Goal: Task Accomplishment & Management: Manage account settings

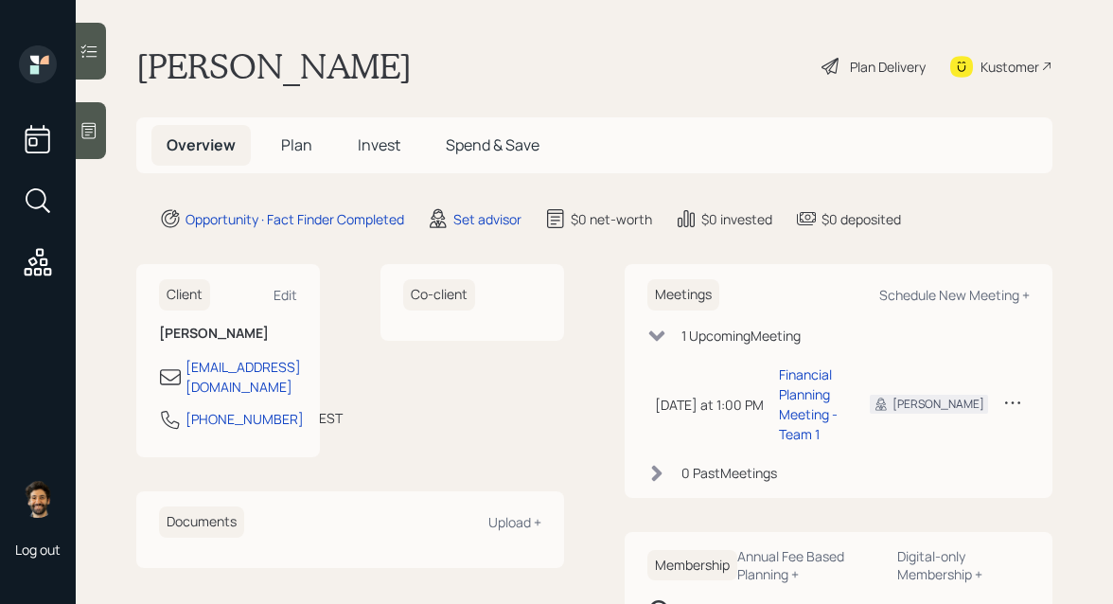
click at [476, 231] on main "[PERSON_NAME] Plan Delivery Kustomer Overview Plan Invest Spend & Save Opportun…" at bounding box center [594, 302] width 1037 height 604
click at [473, 221] on div "Set advisor" at bounding box center [487, 219] width 68 height 20
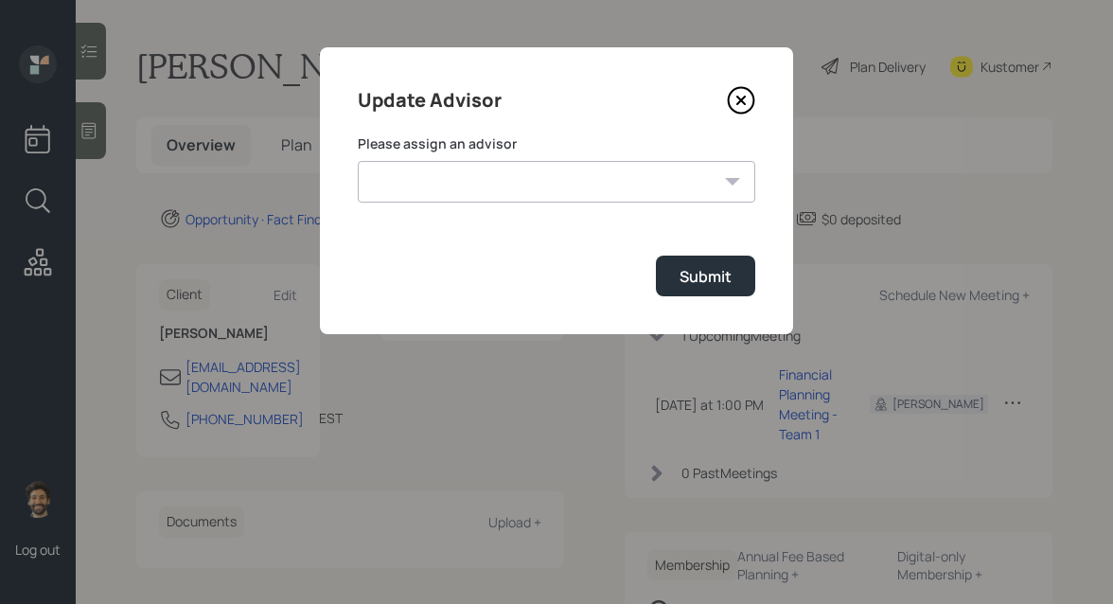
click at [533, 195] on select "Jonah Coleman Tyler End James DiStasi Treva Nostdahl Eric Schwartz Aleksandra S…" at bounding box center [557, 182] width 398 height 42
select select "f14b762f-c7c2-4b89-9227-8fa891345eea"
click at [358, 161] on select "Jonah Coleman Tyler End James DiStasi Treva Nostdahl Eric Schwartz Aleksandra S…" at bounding box center [557, 182] width 398 height 42
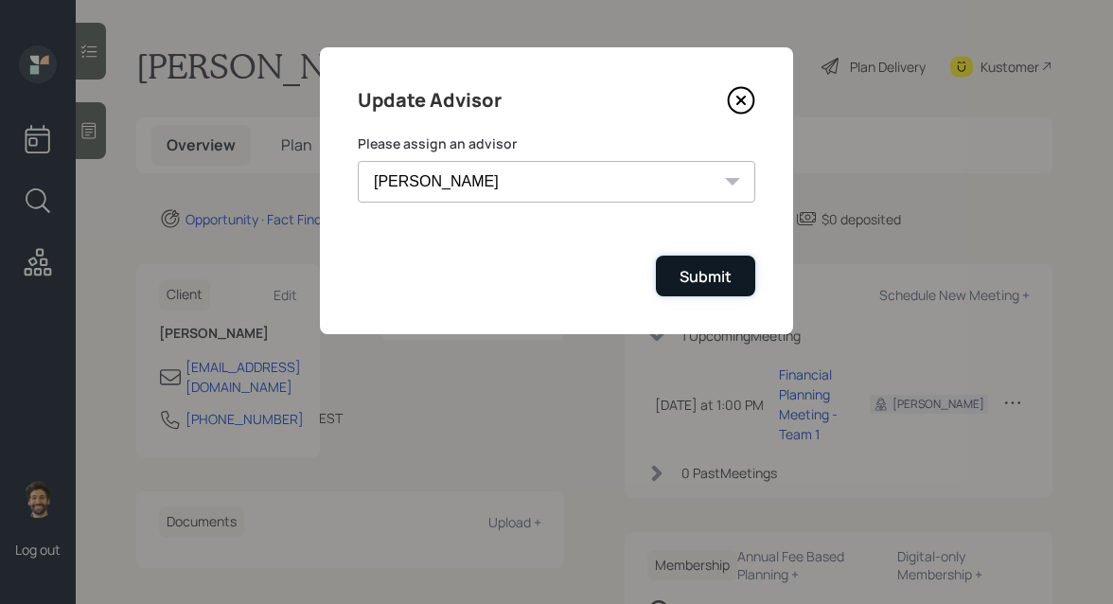
click at [676, 278] on button "Submit" at bounding box center [705, 276] width 99 height 41
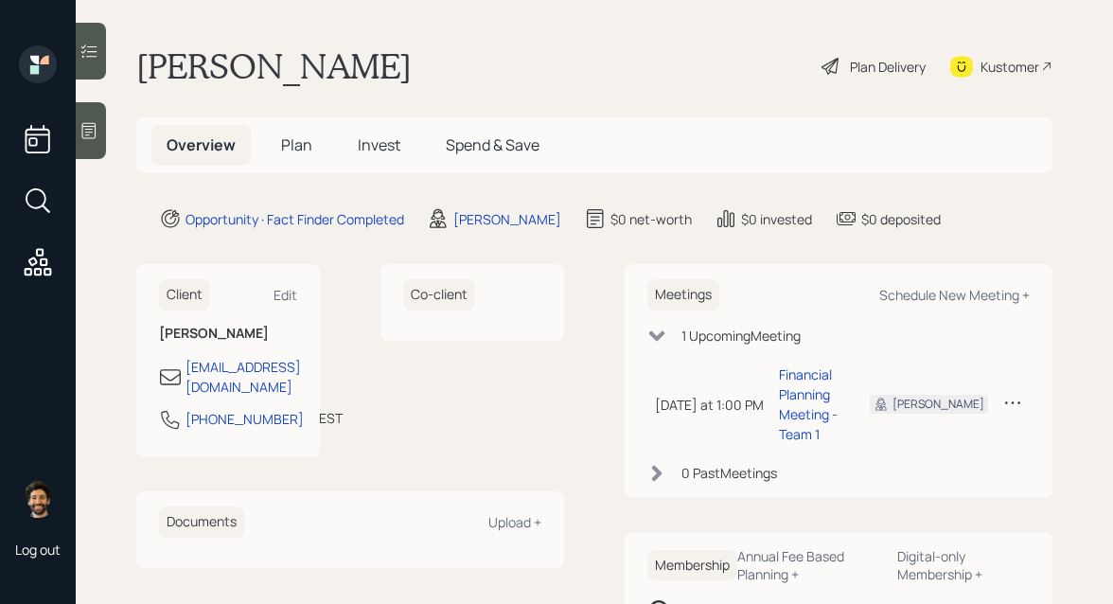
click at [293, 147] on span "Plan" at bounding box center [296, 144] width 31 height 21
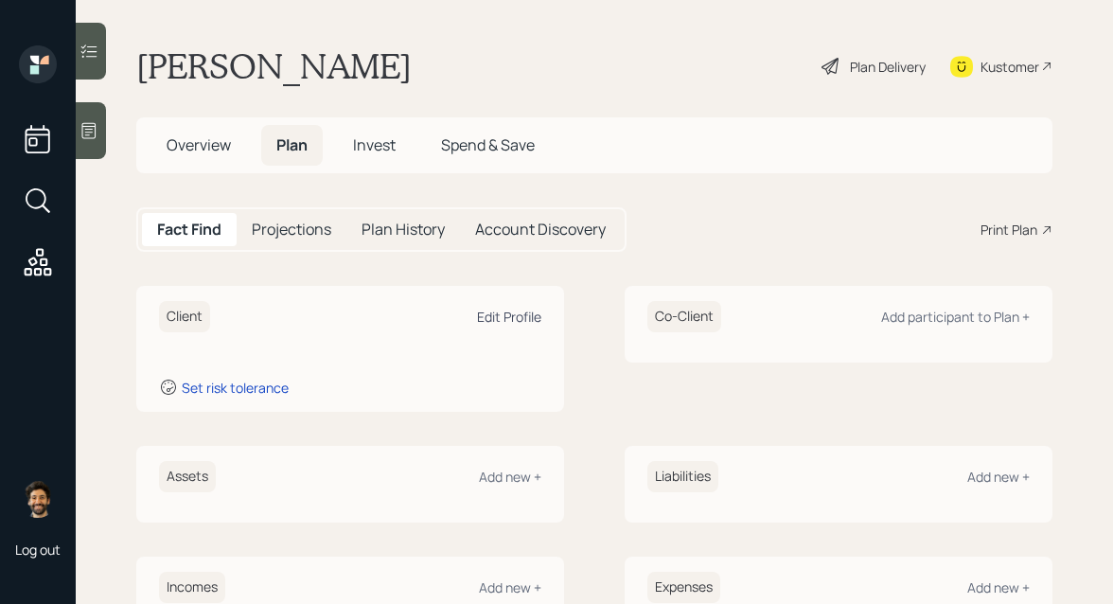
click at [517, 316] on div "Edit Profile" at bounding box center [509, 317] width 64 height 18
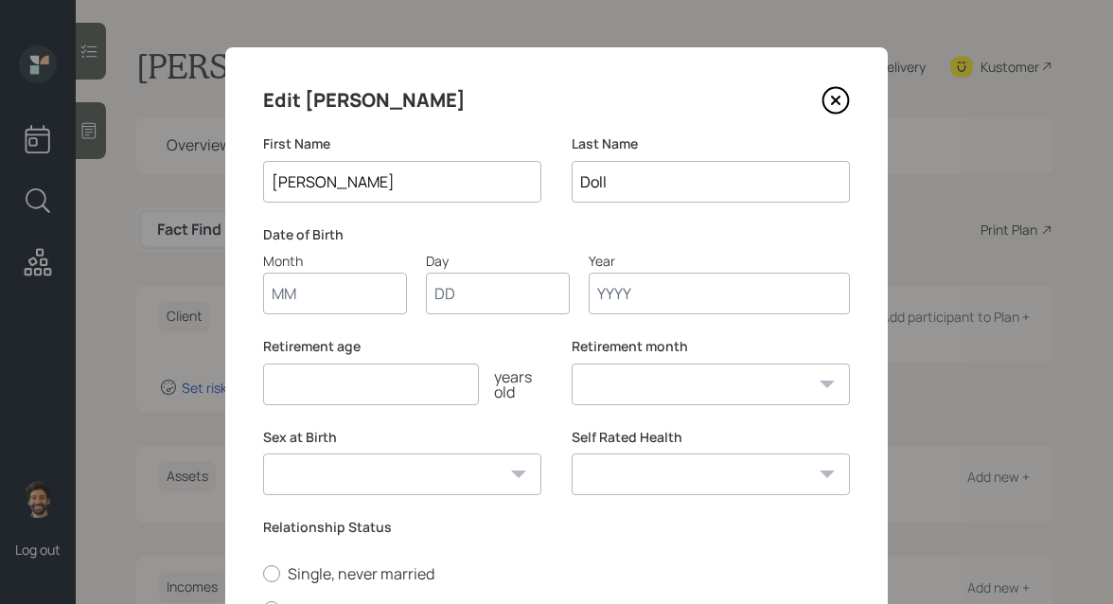
click at [319, 307] on input "Month" at bounding box center [335, 294] width 144 height 42
type input "01"
type input "1958"
select select "1"
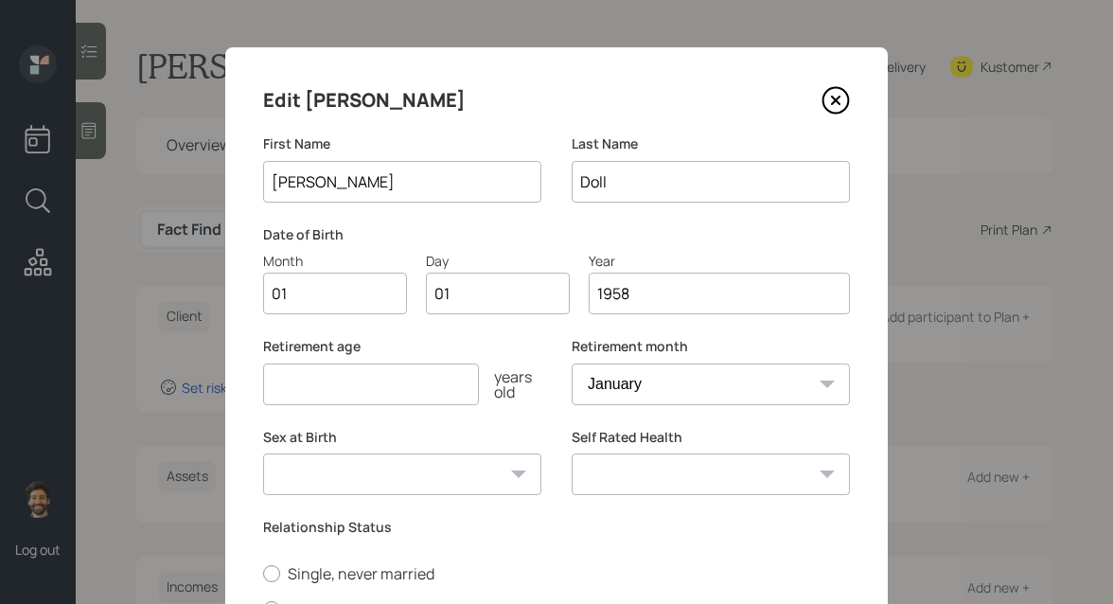
type input "1958"
click at [303, 388] on input "number" at bounding box center [371, 384] width 216 height 42
type input "70"
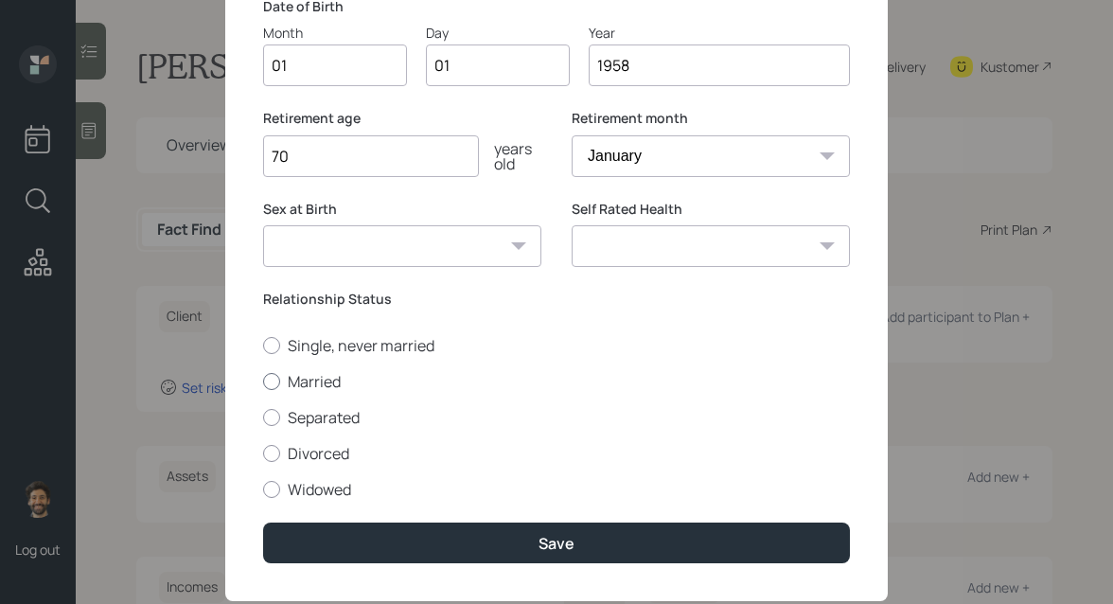
click at [300, 380] on label "Married" at bounding box center [556, 381] width 587 height 21
click at [263, 380] on input "Married" at bounding box center [262, 380] width 1 height 1
radio input "true"
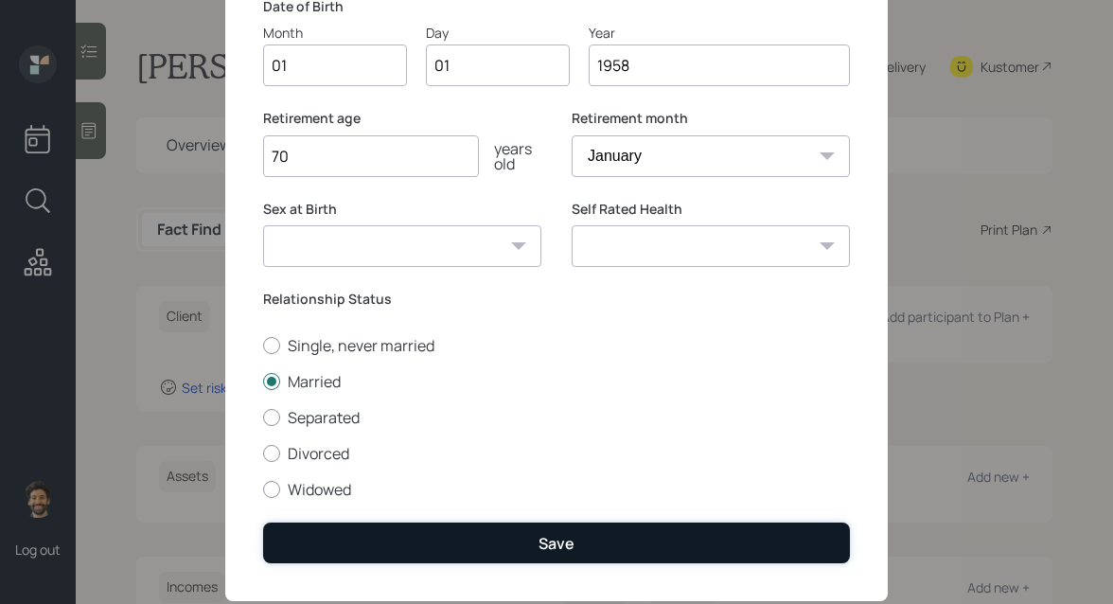
click at [356, 525] on button "Save" at bounding box center [556, 542] width 587 height 41
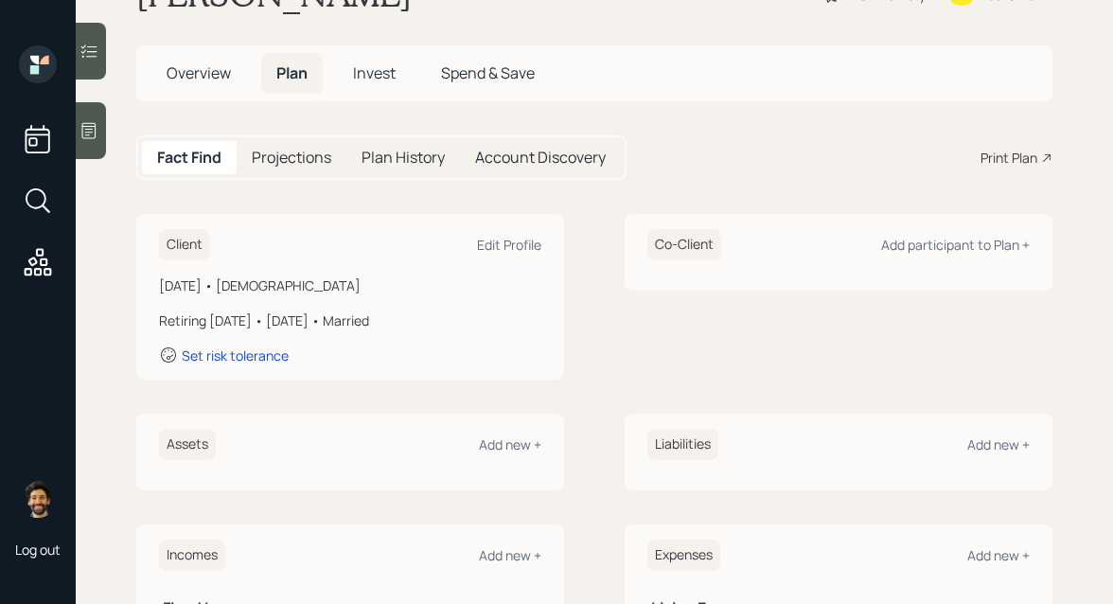
scroll to position [121, 0]
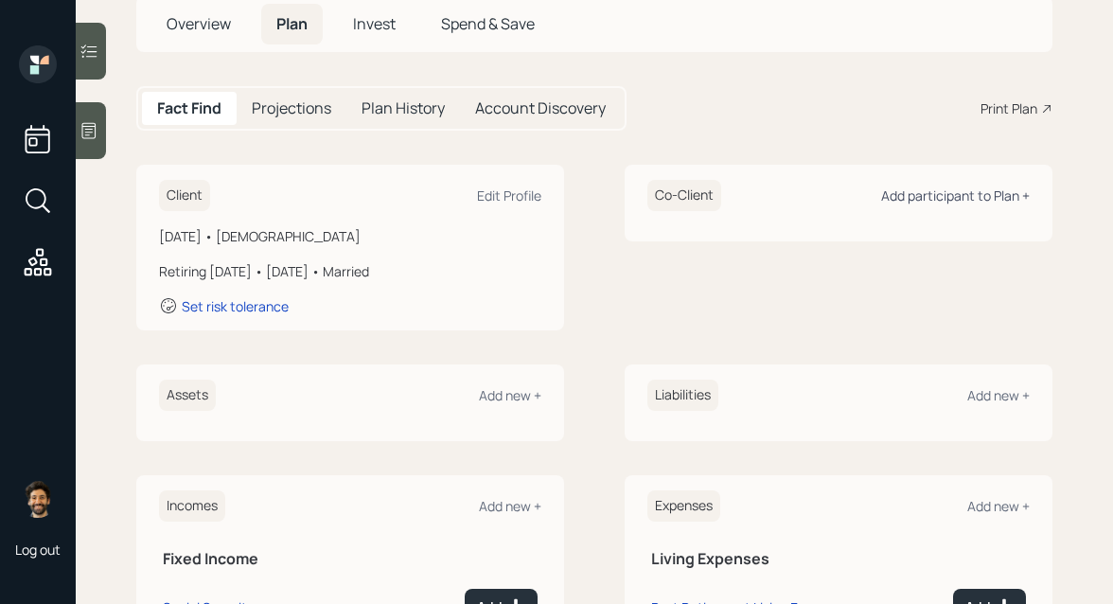
click at [967, 200] on div "Add participant to Plan +" at bounding box center [955, 195] width 149 height 18
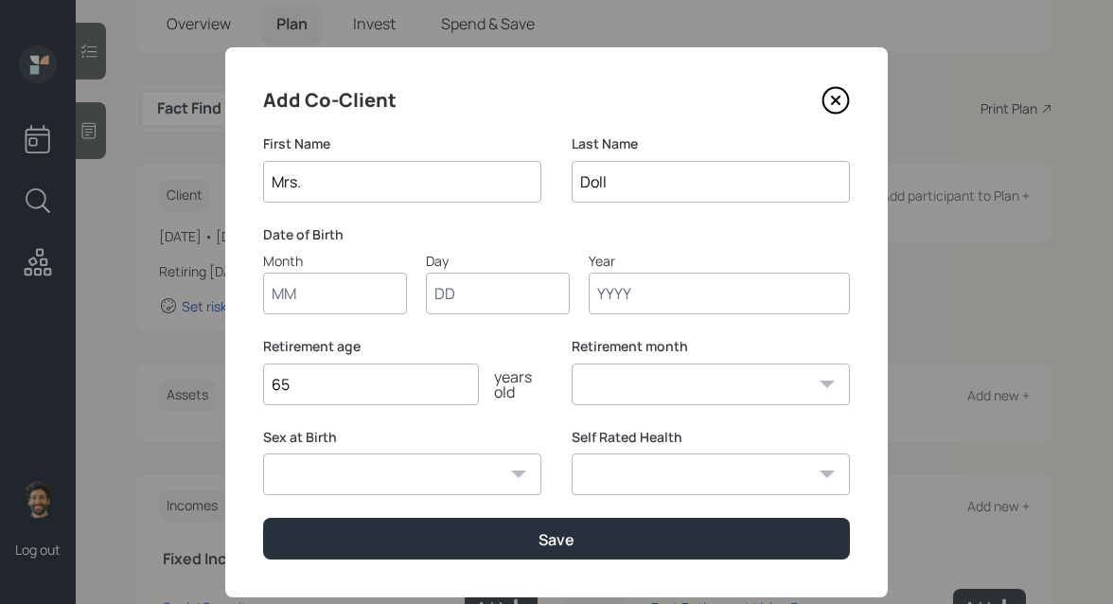
type input "Mrs."
click at [326, 287] on input "Month" at bounding box center [335, 294] width 144 height 42
type input "01"
type input "1957"
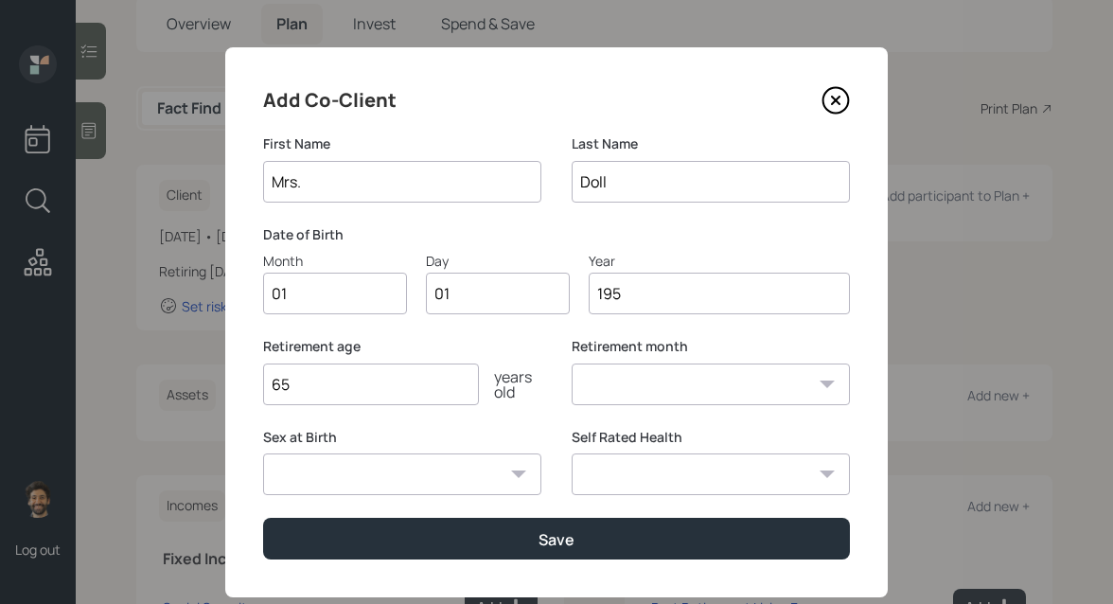
select select "1"
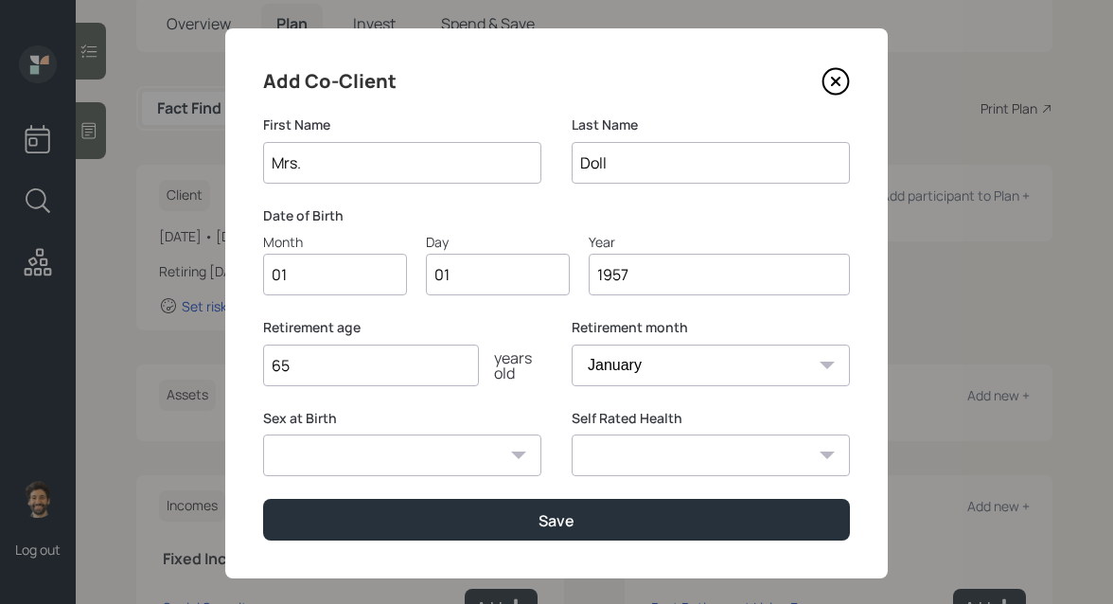
scroll to position [22, 0]
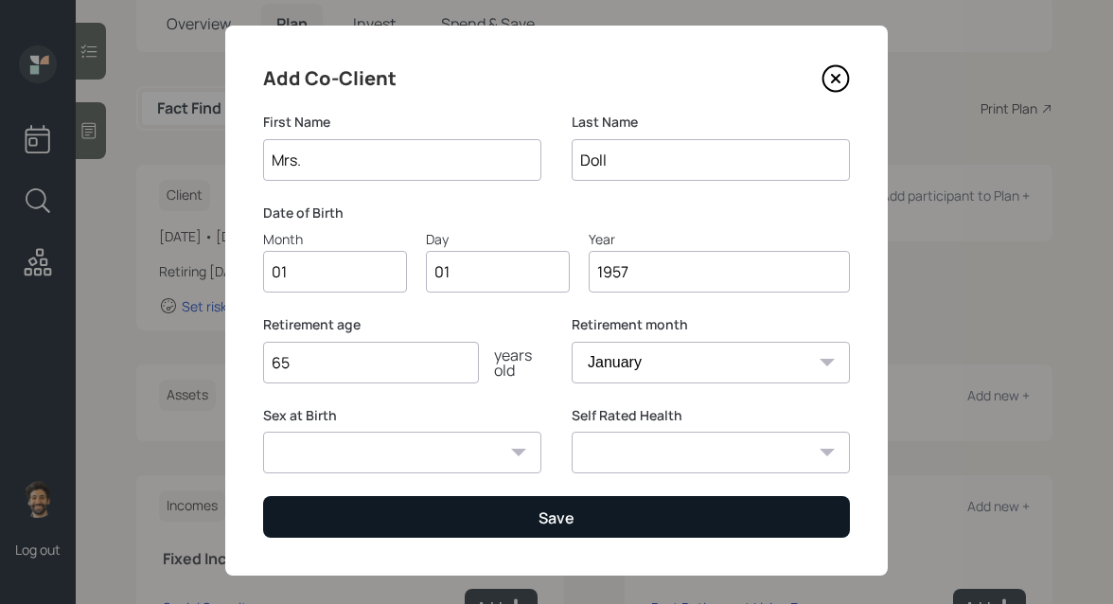
type input "1957"
click at [357, 504] on button "Save" at bounding box center [556, 516] width 587 height 41
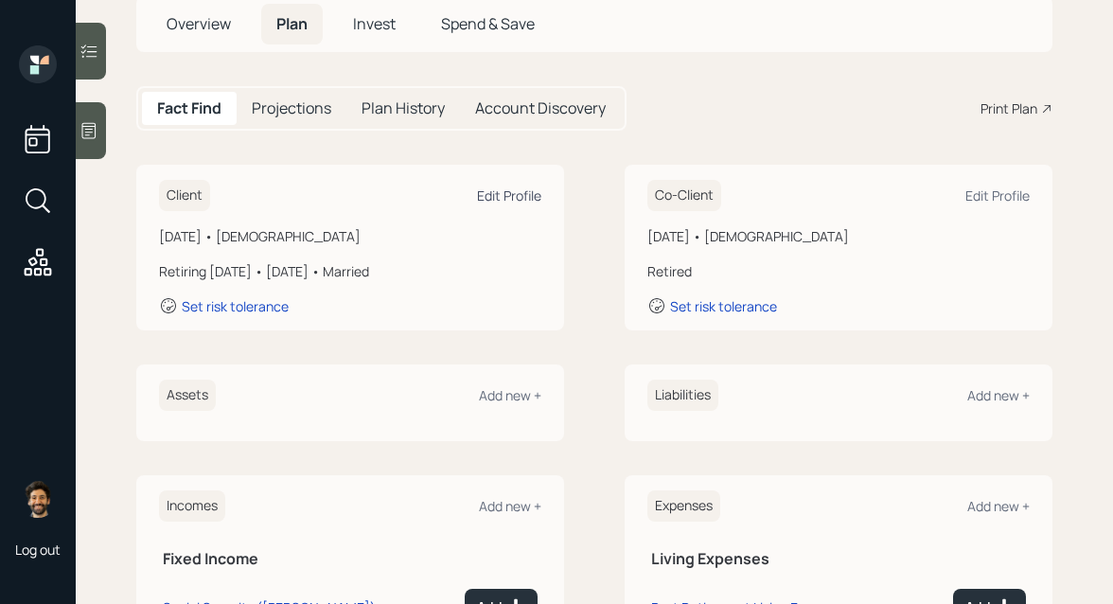
click at [518, 199] on div "Edit Profile" at bounding box center [509, 195] width 64 height 18
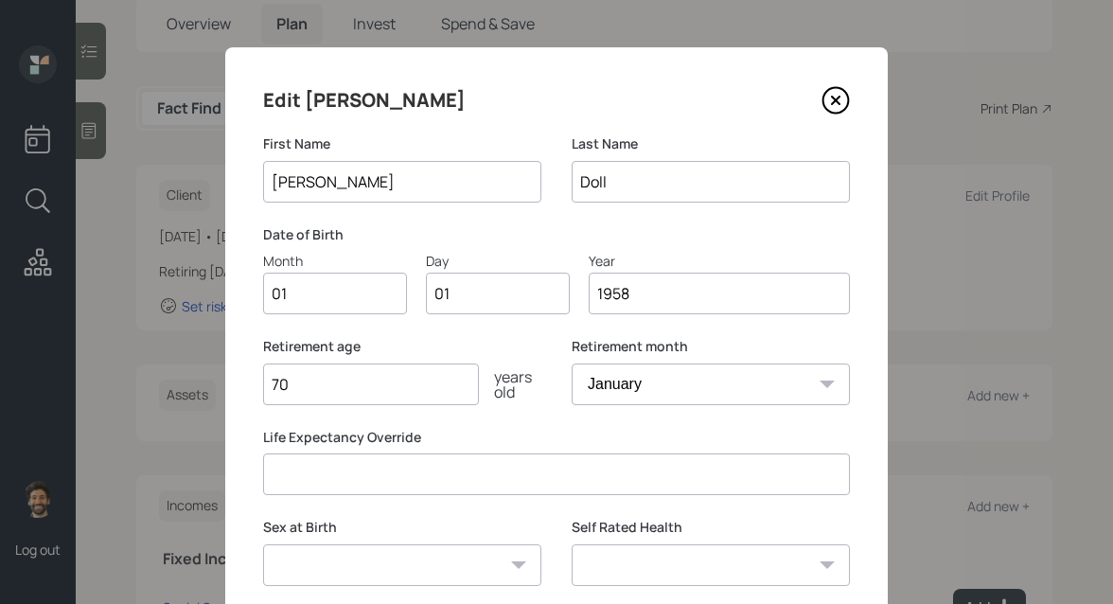
click at [337, 394] on input "70" at bounding box center [371, 384] width 216 height 42
type input "7"
type input "68"
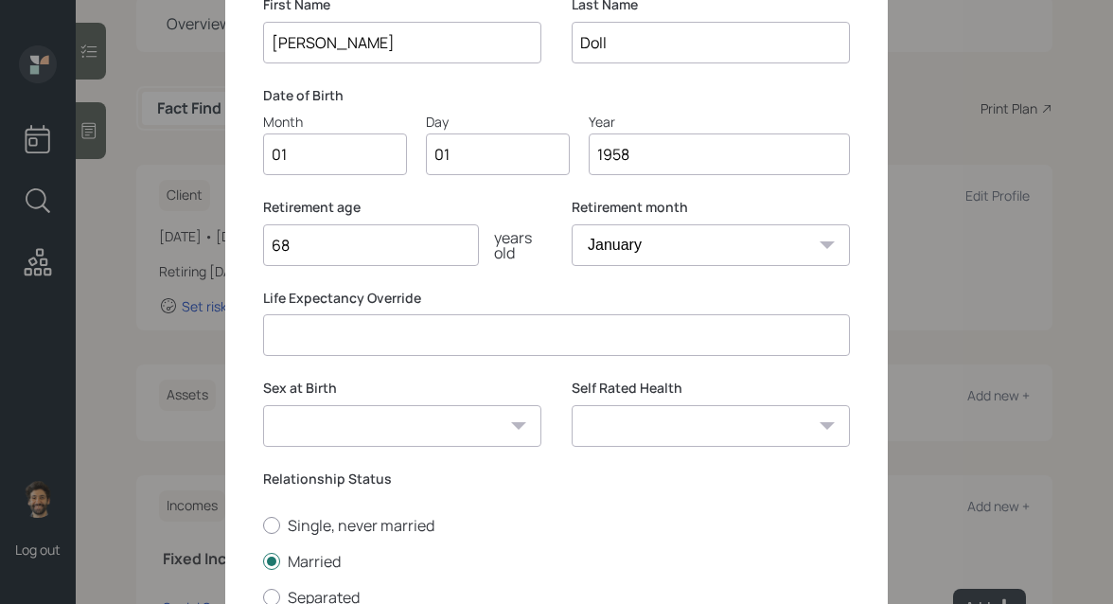
scroll to position [363, 0]
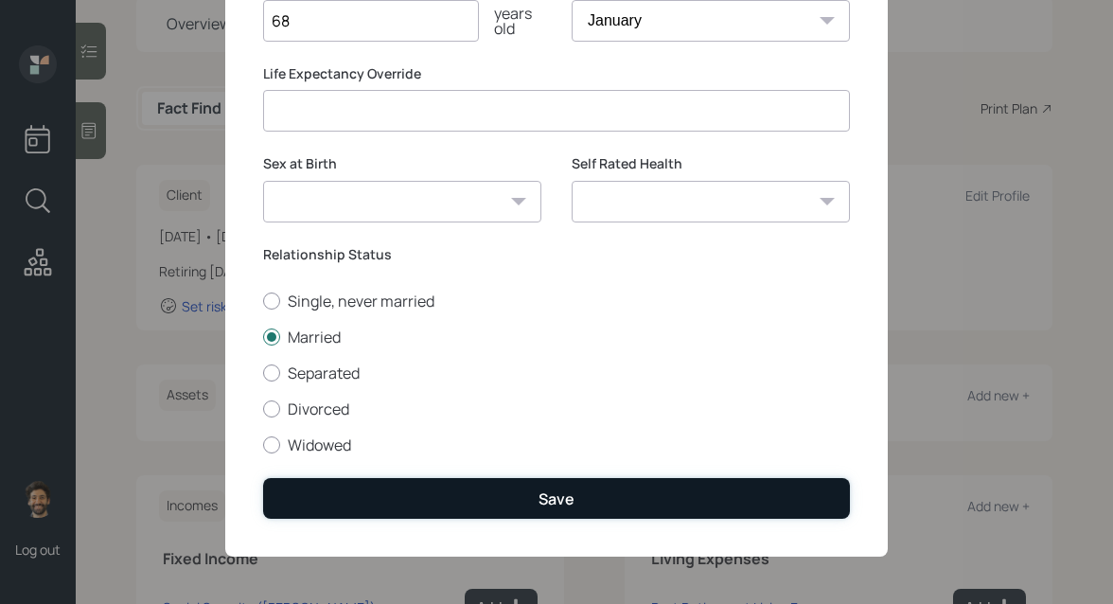
click at [333, 500] on button "Save" at bounding box center [556, 498] width 587 height 41
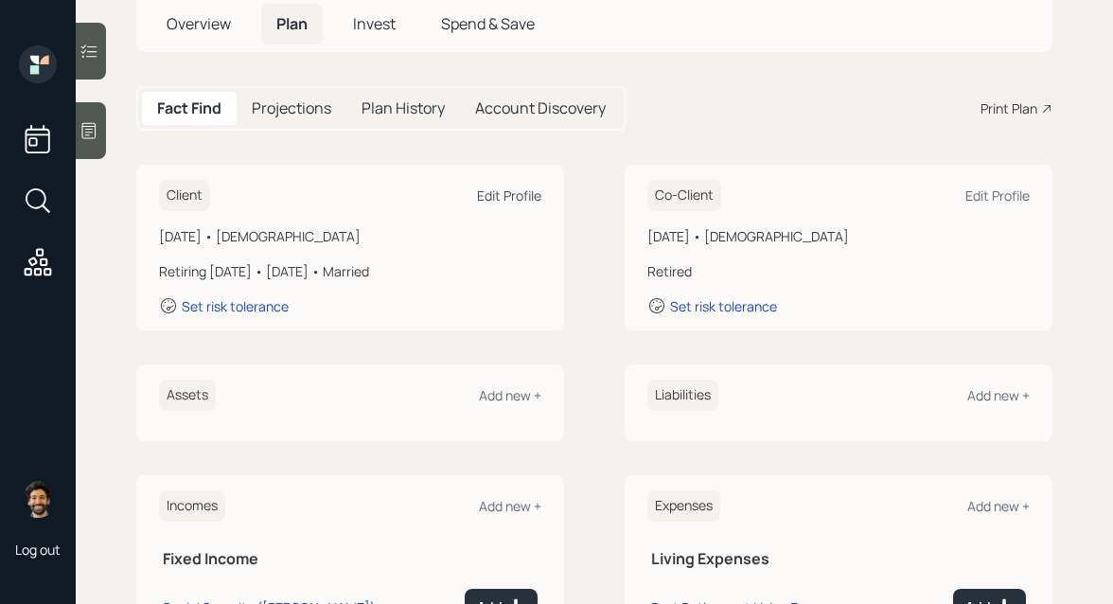
click at [506, 196] on div "Edit Profile" at bounding box center [509, 195] width 64 height 18
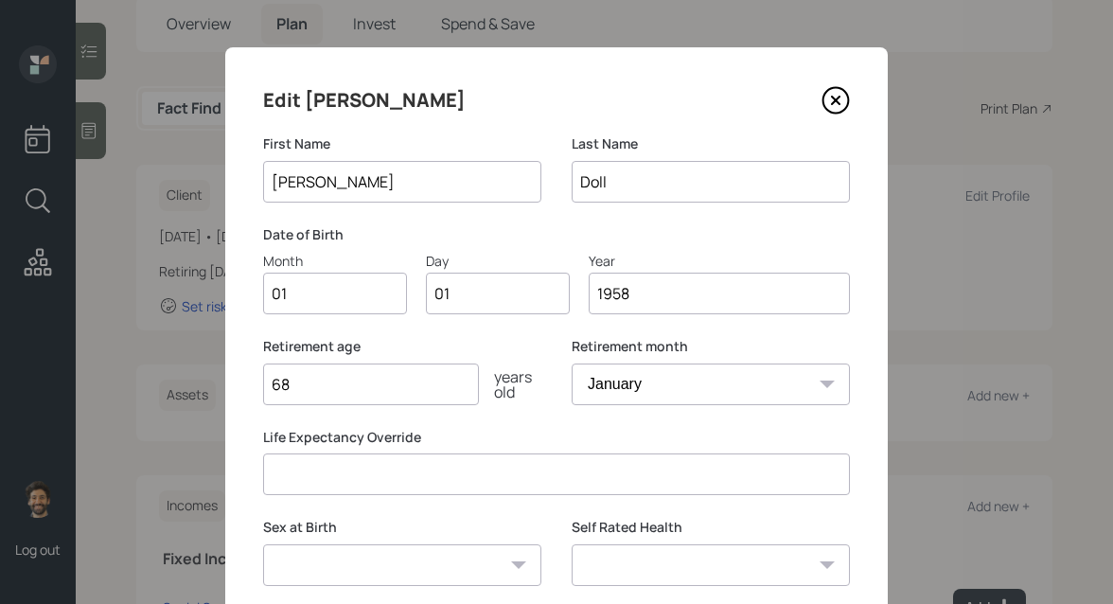
click at [624, 383] on select "January February March April May June July August September October November De…" at bounding box center [711, 384] width 278 height 42
select select "7"
click at [572, 363] on select "January February March April May June July August September October November De…" at bounding box center [711, 384] width 278 height 42
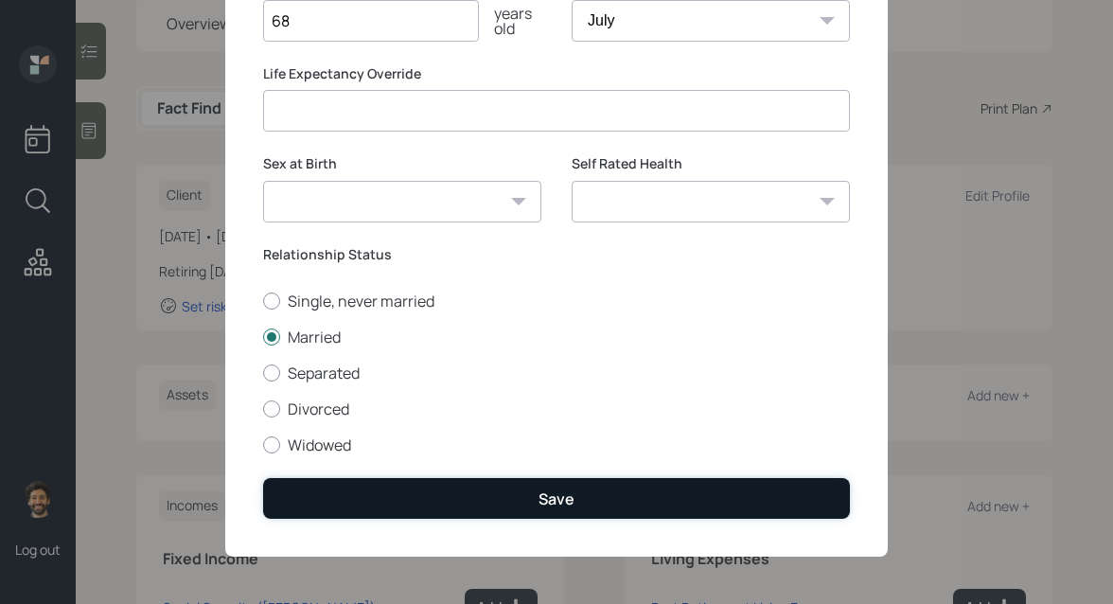
click at [352, 479] on button "Save" at bounding box center [556, 498] width 587 height 41
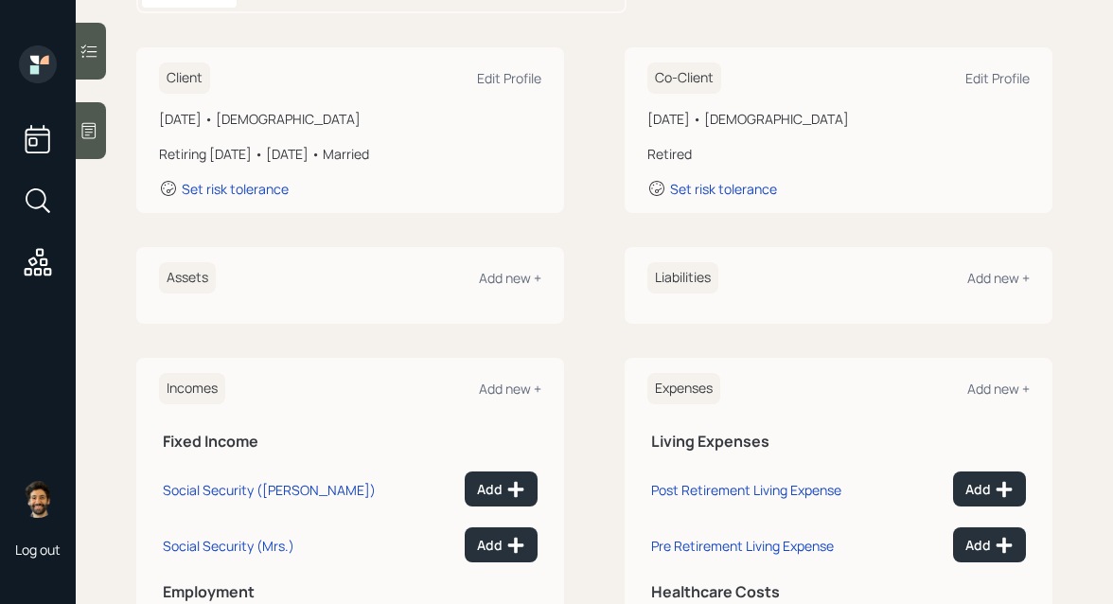
scroll to position [277, 0]
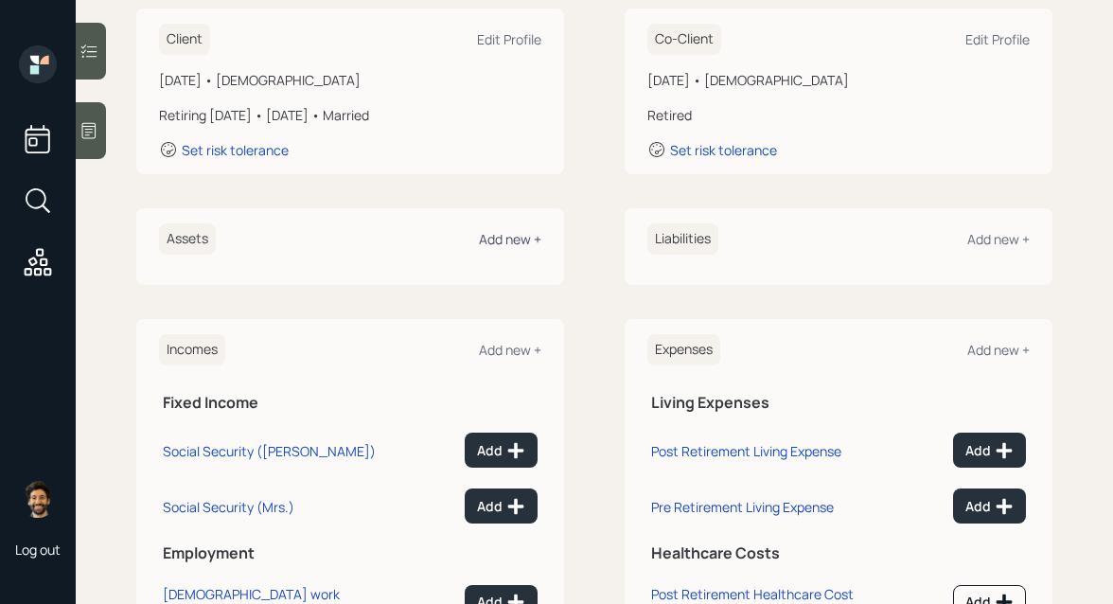
click at [510, 240] on div "Add new +" at bounding box center [510, 239] width 62 height 18
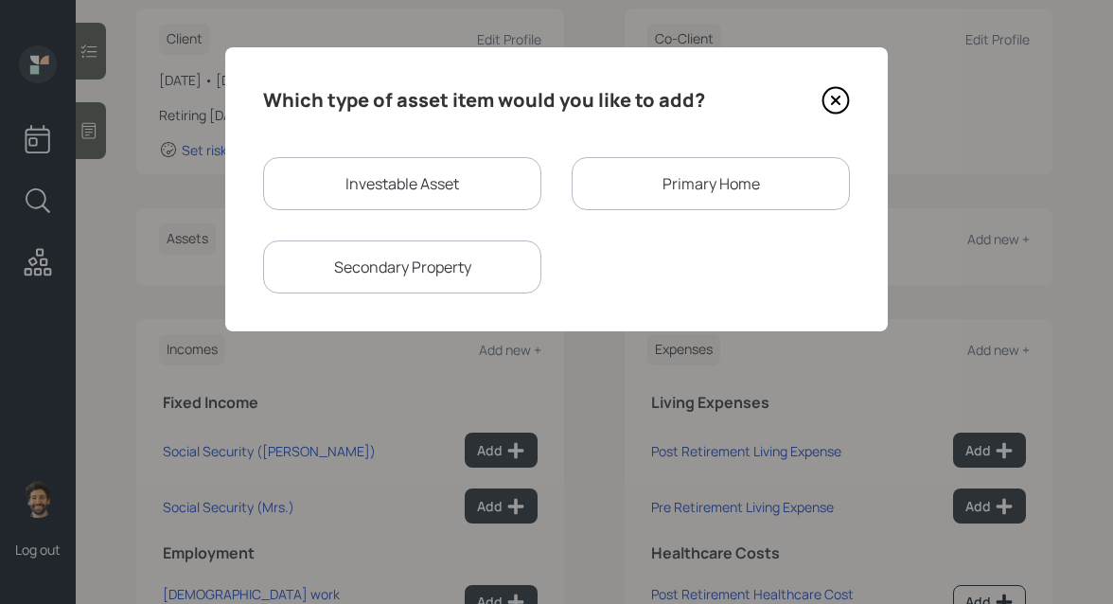
click at [387, 193] on div "Investable Asset" at bounding box center [402, 183] width 278 height 53
select select "taxable"
select select "balanced"
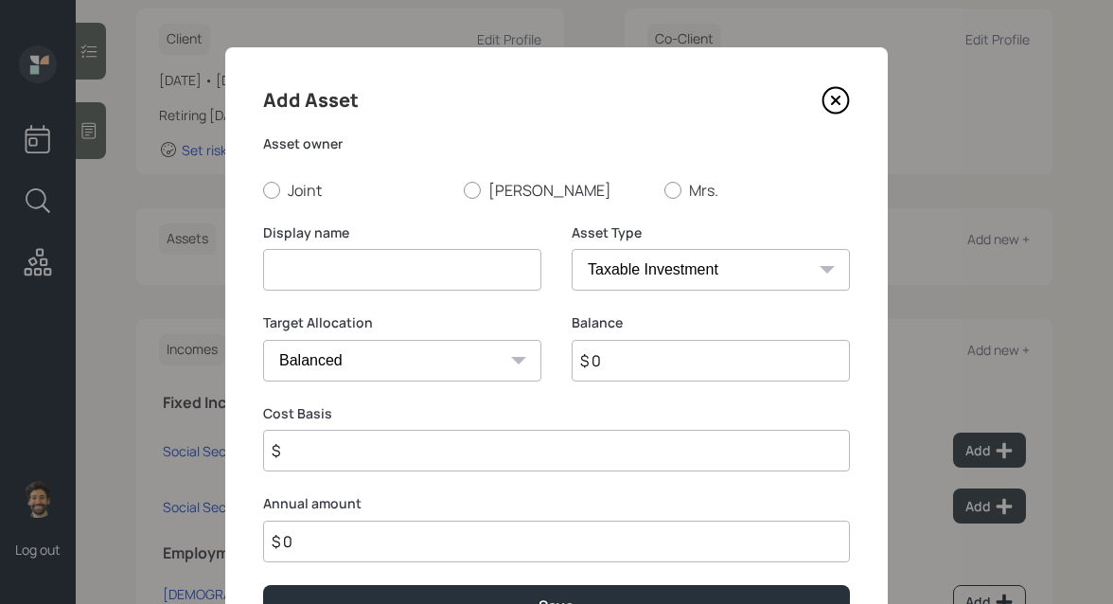
click at [313, 260] on input at bounding box center [402, 270] width 278 height 42
type input "Current 401k"
click at [484, 191] on label "Scott" at bounding box center [557, 190] width 186 height 21
click at [464, 190] on input "Scott" at bounding box center [463, 189] width 1 height 1
radio input "true"
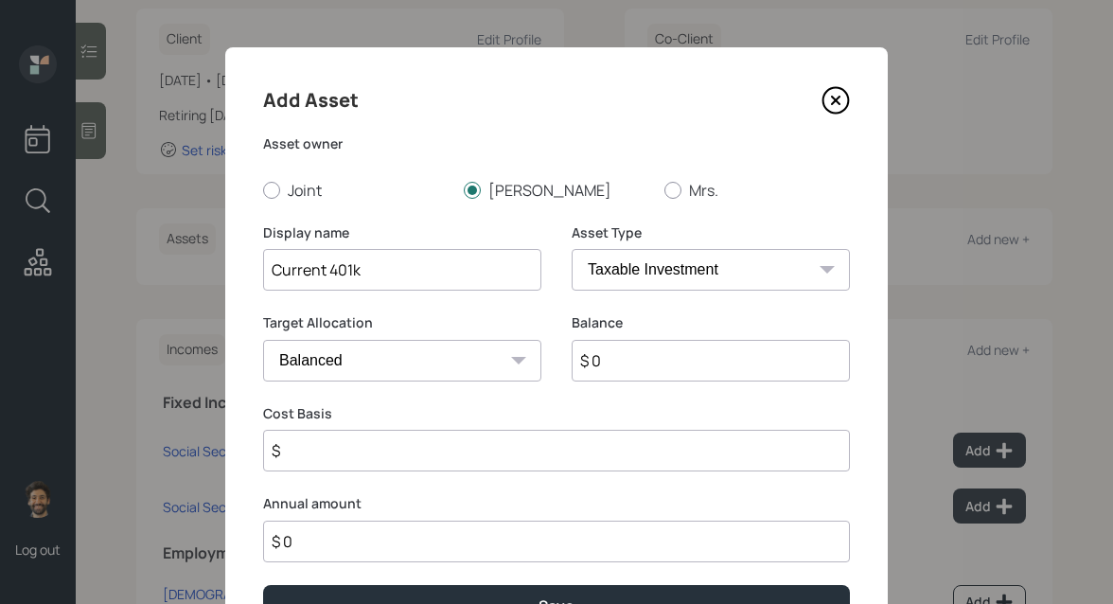
click at [629, 377] on input "$ 0" at bounding box center [711, 361] width 278 height 42
type input "$ 1,700,000"
click at [636, 275] on select "SEP IRA IRA Roth IRA 401(k) Roth 401(k) 403(b) Roth 403(b) 457(b) Roth 457(b) H…" at bounding box center [711, 270] width 278 height 42
select select "company_sponsored"
click at [572, 249] on select "SEP IRA IRA Roth IRA 401(k) Roth 401(k) 403(b) Roth 403(b) 457(b) Roth 457(b) H…" at bounding box center [711, 270] width 278 height 42
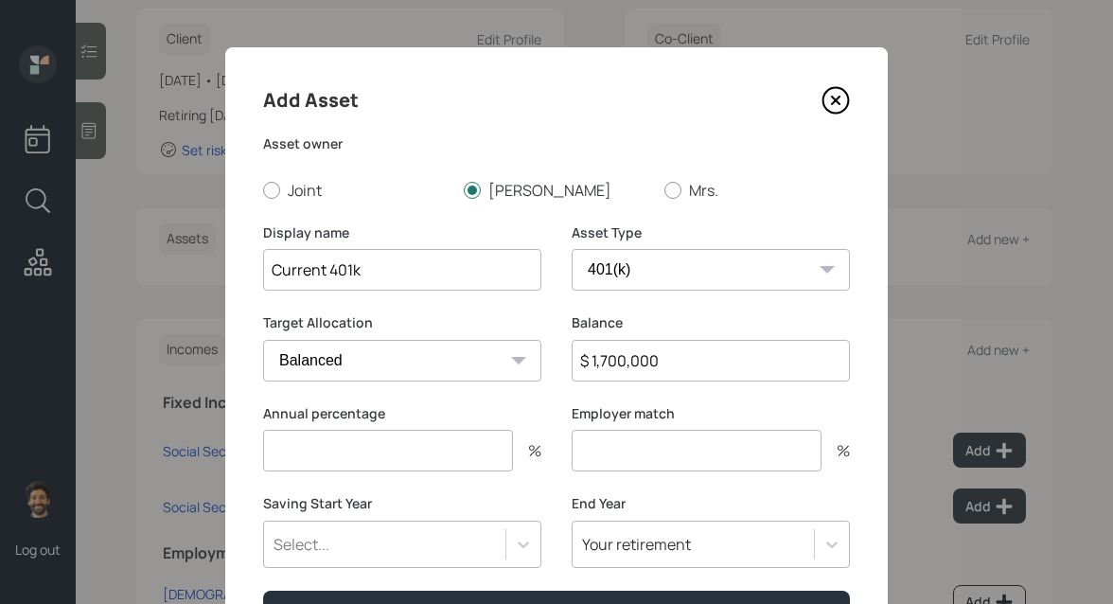
click at [297, 445] on input "number" at bounding box center [388, 451] width 250 height 42
type input "1"
click at [334, 520] on div "Saving Start Year Select is focused ,type to refine list, press Down to open th…" at bounding box center [402, 531] width 278 height 74
click at [333, 546] on div "Select..." at bounding box center [402, 544] width 278 height 47
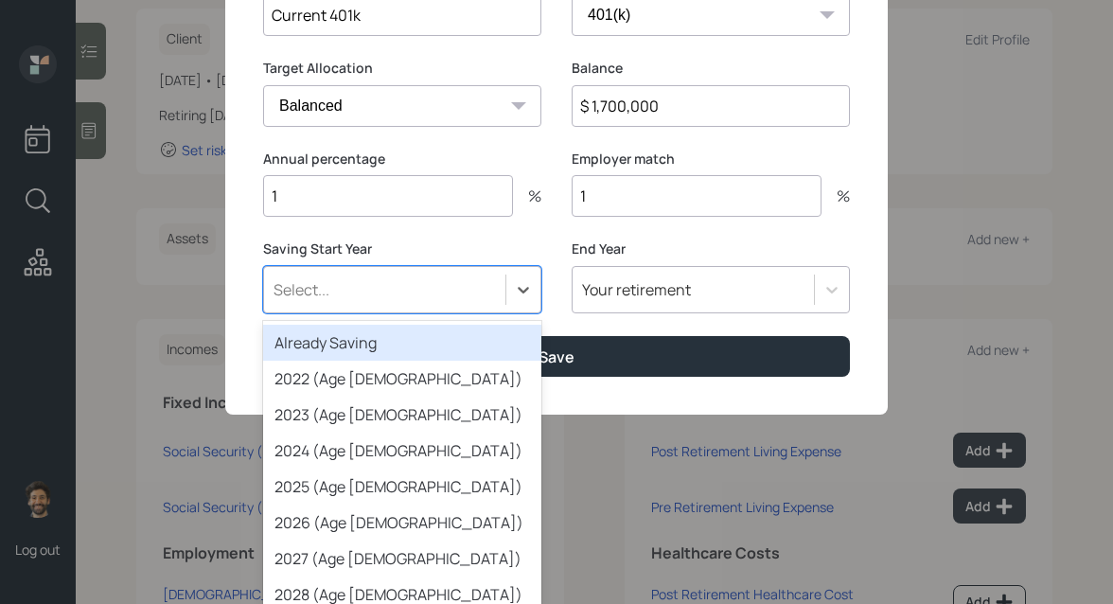
click at [349, 336] on div "Already Saving" at bounding box center [402, 343] width 278 height 36
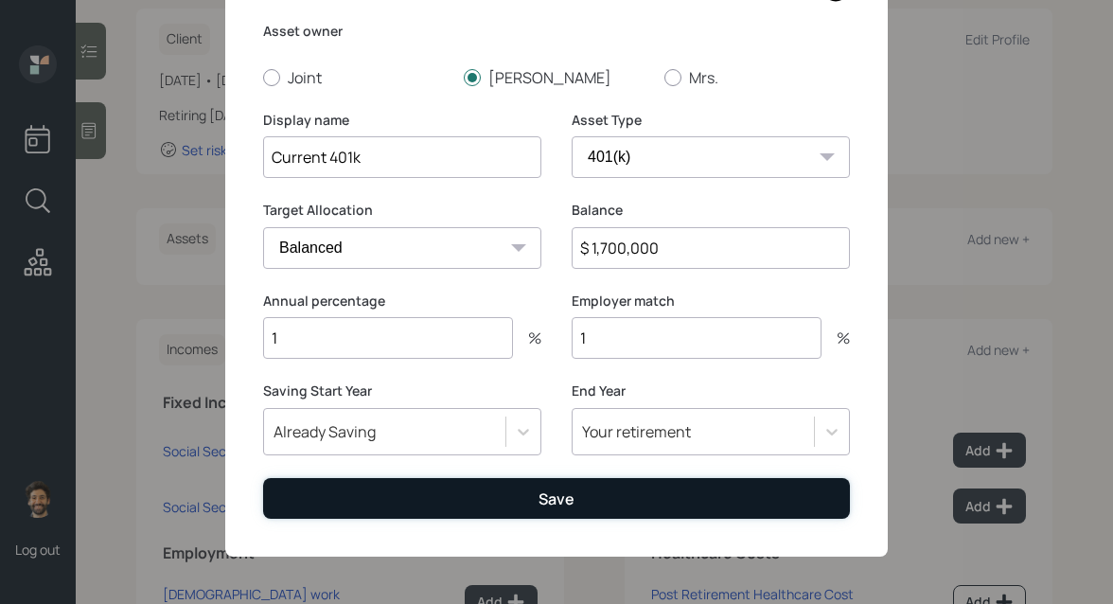
click at [335, 505] on button "Save" at bounding box center [556, 498] width 587 height 41
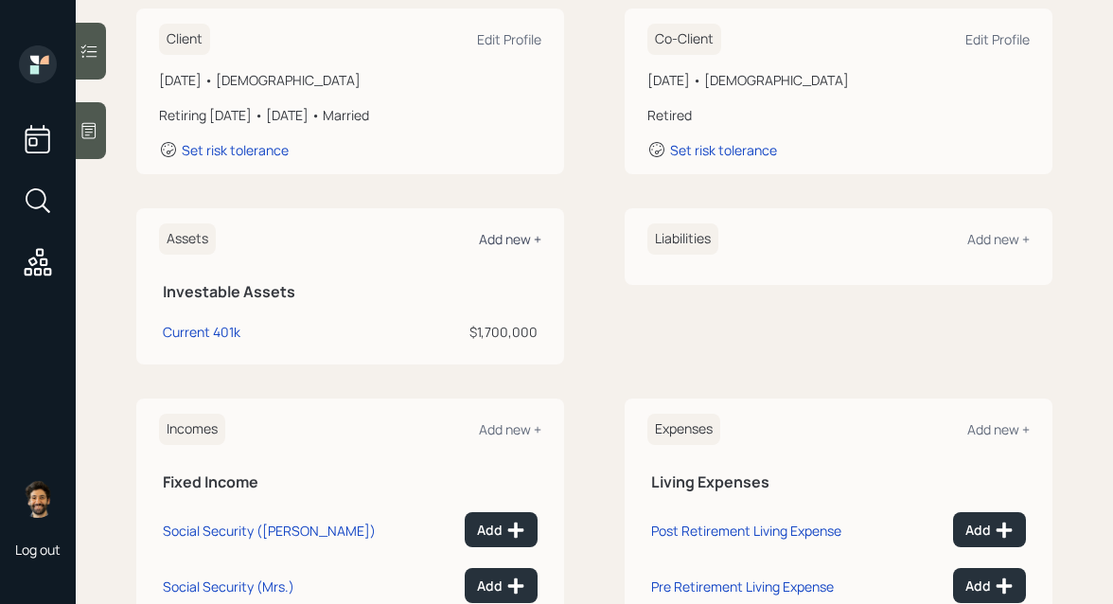
click at [518, 237] on div "Add new +" at bounding box center [510, 239] width 62 height 18
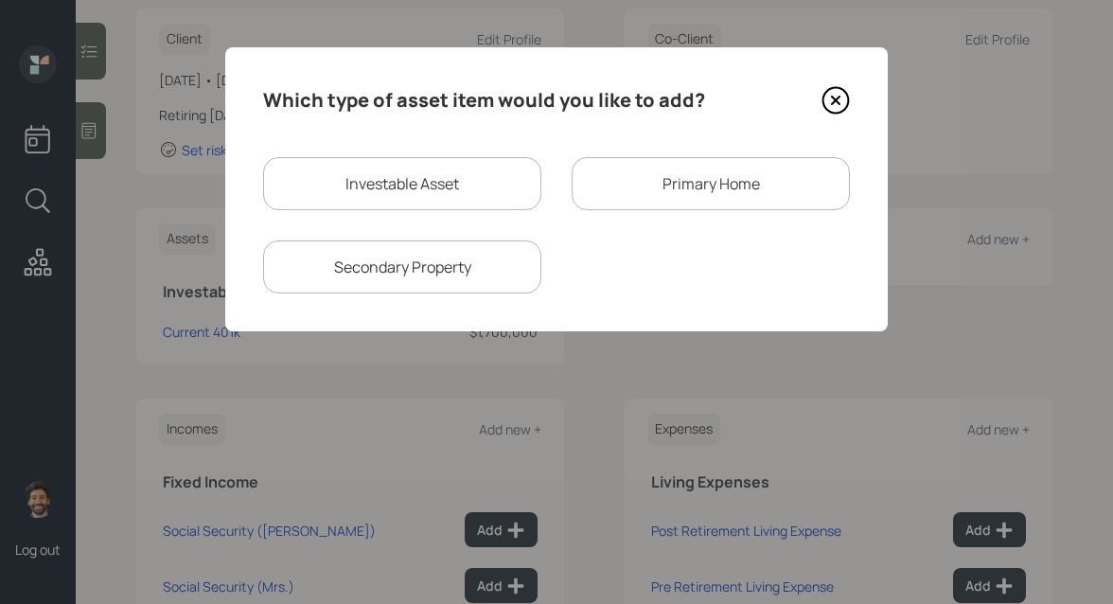
click at [399, 168] on div "Investable Asset" at bounding box center [402, 183] width 278 height 53
select select "taxable"
select select "balanced"
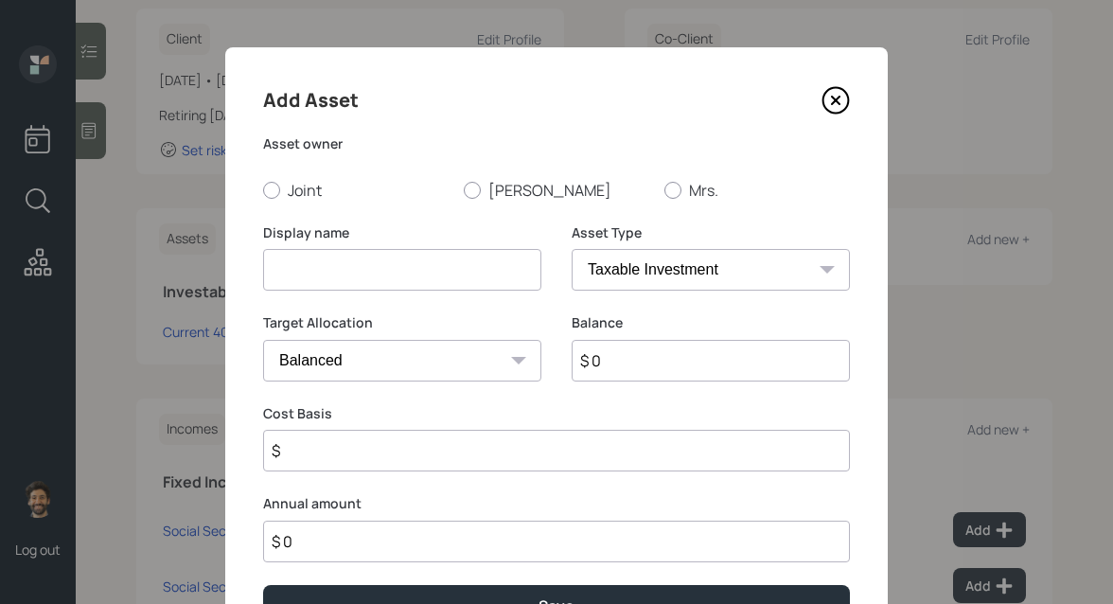
click at [370, 253] on input at bounding box center [402, 270] width 278 height 42
type input "Roth IRA"
click at [608, 362] on input "$ 0" at bounding box center [711, 361] width 278 height 42
type input "$ 100,000"
click at [483, 186] on label "Scott" at bounding box center [557, 190] width 186 height 21
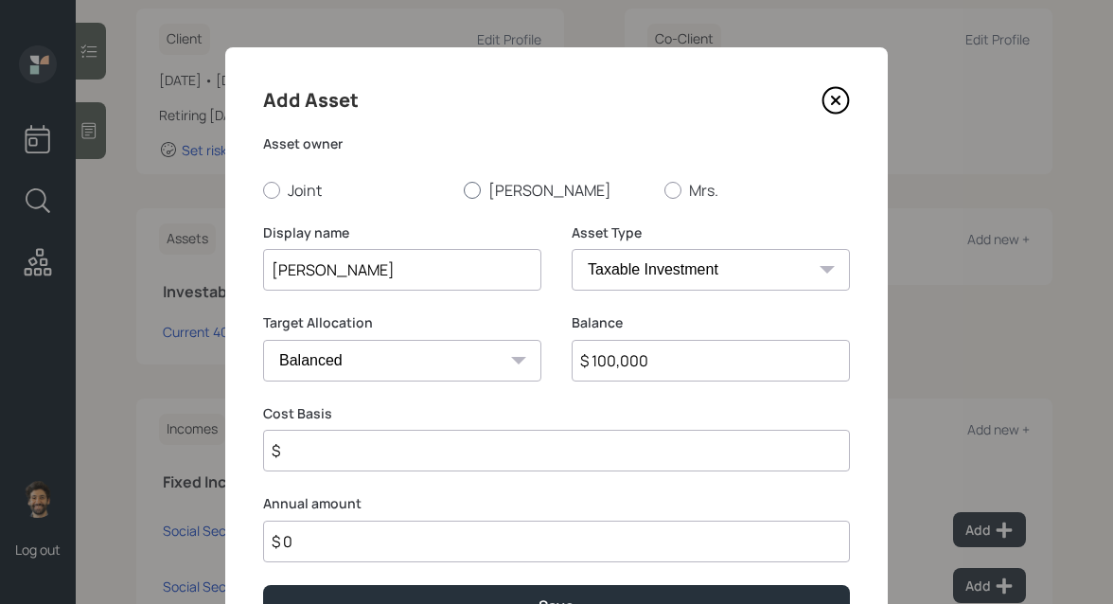
click at [464, 189] on input "Scott" at bounding box center [463, 189] width 1 height 1
radio input "true"
click at [592, 252] on select "SEP IRA IRA Roth IRA 401(k) Roth 401(k) 403(b) Roth 403(b) 457(b) Roth 457(b) H…" at bounding box center [711, 270] width 278 height 42
select select "roth_ira"
click at [572, 249] on select "SEP IRA IRA Roth IRA 401(k) Roth 401(k) 403(b) Roth 403(b) 457(b) Roth 457(b) H…" at bounding box center [711, 270] width 278 height 42
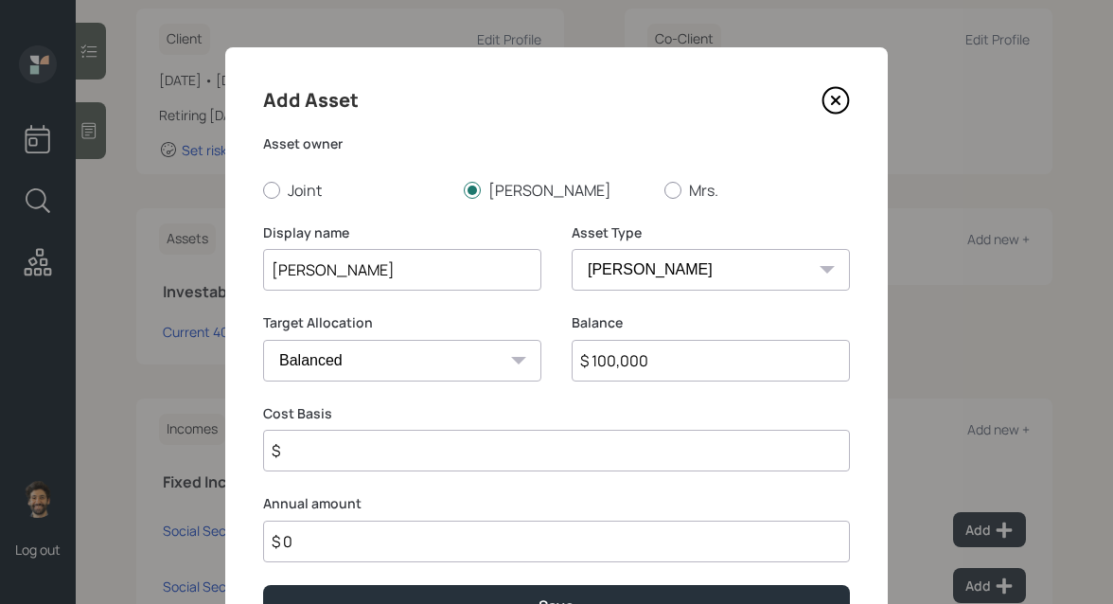
type input "$"
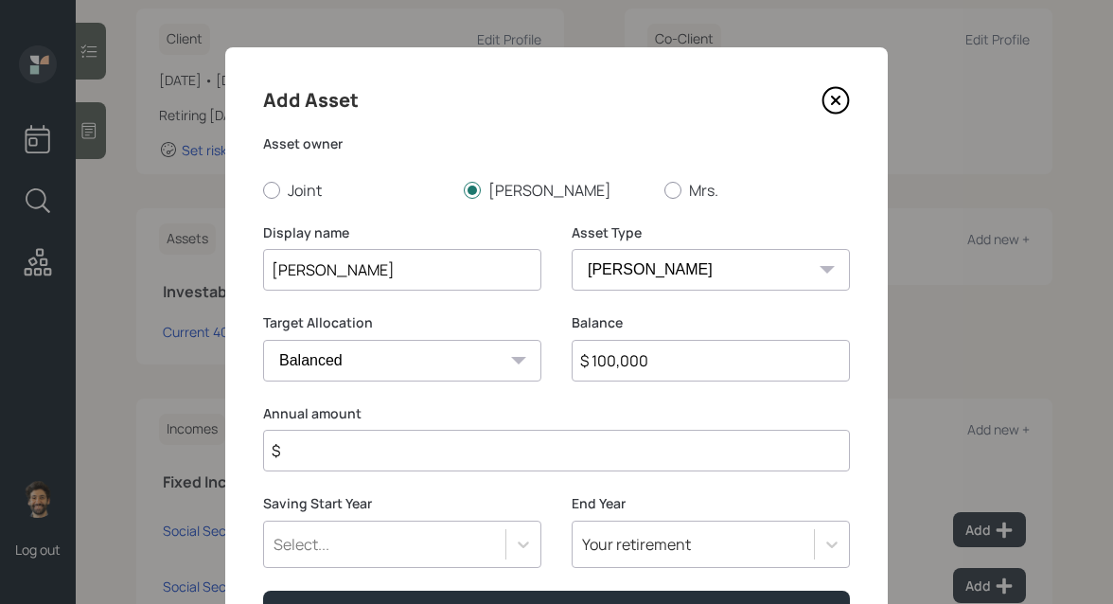
click at [272, 269] on input "Roth IRA" at bounding box center [402, 270] width 278 height 42
type input "Scott Roth IRA"
click at [316, 451] on input "$" at bounding box center [556, 451] width 587 height 42
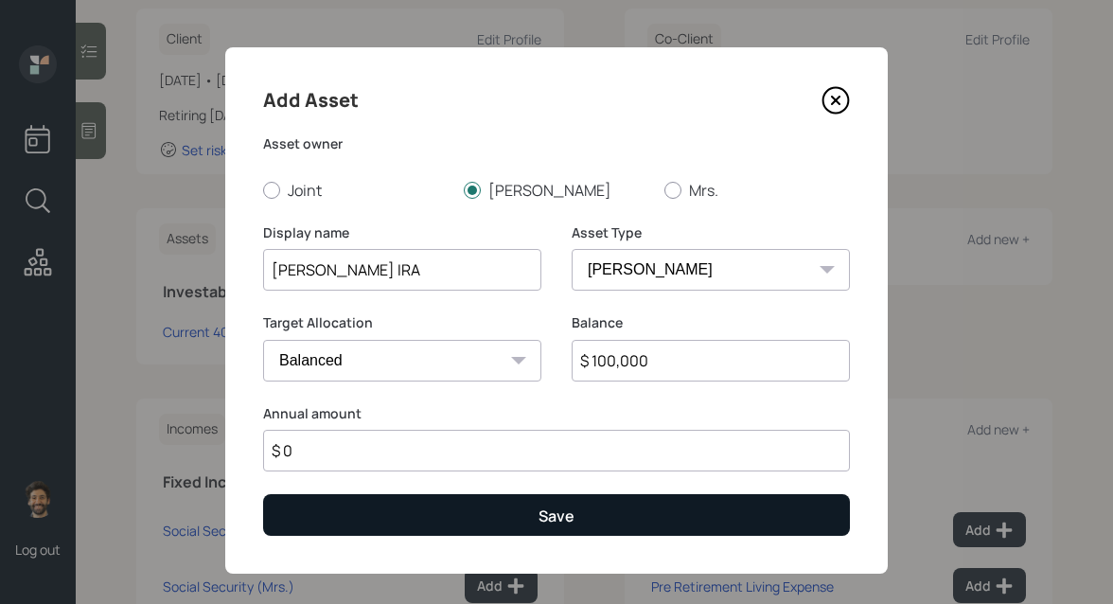
type input "$ 0"
click at [369, 525] on button "Save" at bounding box center [556, 514] width 587 height 41
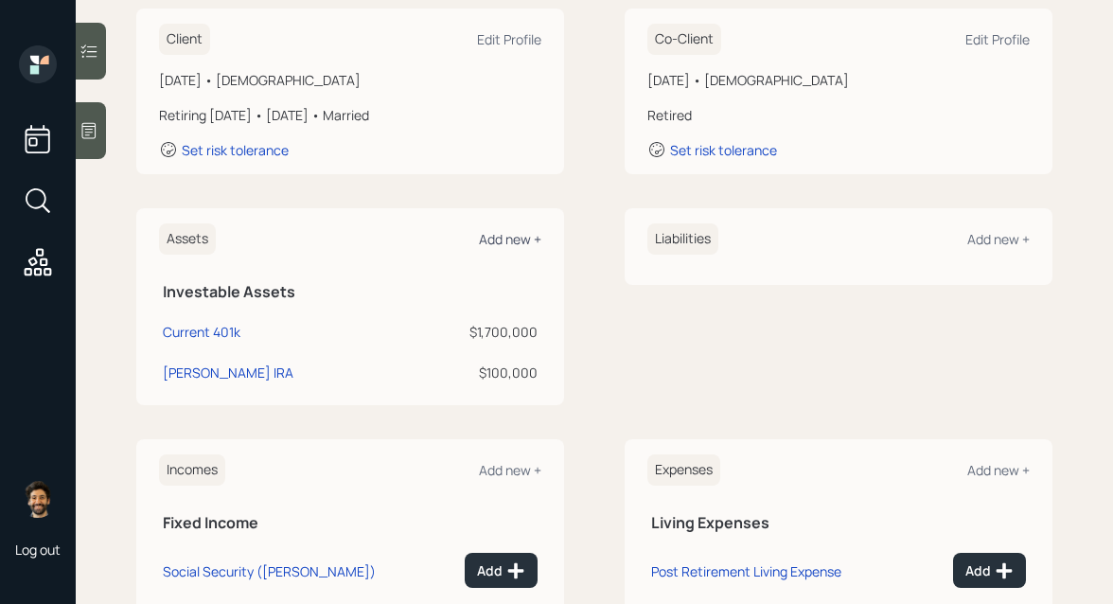
click at [517, 232] on div "Add new +" at bounding box center [510, 239] width 62 height 18
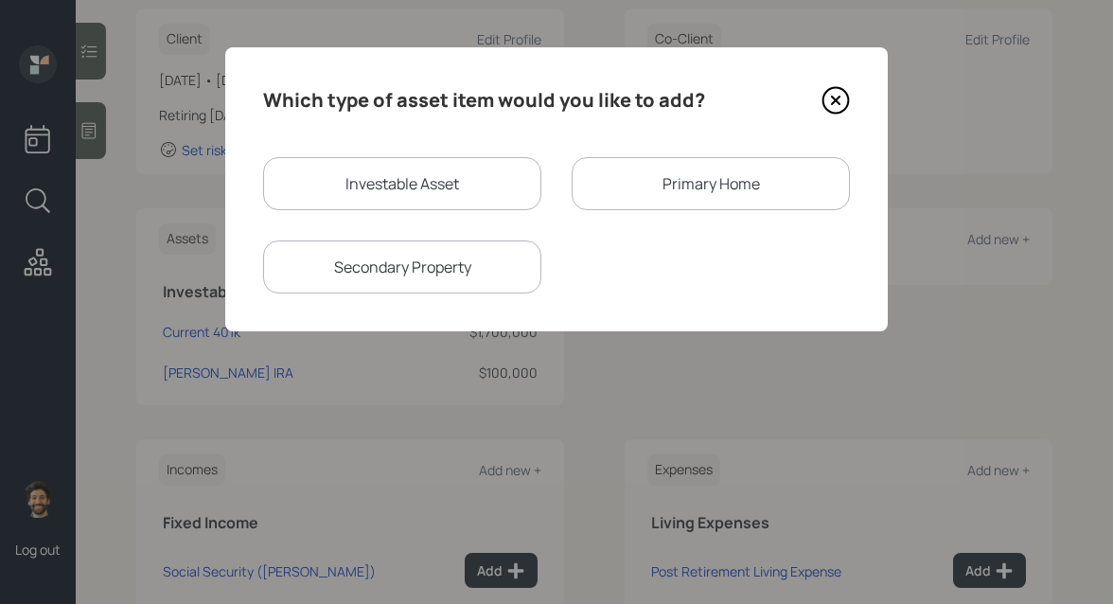
click at [394, 200] on div "Investable Asset" at bounding box center [402, 183] width 278 height 53
select select "taxable"
select select "balanced"
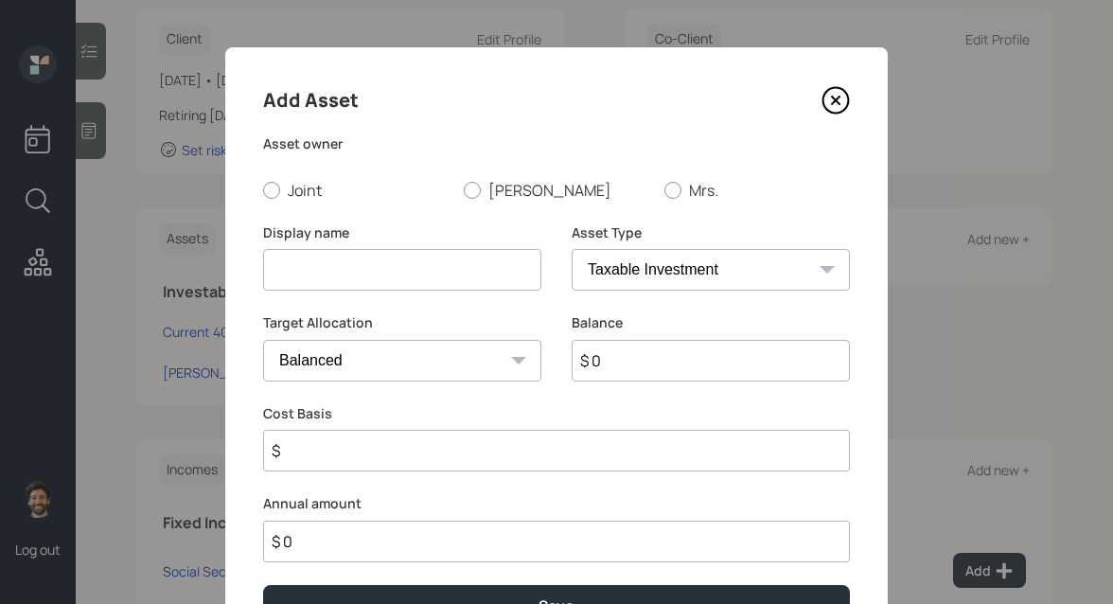
click at [317, 259] on input at bounding box center [402, 270] width 278 height 42
type input "Scott Trad IRA"
click at [601, 354] on input "$ 0" at bounding box center [711, 361] width 278 height 42
type input "$ 200,000"
click at [481, 186] on label "Scott" at bounding box center [557, 190] width 186 height 21
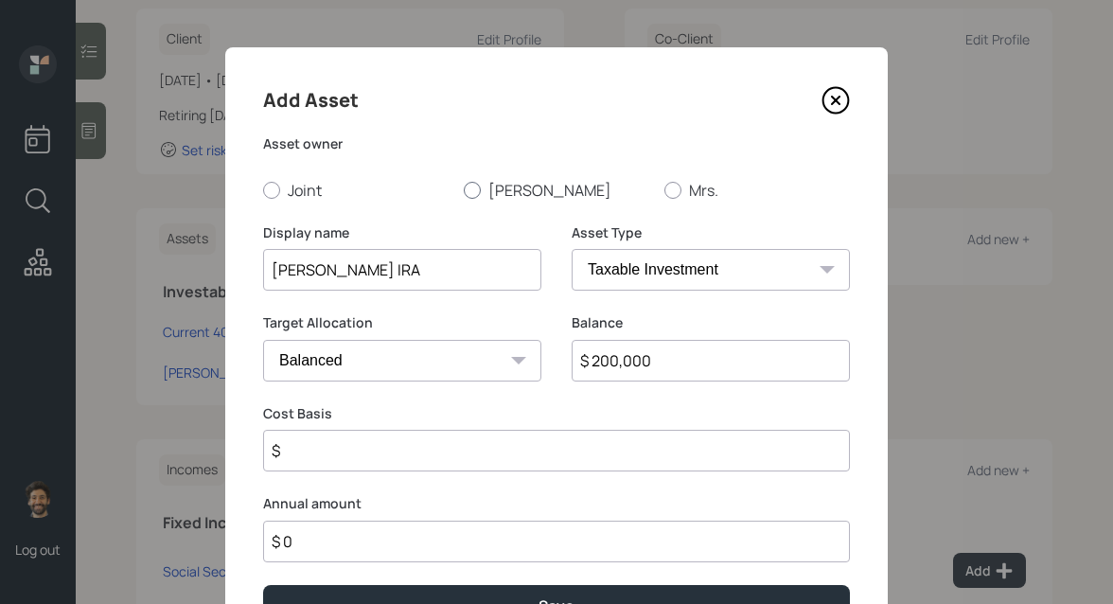
click at [464, 189] on input "Scott" at bounding box center [463, 189] width 1 height 1
radio input "true"
click at [606, 257] on select "SEP IRA IRA Roth IRA 401(k) Roth 401(k) 403(b) Roth 403(b) 457(b) Roth 457(b) H…" at bounding box center [711, 270] width 278 height 42
select select "ira"
click at [572, 249] on select "SEP IRA IRA Roth IRA 401(k) Roth 401(k) 403(b) Roth 403(b) 457(b) Roth 457(b) H…" at bounding box center [711, 270] width 278 height 42
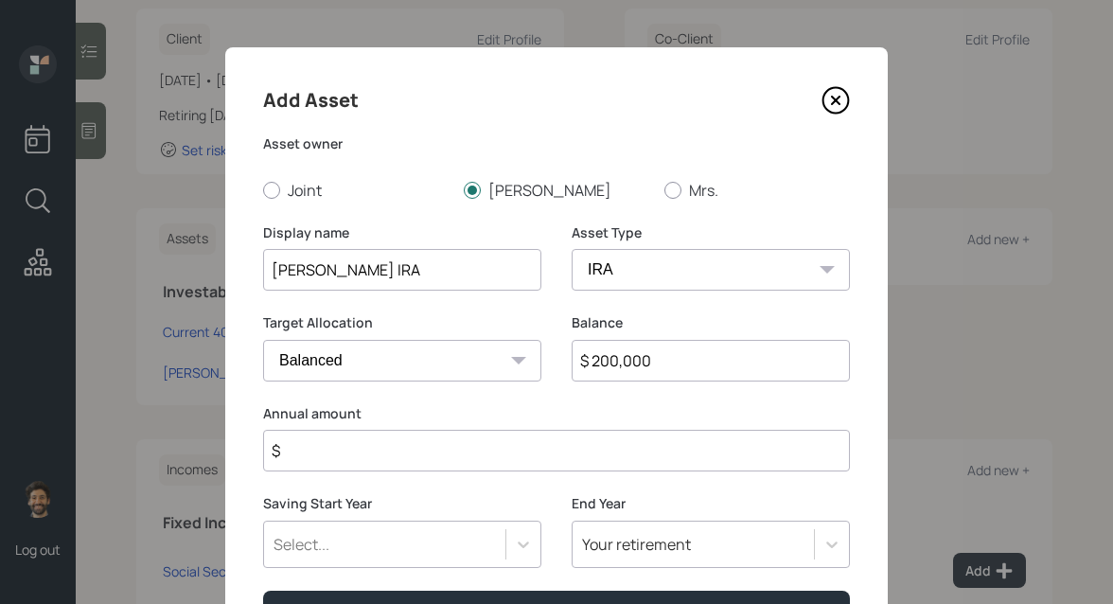
click at [327, 433] on input "$" at bounding box center [556, 451] width 587 height 42
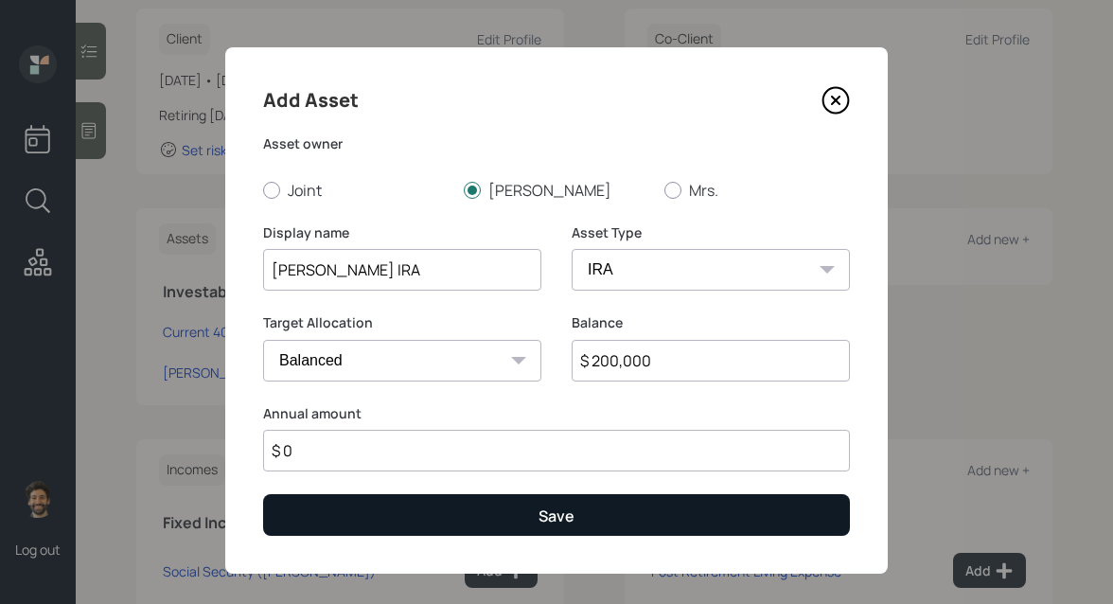
type input "$ 0"
click at [319, 511] on button "Save" at bounding box center [556, 514] width 587 height 41
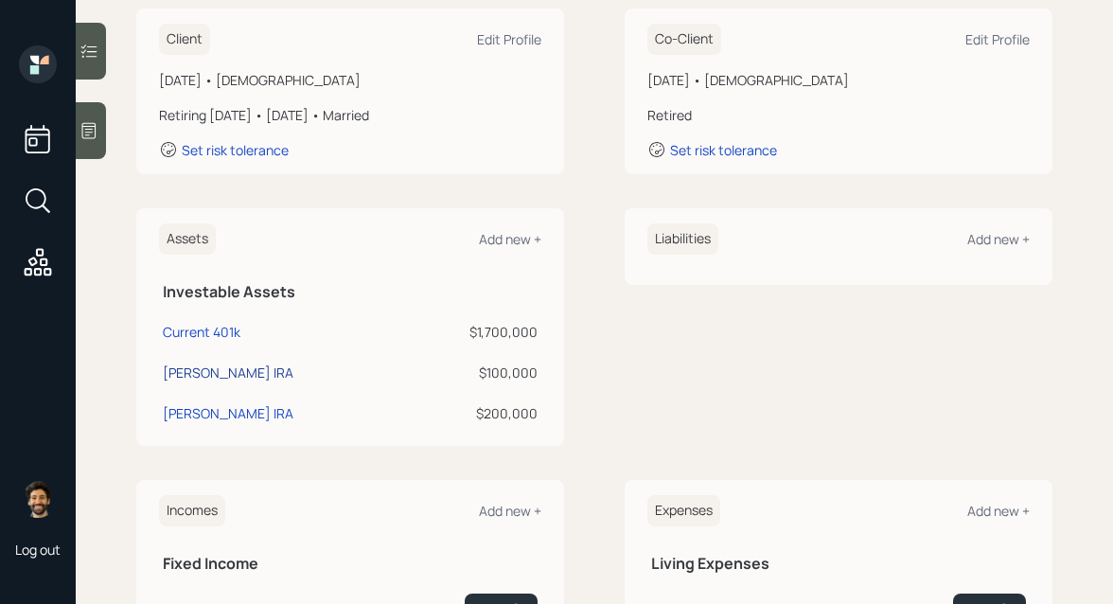
click at [219, 375] on div "Scott Roth IRA" at bounding box center [228, 372] width 131 height 20
select select "roth_ira"
select select "balanced"
click at [496, 240] on div "Add new +" at bounding box center [510, 239] width 62 height 18
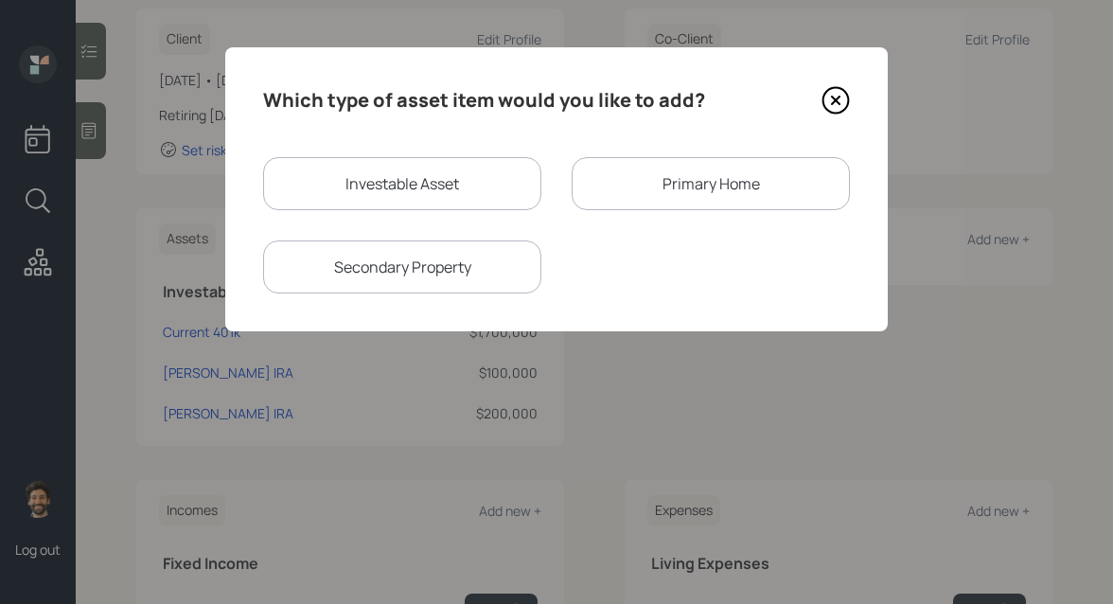
click at [463, 192] on div "Investable Asset" at bounding box center [402, 183] width 278 height 53
select select "taxable"
select select "balanced"
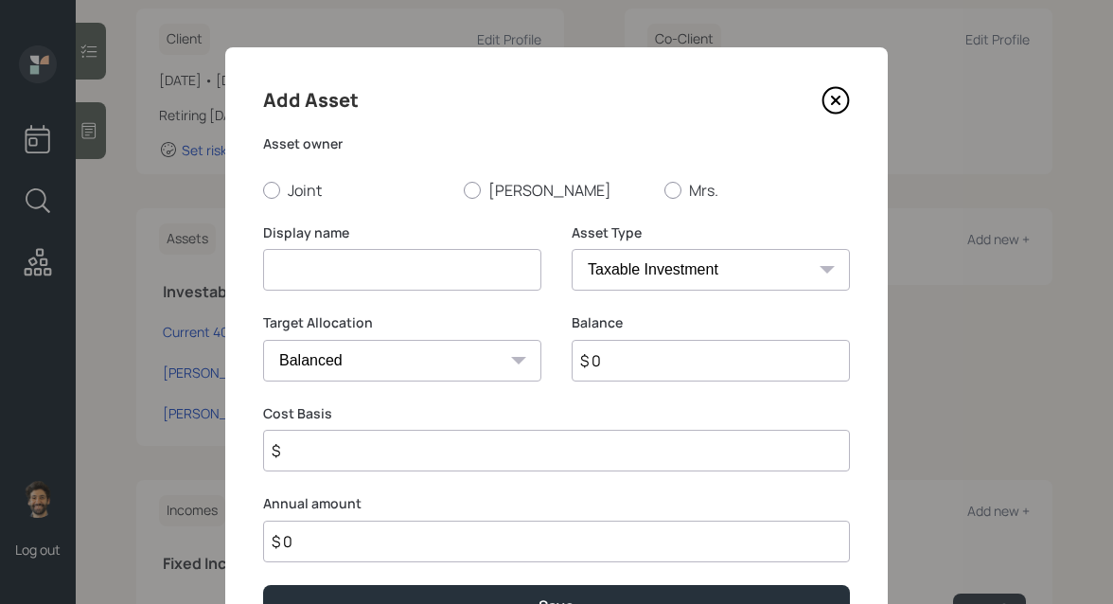
click at [345, 264] on input at bounding box center [402, 270] width 278 height 42
type input "IRA"
click at [630, 354] on input "$ 0" at bounding box center [711, 361] width 278 height 42
type input "$ 200,000"
click at [627, 265] on select "SEP IRA IRA Roth IRA 401(k) Roth 401(k) 403(b) Roth 403(b) 457(b) Roth 457(b) H…" at bounding box center [711, 270] width 278 height 42
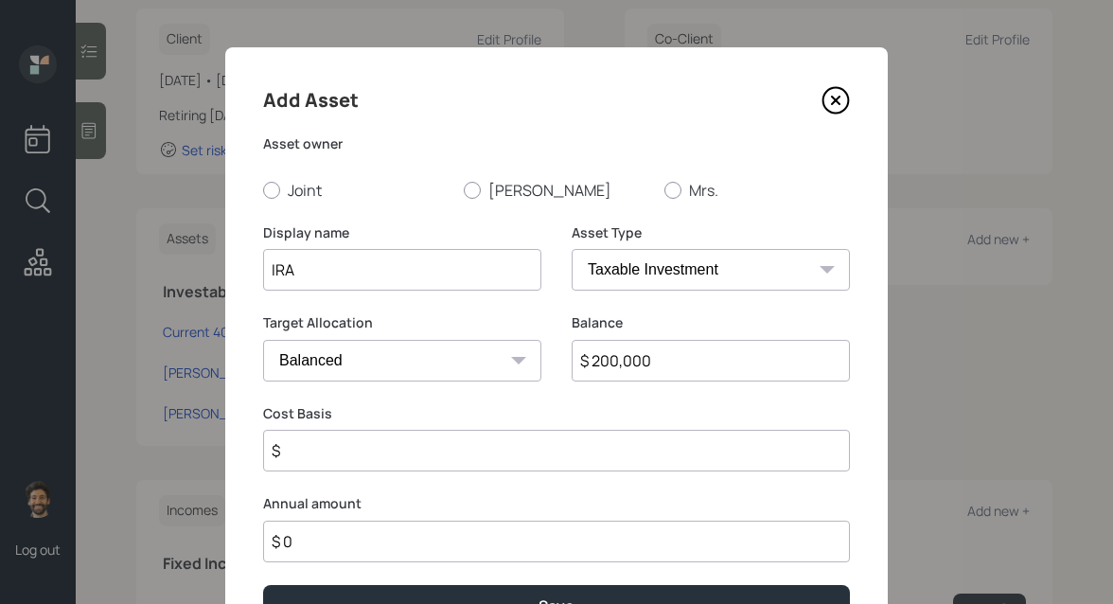
select select "ira"
click at [572, 249] on select "SEP IRA IRA Roth IRA 401(k) Roth 401(k) 403(b) Roth 403(b) 457(b) Roth 457(b) H…" at bounding box center [711, 270] width 278 height 42
type input "$"
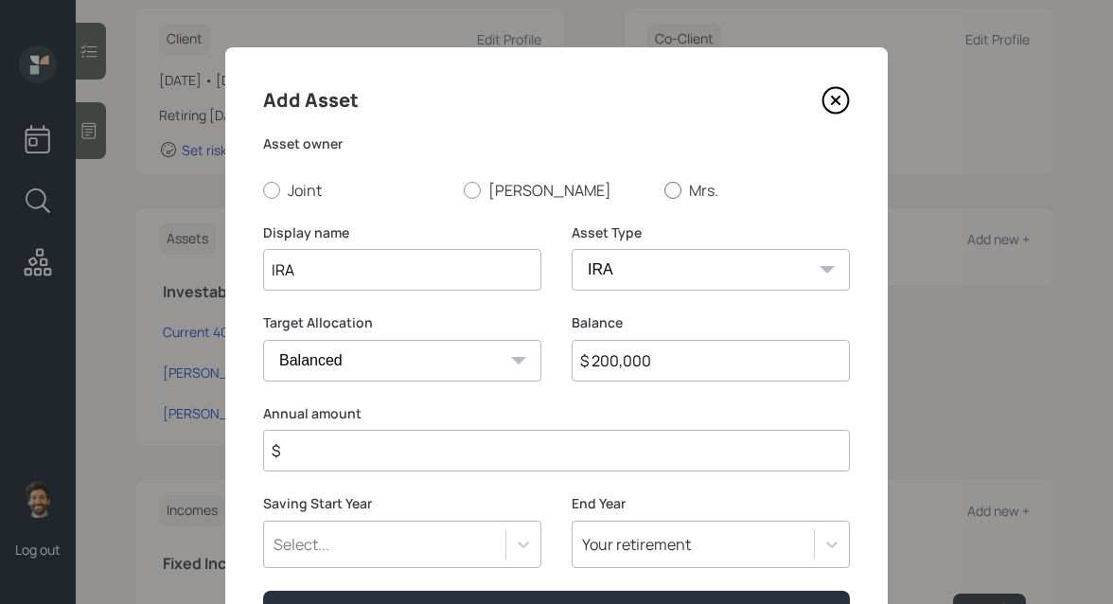
click at [682, 185] on label "Mrs." at bounding box center [757, 190] width 186 height 21
click at [664, 189] on input "Mrs." at bounding box center [663, 189] width 1 height 1
radio input "true"
click at [334, 449] on input "$" at bounding box center [556, 451] width 587 height 42
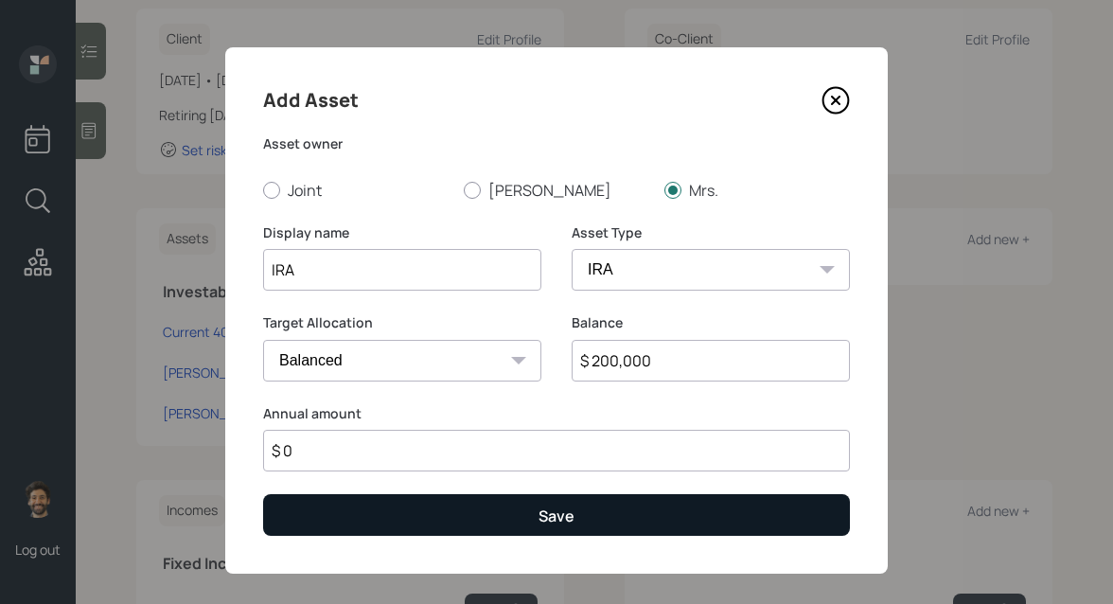
type input "$ 0"
click at [350, 525] on button "Save" at bounding box center [556, 514] width 587 height 41
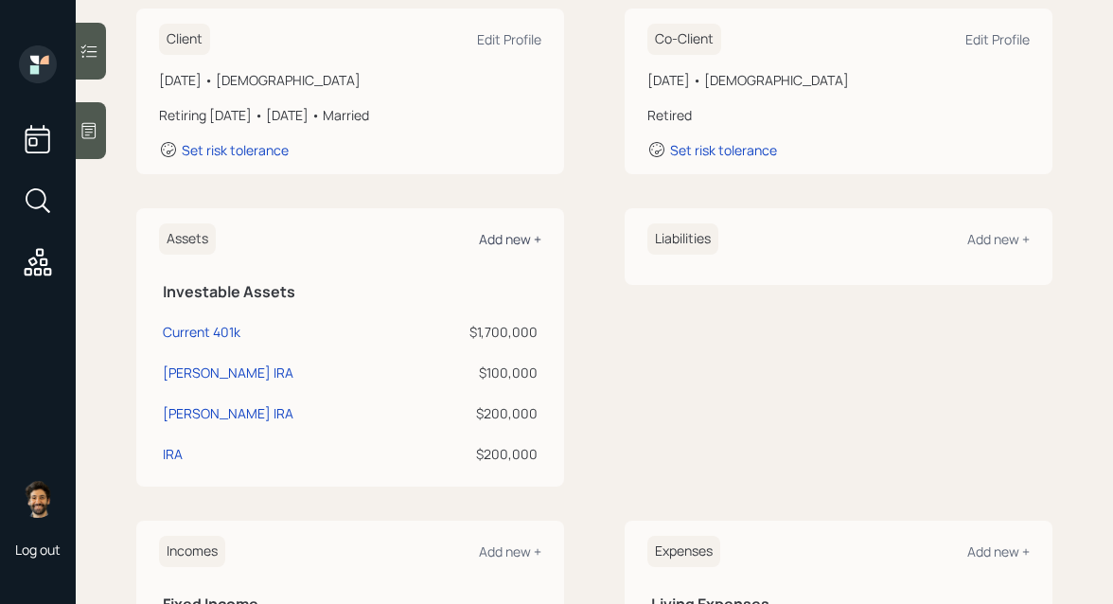
click at [507, 241] on div "Add new +" at bounding box center [510, 239] width 62 height 18
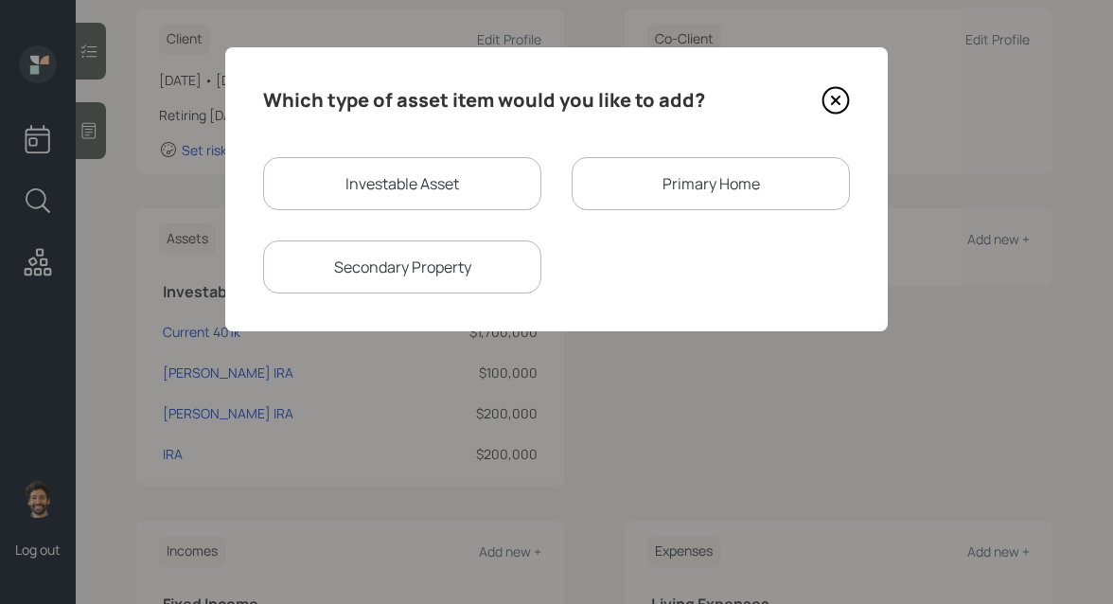
click at [376, 189] on div "Investable Asset" at bounding box center [402, 183] width 278 height 53
select select "taxable"
select select "balanced"
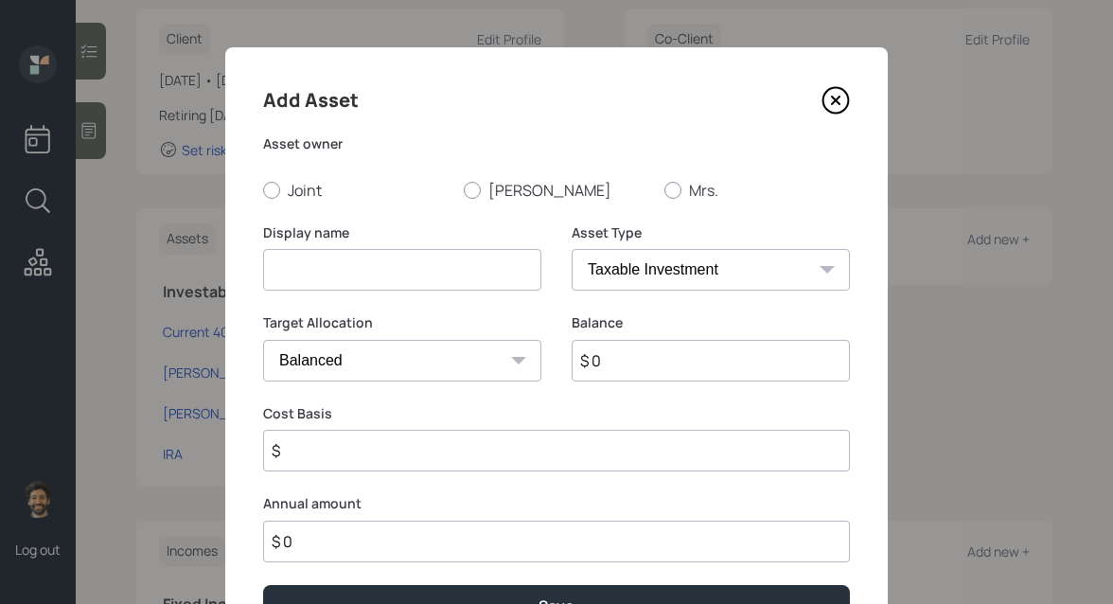
click at [311, 262] on input at bounding box center [402, 270] width 278 height 42
type input "ESOP"
click at [607, 370] on input "$ 0" at bounding box center [711, 361] width 278 height 42
type input "$ 1,200,000"
click at [623, 281] on select "SEP IRA IRA Roth IRA 401(k) Roth 401(k) 403(b) Roth 403(b) 457(b) Roth 457(b) H…" at bounding box center [711, 270] width 278 height 42
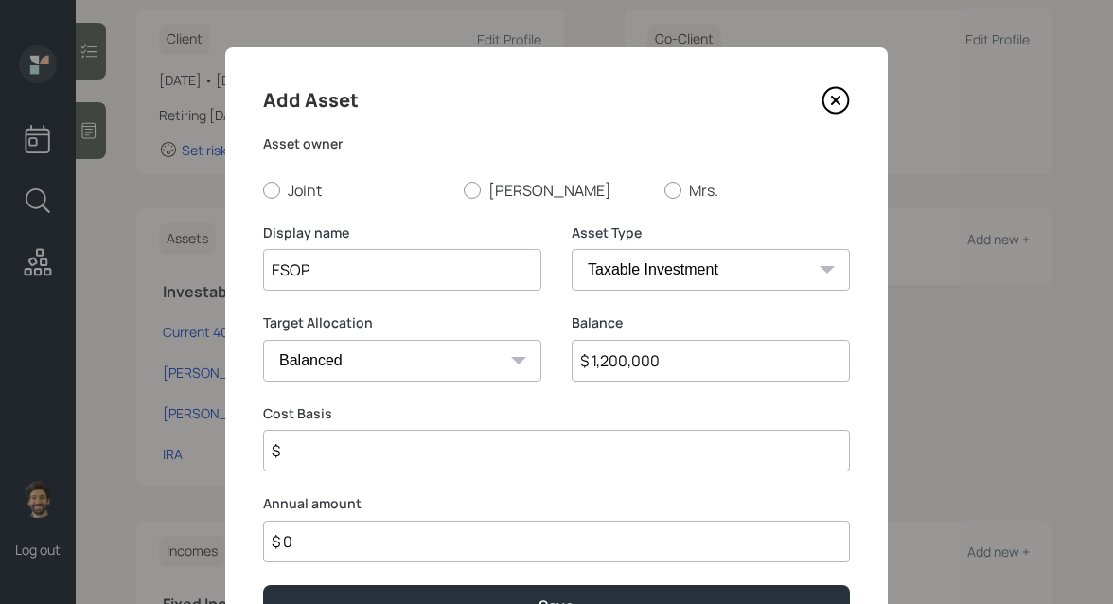
select select "ira"
click at [572, 249] on select "SEP IRA IRA Roth IRA 401(k) Roth 401(k) 403(b) Roth 403(b) 457(b) Roth 457(b) H…" at bounding box center [711, 270] width 278 height 42
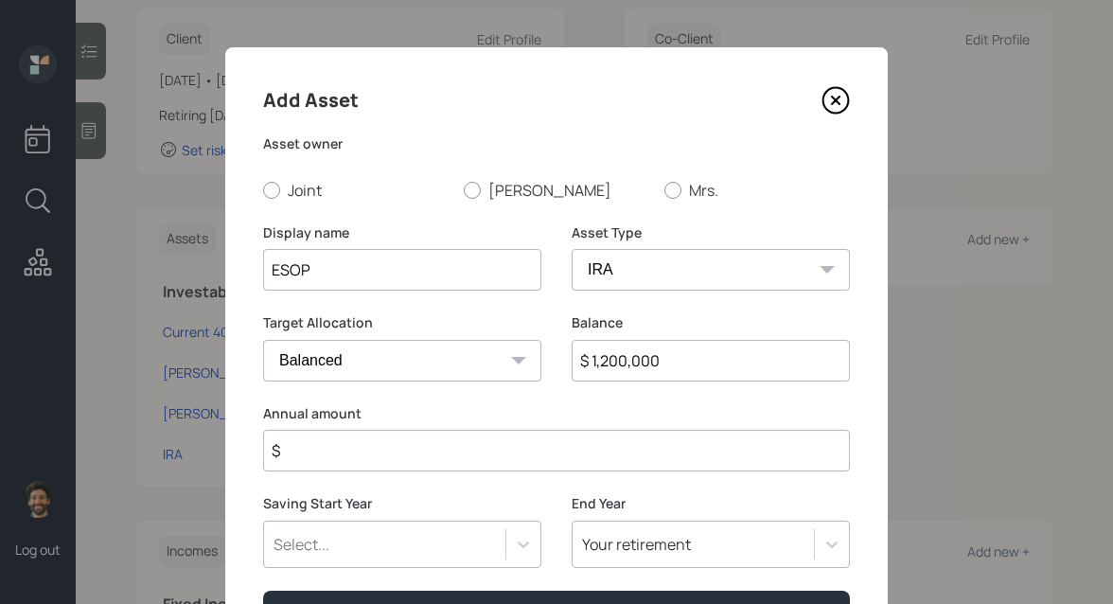
click at [336, 457] on input "$" at bounding box center [556, 451] width 587 height 42
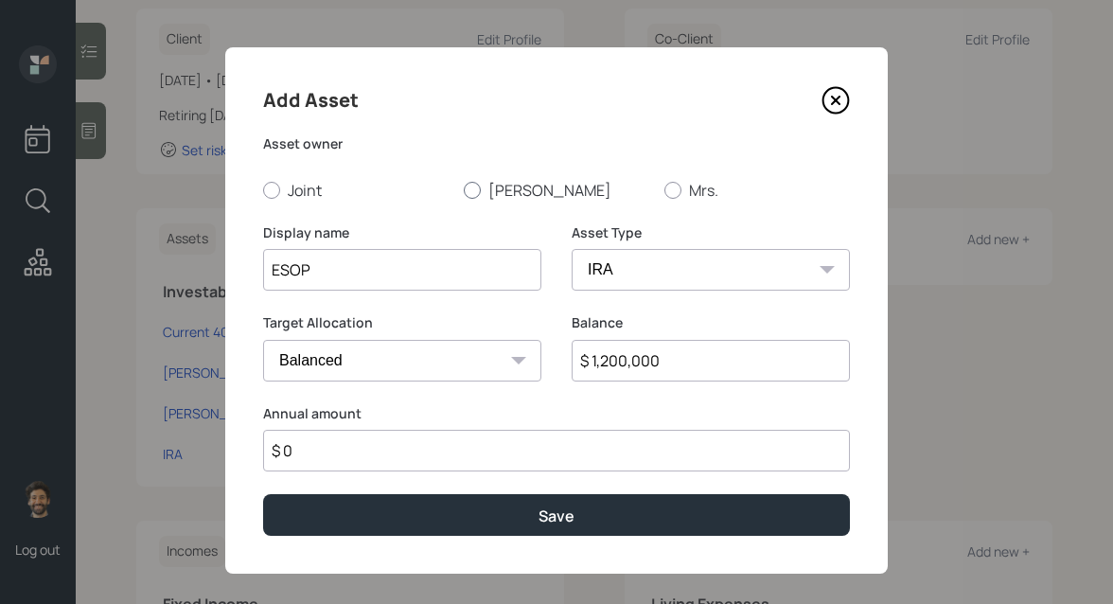
type input "$ 0"
click at [484, 184] on label "Scott" at bounding box center [557, 190] width 186 height 21
click at [464, 189] on input "Scott" at bounding box center [463, 189] width 1 height 1
radio input "true"
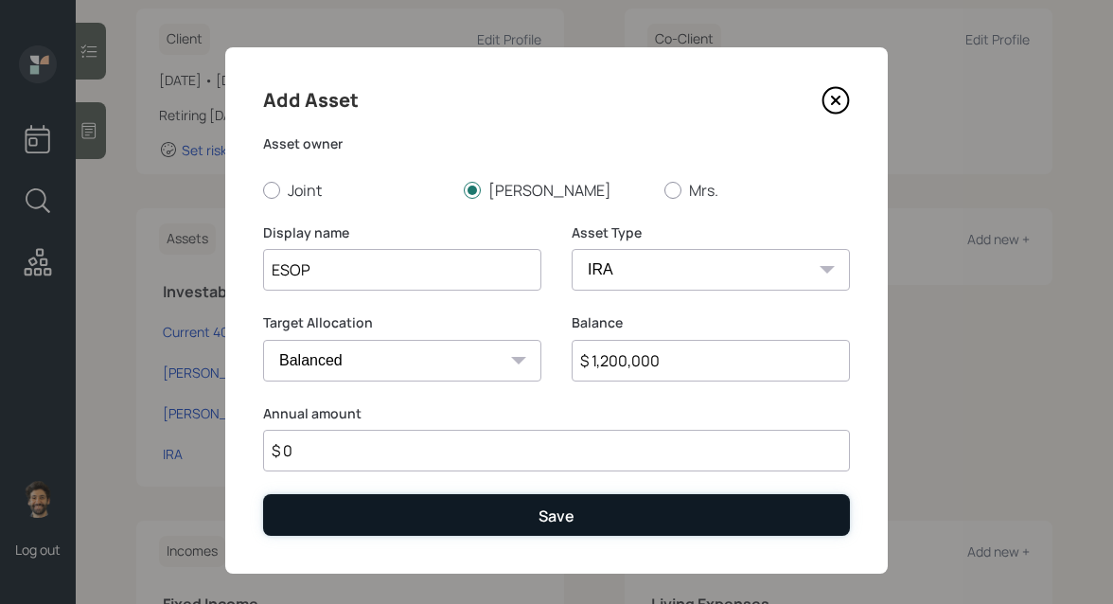
click at [423, 520] on button "Save" at bounding box center [556, 514] width 587 height 41
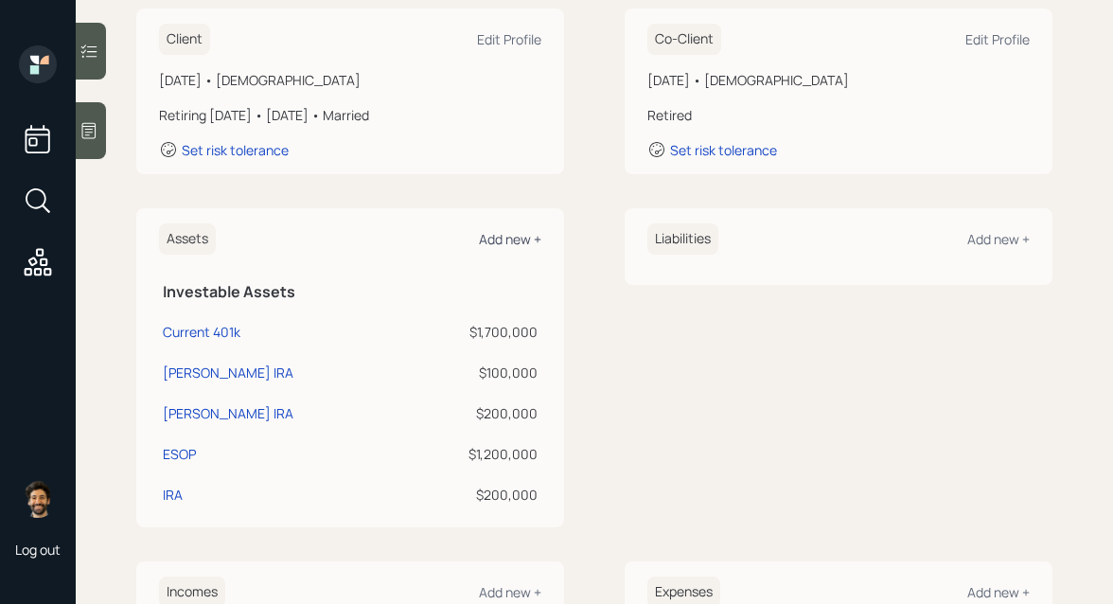
click at [512, 234] on div "Add new +" at bounding box center [510, 239] width 62 height 18
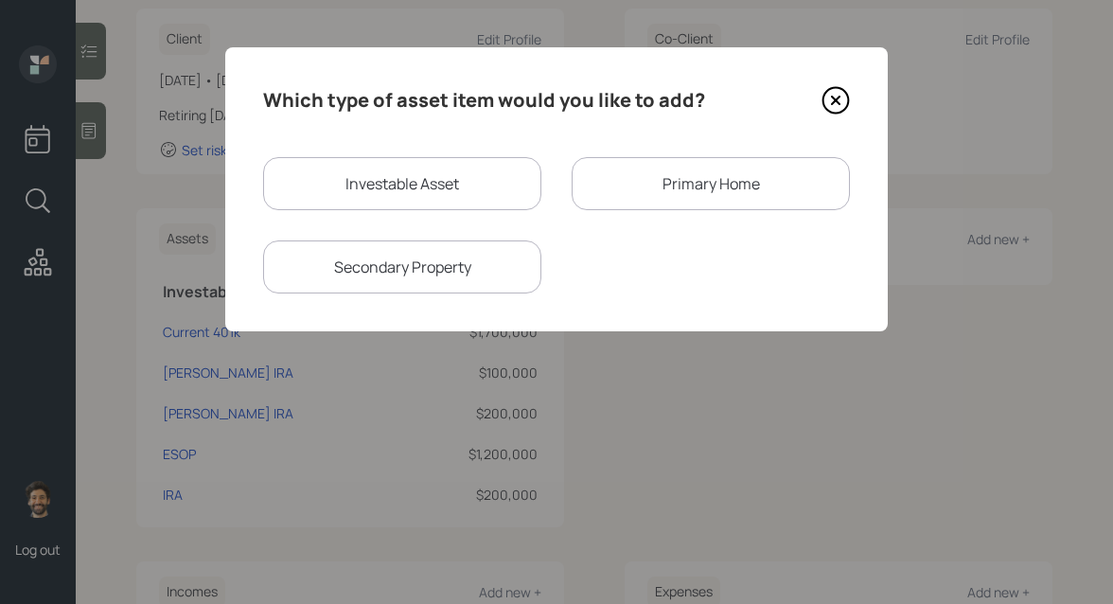
click at [360, 186] on div "Investable Asset" at bounding box center [402, 183] width 278 height 53
select select "taxable"
select select "balanced"
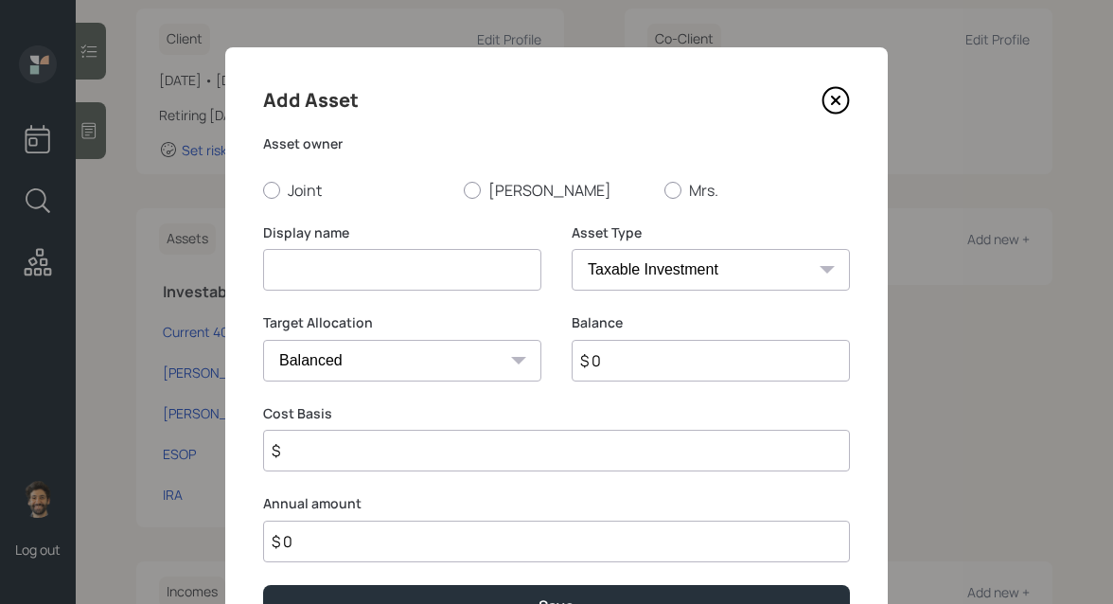
click at [334, 257] on input at bounding box center [402, 270] width 278 height 42
type input "Stocks"
click at [646, 363] on input "$ 0" at bounding box center [711, 361] width 278 height 42
type input "$ 325,000"
type input "$ 150,000"
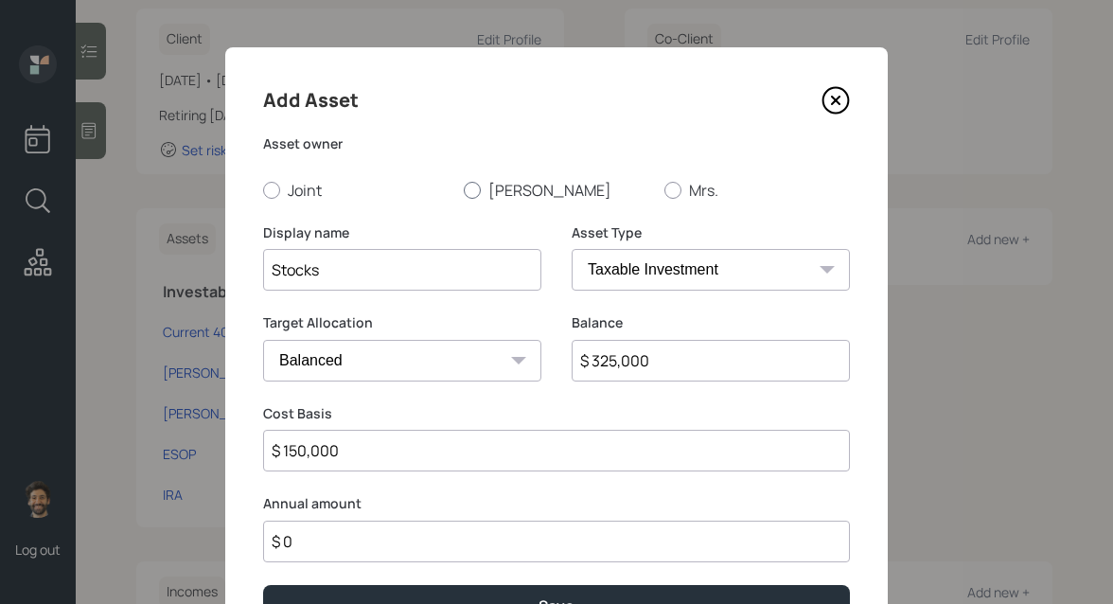
click at [503, 191] on label "Scott" at bounding box center [557, 190] width 186 height 21
click at [464, 190] on input "Scott" at bounding box center [463, 189] width 1 height 1
radio input "true"
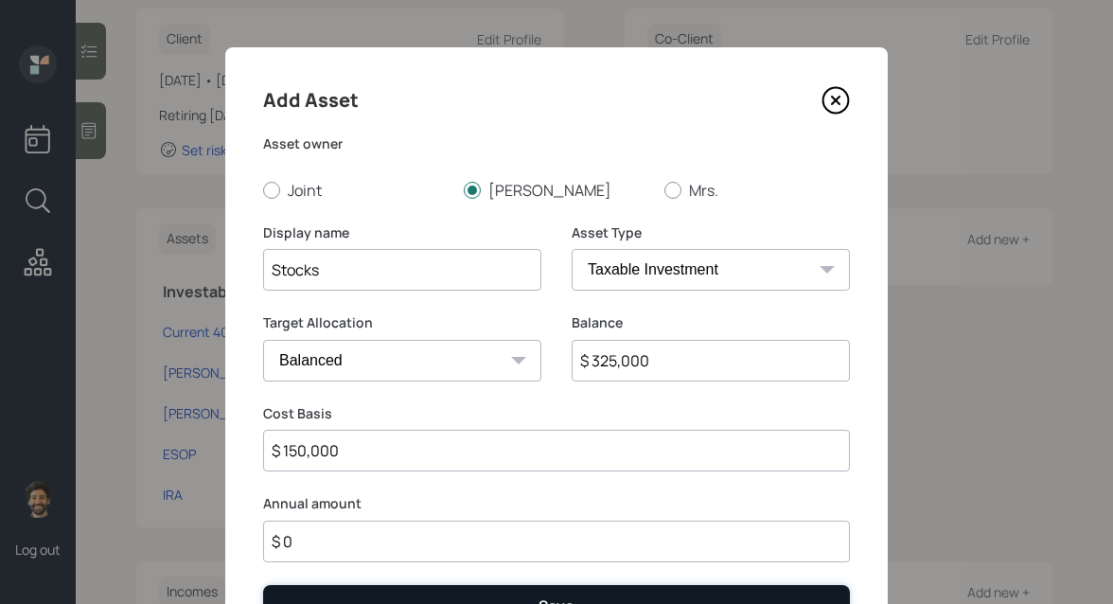
click at [352, 590] on button "Save" at bounding box center [556, 605] width 587 height 41
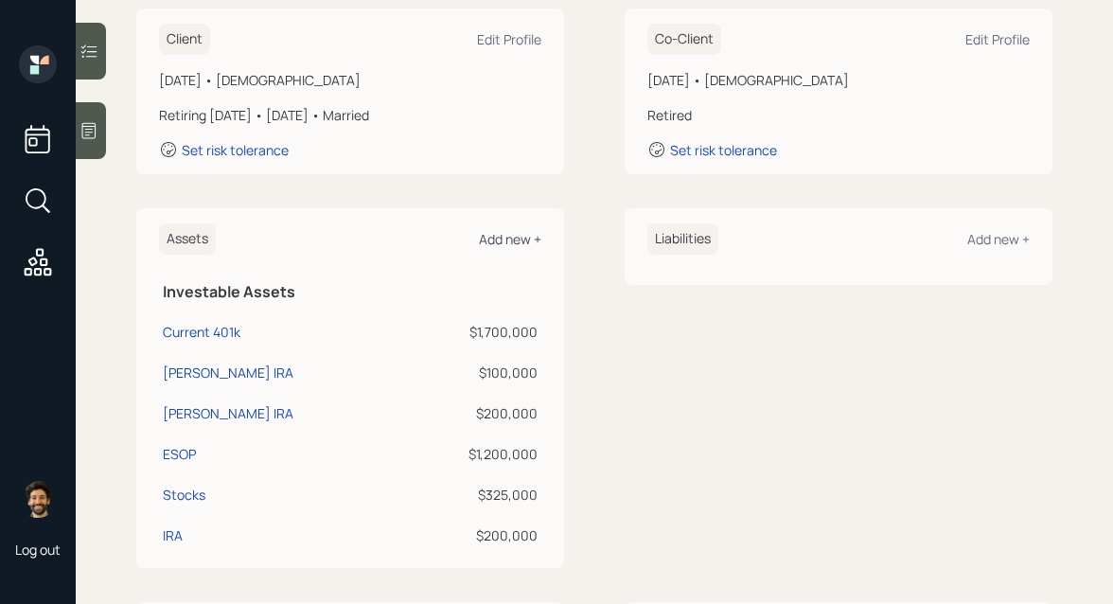
click at [505, 240] on div "Add new +" at bounding box center [510, 239] width 62 height 18
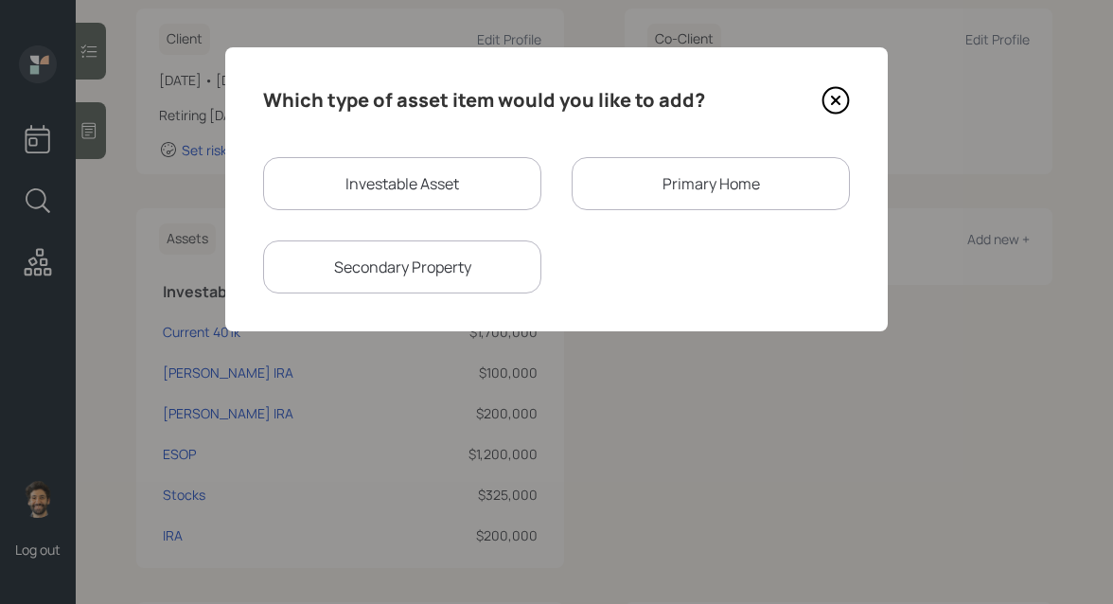
click at [408, 174] on div "Investable Asset" at bounding box center [402, 183] width 278 height 53
select select "taxable"
select select "balanced"
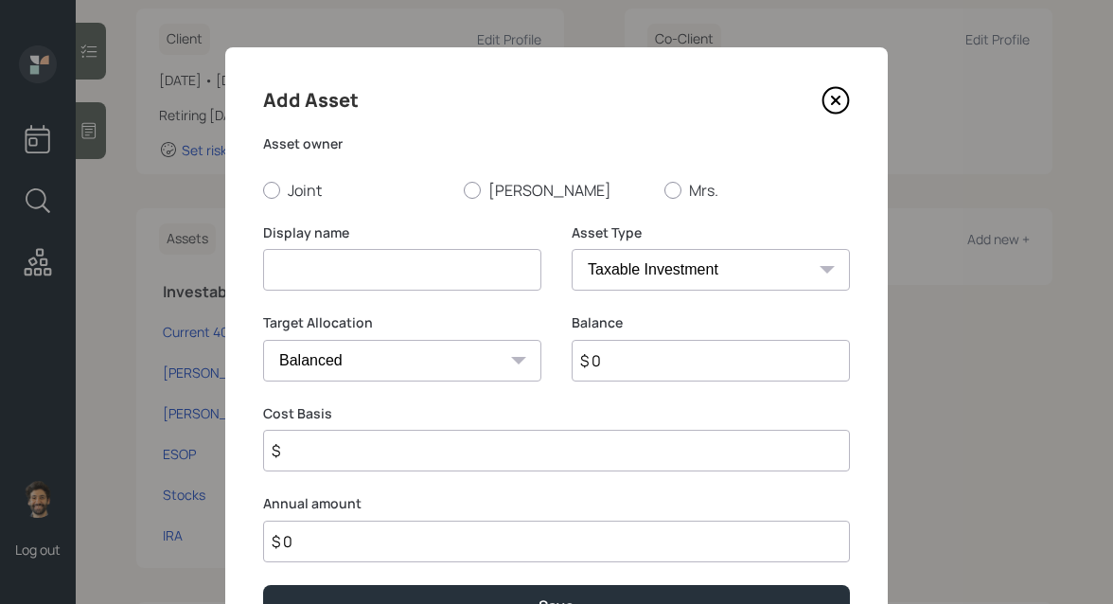
click at [380, 256] on input at bounding box center [402, 270] width 278 height 42
type input "Checking / Savings"
click at [651, 349] on input "$ 0" at bounding box center [711, 361] width 278 height 42
type input "$ 65,000"
click at [304, 189] on label "Joint" at bounding box center [356, 190] width 186 height 21
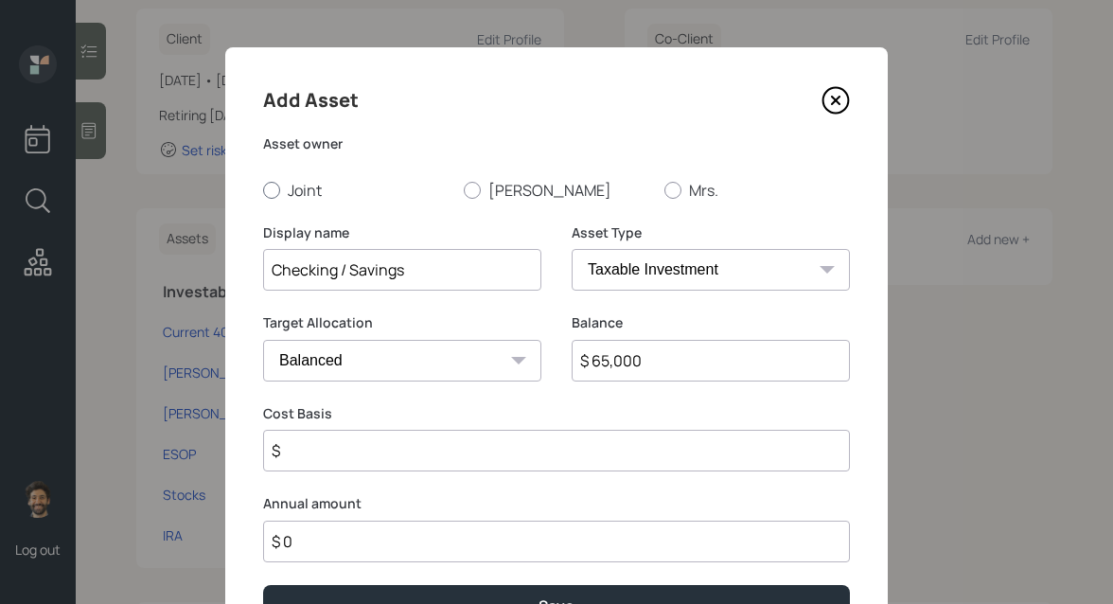
click at [263, 189] on input "Joint" at bounding box center [262, 189] width 1 height 1
radio input "true"
click at [622, 278] on select "SEP IRA IRA Roth IRA 401(k) Roth 401(k) 403(b) Roth 403(b) 457(b) Roth 457(b) H…" at bounding box center [711, 270] width 278 height 42
select select "emergency_fund"
click at [572, 249] on select "SEP IRA IRA Roth IRA 401(k) Roth 401(k) 403(b) Roth 403(b) 457(b) Roth 457(b) H…" at bounding box center [711, 270] width 278 height 42
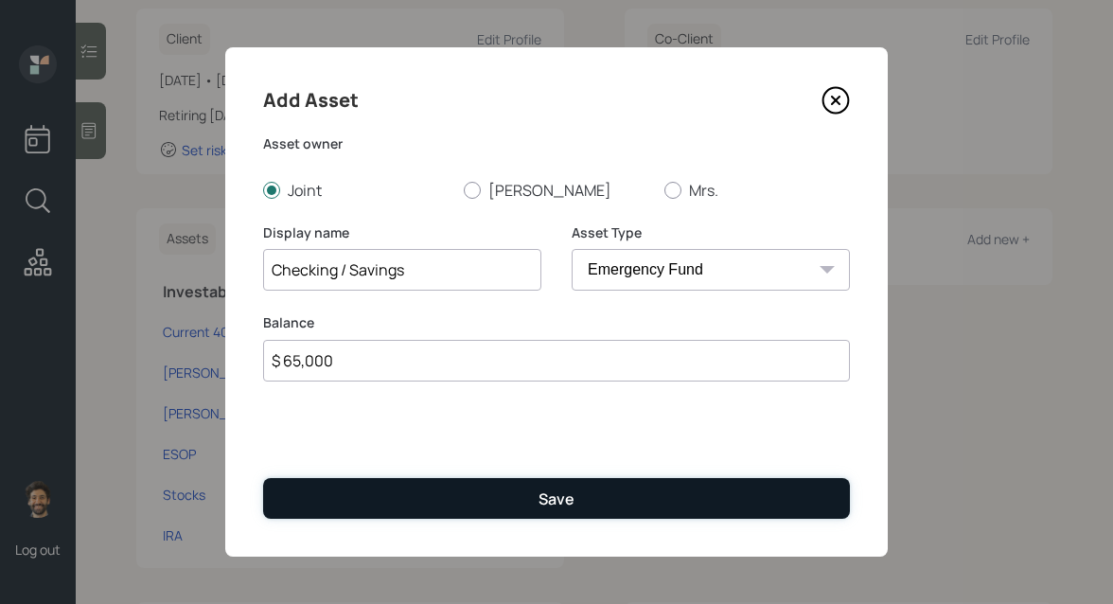
click at [353, 493] on button "Save" at bounding box center [556, 498] width 587 height 41
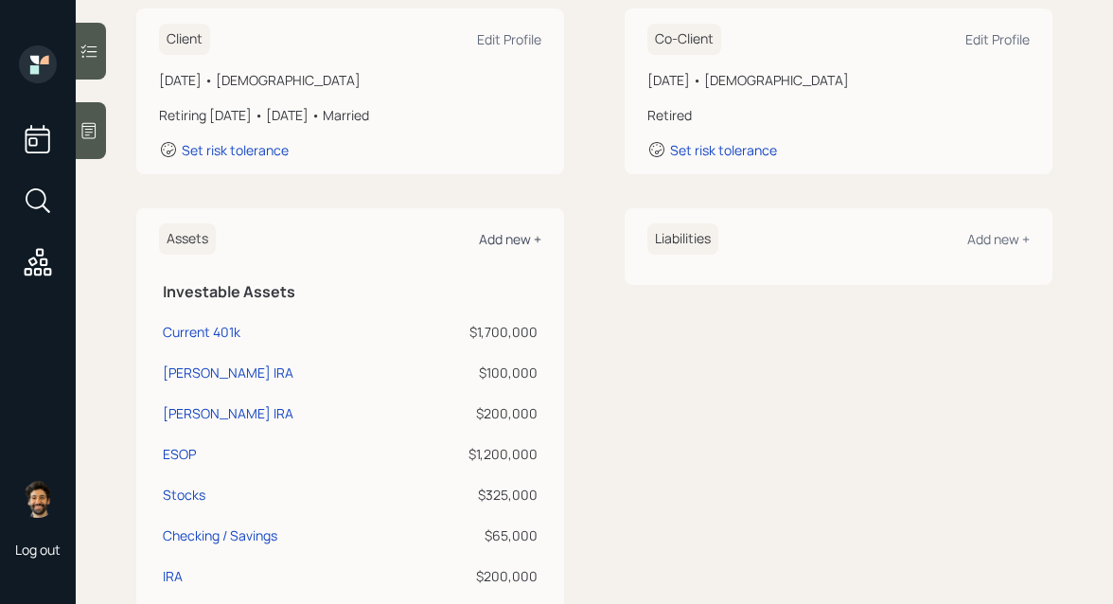
click at [521, 240] on div "Add new +" at bounding box center [510, 239] width 62 height 18
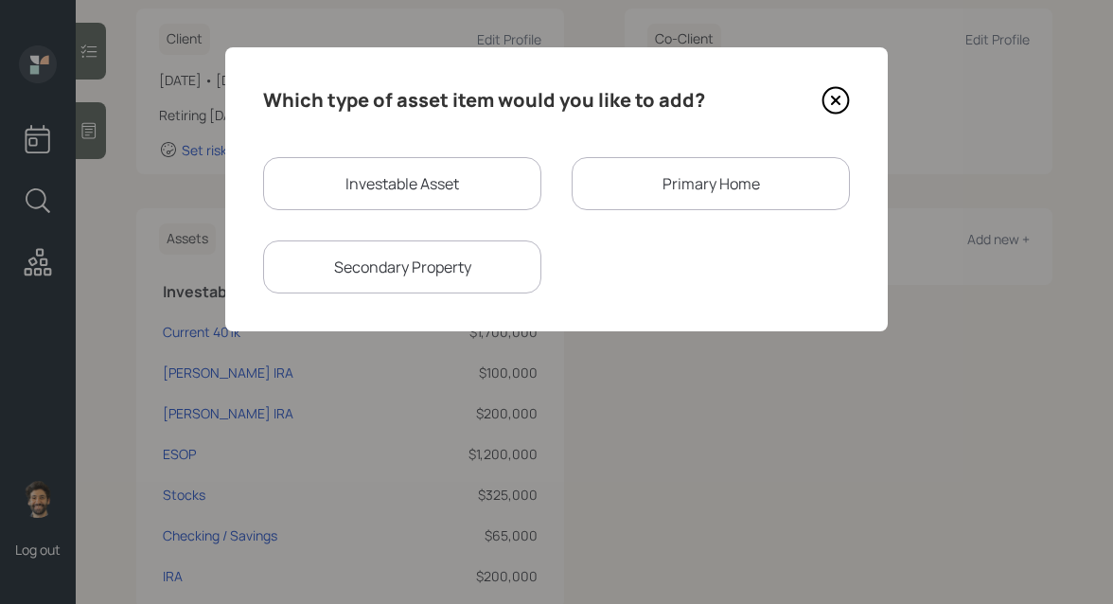
click at [617, 176] on div "Primary Home" at bounding box center [711, 183] width 278 height 53
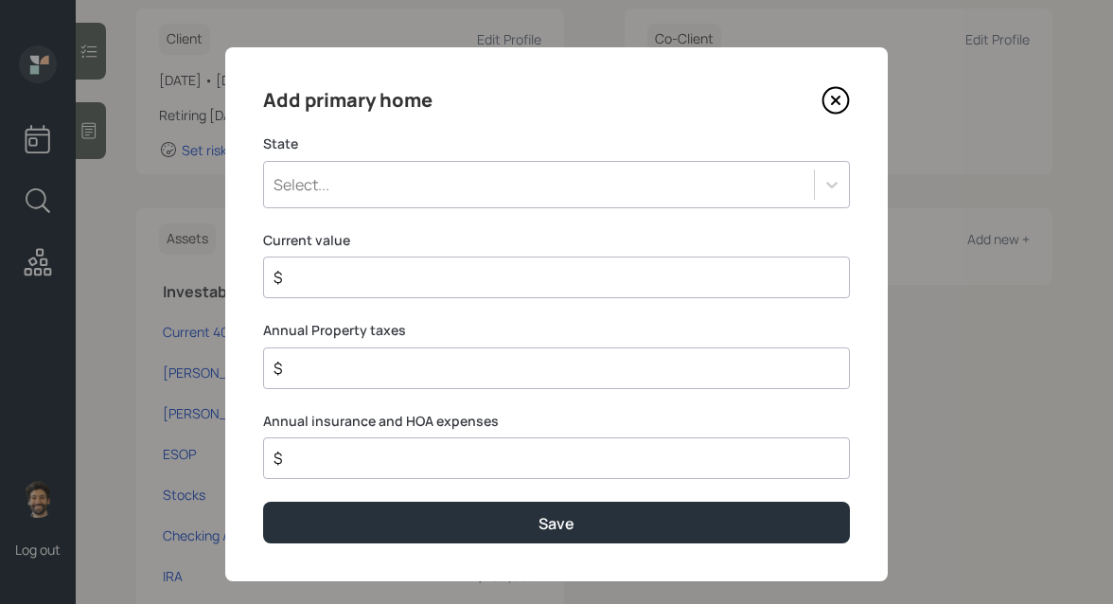
click at [467, 188] on div "Select..." at bounding box center [539, 184] width 550 height 32
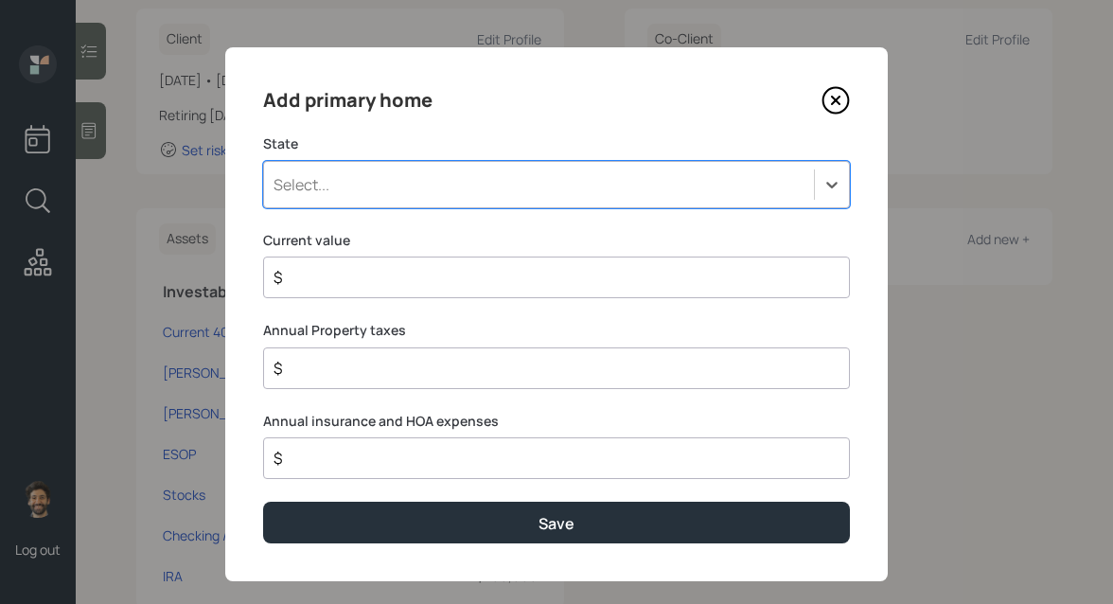
click at [331, 161] on div "Select..." at bounding box center [556, 184] width 587 height 47
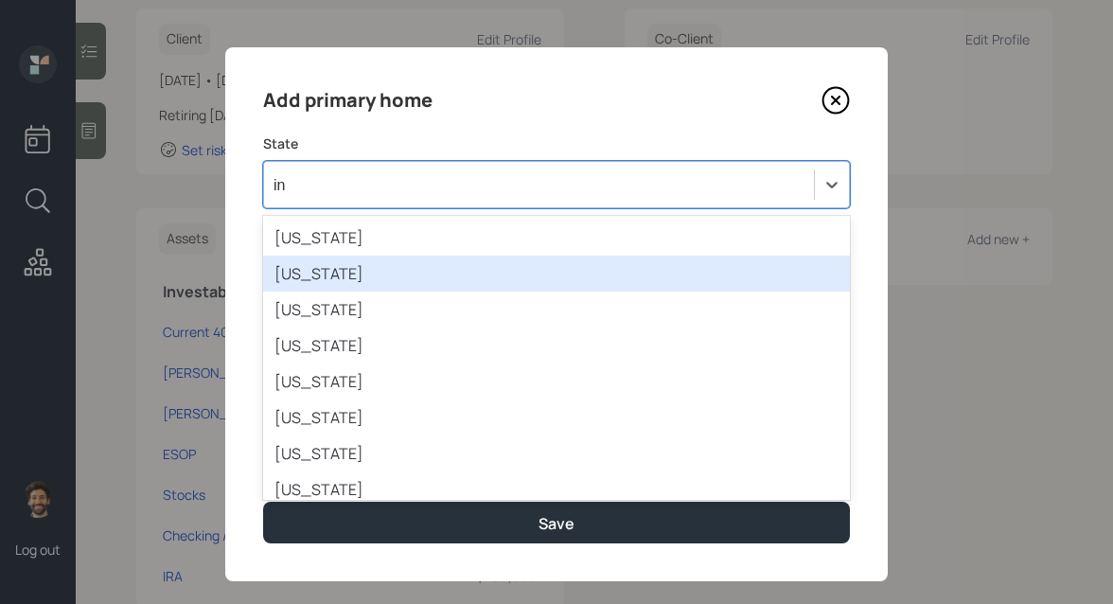
type input "ind"
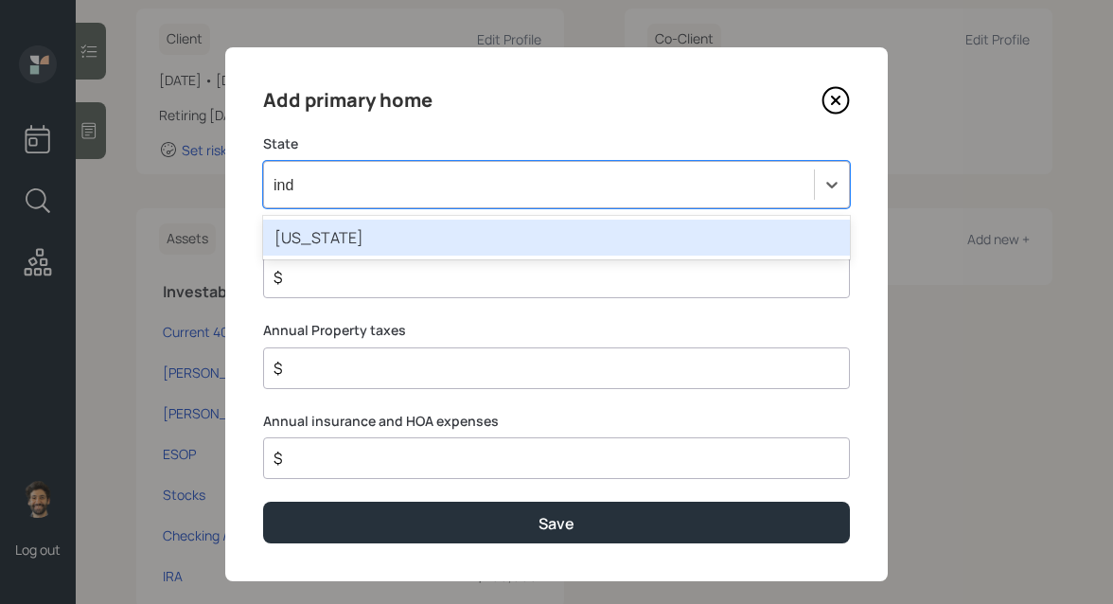
click at [328, 242] on div "Indiana" at bounding box center [556, 238] width 587 height 36
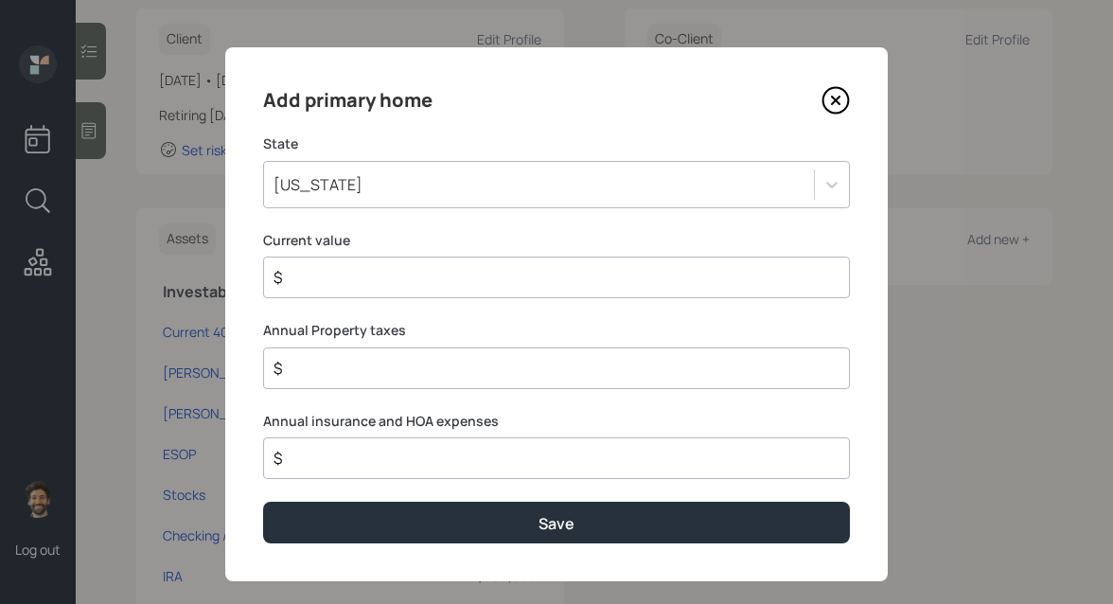
click at [323, 269] on input "$" at bounding box center [549, 277] width 555 height 23
type input "$ 1,200,000"
click at [326, 365] on input "$" at bounding box center [549, 368] width 555 height 23
type input "$ 1"
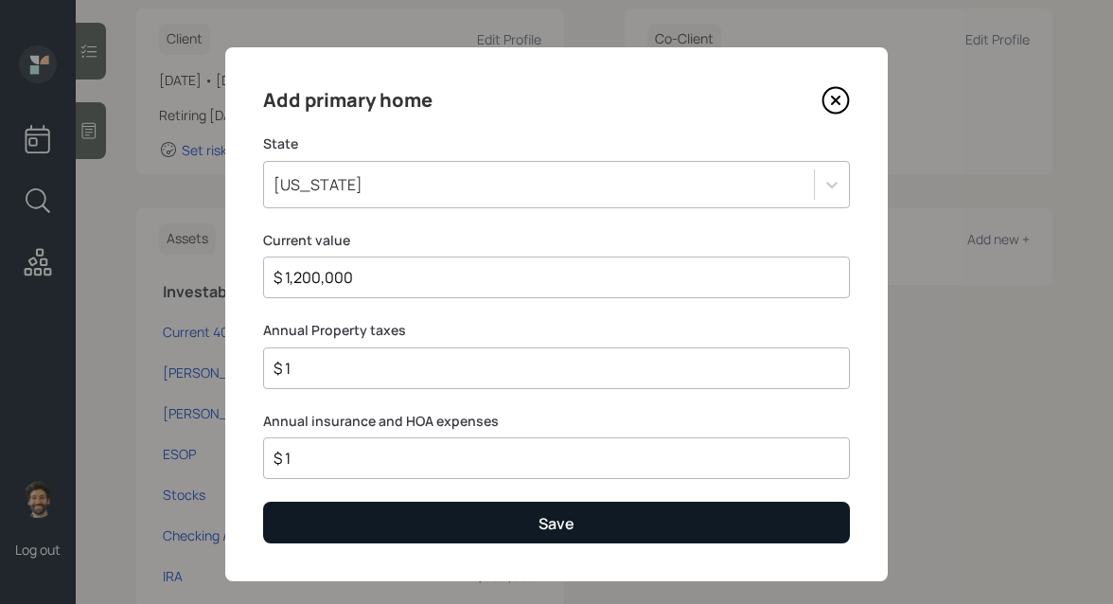
type input "$ 1"
click at [319, 539] on button "Save" at bounding box center [556, 522] width 587 height 41
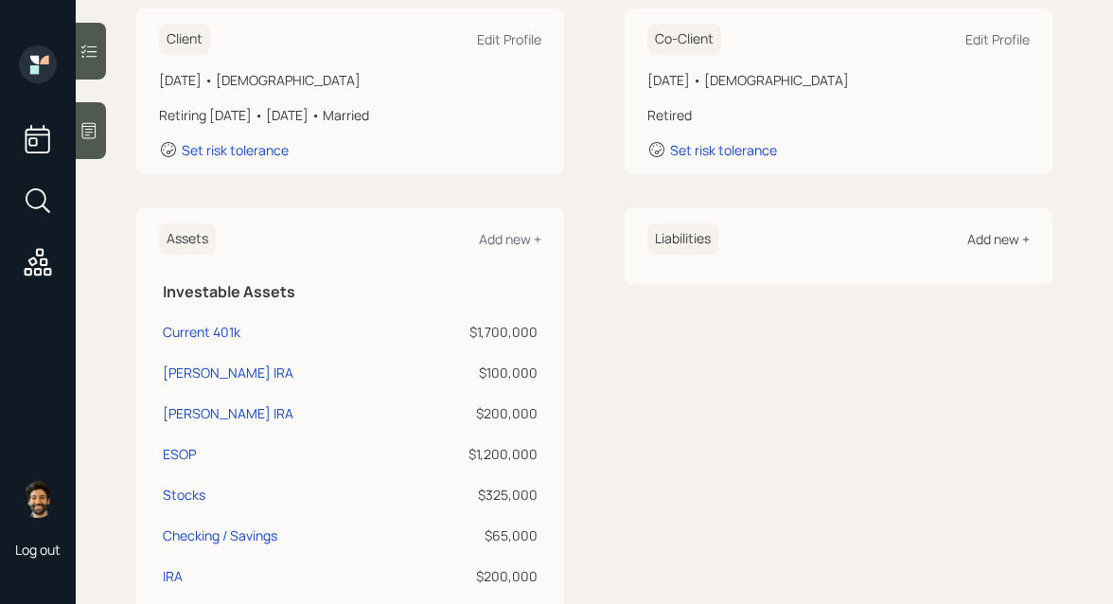
click at [995, 239] on div "Add new +" at bounding box center [998, 239] width 62 height 18
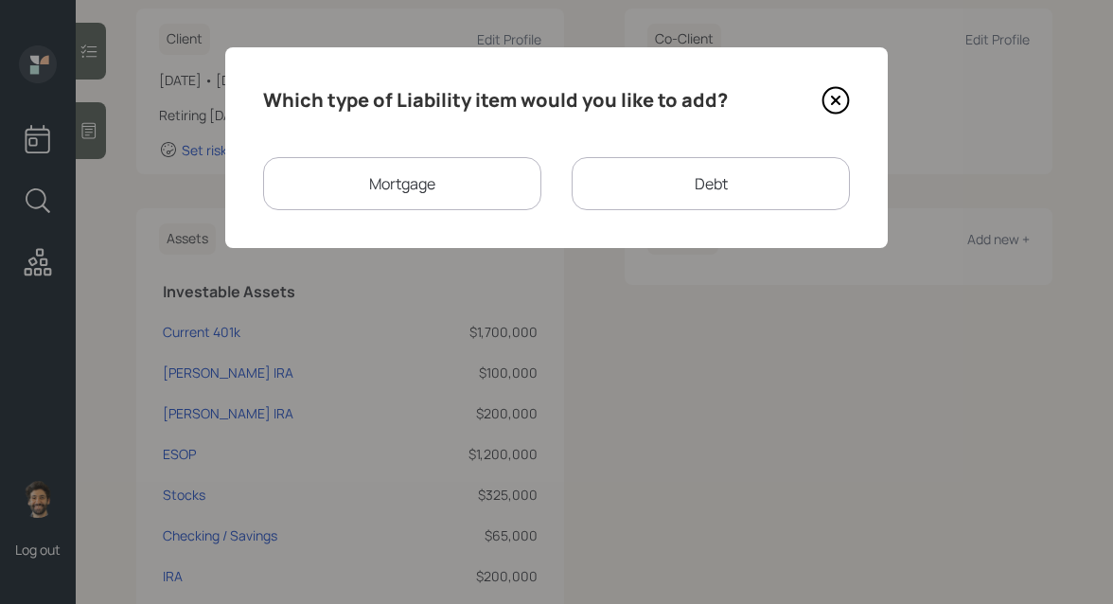
click at [439, 173] on div "Mortgage" at bounding box center [402, 183] width 278 height 53
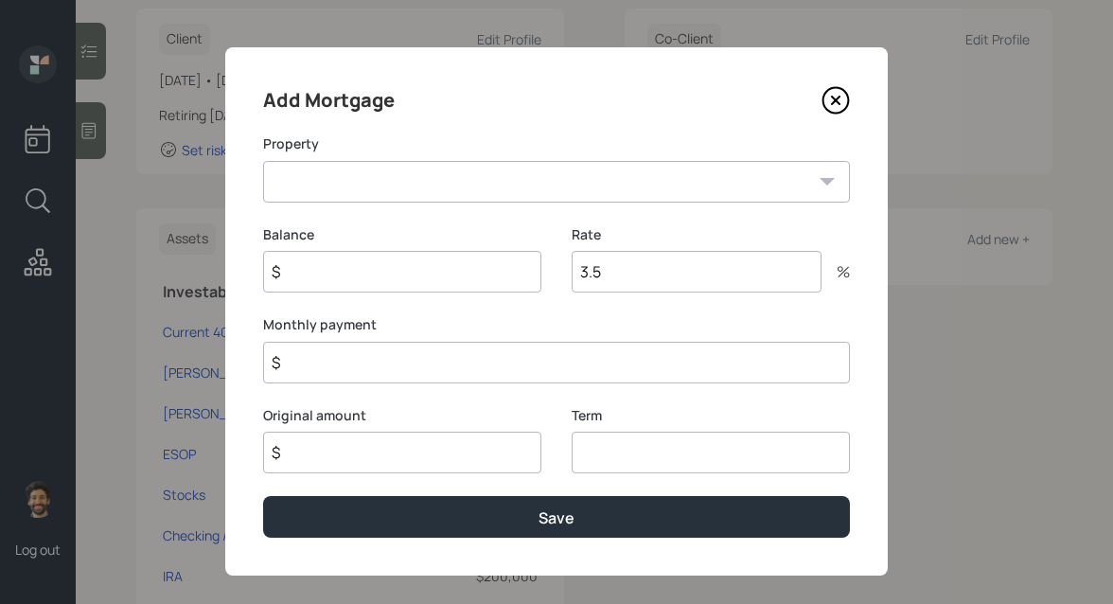
click at [391, 187] on select "IN Primary home" at bounding box center [556, 182] width 587 height 42
select select "28df1c8e-3691-4bc7-a557-1353c11b1ca6"
click at [263, 161] on select "IN Primary home" at bounding box center [556, 182] width 587 height 42
click at [348, 277] on input "$" at bounding box center [402, 272] width 278 height 42
type input "$ 150,000"
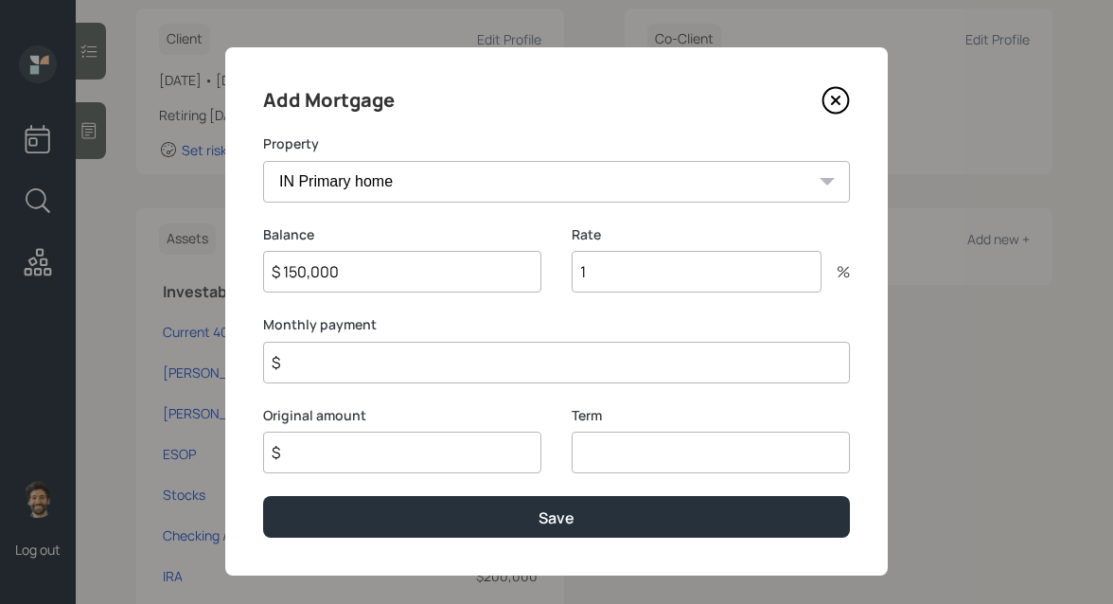
type input "1"
type input "$ 1"
type input "$ 150,000"
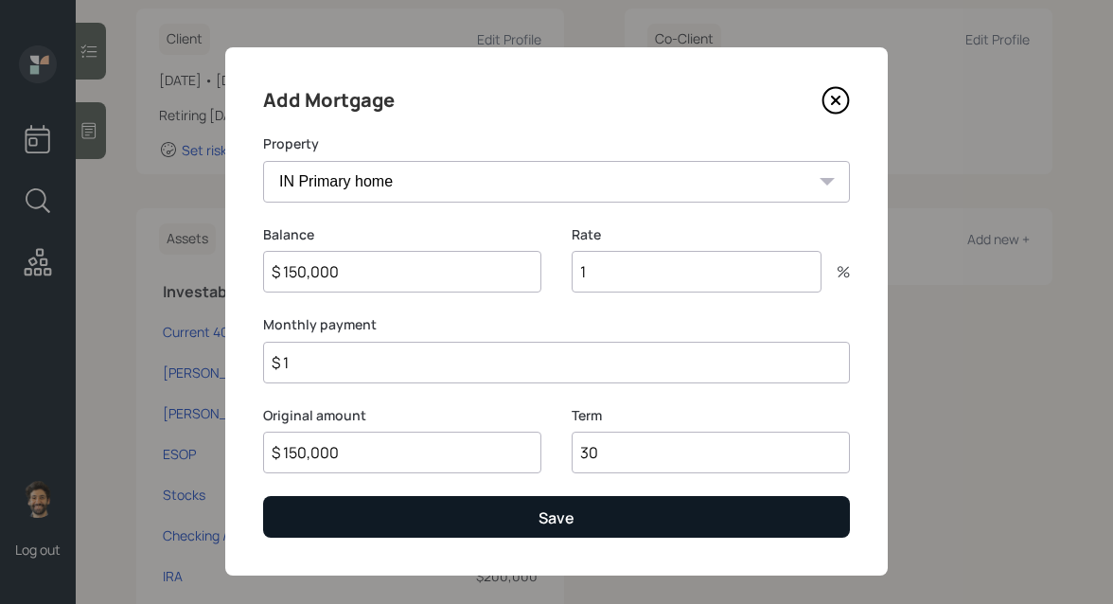
type input "30"
click at [360, 523] on button "Save" at bounding box center [556, 516] width 587 height 41
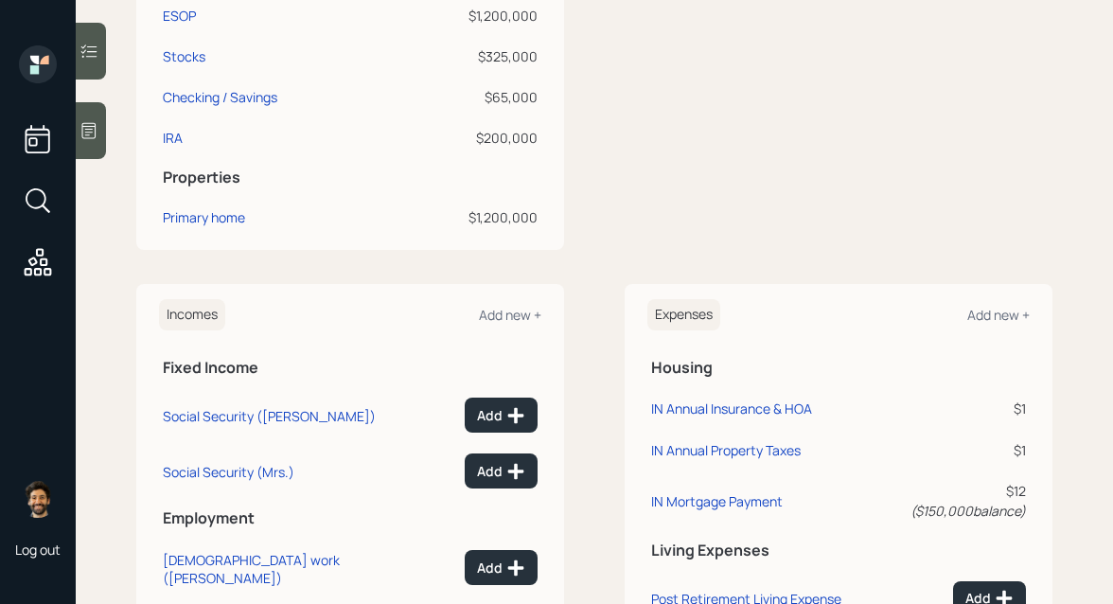
scroll to position [1008, 0]
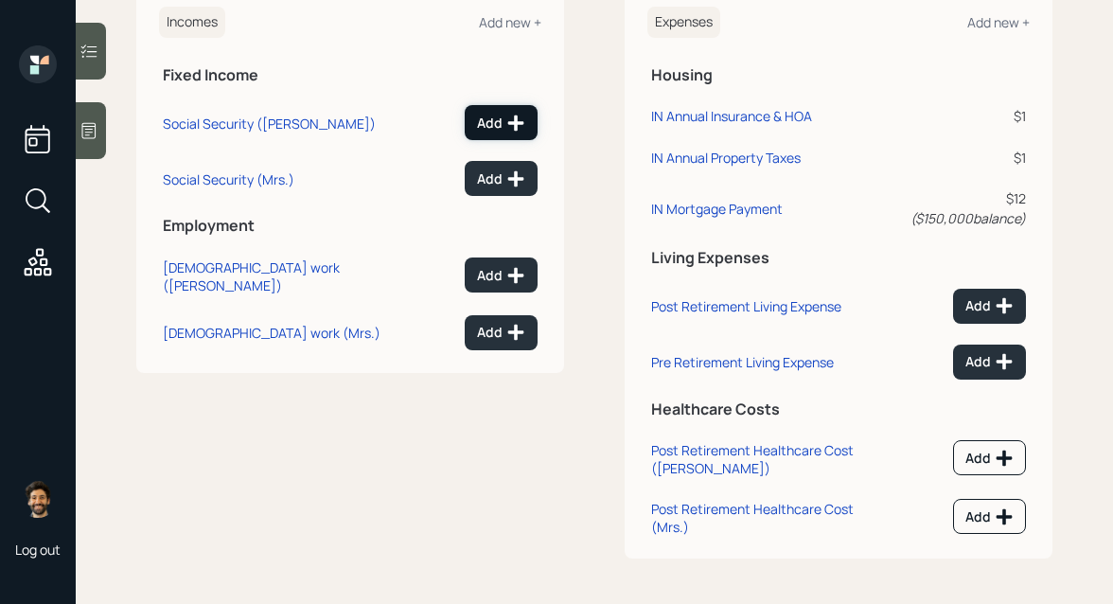
click at [497, 110] on button "Add" at bounding box center [501, 122] width 73 height 35
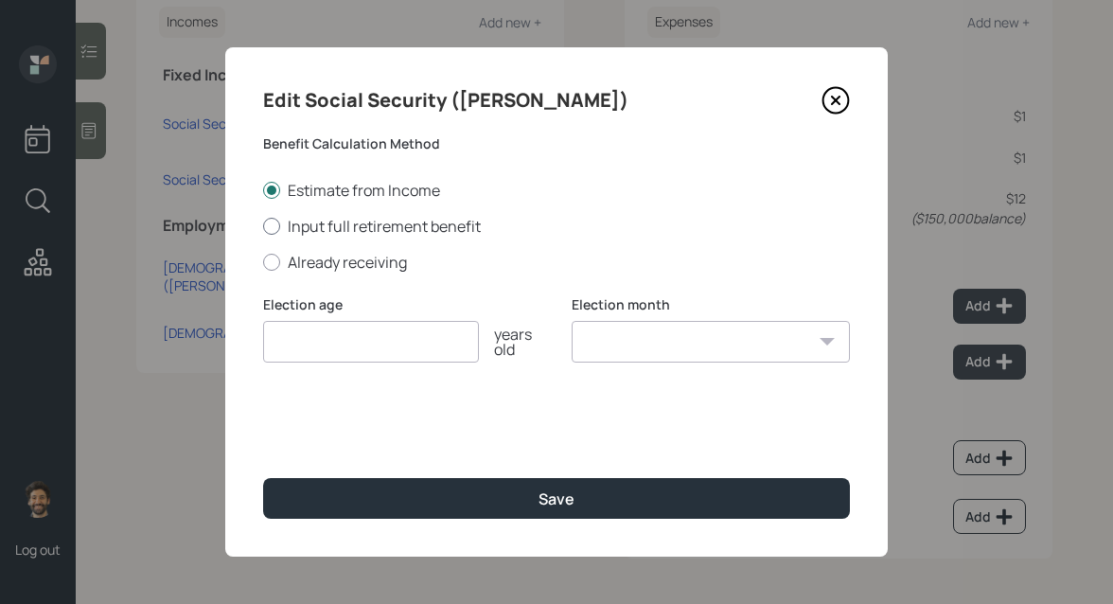
click at [307, 224] on label "Input full retirement benefit" at bounding box center [556, 226] width 587 height 21
click at [263, 225] on input "Input full retirement benefit" at bounding box center [262, 225] width 1 height 1
radio input "true"
click at [305, 420] on input "$" at bounding box center [556, 433] width 587 height 42
type input "$ 4,000"
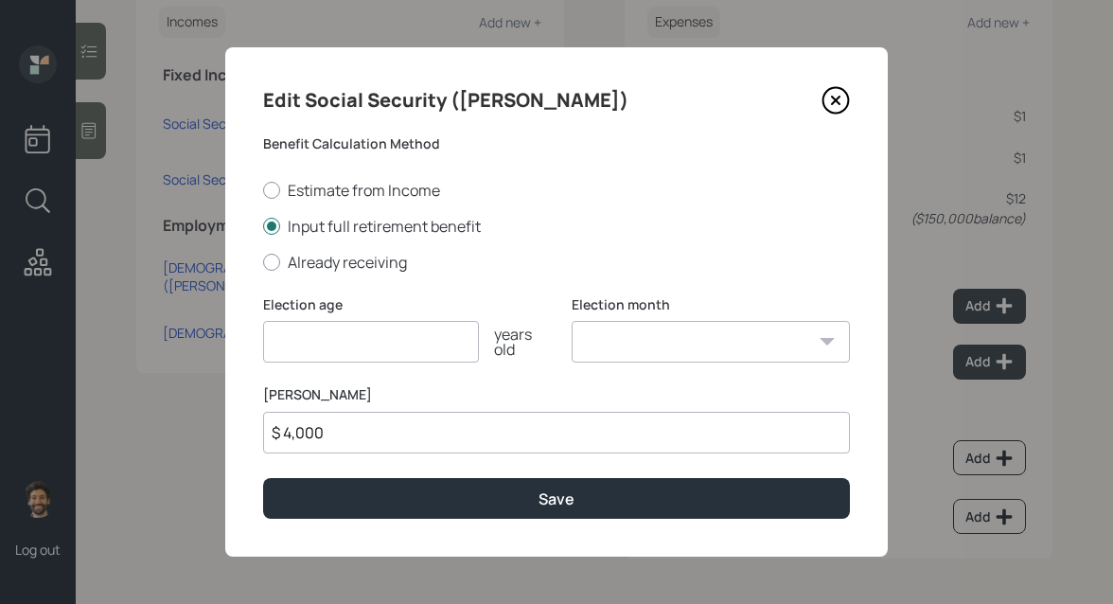
click at [303, 345] on input "number" at bounding box center [371, 342] width 216 height 42
type input "67"
click at [621, 342] on select "January February March April May June July August September October November De…" at bounding box center [711, 342] width 278 height 42
select select "12"
click at [572, 321] on select "January February March April May June July August September October November De…" at bounding box center [711, 342] width 278 height 42
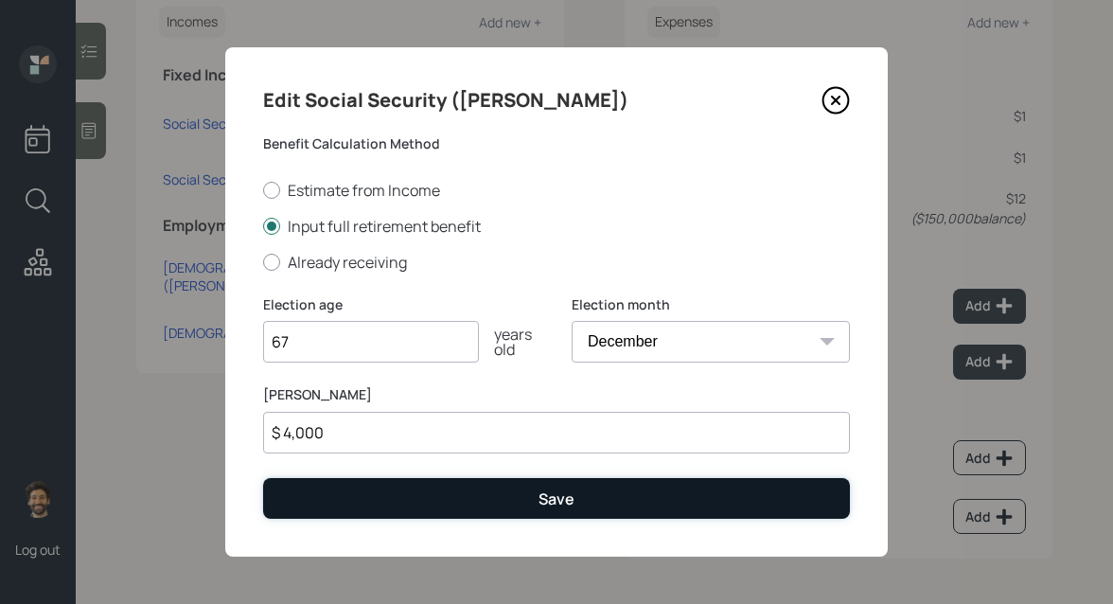
click at [449, 514] on button "Save" at bounding box center [556, 498] width 587 height 41
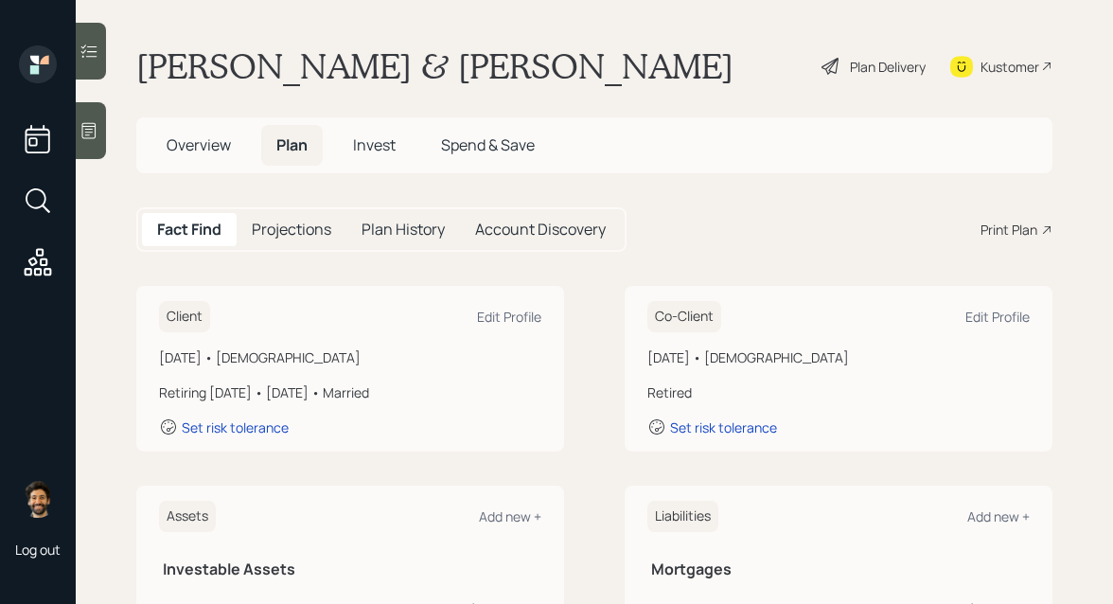
click at [269, 221] on h5 "Projections" at bounding box center [292, 230] width 80 height 18
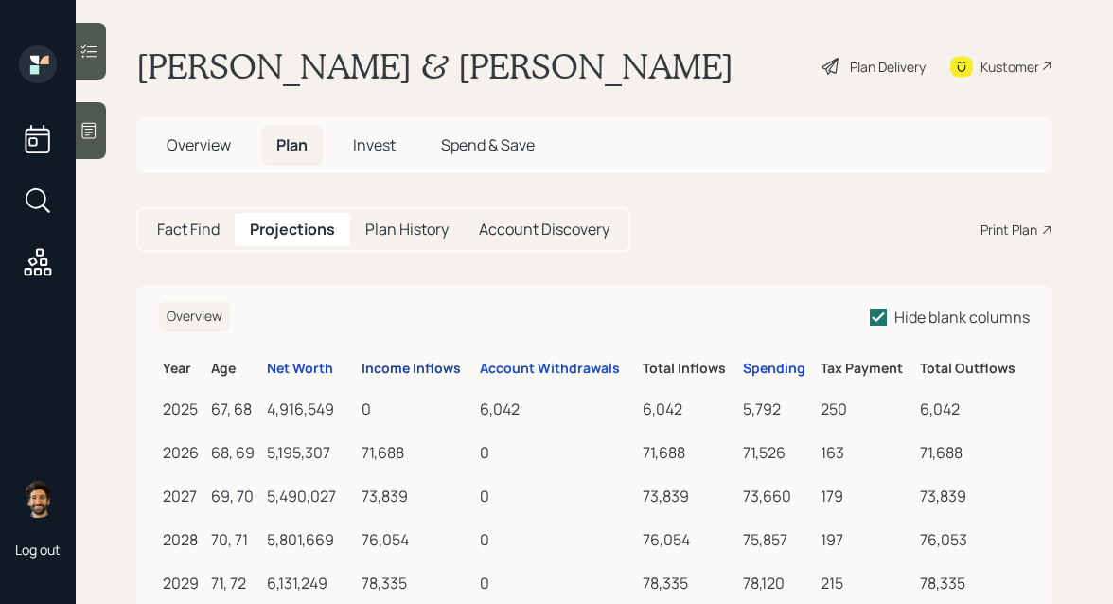
click at [390, 377] on div "Income Inflows" at bounding box center [411, 369] width 99 height 16
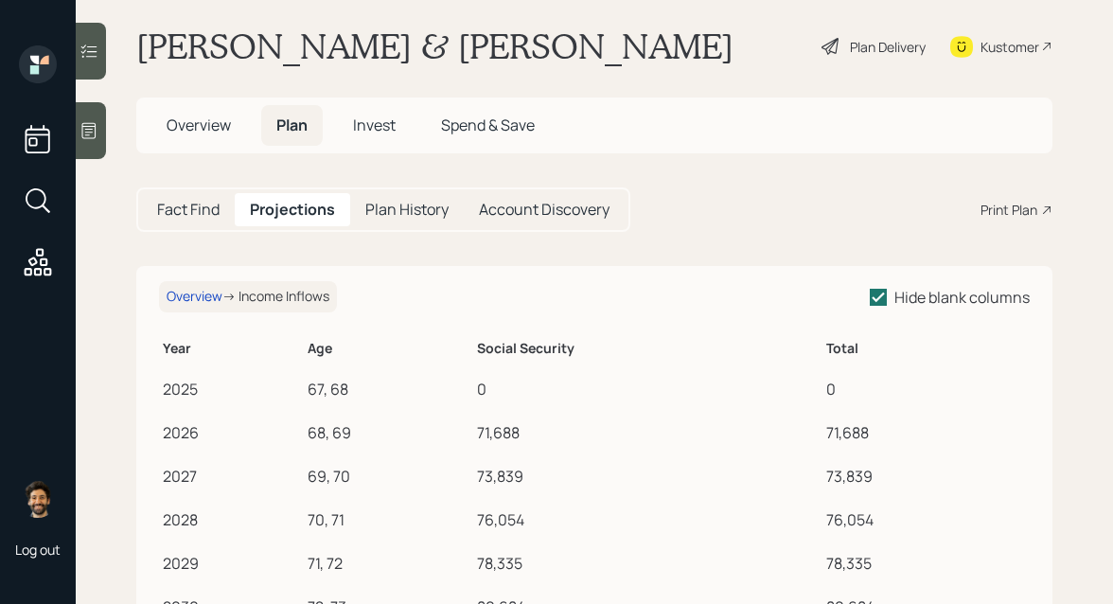
scroll to position [15, 0]
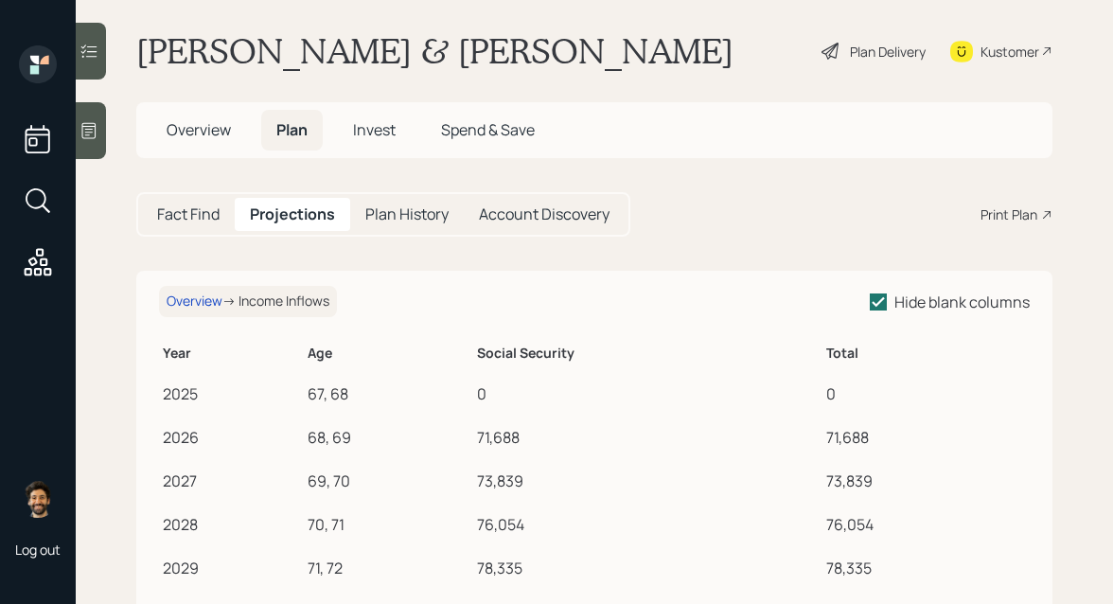
click at [183, 219] on h5 "Fact Find" at bounding box center [188, 214] width 62 height 18
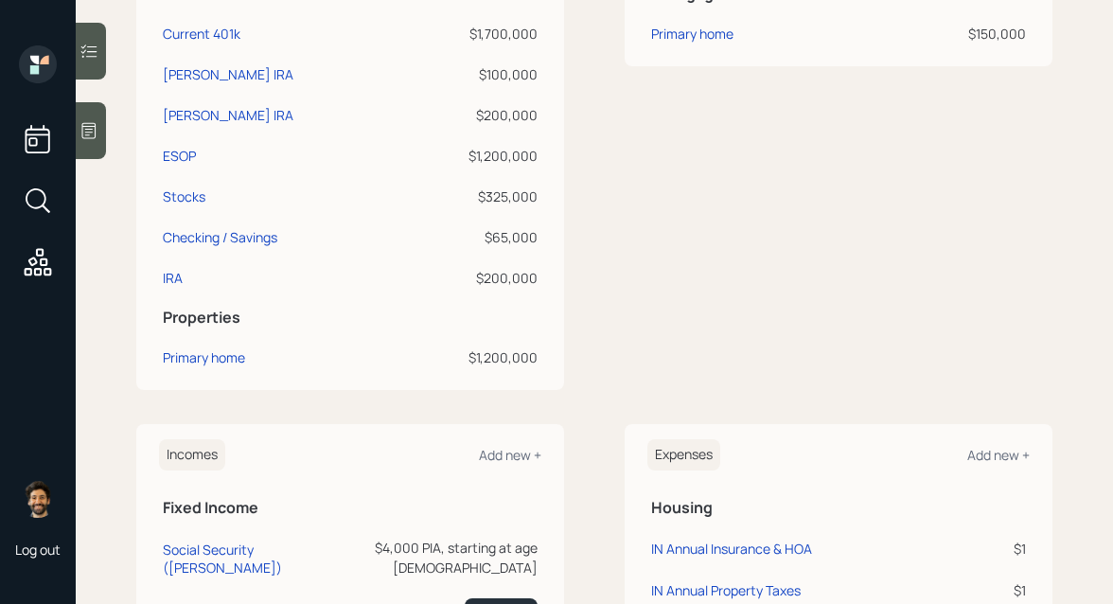
scroll to position [1008, 0]
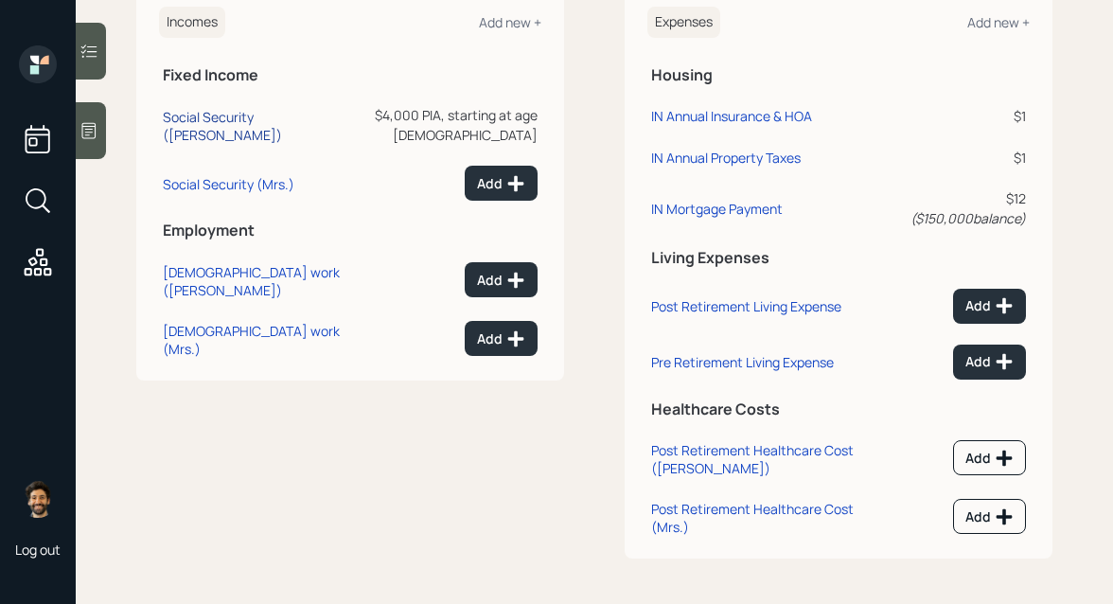
click at [244, 122] on div "Social Security (Scott)" at bounding box center [254, 126] width 183 height 36
select select "12"
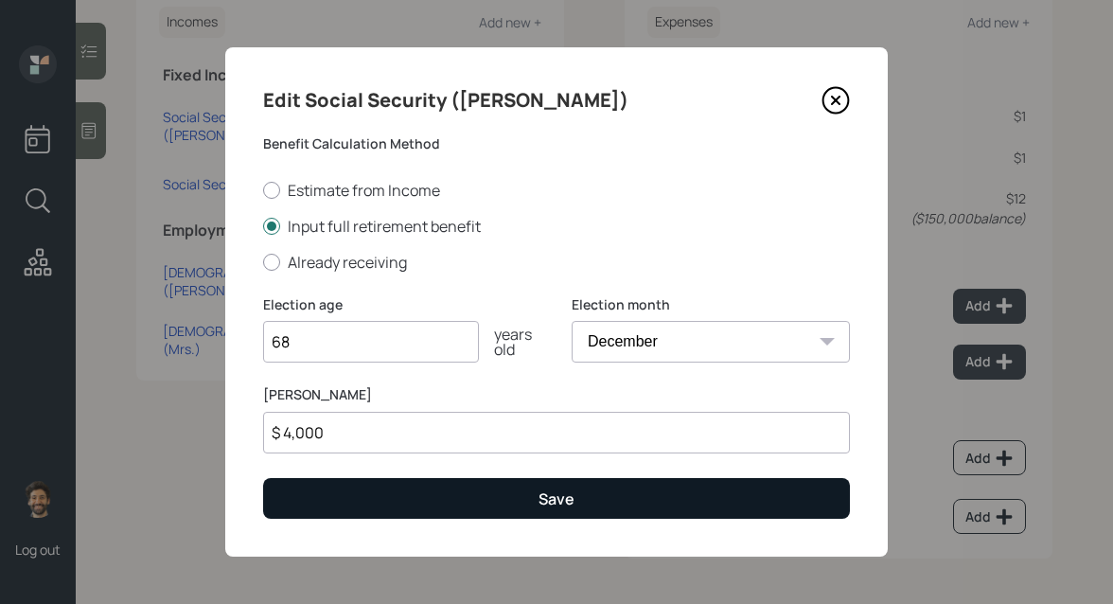
type input "68"
click at [346, 491] on button "Save" at bounding box center [556, 498] width 587 height 41
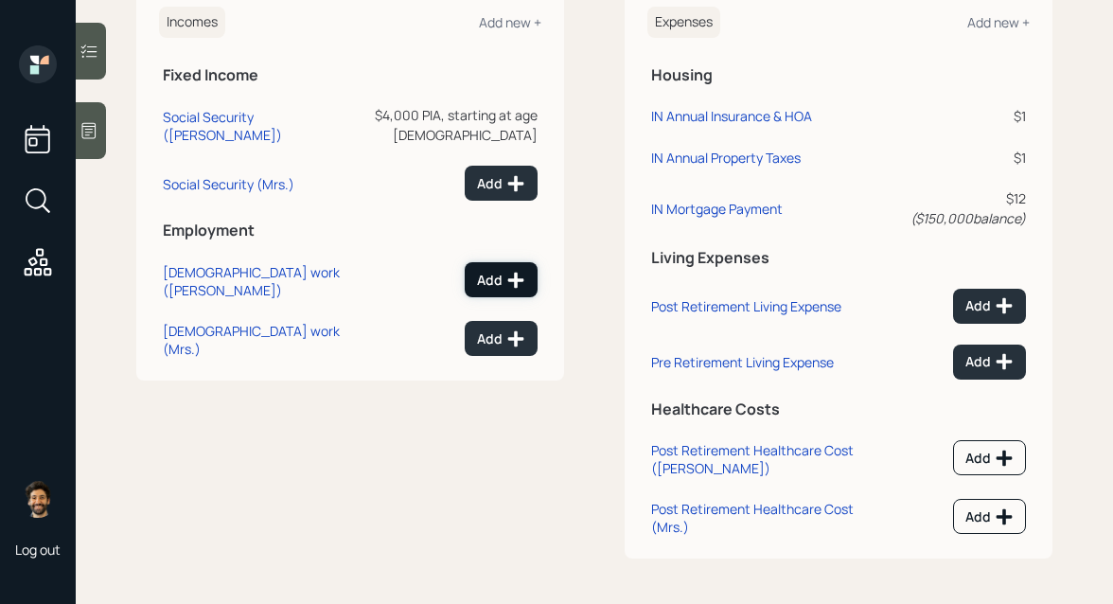
click at [500, 262] on button "Add" at bounding box center [501, 279] width 73 height 35
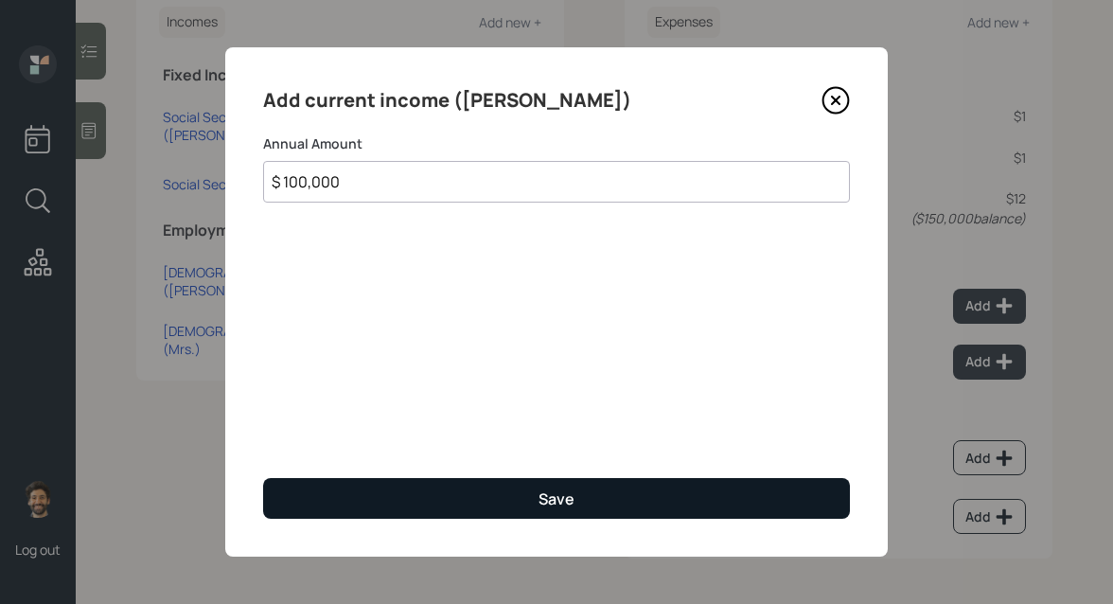
type input "$ 100,000"
click at [365, 516] on button "Save" at bounding box center [556, 498] width 587 height 41
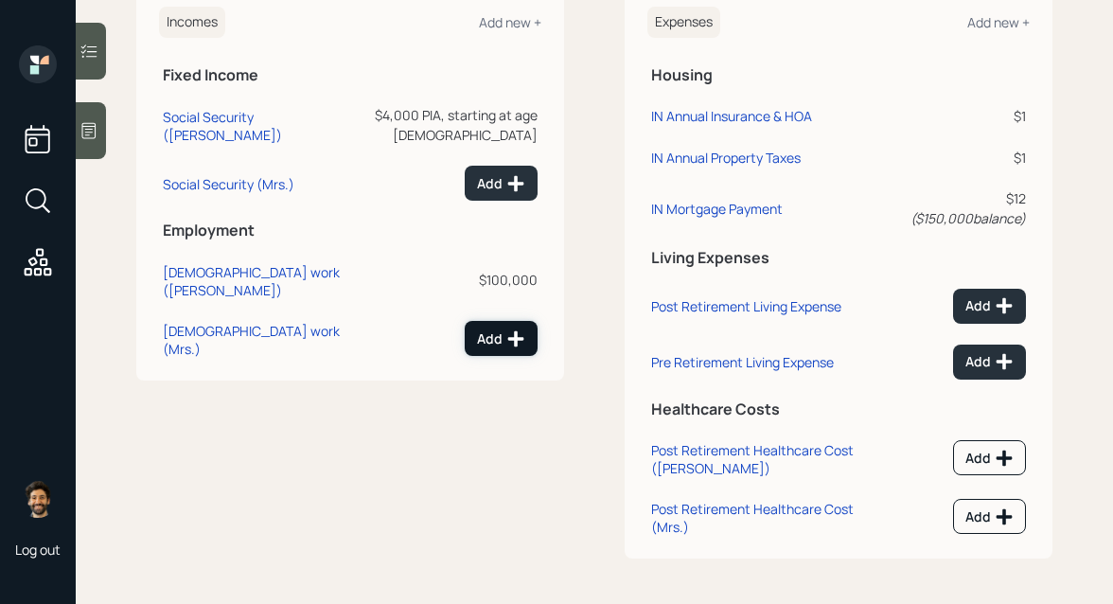
click at [508, 321] on button "Add" at bounding box center [501, 338] width 73 height 35
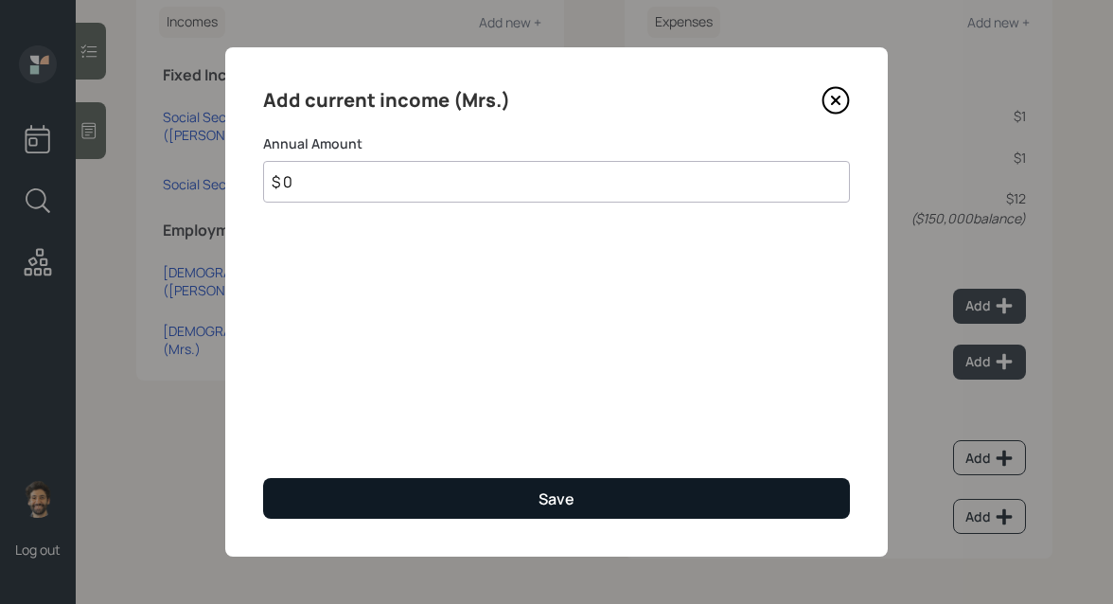
type input "$ 0"
click at [393, 504] on button "Save" at bounding box center [556, 498] width 587 height 41
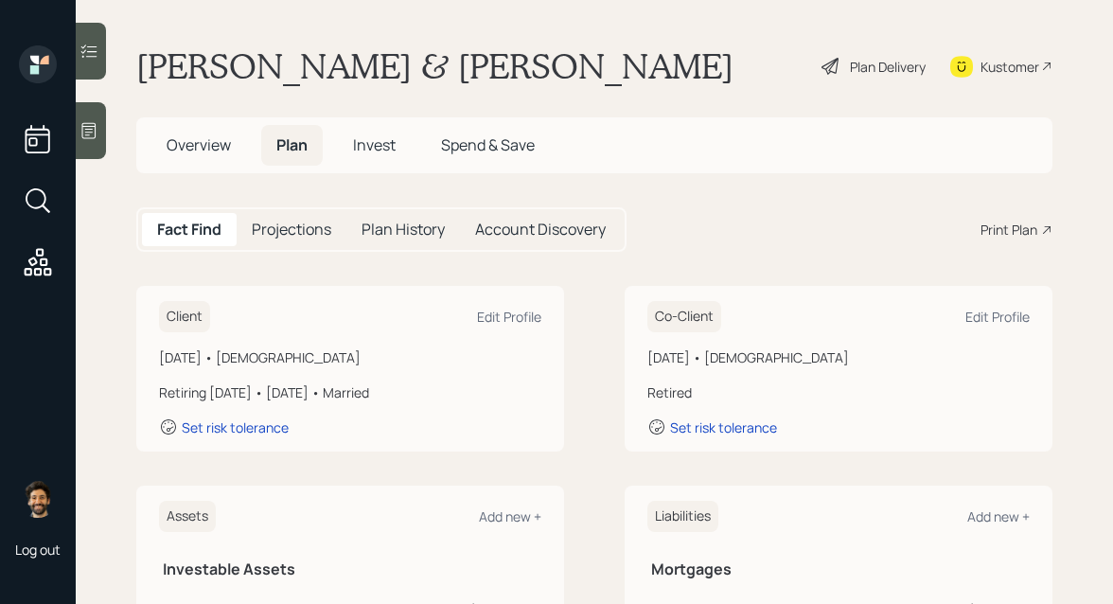
click at [286, 223] on h5 "Projections" at bounding box center [292, 230] width 80 height 18
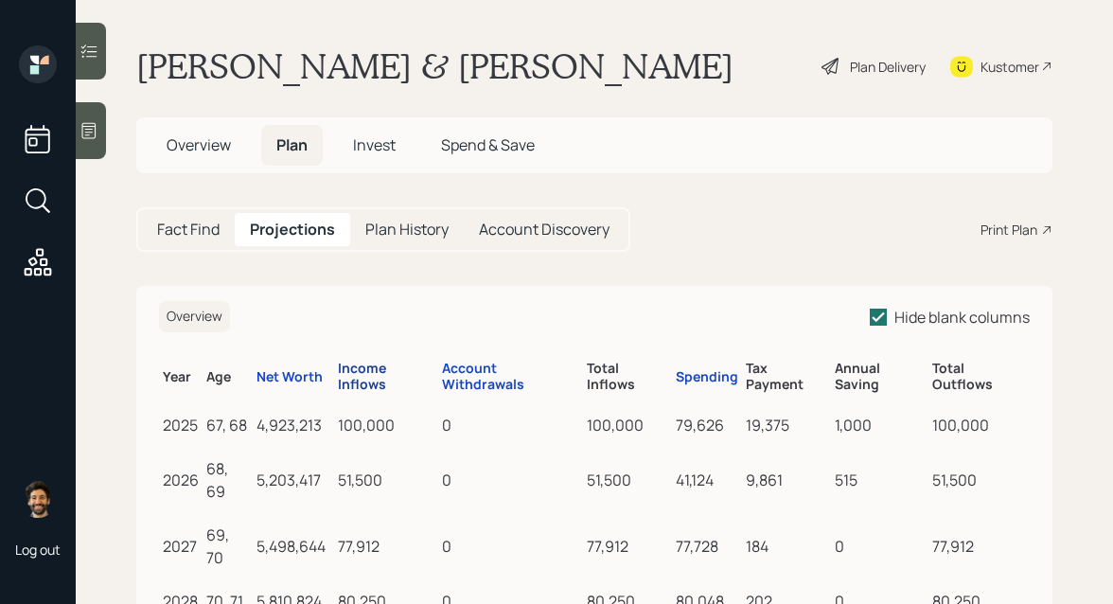
click at [363, 374] on div "Income Inflows" at bounding box center [386, 377] width 97 height 32
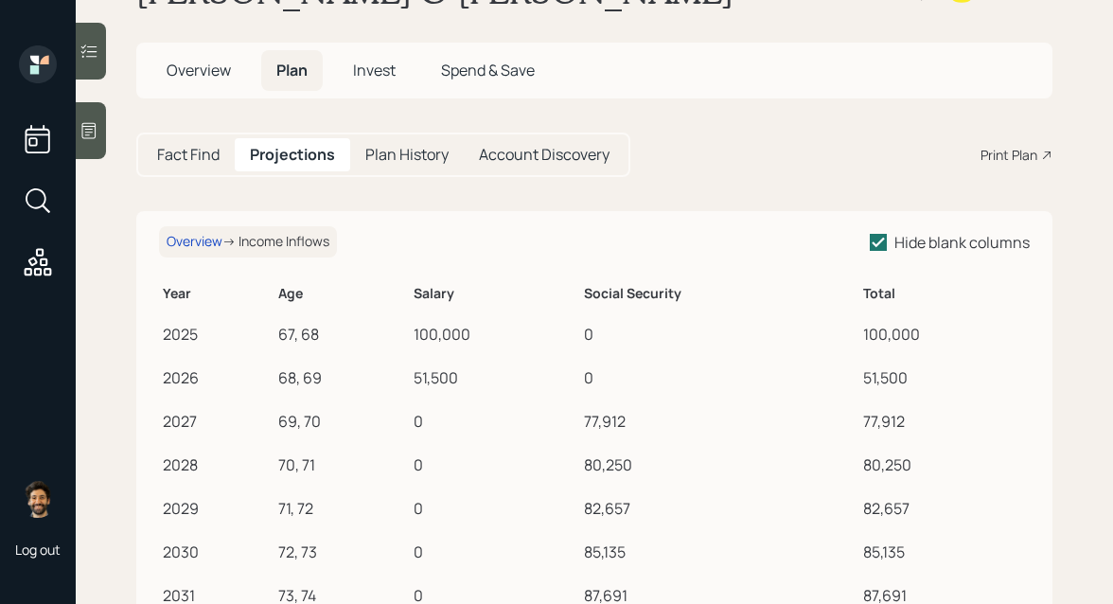
scroll to position [77, 0]
click at [175, 158] on h5 "Fact Find" at bounding box center [188, 153] width 62 height 18
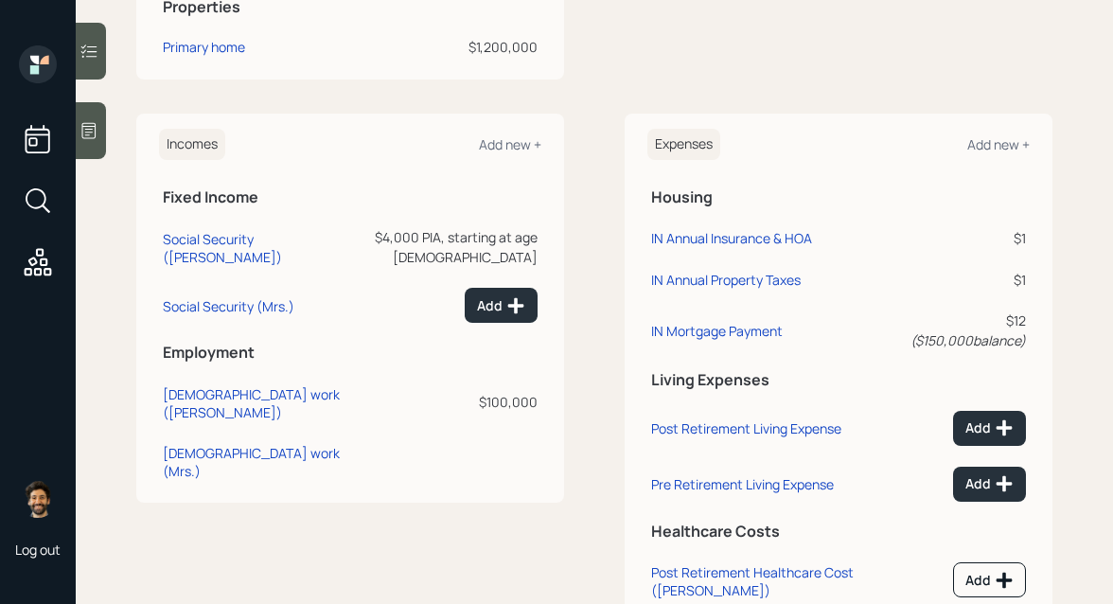
scroll to position [863, 0]
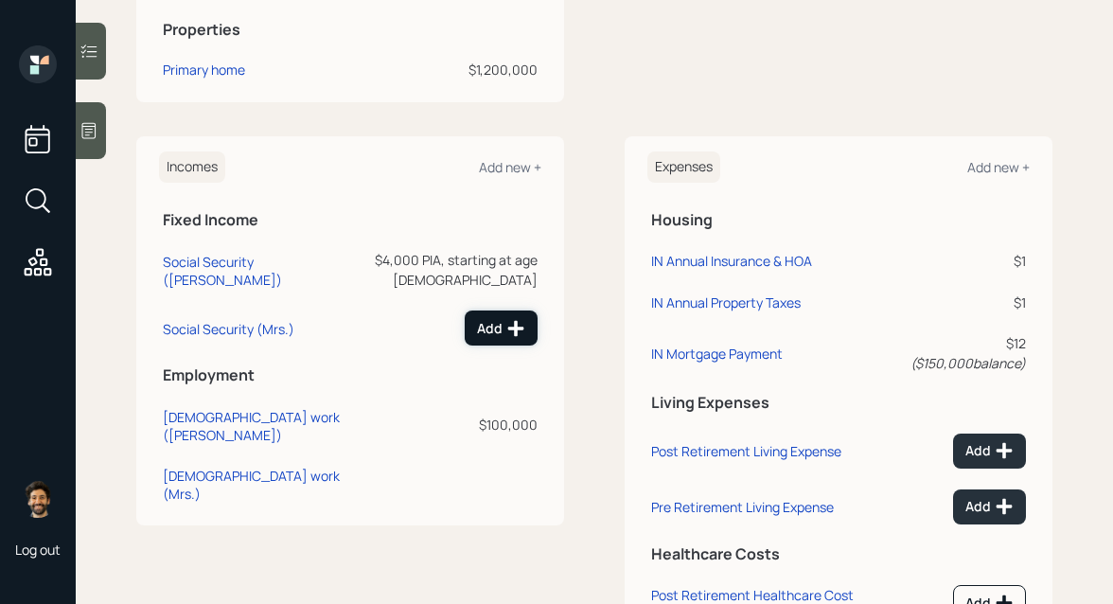
click at [504, 319] on div "Add" at bounding box center [501, 328] width 48 height 19
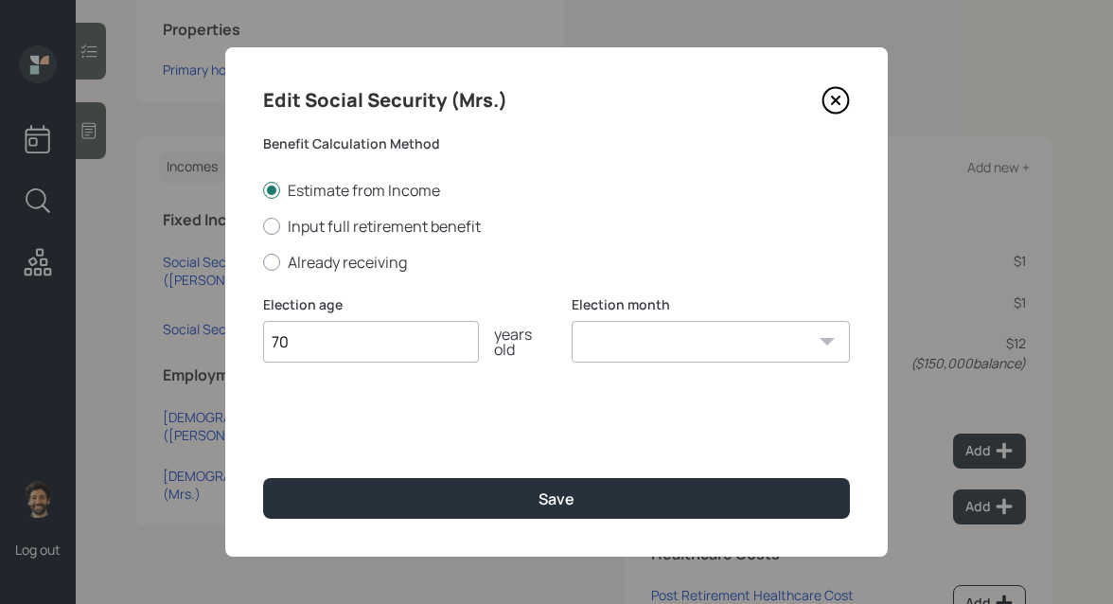
type input "70"
click at [604, 345] on select "January February March April May June July August September October November De…" at bounding box center [711, 342] width 278 height 42
select select "12"
click at [572, 321] on select "January February March April May June July August September October November De…" at bounding box center [711, 342] width 278 height 42
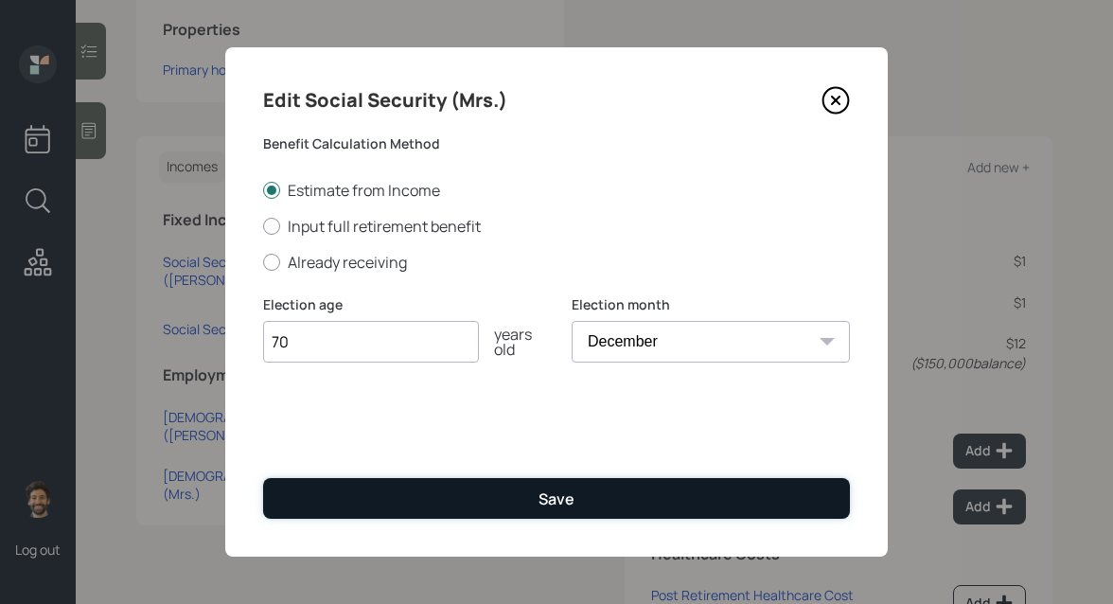
click at [512, 503] on button "Save" at bounding box center [556, 498] width 587 height 41
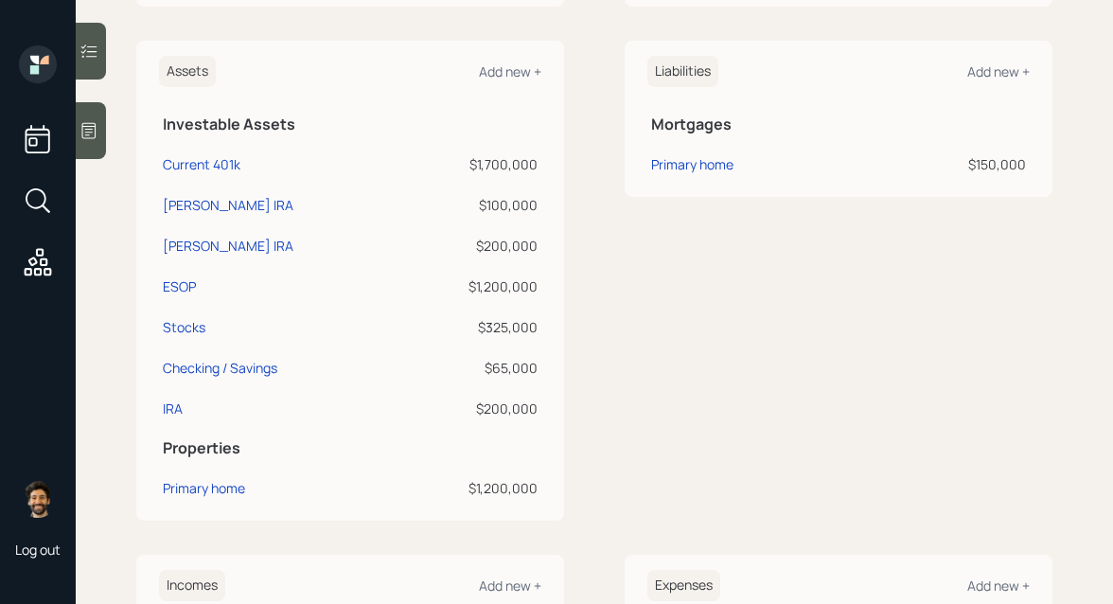
scroll to position [416, 0]
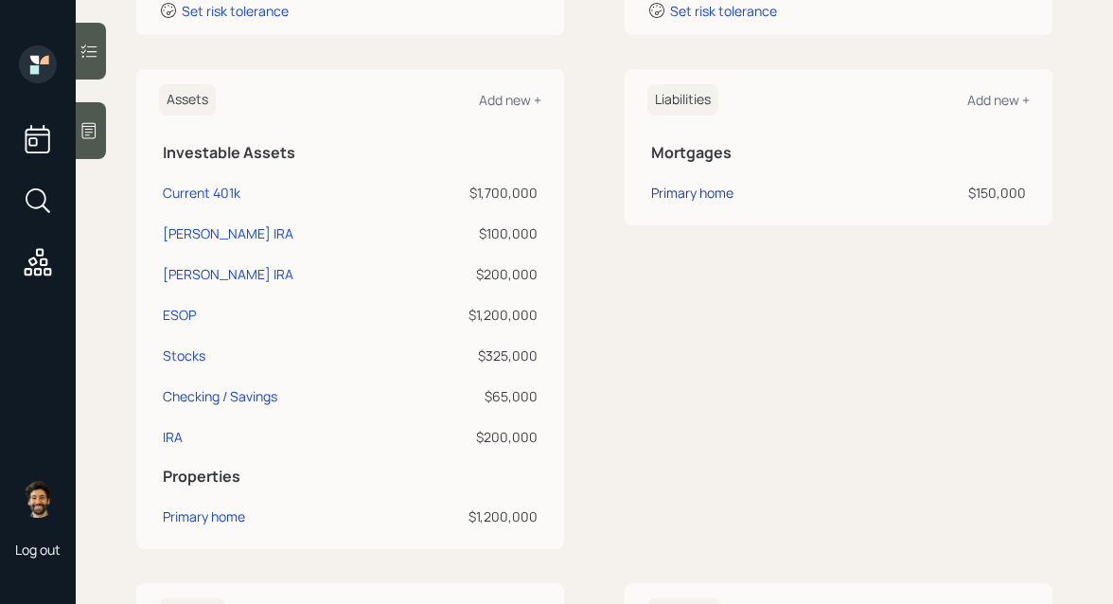
click at [667, 198] on div "Primary home" at bounding box center [692, 193] width 82 height 20
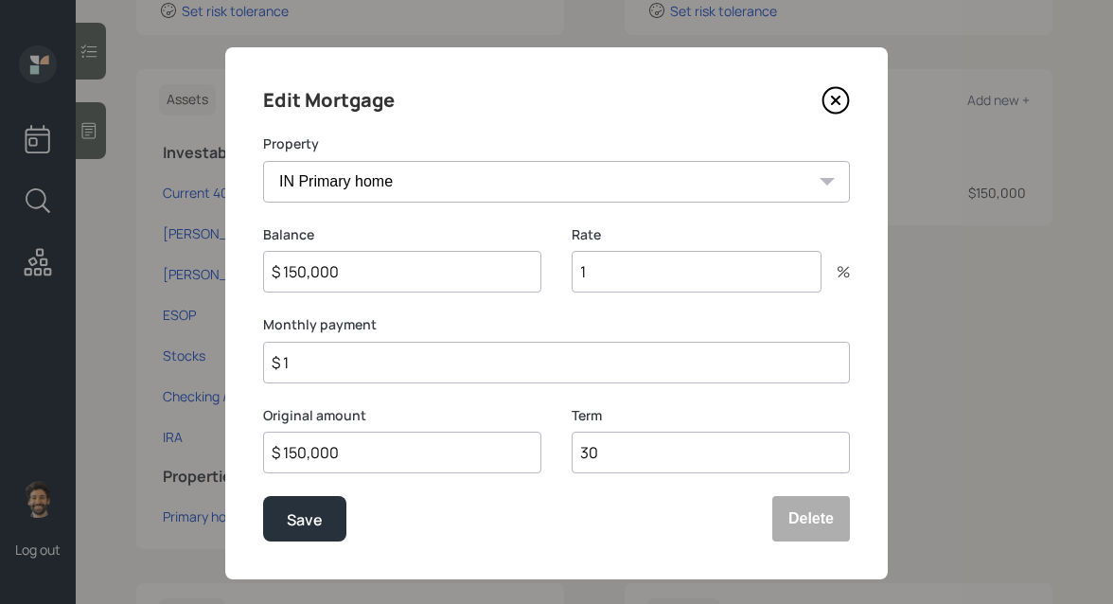
click at [343, 359] on input "$ 1" at bounding box center [556, 363] width 587 height 42
type input "$ 2,600"
click at [307, 521] on div "Save" at bounding box center [305, 520] width 36 height 26
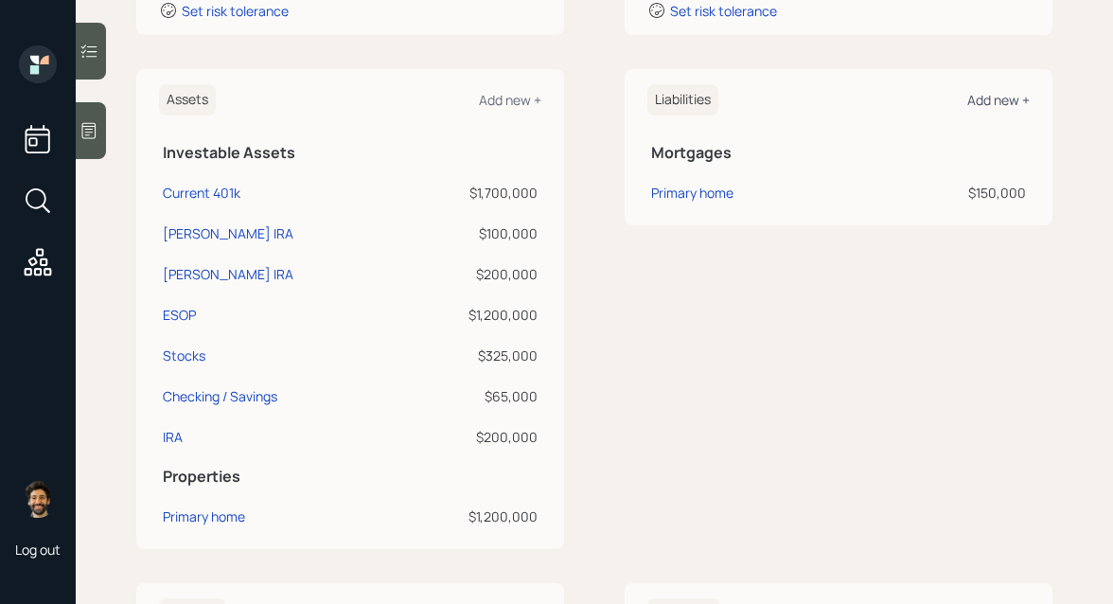
click at [980, 99] on div "Add new +" at bounding box center [998, 100] width 62 height 18
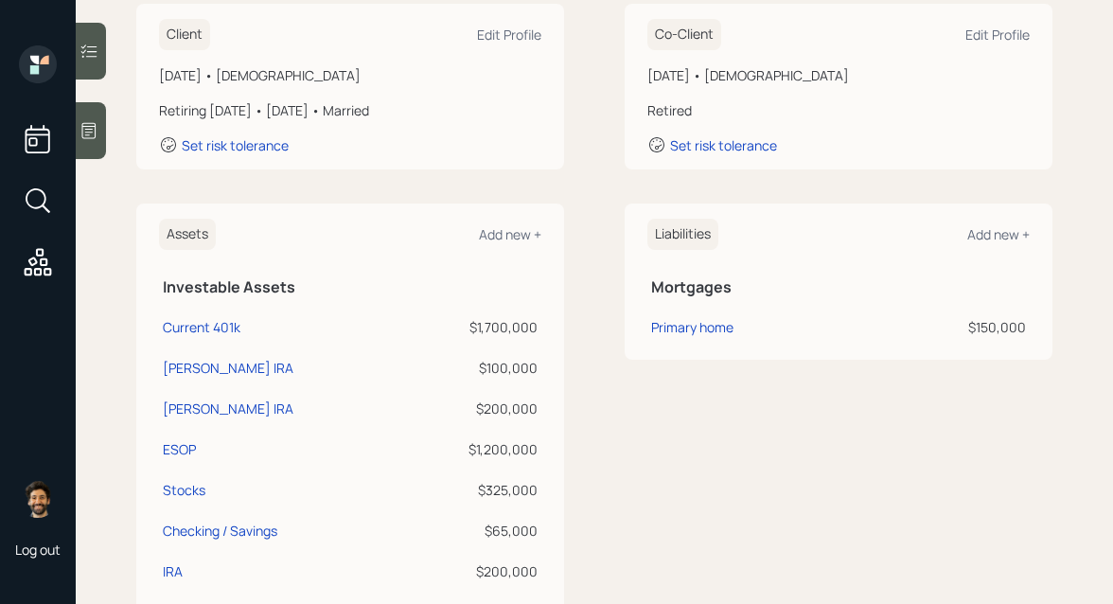
scroll to position [102, 0]
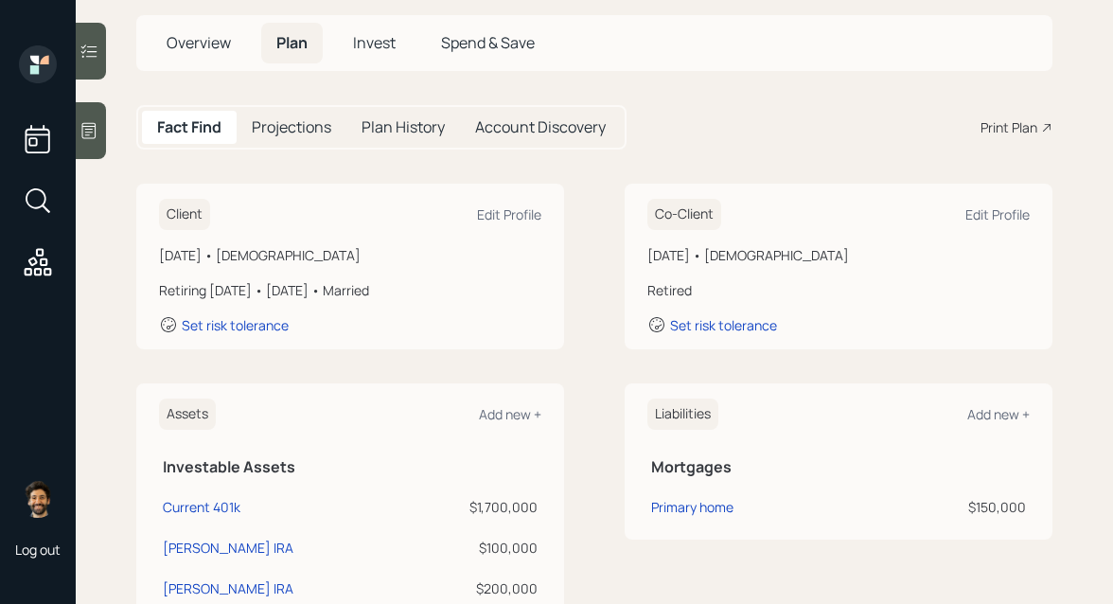
click at [380, 35] on span "Invest" at bounding box center [374, 42] width 43 height 21
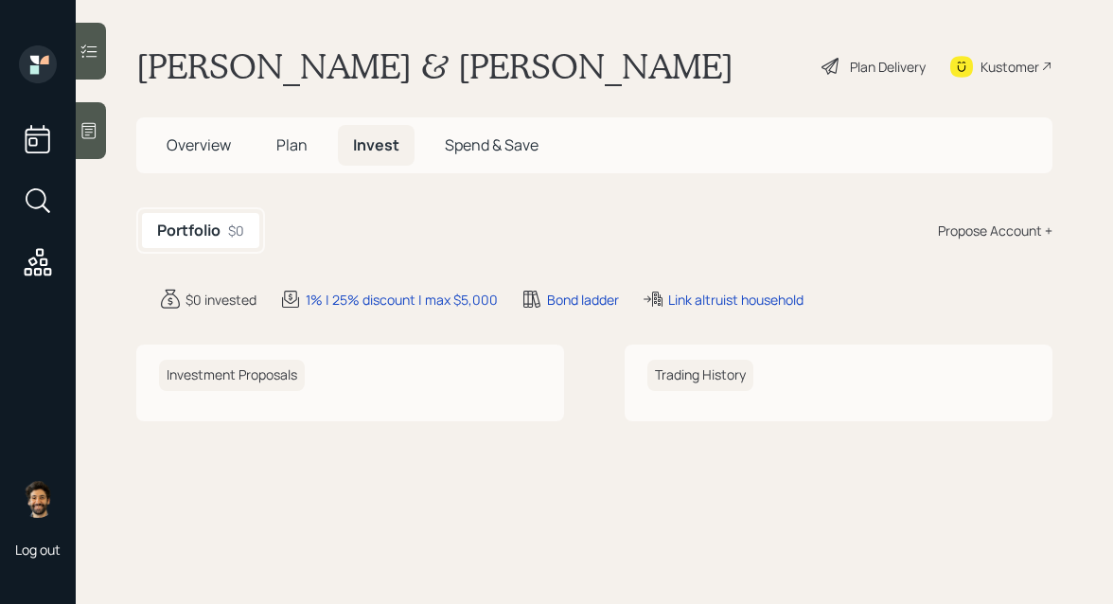
click at [1006, 227] on div "Propose Account +" at bounding box center [995, 231] width 115 height 20
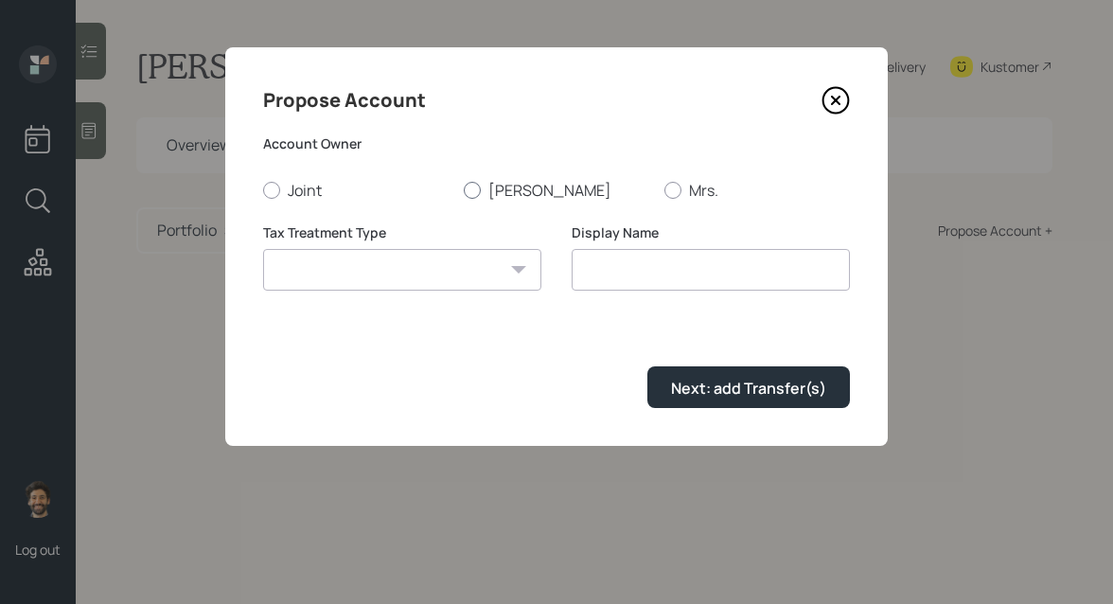
click at [466, 184] on div at bounding box center [472, 190] width 17 height 17
click at [464, 189] on input "Scott" at bounding box center [463, 189] width 1 height 1
radio input "true"
click at [406, 274] on select "Roth Taxable Traditional" at bounding box center [402, 270] width 278 height 42
select select "roth"
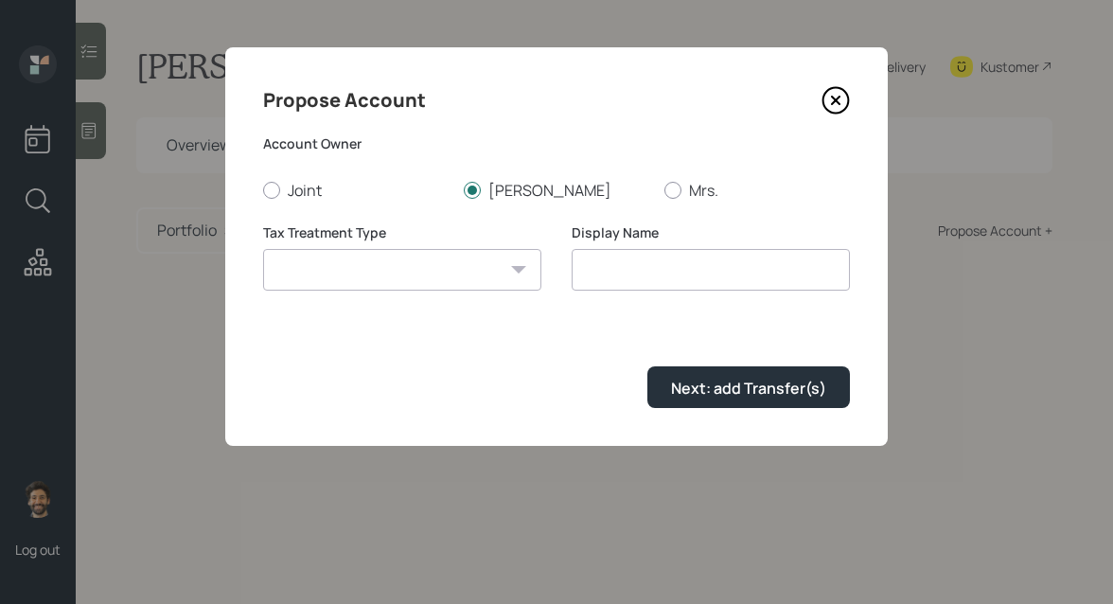
click at [263, 249] on select "Roth Taxable Traditional" at bounding box center [402, 270] width 278 height 42
click at [581, 265] on input "Roth" at bounding box center [711, 270] width 278 height 42
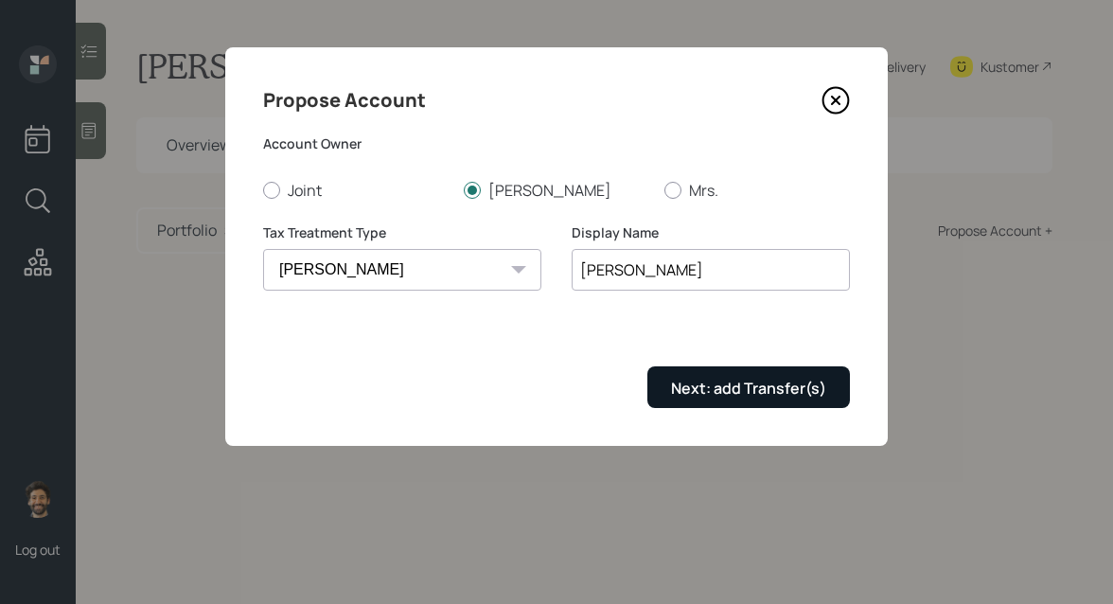
type input "Scott Roth"
click at [671, 378] on button "Next: add Transfer(s)" at bounding box center [748, 386] width 203 height 41
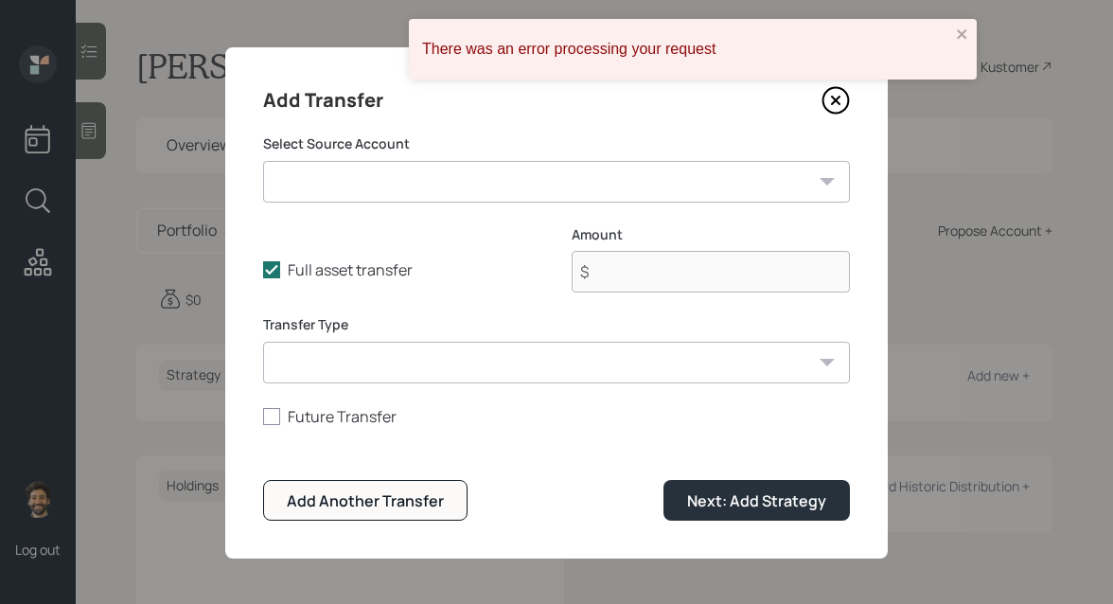
click at [351, 175] on select "Current 401k ($1,700,000 | 401(k)) Scott Roth IRA ($100,000 | Roth IRA) Scott T…" at bounding box center [556, 182] width 587 height 42
select select "049df50c-6bc5-44c5-b240-41535bc8b650"
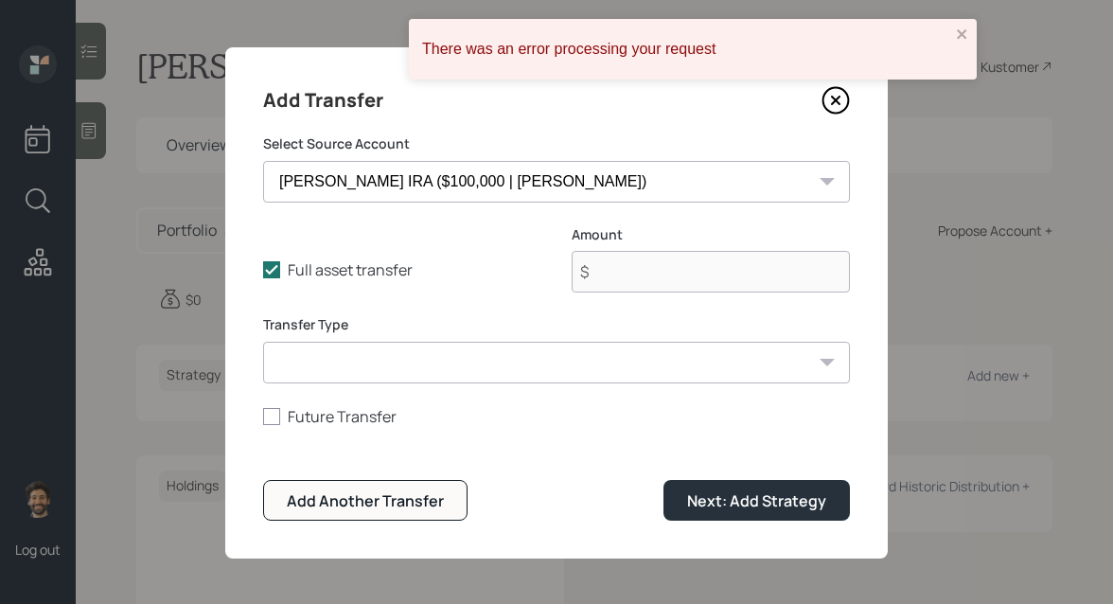
click at [263, 161] on select "Current 401k ($1,700,000 | 401(k)) Scott Roth IRA ($100,000 | Roth IRA) Scott T…" at bounding box center [556, 182] width 587 height 42
type input "$ 100,000"
click at [365, 365] on select "ACAT Transfer Non ACAT Transfer Capitalize Rollover Rollover Deposit" at bounding box center [556, 363] width 587 height 42
select select "acat_transfer"
click at [263, 342] on select "ACAT Transfer Non ACAT Transfer Capitalize Rollover Rollover Deposit" at bounding box center [556, 363] width 587 height 42
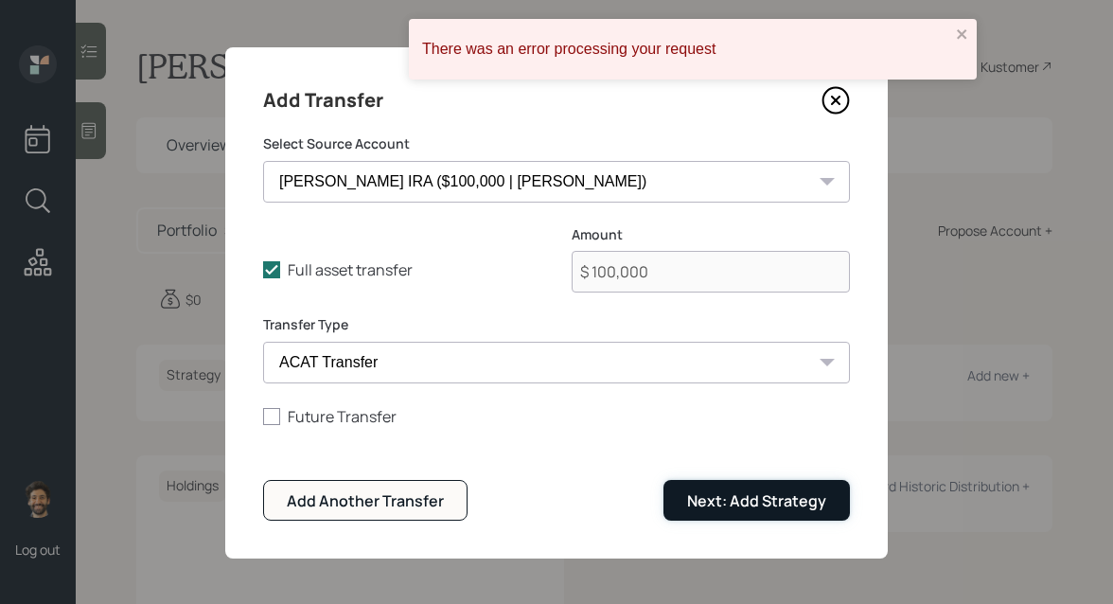
click at [719, 486] on button "Next: Add Strategy" at bounding box center [756, 500] width 186 height 41
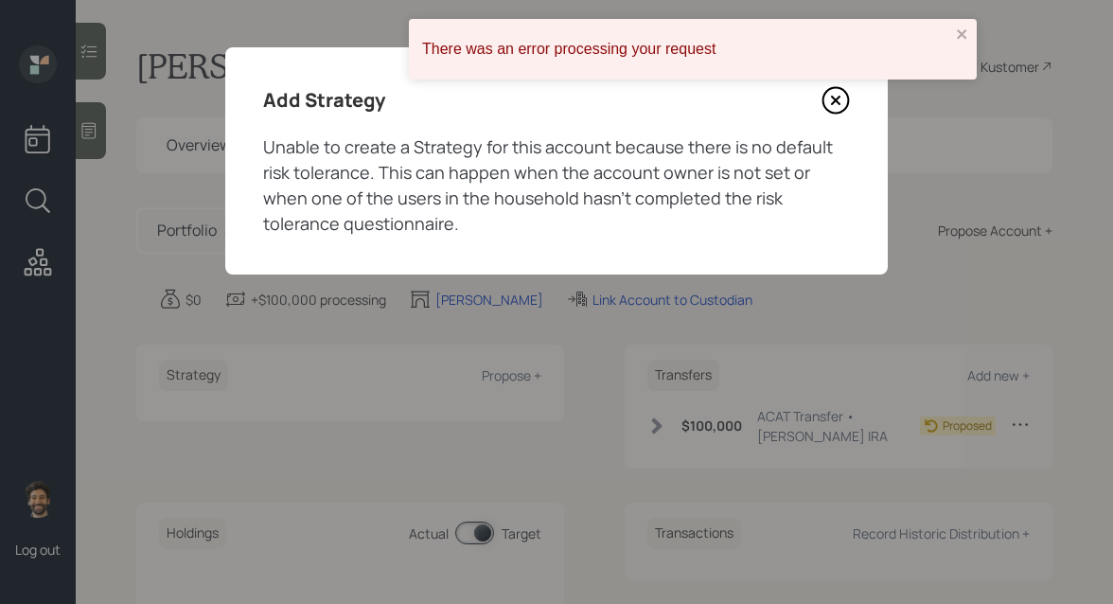
click at [825, 110] on icon at bounding box center [836, 100] width 28 height 28
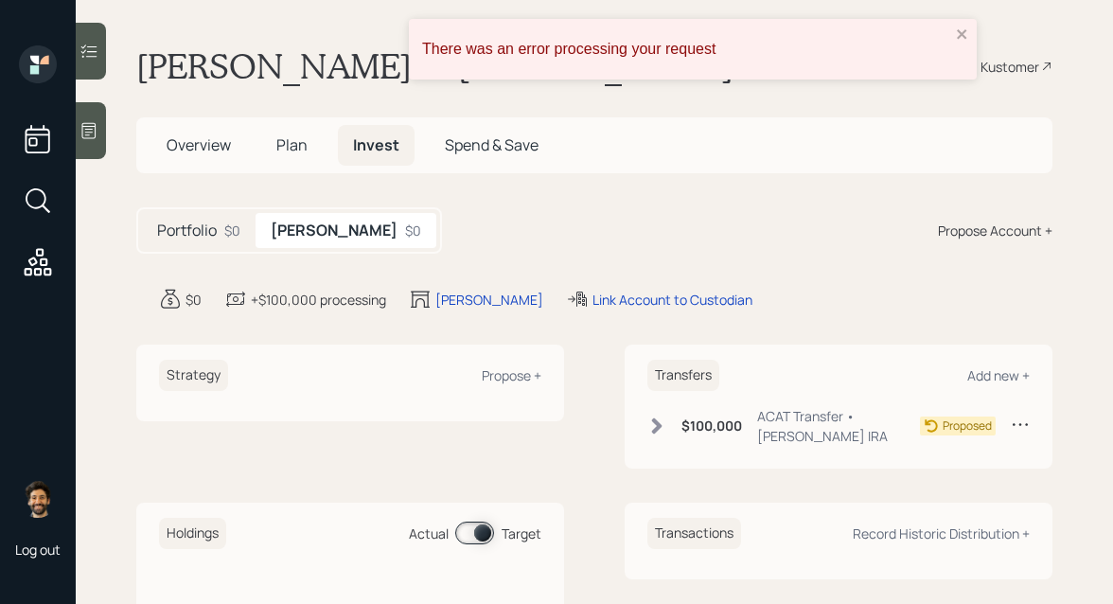
click at [956, 225] on div "Propose Account +" at bounding box center [995, 231] width 115 height 20
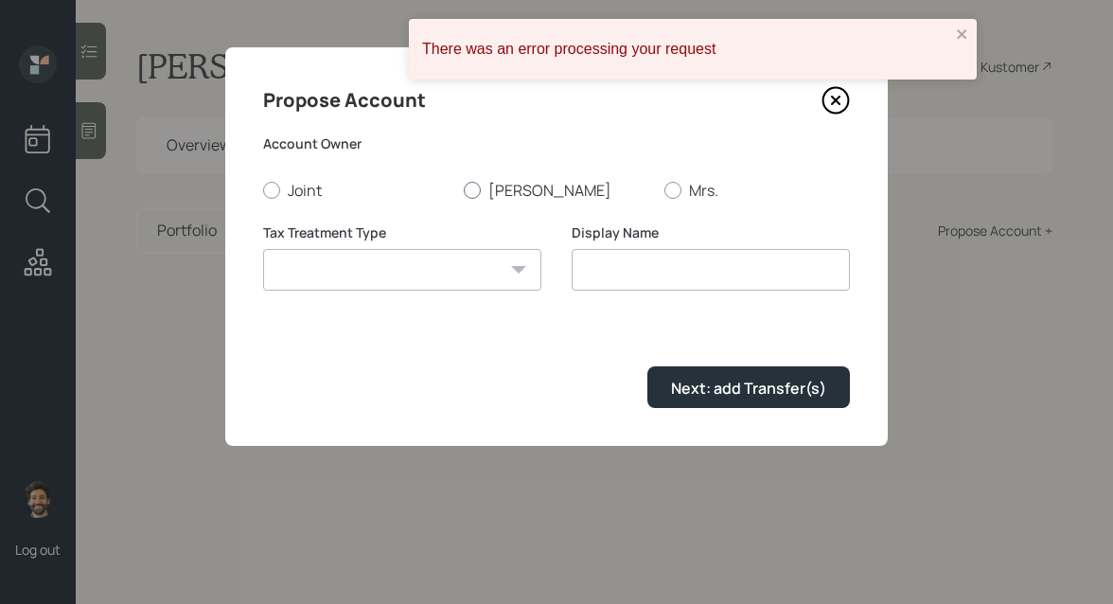
click at [470, 189] on div at bounding box center [472, 190] width 17 height 17
click at [464, 189] on input "Scott" at bounding box center [463, 189] width 1 height 1
radio input "true"
click at [460, 267] on select "Roth Taxable Traditional" at bounding box center [402, 270] width 278 height 42
select select "traditional"
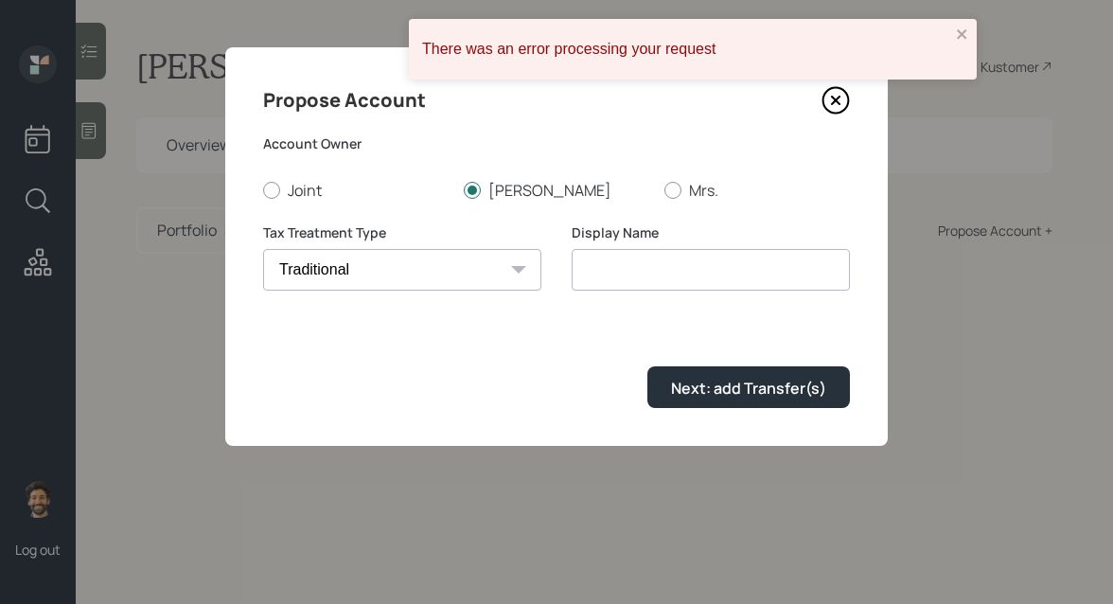
click at [263, 249] on select "Roth Taxable Traditional" at bounding box center [402, 270] width 278 height 42
click at [634, 287] on input "Traditional" at bounding box center [711, 270] width 278 height 42
click at [578, 273] on input "TraditionalS" at bounding box center [711, 270] width 278 height 42
click at [725, 262] on input "Scott TraditionalS" at bounding box center [711, 270] width 278 height 42
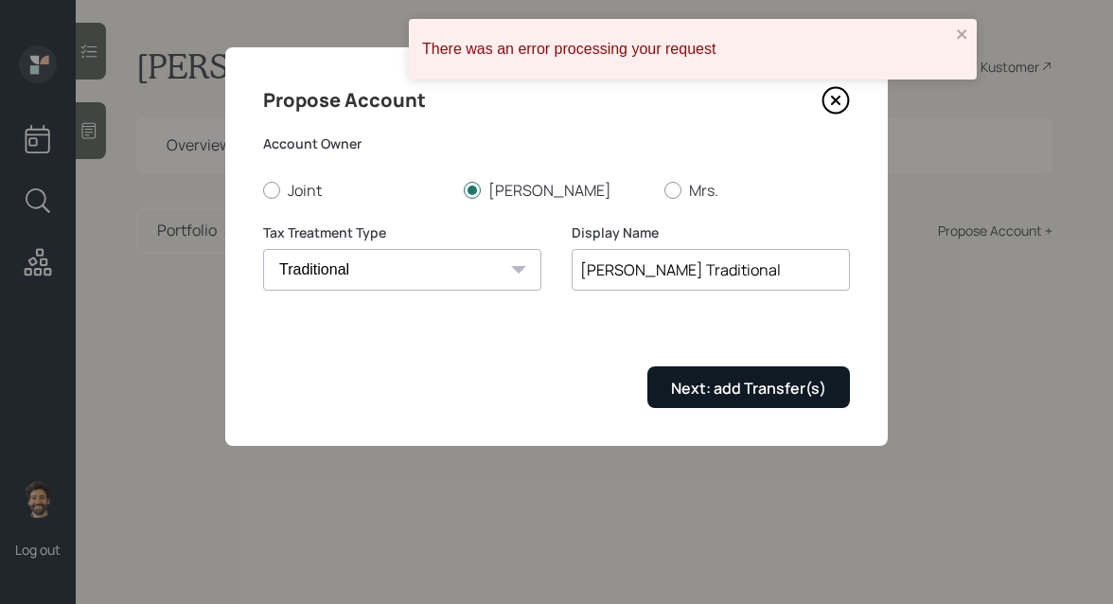
type input "Scott Traditional"
click at [745, 397] on div "Next: add Transfer(s)" at bounding box center [748, 388] width 155 height 21
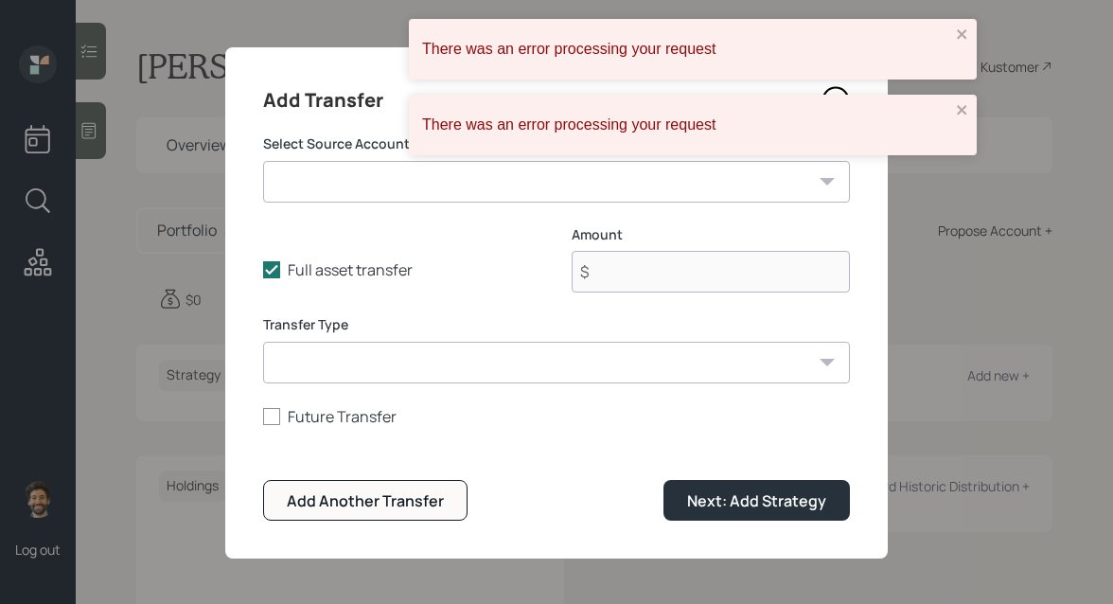
click at [453, 179] on select "Current 401k ($1,700,000 | 401(k)) Scott Roth IRA ($100,000 | Roth IRA) Scott T…" at bounding box center [556, 182] width 587 height 42
select select "60bf853c-4562-46c1-92e3-6577e003b56d"
click at [263, 161] on select "Current 401k ($1,700,000 | 401(k)) Scott Roth IRA ($100,000 | Roth IRA) Scott T…" at bounding box center [556, 182] width 587 height 42
type input "$ 200,000"
click at [369, 363] on select "ACAT Transfer Non ACAT Transfer Capitalize Rollover Rollover Deposit" at bounding box center [556, 363] width 587 height 42
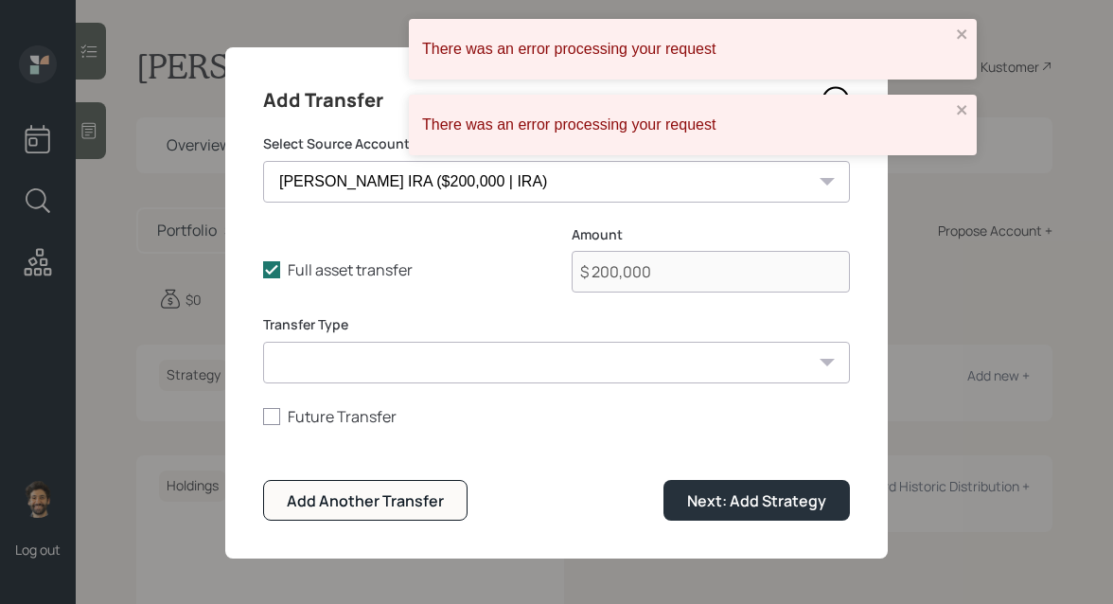
select select "acat_transfer"
click at [263, 342] on select "ACAT Transfer Non ACAT Transfer Capitalize Rollover Rollover Deposit" at bounding box center [556, 363] width 587 height 42
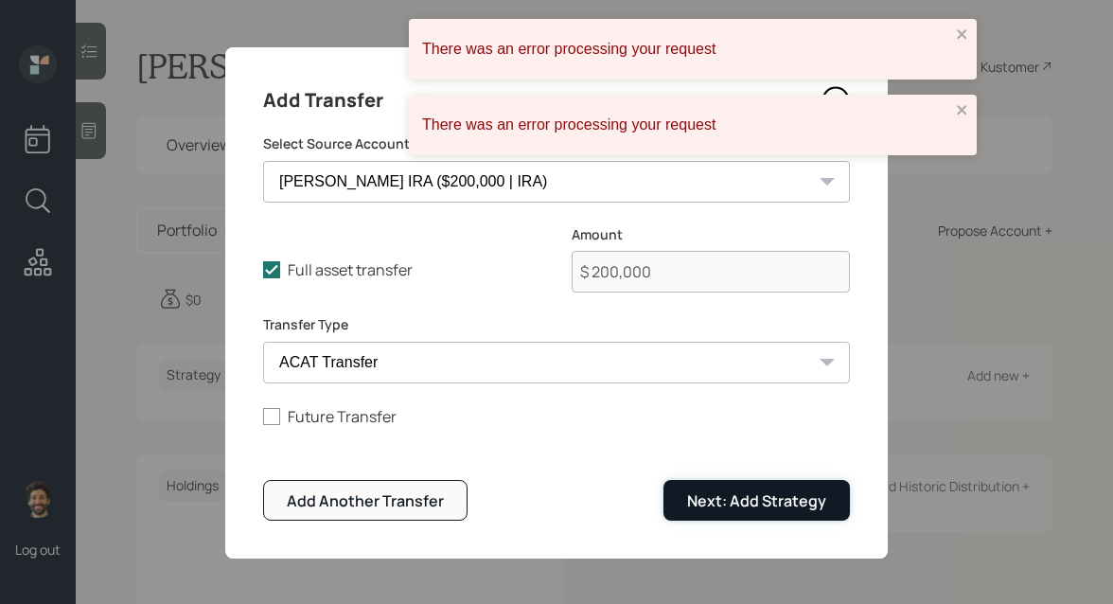
click at [720, 501] on div "Next: Add Strategy" at bounding box center [756, 500] width 139 height 21
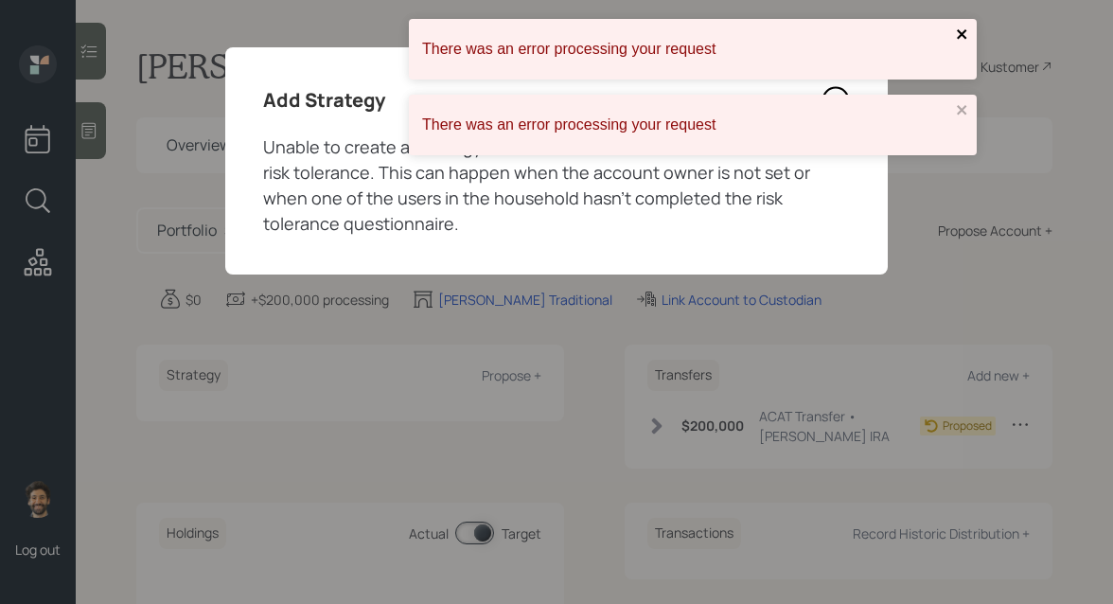
click at [960, 36] on icon "close" at bounding box center [961, 33] width 9 height 9
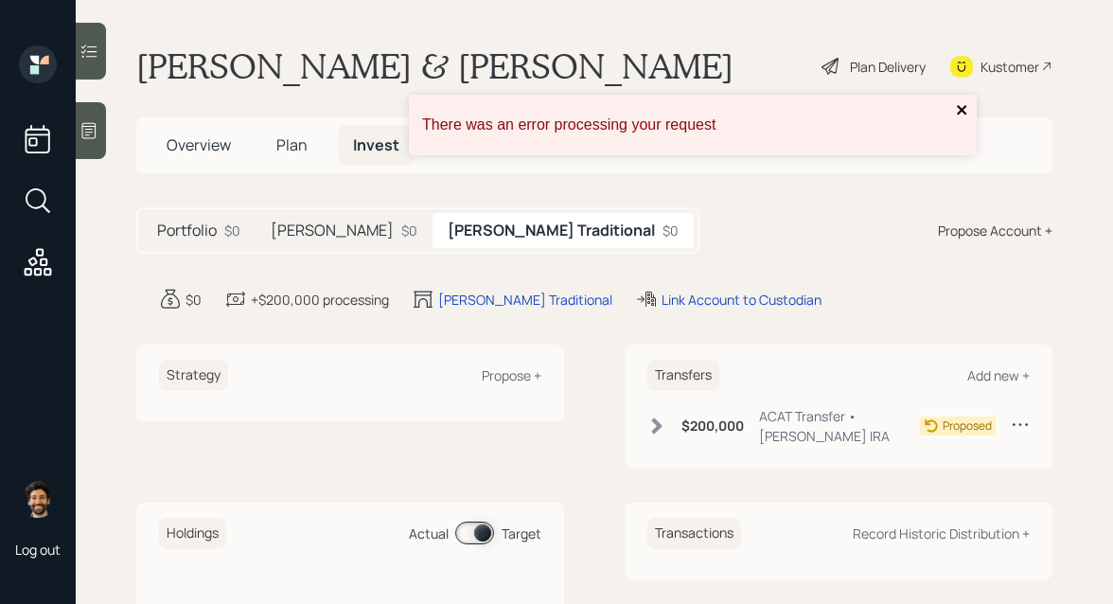
click at [957, 105] on icon "close" at bounding box center [962, 109] width 13 height 15
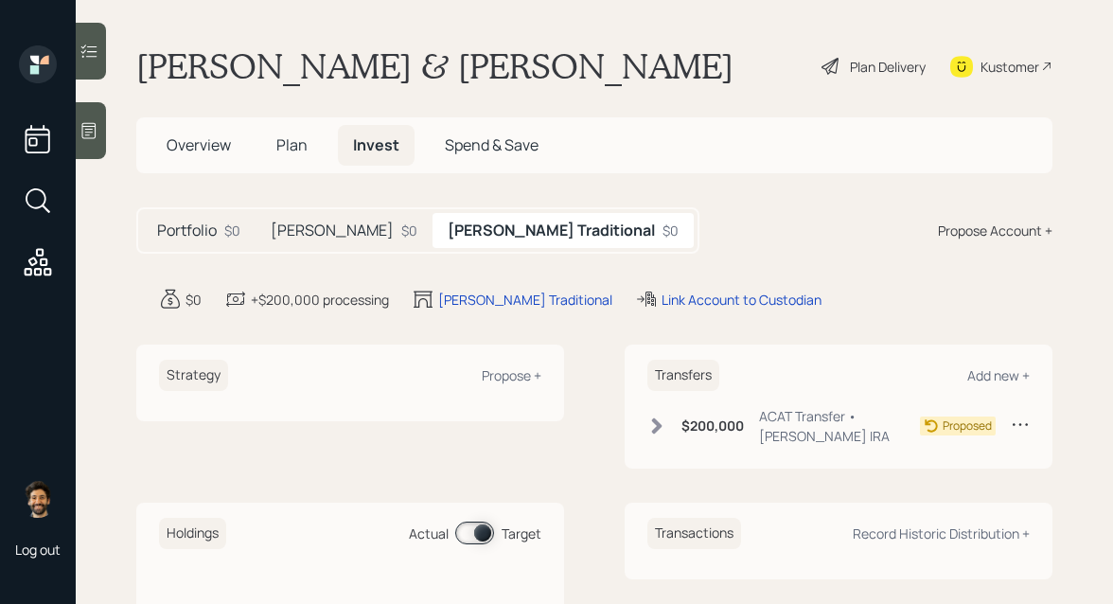
click at [983, 222] on div "Propose Account +" at bounding box center [995, 231] width 115 height 20
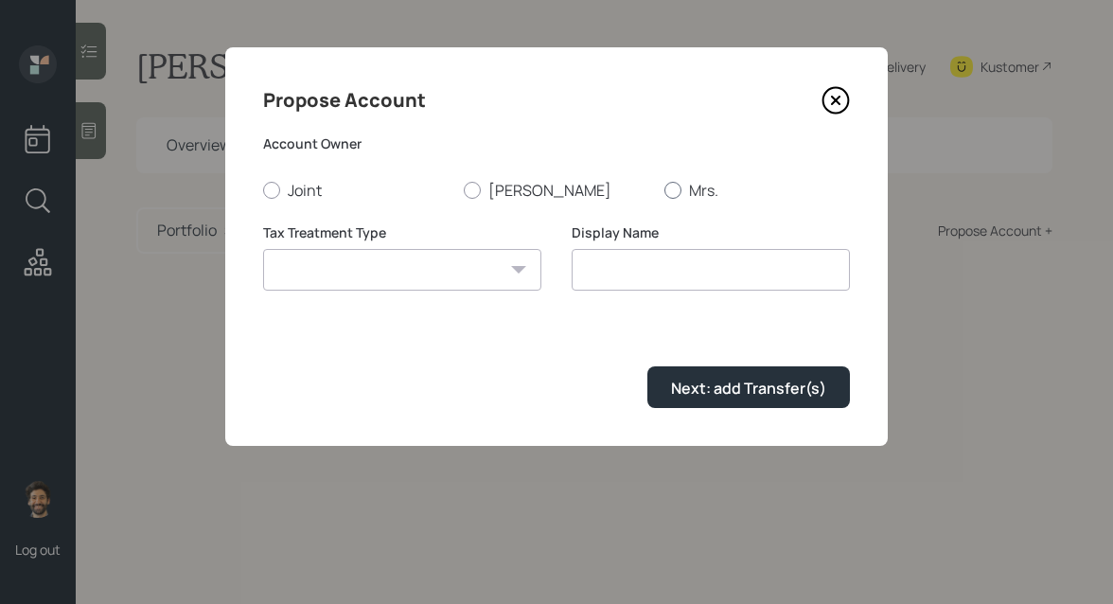
click at [693, 180] on label "Mrs." at bounding box center [757, 190] width 186 height 21
click at [664, 189] on input "Mrs." at bounding box center [663, 189] width 1 height 1
radio input "true"
click at [379, 259] on select "Roth Taxable Traditional" at bounding box center [402, 270] width 278 height 42
select select "traditional"
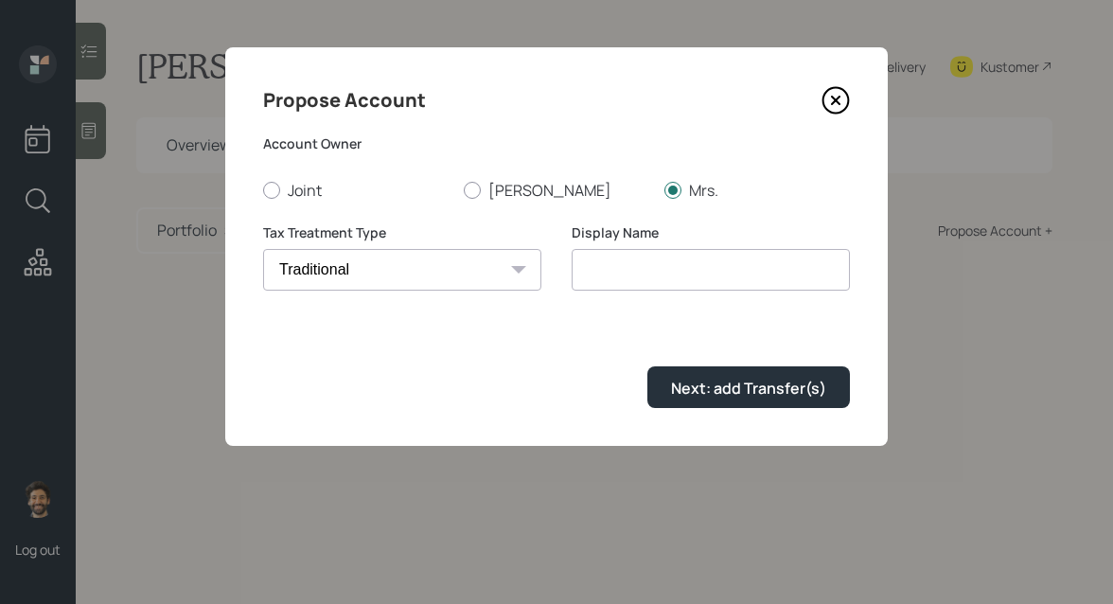
click at [263, 249] on select "Roth Taxable Traditional" at bounding box center [402, 270] width 278 height 42
type input "Traditional"
click at [577, 274] on input "Traditional" at bounding box center [711, 270] width 278 height 42
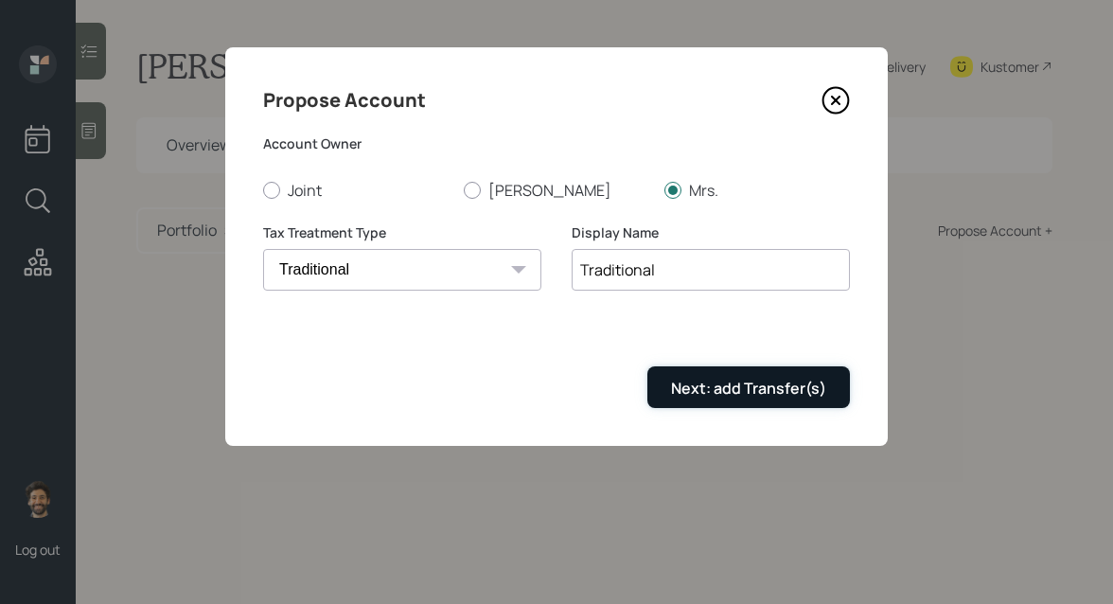
click at [710, 405] on button "Next: add Transfer(s)" at bounding box center [748, 386] width 203 height 41
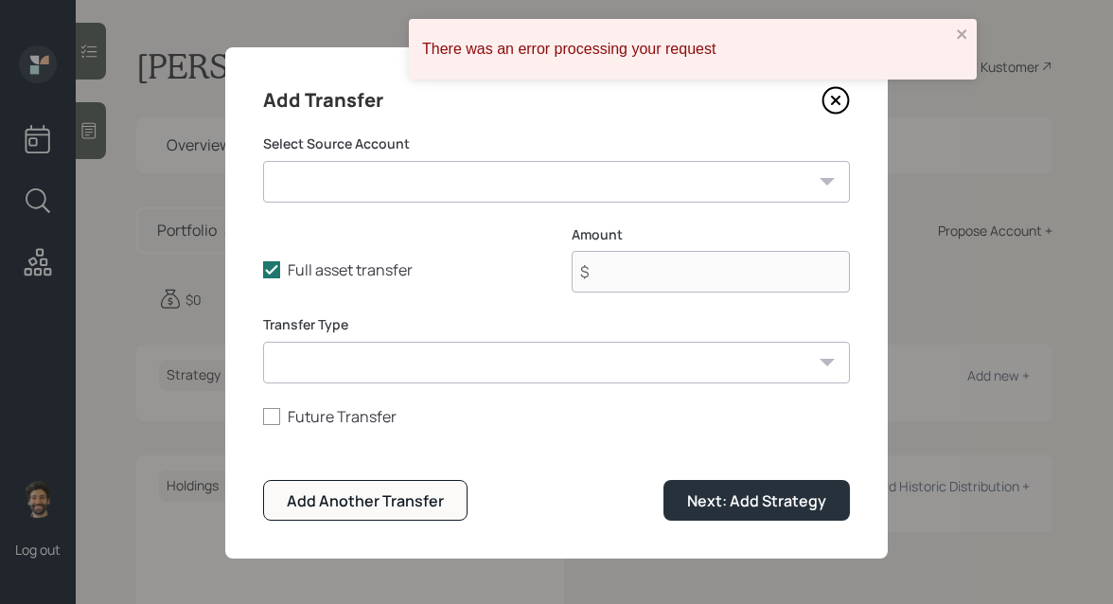
click at [452, 188] on select "Current 401k ($1,700,000 | 401(k)) Scott Roth IRA ($100,000 | Roth IRA) Scott T…" at bounding box center [556, 182] width 587 height 42
select select "fa029bc3-4e7b-4ac1-84ab-b21872a0e0f9"
click at [263, 161] on select "Current 401k ($1,700,000 | 401(k)) Scott Roth IRA ($100,000 | Roth IRA) Scott T…" at bounding box center [556, 182] width 587 height 42
type input "$ 200,000"
click at [403, 378] on select "ACAT Transfer Non ACAT Transfer Capitalize Rollover Rollover Deposit" at bounding box center [556, 363] width 587 height 42
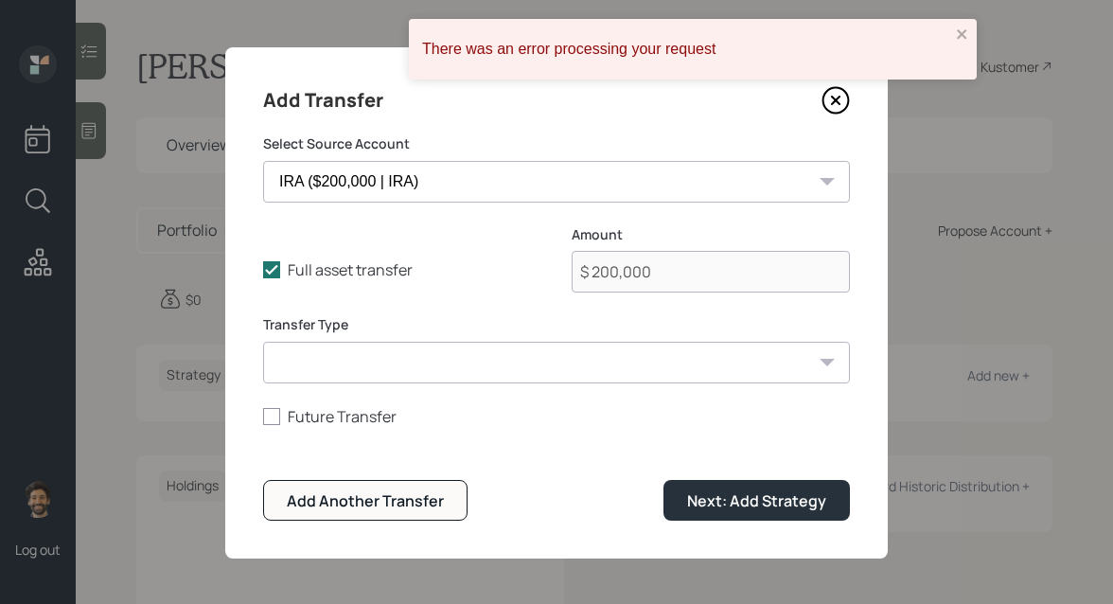
select select "acat_transfer"
click at [263, 342] on select "ACAT Transfer Non ACAT Transfer Capitalize Rollover Rollover Deposit" at bounding box center [556, 363] width 587 height 42
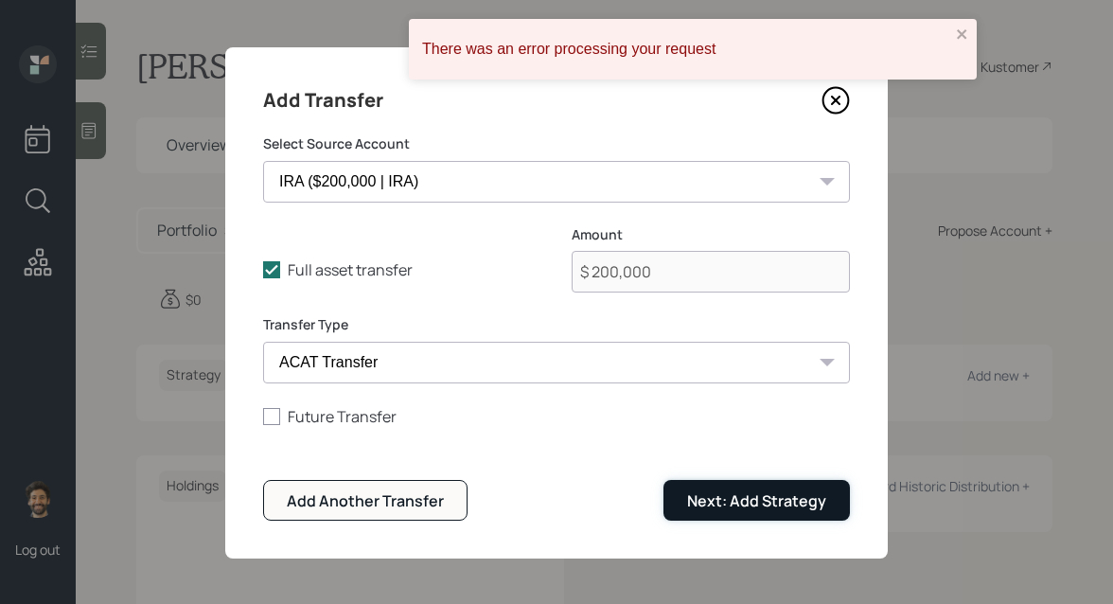
click at [695, 486] on button "Next: Add Strategy" at bounding box center [756, 500] width 186 height 41
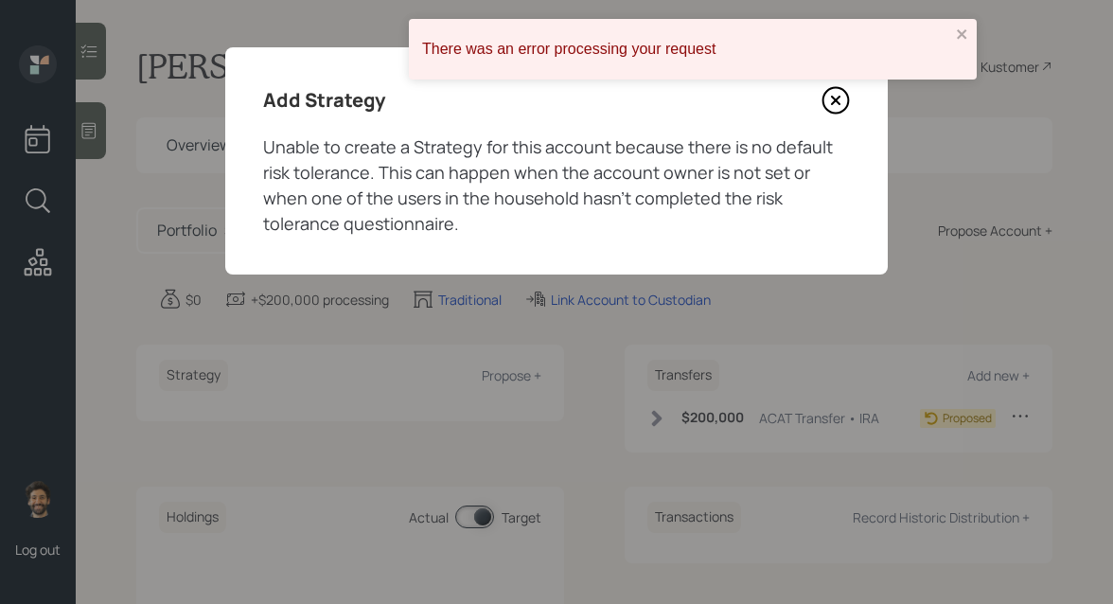
click at [826, 99] on icon at bounding box center [836, 100] width 28 height 28
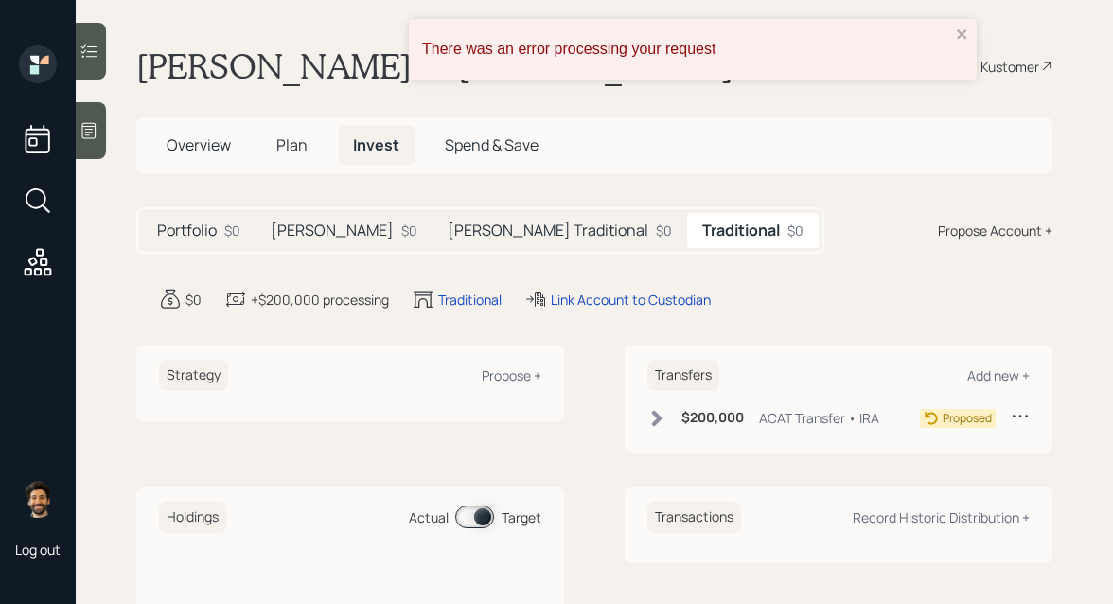
click at [313, 231] on h5 "Scott Roth" at bounding box center [332, 230] width 123 height 18
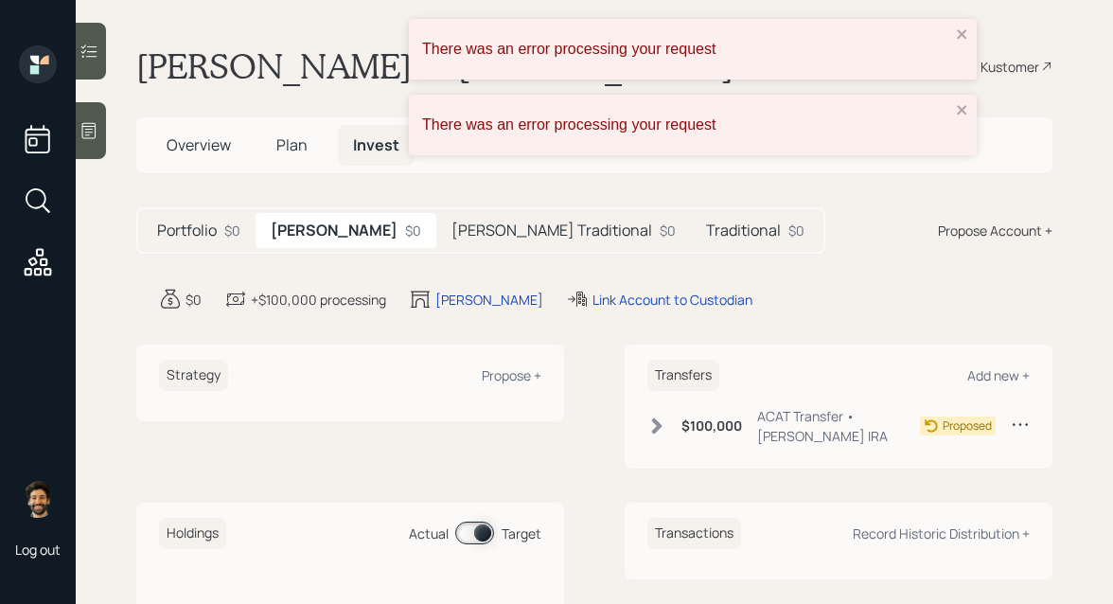
click at [451, 237] on h5 "Scott Traditional" at bounding box center [551, 230] width 201 height 18
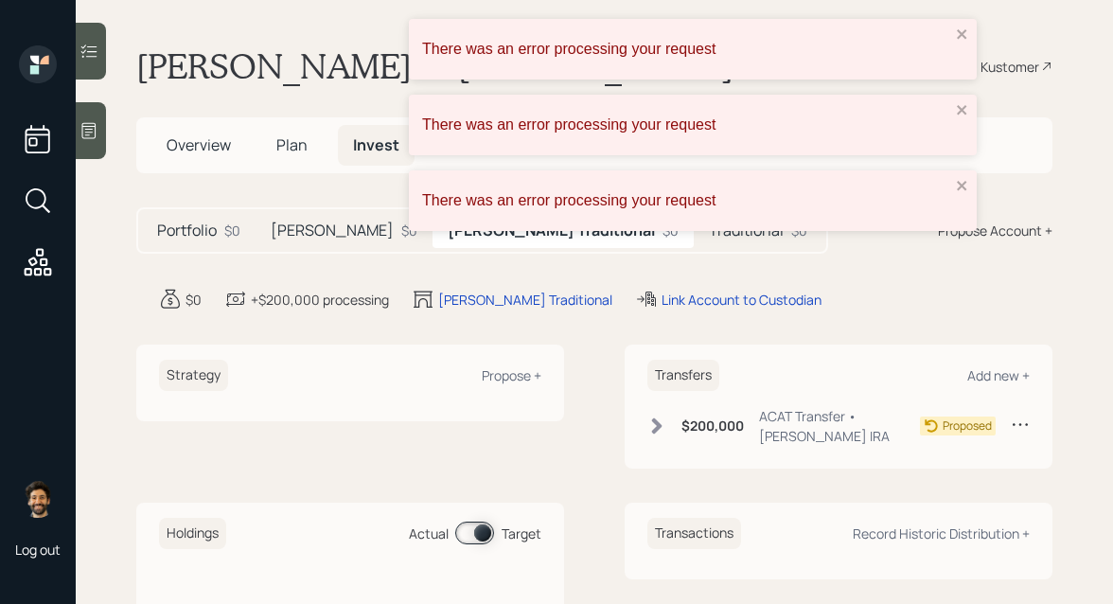
click at [610, 222] on div "There was an error processing your request" at bounding box center [693, 200] width 568 height 61
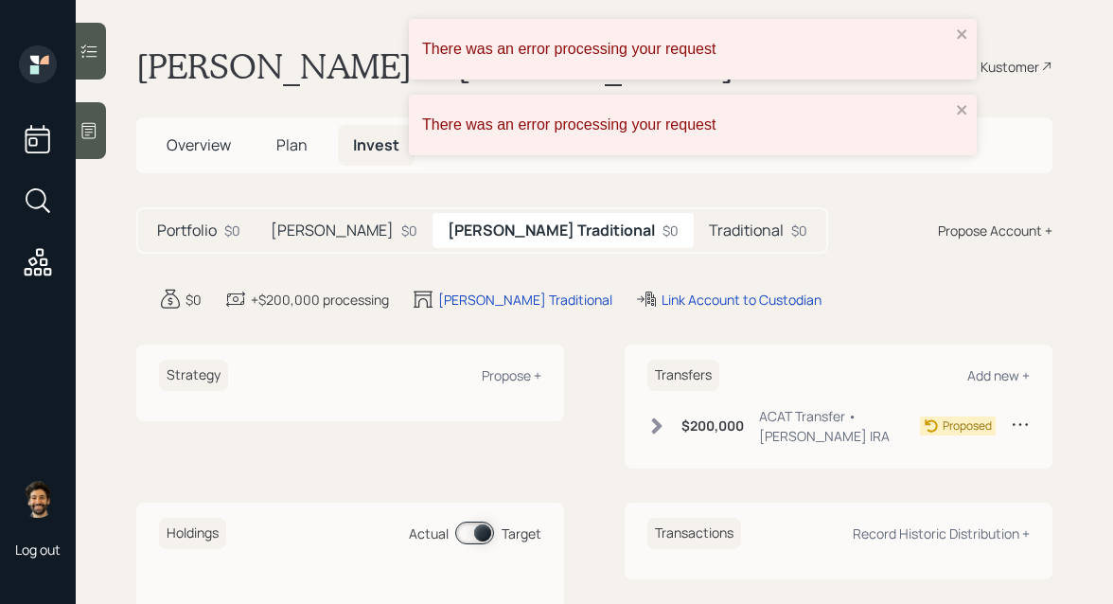
click at [694, 216] on div "Traditional $0" at bounding box center [758, 230] width 129 height 35
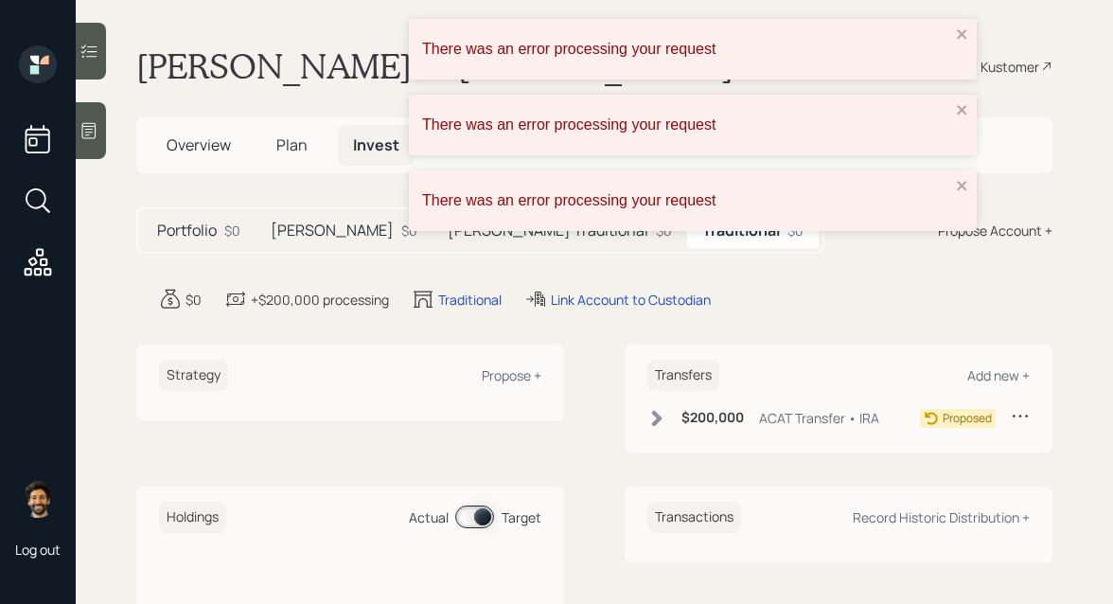
click at [299, 139] on span "Plan" at bounding box center [291, 144] width 31 height 21
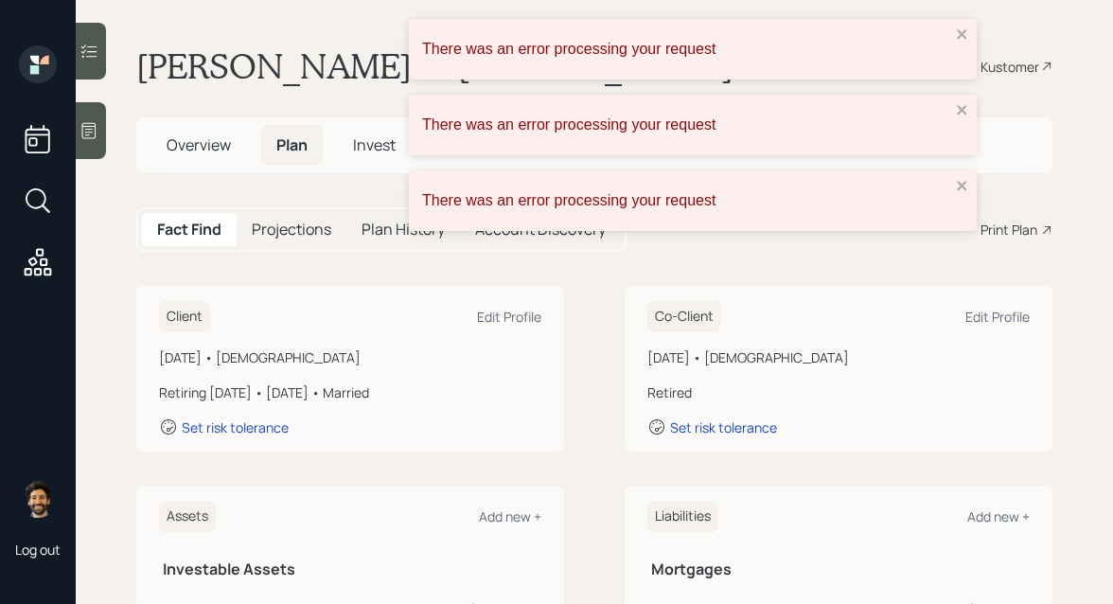
click at [948, 41] on div "There was an error processing your request" at bounding box center [686, 49] width 528 height 17
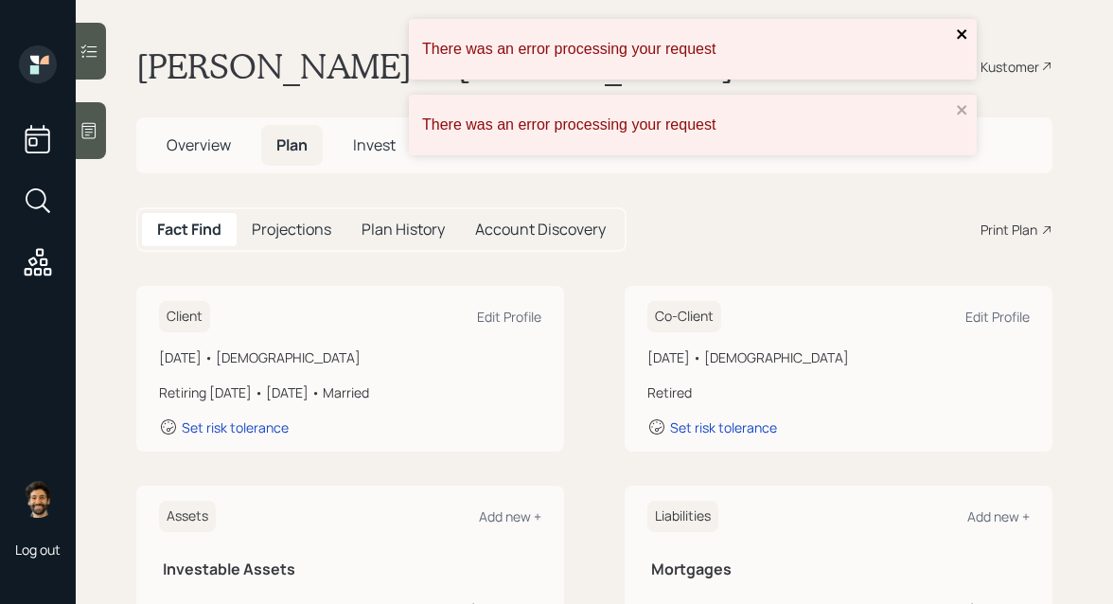
click at [958, 34] on icon "close" at bounding box center [962, 34] width 13 height 15
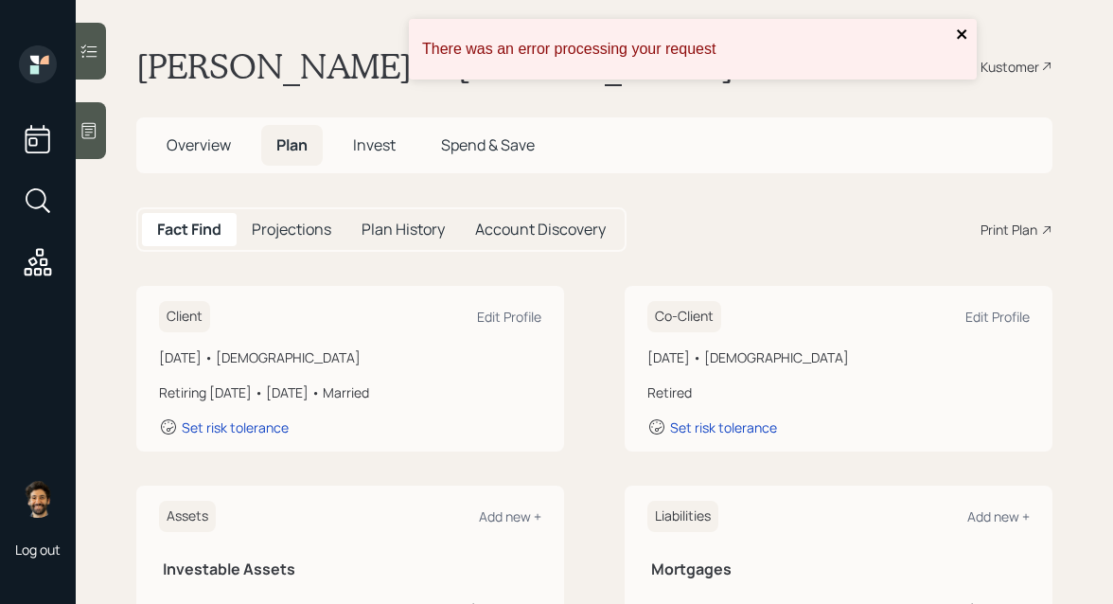
click at [957, 44] on button "close" at bounding box center [962, 36] width 13 height 18
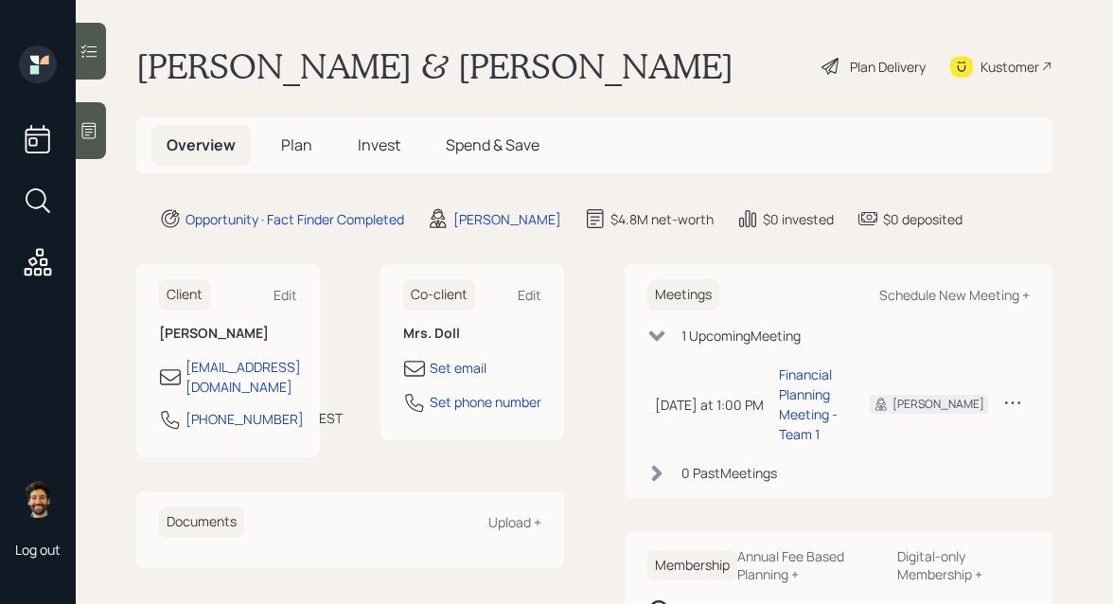
click at [219, 52] on h1 "[PERSON_NAME] & [PERSON_NAME]" at bounding box center [434, 66] width 597 height 42
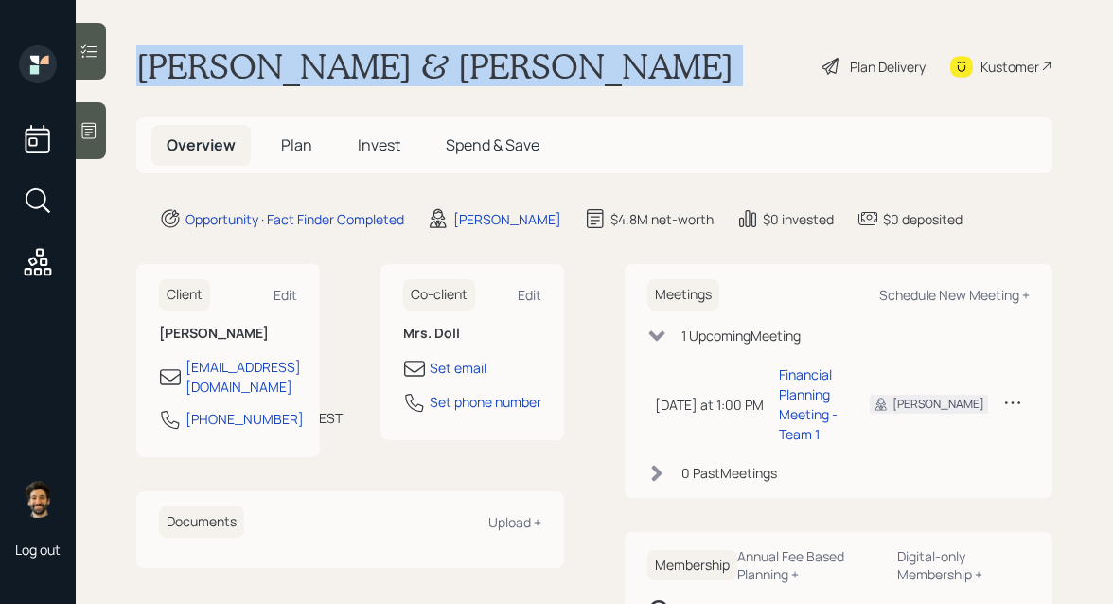
click at [219, 52] on h1 "[PERSON_NAME] & [PERSON_NAME]" at bounding box center [434, 66] width 597 height 42
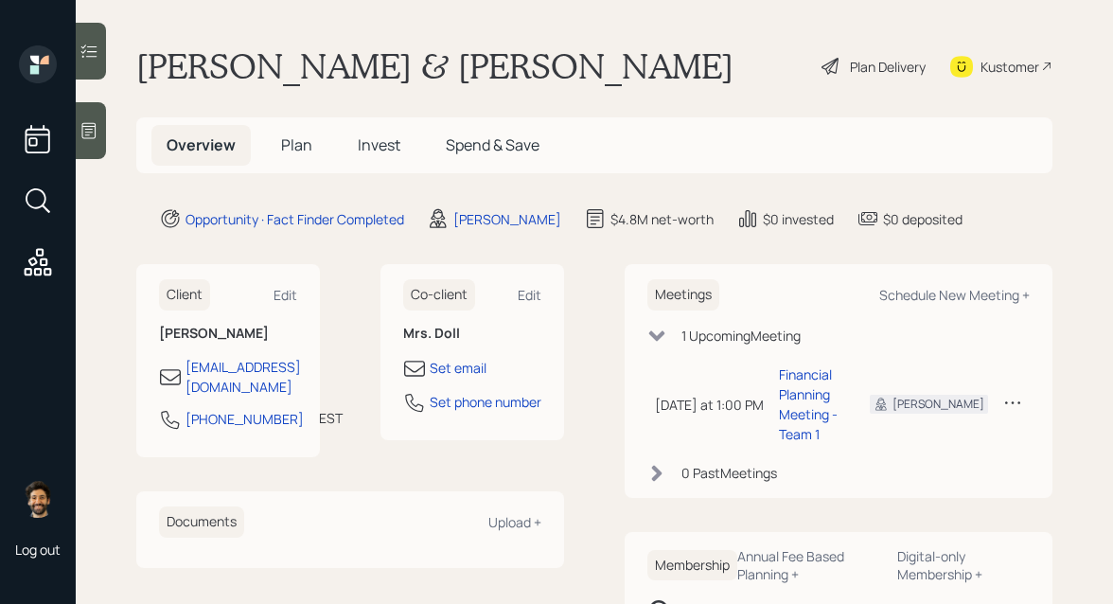
click at [283, 149] on span "Plan" at bounding box center [296, 144] width 31 height 21
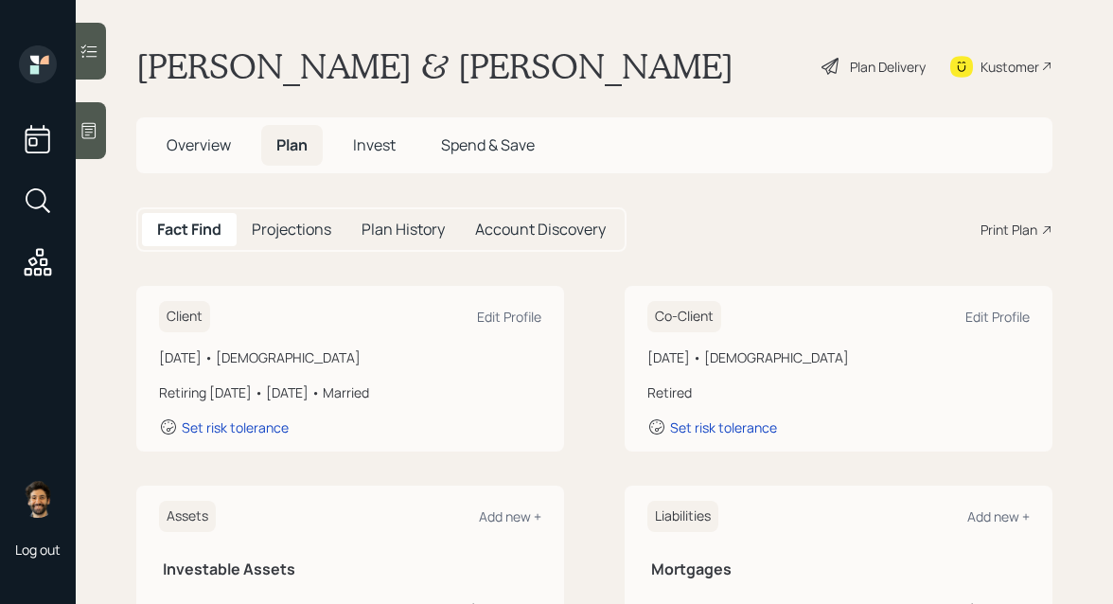
click at [246, 74] on h1 "[PERSON_NAME] & [PERSON_NAME]" at bounding box center [434, 66] width 597 height 42
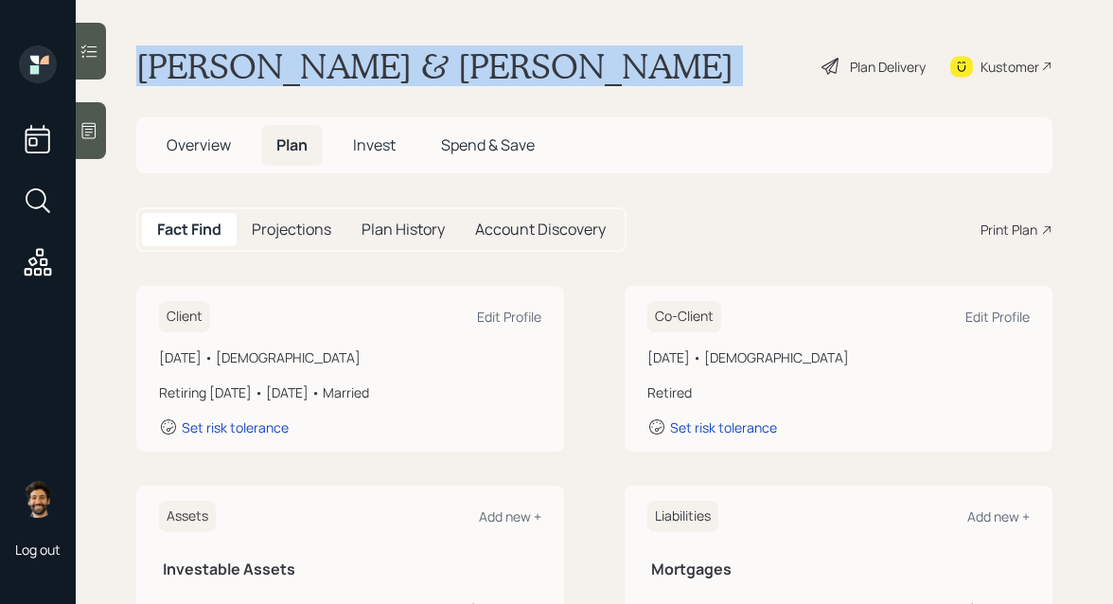
click at [246, 74] on h1 "[PERSON_NAME] & [PERSON_NAME]" at bounding box center [434, 66] width 597 height 42
click at [190, 73] on h1 "[PERSON_NAME] & [PERSON_NAME]" at bounding box center [434, 66] width 597 height 42
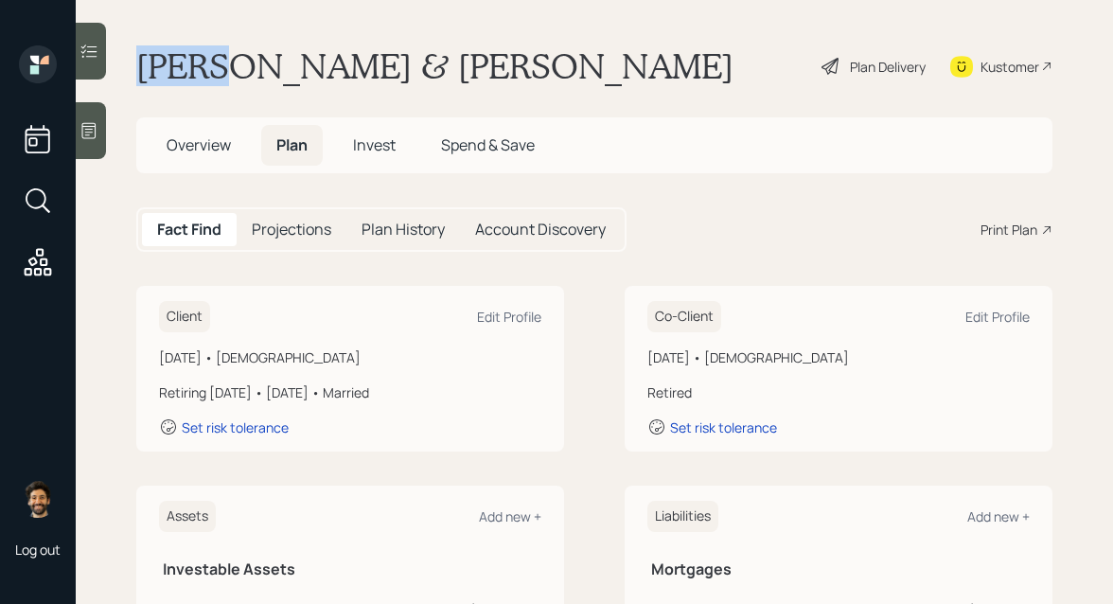
click at [190, 73] on h1 "[PERSON_NAME] & [PERSON_NAME]" at bounding box center [434, 66] width 597 height 42
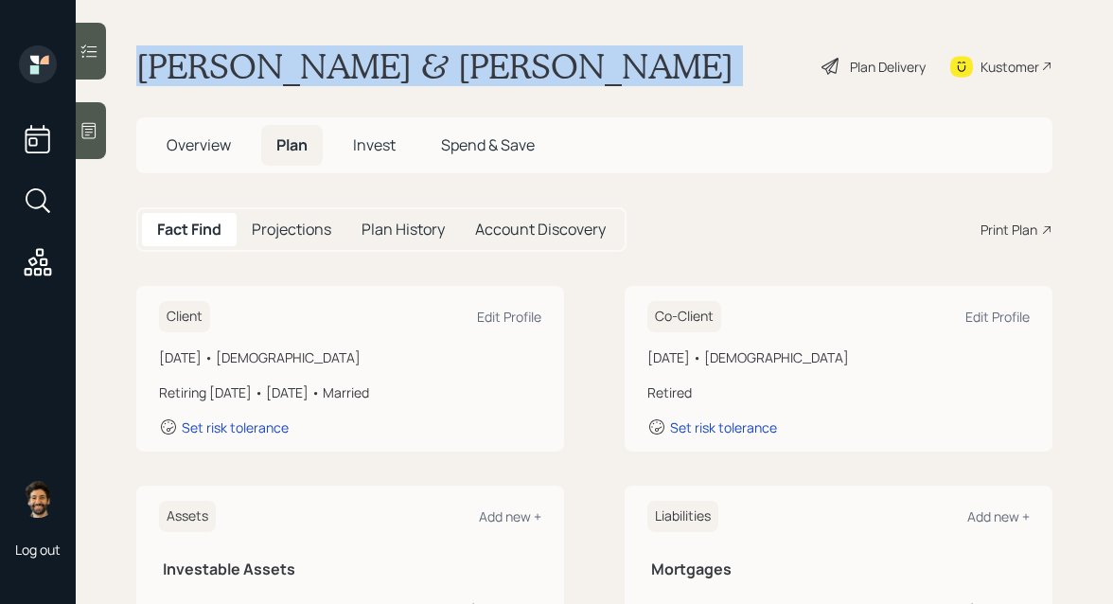
click at [190, 73] on h1 "Scott & Mrs. Doll" at bounding box center [434, 66] width 597 height 42
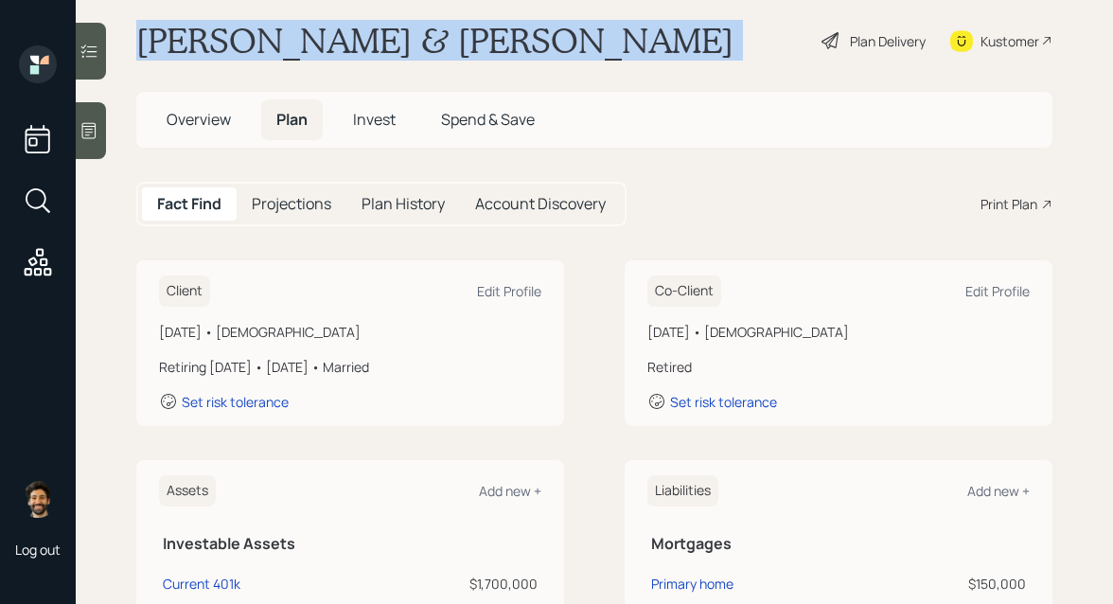
scroll to position [34, 0]
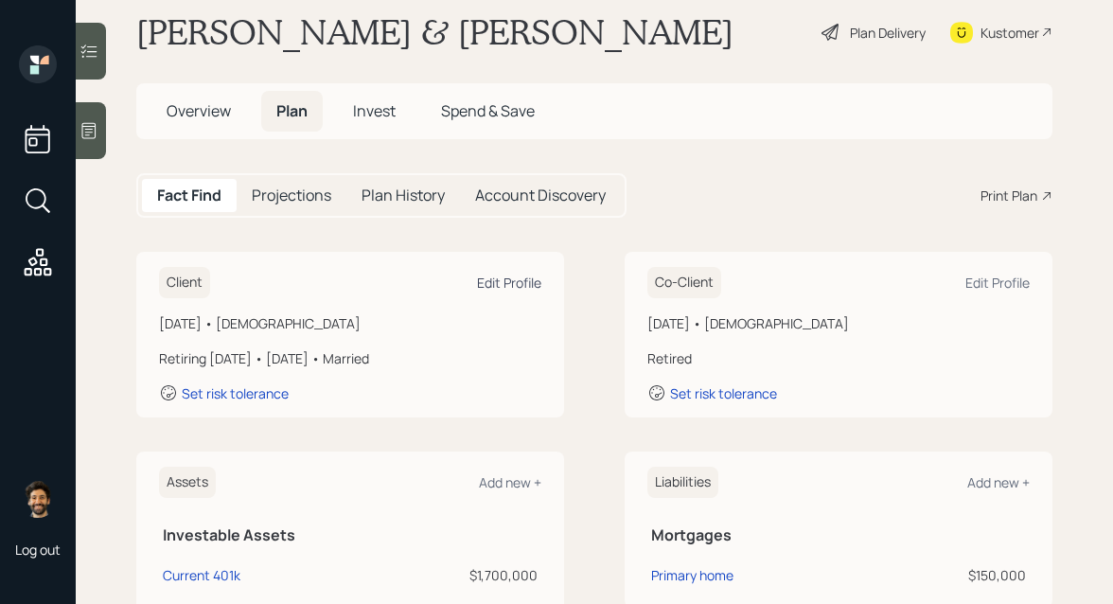
click at [520, 279] on div "Edit Profile" at bounding box center [509, 283] width 64 height 18
select select "7"
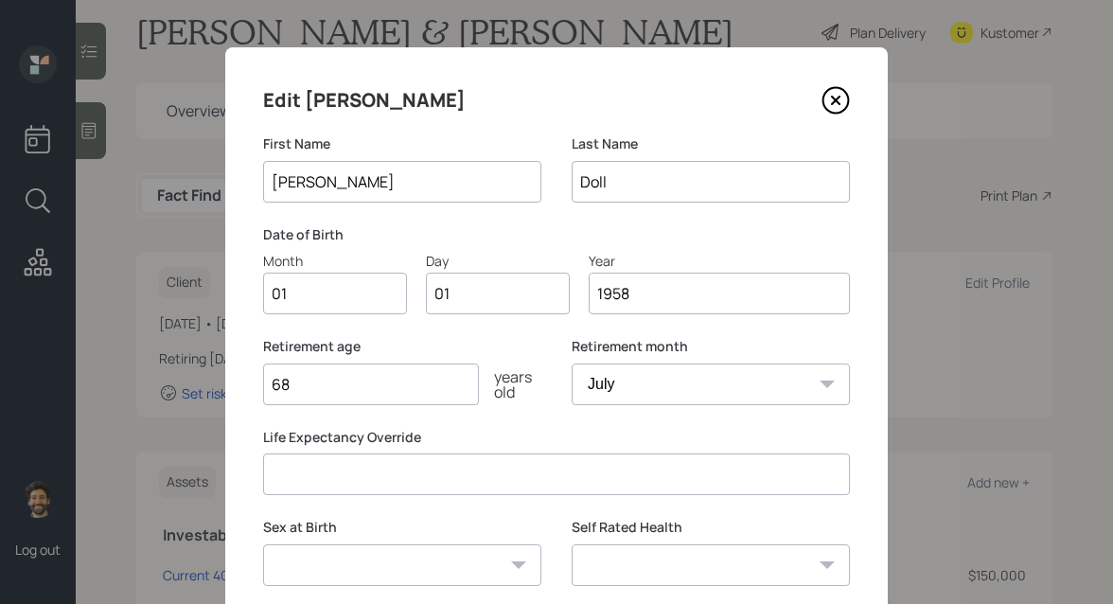
click at [321, 296] on input "01" at bounding box center [335, 294] width 144 height 42
type input "02"
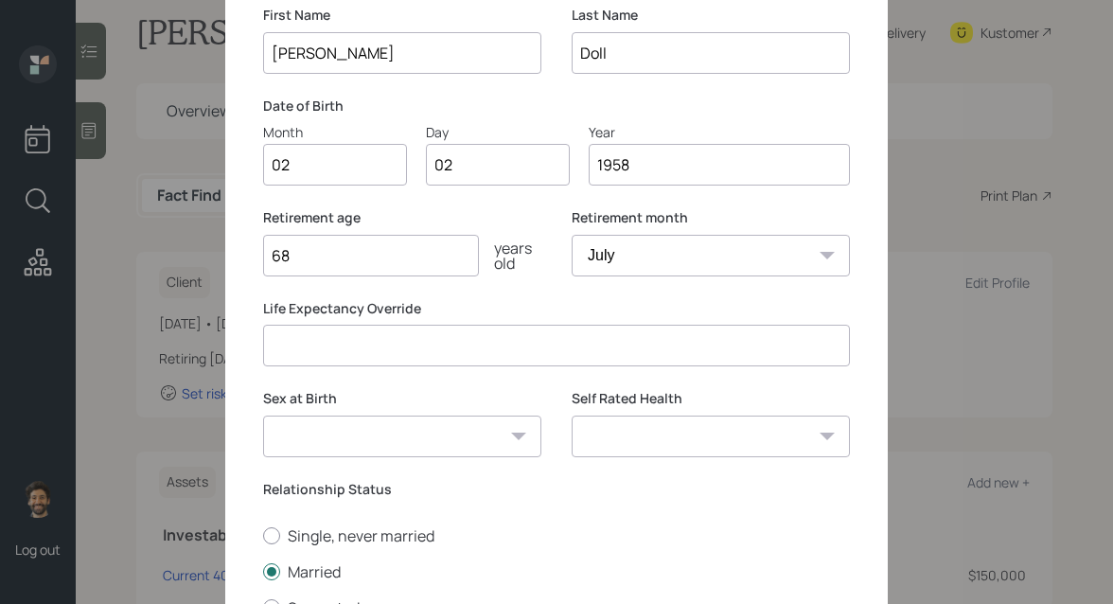
scroll to position [131, 0]
click at [626, 267] on select "January February March April May June July August September October November De…" at bounding box center [711, 254] width 278 height 42
select select "12"
click at [572, 233] on select "January February March April May June July August September October November De…" at bounding box center [711, 254] width 278 height 42
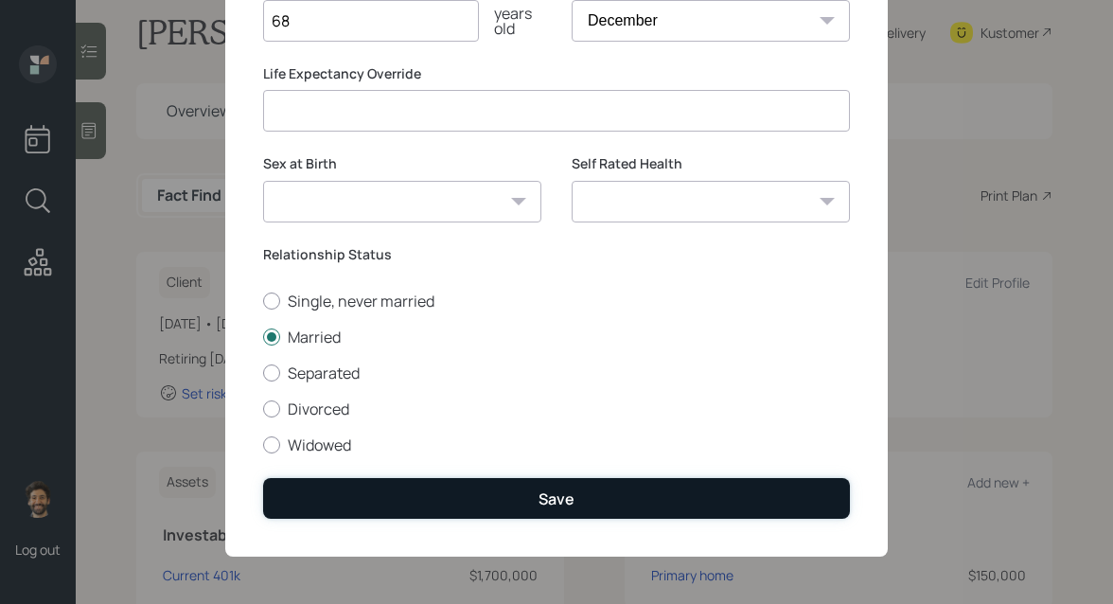
click at [371, 492] on button "Save" at bounding box center [556, 498] width 587 height 41
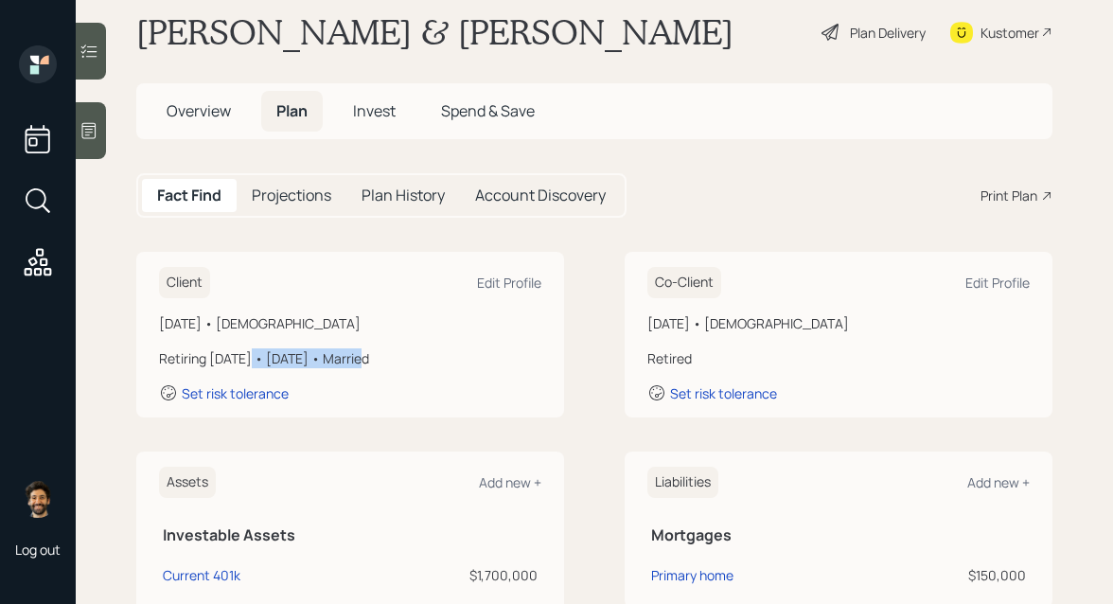
drag, startPoint x: 363, startPoint y: 357, endPoint x: 236, endPoint y: 357, distance: 127.8
click at [236, 357] on div "Retiring in 1 year • December 2026 • Married" at bounding box center [350, 358] width 382 height 20
click at [1015, 277] on div "Edit Profile" at bounding box center [997, 283] width 64 height 18
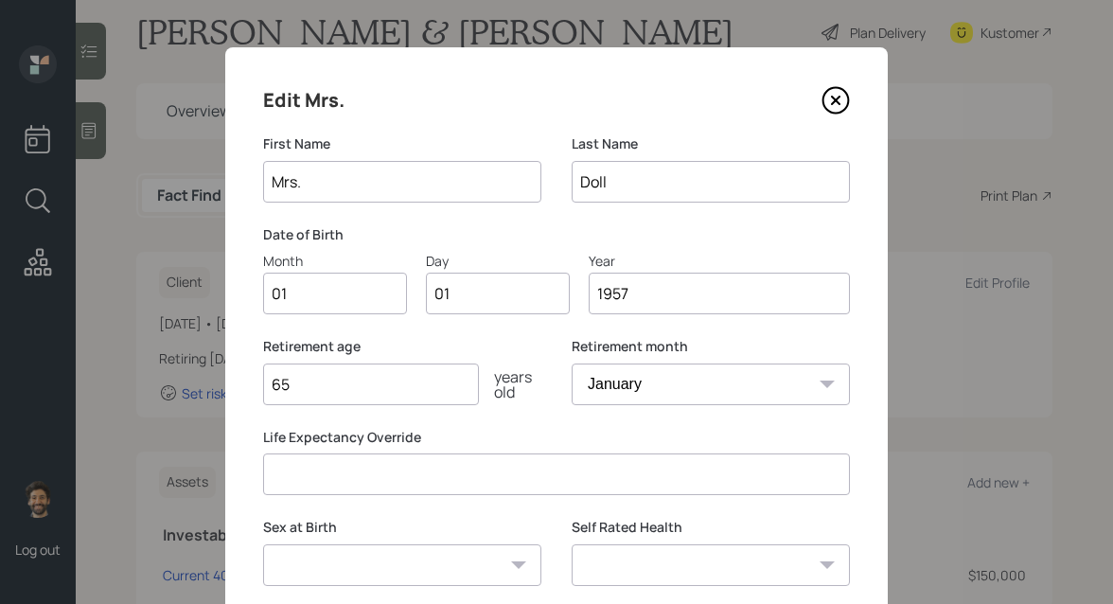
click at [308, 298] on input "01" at bounding box center [335, 294] width 144 height 42
click at [314, 187] on input "Mrs." at bounding box center [402, 182] width 278 height 42
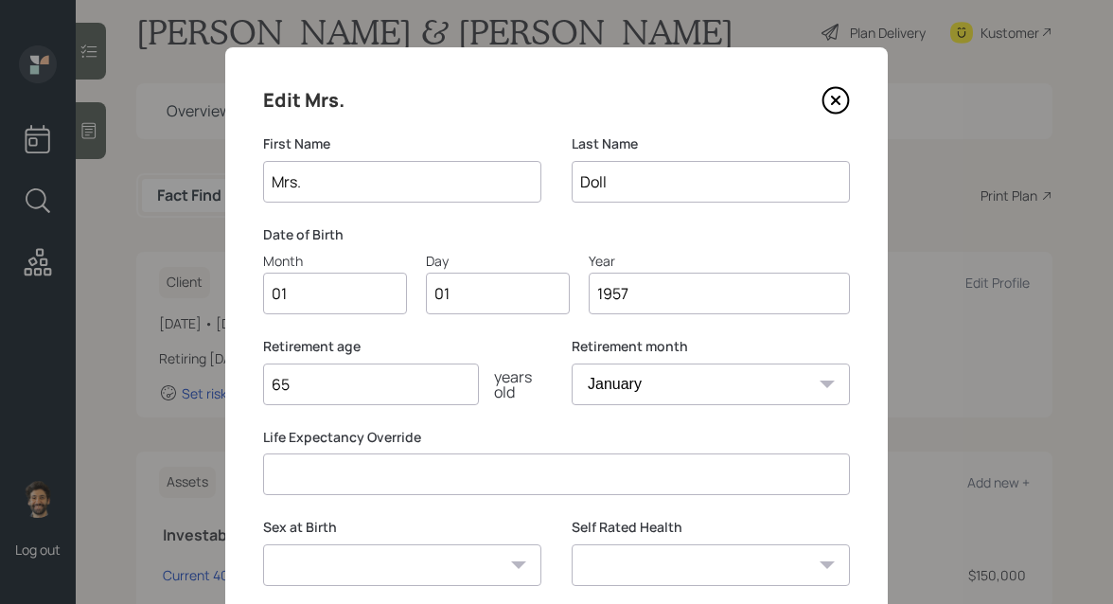
click at [314, 187] on input "Mrs." at bounding box center [402, 182] width 278 height 42
type input "Ana"
click at [299, 298] on input "01" at bounding box center [335, 294] width 144 height 42
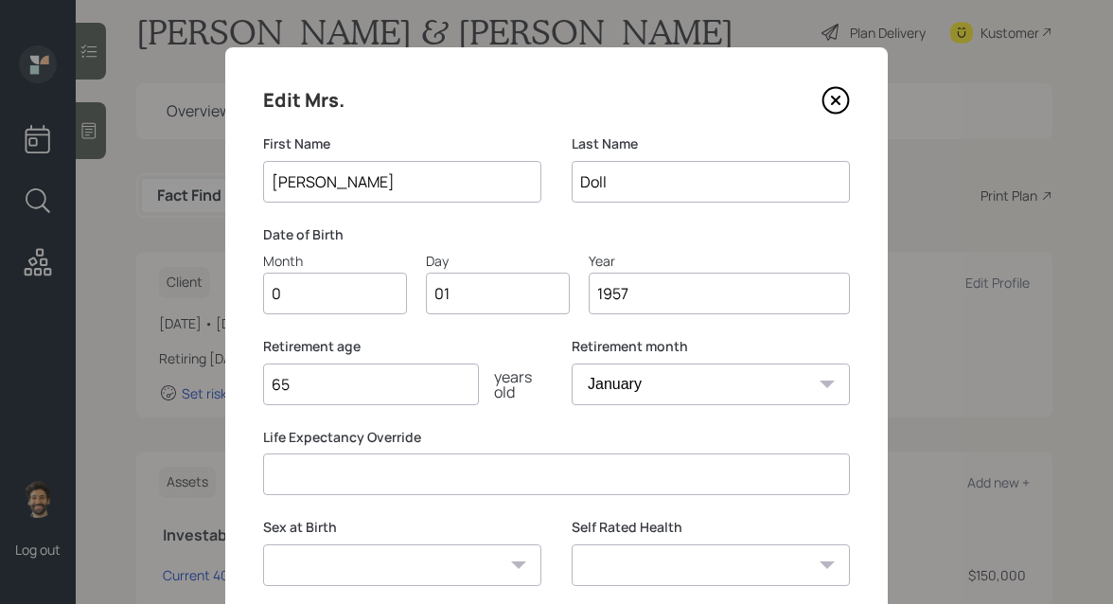
type input "09"
type input "0"
type input "18"
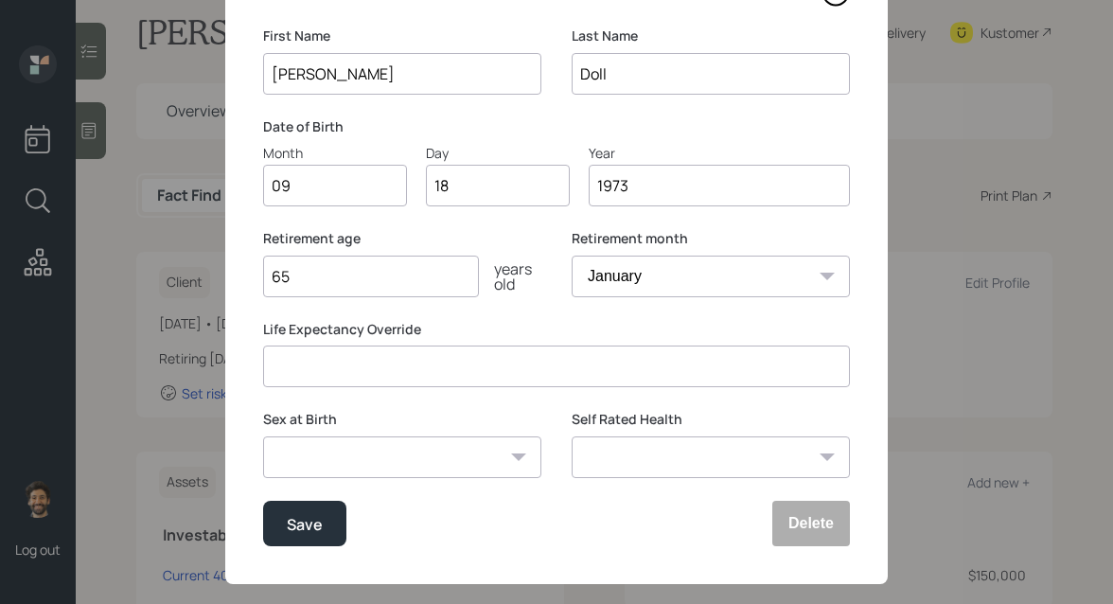
scroll to position [134, 0]
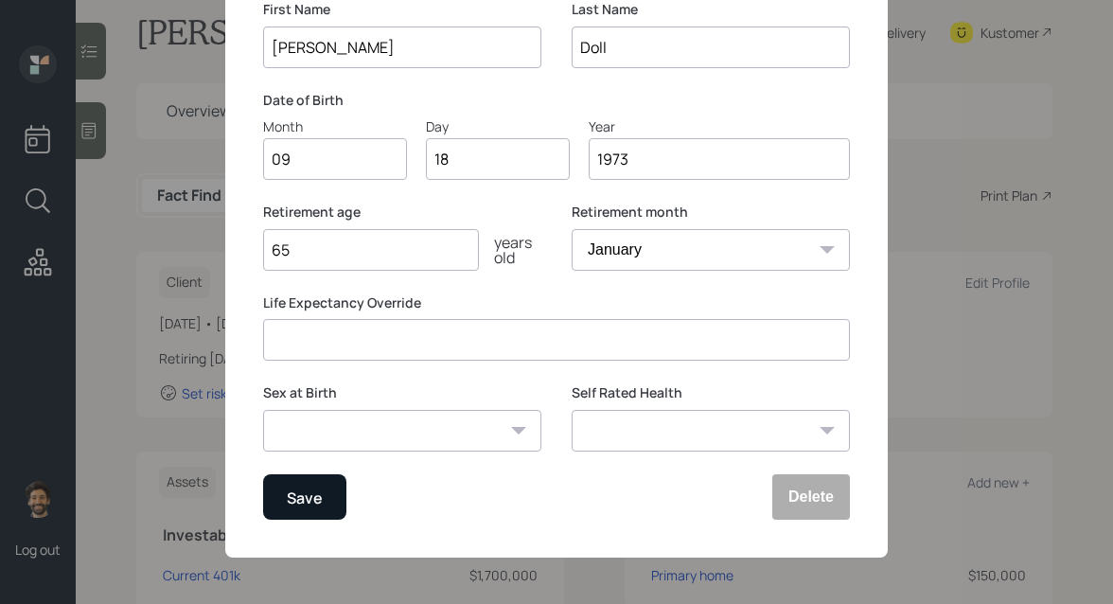
type input "1973"
click at [322, 501] on button "Save" at bounding box center [304, 496] width 83 height 45
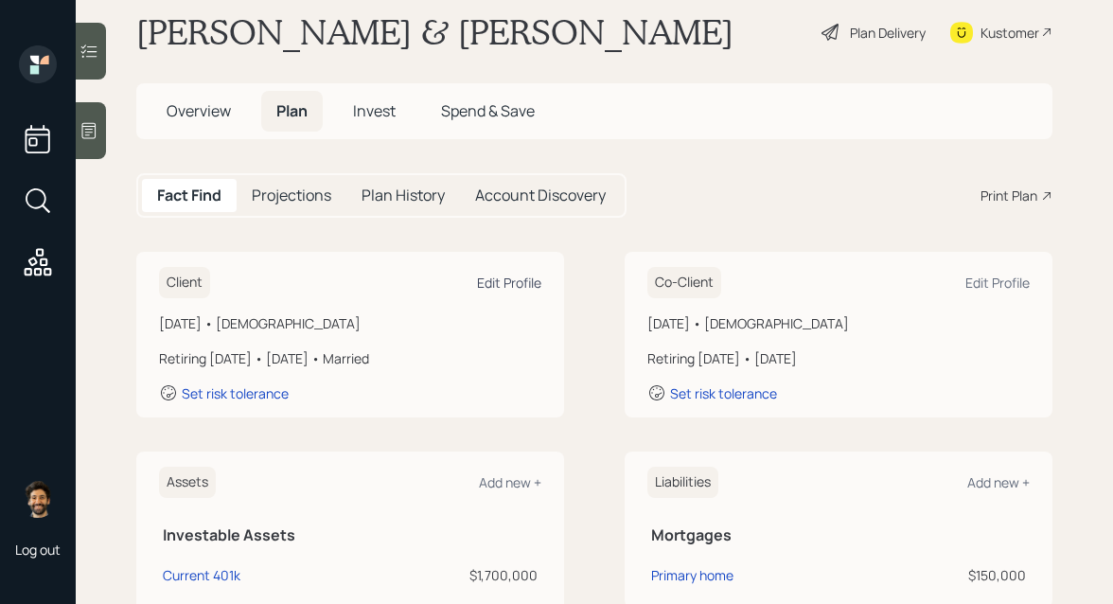
click at [485, 285] on div "Edit Profile" at bounding box center [509, 283] width 64 height 18
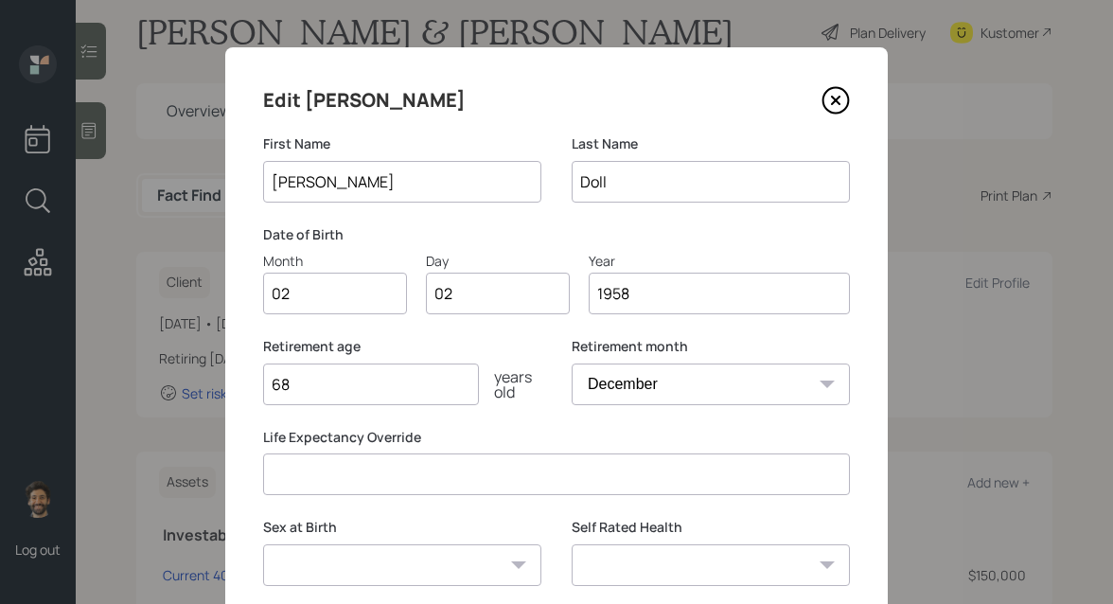
click at [612, 393] on select "January February March April May June July August September October November De…" at bounding box center [711, 384] width 278 height 42
select select "1"
click at [572, 363] on select "January February March April May June July August September October November De…" at bounding box center [711, 384] width 278 height 42
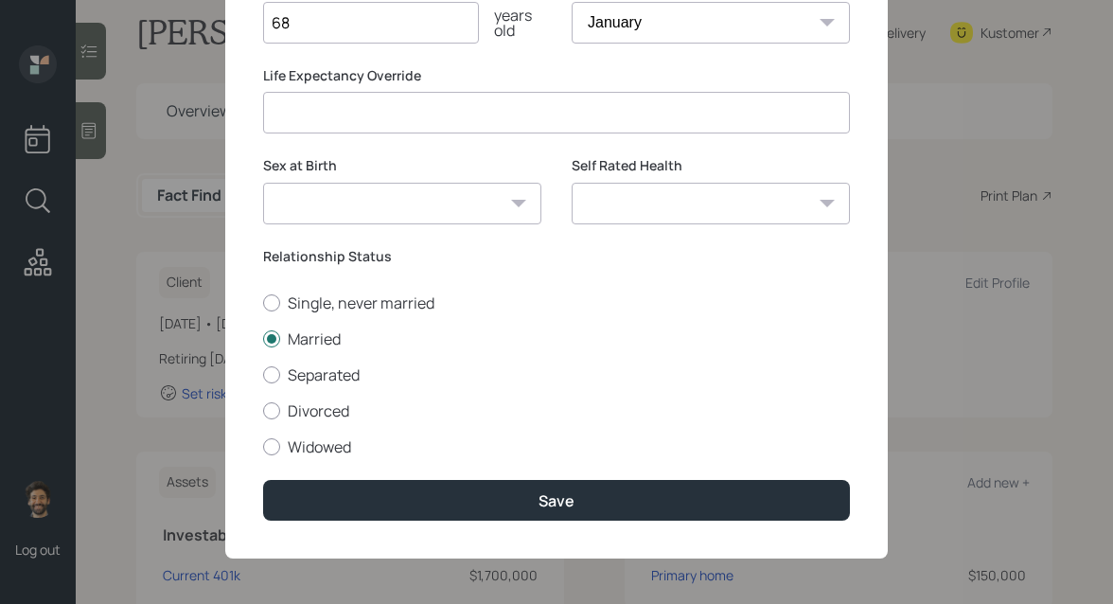
scroll to position [363, 0]
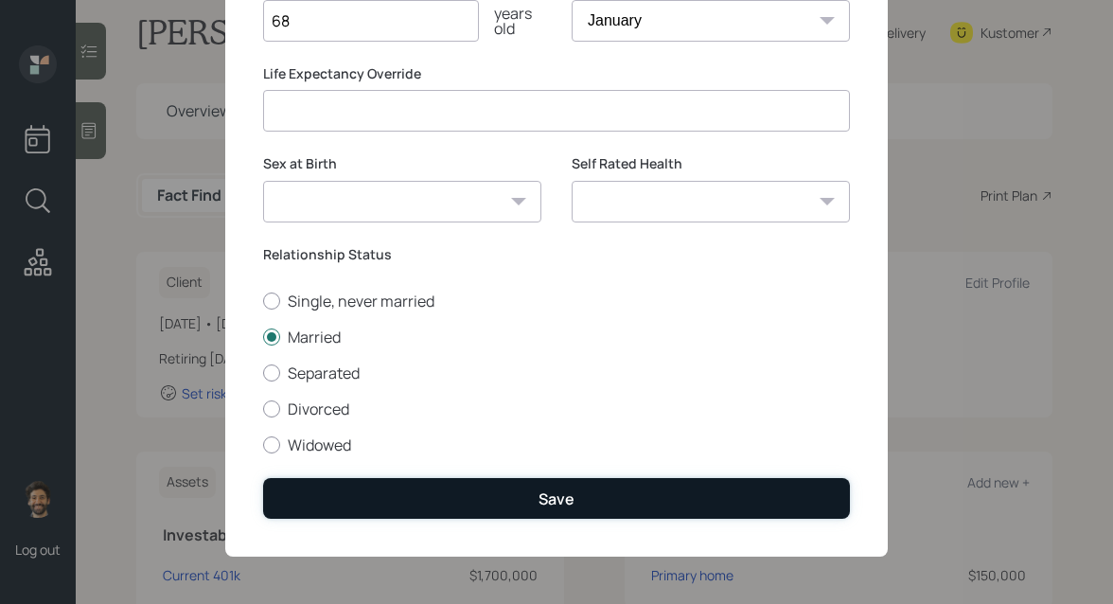
click at [375, 509] on button "Save" at bounding box center [556, 498] width 587 height 41
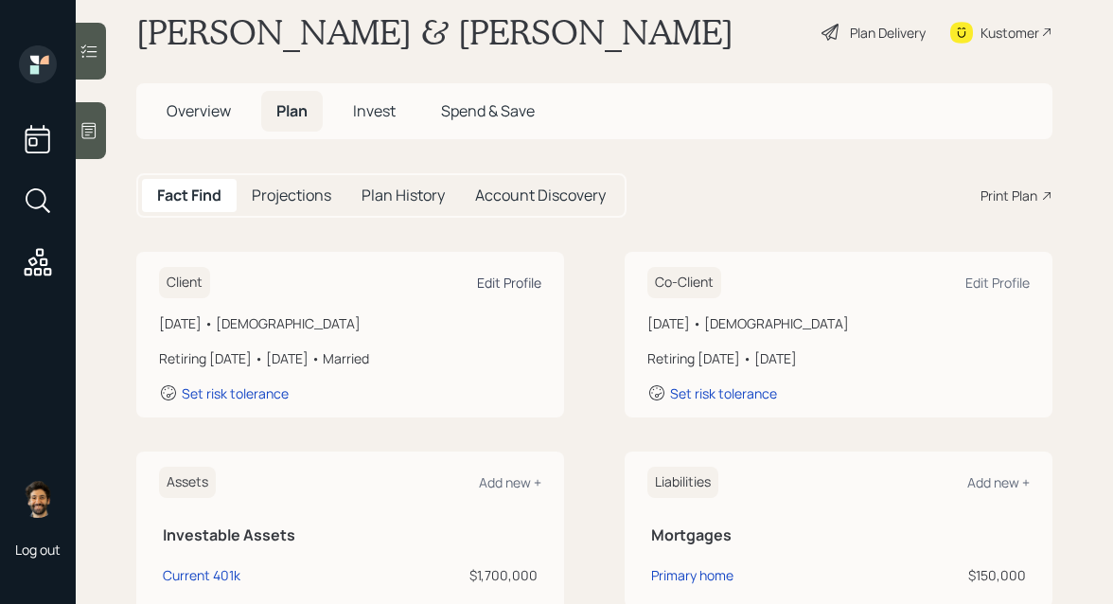
click at [514, 290] on div "Edit Profile" at bounding box center [509, 283] width 64 height 18
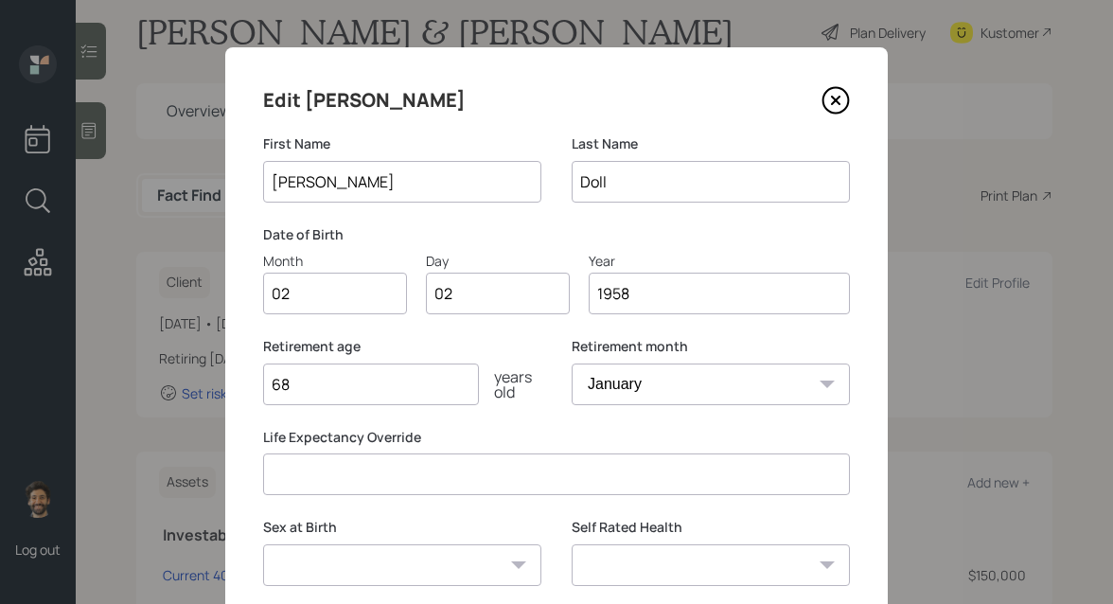
click at [346, 383] on input "68" at bounding box center [371, 384] width 216 height 42
type input "69"
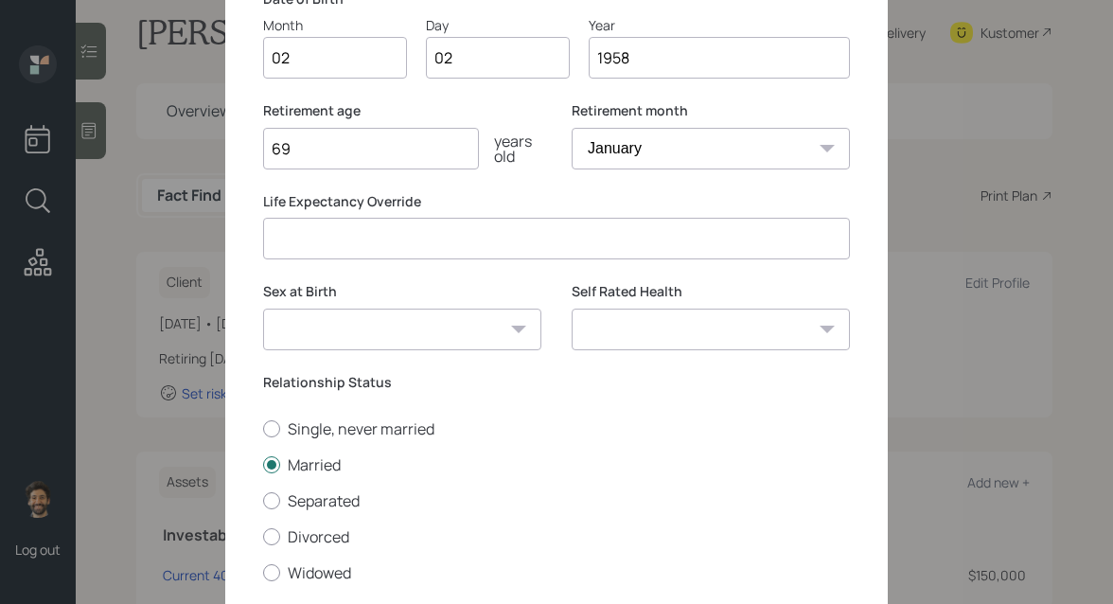
scroll to position [363, 0]
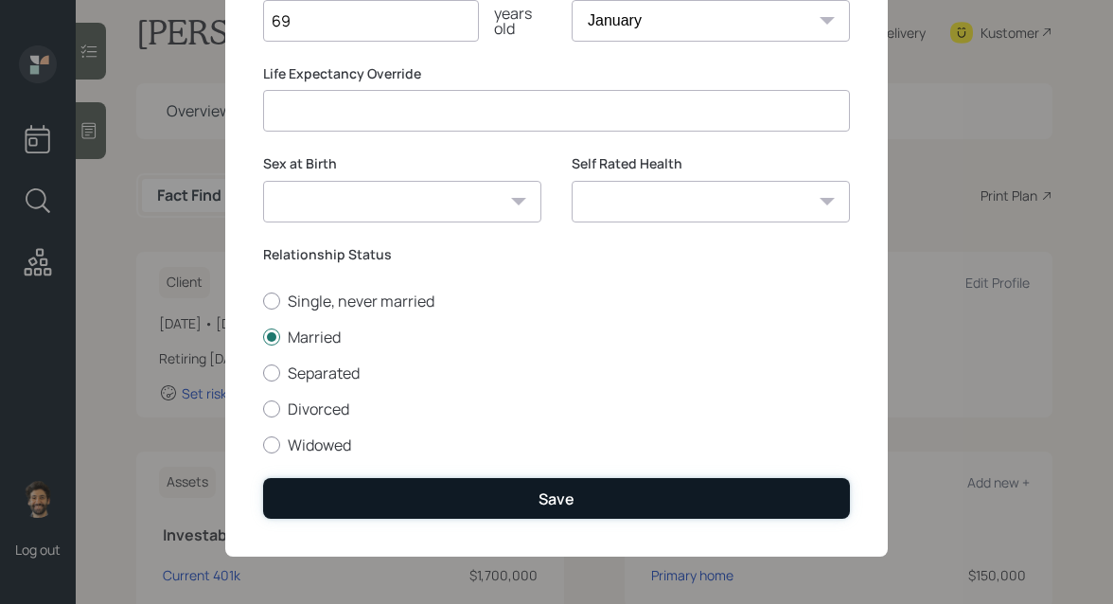
click at [314, 482] on button "Save" at bounding box center [556, 498] width 587 height 41
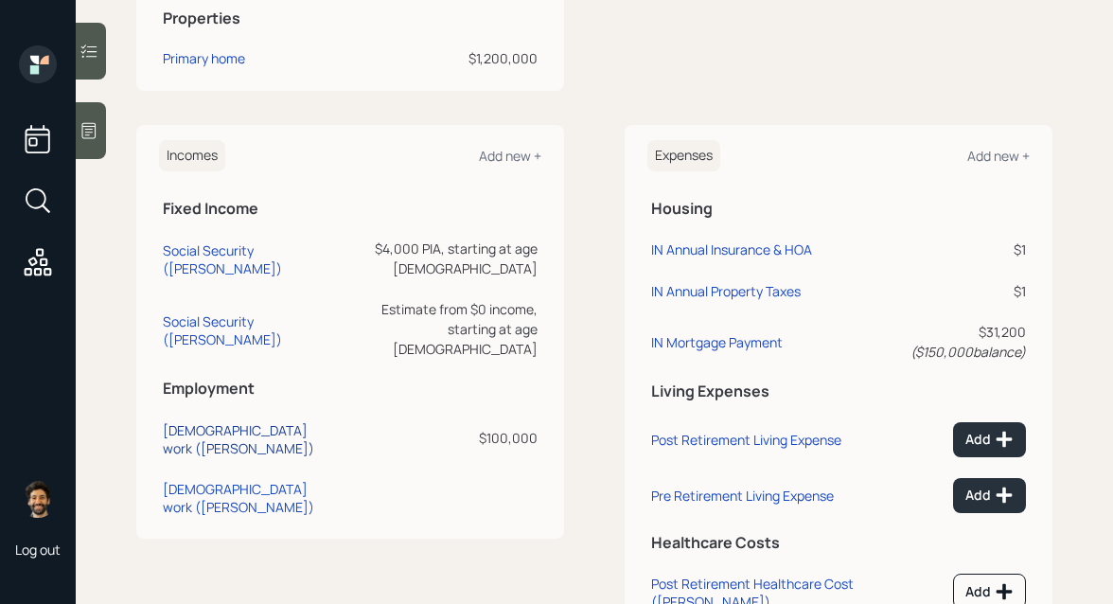
scroll to position [865, 0]
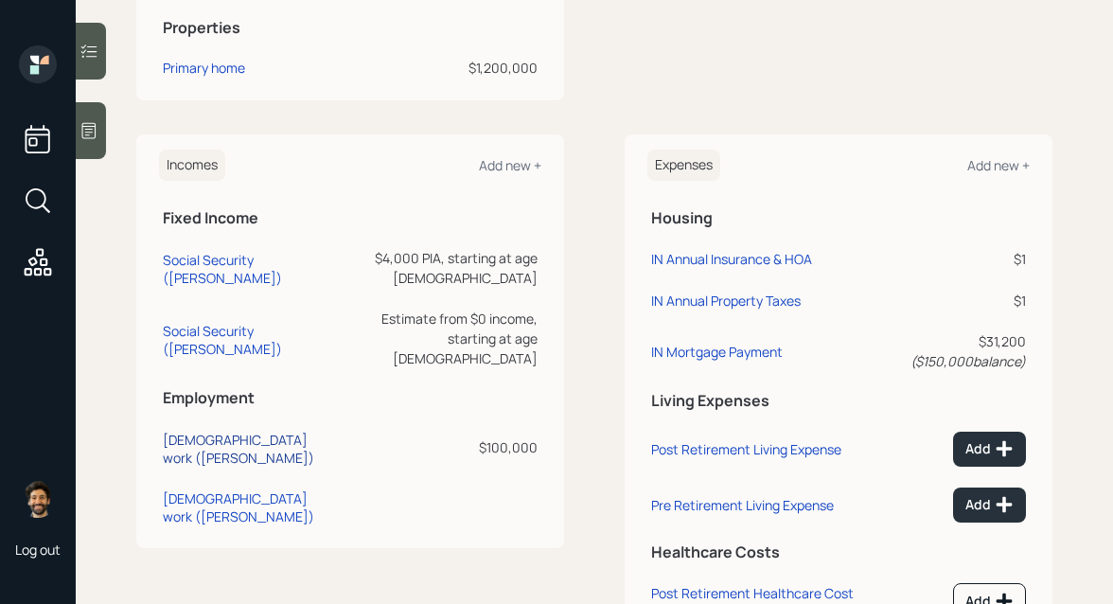
click at [202, 431] on div "Full-time work (Scott)" at bounding box center [250, 449] width 174 height 36
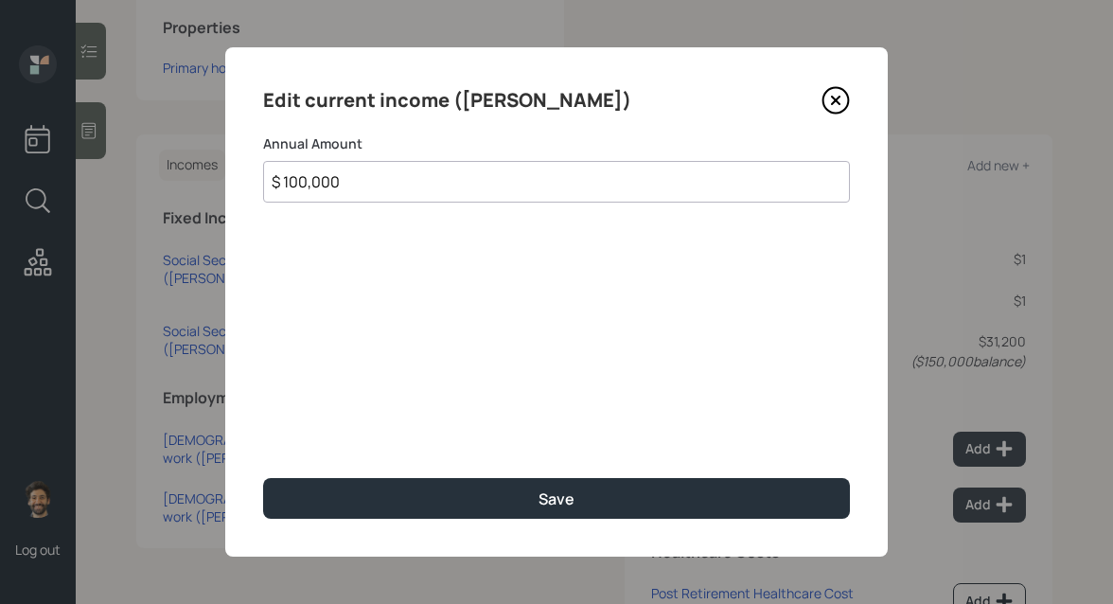
drag, startPoint x: 406, startPoint y: 190, endPoint x: 267, endPoint y: 164, distance: 141.6
click at [267, 164] on input "$ 100,000" at bounding box center [556, 182] width 587 height 42
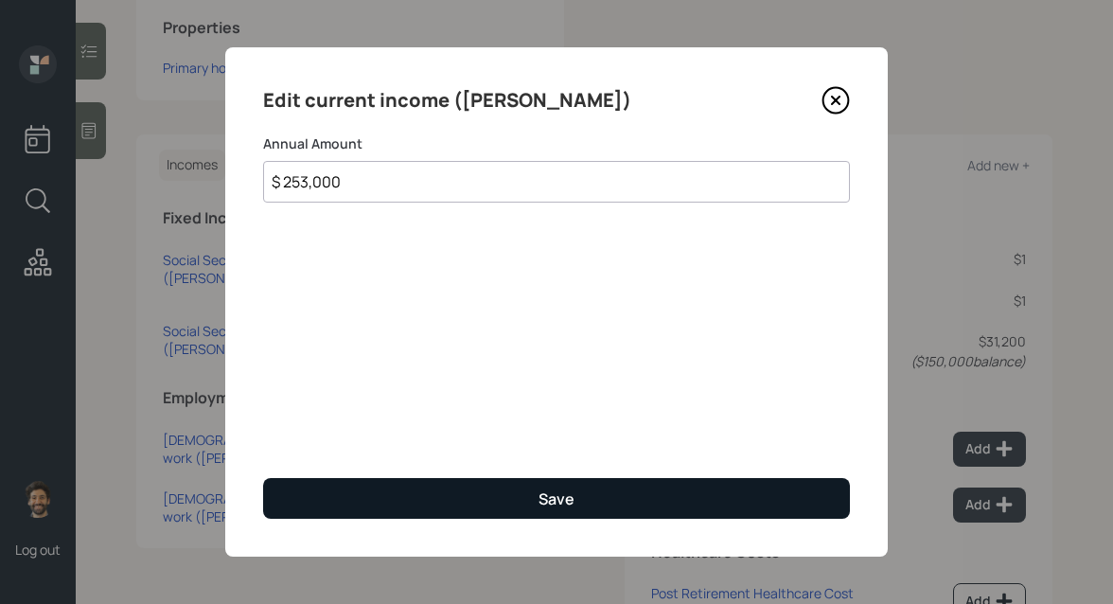
type input "$ 253,000"
click at [327, 501] on button "Save" at bounding box center [556, 498] width 587 height 41
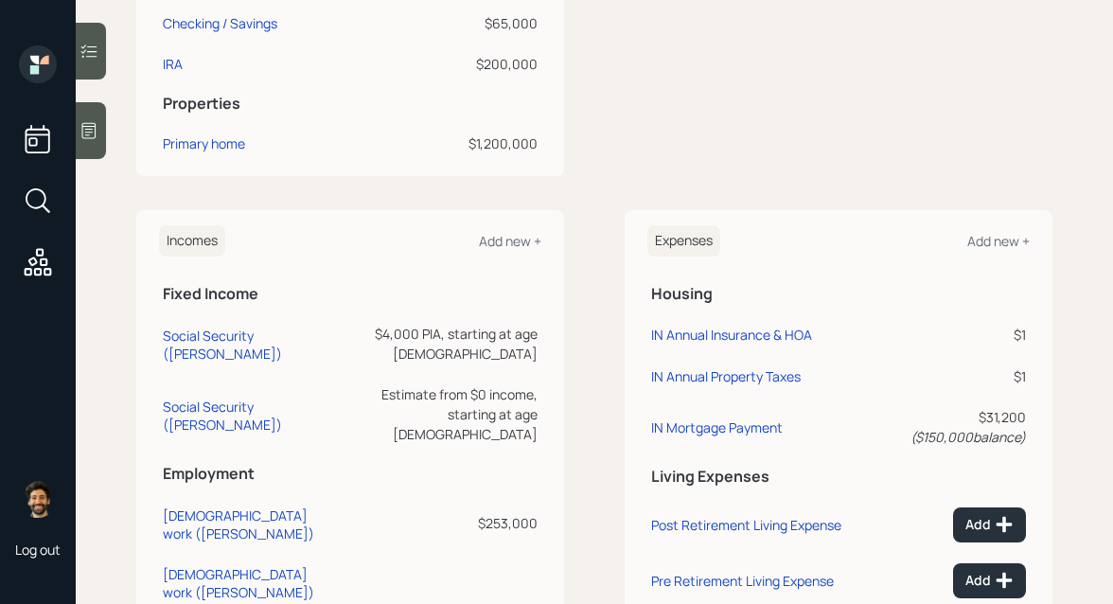
scroll to position [787, 0]
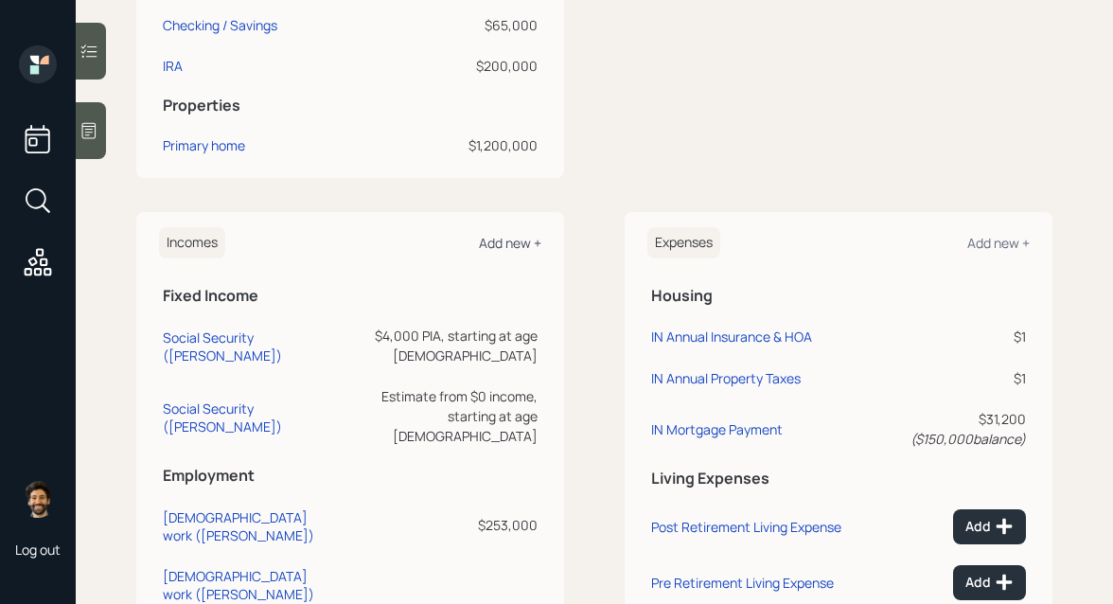
click at [504, 238] on div "Add new +" at bounding box center [510, 243] width 62 height 18
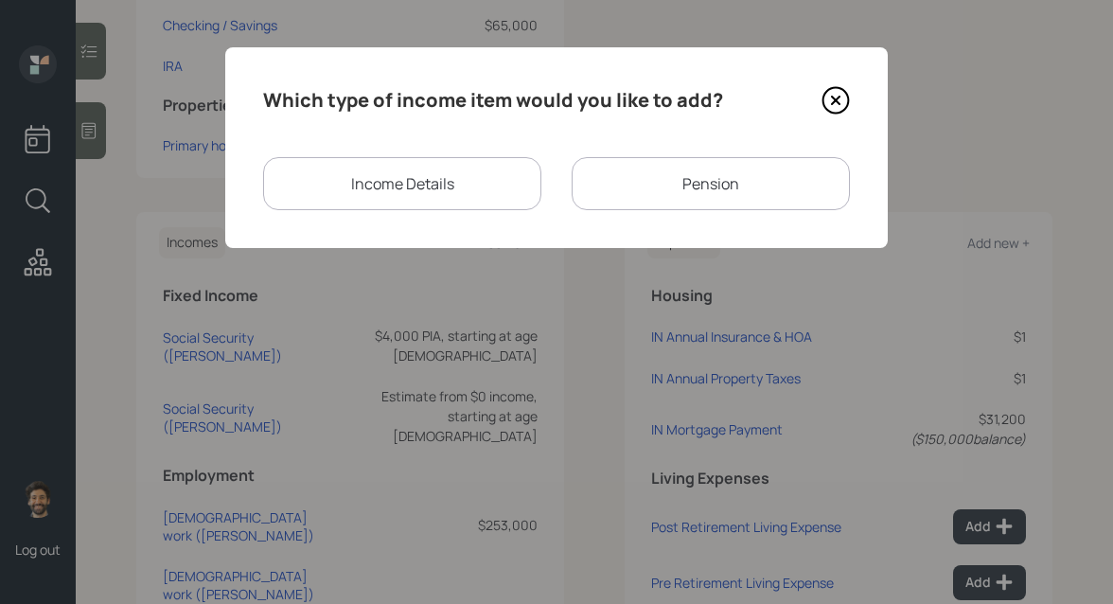
click at [470, 182] on div "Income Details" at bounding box center [402, 183] width 278 height 53
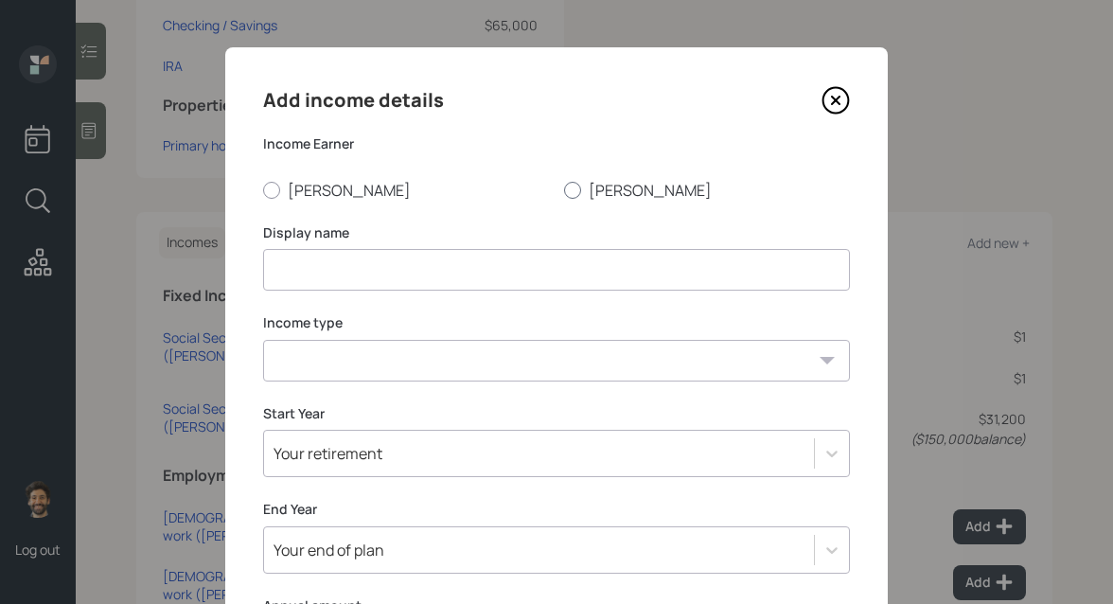
click at [584, 188] on label "Ana" at bounding box center [707, 190] width 286 height 21
click at [564, 189] on input "Ana" at bounding box center [563, 189] width 1 height 1
radio input "true"
click at [379, 275] on input at bounding box center [556, 270] width 587 height 42
type input "Ana Income"
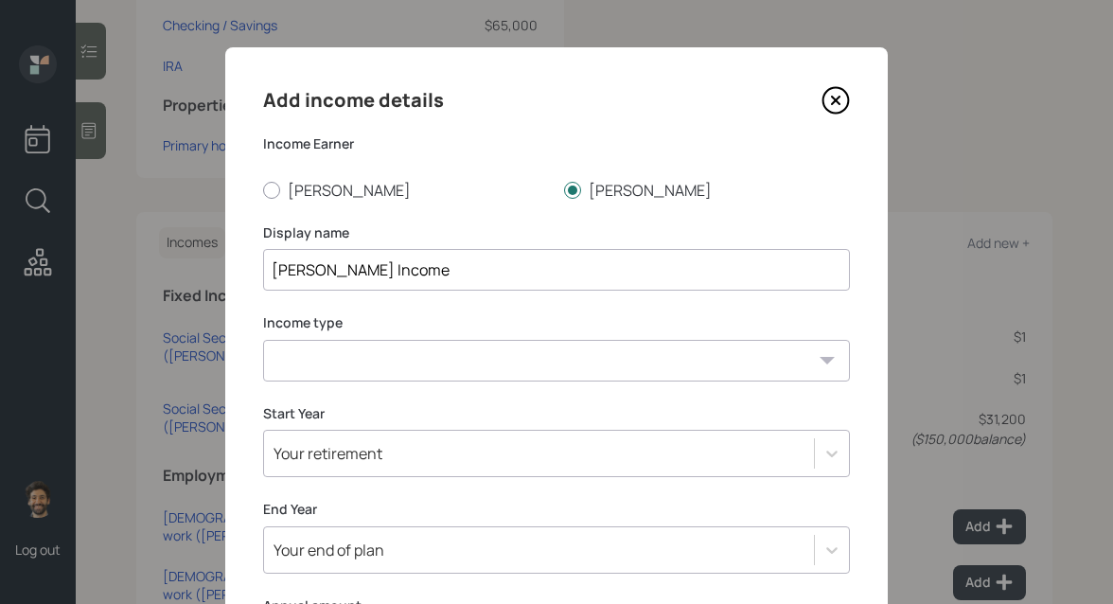
click at [338, 362] on select "Full-time work Part-time work Self employment Other" at bounding box center [556, 361] width 587 height 42
select select "other"
click at [263, 340] on select "Full-time work Part-time work Self employment Other" at bounding box center [556, 361] width 587 height 42
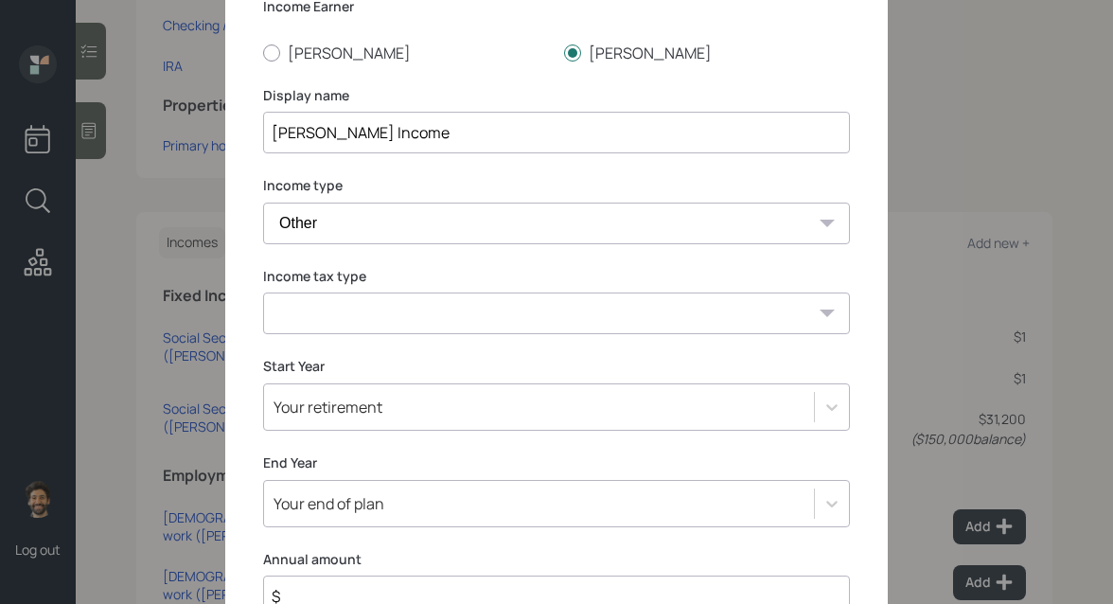
scroll to position [201, 0]
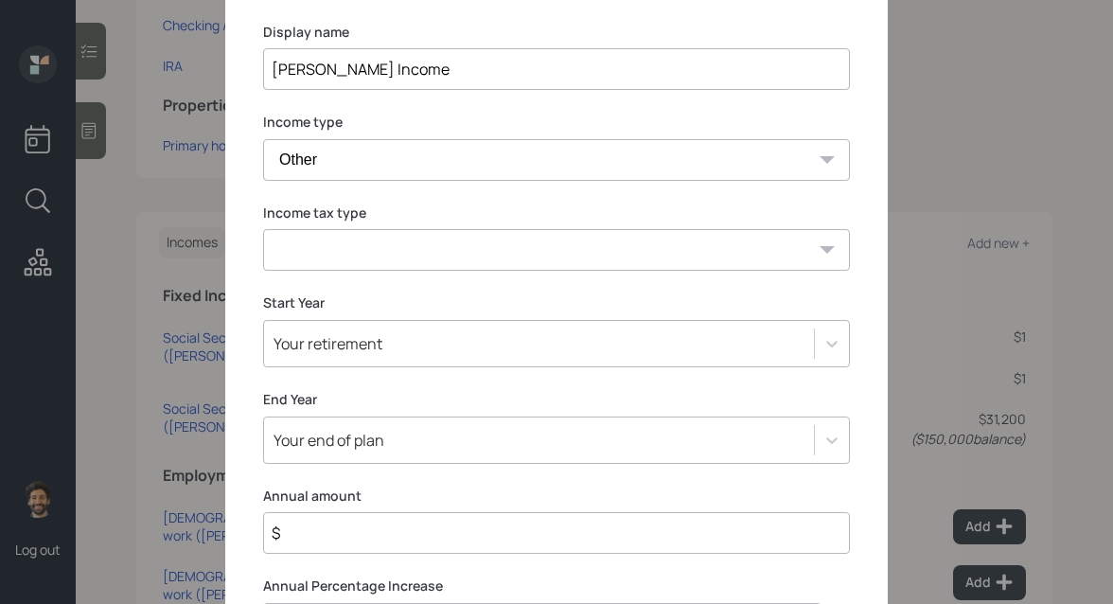
click at [294, 259] on select "Tax-free Earned Self Employment Alimony Royalties Pension / Annuity Interest Di…" at bounding box center [556, 250] width 587 height 42
select select "earned"
click at [263, 229] on select "Tax-free Earned Self Employment Alimony Royalties Pension / Annuity Interest Di…" at bounding box center [556, 250] width 587 height 42
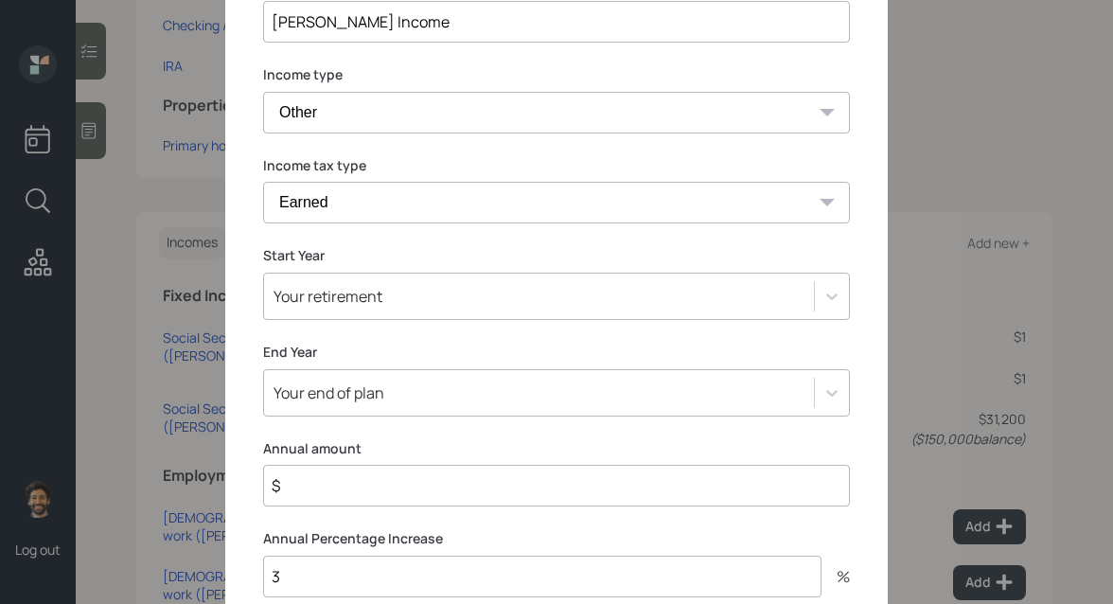
scroll to position [311, 0]
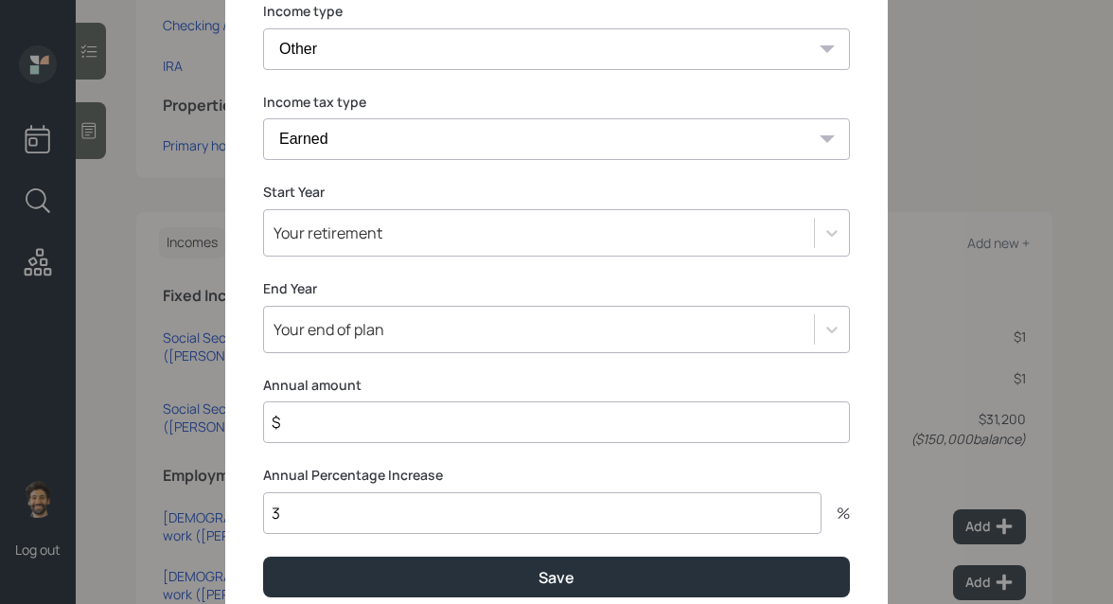
click at [313, 232] on div "Your retirement" at bounding box center [328, 232] width 109 height 21
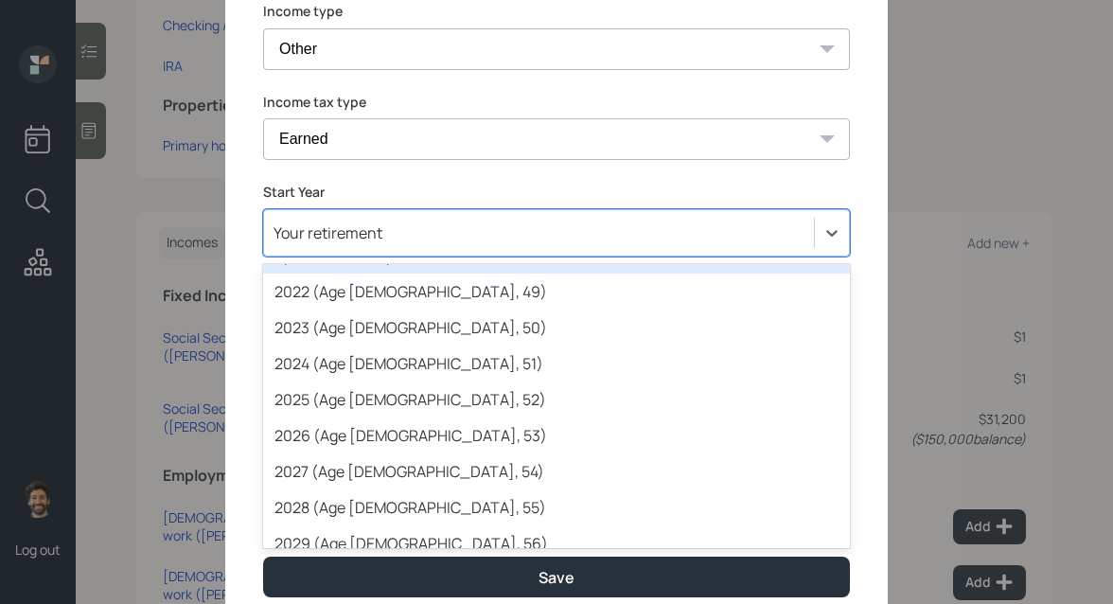
scroll to position [129, 0]
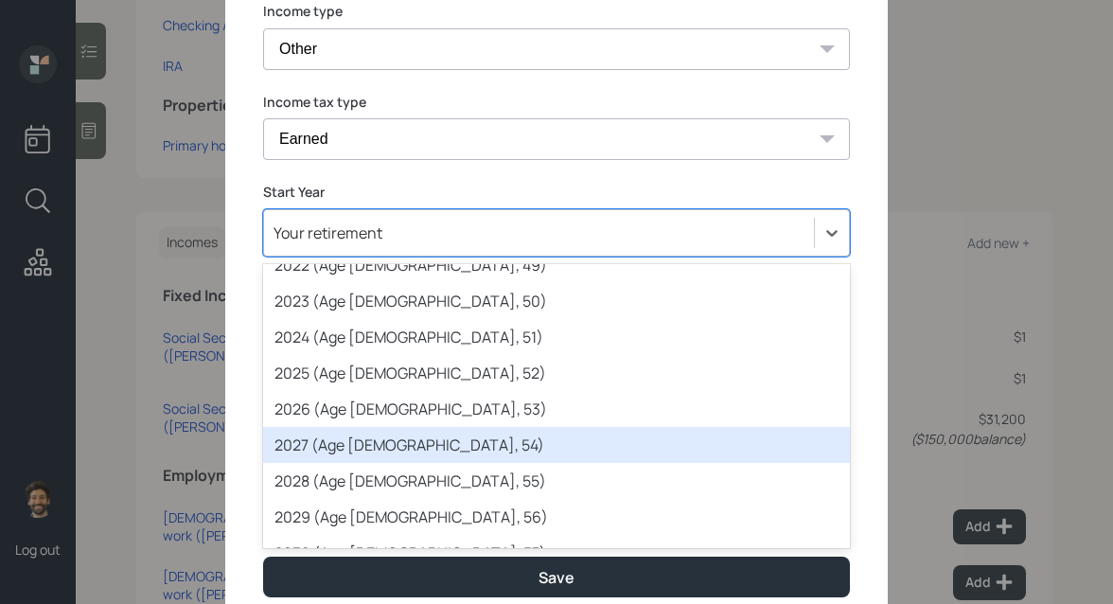
click at [327, 440] on div "2027 (Age 69, 54)" at bounding box center [556, 445] width 587 height 36
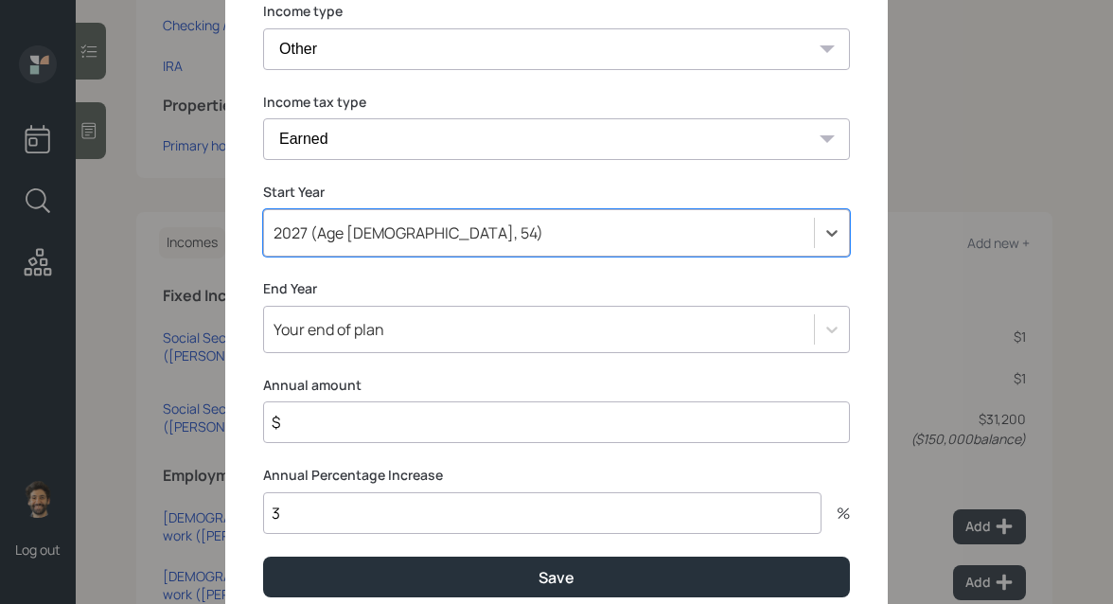
click at [328, 330] on div "Your end of plan" at bounding box center [556, 329] width 587 height 47
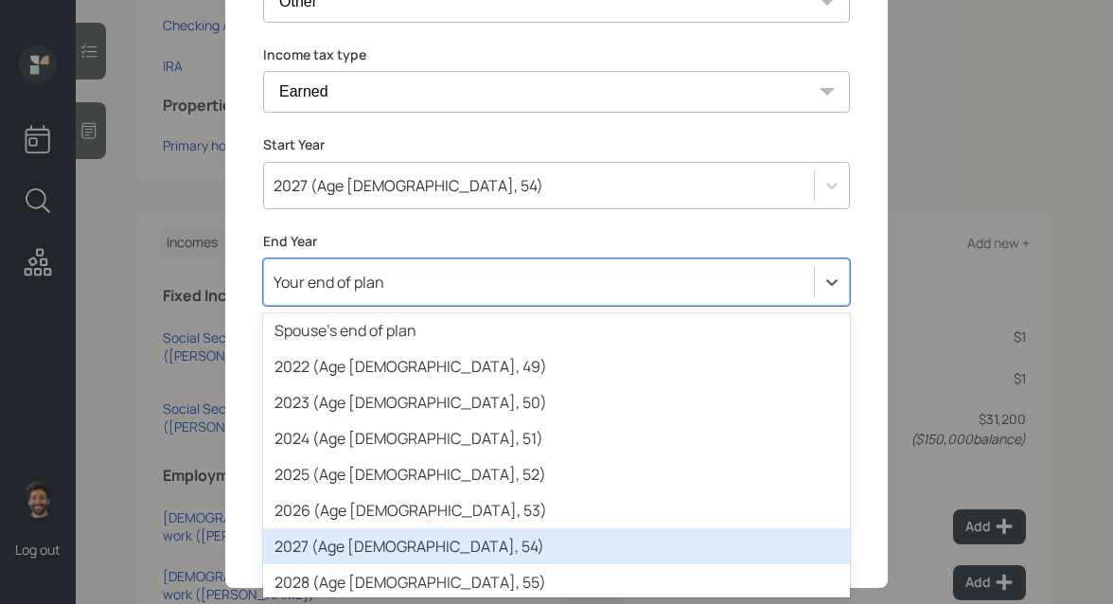
scroll to position [0, 0]
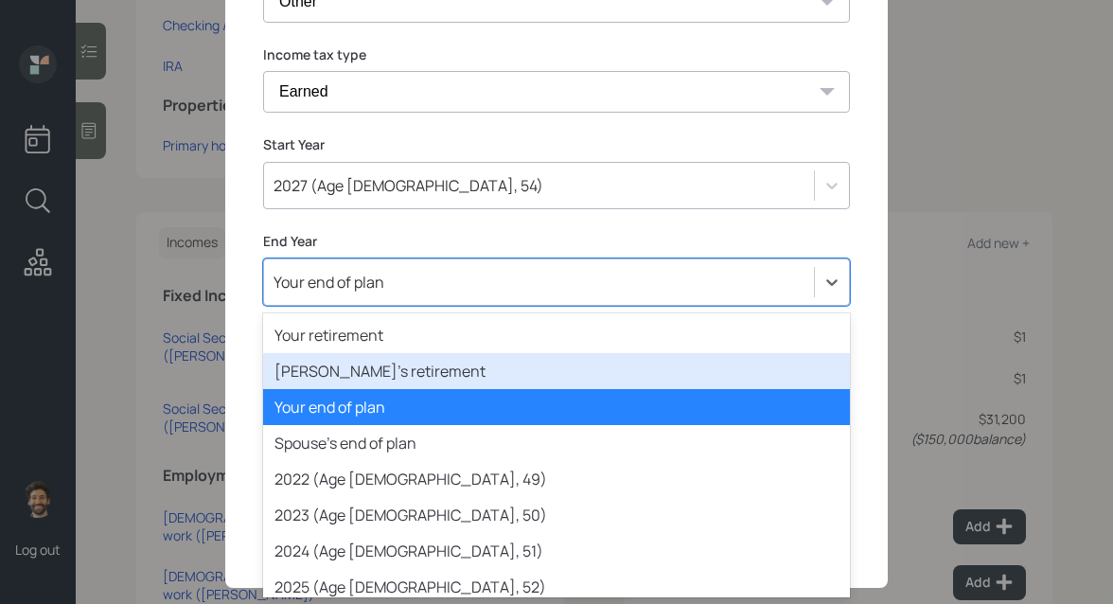
click at [382, 358] on div "Spouse's retirement" at bounding box center [556, 371] width 587 height 36
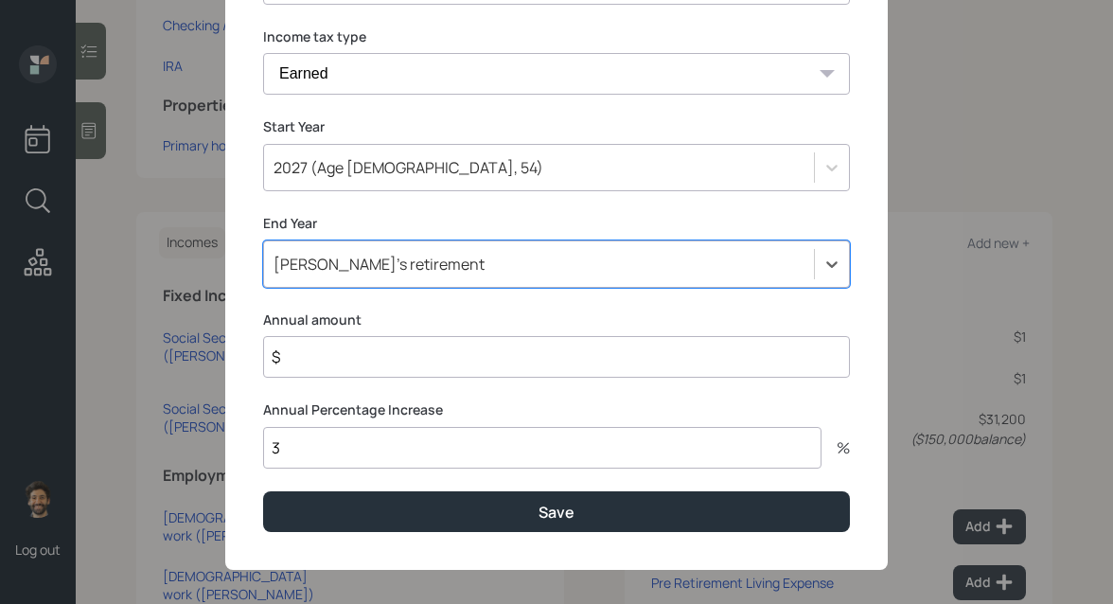
scroll to position [390, 0]
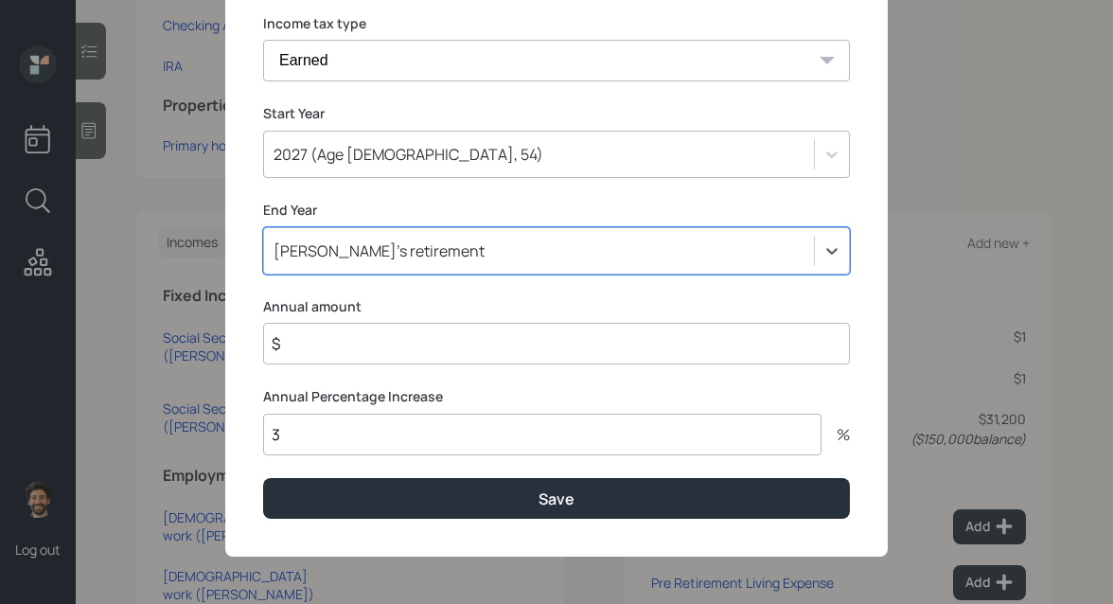
click at [358, 333] on input "$" at bounding box center [556, 344] width 587 height 42
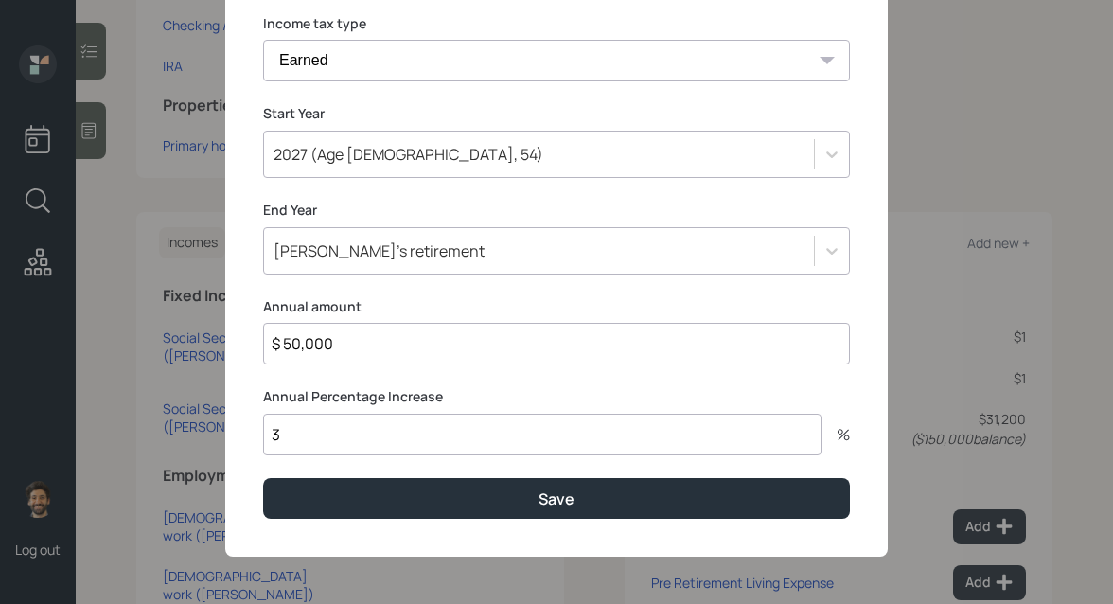
type input "$ 50,000"
click at [316, 433] on input "3" at bounding box center [542, 435] width 558 height 42
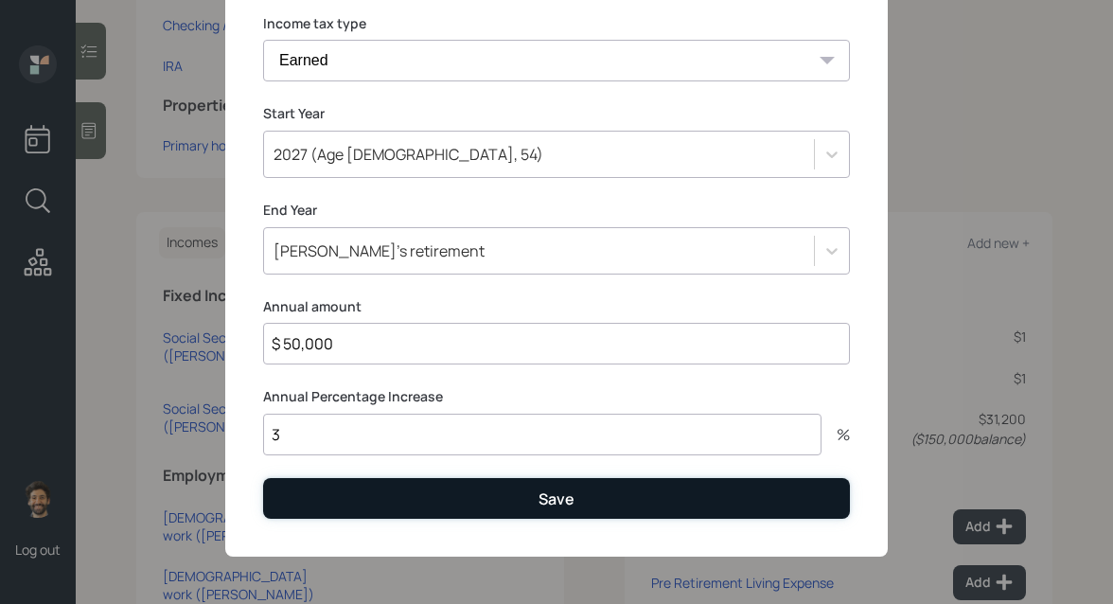
click at [357, 488] on button "Save" at bounding box center [556, 498] width 587 height 41
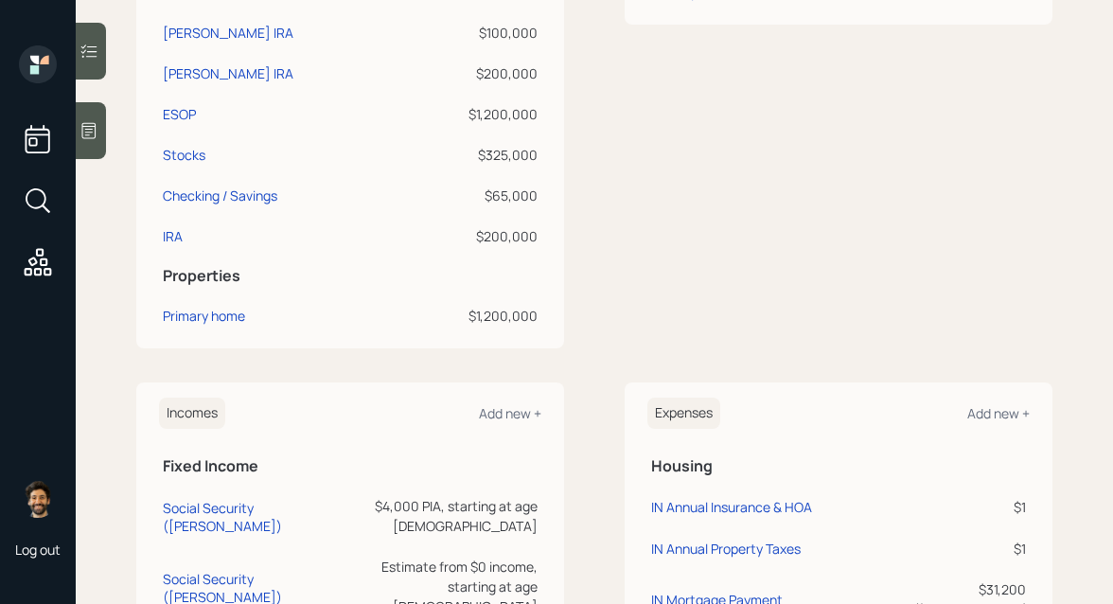
scroll to position [1008, 0]
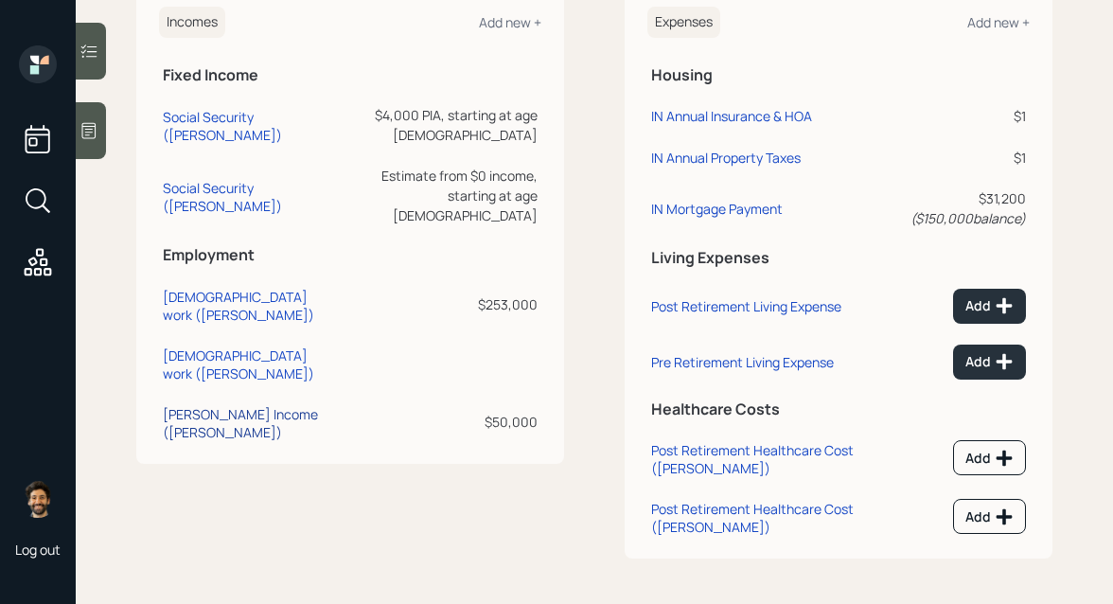
click at [207, 405] on div "Ana Income (Ana)" at bounding box center [250, 423] width 174 height 36
select select "other"
select select "earned"
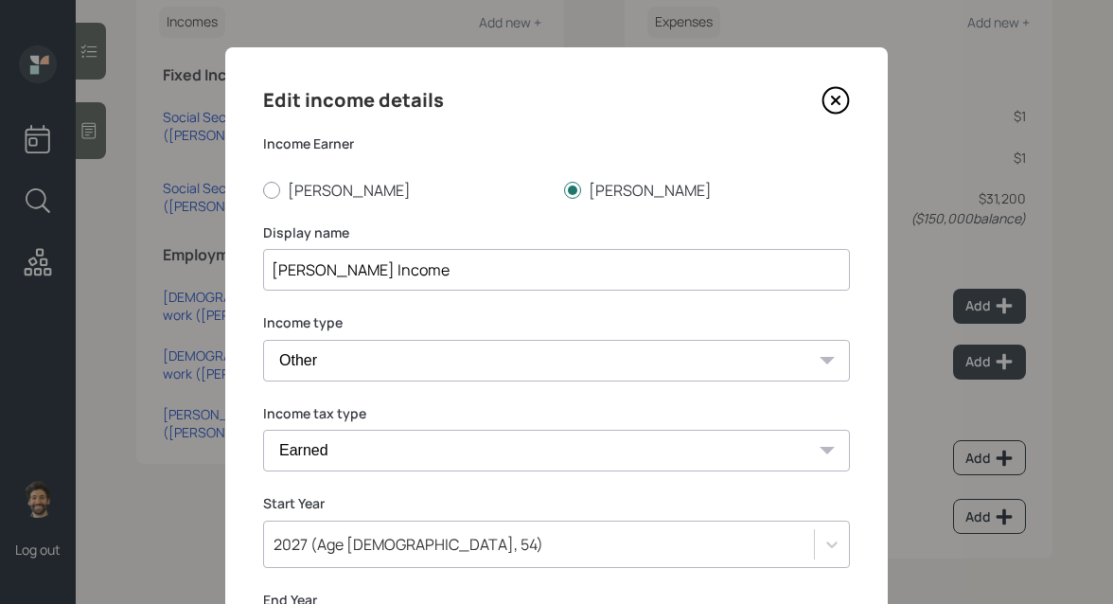
click at [386, 275] on input "Ana Income" at bounding box center [556, 270] width 587 height 42
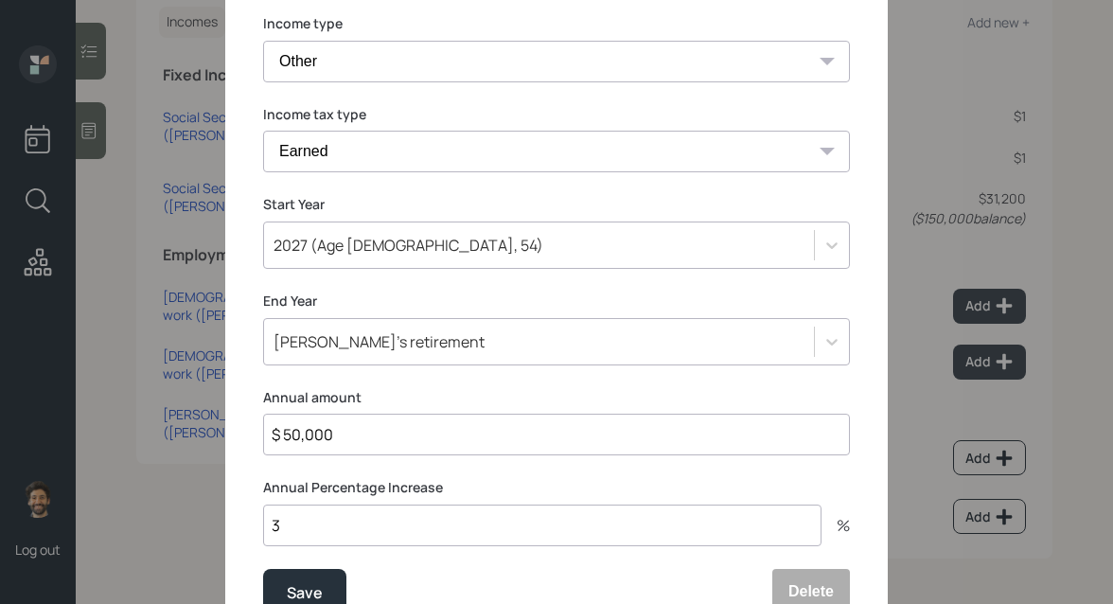
scroll to position [367, 0]
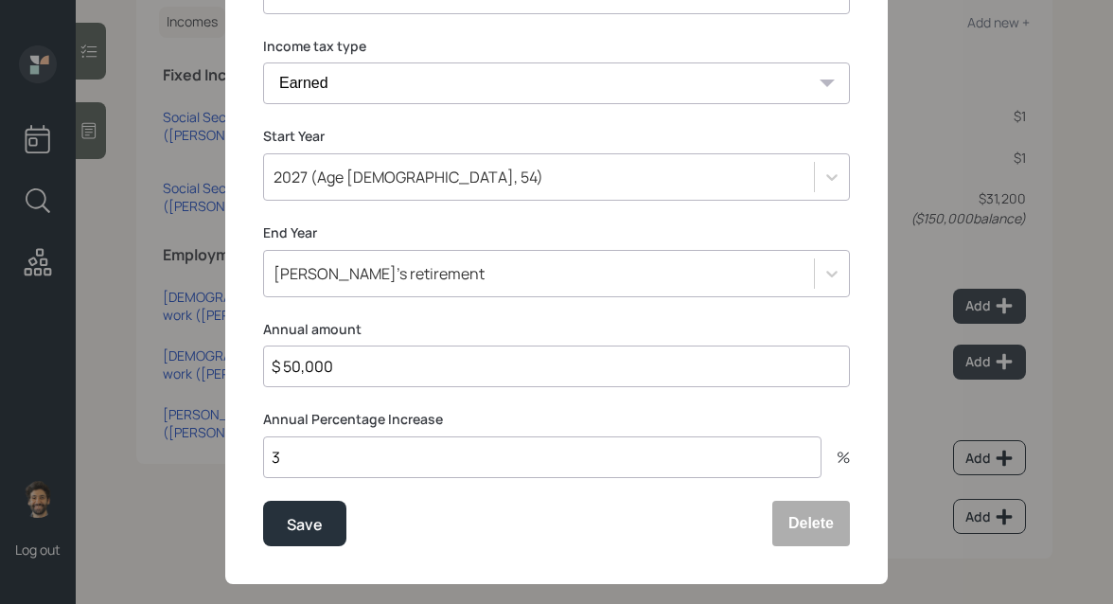
type input "Ana Income (2027-onward)"
click at [322, 273] on div "Spouse's retirement" at bounding box center [379, 273] width 211 height 21
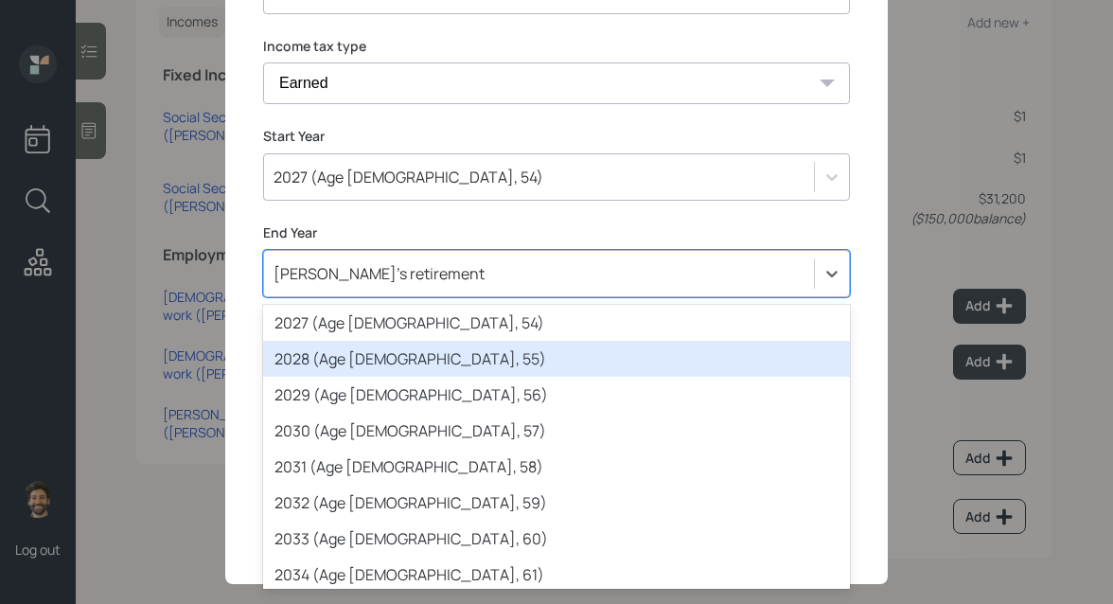
scroll to position [337, 0]
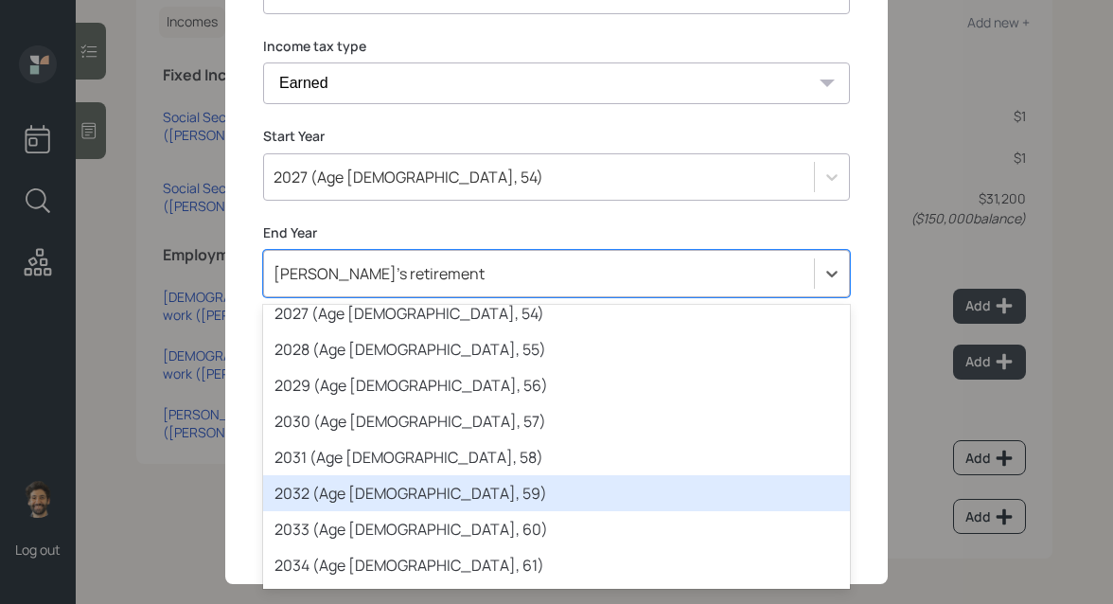
click at [343, 477] on div "2032 (Age 74, 59)" at bounding box center [556, 493] width 587 height 36
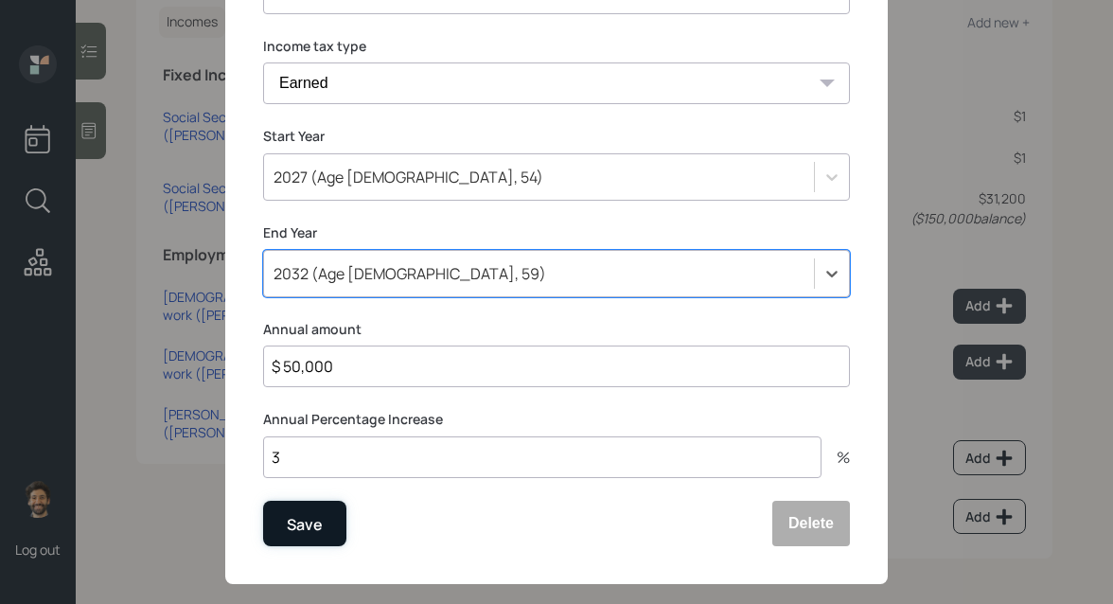
click at [300, 535] on div "Save" at bounding box center [305, 524] width 36 height 26
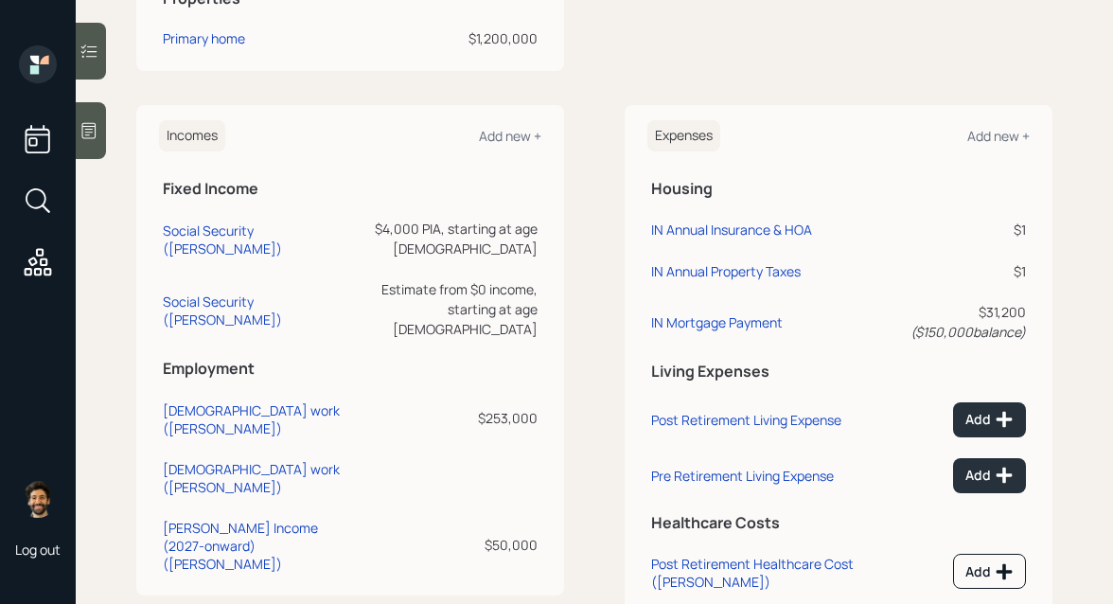
scroll to position [892, 0]
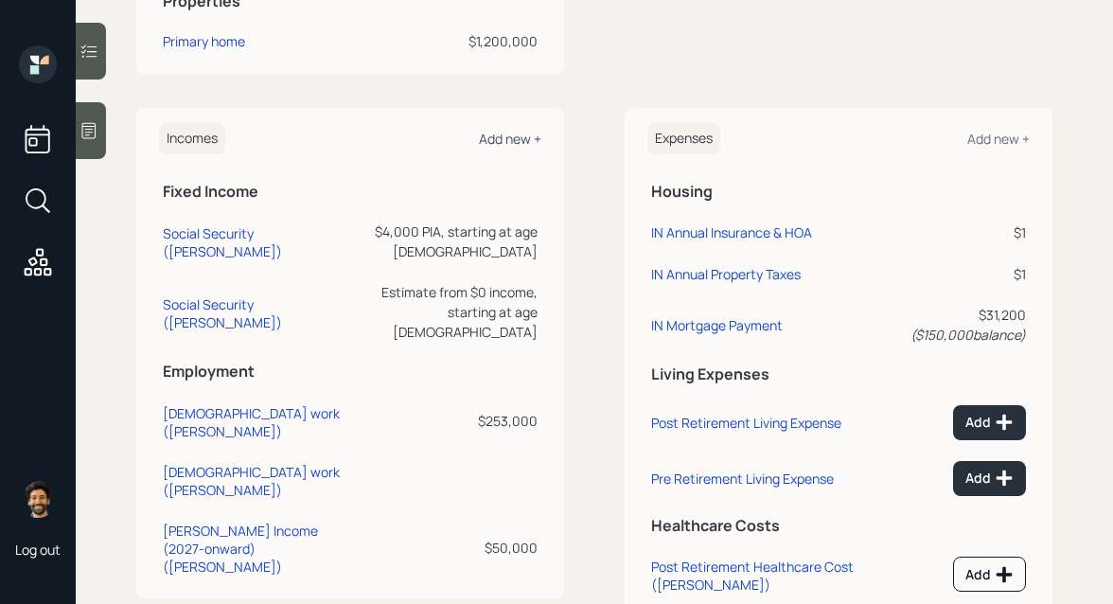
click at [498, 141] on div "Add new +" at bounding box center [510, 139] width 62 height 18
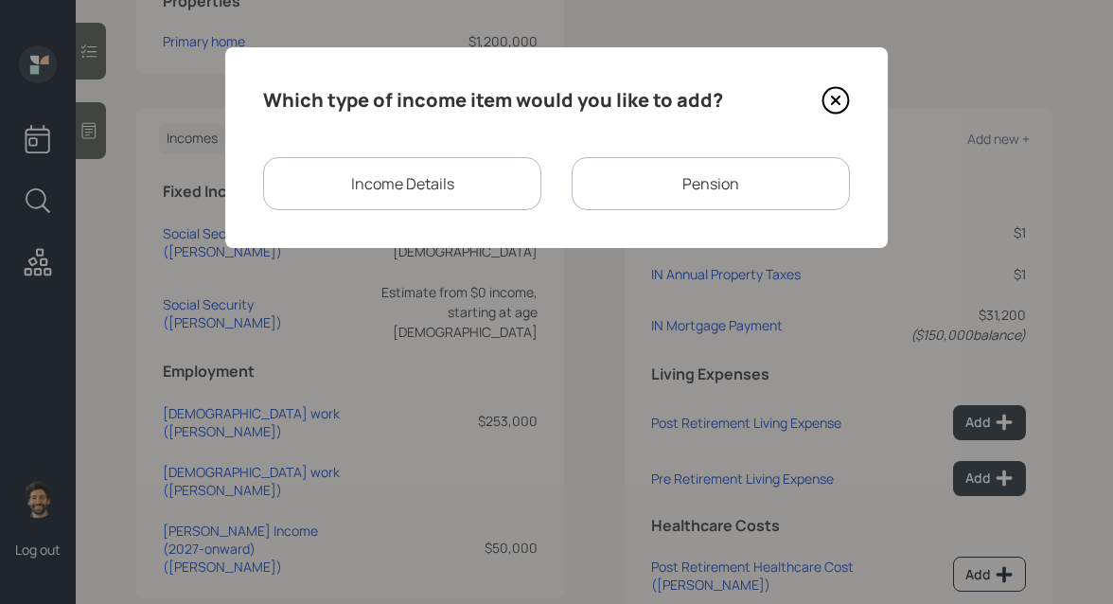
click at [434, 181] on div "Income Details" at bounding box center [402, 183] width 278 height 53
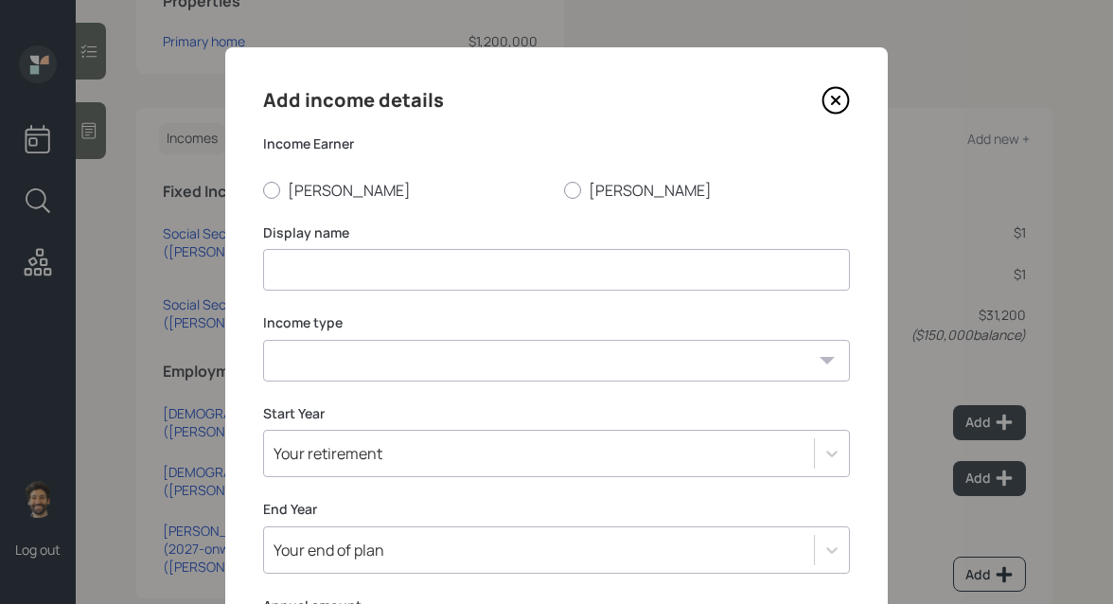
click at [326, 271] on input at bounding box center [556, 270] width 587 height 42
type input "Ana 2026 Income"
click at [583, 189] on label "Ana" at bounding box center [707, 190] width 286 height 21
click at [564, 189] on input "Ana" at bounding box center [563, 189] width 1 height 1
radio input "true"
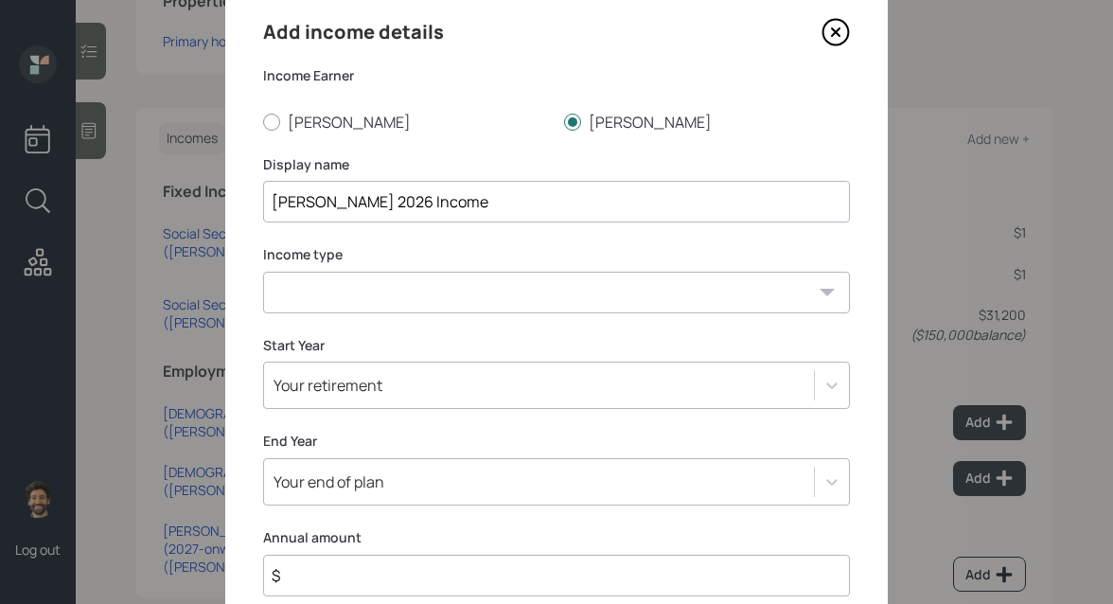
scroll to position [159, 0]
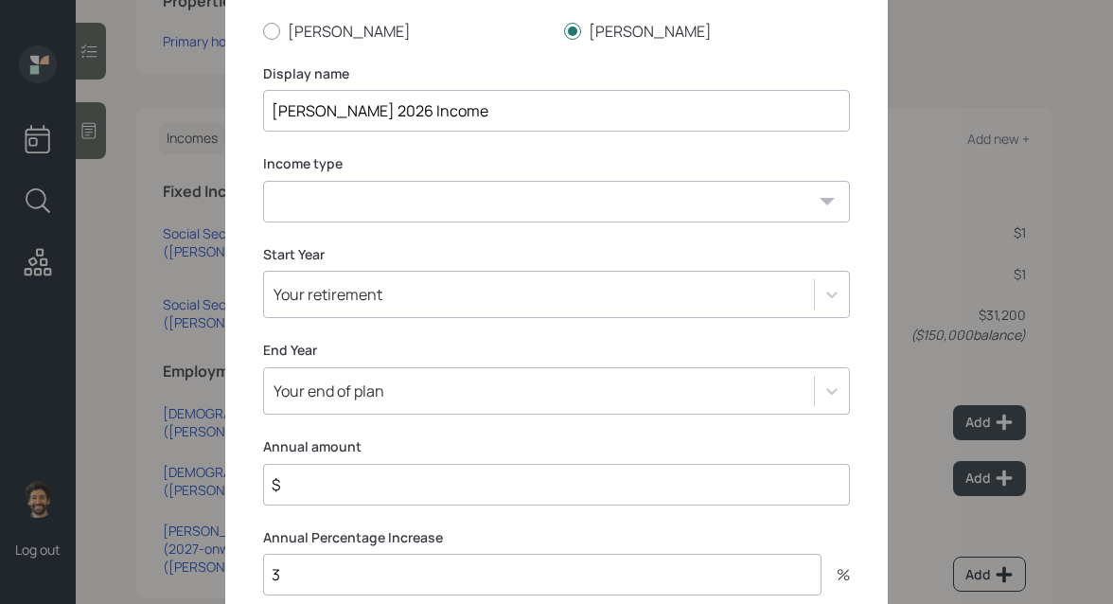
click at [280, 201] on select "Full-time work Part-time work Self employment Other" at bounding box center [556, 202] width 587 height 42
select select "other"
click at [263, 181] on select "Full-time work Part-time work Self employment Other" at bounding box center [556, 202] width 587 height 42
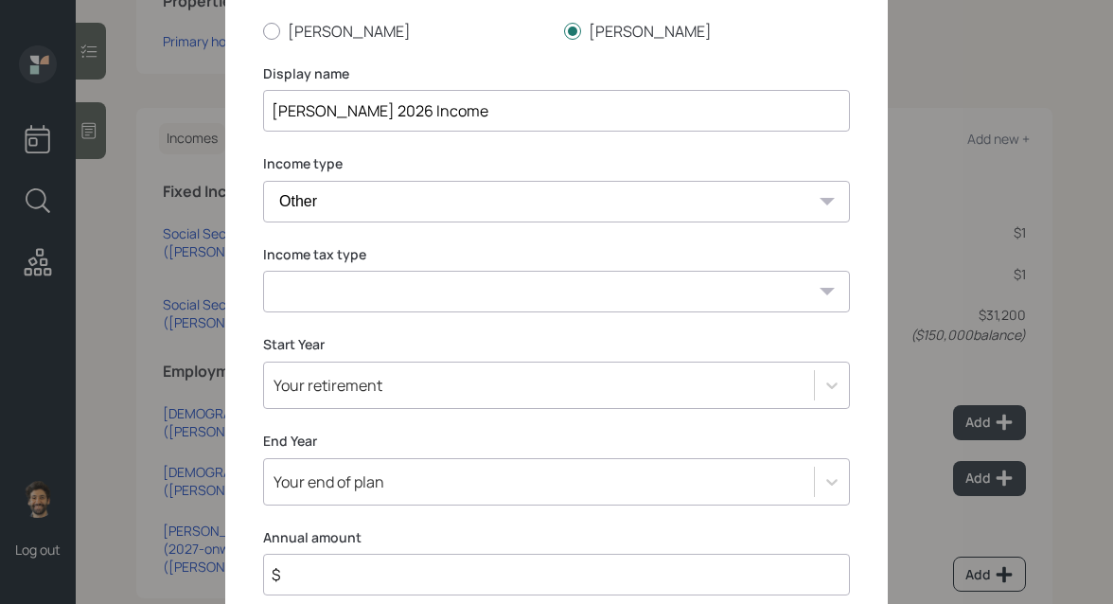
click at [299, 295] on select "Tax-free Earned Self Employment Alimony Royalties Pension / Annuity Interest Di…" at bounding box center [556, 292] width 587 height 42
select select "earned"
click at [263, 271] on select "Tax-free Earned Self Employment Alimony Royalties Pension / Annuity Interest Di…" at bounding box center [556, 292] width 587 height 42
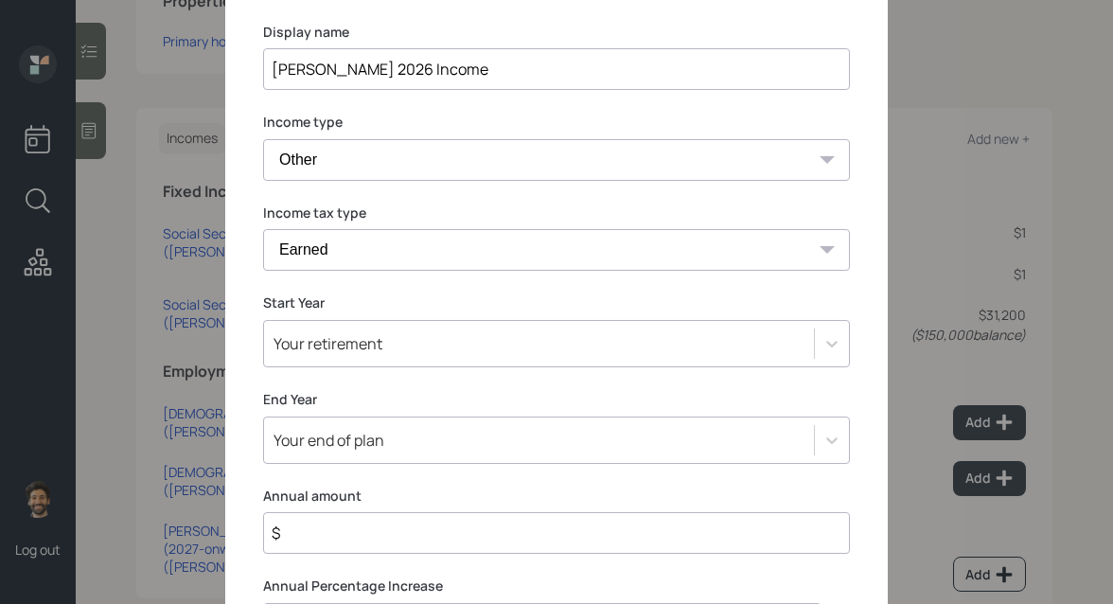
scroll to position [303, 0]
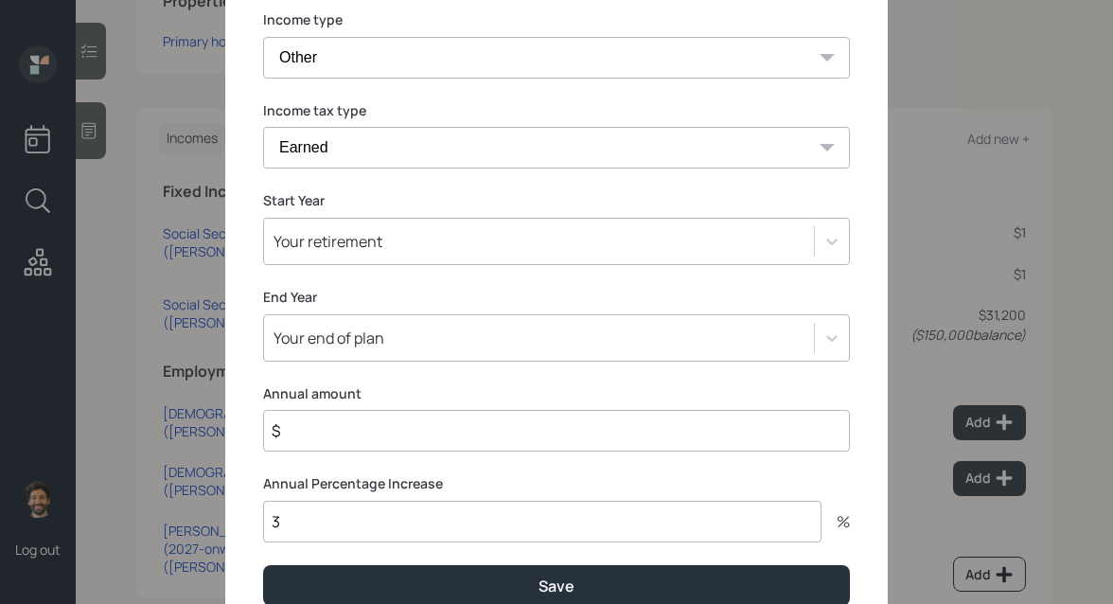
click at [309, 438] on input "$" at bounding box center [556, 431] width 587 height 42
type input "$ 25,000"
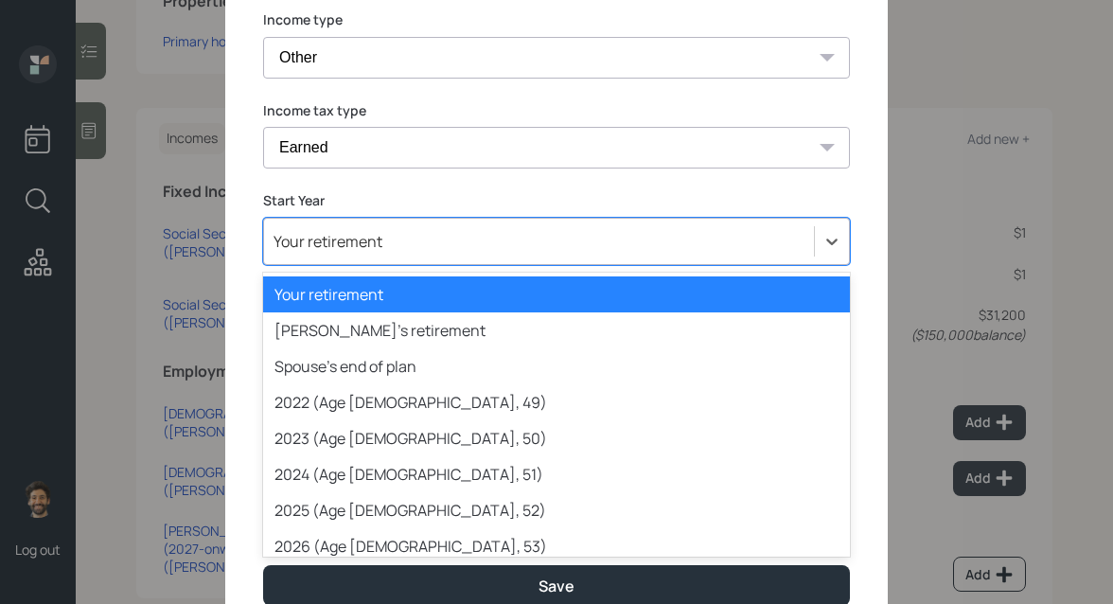
click at [297, 253] on div "Your retirement" at bounding box center [539, 241] width 550 height 32
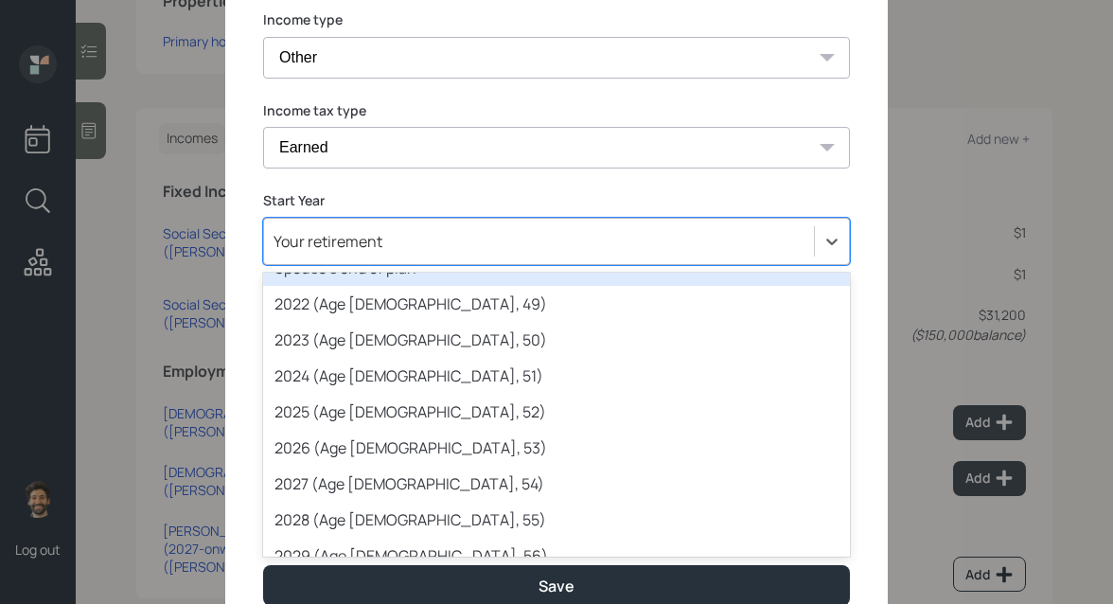
scroll to position [116, 0]
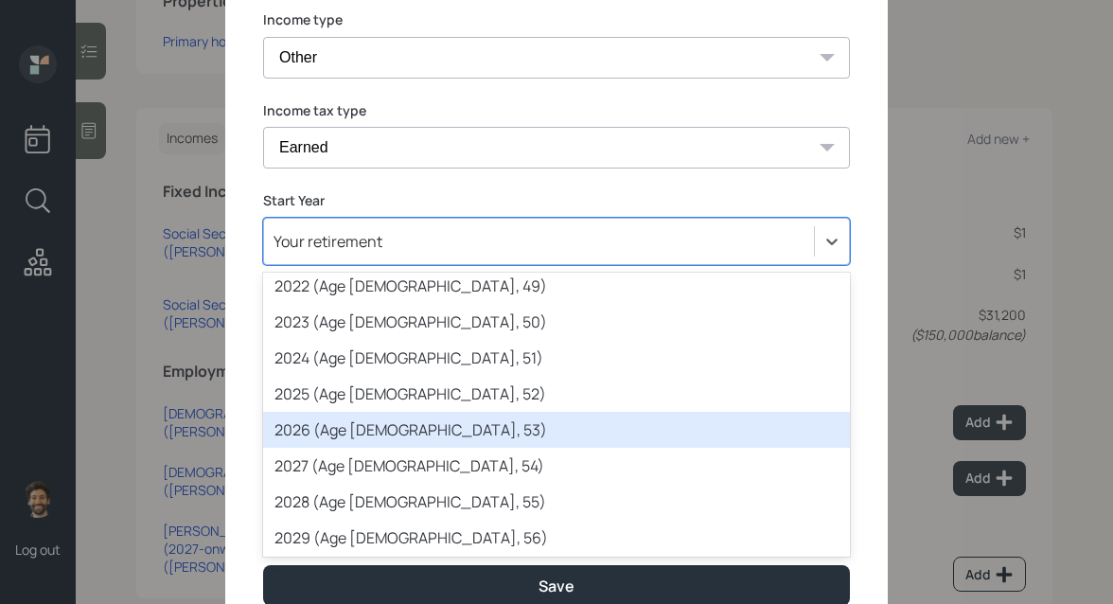
click at [329, 415] on div "2026 (Age 68, 53)" at bounding box center [556, 430] width 587 height 36
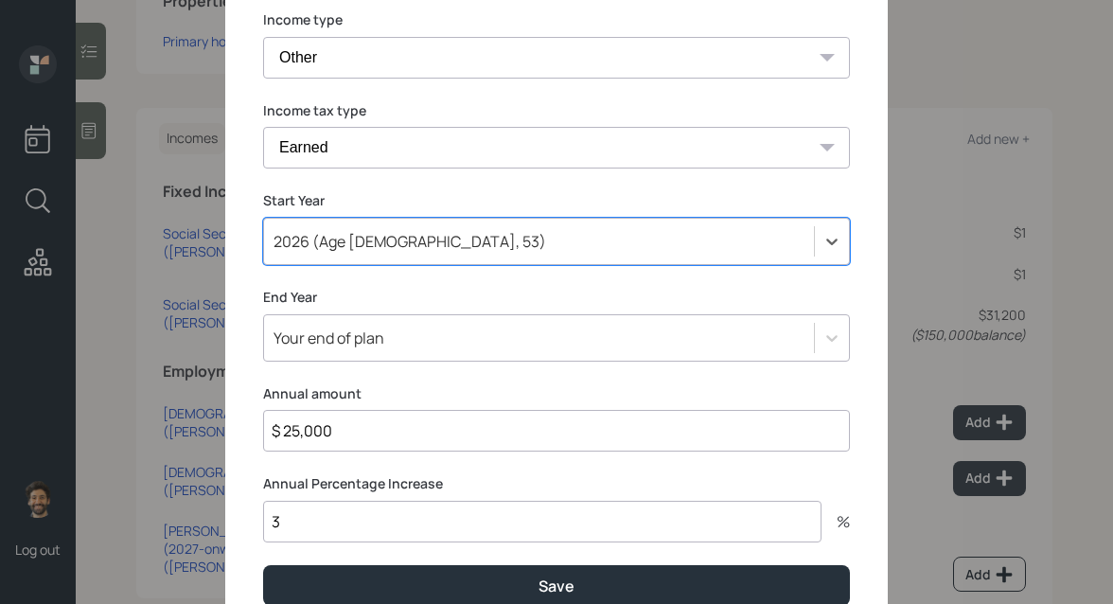
click at [312, 341] on div "Your end of plan" at bounding box center [556, 337] width 587 height 47
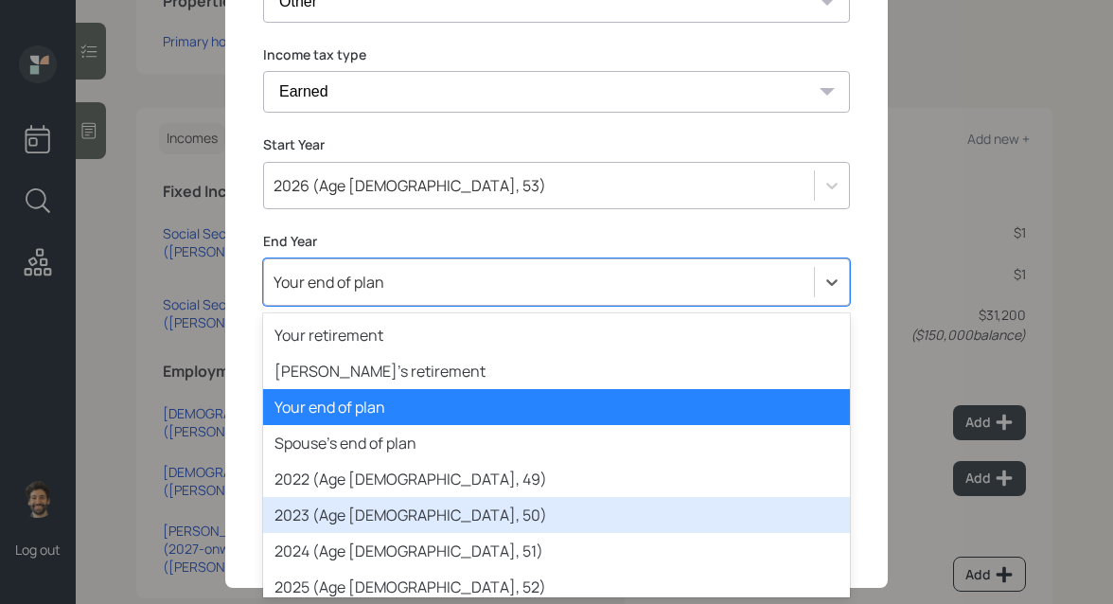
scroll to position [74, 0]
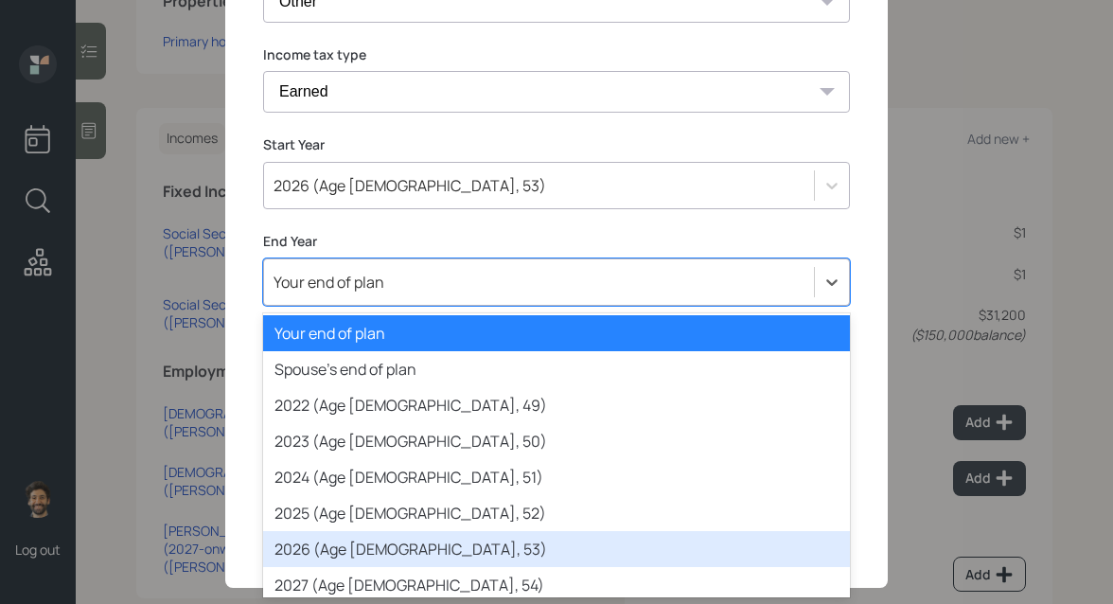
click at [330, 543] on div "2026 (Age 68, 53)" at bounding box center [556, 549] width 587 height 36
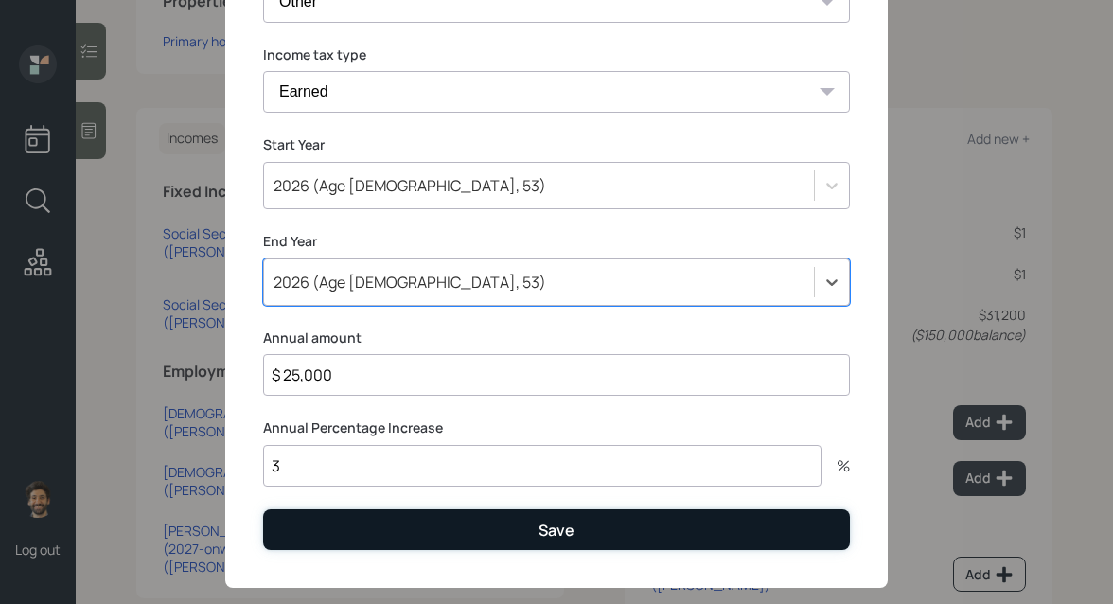
click at [308, 539] on button "Save" at bounding box center [556, 529] width 587 height 41
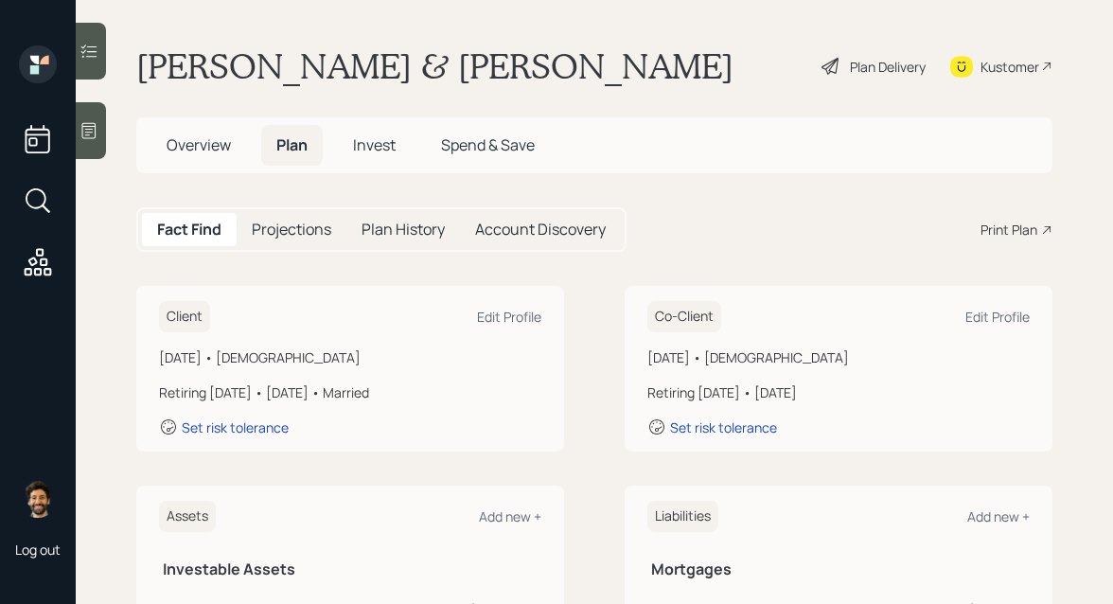
click at [284, 215] on div "Projections" at bounding box center [292, 229] width 110 height 33
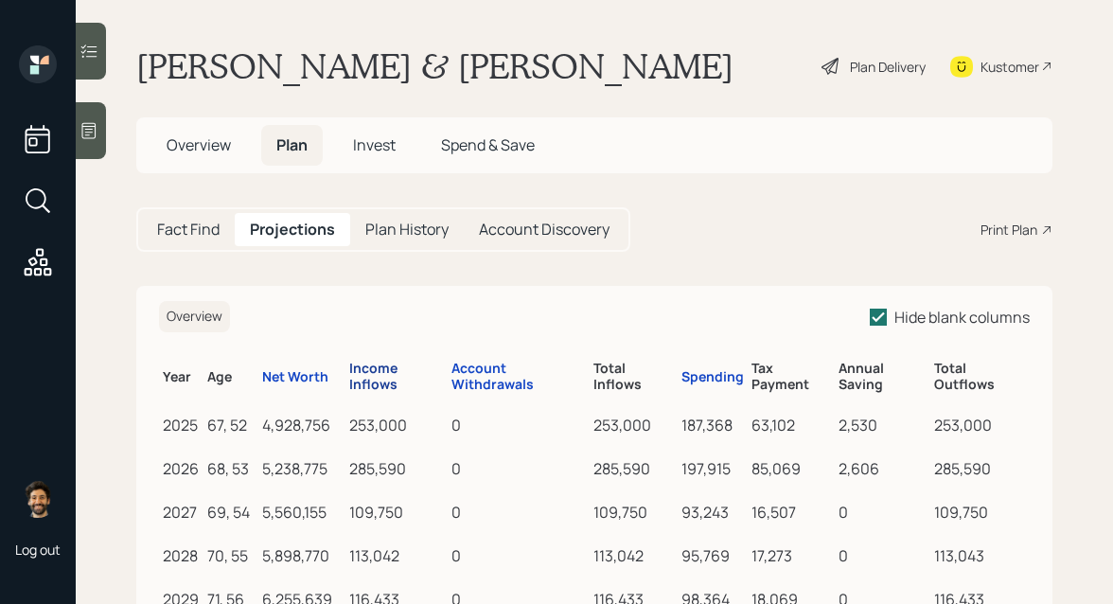
click at [375, 376] on div "Income Inflows" at bounding box center [396, 377] width 95 height 32
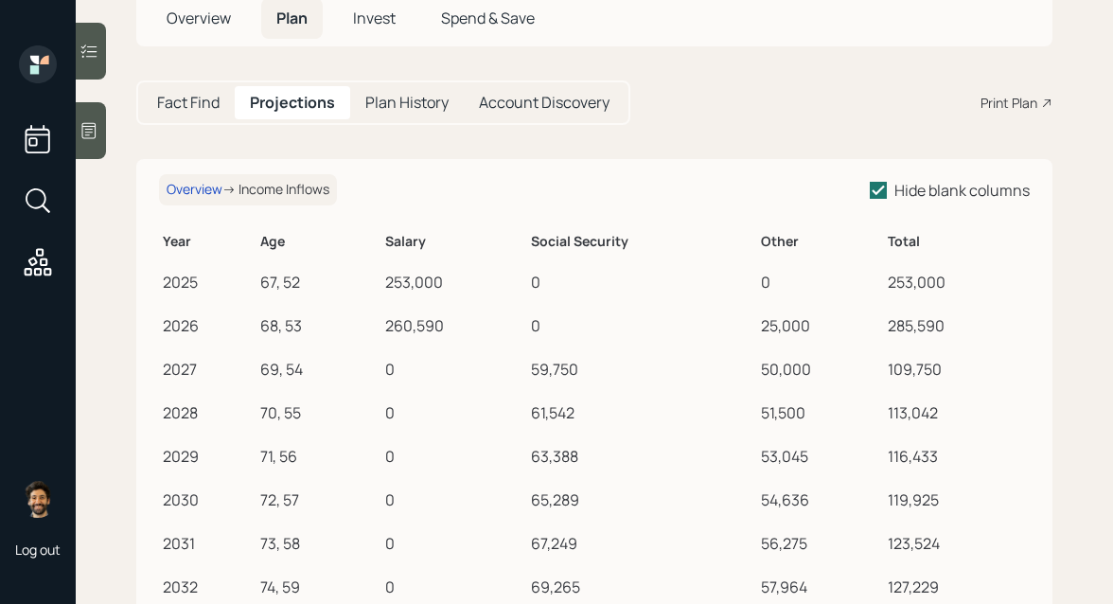
scroll to position [158, 0]
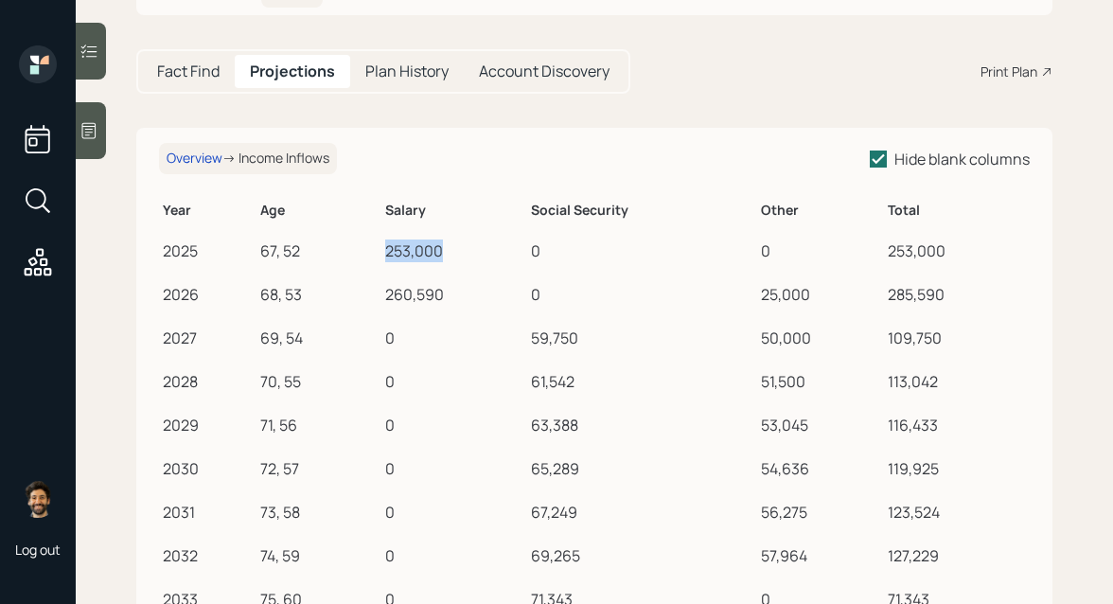
drag, startPoint x: 386, startPoint y: 240, endPoint x: 458, endPoint y: 241, distance: 71.9
click at [458, 241] on div "253,000" at bounding box center [454, 250] width 138 height 23
drag, startPoint x: 385, startPoint y: 292, endPoint x: 453, endPoint y: 291, distance: 68.2
click at [453, 291] on td "260,590" at bounding box center [454, 292] width 146 height 44
drag, startPoint x: 411, startPoint y: 338, endPoint x: 362, endPoint y: 338, distance: 49.2
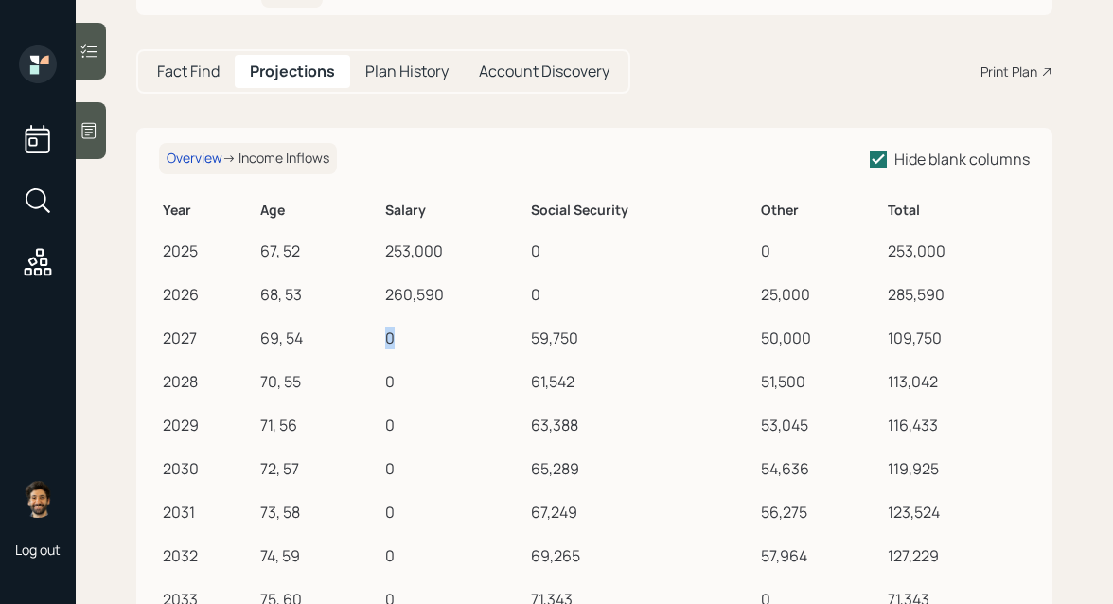
click at [362, 338] on tr "2027 69, 54 0 59,750 50,000 109,750" at bounding box center [594, 335] width 871 height 44
drag, startPoint x: 446, startPoint y: 294, endPoint x: 373, endPoint y: 297, distance: 72.9
click at [373, 297] on tr "2026 68, 53 260,590 0 25,000 285,590" at bounding box center [594, 292] width 871 height 44
drag, startPoint x: 532, startPoint y: 341, endPoint x: 587, endPoint y: 339, distance: 54.9
click at [587, 339] on div "59,750" at bounding box center [642, 338] width 223 height 23
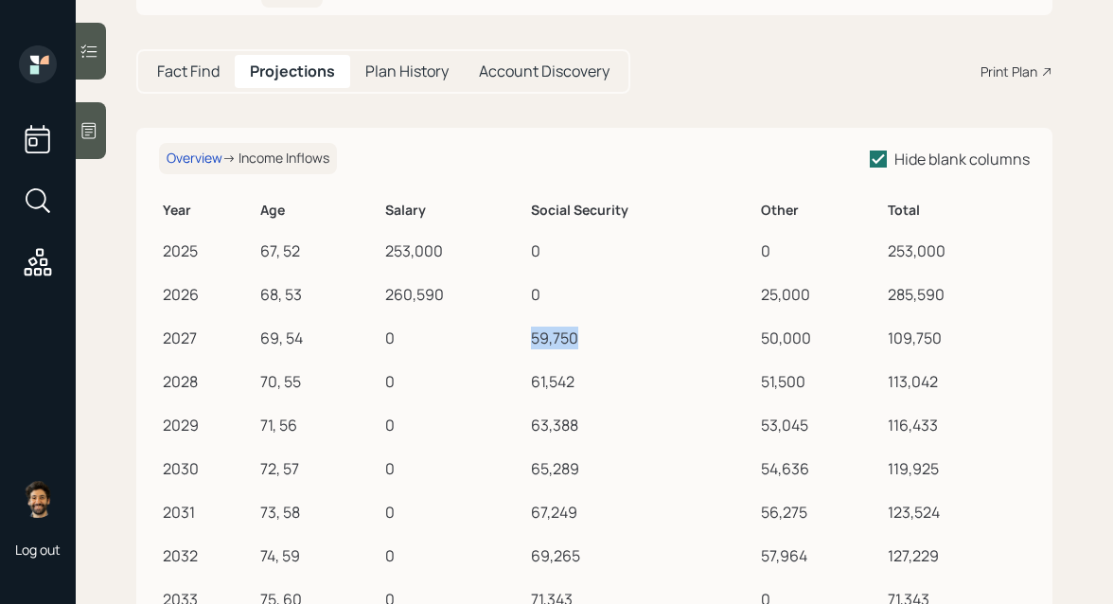
click at [551, 323] on td "59,750" at bounding box center [642, 335] width 231 height 44
drag, startPoint x: 763, startPoint y: 213, endPoint x: 796, endPoint y: 216, distance: 33.2
click at [796, 216] on h6 "Other" at bounding box center [820, 211] width 119 height 16
drag, startPoint x: 775, startPoint y: 252, endPoint x: 746, endPoint y: 253, distance: 29.4
click at [746, 253] on tr "2025 67, 52 253,000 0 0 253,000" at bounding box center [594, 248] width 871 height 44
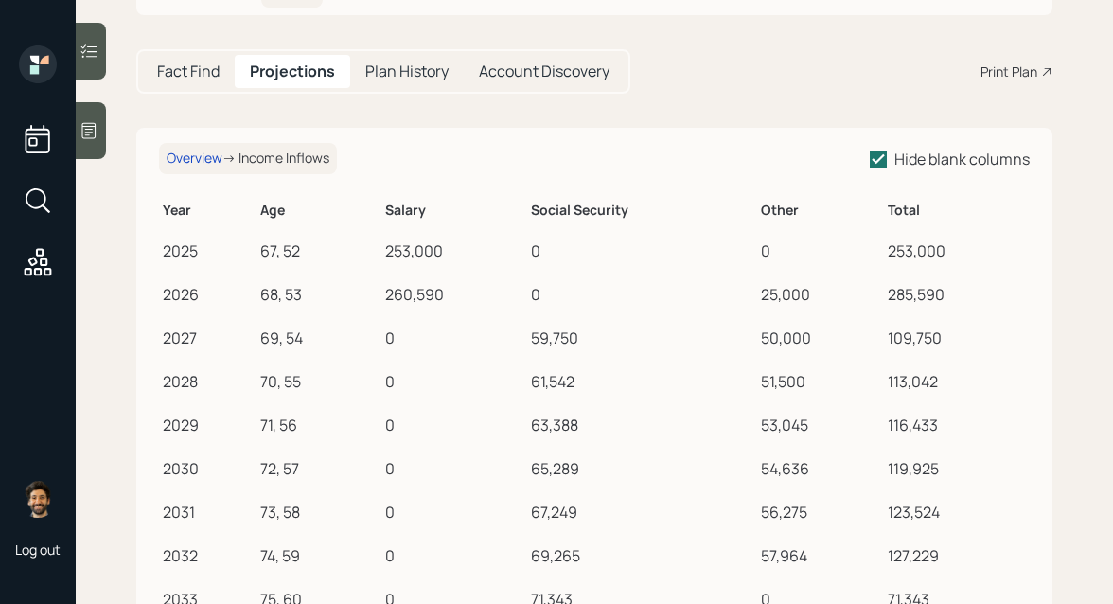
drag, startPoint x: 757, startPoint y: 293, endPoint x: 811, endPoint y: 302, distance: 54.6
click at [811, 302] on td "25,000" at bounding box center [820, 292] width 127 height 44
click at [775, 296] on div "25,000" at bounding box center [820, 294] width 119 height 23
drag, startPoint x: 764, startPoint y: 344, endPoint x: 821, endPoint y: 341, distance: 56.9
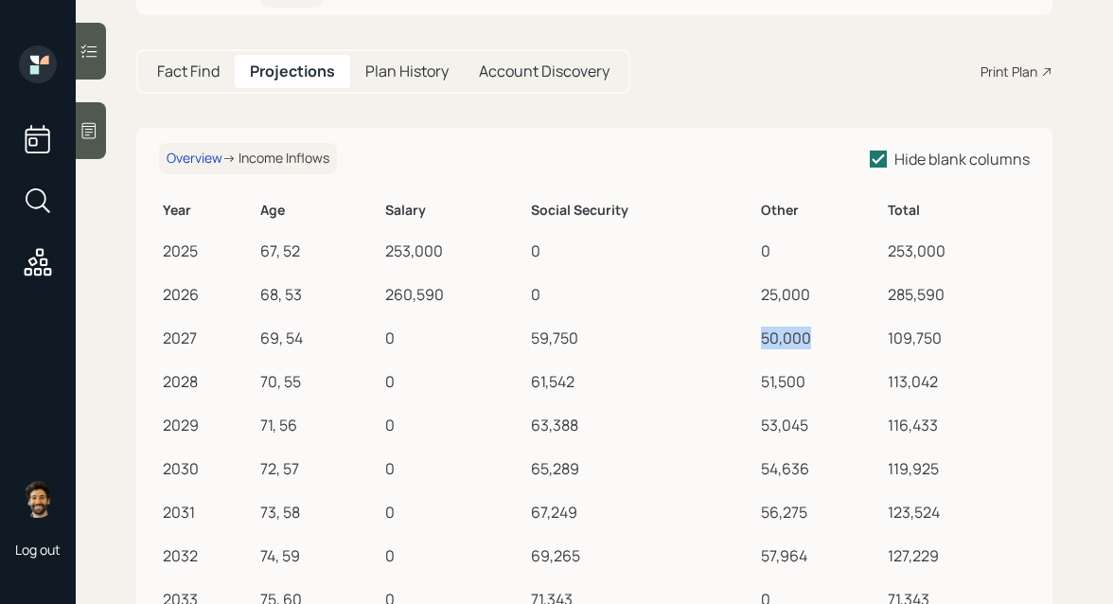
click at [821, 341] on div "50,000" at bounding box center [820, 338] width 119 height 23
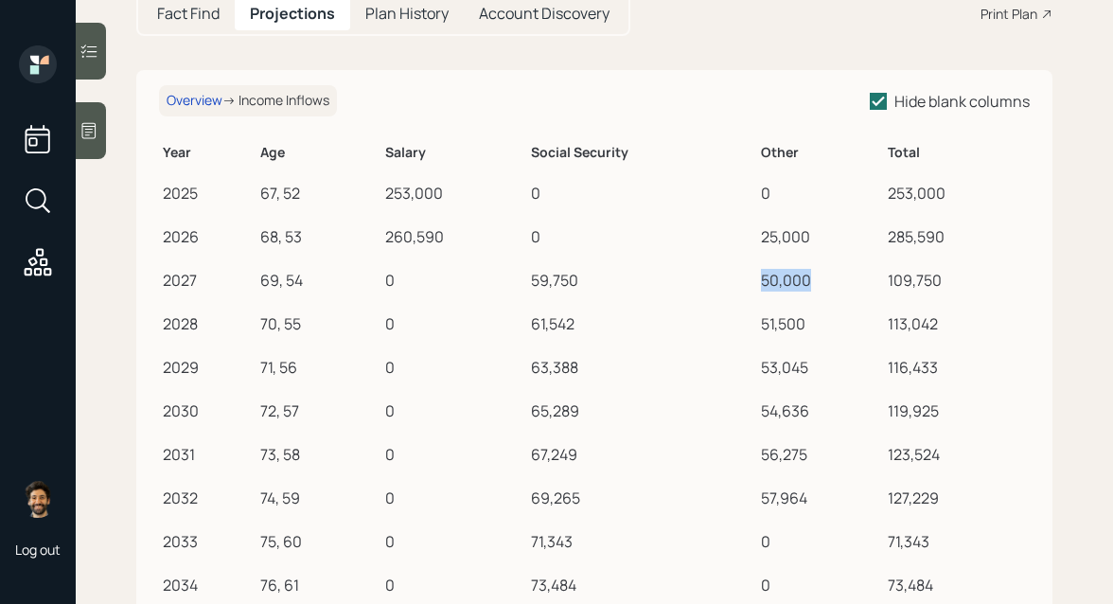
scroll to position [242, 0]
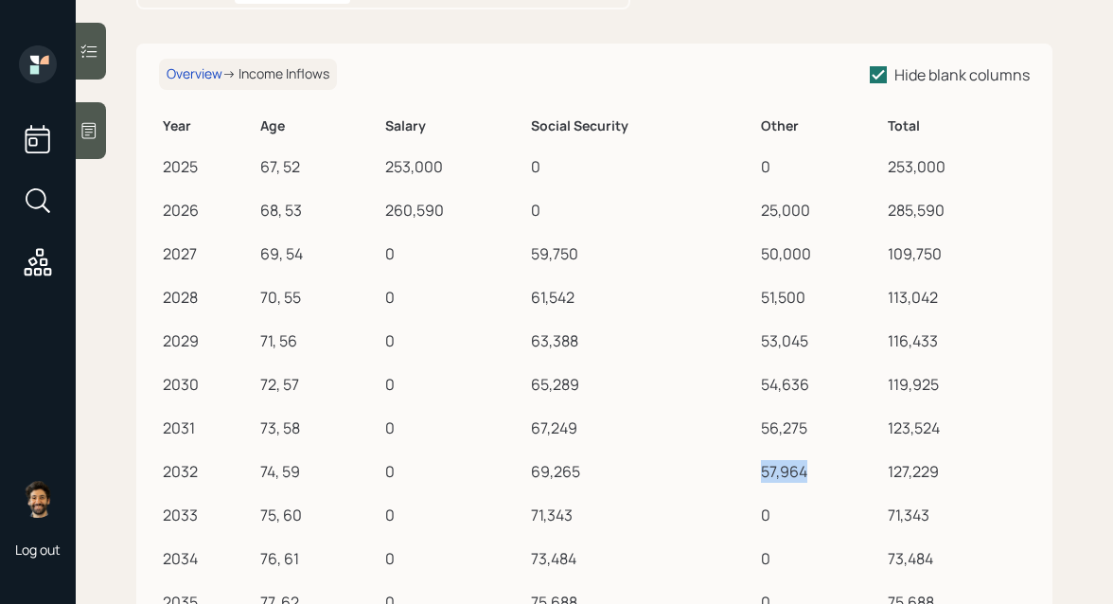
drag, startPoint x: 811, startPoint y: 471, endPoint x: 743, endPoint y: 471, distance: 68.1
click at [743, 471] on tr "2032 74, 59 0 69,265 57,964 127,229" at bounding box center [594, 469] width 871 height 44
drag, startPoint x: 777, startPoint y: 509, endPoint x: 729, endPoint y: 509, distance: 48.3
click at [729, 509] on tr "2033 75, 60 0 71,343 0 71,343" at bounding box center [594, 512] width 871 height 44
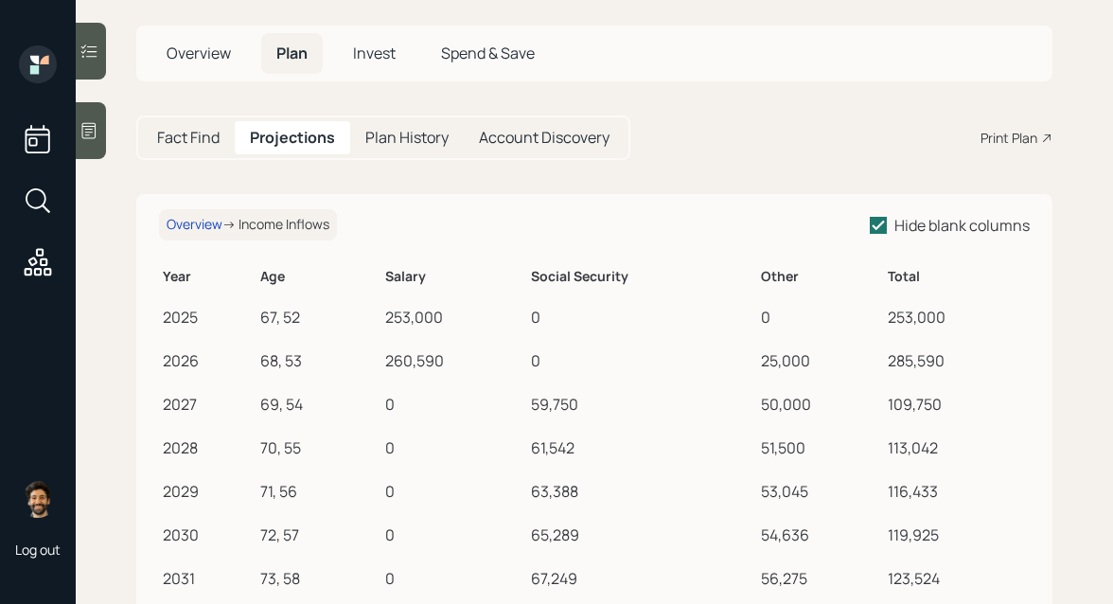
scroll to position [23, 0]
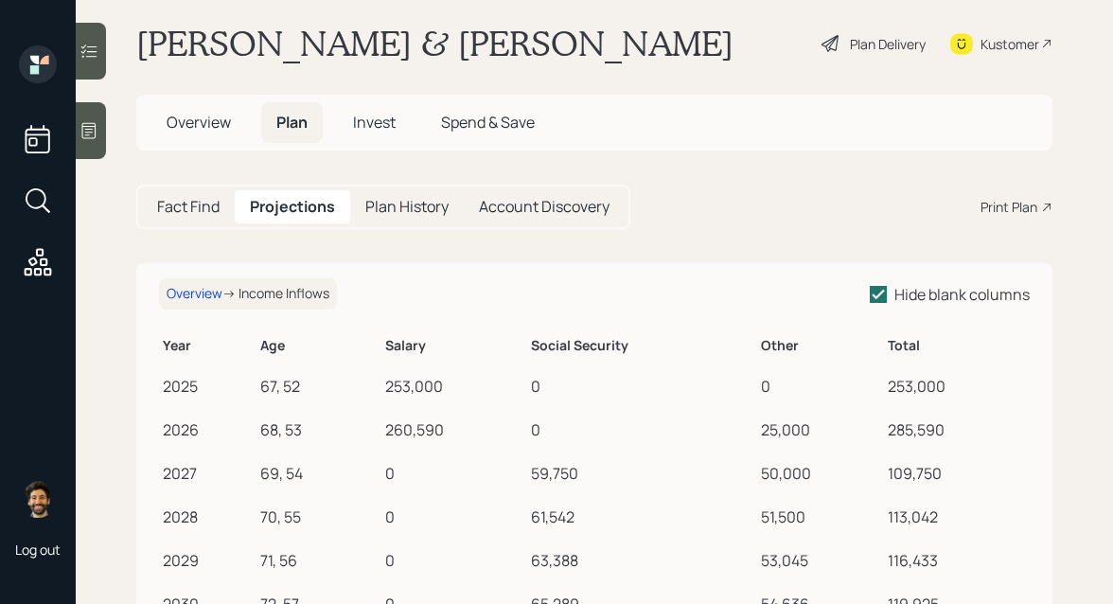
click at [193, 216] on h5 "Fact Find" at bounding box center [188, 207] width 62 height 18
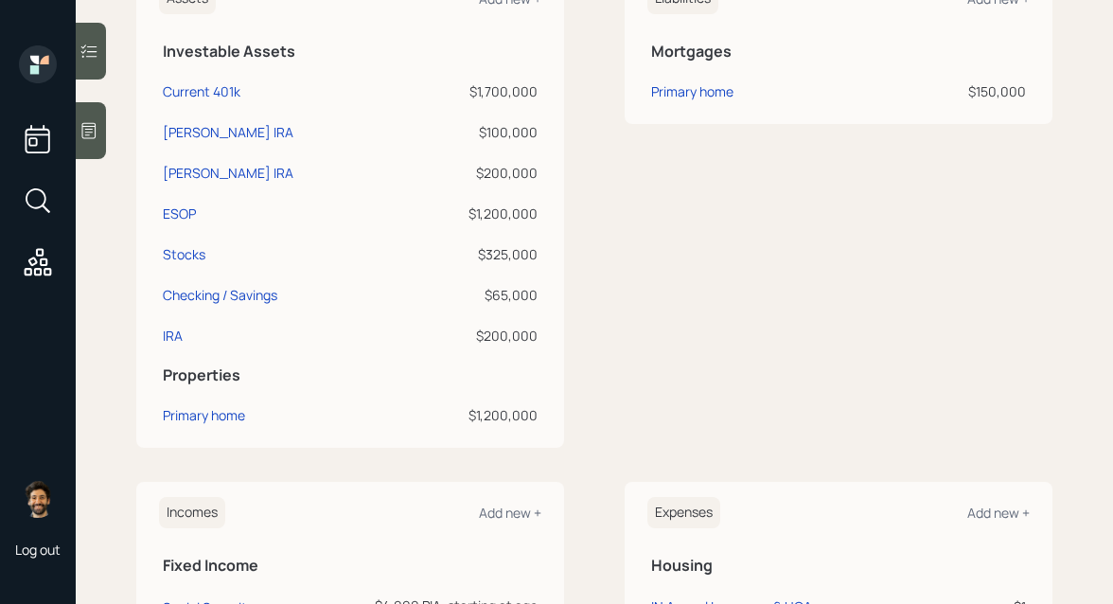
scroll to position [488, 0]
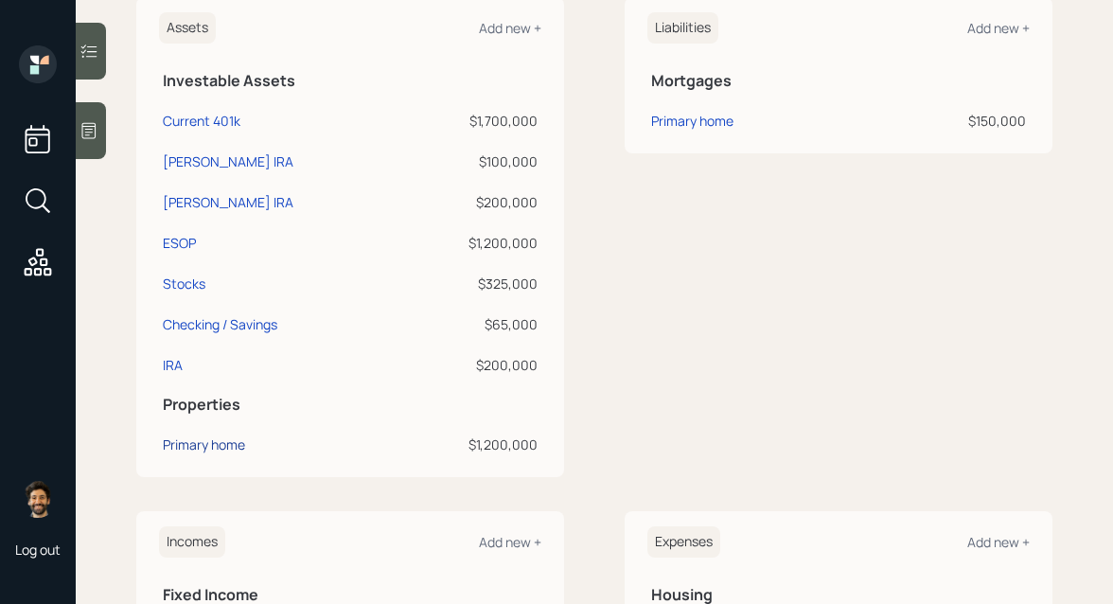
click at [204, 439] on div "Primary home" at bounding box center [204, 444] width 82 height 20
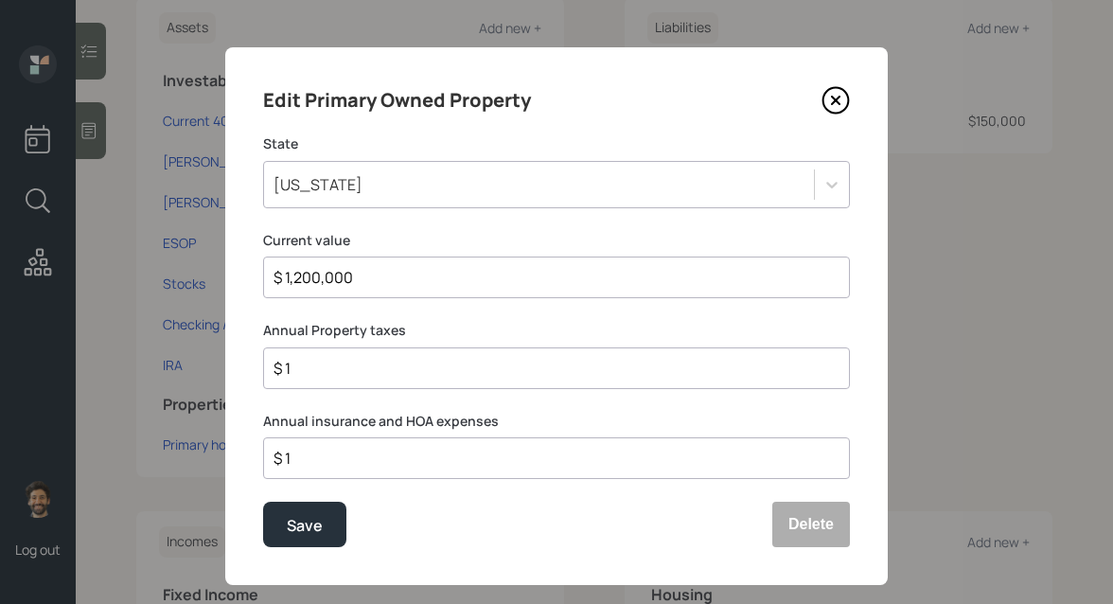
click at [328, 292] on div "$ 1,200,000" at bounding box center [556, 277] width 587 height 42
click at [307, 274] on input "$ 1,200,000" at bounding box center [549, 277] width 555 height 23
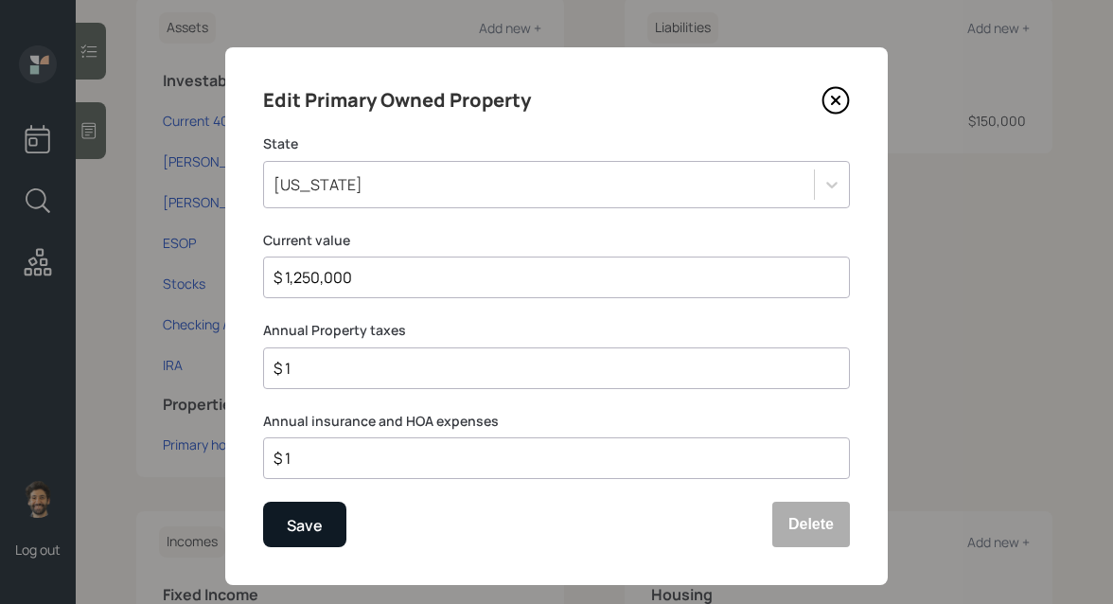
type input "$ 1,250,000"
click at [285, 539] on button "Save" at bounding box center [304, 524] width 83 height 45
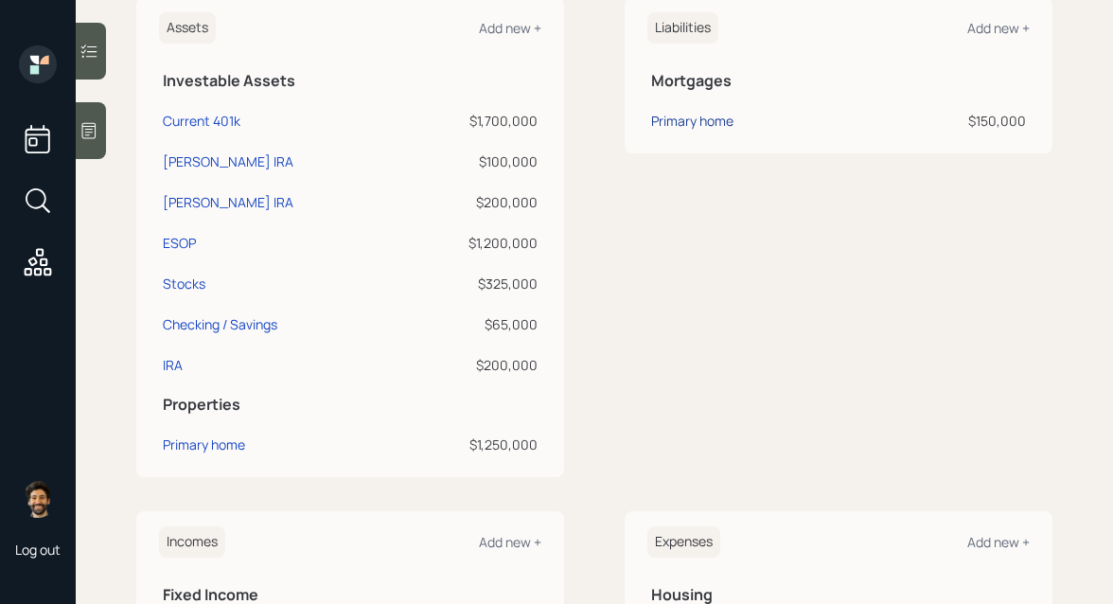
click at [703, 127] on div "Primary home" at bounding box center [692, 121] width 82 height 20
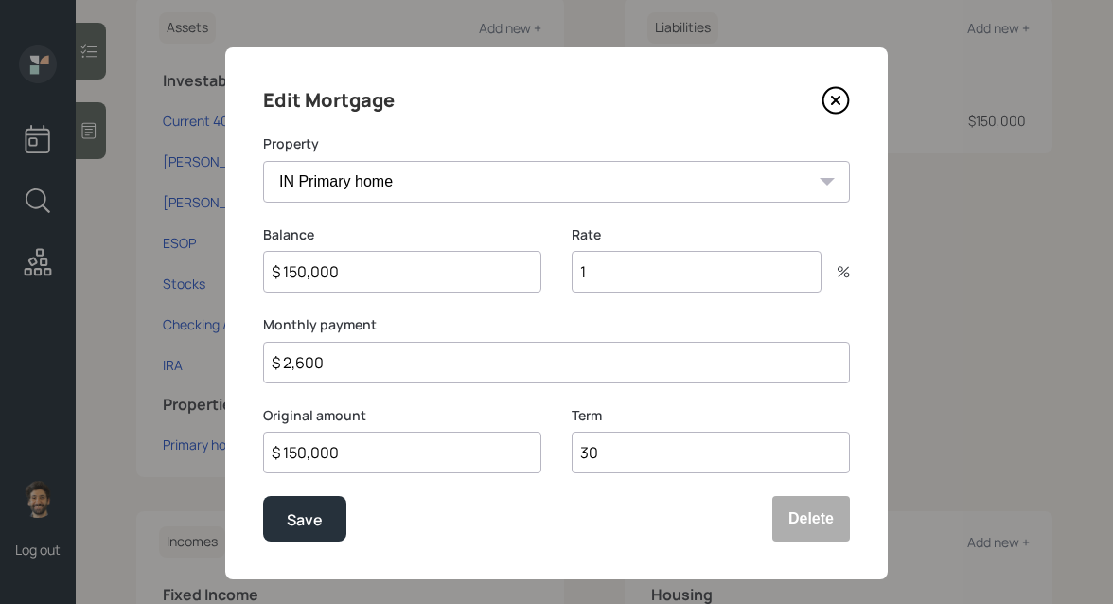
click at [346, 272] on input "$ 150,000" at bounding box center [402, 272] width 278 height 42
type input "$ 158,000"
type input "1.99"
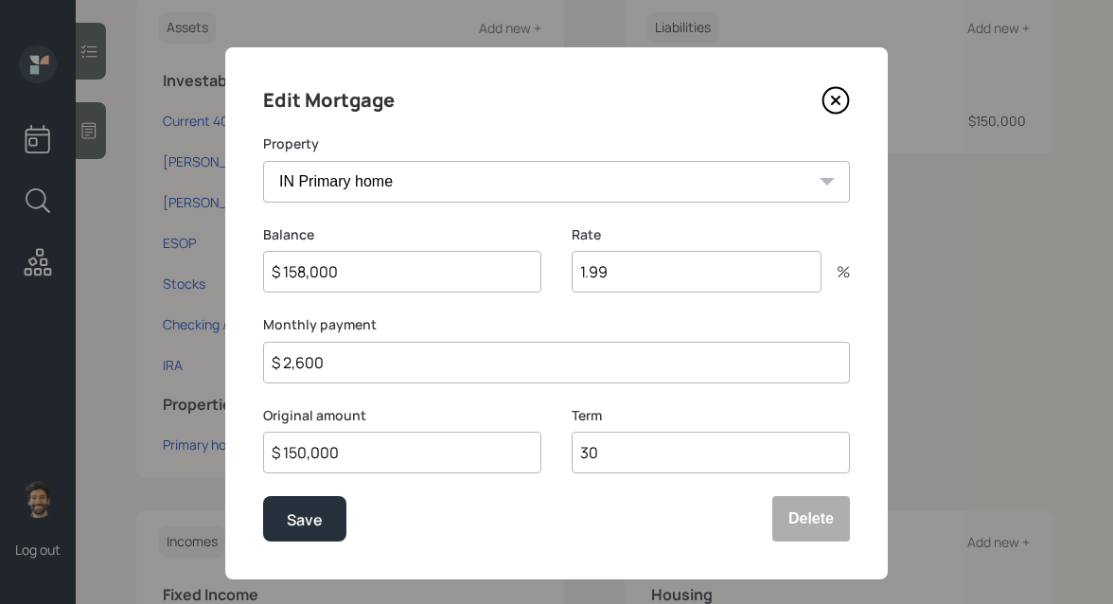
drag, startPoint x: 344, startPoint y: 360, endPoint x: 234, endPoint y: 359, distance: 109.8
click at [234, 359] on div "Edit Mortgage Property IN Primary home Balance $ 158,000 Rate 1.99 % Monthly pa…" at bounding box center [556, 313] width 663 height 532
type input "$ 3,100"
click at [301, 506] on button "Save" at bounding box center [304, 518] width 83 height 45
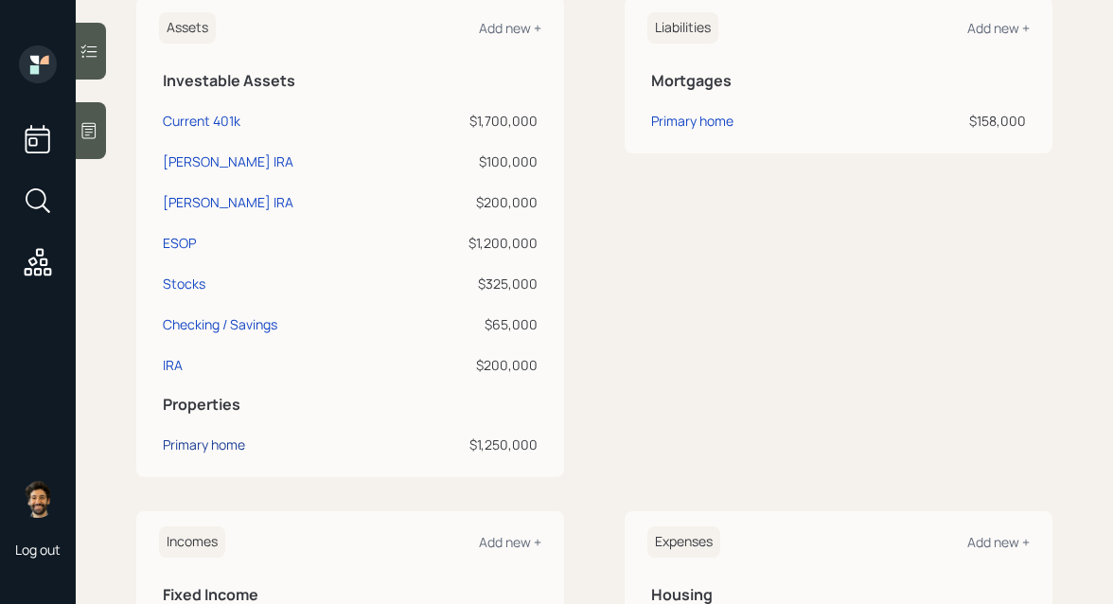
click at [192, 441] on div "Primary home" at bounding box center [204, 444] width 82 height 20
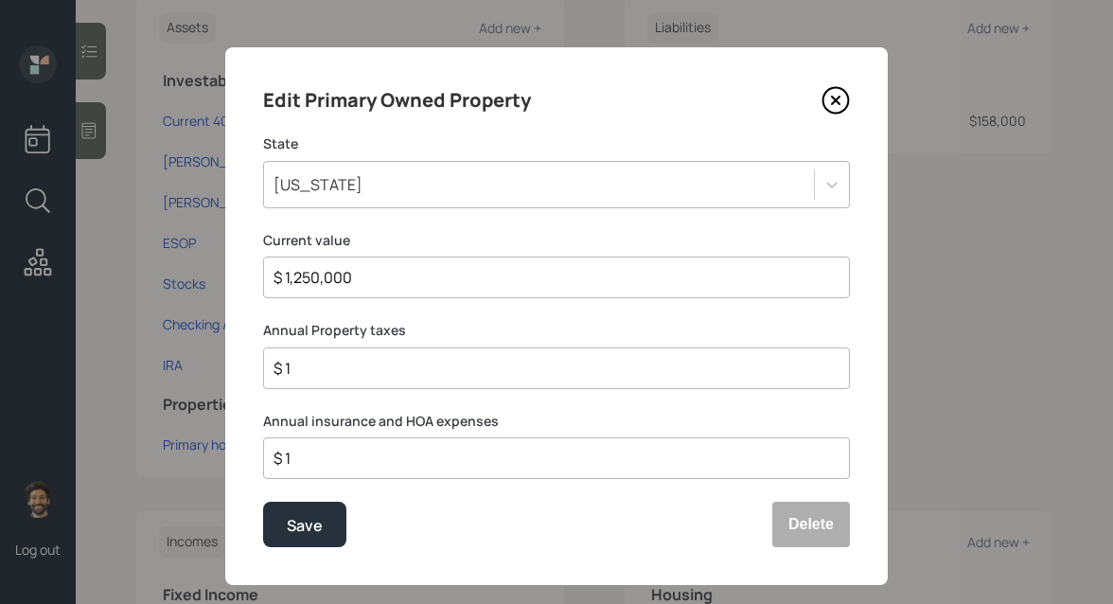
click at [353, 364] on input "$ 1" at bounding box center [549, 368] width 555 height 23
drag, startPoint x: 264, startPoint y: 329, endPoint x: 452, endPoint y: 330, distance: 188.3
click at [452, 330] on label "Annual Property taxes" at bounding box center [556, 330] width 587 height 19
click at [359, 367] on input "$" at bounding box center [549, 368] width 555 height 23
type input "$ 11,000"
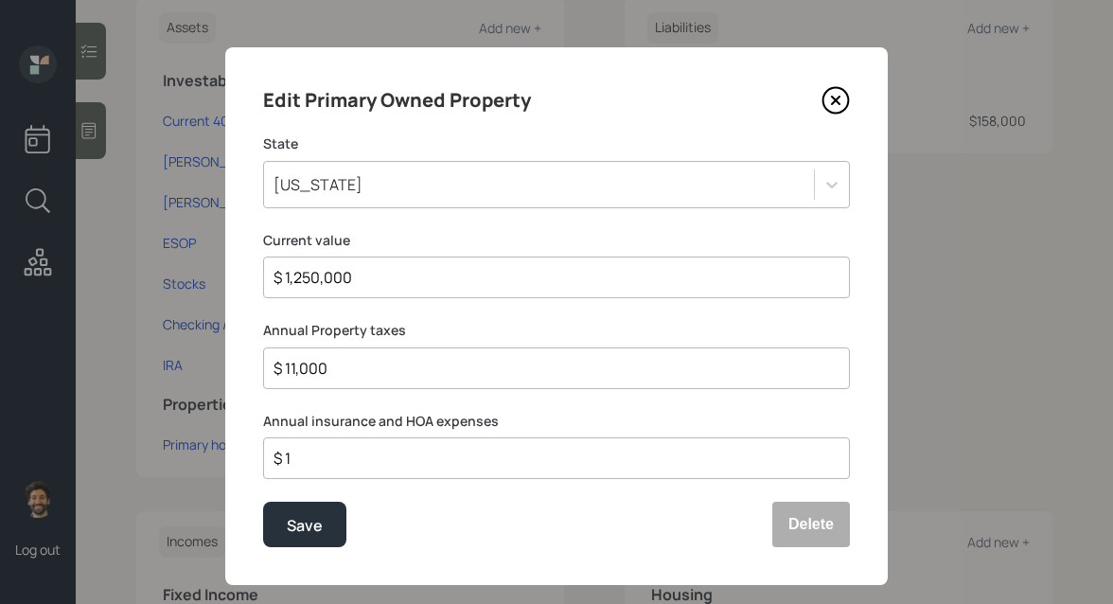
click at [318, 461] on input "$ 1" at bounding box center [549, 458] width 555 height 23
type input "$ 6,500"
click at [294, 511] on button "Save" at bounding box center [304, 524] width 83 height 45
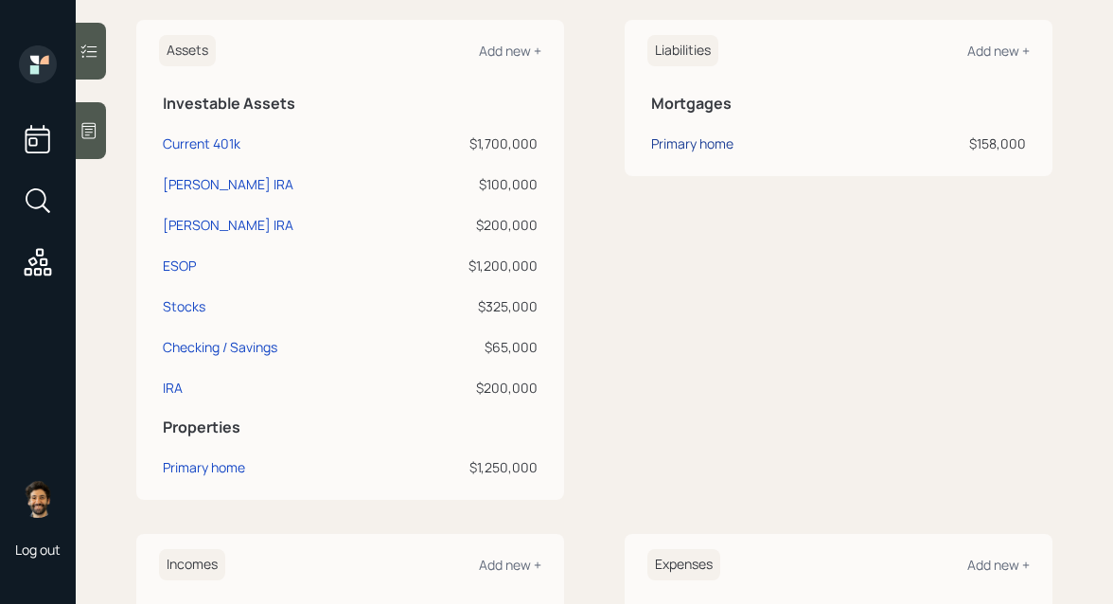
scroll to position [465, 0]
drag, startPoint x: 168, startPoint y: 433, endPoint x: 251, endPoint y: 433, distance: 83.3
click at [251, 433] on h5 "Properties" at bounding box center [350, 428] width 375 height 18
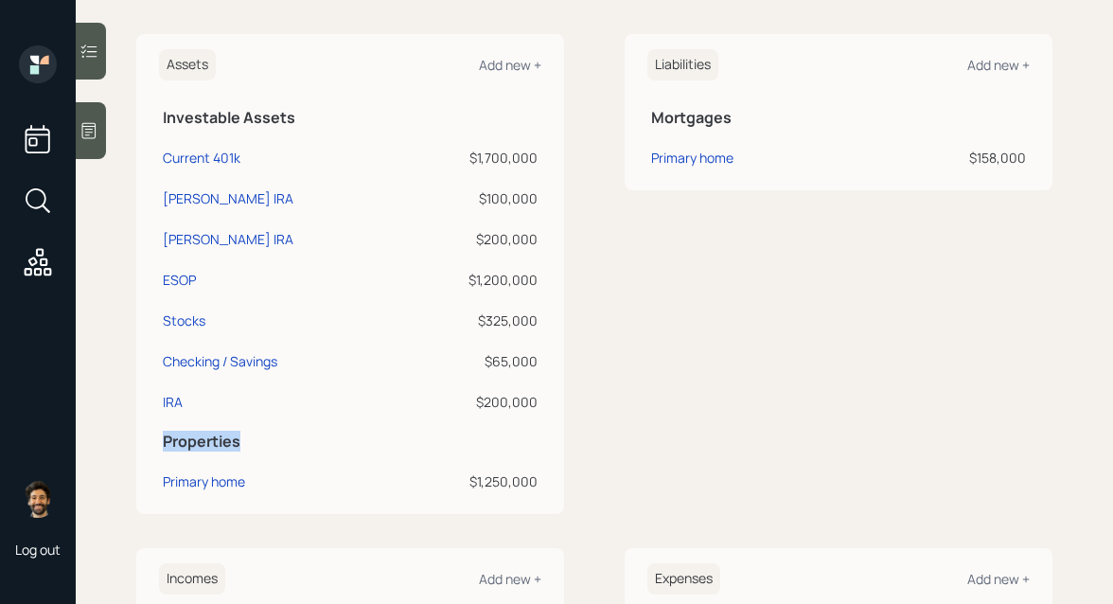
scroll to position [442, 0]
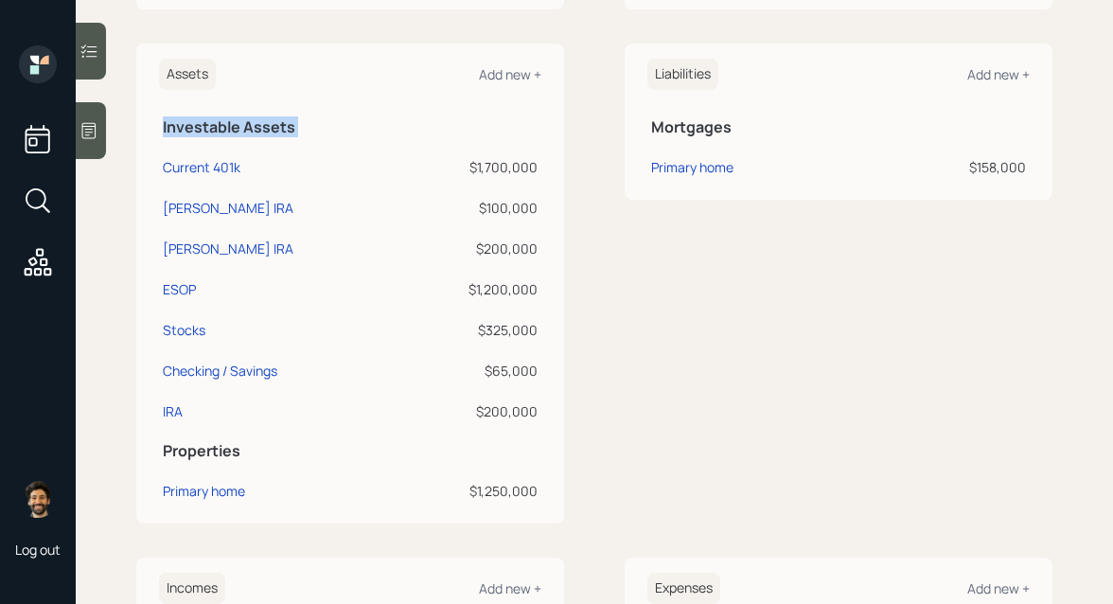
drag, startPoint x: 162, startPoint y: 127, endPoint x: 330, endPoint y: 146, distance: 169.5
click at [330, 146] on table "Investable Assets Current 401k $1,700,000 Scott Roth IRA $100,000 Scott Trad IR…" at bounding box center [350, 306] width 382 height 403
click at [212, 162] on div "Current 401k" at bounding box center [202, 167] width 78 height 20
select select "company_sponsored"
select select "balanced"
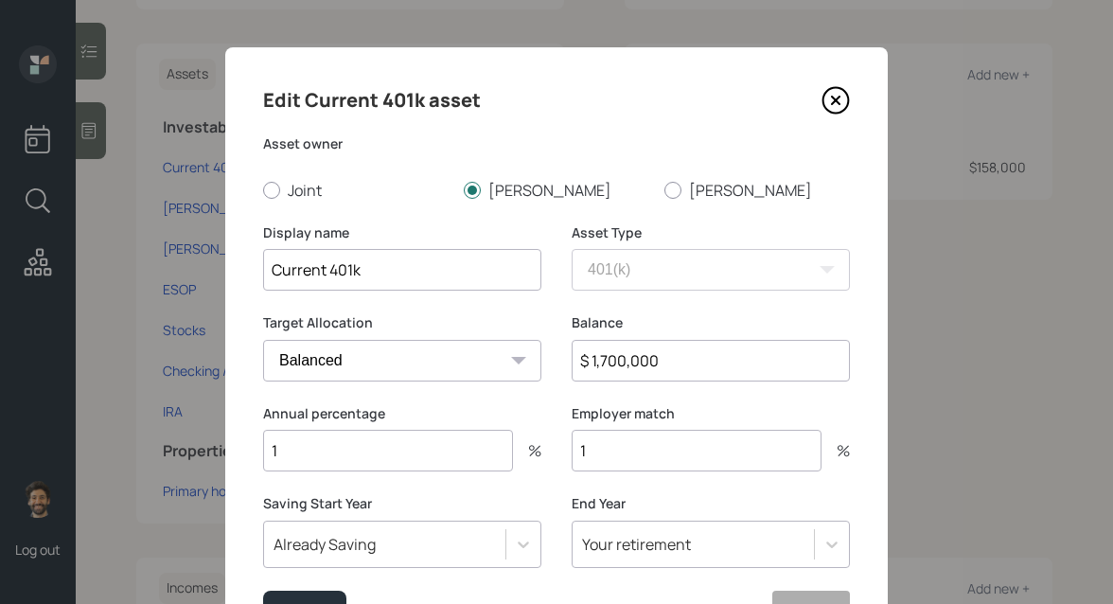
click at [271, 267] on input "Current 401k" at bounding box center [402, 270] width 278 height 42
type input "Scott Current 401k"
drag, startPoint x: 668, startPoint y: 362, endPoint x: 537, endPoint y: 358, distance: 131.6
click at [537, 358] on div "Target Allocation Cash Conservative Balanced Aggressive Balance $ 1,700,000" at bounding box center [556, 358] width 587 height 91
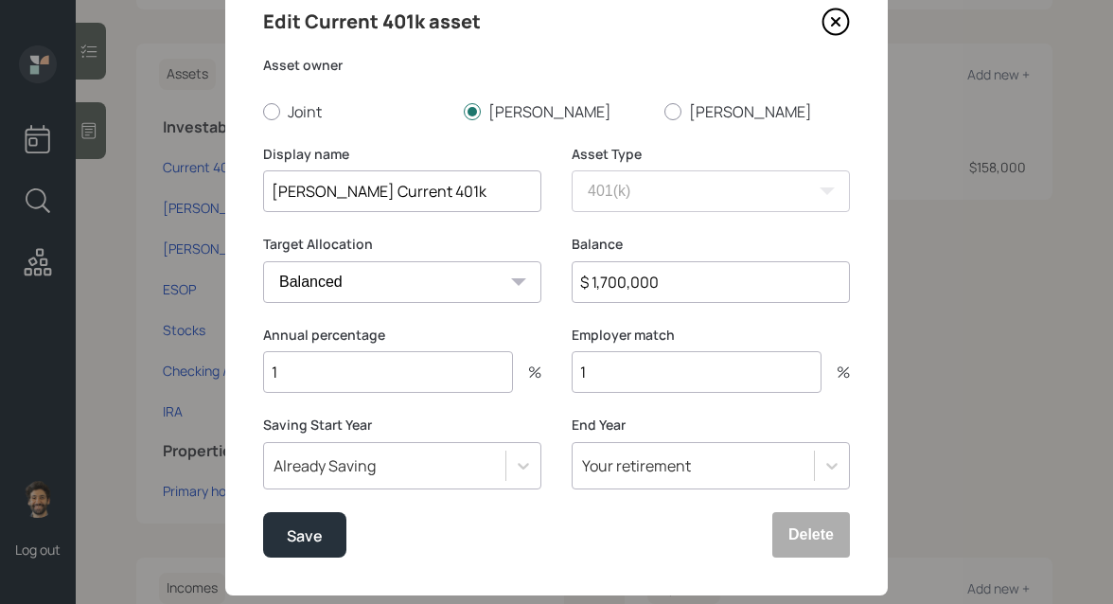
scroll to position [85, 0]
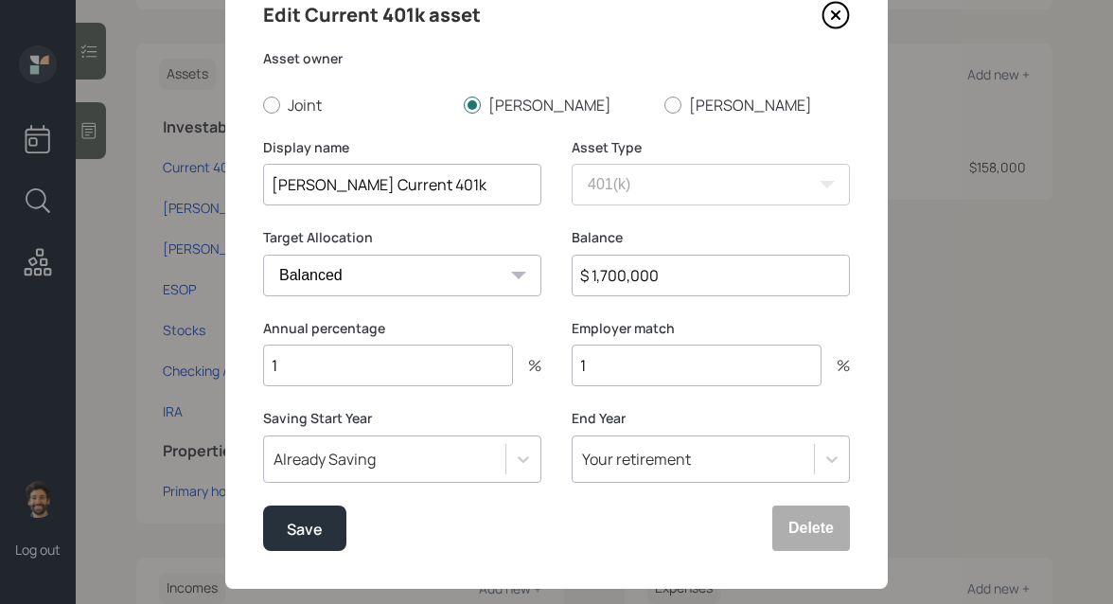
click at [627, 285] on input "$ 1,700,000" at bounding box center [711, 276] width 278 height 42
type input "$ 1,700,000"
click at [338, 371] on input "1" at bounding box center [388, 366] width 250 height 42
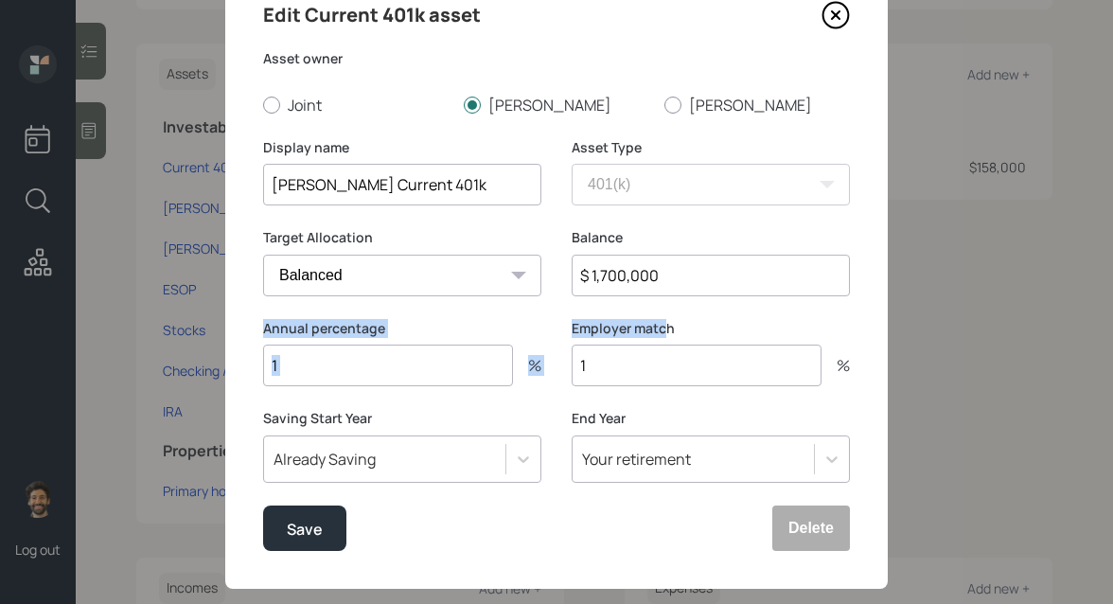
drag, startPoint x: 267, startPoint y: 331, endPoint x: 667, endPoint y: 321, distance: 400.5
click at [667, 321] on div "Annual percentage 1 % Employer match 1 %" at bounding box center [556, 364] width 587 height 91
click at [296, 366] on input "1" at bounding box center [388, 366] width 250 height 42
type input "100"
click at [599, 370] on input "1" at bounding box center [697, 366] width 250 height 42
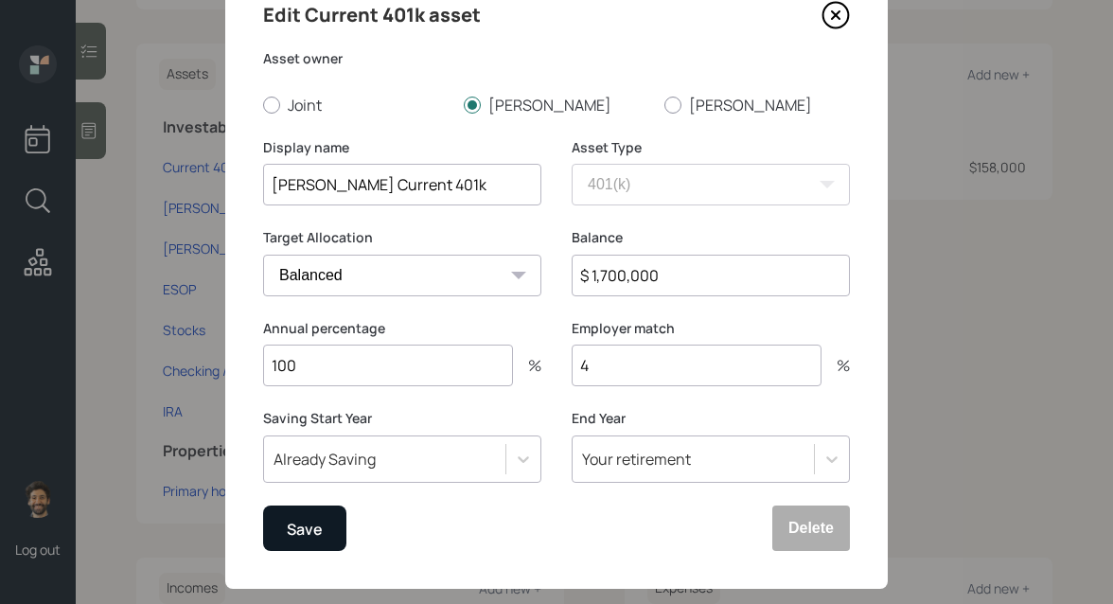
type input "4"
click at [304, 531] on div "Save" at bounding box center [305, 529] width 36 height 26
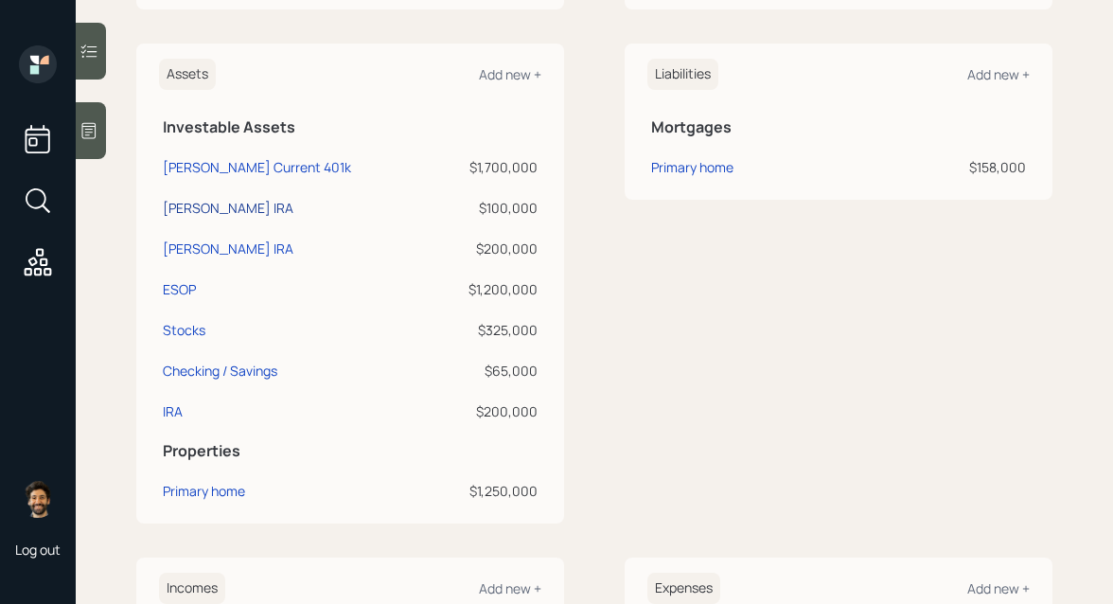
click at [217, 205] on div "Scott Roth IRA" at bounding box center [228, 208] width 131 height 20
select select "roth_ira"
select select "balanced"
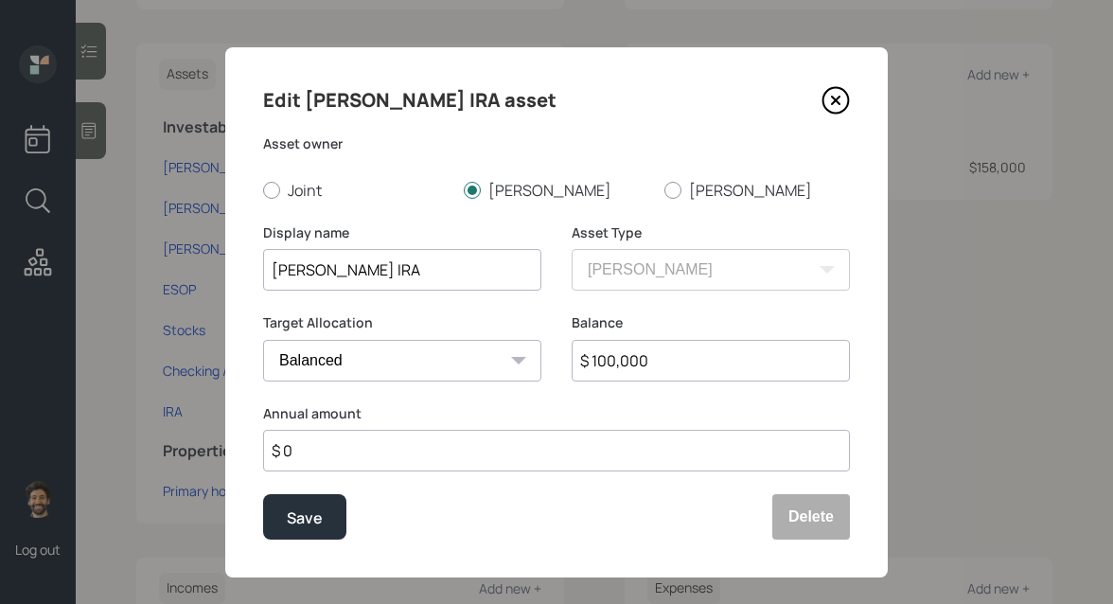
drag, startPoint x: 657, startPoint y: 364, endPoint x: 553, endPoint y: 363, distance: 104.1
click at [553, 363] on div "Target Allocation Cash Conservative Balanced Aggressive Balance $ 100,000" at bounding box center [556, 358] width 587 height 91
click at [594, 361] on input "$ 100,000" at bounding box center [711, 361] width 278 height 42
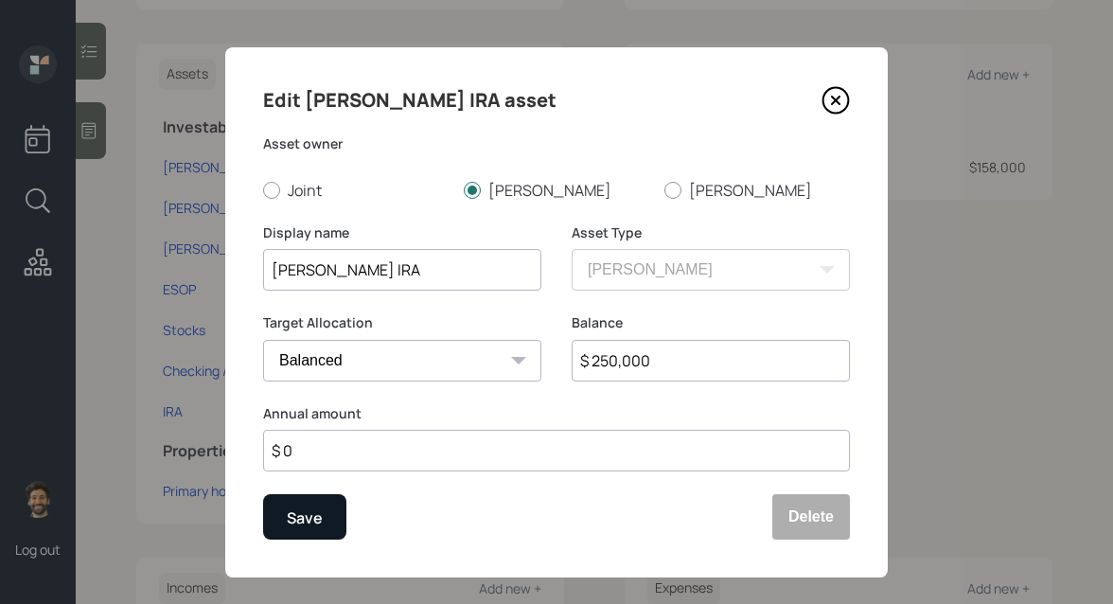
type input "$ 250,000"
click at [314, 506] on div "Save" at bounding box center [305, 518] width 36 height 26
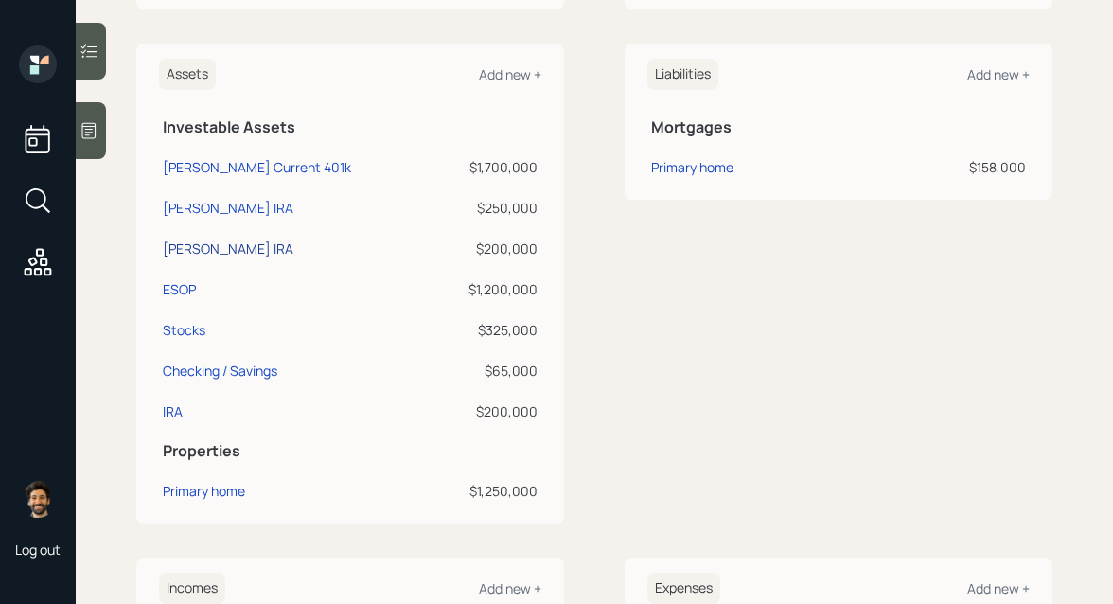
click at [233, 243] on div "Scott Trad IRA" at bounding box center [228, 249] width 131 height 20
select select "ira"
select select "balanced"
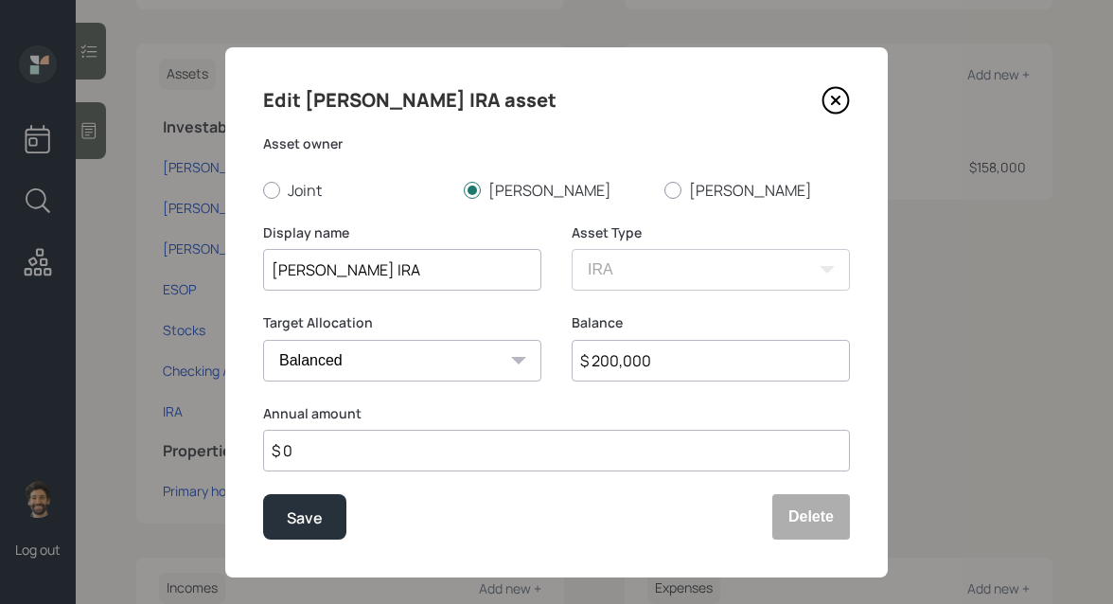
click at [617, 357] on input "$ 200,000" at bounding box center [711, 361] width 278 height 42
type input "$ 270,000"
click at [325, 512] on button "Save" at bounding box center [304, 516] width 83 height 45
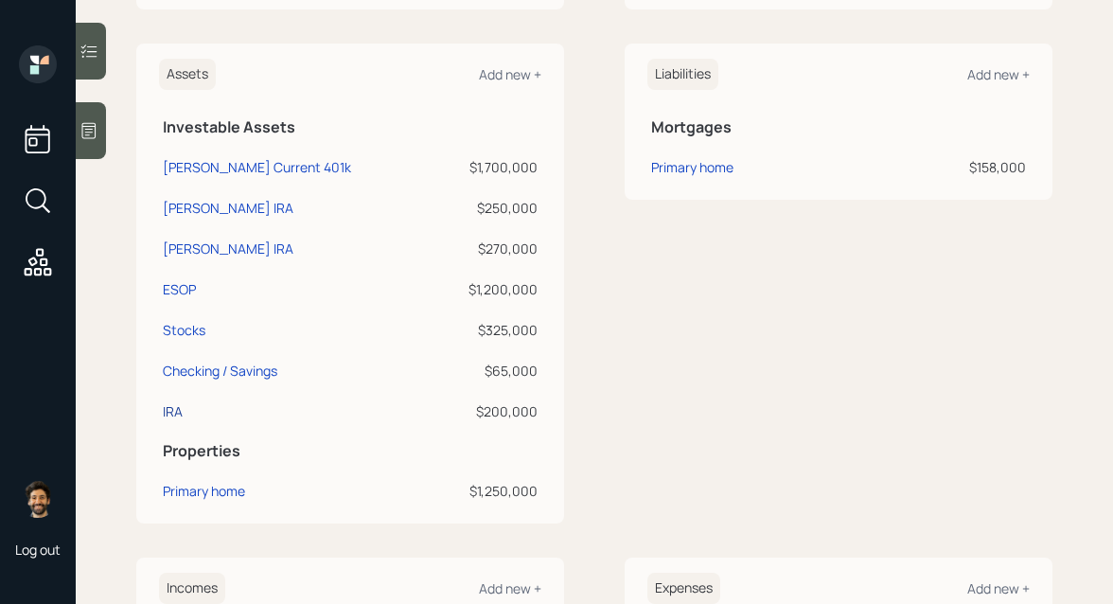
click at [176, 415] on div "IRA" at bounding box center [173, 411] width 20 height 20
select select "ira"
select select "balanced"
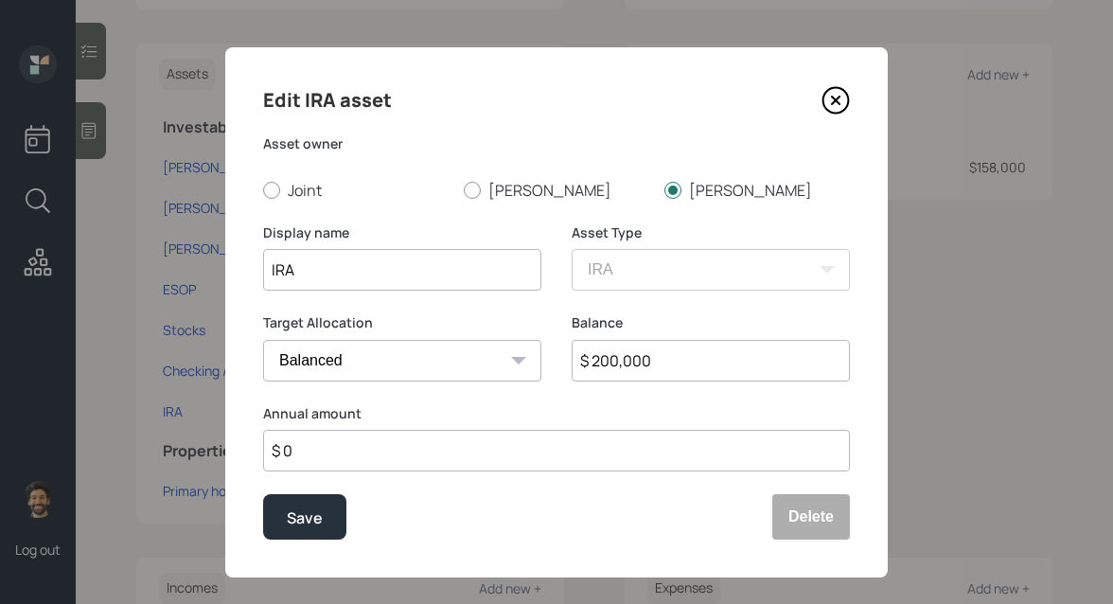
click at [273, 269] on input "IRA" at bounding box center [402, 270] width 278 height 42
click at [617, 360] on input "$ 200,000" at bounding box center [711, 361] width 278 height 42
type input "$ 170,000"
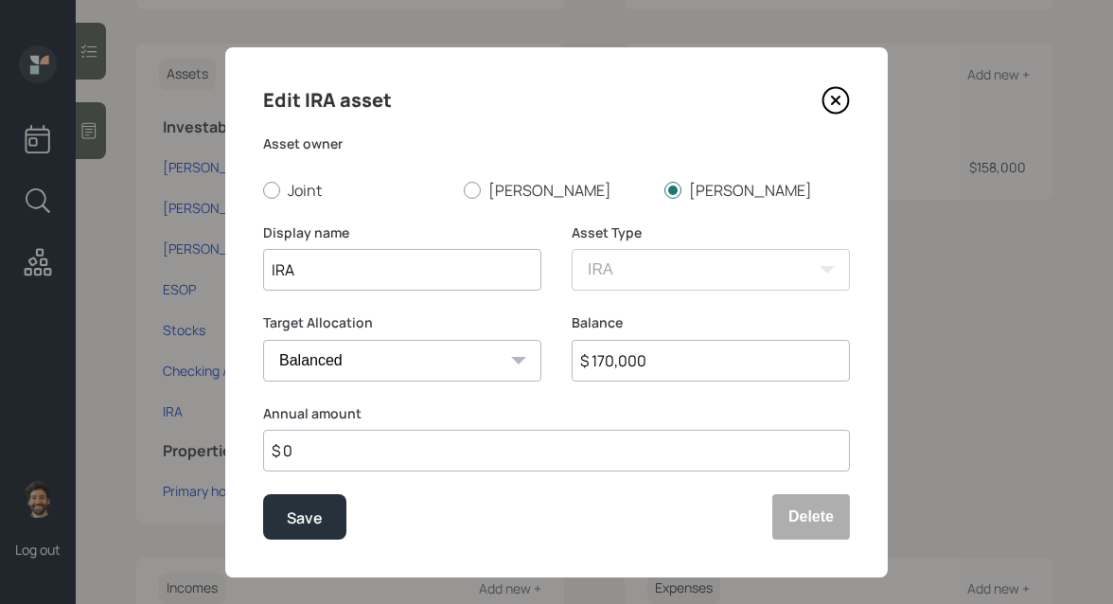
click at [269, 269] on input "IRA" at bounding box center [402, 270] width 278 height 42
type input "Ana IRA"
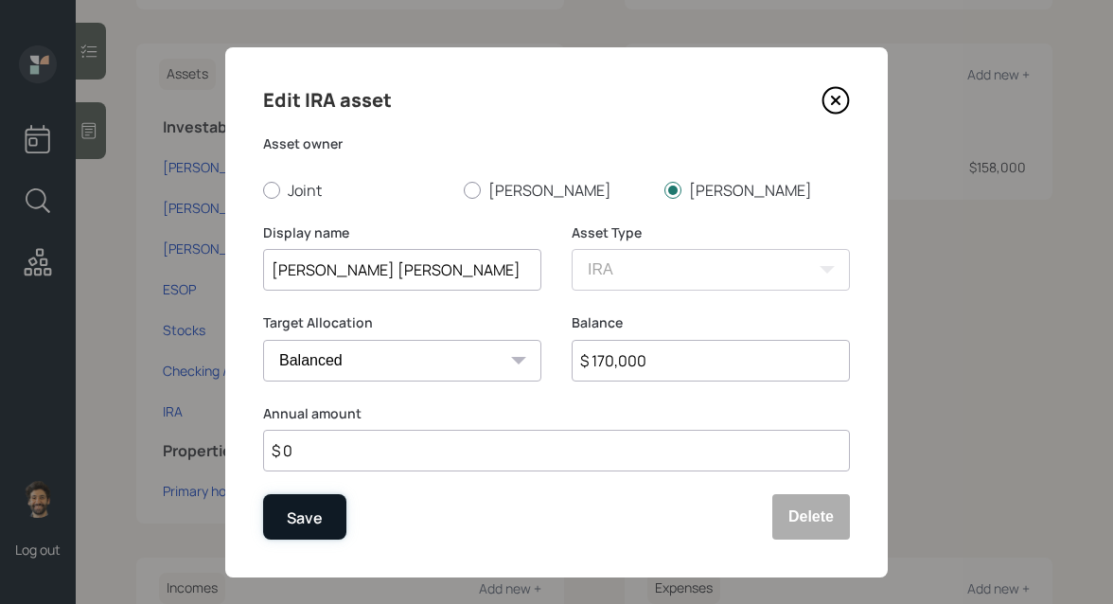
click at [303, 524] on div "Save" at bounding box center [305, 518] width 36 height 26
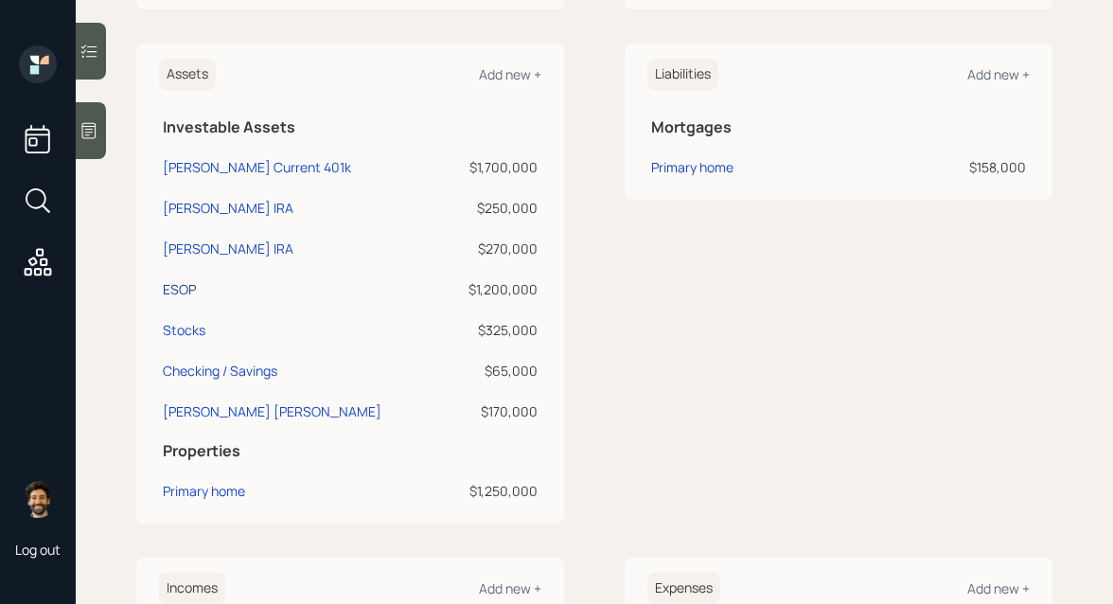
click at [172, 292] on div "ESOP" at bounding box center [179, 289] width 33 height 20
select select "ira"
select select "balanced"
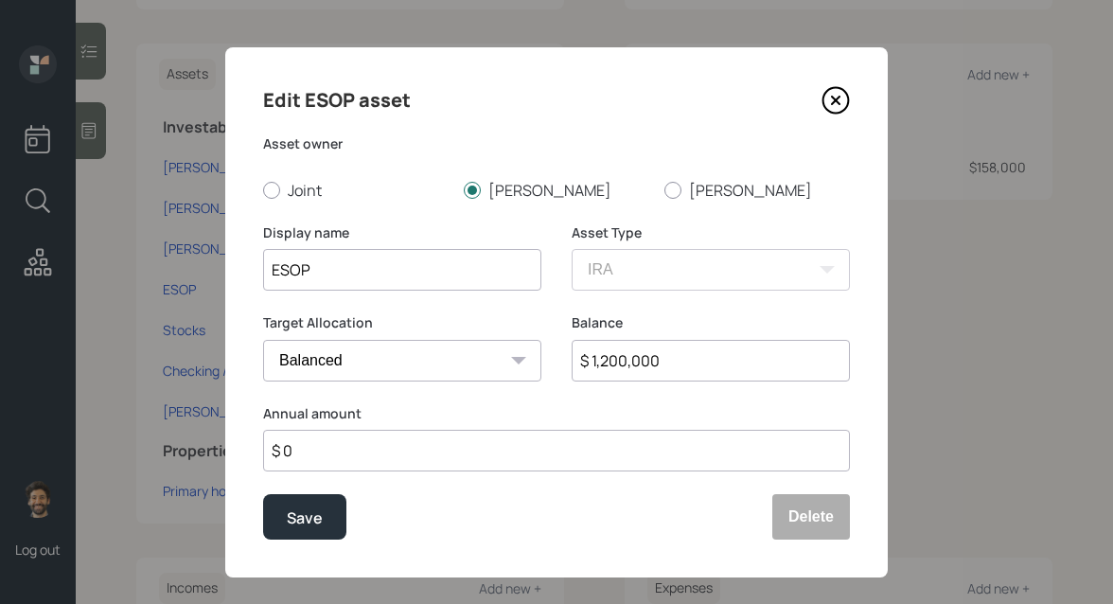
click at [650, 353] on input "$ 1,200,000" at bounding box center [711, 361] width 278 height 42
type input "$ 1,700,000"
click at [301, 521] on div "Save" at bounding box center [305, 518] width 36 height 26
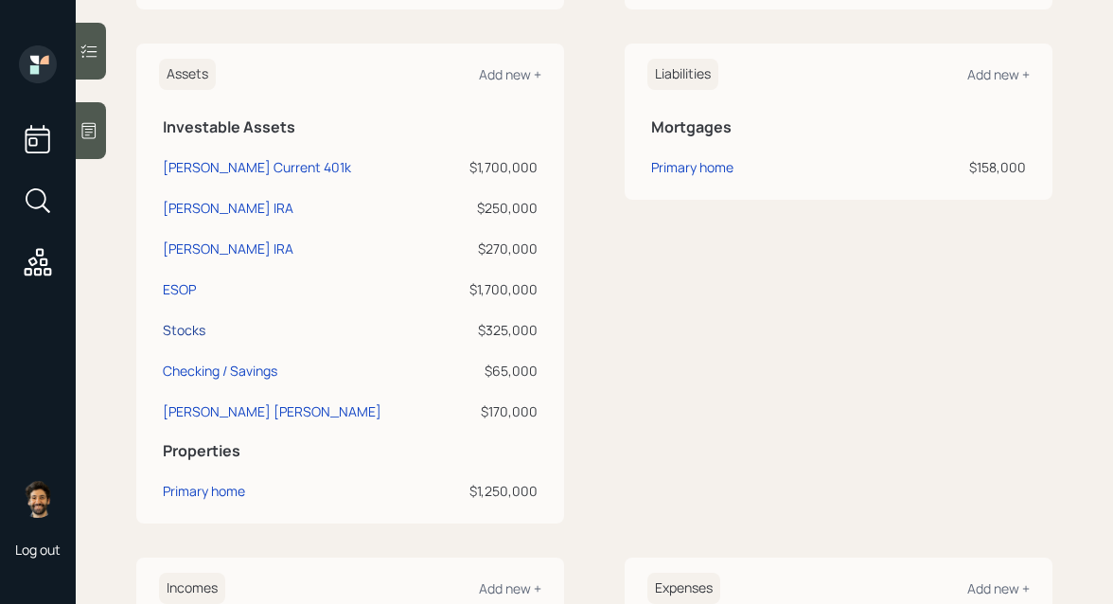
click at [182, 332] on div "Stocks" at bounding box center [184, 330] width 43 height 20
select select "taxable"
select select "balanced"
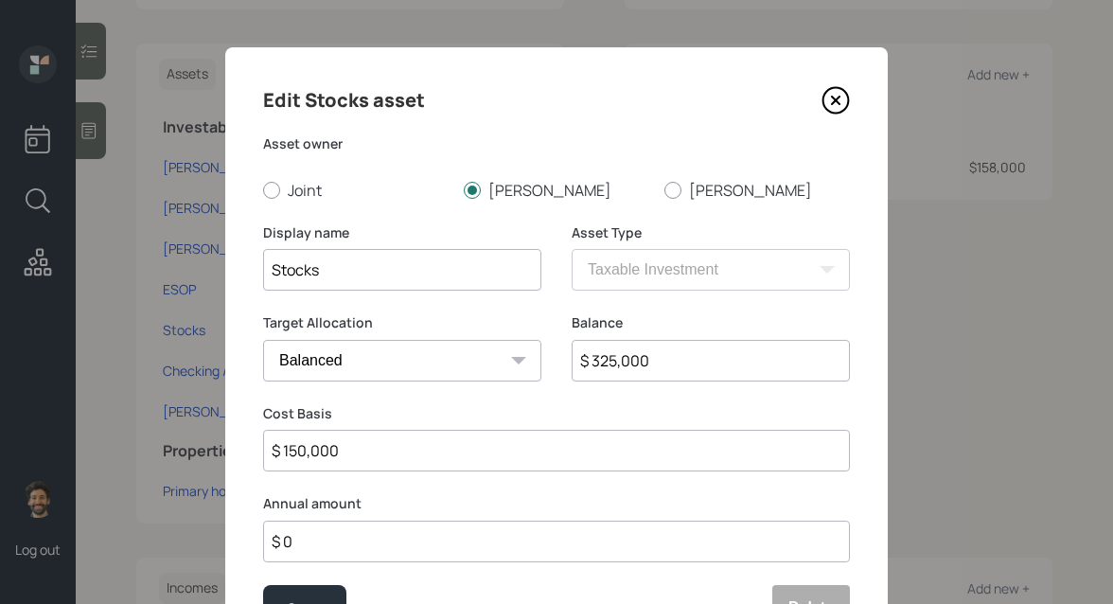
click at [627, 356] on input "$ 325,000" at bounding box center [711, 361] width 278 height 42
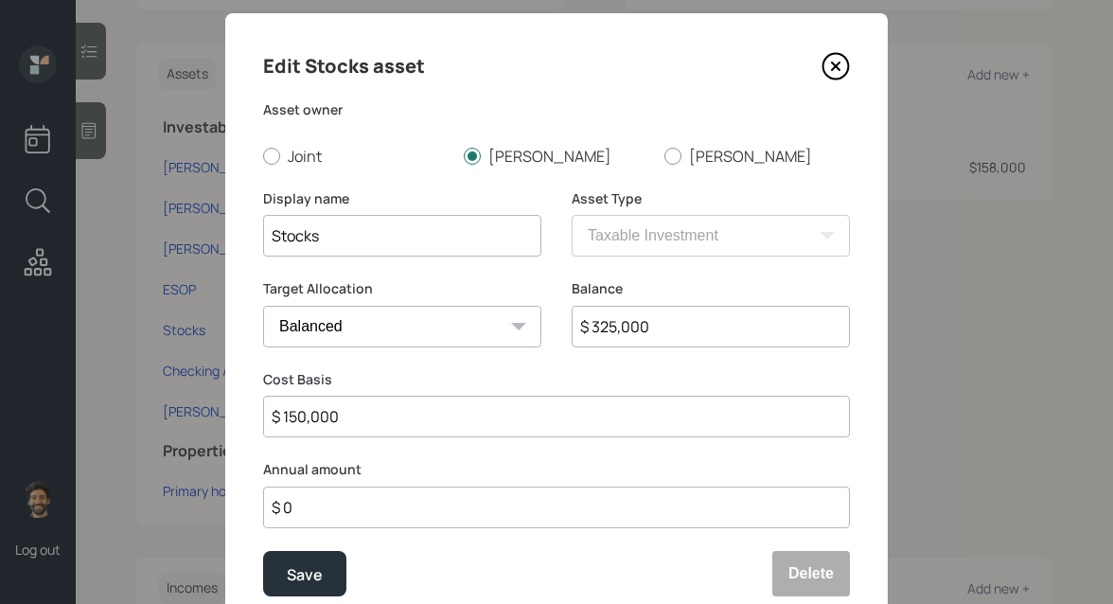
scroll to position [87, 0]
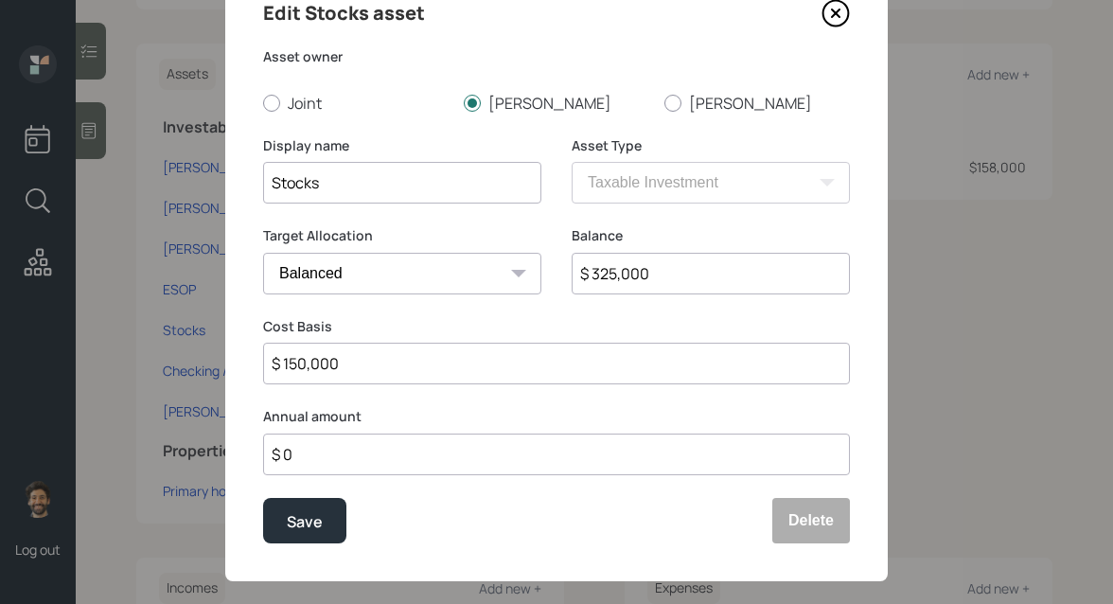
drag, startPoint x: 357, startPoint y: 359, endPoint x: 250, endPoint y: 355, distance: 107.0
click at [250, 355] on div "Edit Stocks asset Asset owner Joint Scott Ana Display name Stocks Asset Type SE…" at bounding box center [556, 270] width 663 height 621
click at [311, 523] on div "Save" at bounding box center [305, 521] width 36 height 26
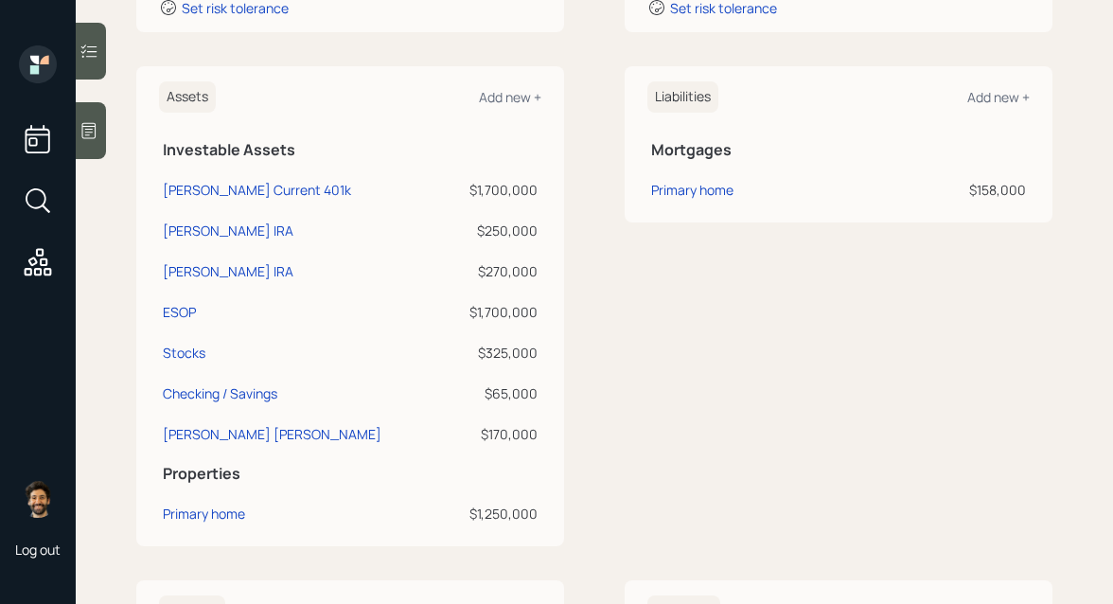
scroll to position [413, 0]
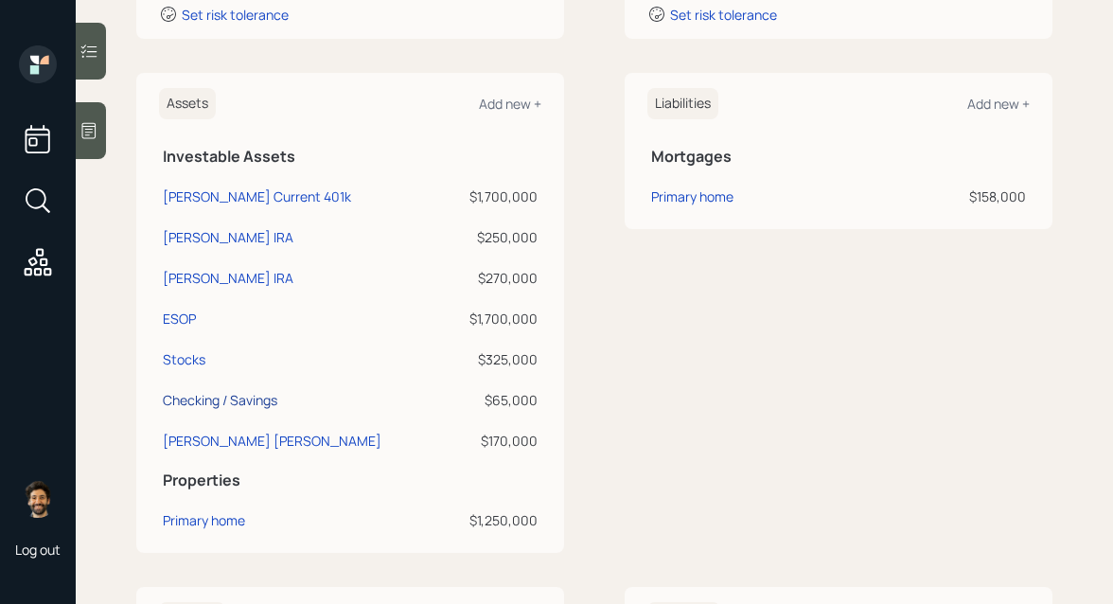
click at [234, 398] on div "Checking / Savings" at bounding box center [220, 400] width 115 height 20
select select "emergency_fund"
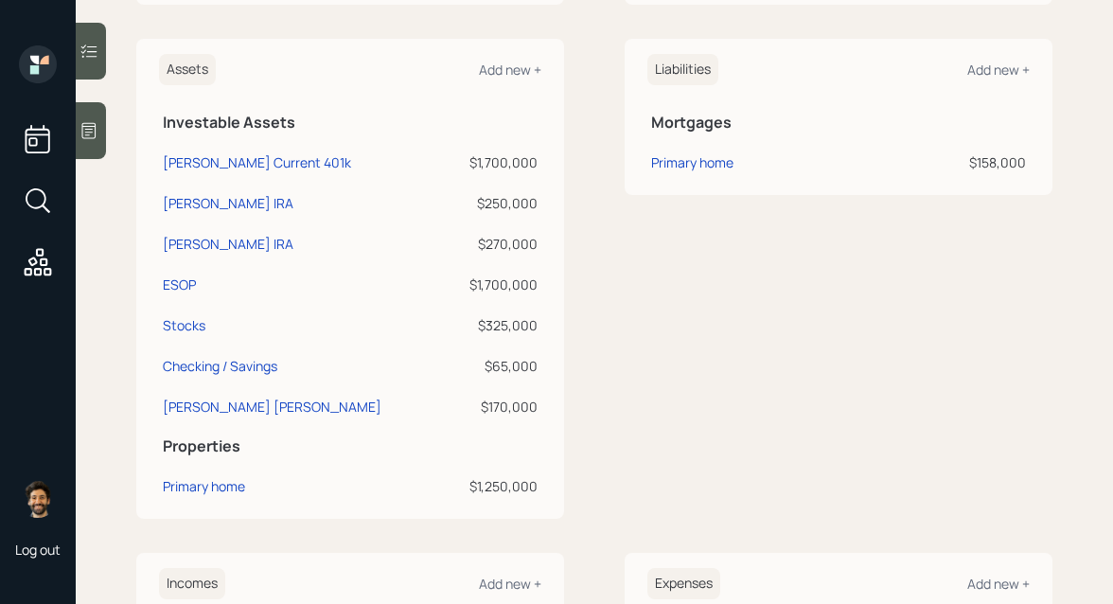
scroll to position [424, 0]
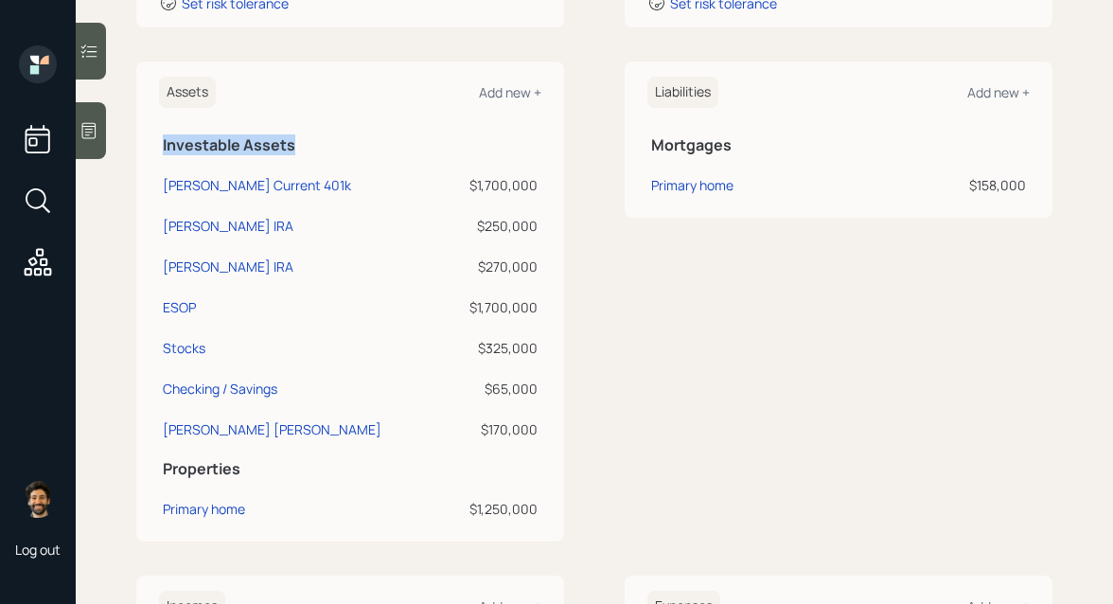
drag, startPoint x: 163, startPoint y: 150, endPoint x: 310, endPoint y: 149, distance: 147.6
click at [310, 149] on h5 "Investable Assets" at bounding box center [350, 145] width 375 height 18
click at [504, 222] on div "$250,000" at bounding box center [494, 226] width 88 height 20
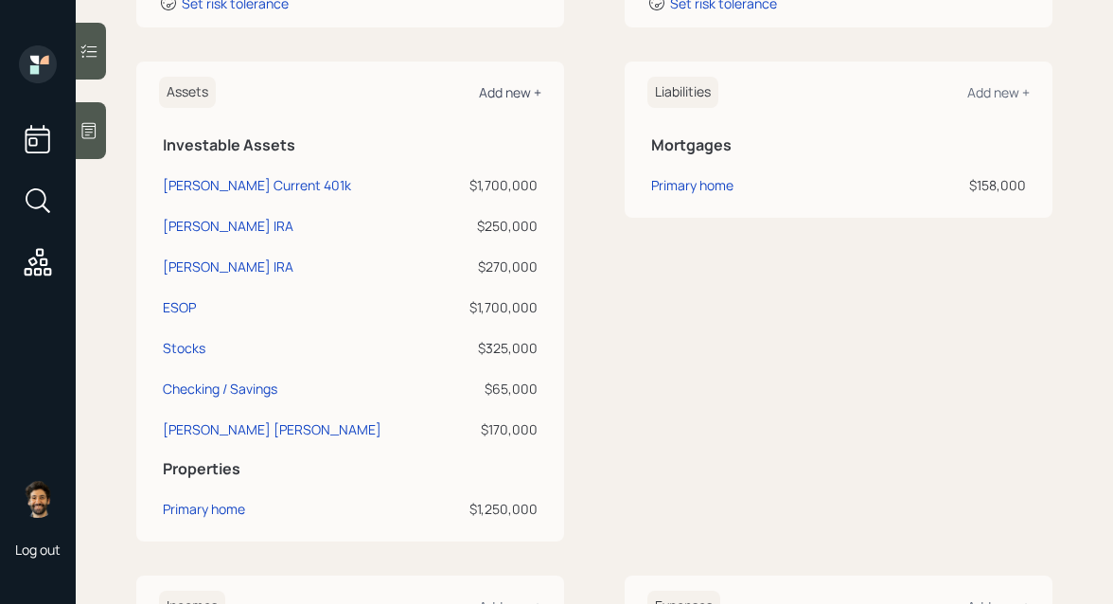
click at [500, 88] on div "Add new +" at bounding box center [510, 92] width 62 height 18
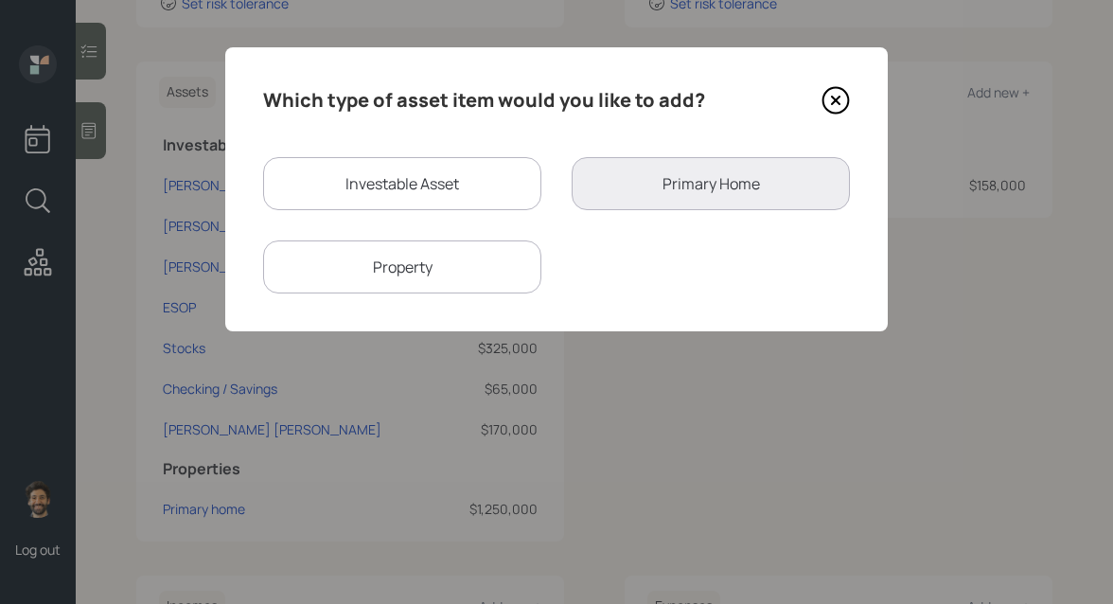
click at [406, 171] on div "Investable Asset" at bounding box center [402, 183] width 278 height 53
select select "taxable"
select select "balanced"
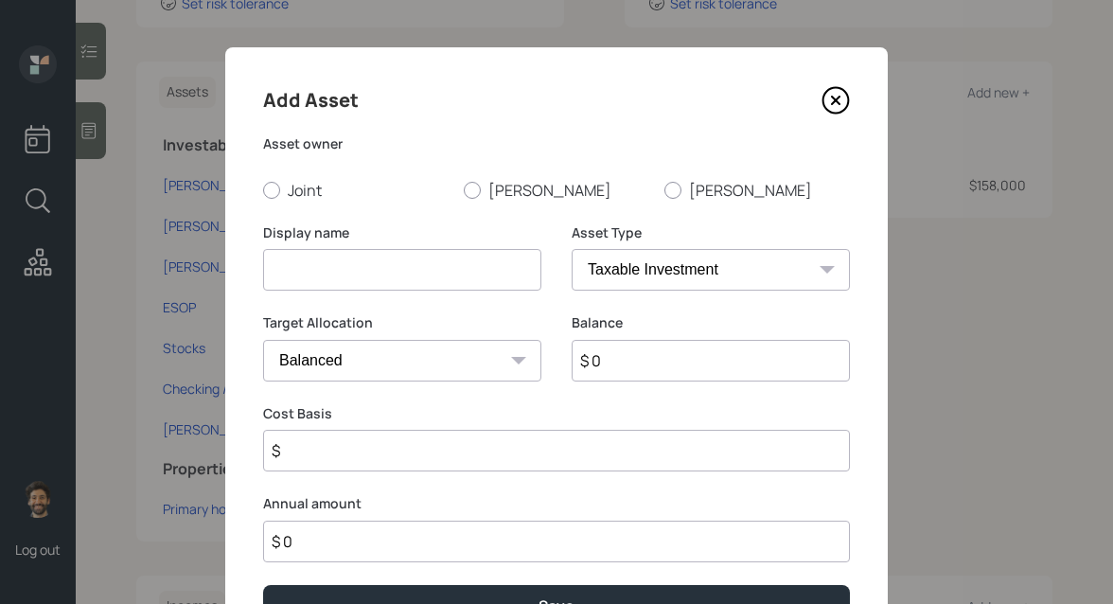
click at [340, 264] on input at bounding box center [402, 270] width 278 height 42
type input "Scott NQ"
click at [473, 187] on div at bounding box center [472, 190] width 17 height 17
click at [464, 189] on input "Scott" at bounding box center [463, 189] width 1 height 1
radio input "true"
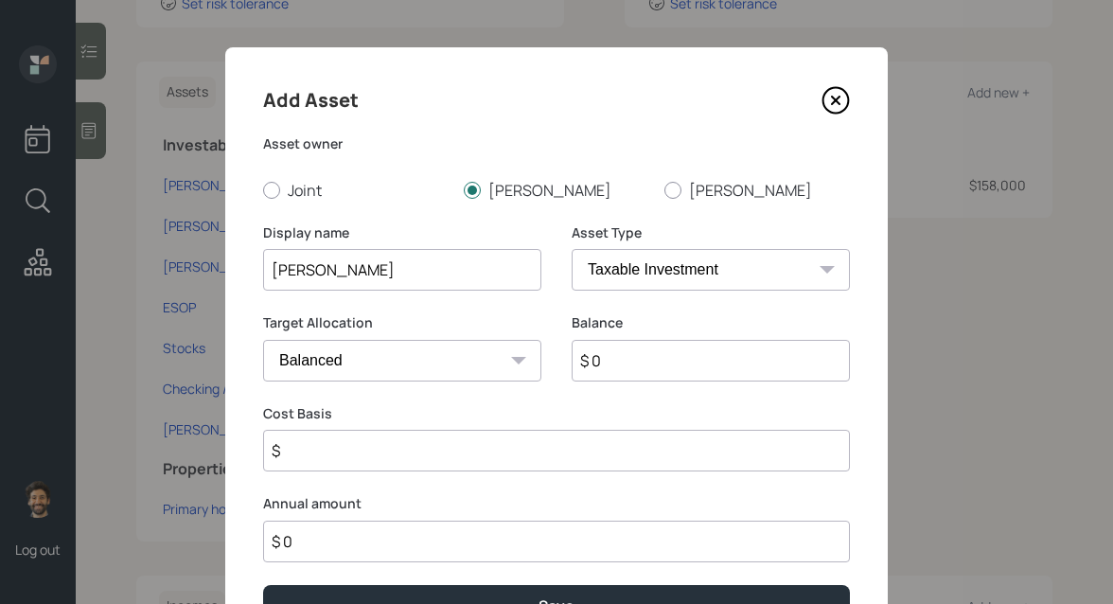
click at [624, 362] on input "$ 0" at bounding box center [711, 361] width 278 height 42
type input "$ 270,000"
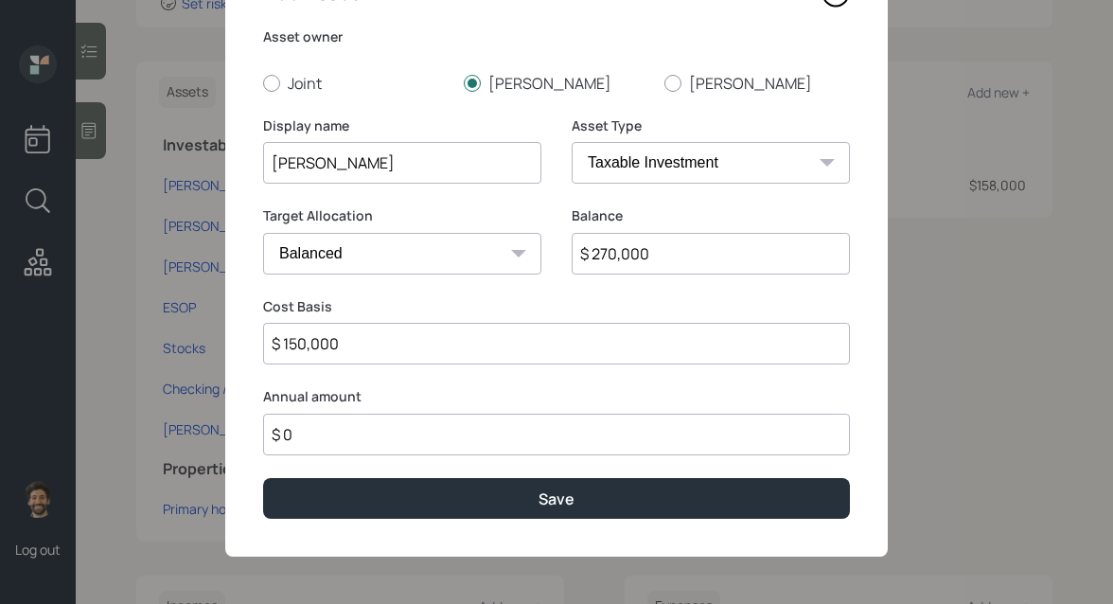
type input "$ 150,000"
click at [380, 155] on input "Scott NQ" at bounding box center [402, 163] width 278 height 42
click at [322, 163] on input "Scott NQ" at bounding box center [402, 163] width 278 height 42
click at [361, 165] on input "Scott Unknwon Account" at bounding box center [402, 163] width 278 height 42
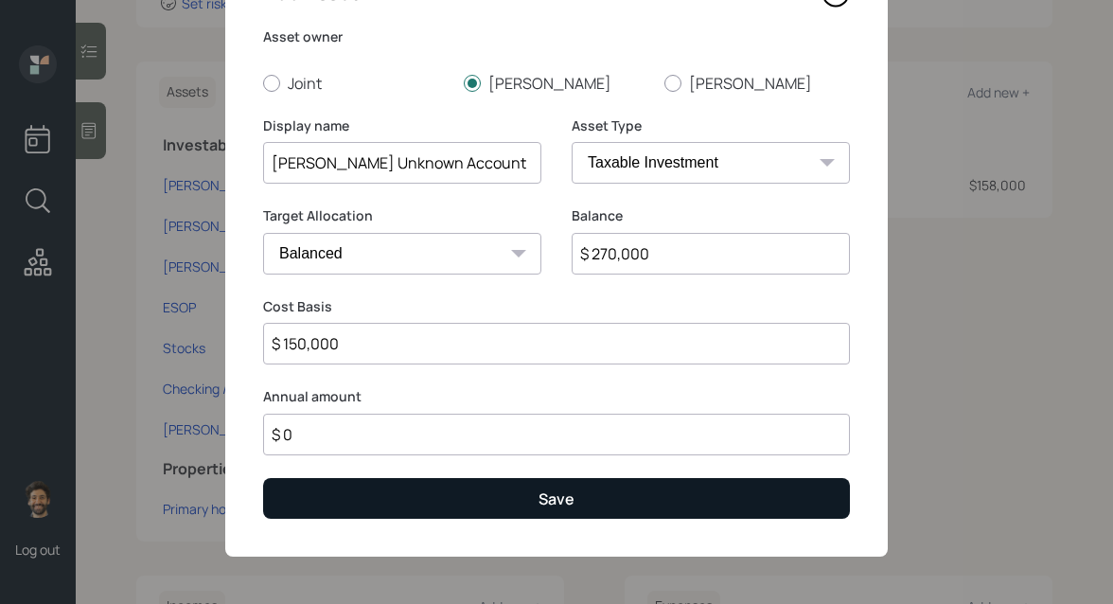
type input "Scott Unknown Account"
click at [376, 508] on button "Save" at bounding box center [556, 498] width 587 height 41
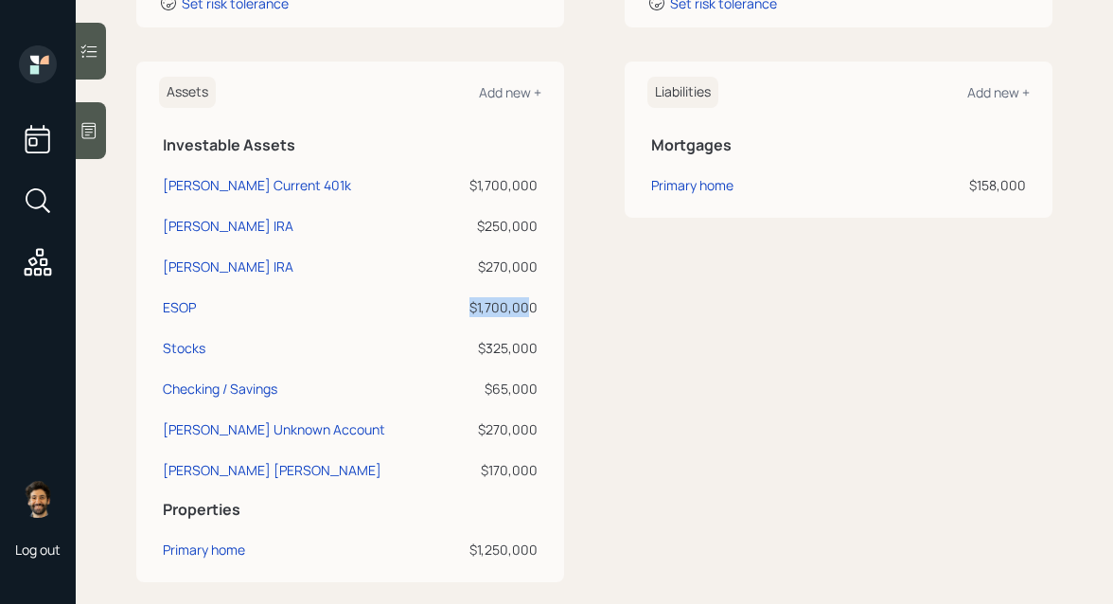
drag, startPoint x: 473, startPoint y: 300, endPoint x: 529, endPoint y: 304, distance: 56.0
click at [529, 304] on div "$1,700,000" at bounding box center [494, 307] width 87 height 20
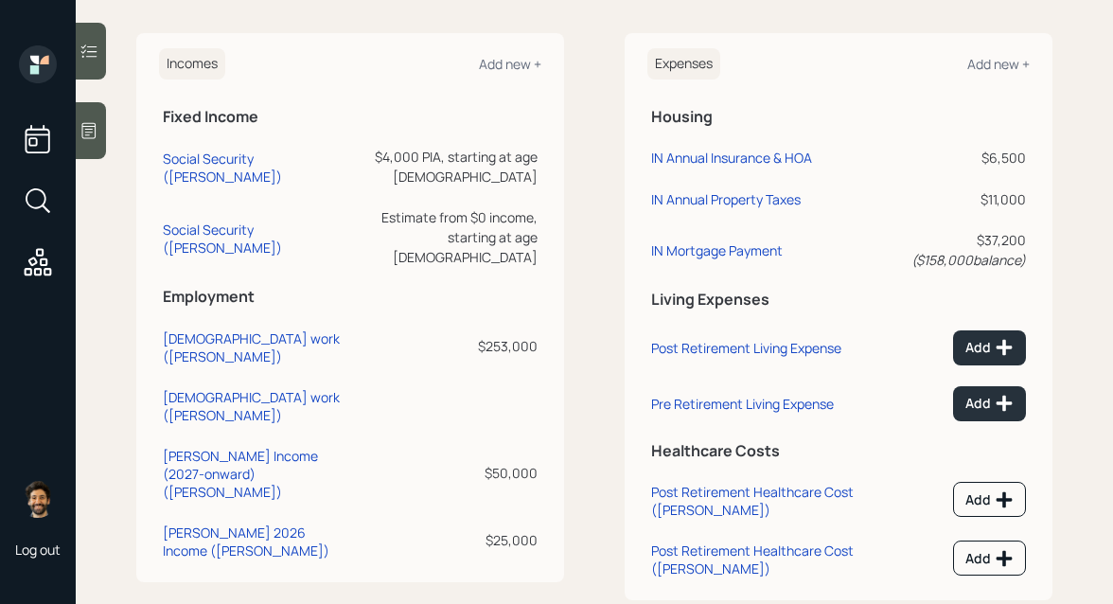
scroll to position [1049, 0]
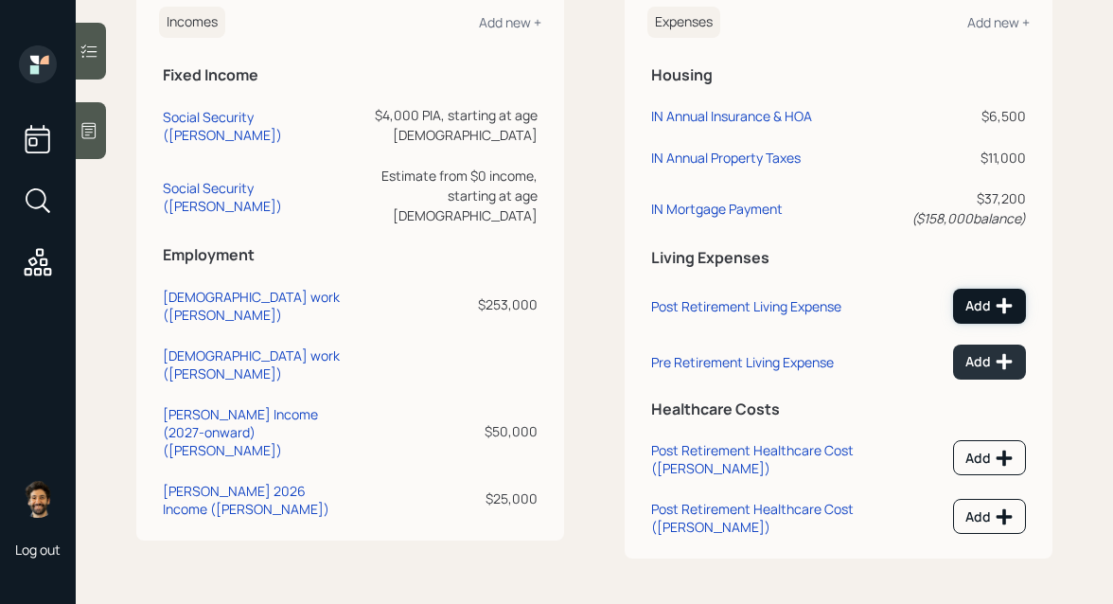
click at [988, 307] on div "Add" at bounding box center [989, 305] width 48 height 19
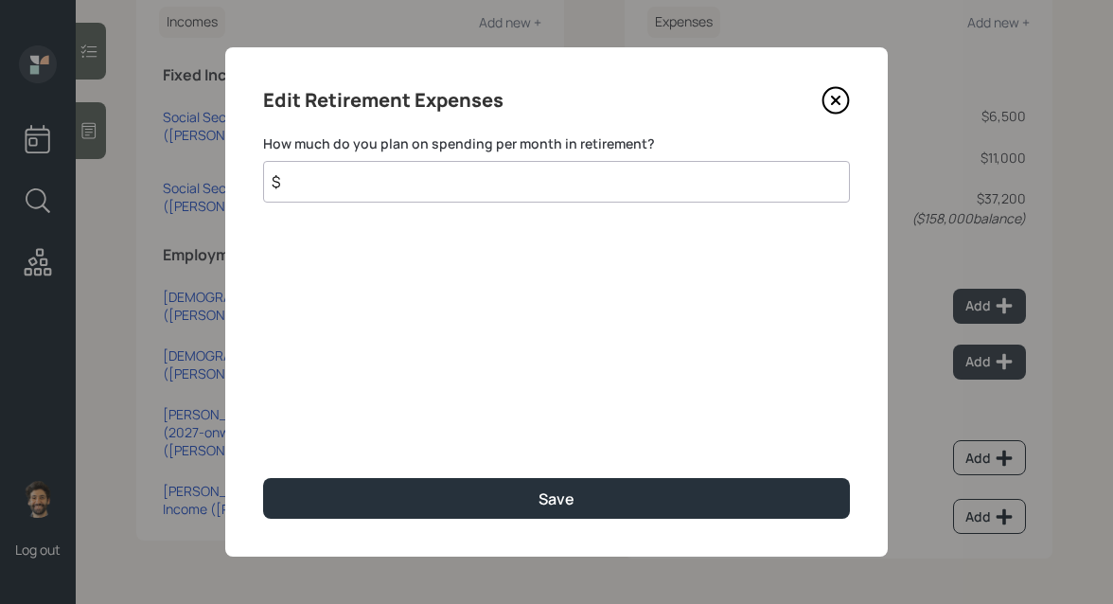
click at [423, 179] on input "$" at bounding box center [556, 182] width 587 height 42
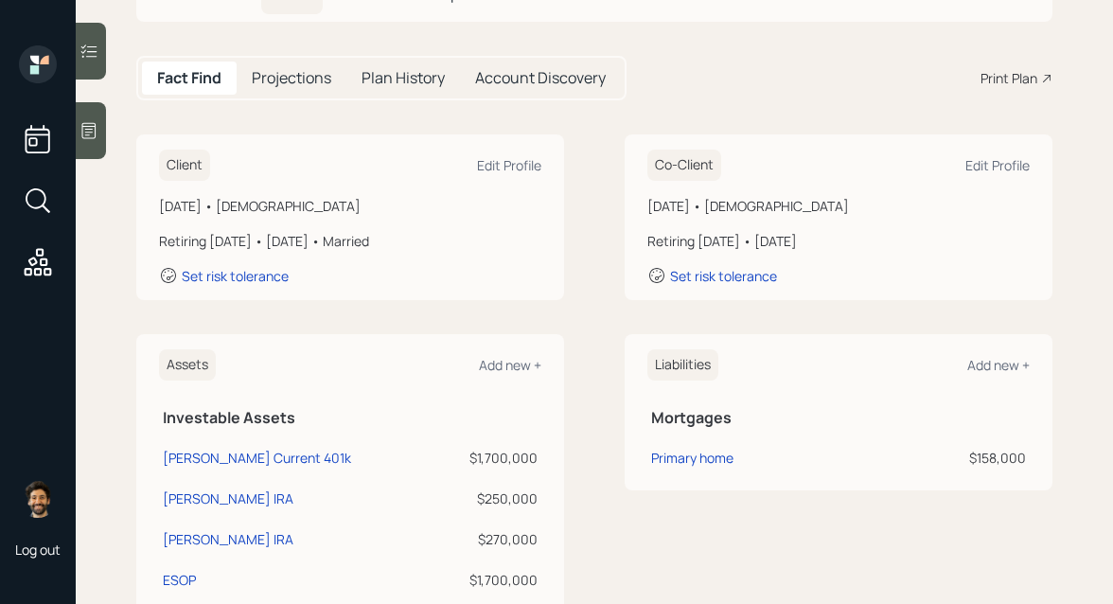
scroll to position [143, 0]
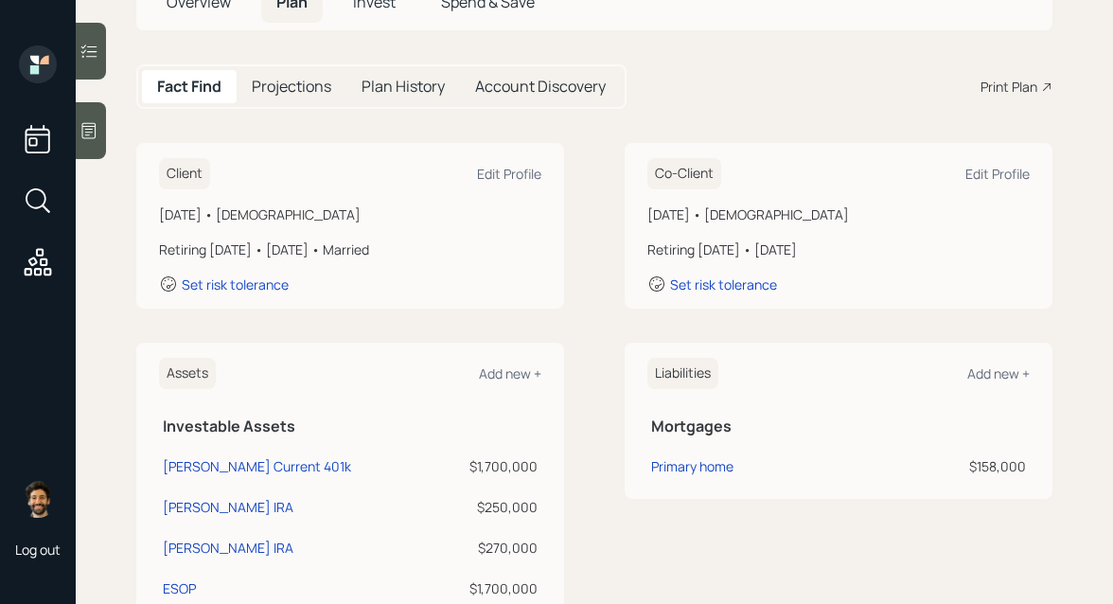
click at [308, 78] on h5 "Projections" at bounding box center [292, 87] width 80 height 18
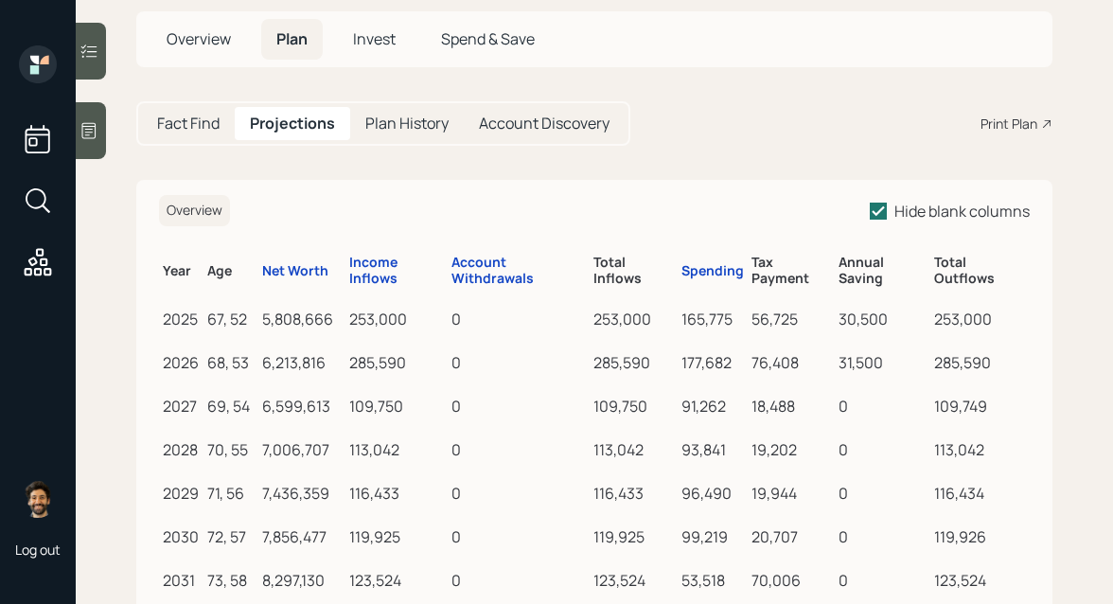
scroll to position [143, 0]
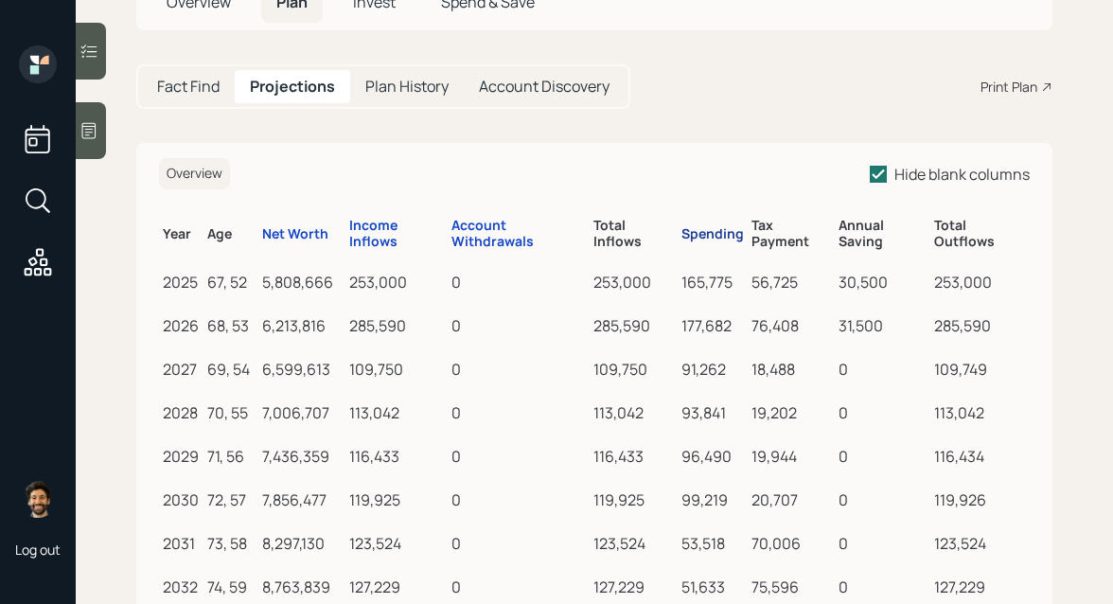
click at [697, 235] on div "Spending" at bounding box center [712, 234] width 62 height 16
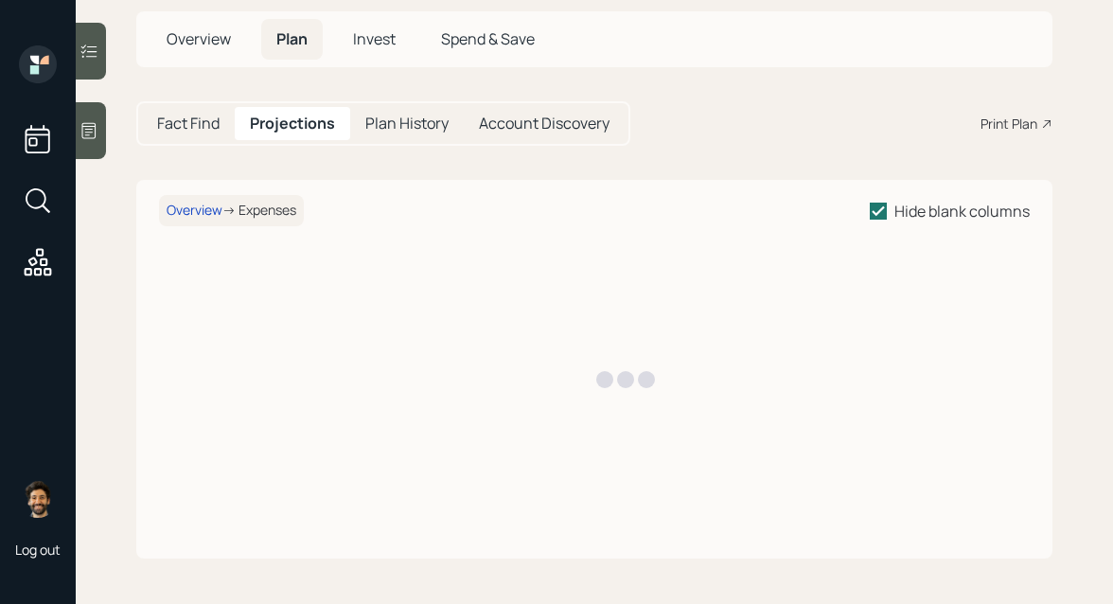
scroll to position [143, 0]
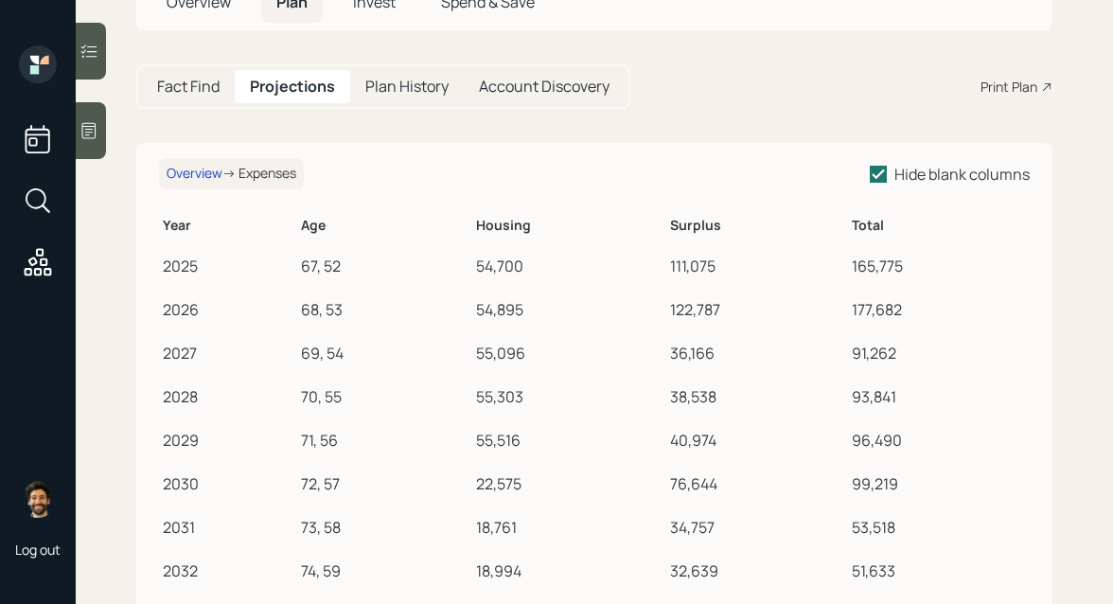
click at [188, 89] on h5 "Fact Find" at bounding box center [188, 87] width 62 height 18
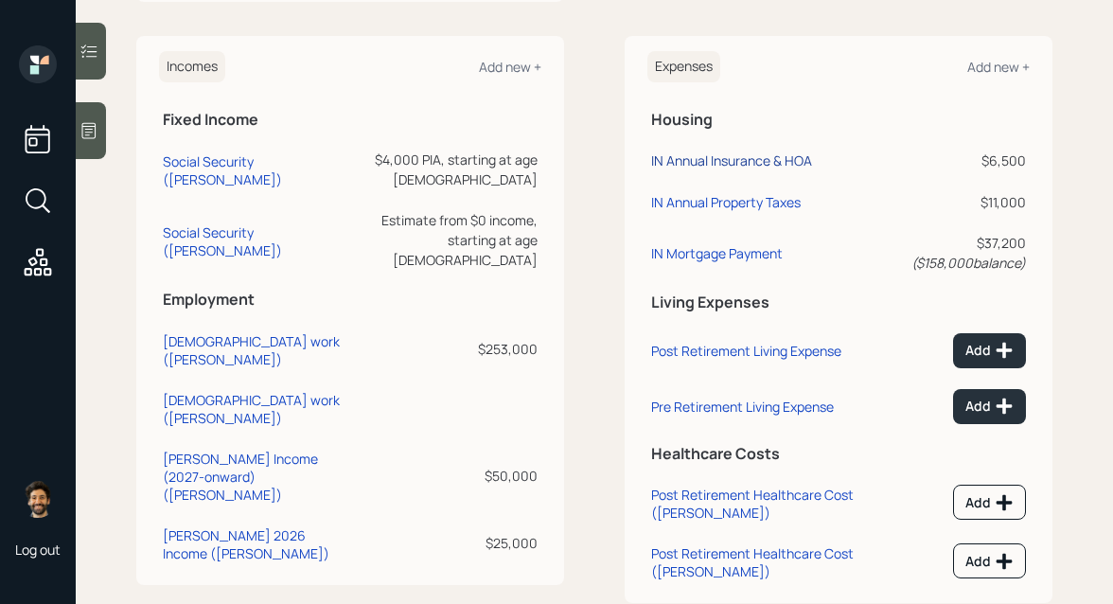
scroll to position [1012, 0]
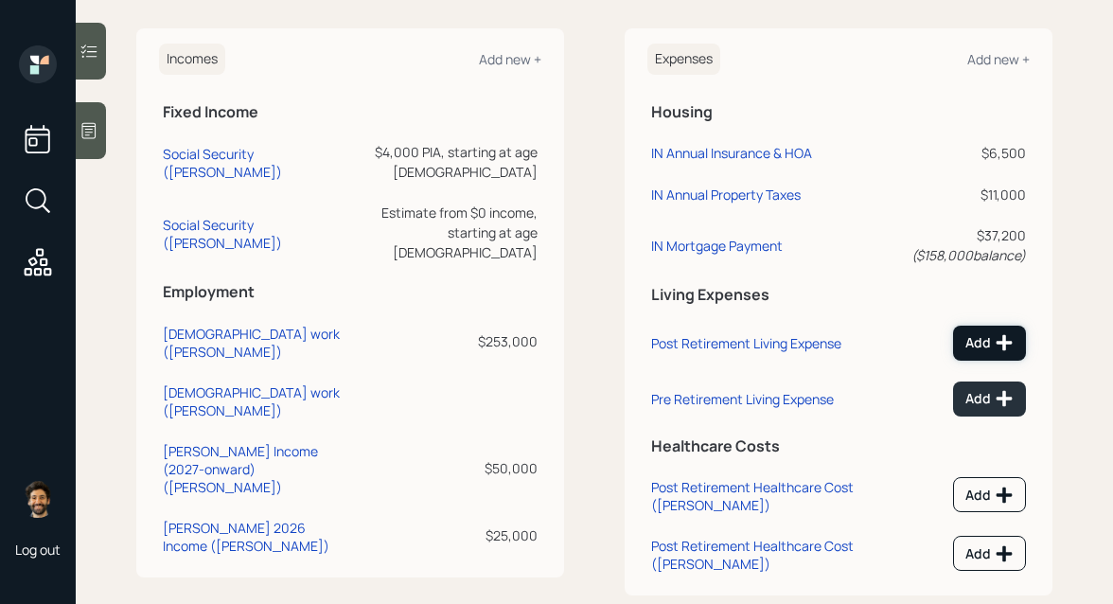
click at [981, 341] on div "Add" at bounding box center [989, 342] width 48 height 19
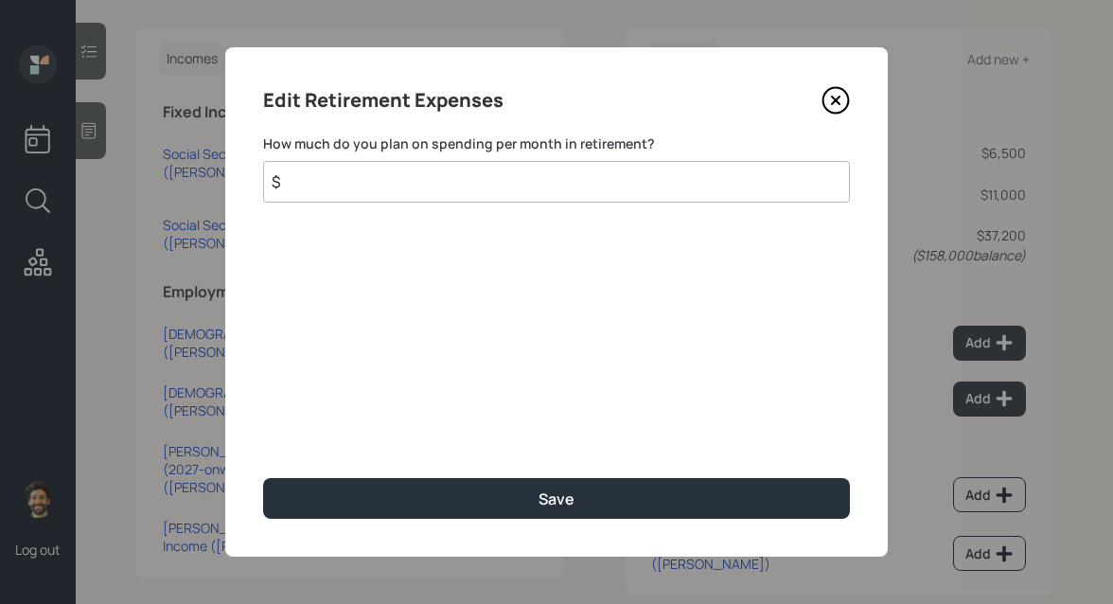
click at [381, 181] on input "$" at bounding box center [556, 182] width 587 height 42
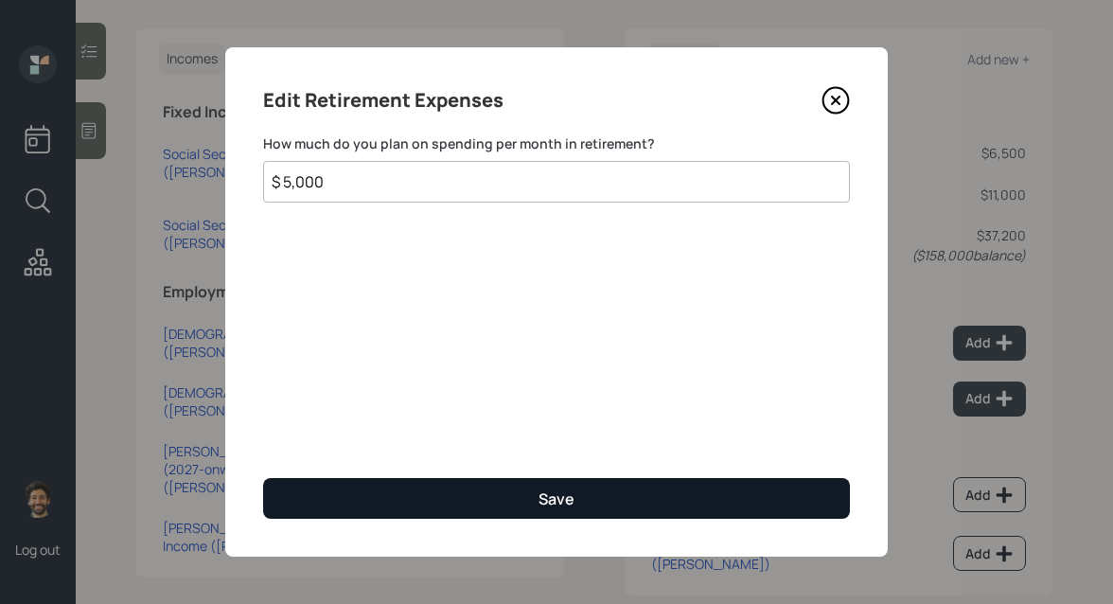
type input "$ 5,000"
click at [339, 499] on button "Save" at bounding box center [556, 498] width 587 height 41
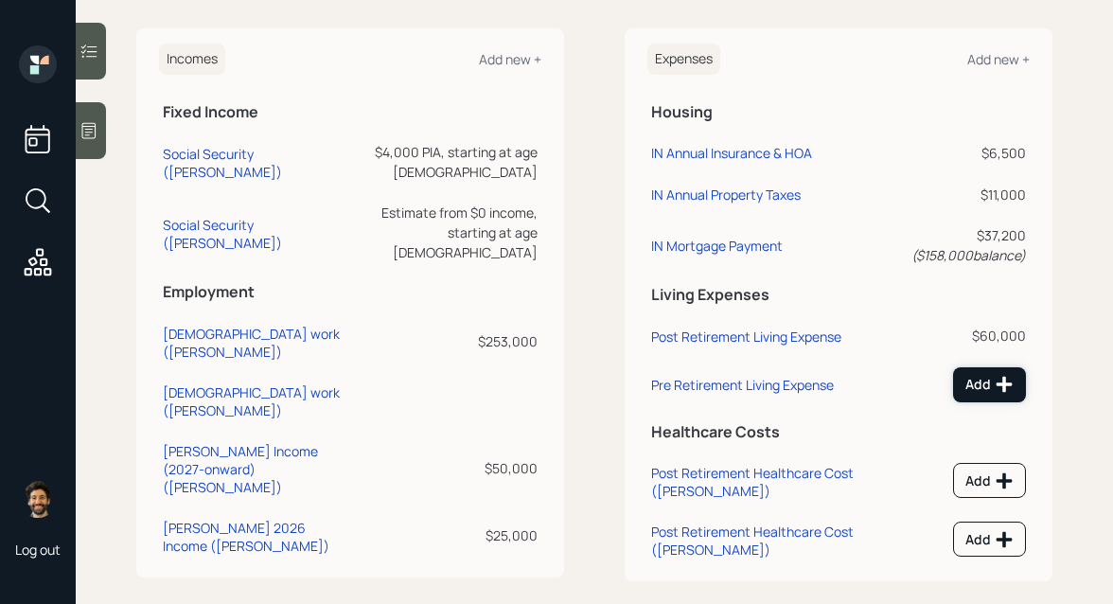
click at [979, 379] on div "Add" at bounding box center [989, 384] width 48 height 19
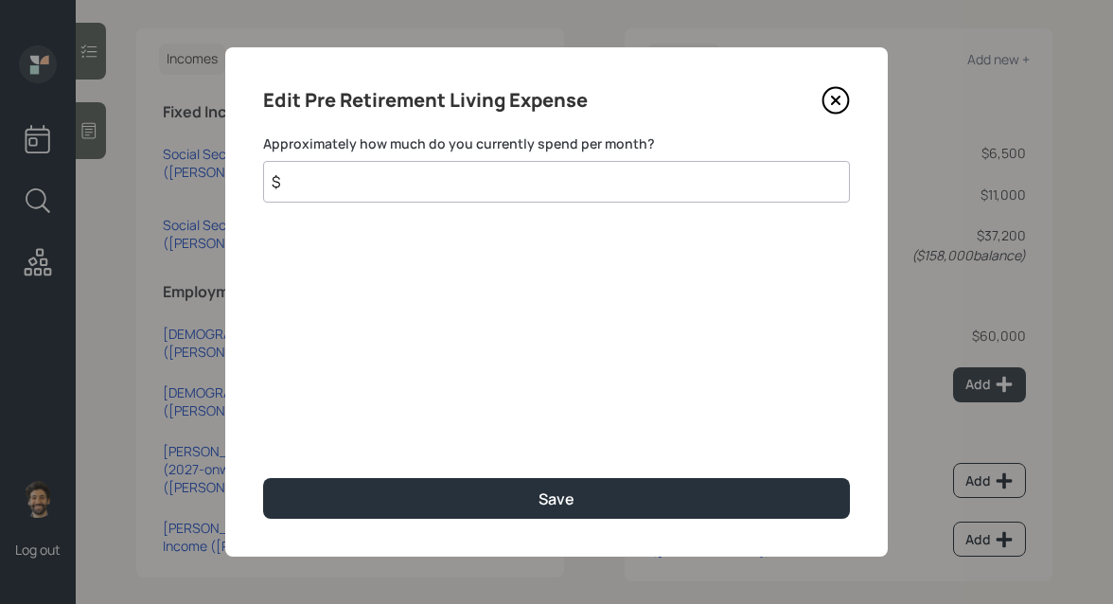
click at [444, 193] on input "$" at bounding box center [556, 182] width 587 height 42
type input "$ 5,000"
click at [433, 474] on div "Edit Pre Retirement Living Expense Approximately how much do you currently spen…" at bounding box center [556, 301] width 663 height 509
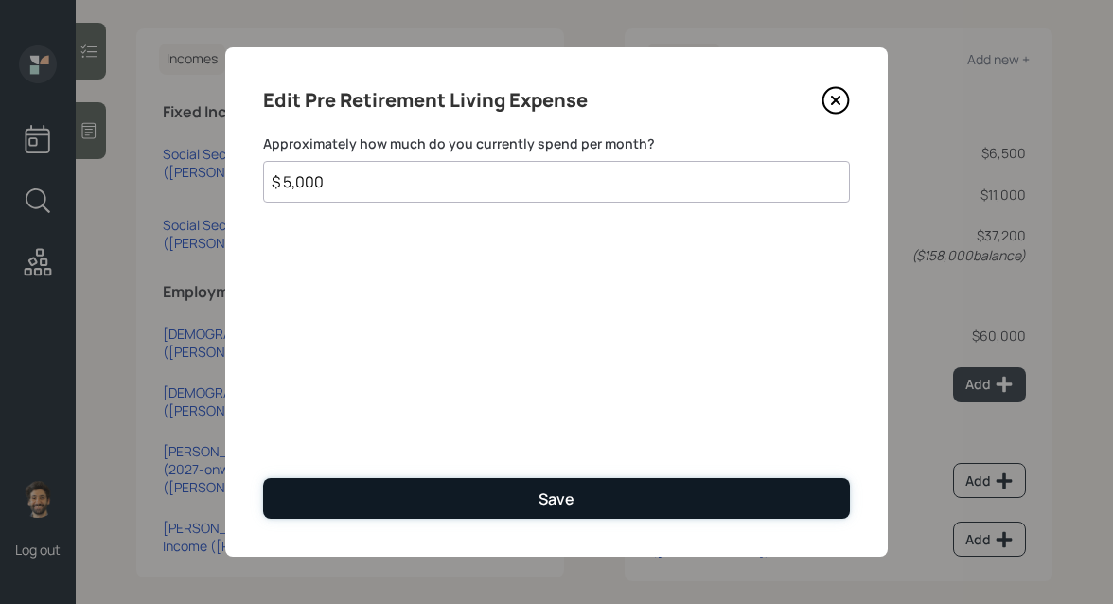
click at [437, 495] on button "Save" at bounding box center [556, 498] width 587 height 41
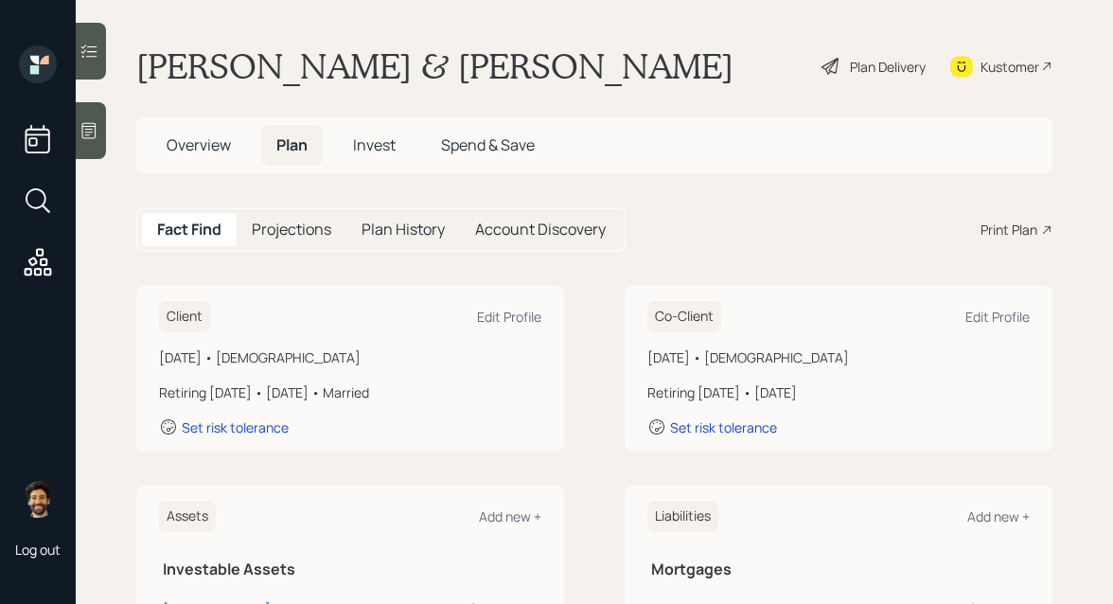
click at [881, 74] on div "Plan Delivery" at bounding box center [888, 67] width 76 height 20
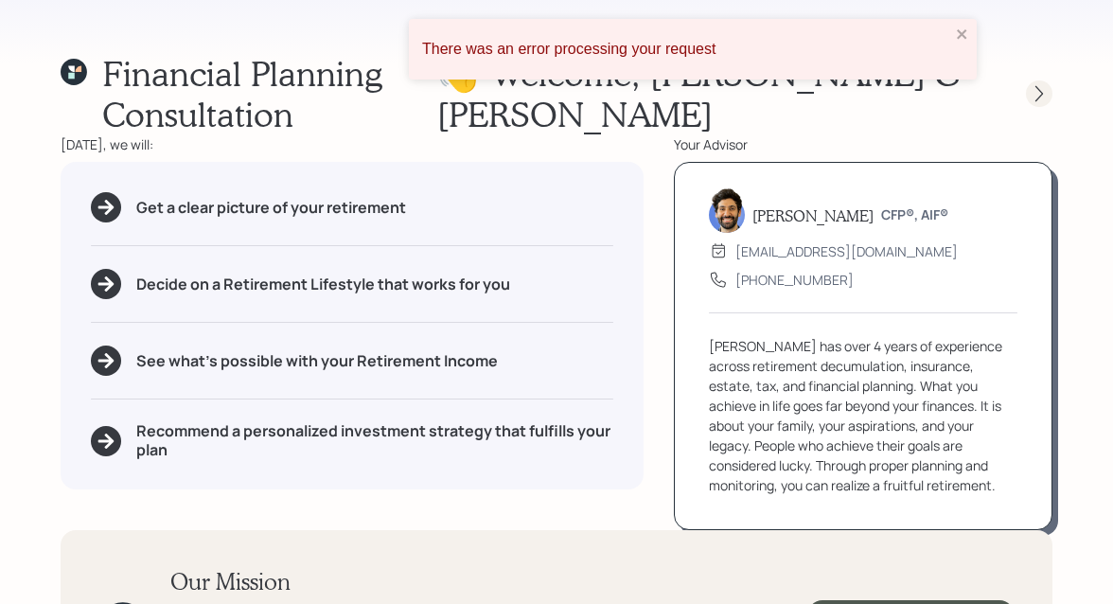
click at [1034, 84] on icon at bounding box center [1039, 93] width 19 height 19
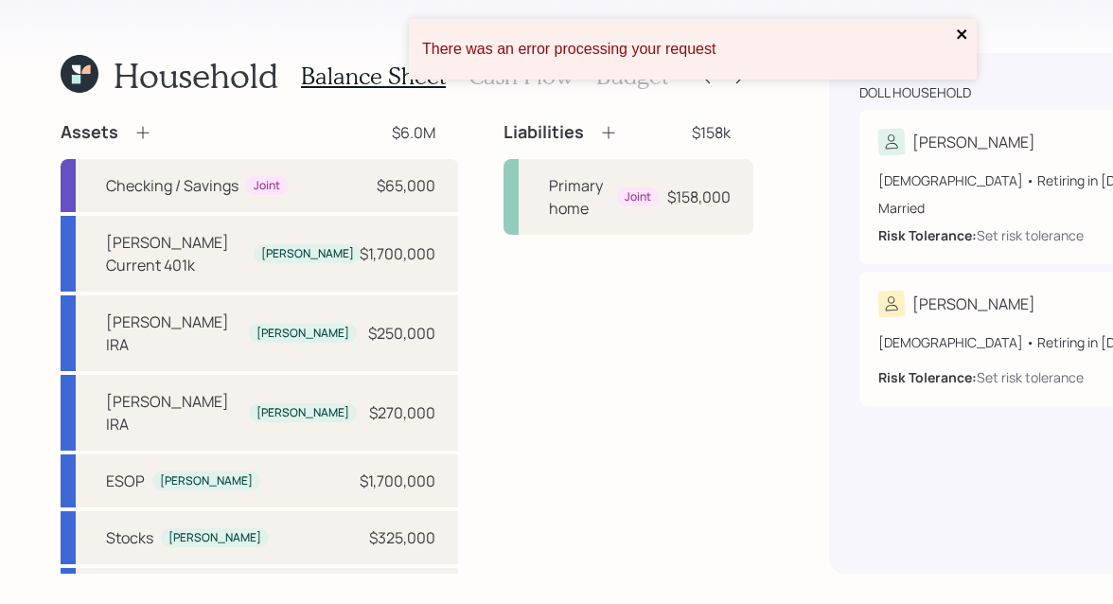
click at [963, 27] on icon "close" at bounding box center [962, 34] width 13 height 15
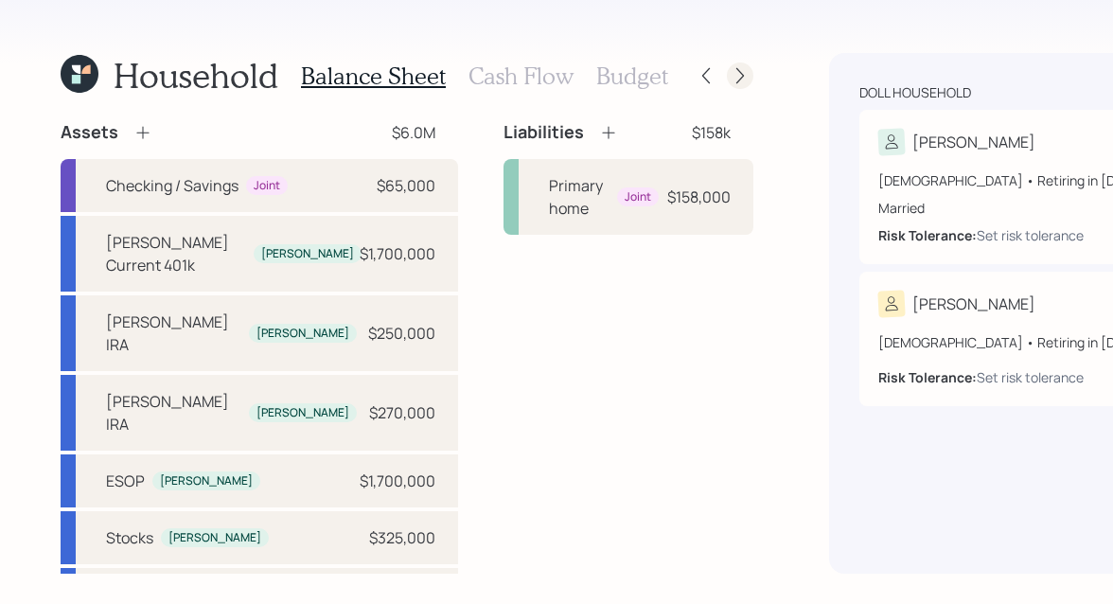
click at [736, 74] on icon at bounding box center [740, 76] width 8 height 16
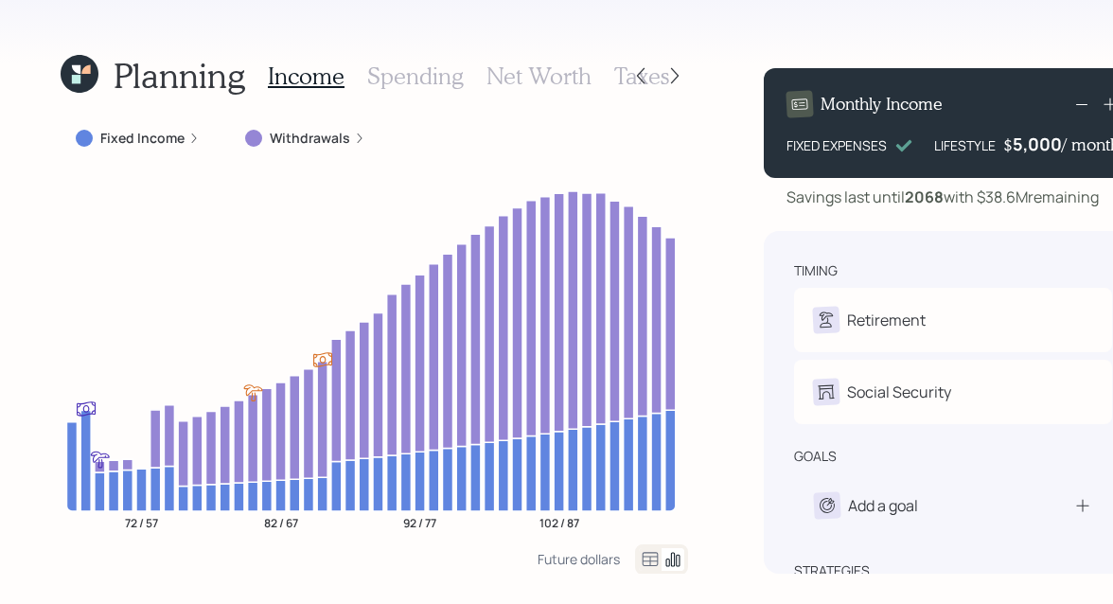
click at [371, 85] on h3 "Spending" at bounding box center [415, 75] width 97 height 27
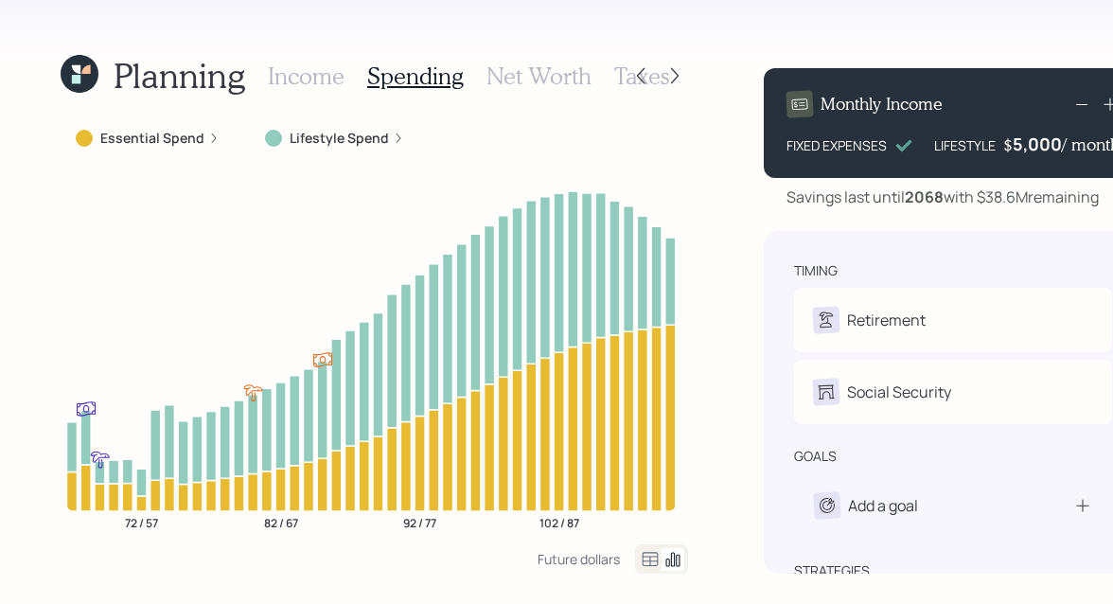
click at [642, 557] on icon at bounding box center [650, 559] width 23 height 23
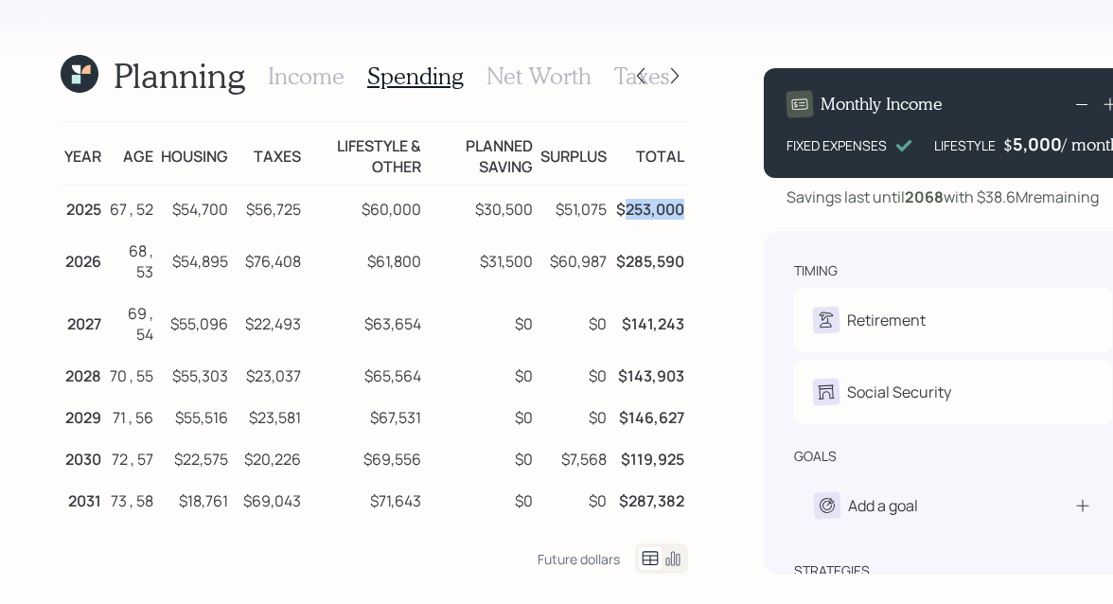
drag, startPoint x: 614, startPoint y: 223, endPoint x: 680, endPoint y: 222, distance: 66.3
click at [680, 222] on td "$253,000" at bounding box center [649, 207] width 78 height 43
drag, startPoint x: 171, startPoint y: 220, endPoint x: 240, endPoint y: 220, distance: 69.1
click at [240, 220] on tr "2025 67 , 52 $54,700 $56,725 $60,000 $30,500 $51,075 $253,000" at bounding box center [374, 207] width 627 height 43
click at [254, 220] on td "$56,725" at bounding box center [268, 207] width 73 height 43
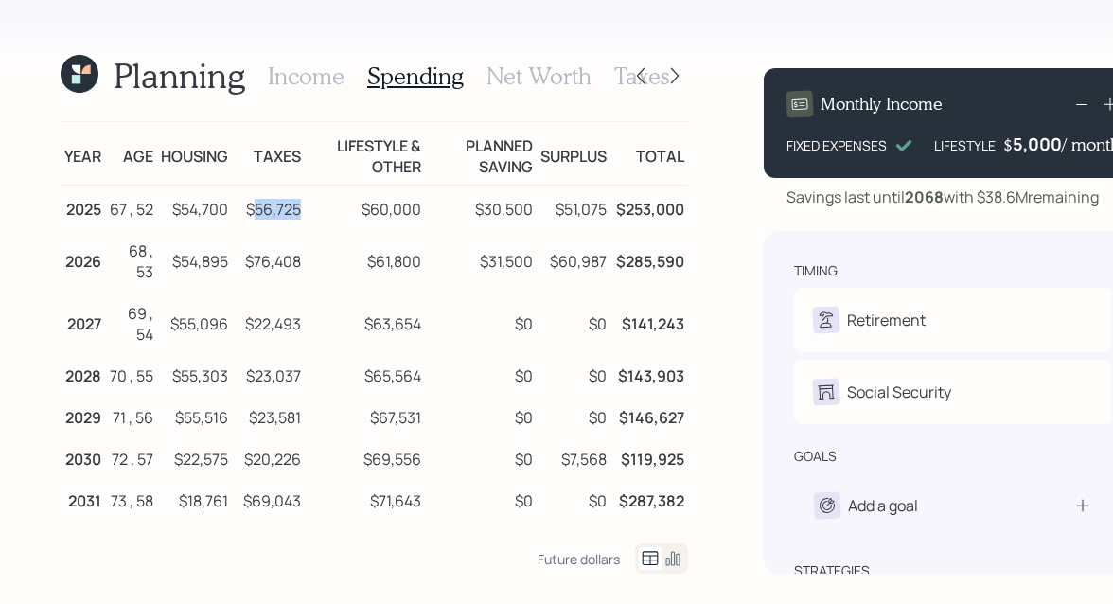
click at [258, 221] on td "$56,725" at bounding box center [268, 207] width 73 height 43
drag, startPoint x: 421, startPoint y: 222, endPoint x: 362, endPoint y: 223, distance: 58.7
click at [362, 223] on td "$60,000" at bounding box center [365, 207] width 120 height 43
drag, startPoint x: 470, startPoint y: 219, endPoint x: 533, endPoint y: 220, distance: 62.5
click at [533, 220] on tr "2025 67 , 52 $54,700 $56,725 $60,000 $30,500 $51,075 $253,000" at bounding box center [374, 207] width 627 height 43
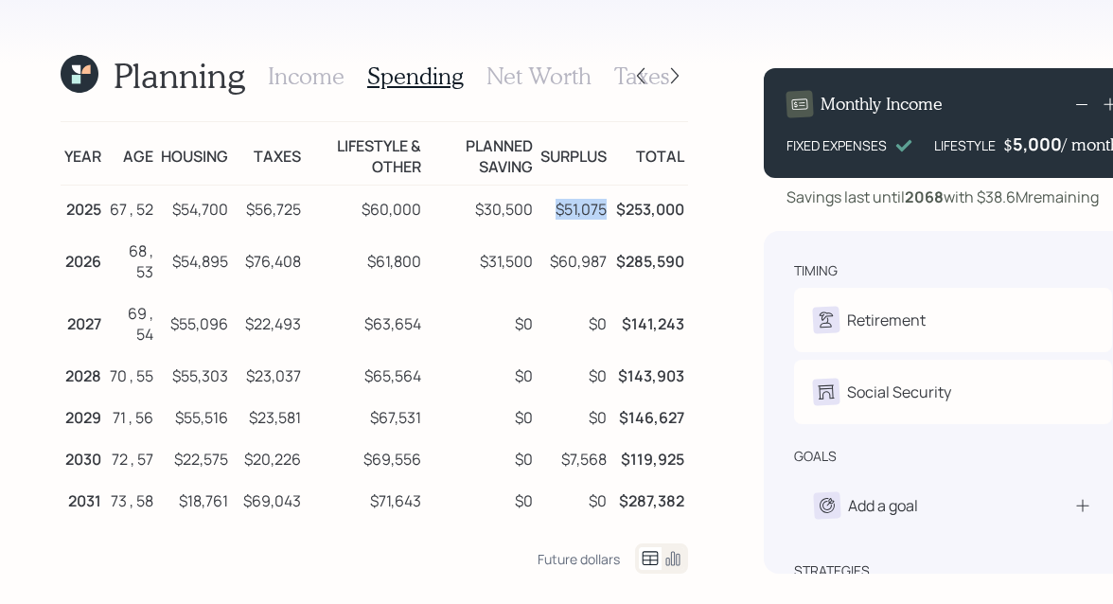
drag, startPoint x: 603, startPoint y: 219, endPoint x: 545, endPoint y: 219, distance: 57.7
click at [545, 219] on td "$51,075" at bounding box center [574, 207] width 74 height 43
drag, startPoint x: 537, startPoint y: 156, endPoint x: 596, endPoint y: 156, distance: 59.6
click at [596, 156] on td "Surplus" at bounding box center [574, 153] width 74 height 63
drag, startPoint x: 602, startPoint y: 344, endPoint x: 578, endPoint y: 344, distance: 23.7
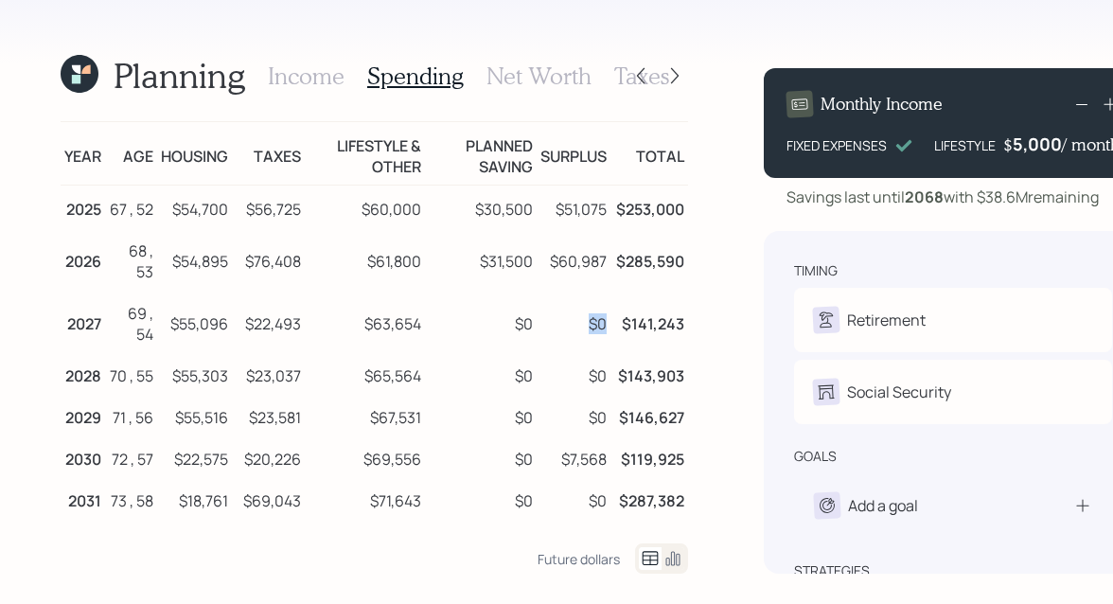
click at [578, 344] on td "$0" at bounding box center [574, 321] width 74 height 62
click at [592, 339] on td "$0" at bounding box center [574, 321] width 74 height 62
drag, startPoint x: 600, startPoint y: 342, endPoint x: 586, endPoint y: 344, distance: 14.3
click at [586, 344] on td "$0" at bounding box center [574, 321] width 74 height 62
drag, startPoint x: 422, startPoint y: 218, endPoint x: 175, endPoint y: 221, distance: 247.0
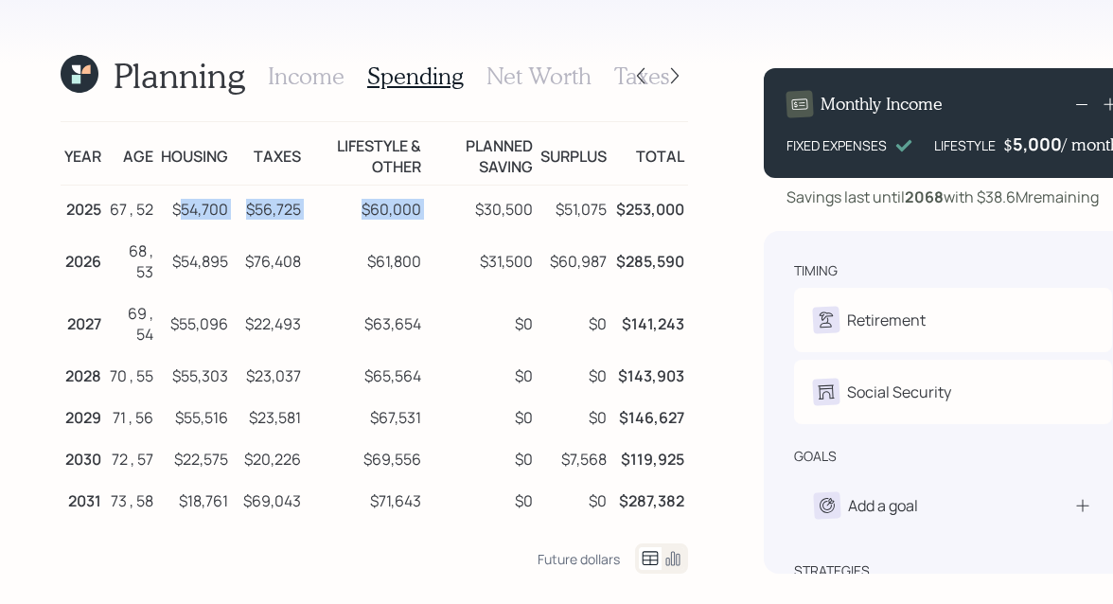
click at [175, 221] on tr "2025 67 , 52 $54,700 $56,725 $60,000 $30,500 $51,075 $253,000" at bounding box center [374, 207] width 627 height 43
click at [176, 221] on td "$54,700" at bounding box center [194, 207] width 75 height 43
drag, startPoint x: 176, startPoint y: 222, endPoint x: 306, endPoint y: 216, distance: 129.8
click at [306, 216] on tr "2025 67 , 52 $54,700 $56,725 $60,000 $30,500 $51,075 $253,000" at bounding box center [374, 207] width 627 height 43
drag, startPoint x: 358, startPoint y: 219, endPoint x: 422, endPoint y: 219, distance: 64.4
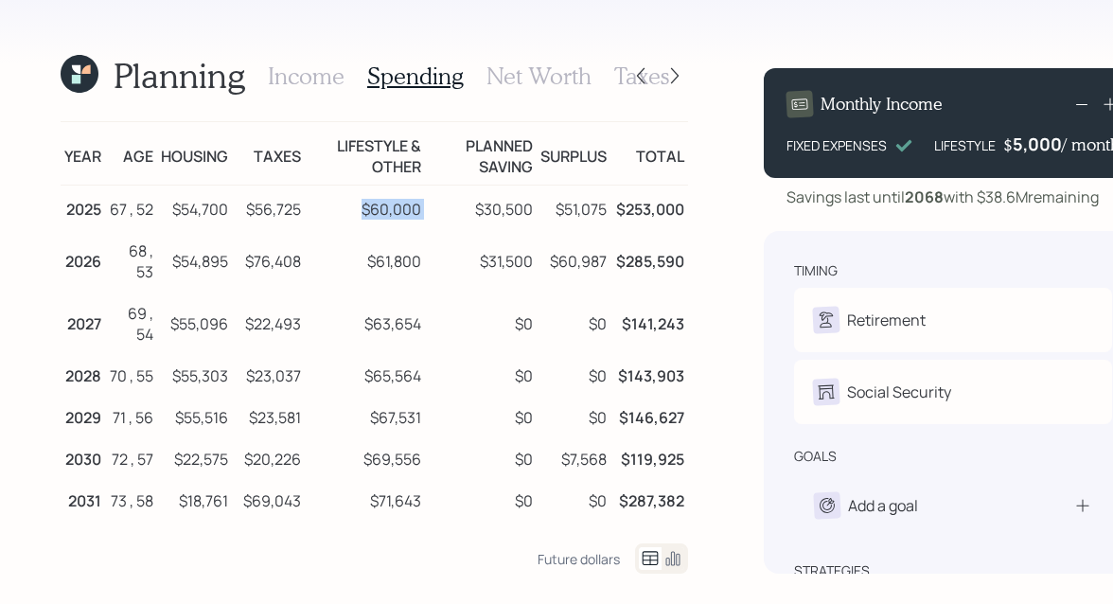
click at [422, 219] on tr "2025 67 , 52 $54,700 $56,725 $60,000 $30,500 $51,075 $253,000" at bounding box center [374, 207] width 627 height 43
click at [417, 219] on td "$60,000" at bounding box center [365, 207] width 120 height 43
drag, startPoint x: 426, startPoint y: 220, endPoint x: 363, endPoint y: 220, distance: 62.5
click at [363, 220] on tr "2025 67 , 52 $54,700 $56,725 $60,000 $30,500 $51,075 $253,000" at bounding box center [374, 207] width 627 height 43
click at [297, 83] on h3 "Income" at bounding box center [306, 75] width 77 height 27
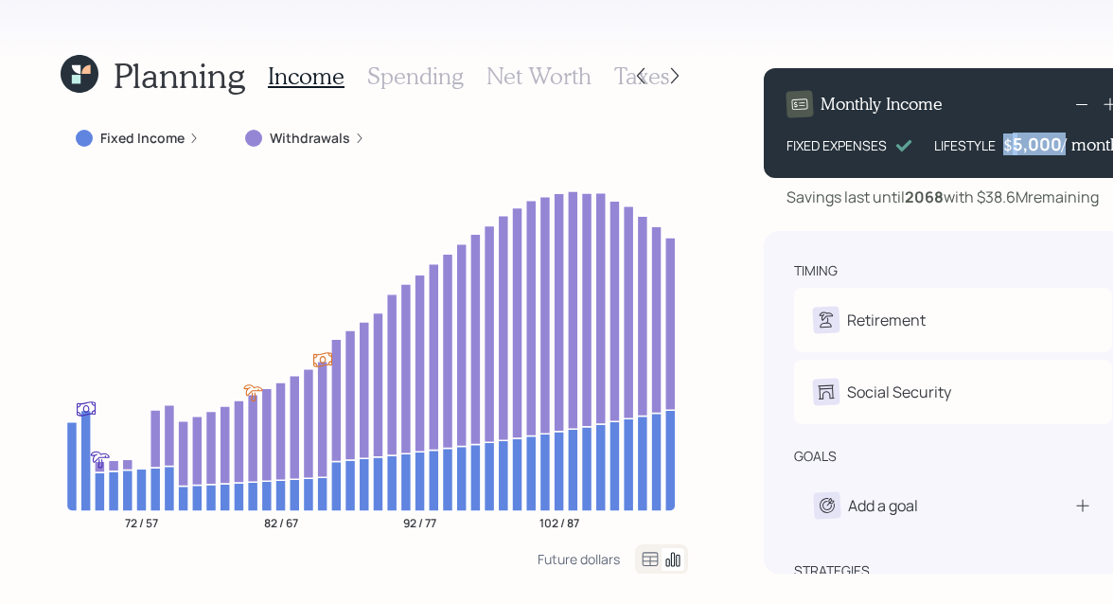
drag, startPoint x: 996, startPoint y: 147, endPoint x: 1057, endPoint y: 147, distance: 61.5
click at [1057, 147] on div "LIFESTYLE $ 5,000 / month" at bounding box center [1027, 144] width 186 height 23
click at [83, 79] on icon at bounding box center [80, 74] width 38 height 38
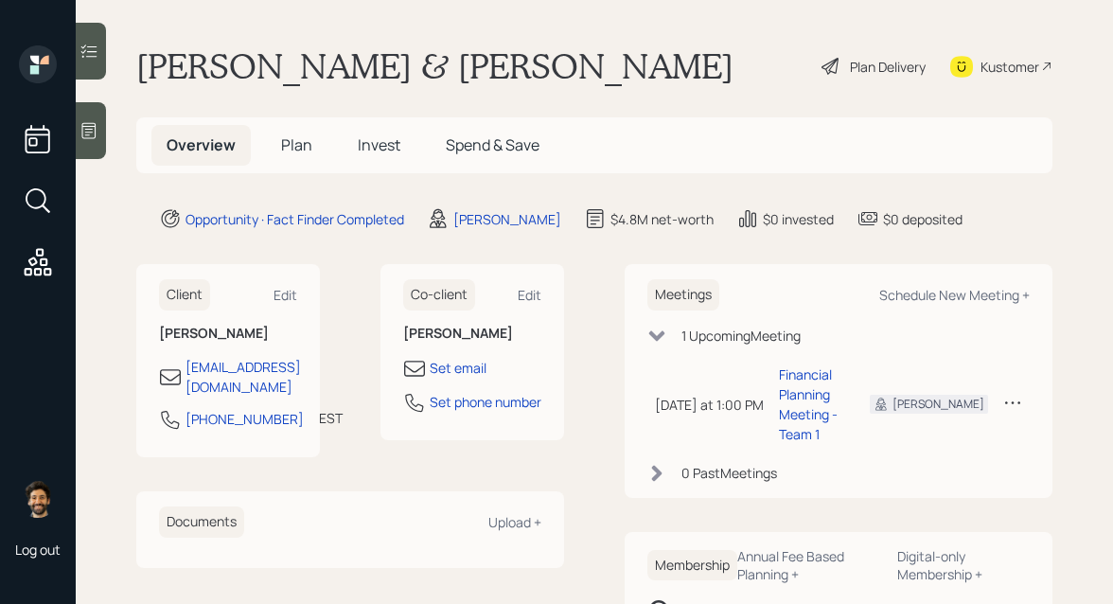
click at [298, 149] on span "Plan" at bounding box center [296, 144] width 31 height 21
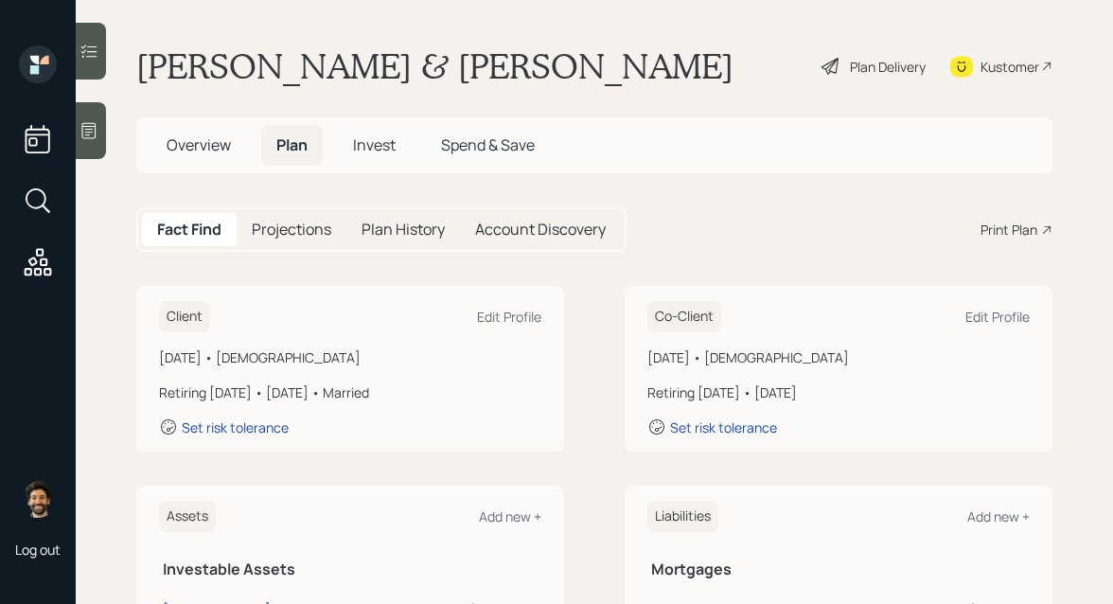
click at [307, 221] on h5 "Projections" at bounding box center [292, 230] width 80 height 18
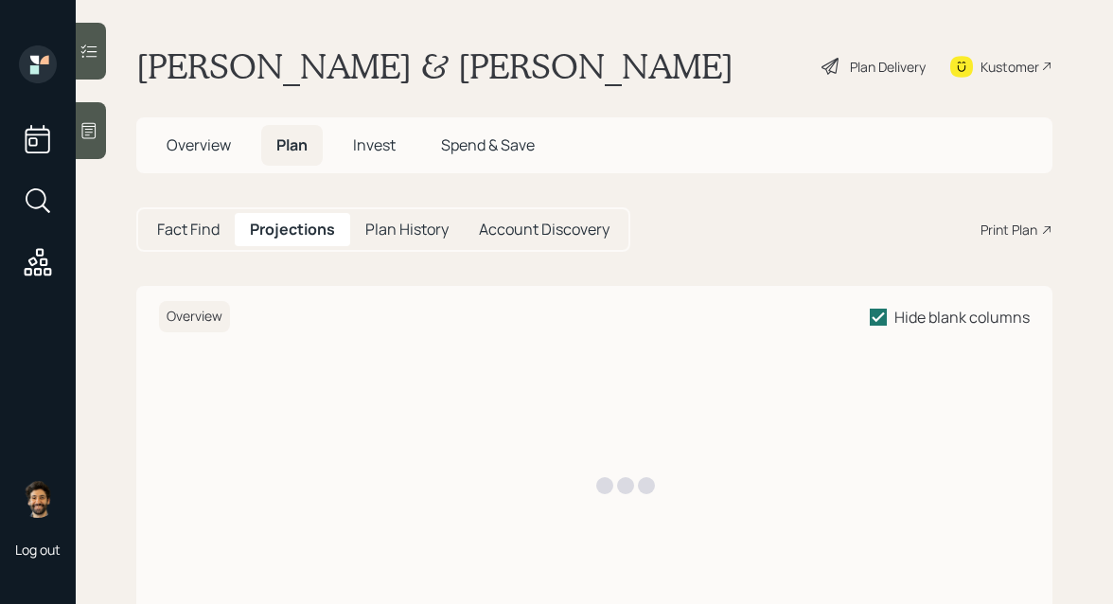
click at [181, 150] on span "Overview" at bounding box center [199, 144] width 64 height 21
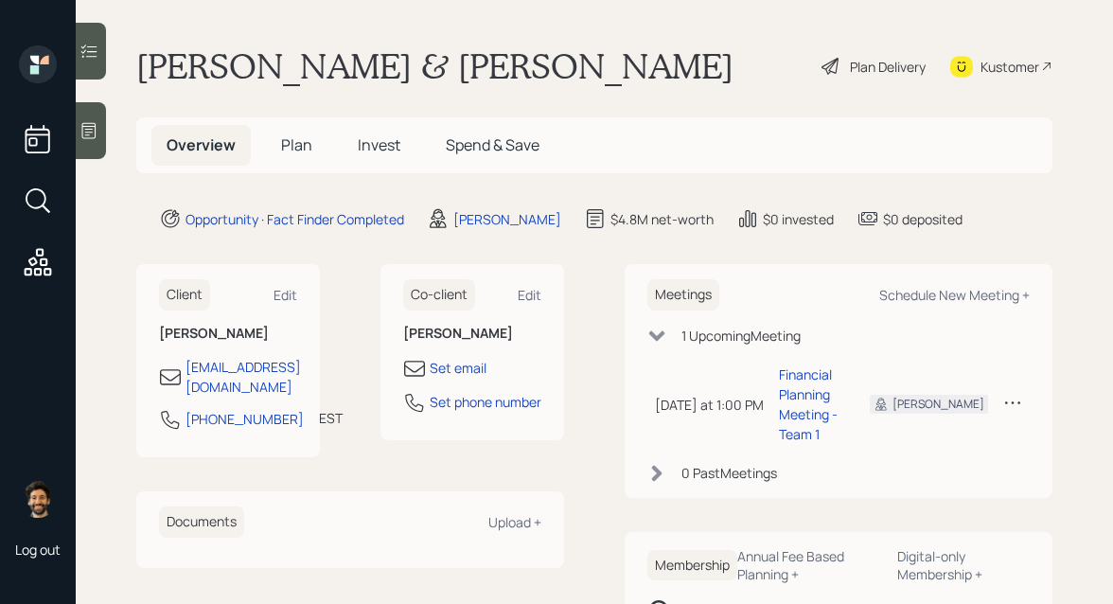
scroll to position [38, 0]
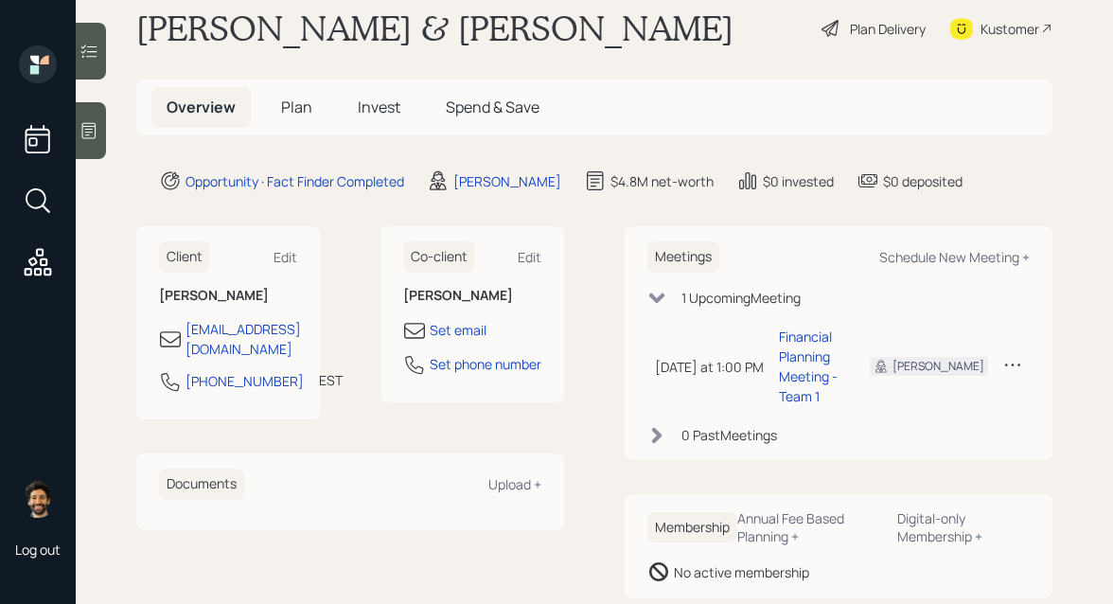
click at [293, 110] on span "Plan" at bounding box center [296, 107] width 31 height 21
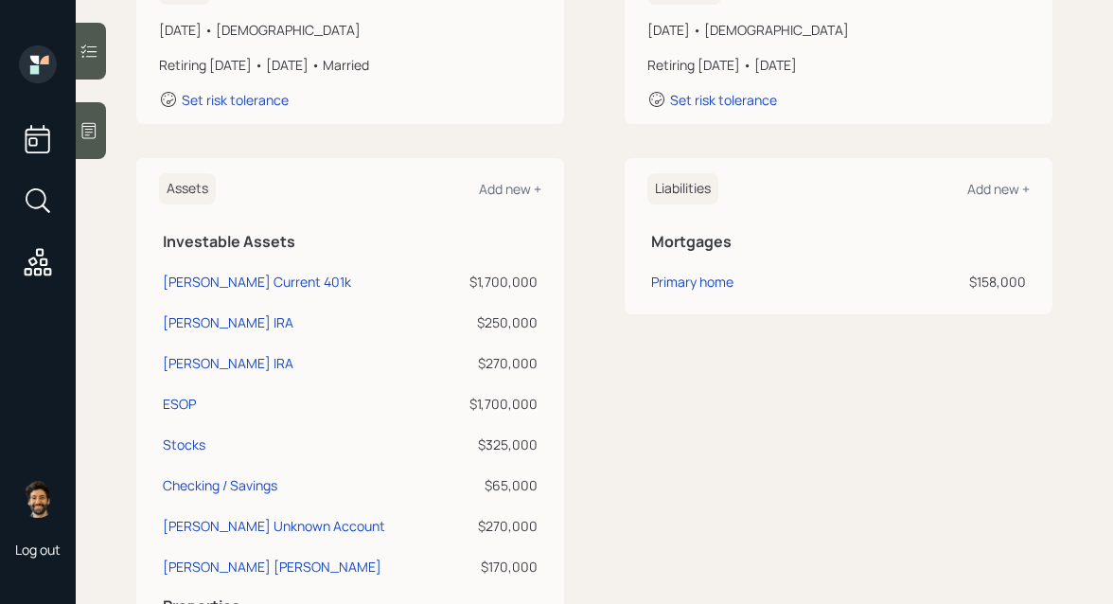
scroll to position [328, 0]
click at [701, 283] on div "Primary home" at bounding box center [692, 281] width 82 height 20
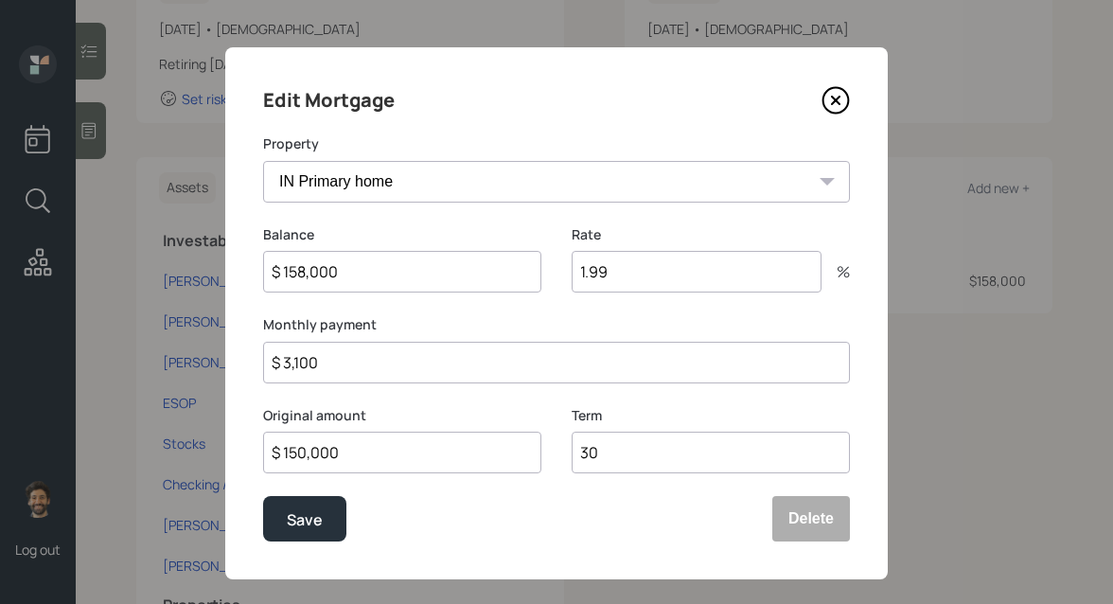
drag, startPoint x: 651, startPoint y: 275, endPoint x: 521, endPoint y: 275, distance: 129.7
click at [521, 275] on div "Balance $ 158,000 Rate 1.99 %" at bounding box center [556, 270] width 587 height 91
drag, startPoint x: 332, startPoint y: 361, endPoint x: 252, endPoint y: 361, distance: 80.4
click at [252, 361] on div "Edit Mortgage Property IN Primary home Balance $ 158,000 Rate 1.99 % Monthly pa…" at bounding box center [556, 313] width 663 height 532
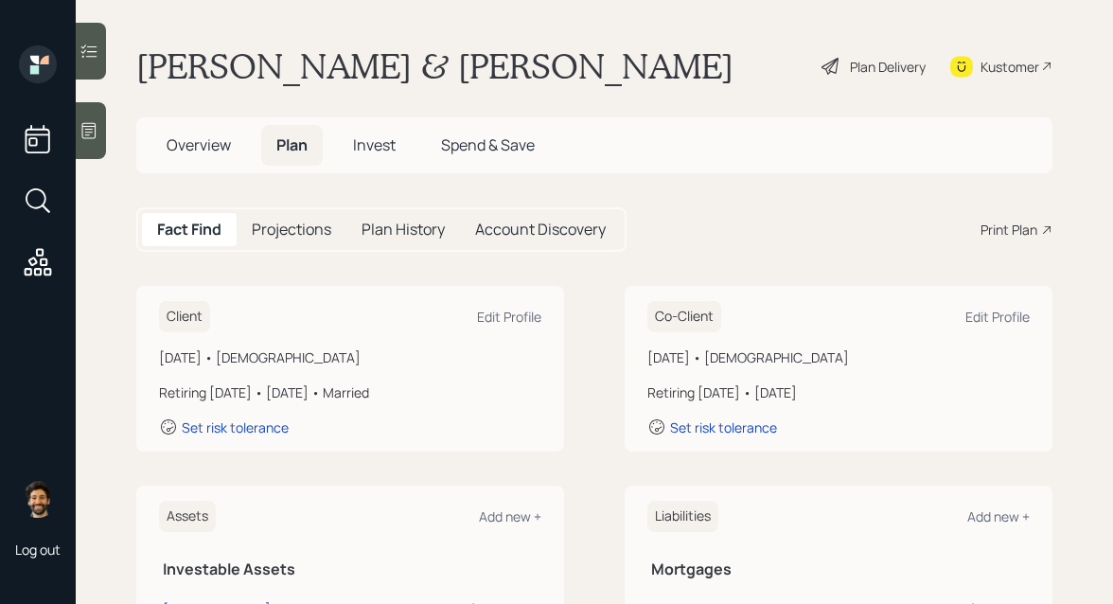
click at [892, 62] on div "Plan Delivery" at bounding box center [888, 67] width 76 height 20
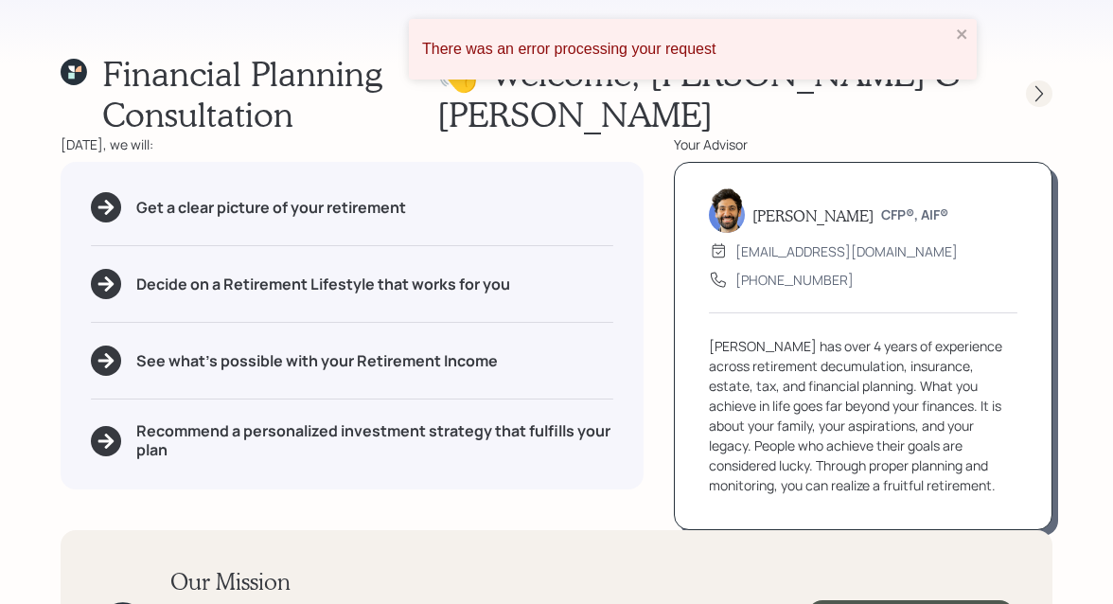
click at [1034, 84] on icon at bounding box center [1039, 93] width 19 height 19
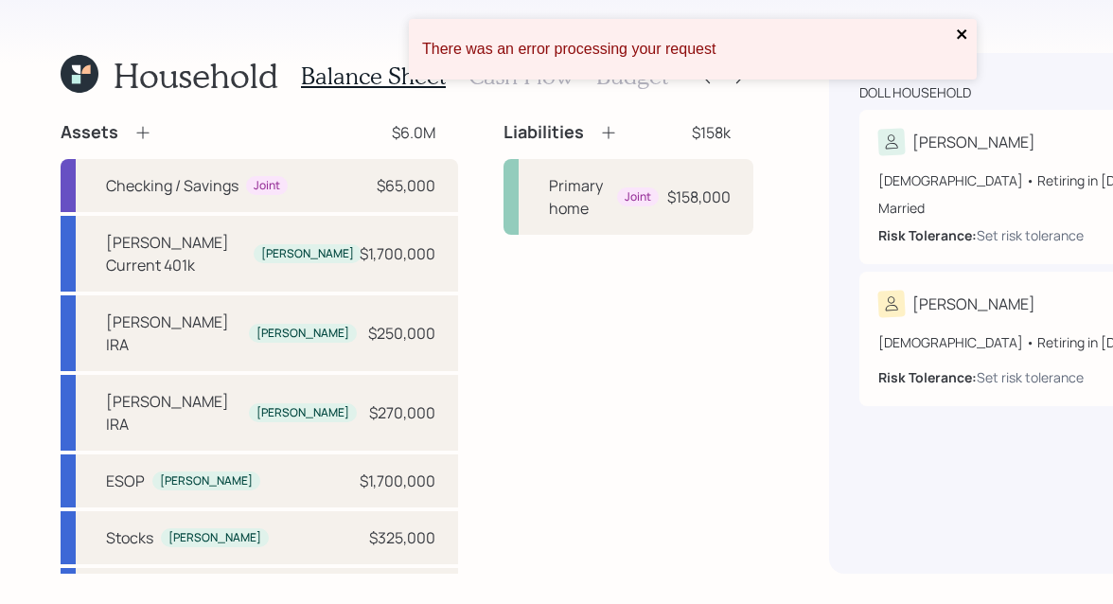
click at [960, 30] on icon "close" at bounding box center [962, 34] width 13 height 15
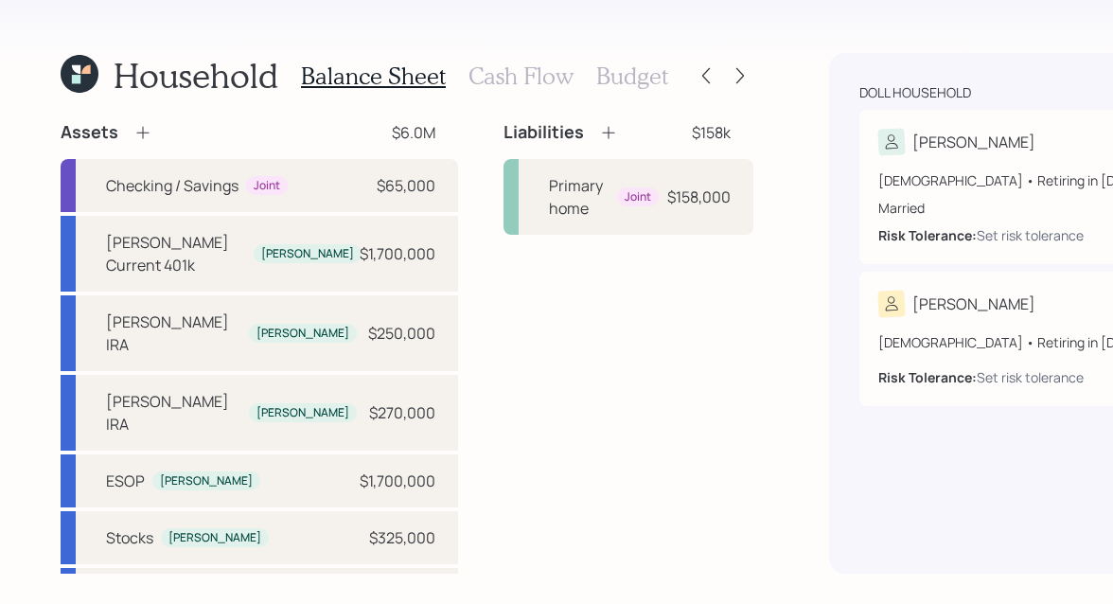
click at [644, 72] on h3 "Budget" at bounding box center [632, 75] width 72 height 27
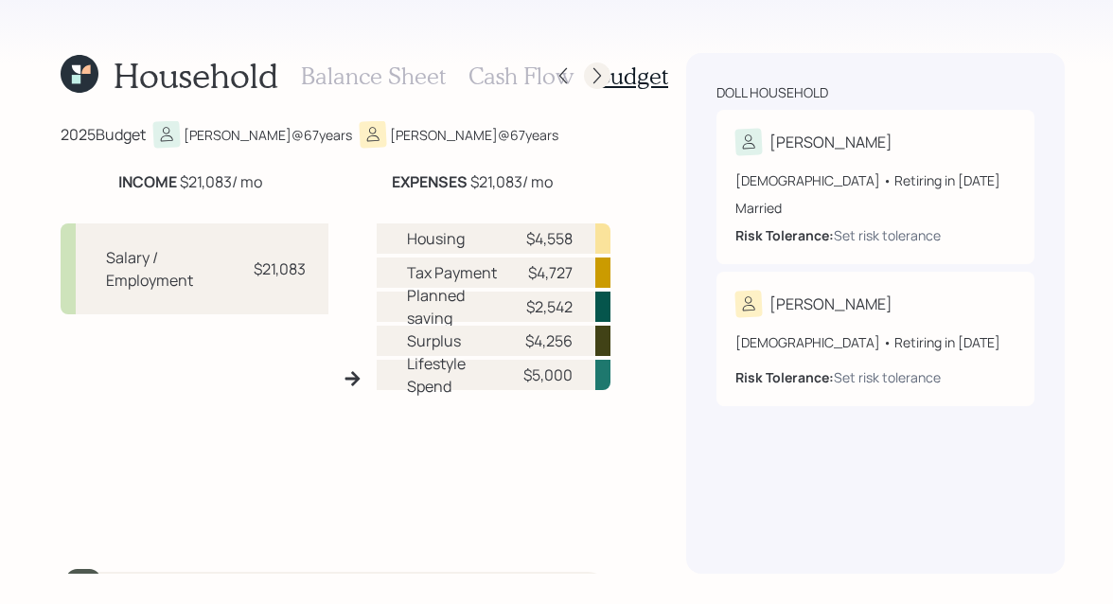
click at [594, 75] on icon at bounding box center [597, 75] width 19 height 19
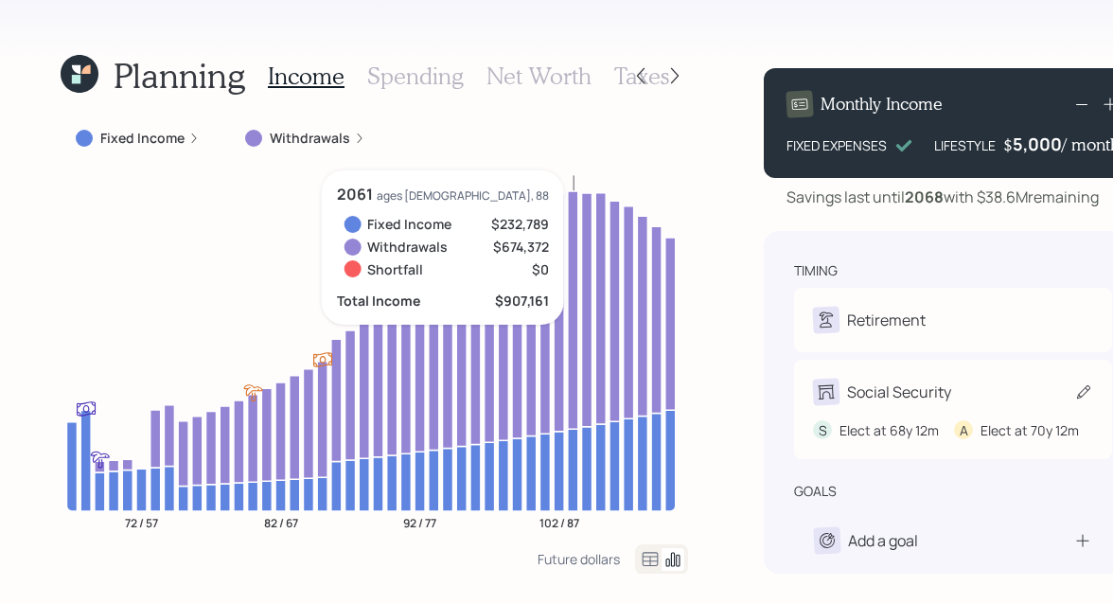
click at [1074, 398] on icon at bounding box center [1083, 391] width 19 height 19
select select "12"
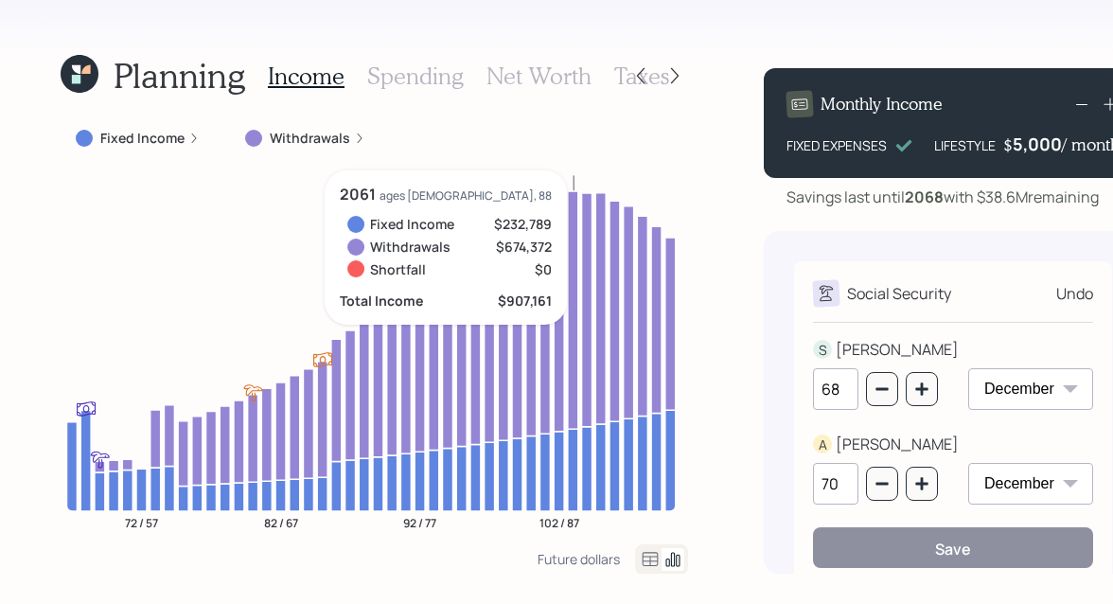
drag, startPoint x: 839, startPoint y: 383, endPoint x: 785, endPoint y: 383, distance: 54.9
click at [785, 383] on div "Social Security Undo S SCOTT 68 January February March April May June July Augu…" at bounding box center [953, 402] width 379 height 343
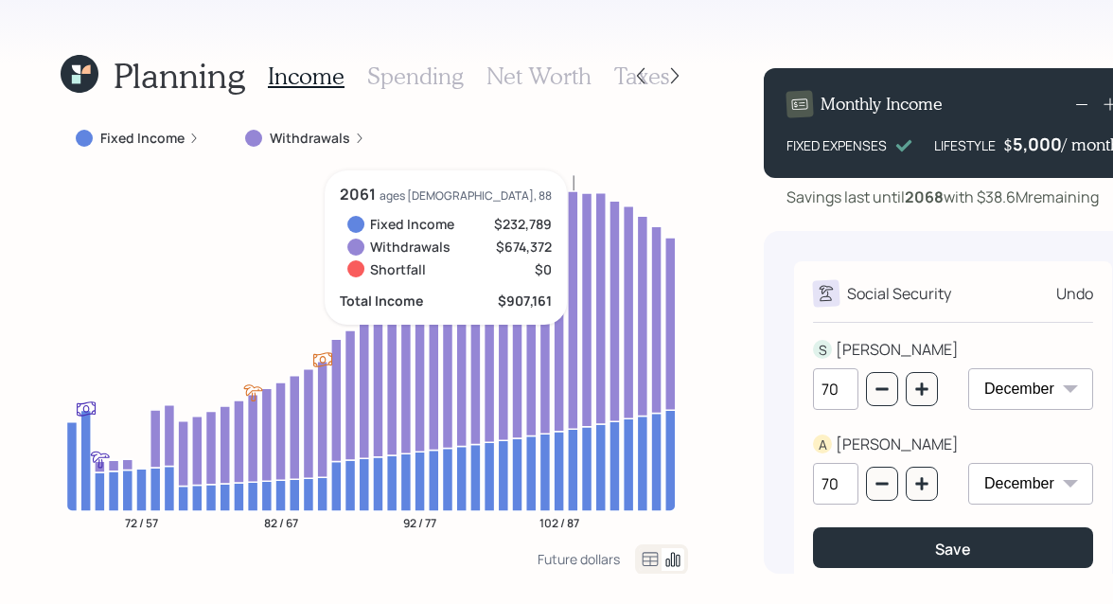
click at [834, 325] on div "Social Security Undo S SCOTT 70 January February March April May June July Augu…" at bounding box center [953, 424] width 318 height 326
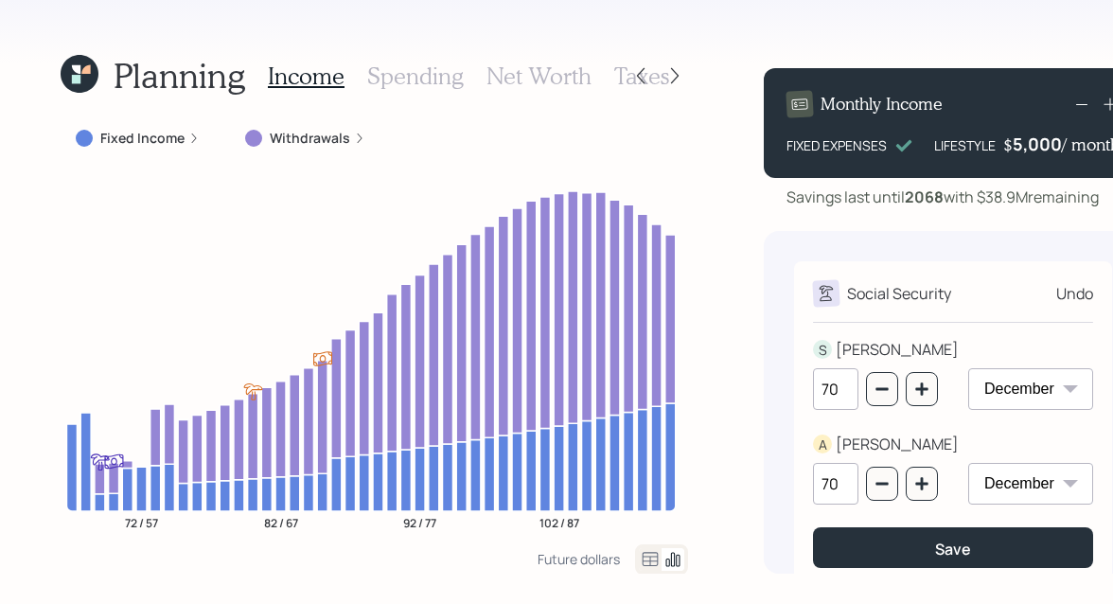
drag, startPoint x: 836, startPoint y: 393, endPoint x: 793, endPoint y: 393, distance: 42.6
click at [794, 393] on div "Social Security Undo S SCOTT 70 January February March April May June July Augu…" at bounding box center [953, 424] width 318 height 326
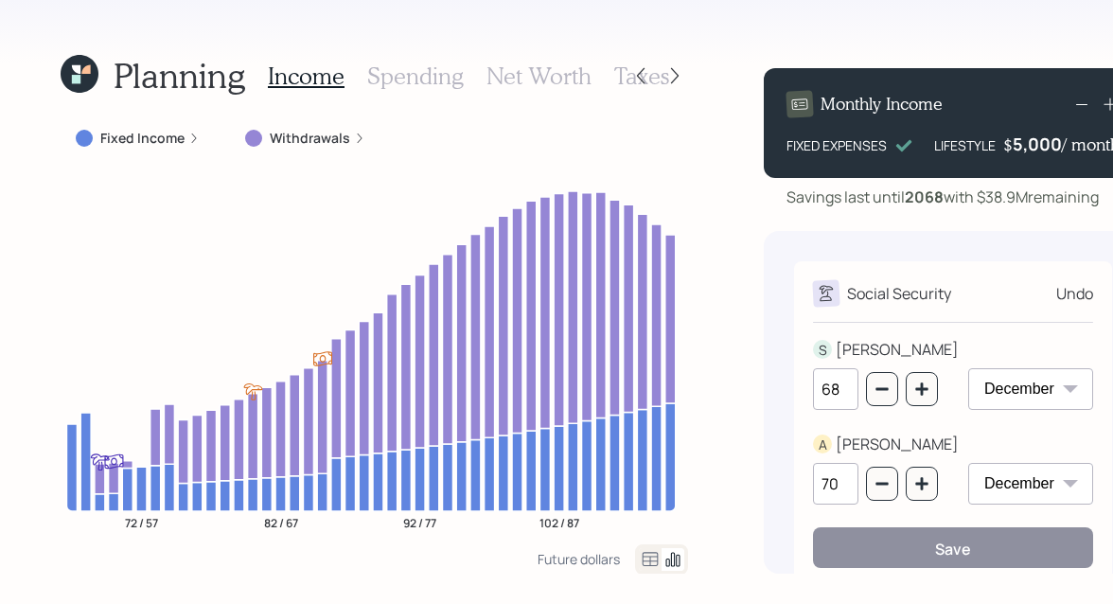
type input "68"
click at [837, 351] on div "SCOTT" at bounding box center [897, 349] width 123 height 23
click at [81, 78] on icon at bounding box center [80, 74] width 38 height 38
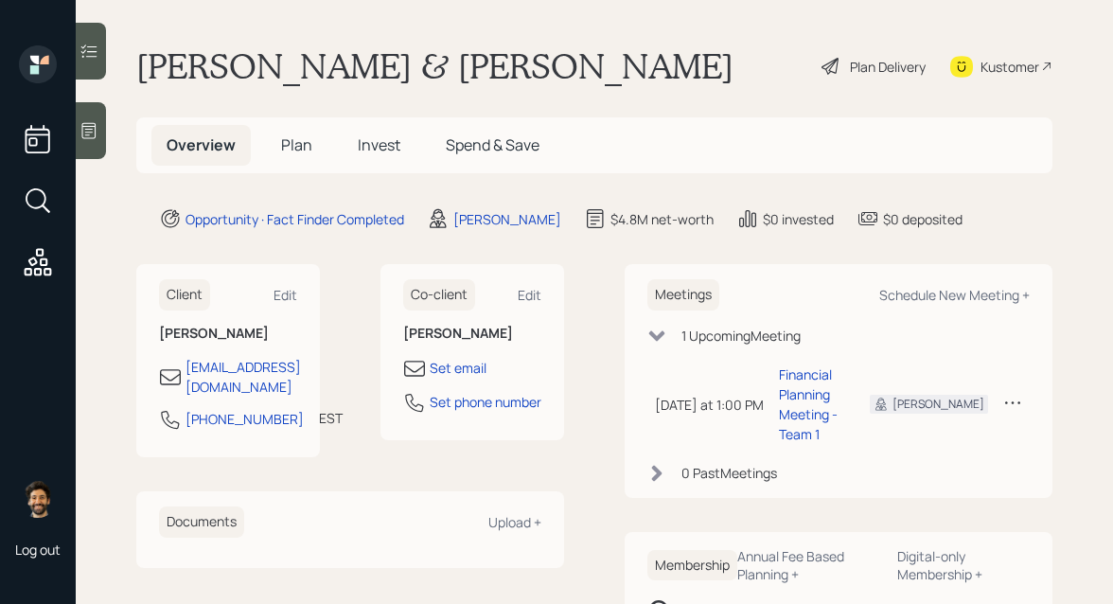
click at [278, 138] on h5 "Plan" at bounding box center [297, 145] width 62 height 41
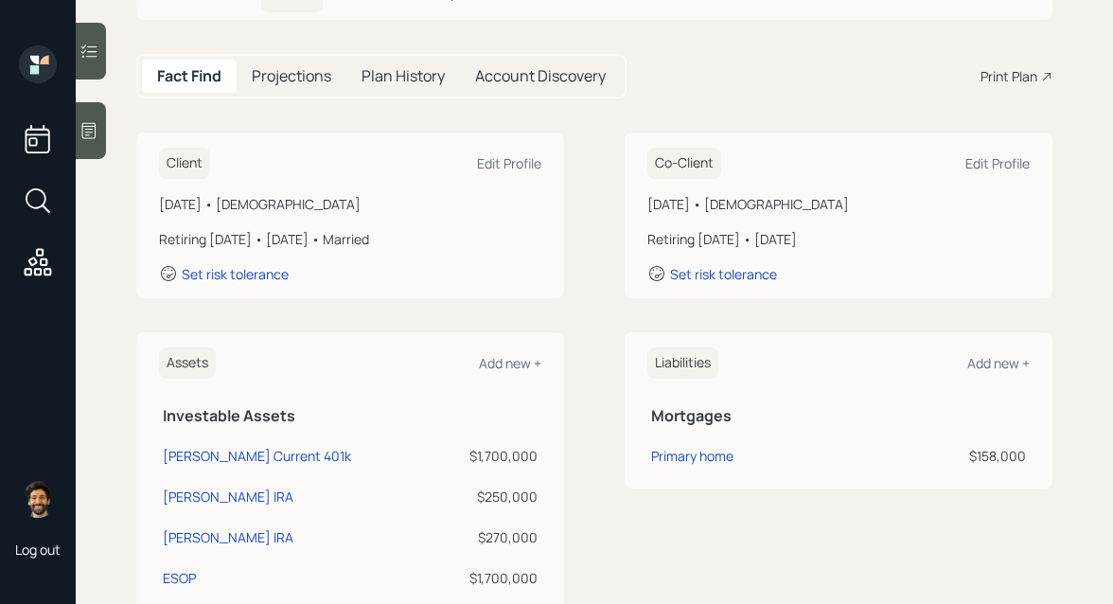
scroll to position [132, 0]
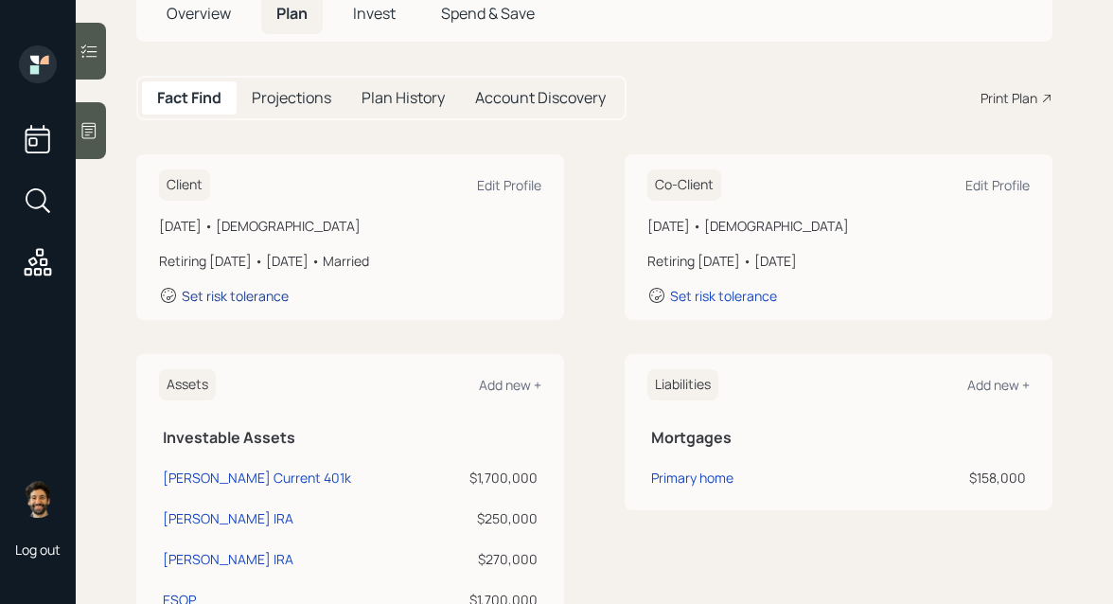
click at [239, 301] on div "Set risk tolerance" at bounding box center [235, 296] width 107 height 18
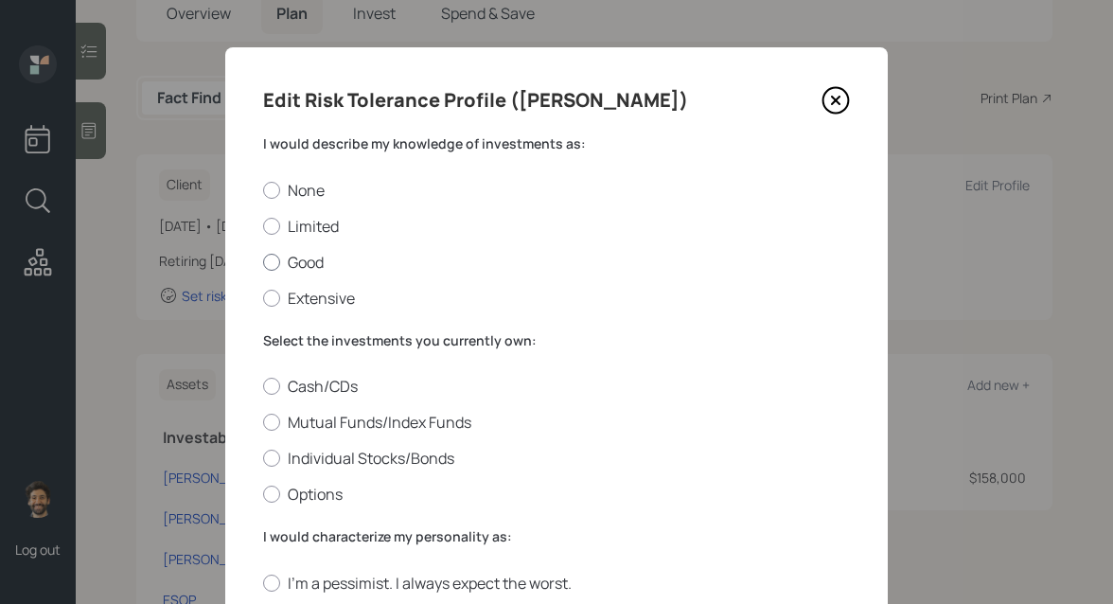
click at [281, 263] on label "Good" at bounding box center [556, 262] width 587 height 21
click at [263, 262] on input "Good" at bounding box center [262, 261] width 1 height 1
radio input "true"
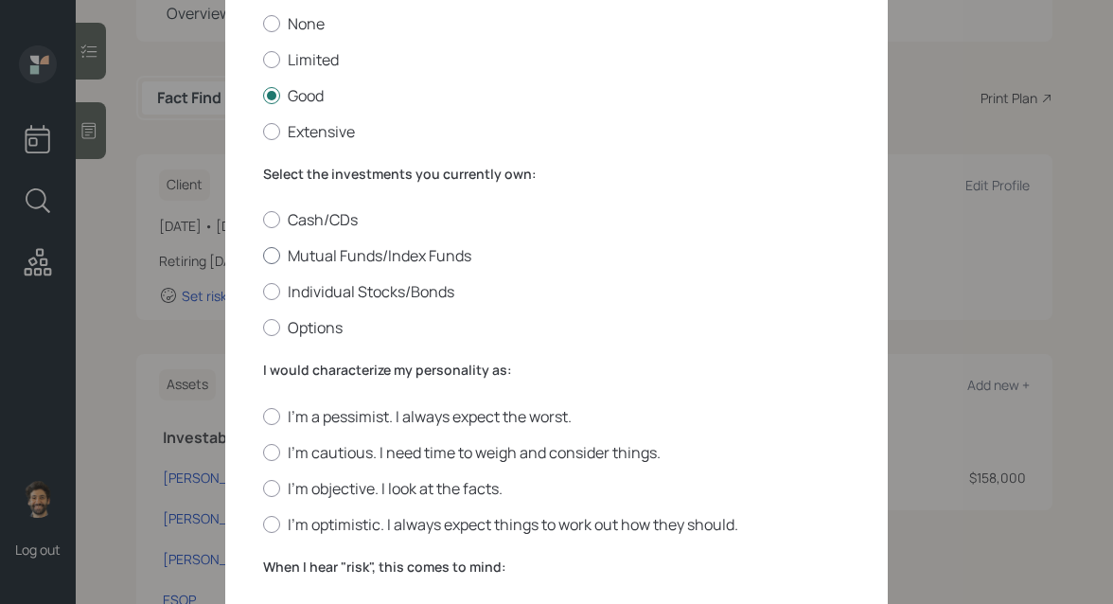
click at [313, 248] on label "Mutual Funds/Index Funds" at bounding box center [556, 255] width 587 height 21
click at [263, 256] on input "Mutual Funds/Index Funds" at bounding box center [262, 256] width 1 height 1
radio input "true"
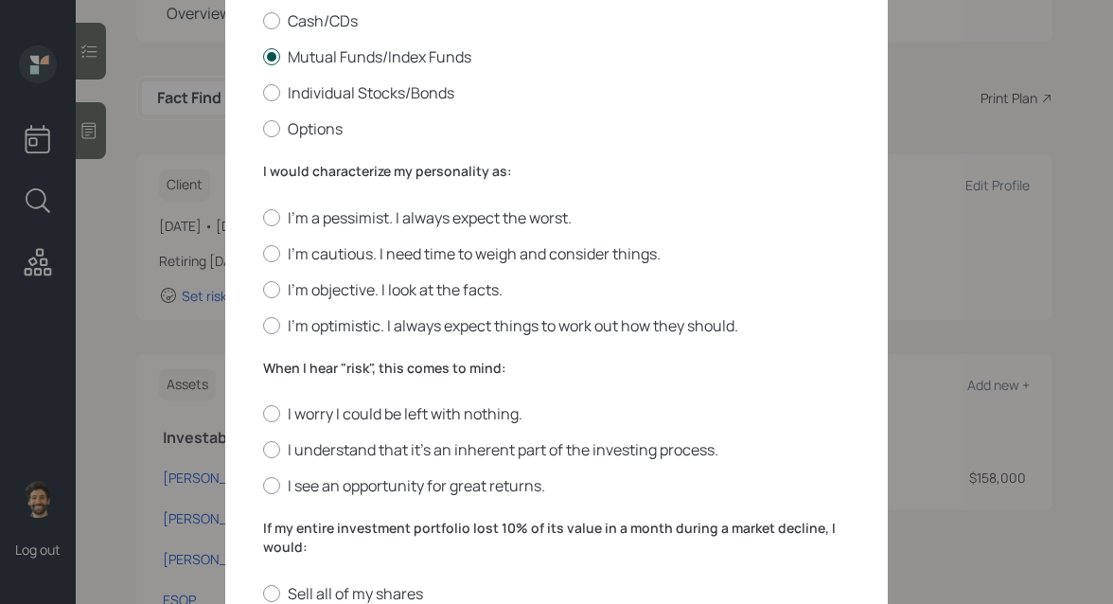
scroll to position [419, 0]
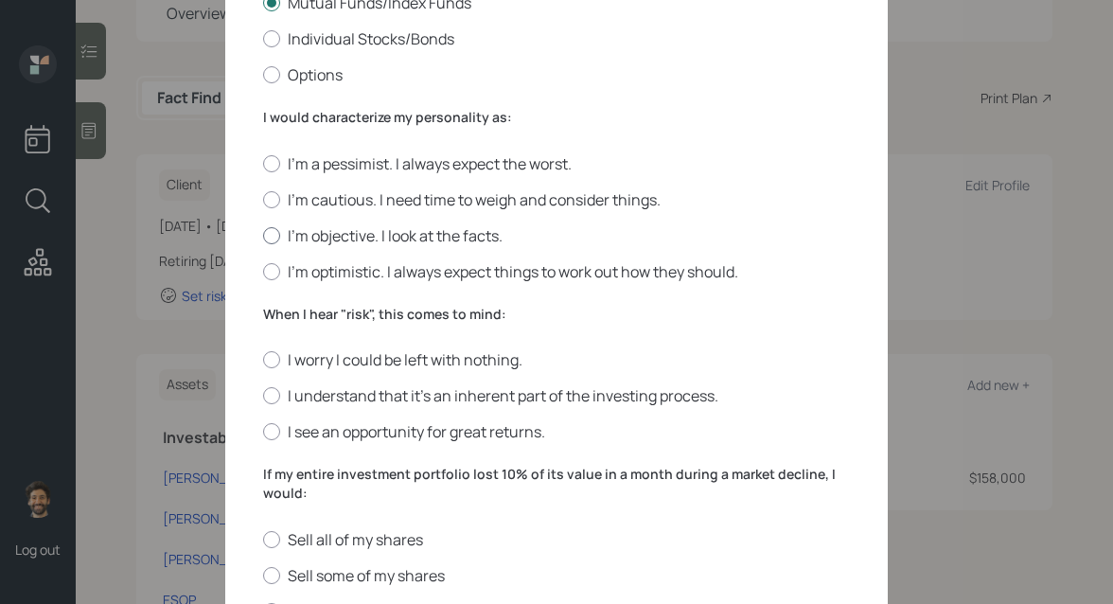
click at [303, 236] on label "I'm objective. I look at the facts." at bounding box center [556, 235] width 587 height 21
click at [263, 236] on input "I'm objective. I look at the facts." at bounding box center [262, 235] width 1 height 1
radio input "true"
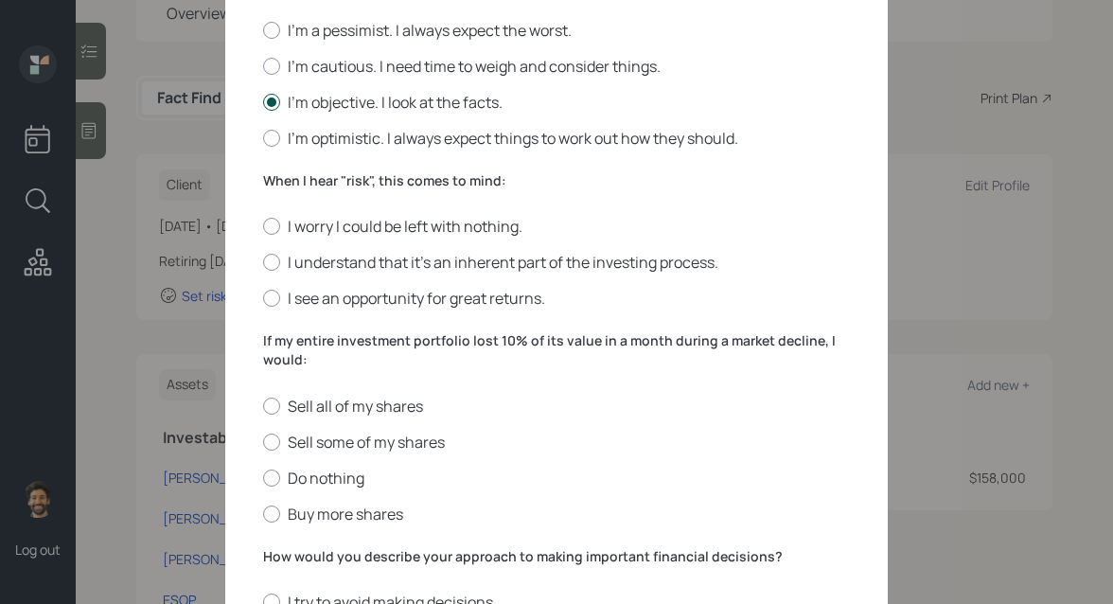
scroll to position [576, 0]
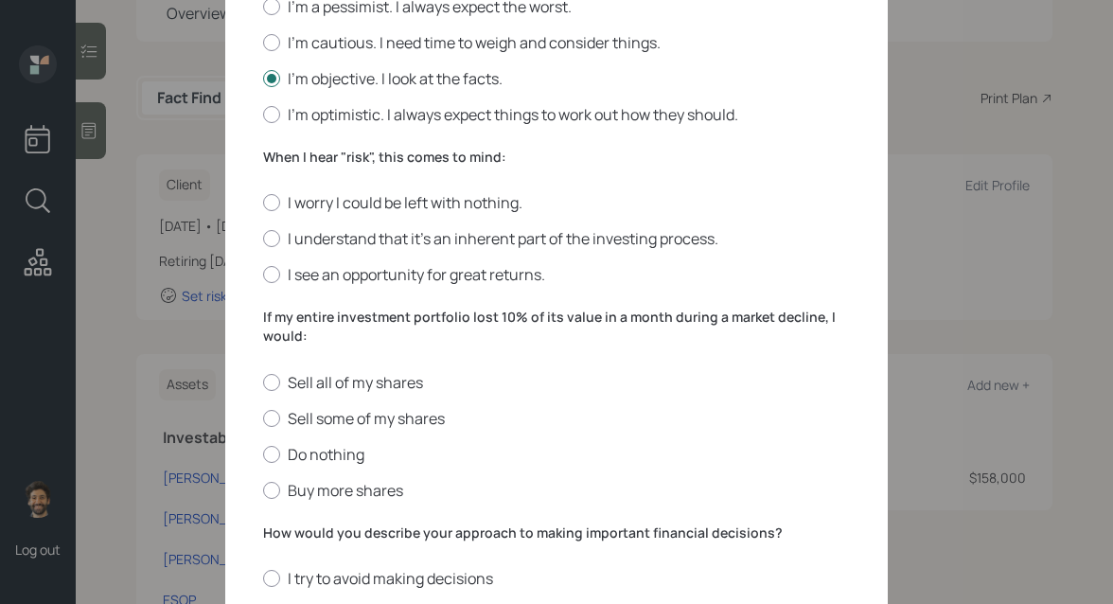
click at [297, 151] on label "When I hear "risk", this comes to mind:" at bounding box center [556, 157] width 587 height 19
click at [313, 236] on label "I understand that it’s an inherent part of the investing process." at bounding box center [556, 238] width 587 height 21
click at [263, 239] on input "I understand that it’s an inherent part of the investing process." at bounding box center [262, 239] width 1 height 1
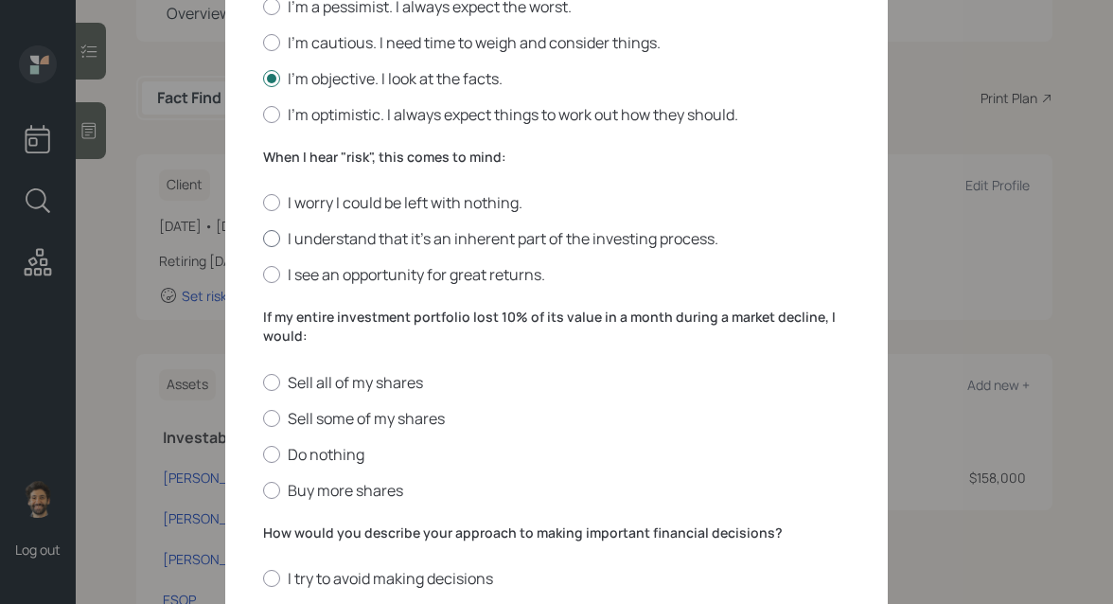
radio input "true"
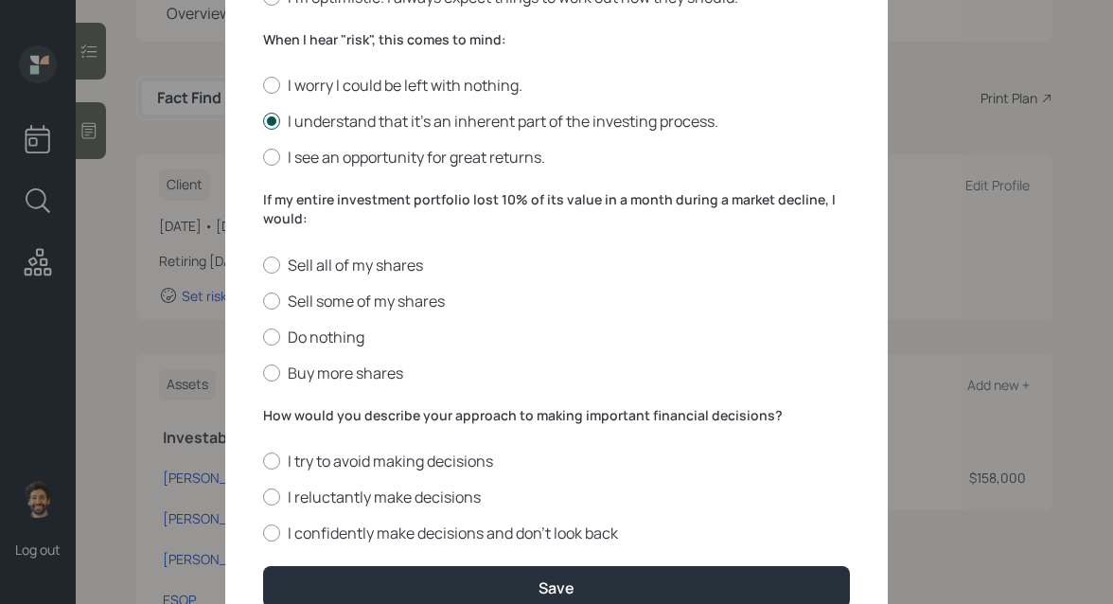
scroll to position [747, 0]
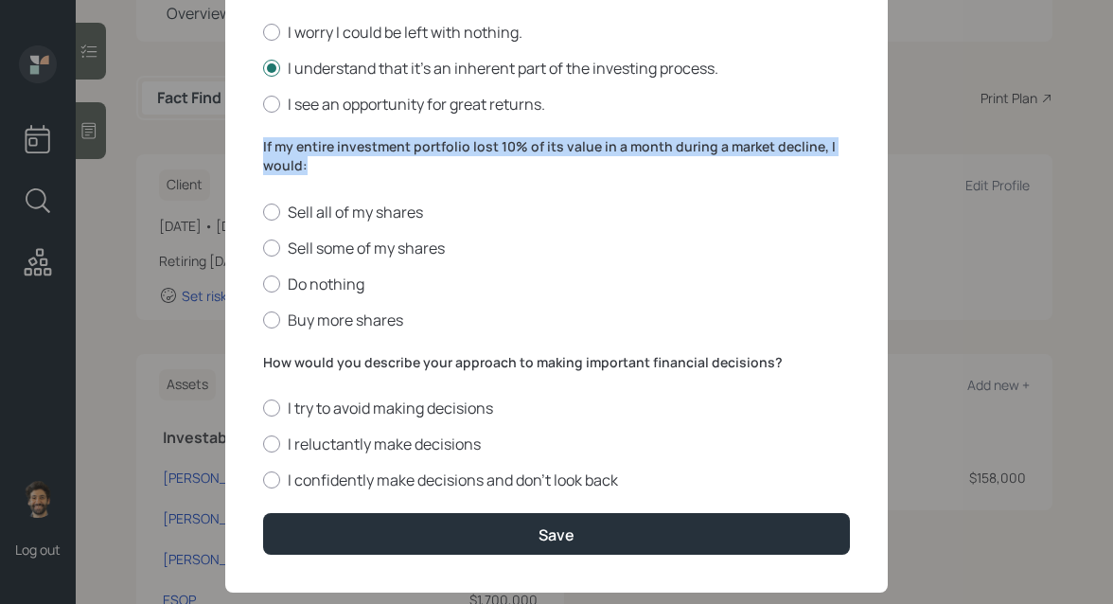
drag, startPoint x: 314, startPoint y: 171, endPoint x: 253, endPoint y: 150, distance: 65.3
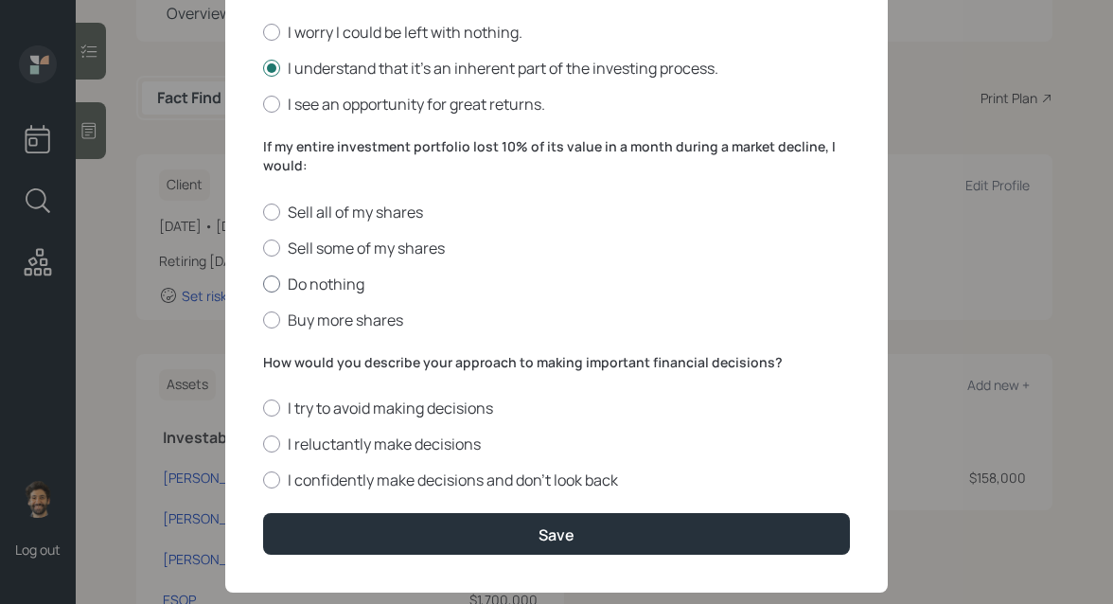
click at [280, 275] on label "Do nothing" at bounding box center [556, 284] width 587 height 21
click at [263, 283] on input "Do nothing" at bounding box center [262, 283] width 1 height 1
radio input "true"
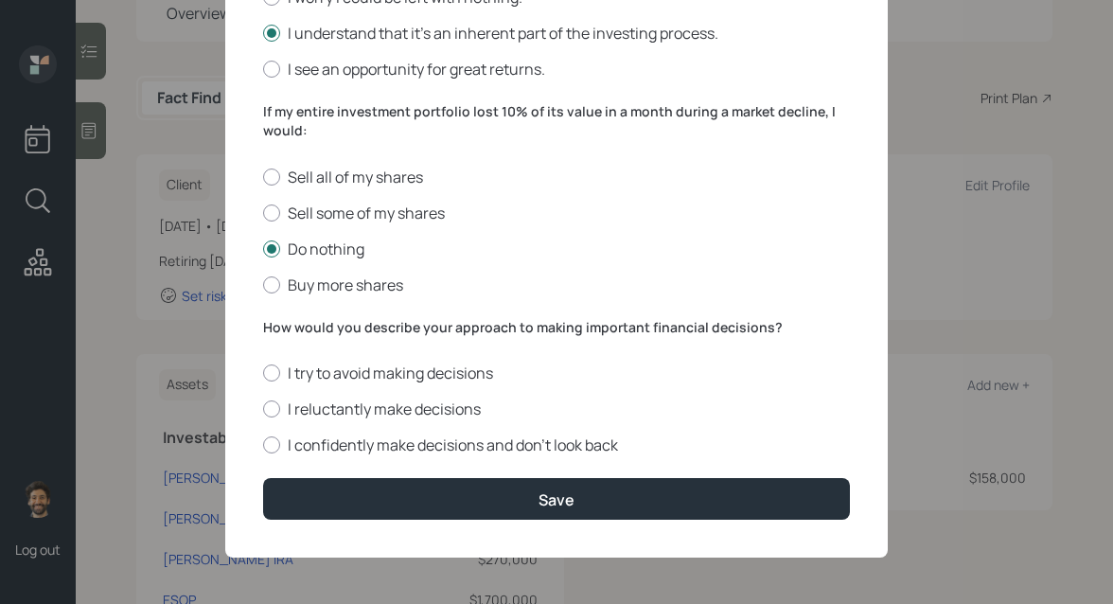
click at [295, 329] on label "How would you describe your approach to making important financial decisions?" at bounding box center [556, 327] width 587 height 19
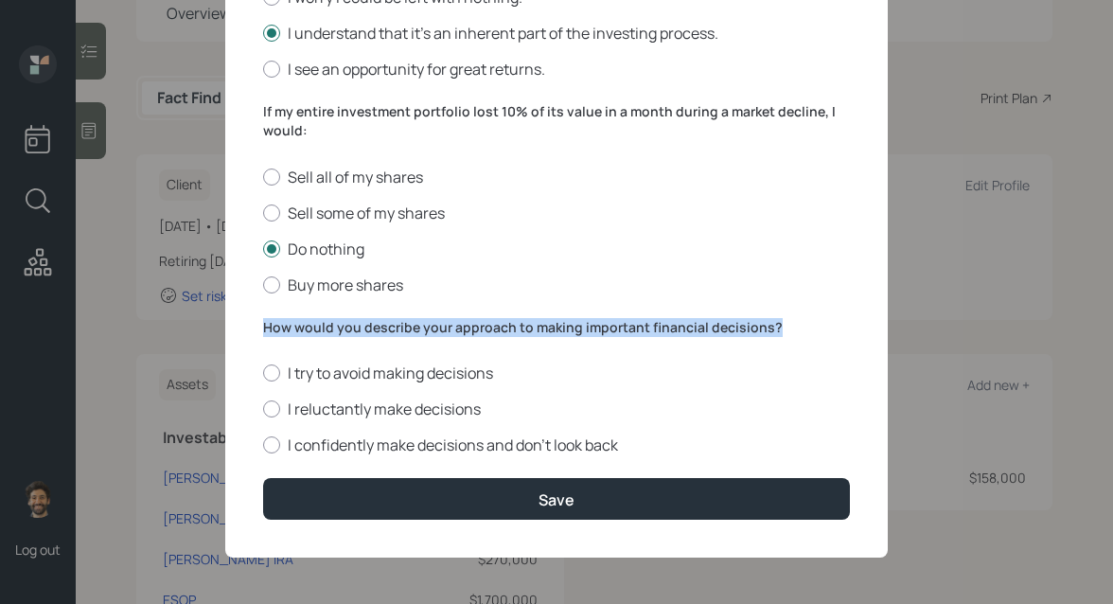
click at [295, 329] on label "How would you describe your approach to making important financial decisions?" at bounding box center [556, 327] width 587 height 19
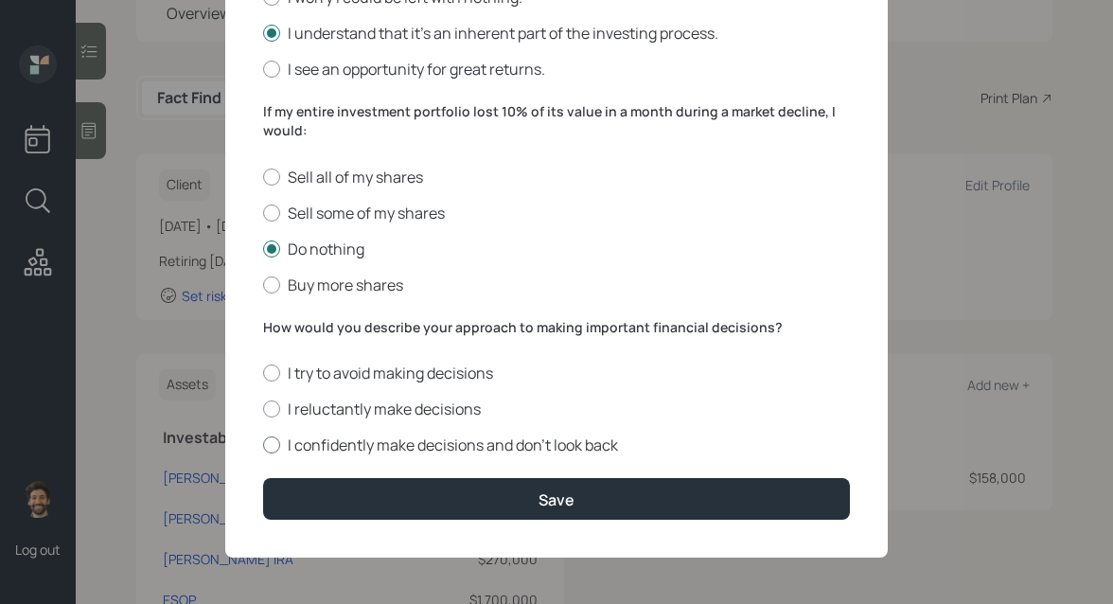
click at [275, 447] on div at bounding box center [271, 444] width 17 height 17
click at [263, 446] on input "I confidently make decisions and don’t look back" at bounding box center [262, 445] width 1 height 1
radio input "true"
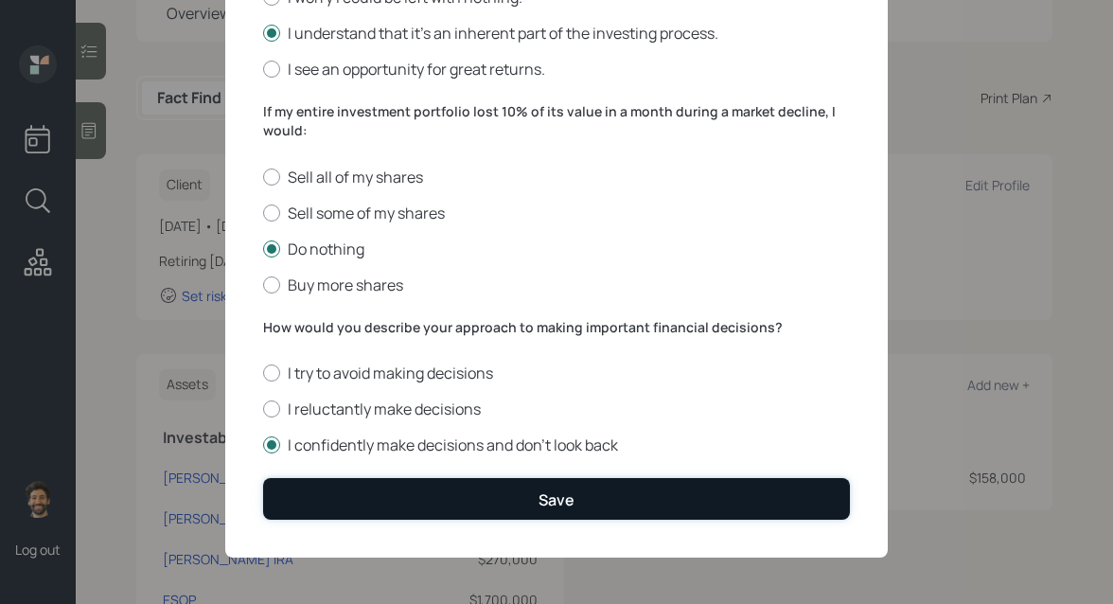
click at [303, 491] on button "Save" at bounding box center [556, 498] width 587 height 41
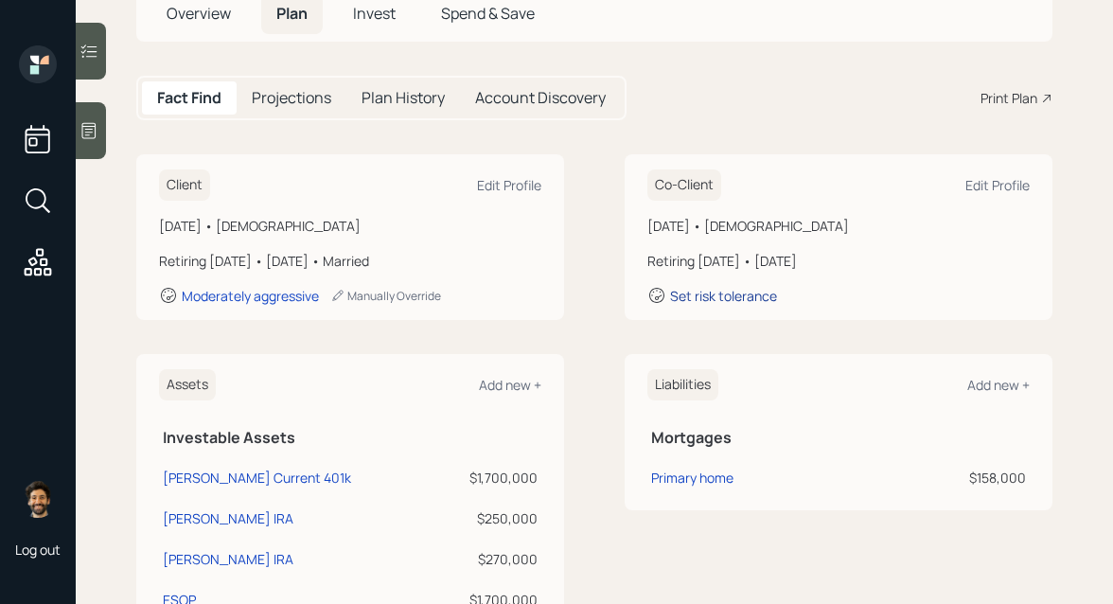
click at [745, 291] on div "Set risk tolerance" at bounding box center [723, 296] width 107 height 18
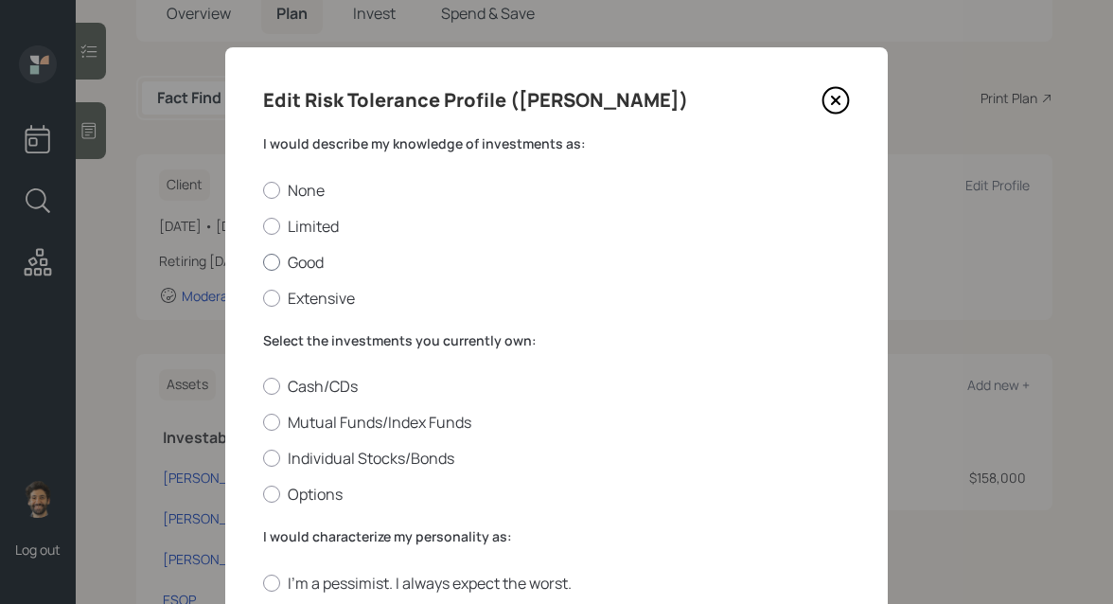
click at [276, 267] on div at bounding box center [271, 262] width 17 height 17
click at [263, 262] on input "Good" at bounding box center [262, 261] width 1 height 1
radio input "true"
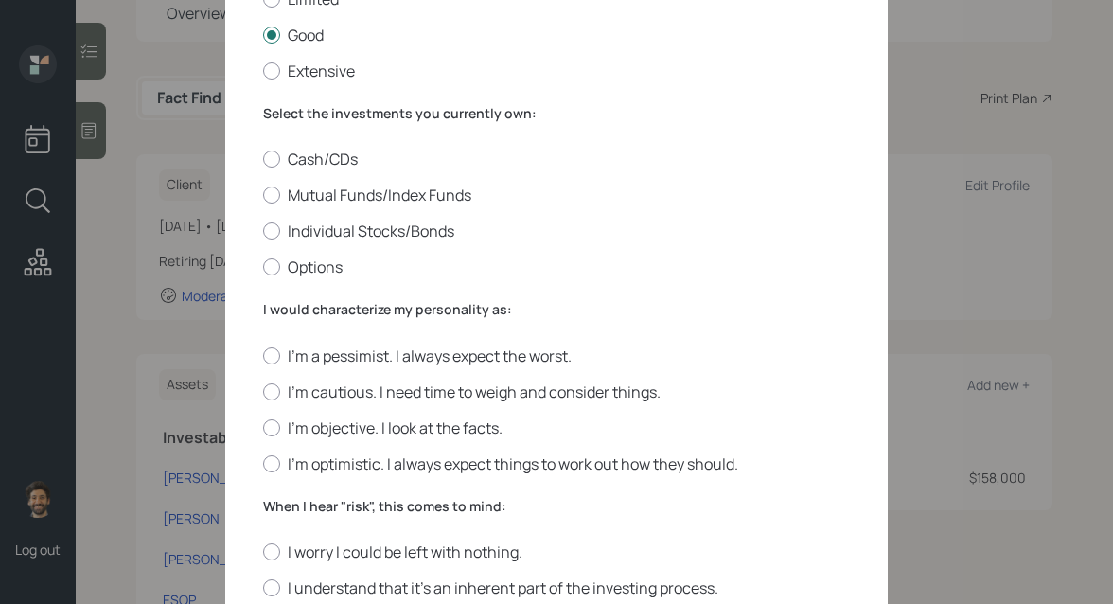
scroll to position [270, 0]
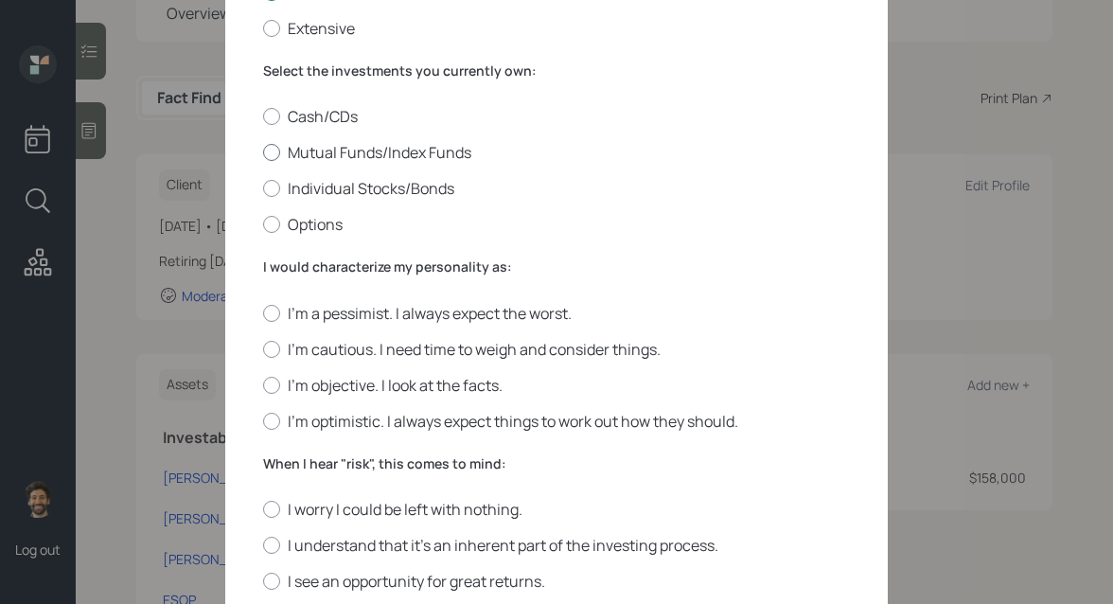
click at [278, 158] on label "Mutual Funds/Index Funds" at bounding box center [556, 152] width 587 height 21
click at [263, 153] on input "Mutual Funds/Index Funds" at bounding box center [262, 152] width 1 height 1
radio input "true"
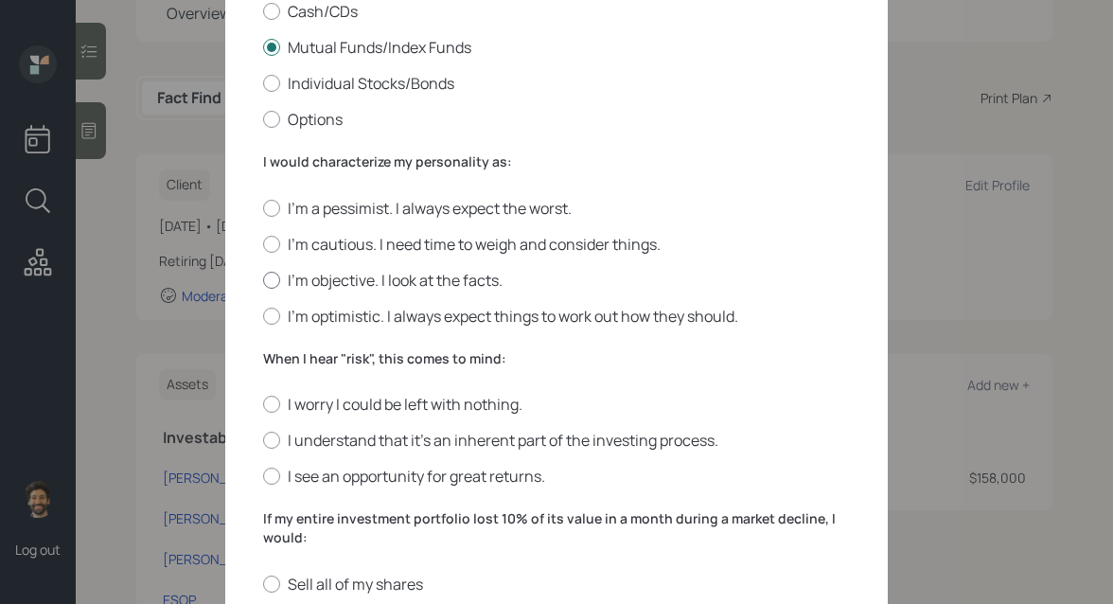
scroll to position [401, 0]
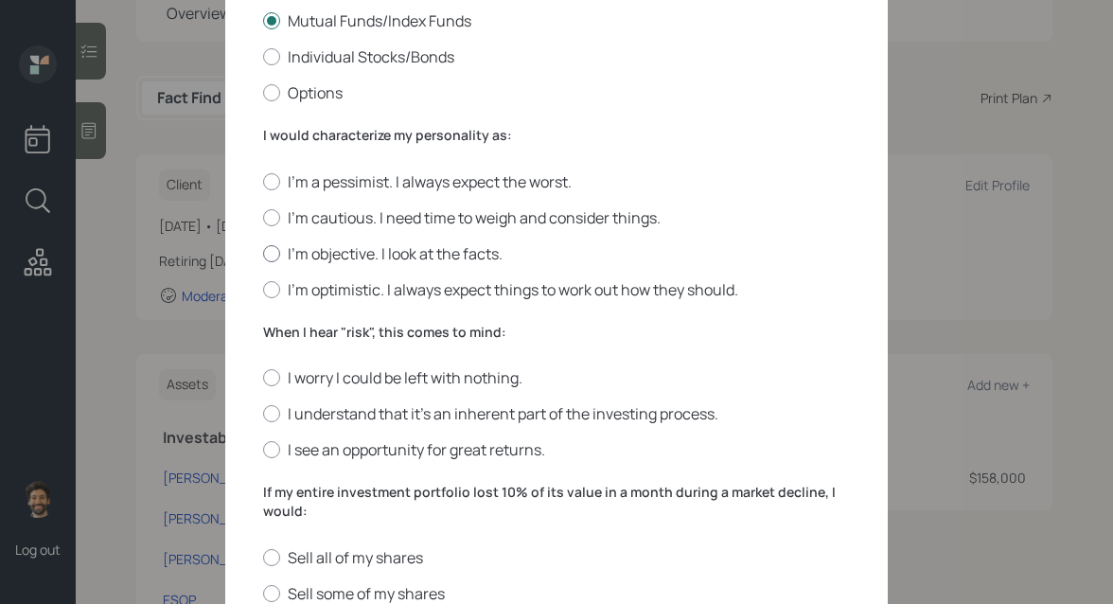
click at [274, 248] on div at bounding box center [271, 253] width 17 height 17
click at [263, 253] on input "I'm objective. I look at the facts." at bounding box center [262, 253] width 1 height 1
radio input "true"
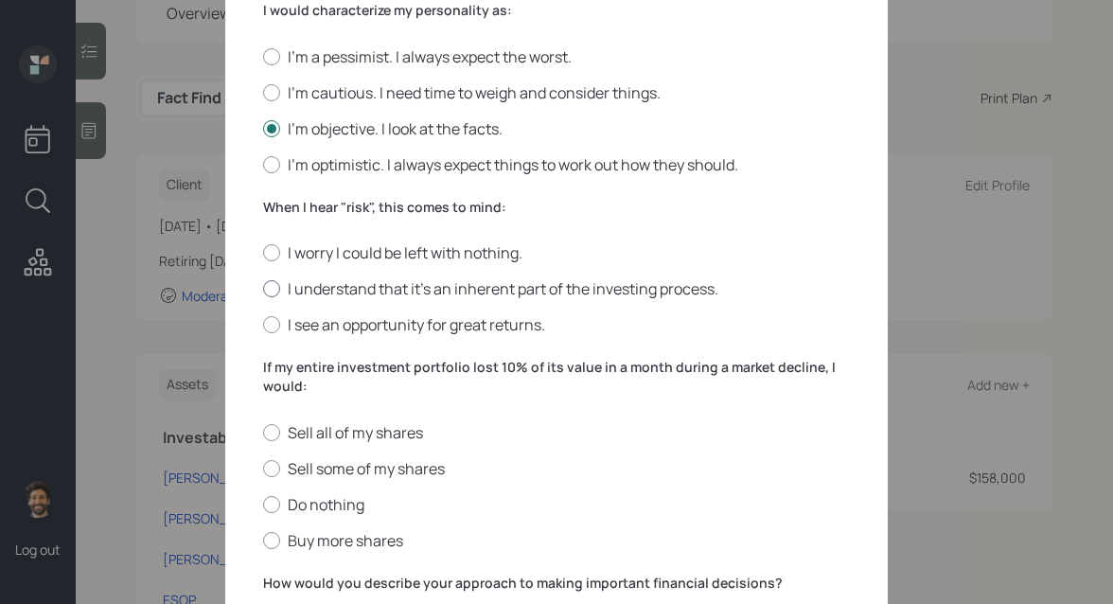
click at [276, 291] on div at bounding box center [271, 288] width 17 height 17
click at [263, 290] on input "I understand that it’s an inherent part of the investing process." at bounding box center [262, 289] width 1 height 1
radio input "true"
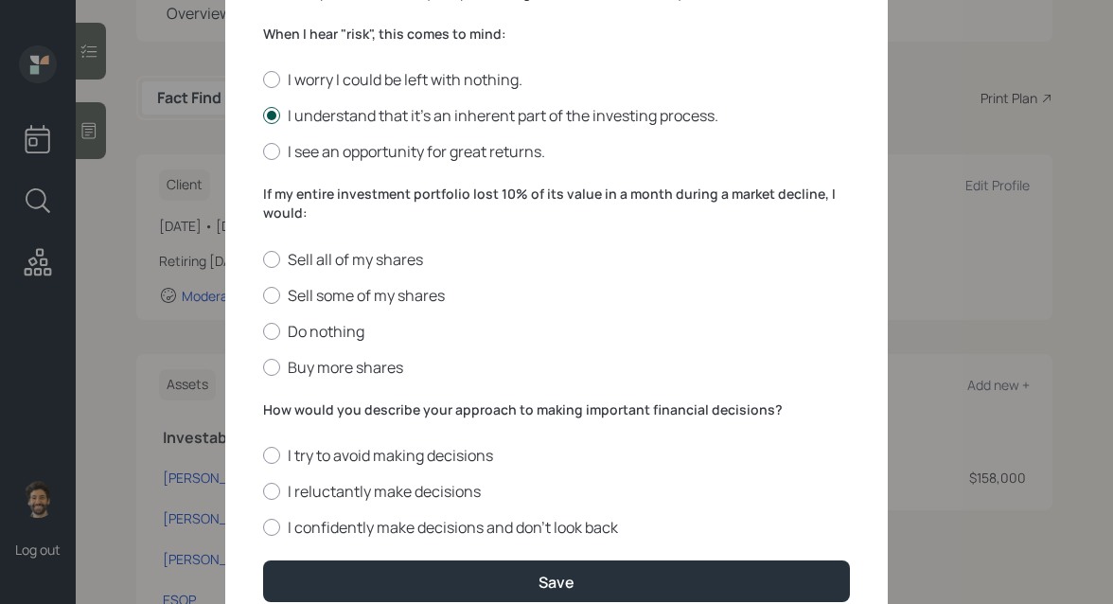
scroll to position [734, 0]
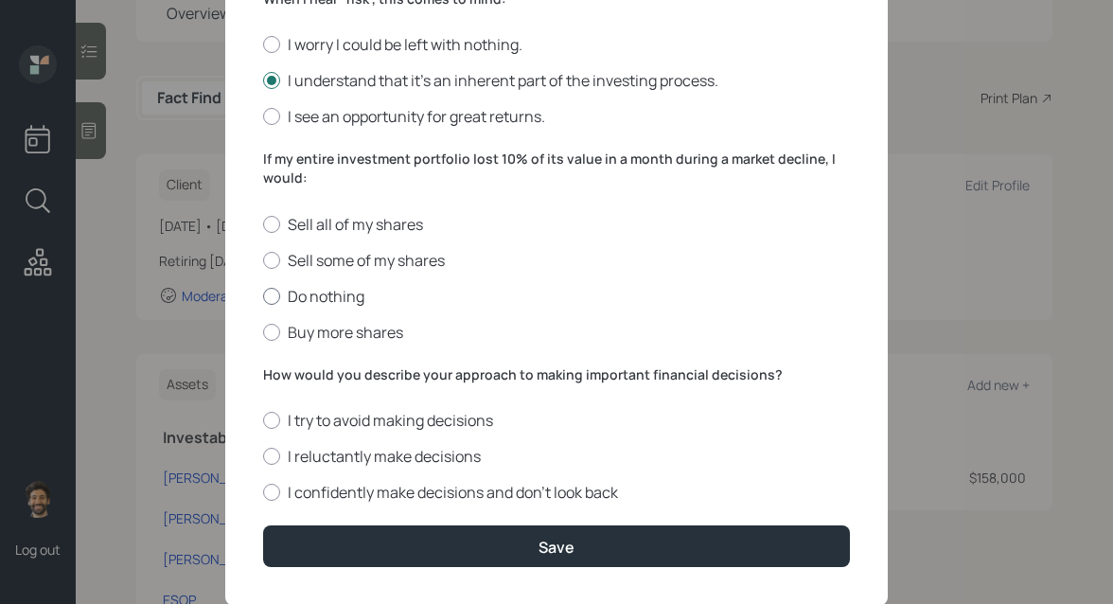
click at [280, 291] on label "Do nothing" at bounding box center [556, 296] width 587 height 21
click at [263, 295] on input "Do nothing" at bounding box center [262, 295] width 1 height 1
radio input "true"
click at [277, 492] on div at bounding box center [271, 492] width 17 height 17
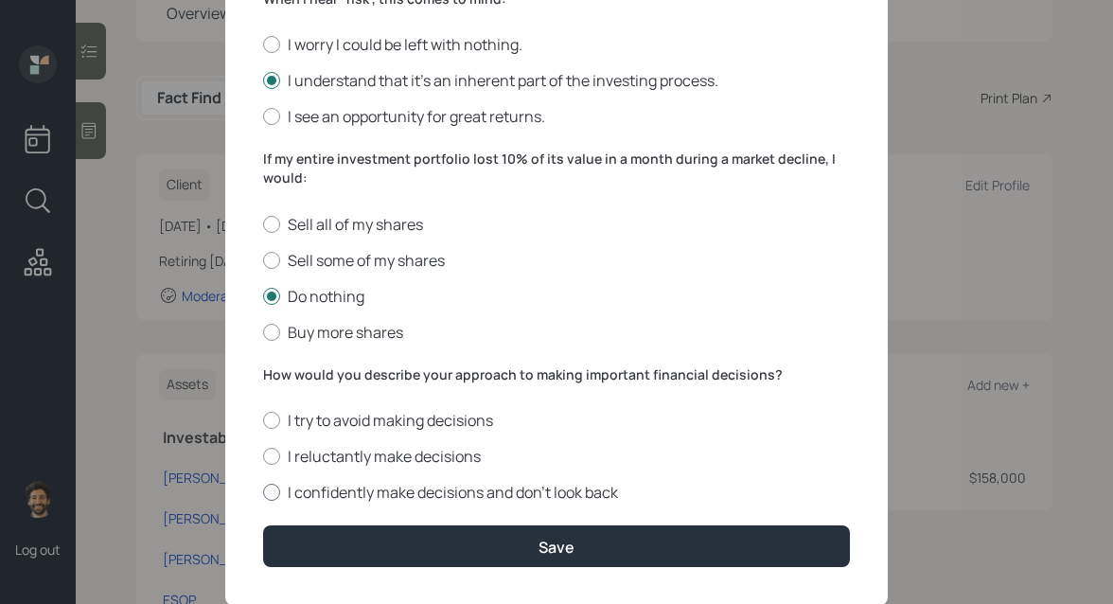
click at [263, 492] on input "I confidently make decisions and don’t look back" at bounding box center [262, 492] width 1 height 1
radio input "true"
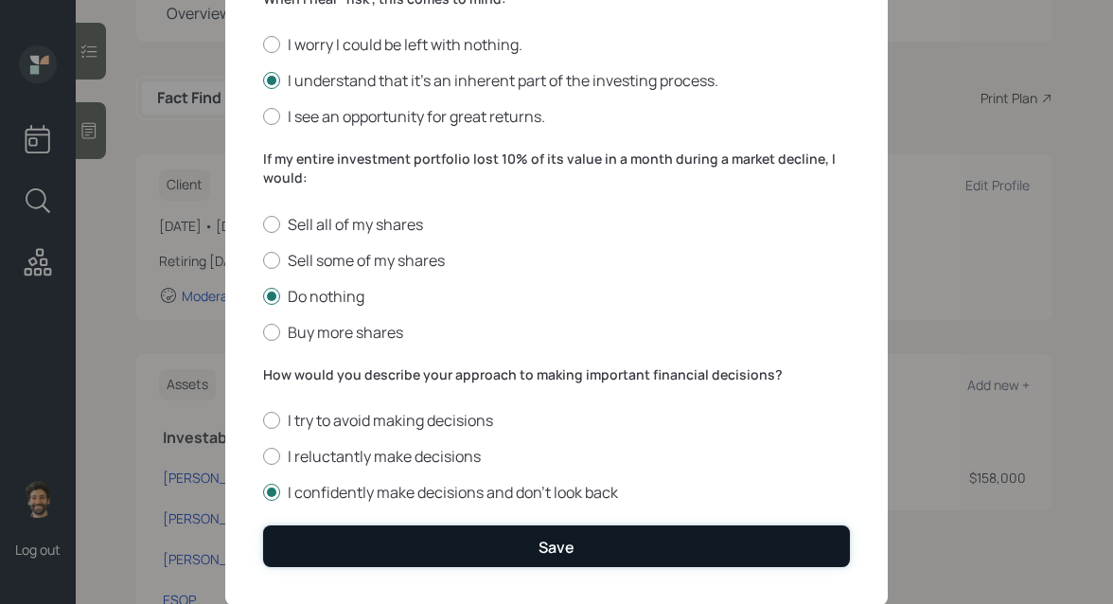
click at [348, 541] on button "Save" at bounding box center [556, 545] width 587 height 41
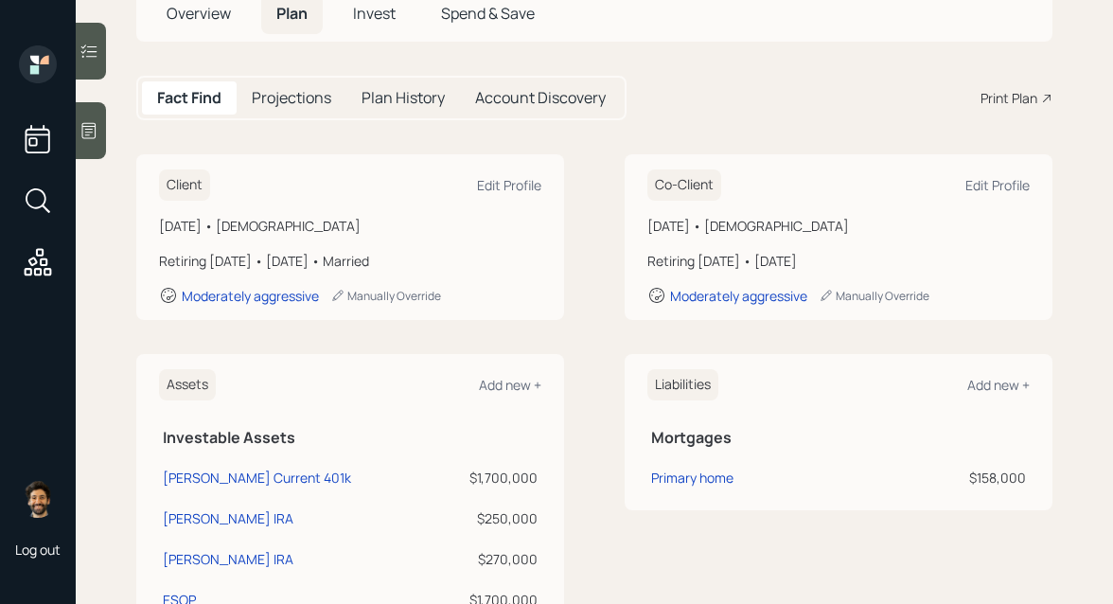
scroll to position [4, 0]
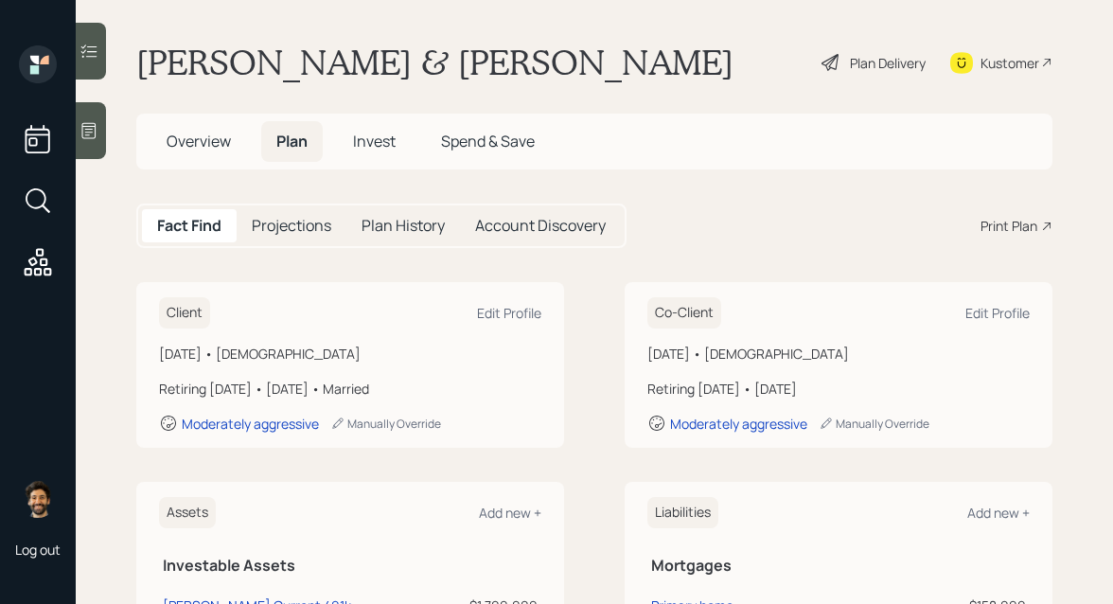
click at [370, 139] on span "Invest" at bounding box center [374, 141] width 43 height 21
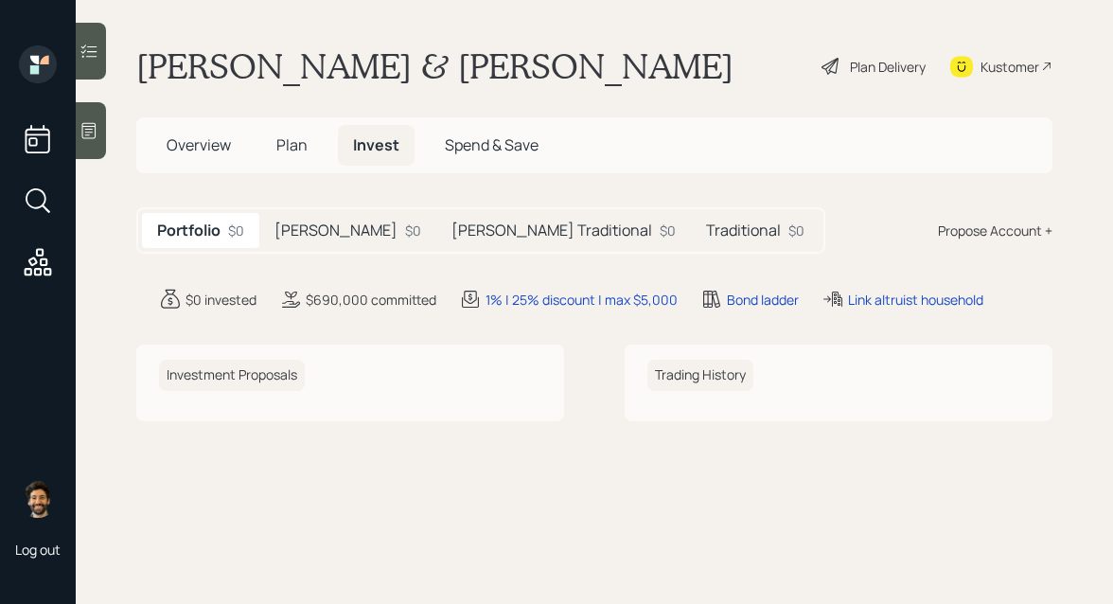
click at [331, 221] on h5 "Scott Roth" at bounding box center [335, 230] width 123 height 18
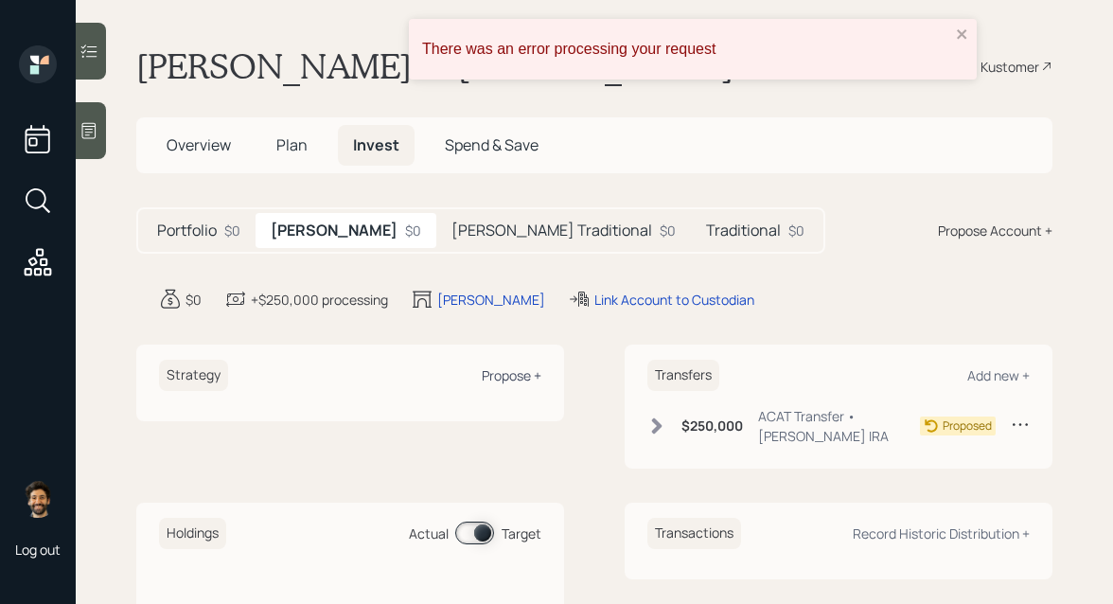
click at [507, 374] on div "Propose +" at bounding box center [512, 375] width 60 height 18
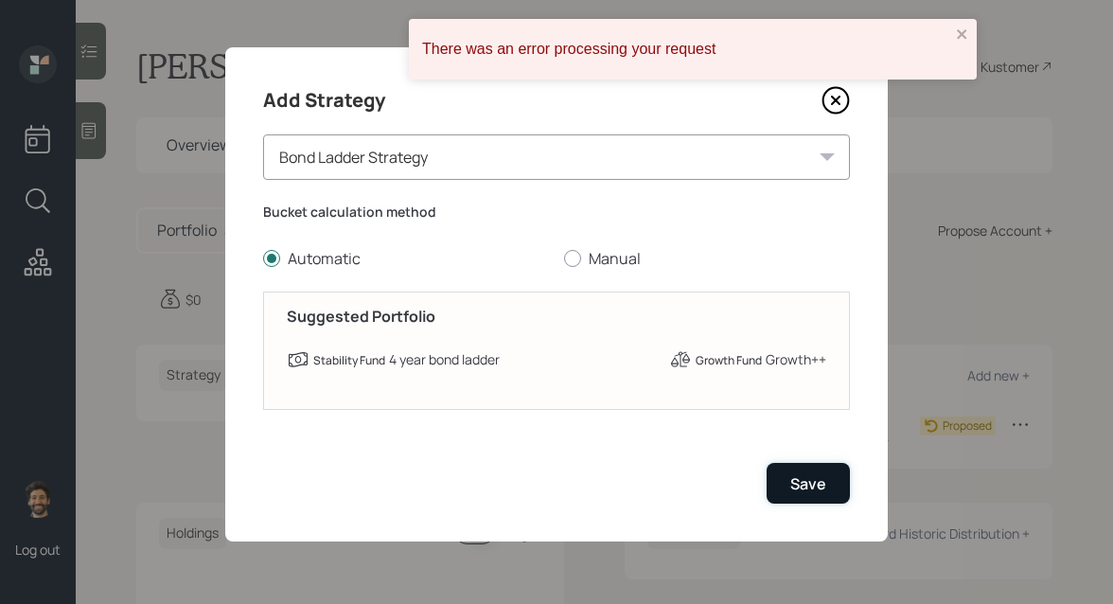
click at [810, 479] on div "Save" at bounding box center [808, 483] width 36 height 21
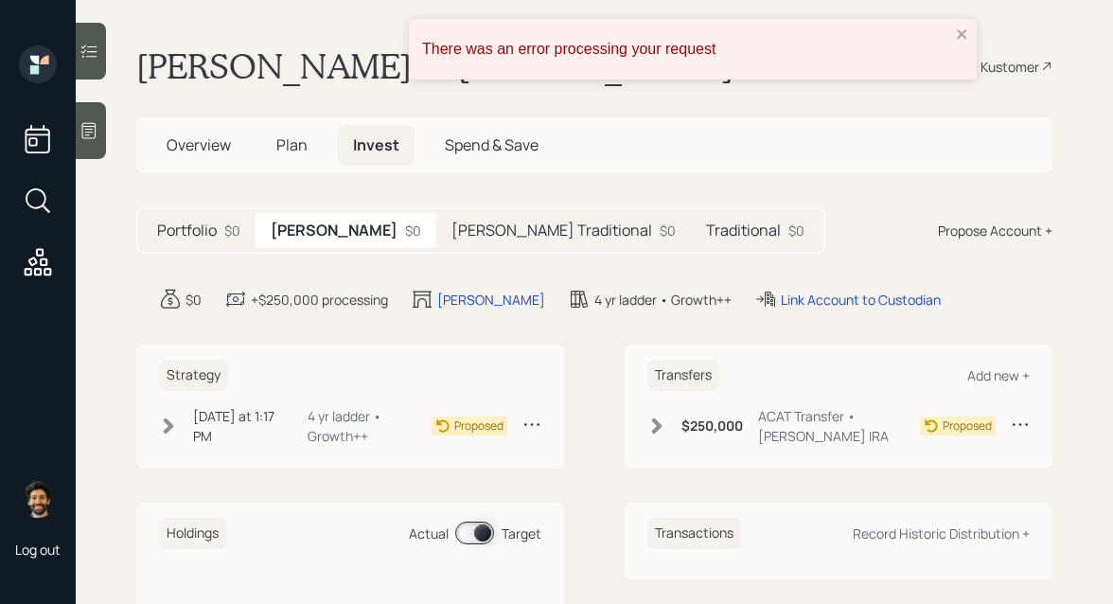
click at [480, 228] on h5 "Scott Traditional" at bounding box center [551, 230] width 201 height 18
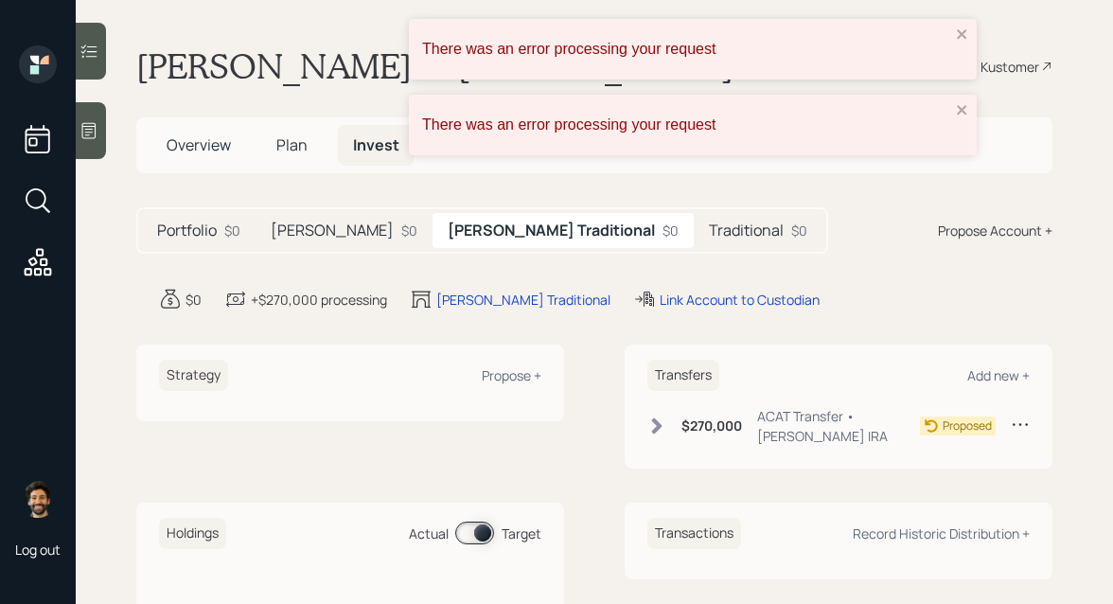
click at [503, 385] on div "Strategy Propose +" at bounding box center [350, 375] width 382 height 31
click at [502, 377] on div "Propose +" at bounding box center [512, 375] width 60 height 18
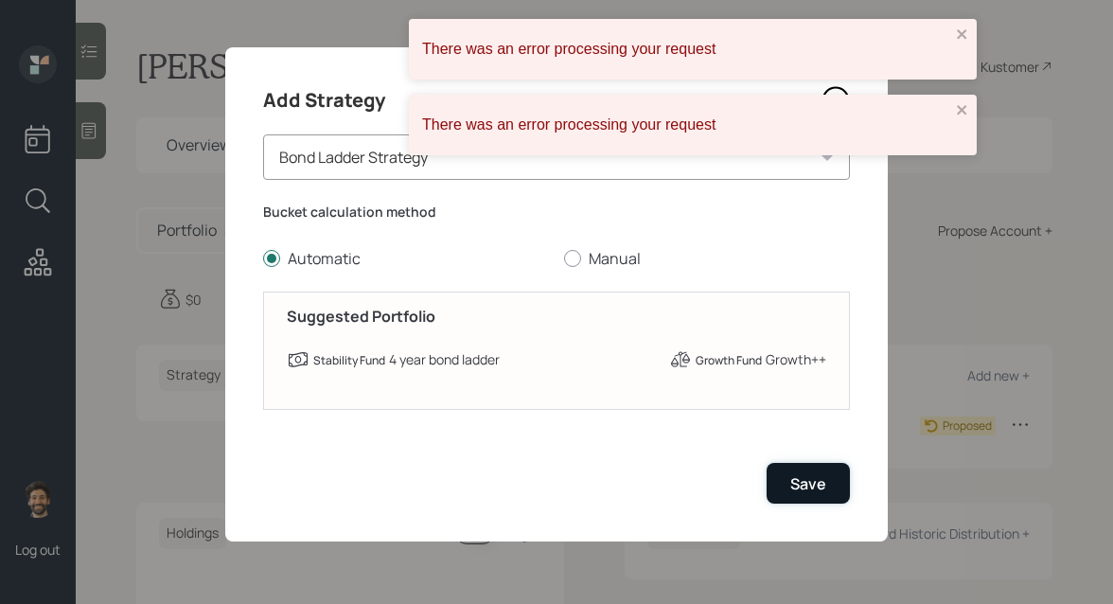
click at [813, 493] on div "Save" at bounding box center [808, 483] width 36 height 21
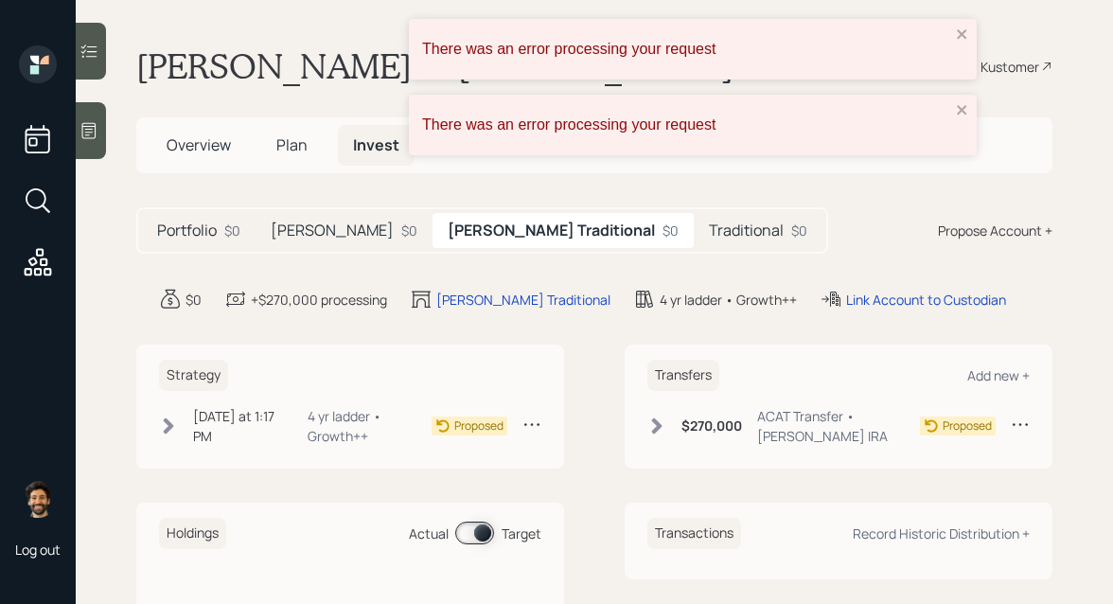
click at [694, 232] on div "Traditional $0" at bounding box center [758, 230] width 129 height 35
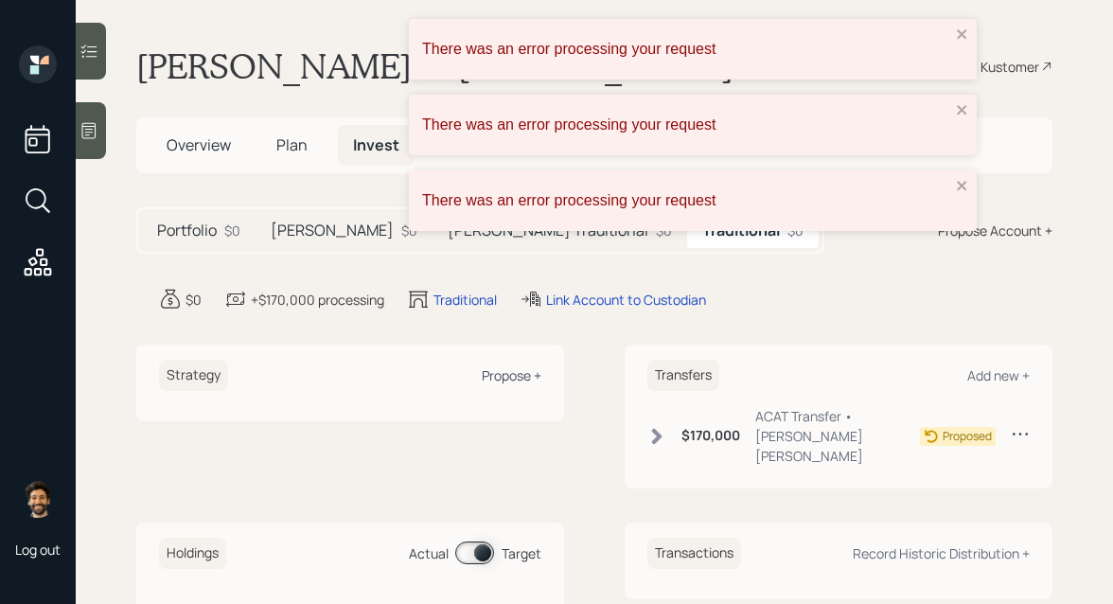
click at [505, 380] on div "Propose +" at bounding box center [512, 375] width 60 height 18
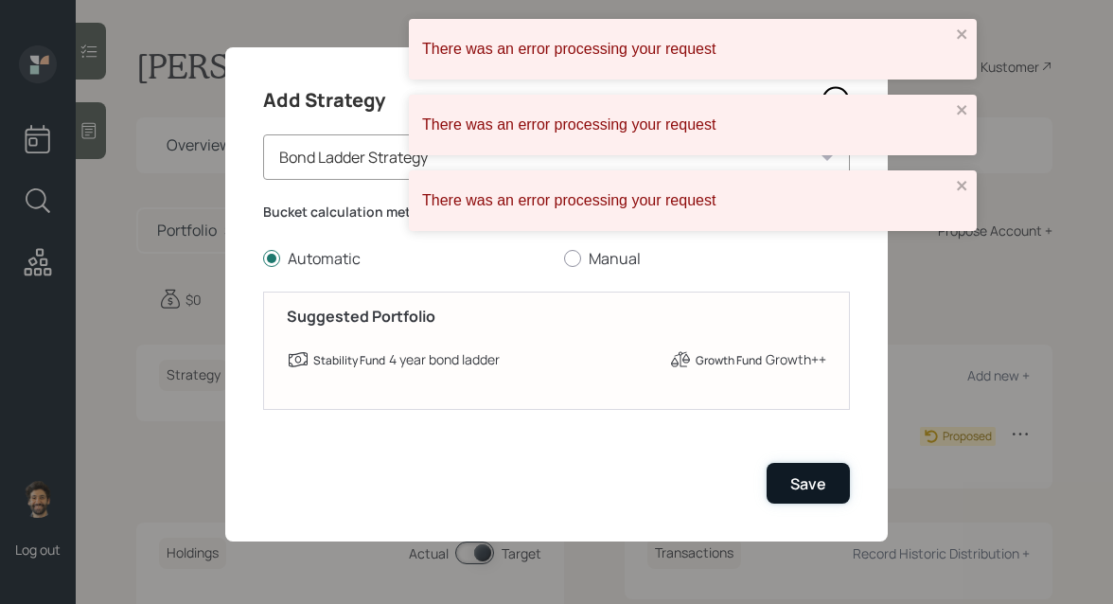
click at [826, 477] on button "Save" at bounding box center [808, 483] width 83 height 41
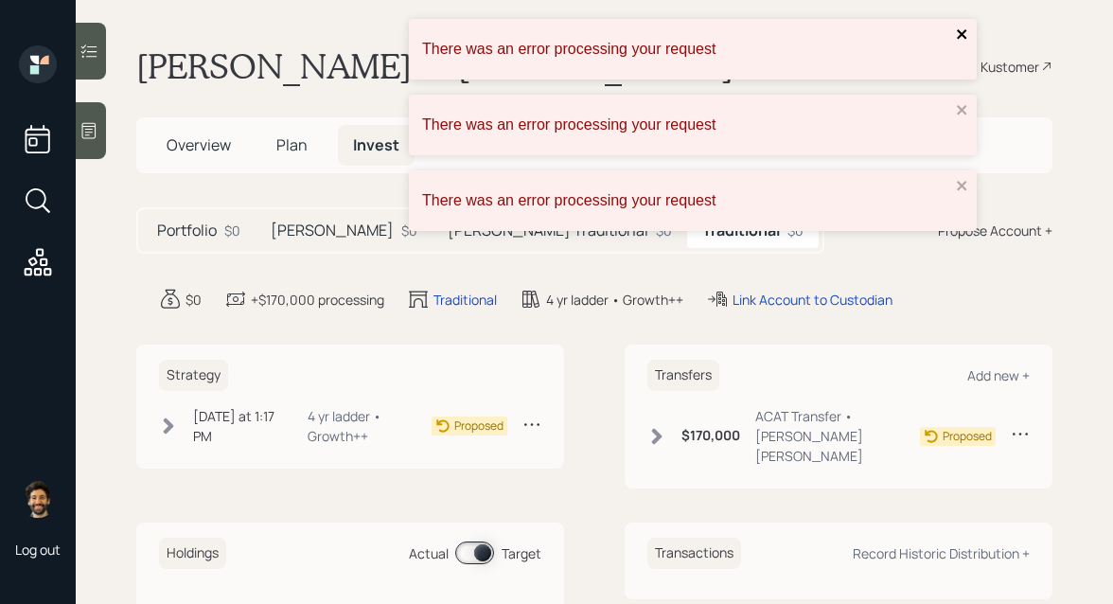
click at [958, 40] on icon "close" at bounding box center [962, 34] width 13 height 15
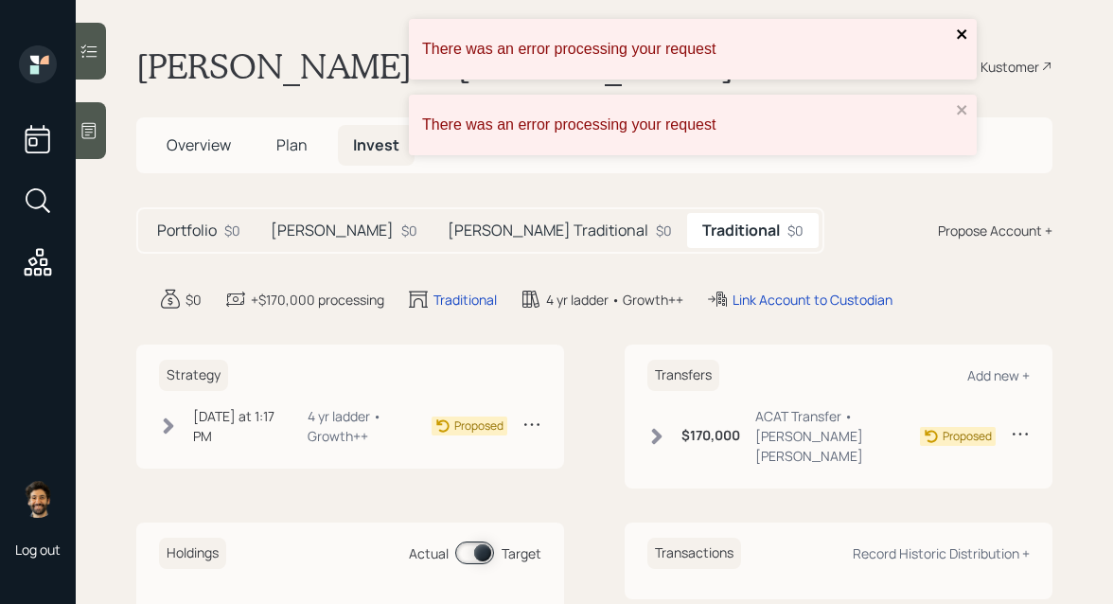
click at [960, 36] on icon "close" at bounding box center [961, 33] width 9 height 9
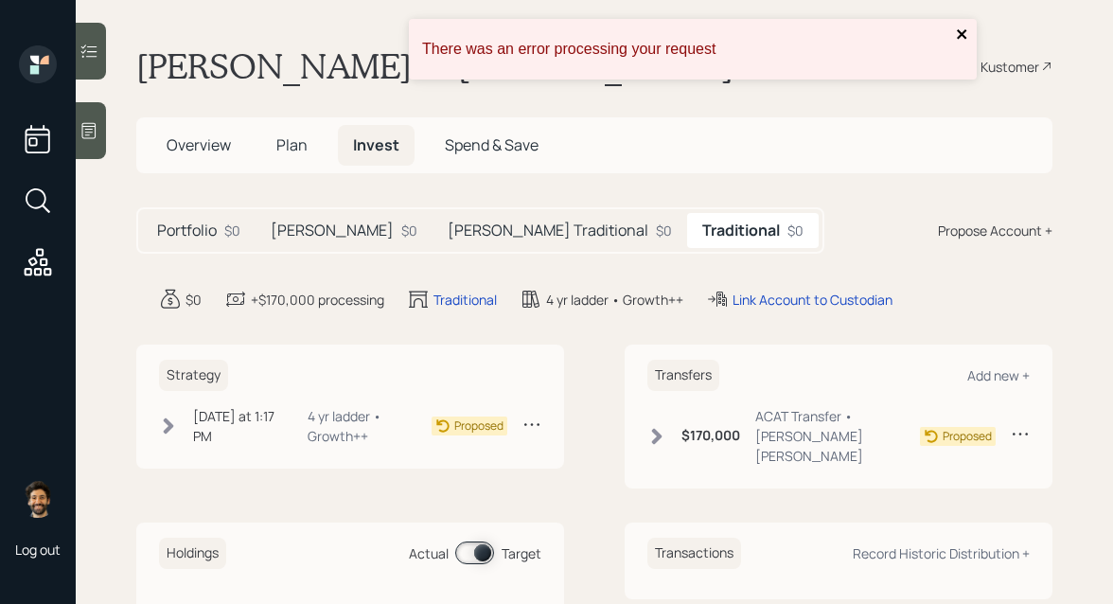
click at [960, 37] on icon "close" at bounding box center [962, 34] width 13 height 15
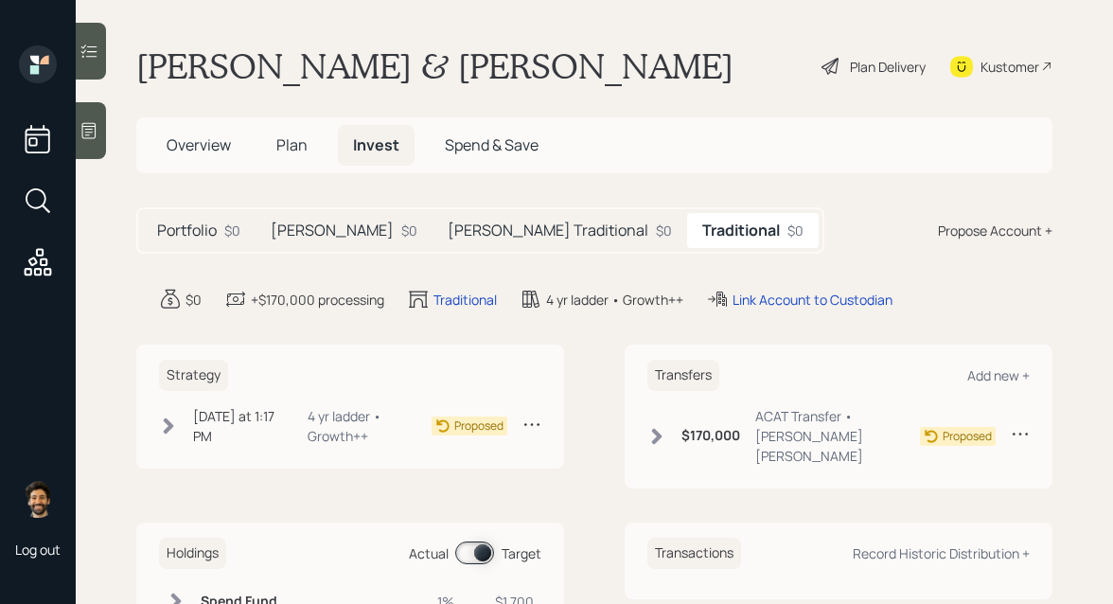
click at [871, 63] on div "Plan Delivery" at bounding box center [888, 67] width 76 height 20
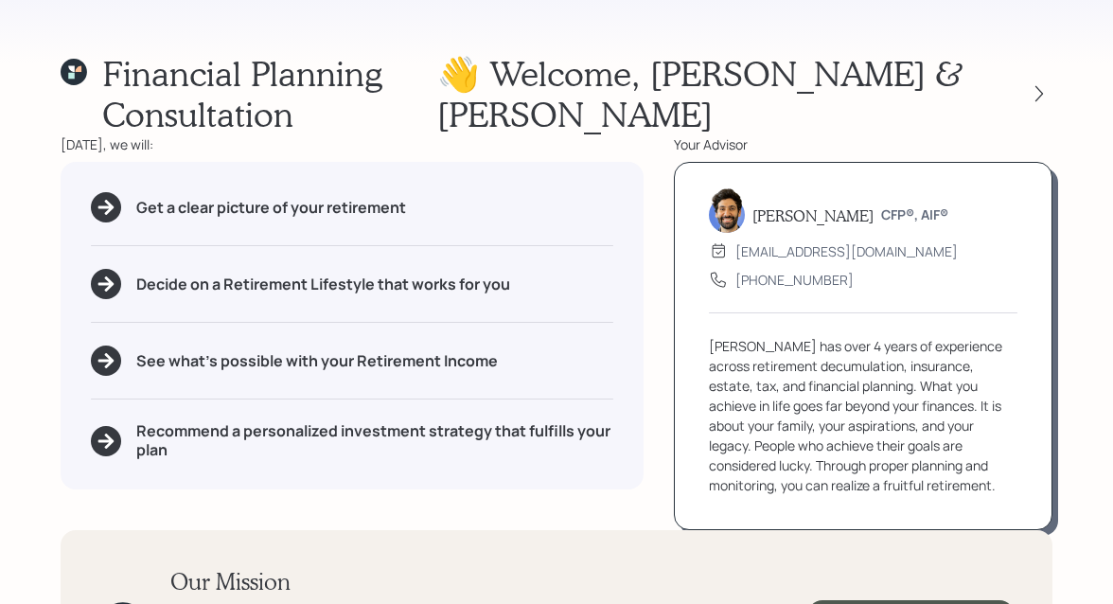
click at [1026, 80] on div at bounding box center [1022, 93] width 61 height 27
click at [1036, 86] on icon at bounding box center [1039, 94] width 8 height 16
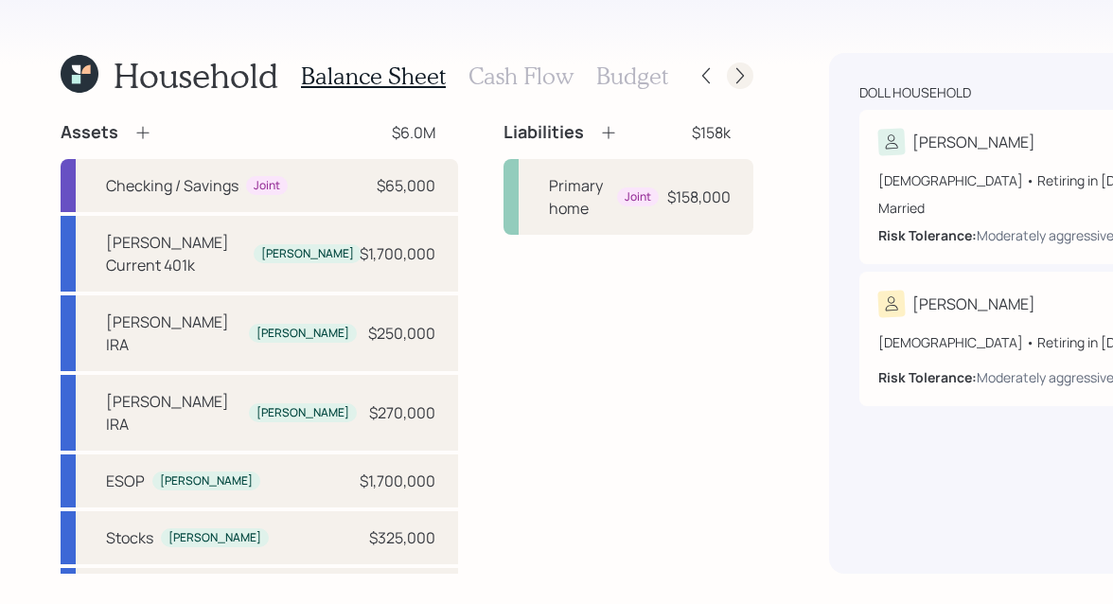
click at [731, 72] on icon at bounding box center [740, 75] width 19 height 19
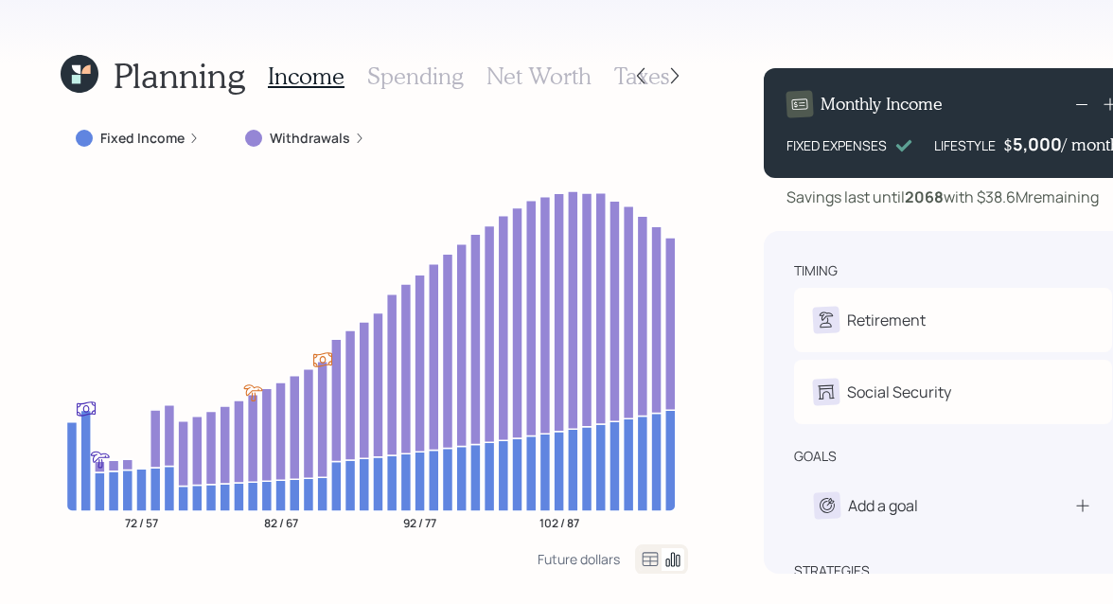
click at [515, 74] on h3 "Net Worth" at bounding box center [538, 75] width 105 height 27
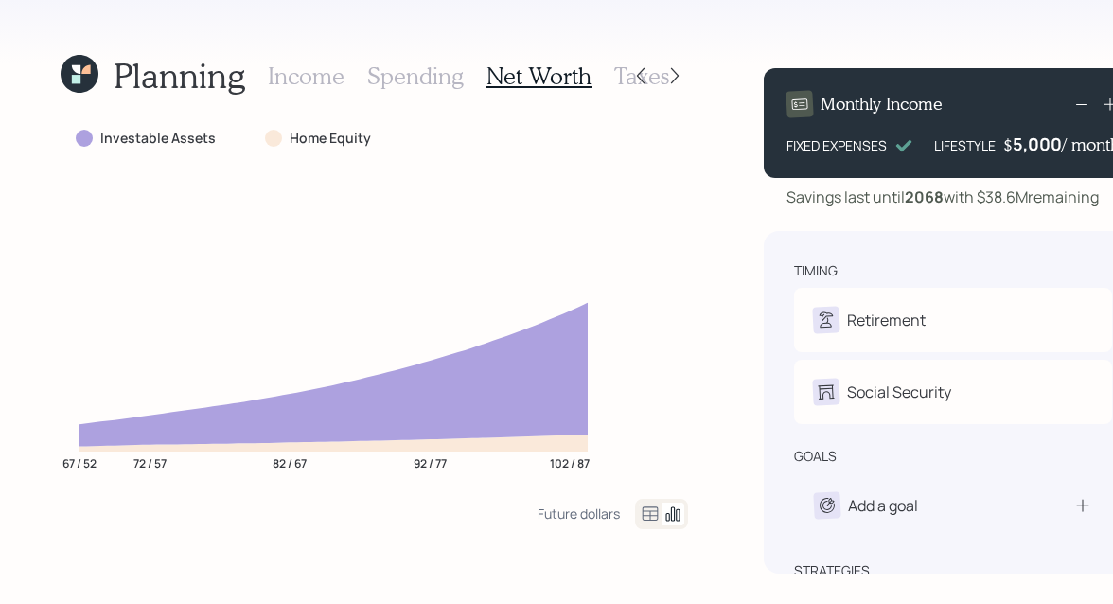
click at [614, 76] on h3 "Taxes" at bounding box center [641, 75] width 55 height 27
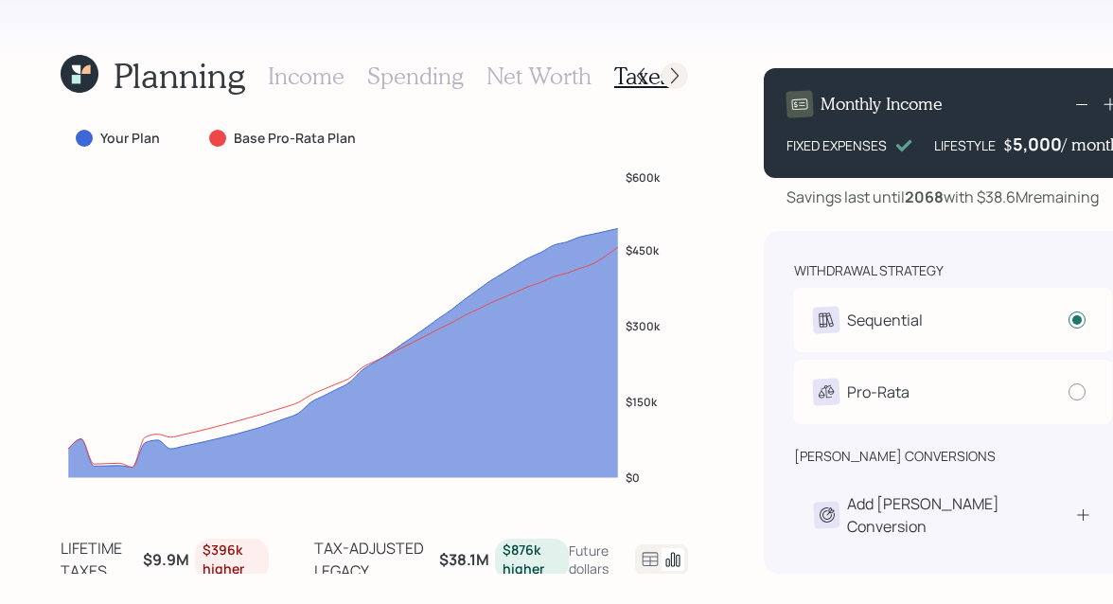
click at [669, 74] on icon at bounding box center [674, 75] width 19 height 19
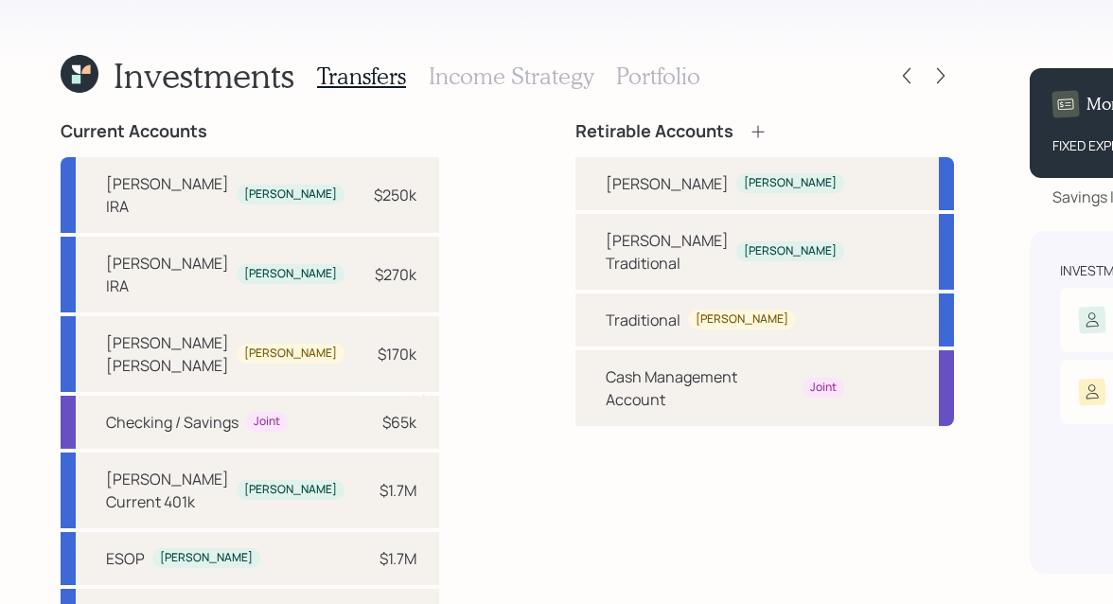
click at [494, 77] on h3 "Income Strategy" at bounding box center [511, 75] width 165 height 27
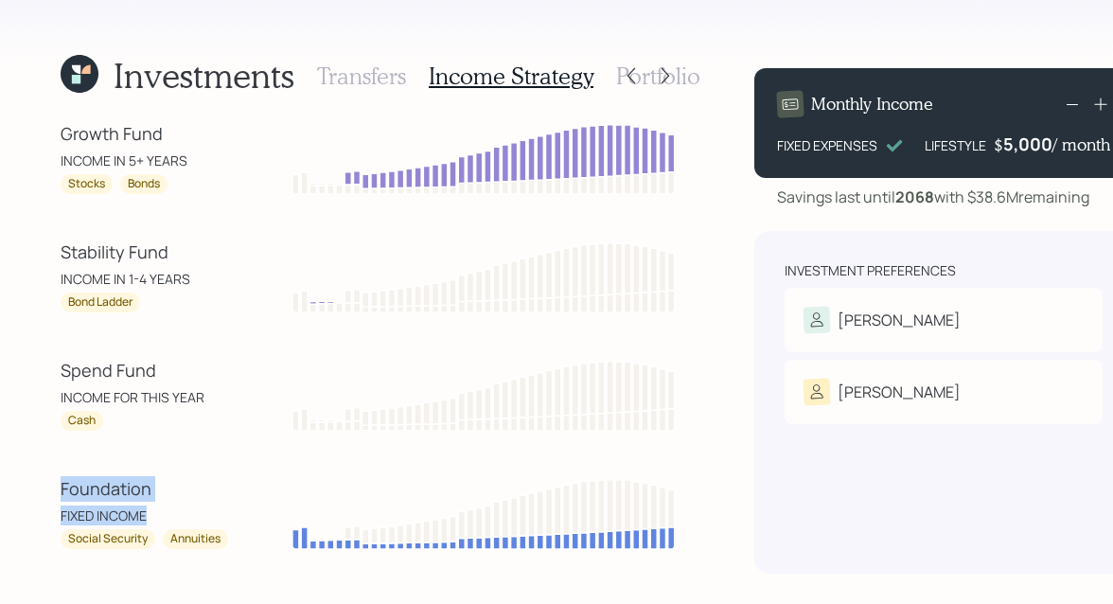
drag, startPoint x: 159, startPoint y: 522, endPoint x: 55, endPoint y: 490, distance: 109.0
click at [55, 490] on div "Investments Transfers Income Strategy Portfolio Growth Fund INCOME IN 5+ YEARS …" at bounding box center [556, 302] width 1113 height 604
click at [80, 486] on div "Foundation" at bounding box center [146, 489] width 170 height 26
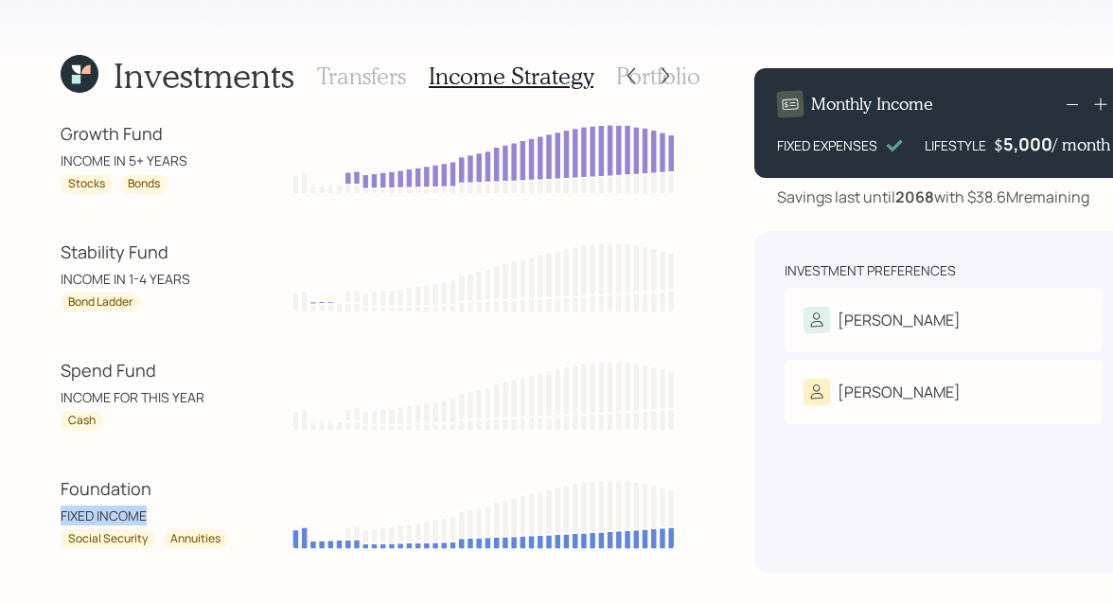
drag, startPoint x: 156, startPoint y: 517, endPoint x: 50, endPoint y: 517, distance: 106.0
click at [50, 517] on div "Investments Transfers Income Strategy Portfolio Growth Fund INCOME IN 5+ YEARS …" at bounding box center [556, 302] width 1113 height 604
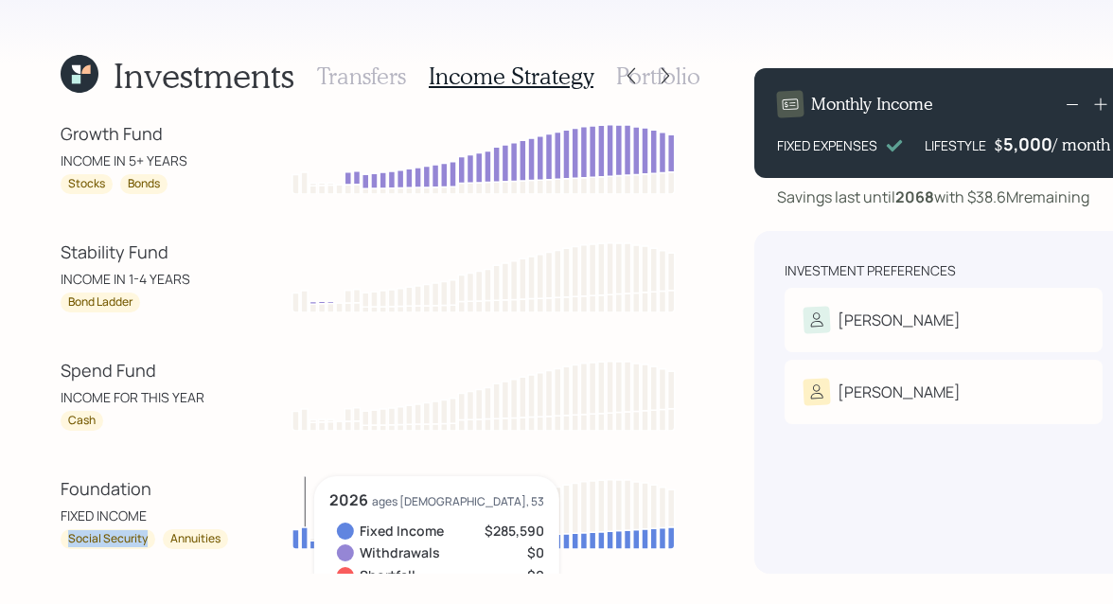
drag, startPoint x: 68, startPoint y: 539, endPoint x: 149, endPoint y: 539, distance: 80.4
click at [149, 539] on div "Social Security" at bounding box center [108, 539] width 95 height 20
click at [181, 492] on div "Foundation" at bounding box center [146, 489] width 170 height 26
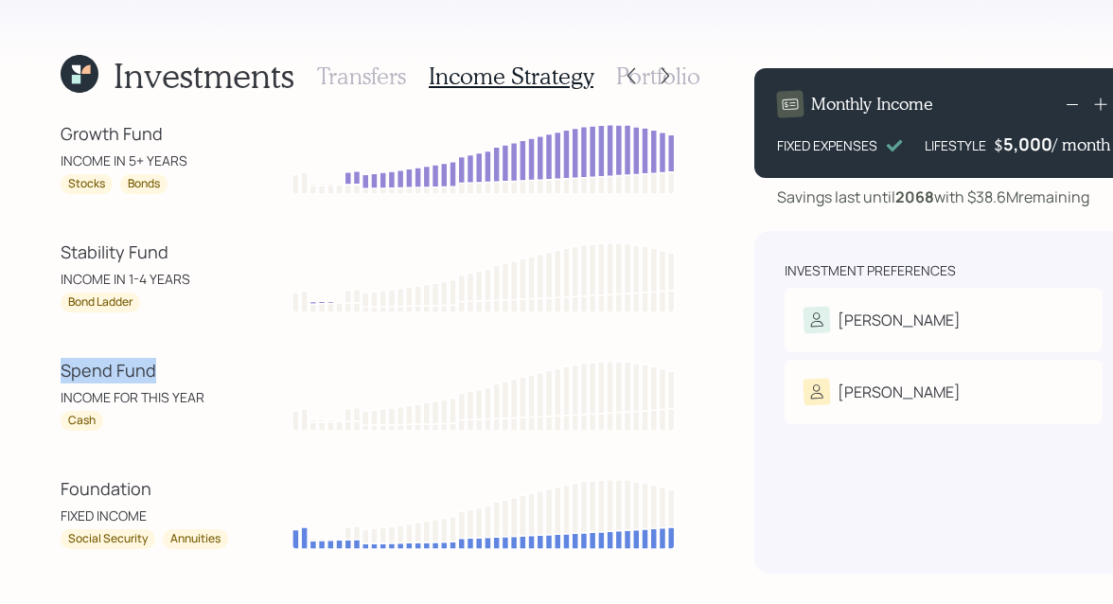
drag, startPoint x: 166, startPoint y: 374, endPoint x: 47, endPoint y: 374, distance: 118.3
click at [47, 374] on div "Investments Transfers Income Strategy Portfolio Growth Fund INCOME IN 5+ YEARS …" at bounding box center [556, 302] width 1113 height 604
drag, startPoint x: 59, startPoint y: 396, endPoint x: 205, endPoint y: 391, distance: 146.8
click at [205, 391] on div "Investments Transfers Income Strategy Portfolio Growth Fund INCOME IN 5+ YEARS …" at bounding box center [556, 302] width 1113 height 604
drag, startPoint x: 97, startPoint y: 424, endPoint x: 62, endPoint y: 425, distance: 35.0
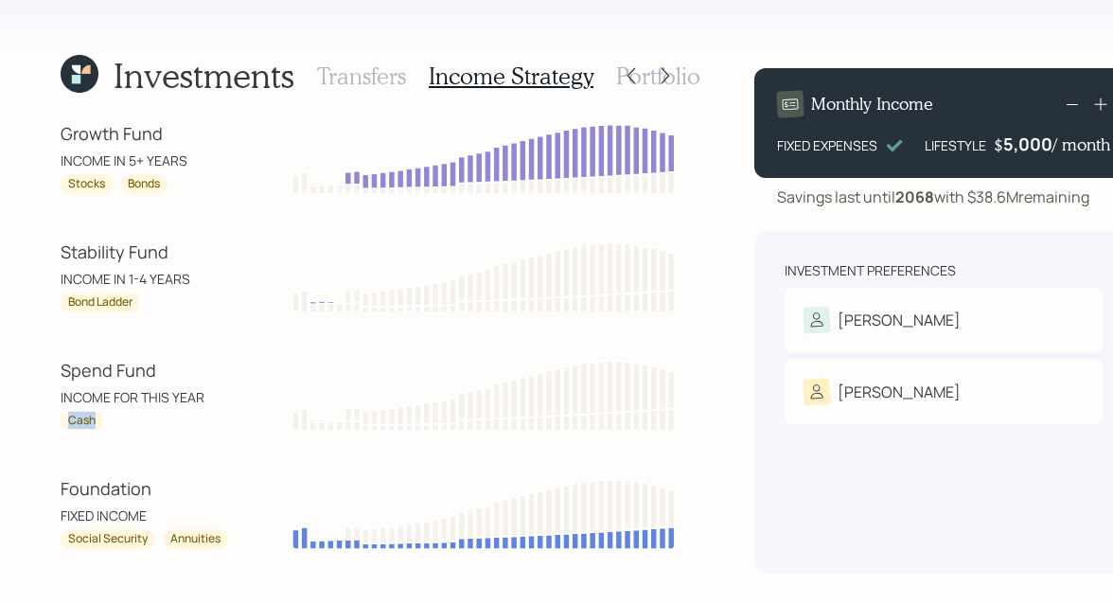
click at [62, 425] on div "Cash" at bounding box center [82, 421] width 43 height 20
click at [101, 428] on div "Cash" at bounding box center [146, 421] width 170 height 20
drag, startPoint x: 99, startPoint y: 421, endPoint x: 66, endPoint y: 415, distance: 33.6
click at [66, 415] on div "Cash" at bounding box center [82, 421] width 43 height 20
drag, startPoint x: 173, startPoint y: 253, endPoint x: 44, endPoint y: 253, distance: 128.7
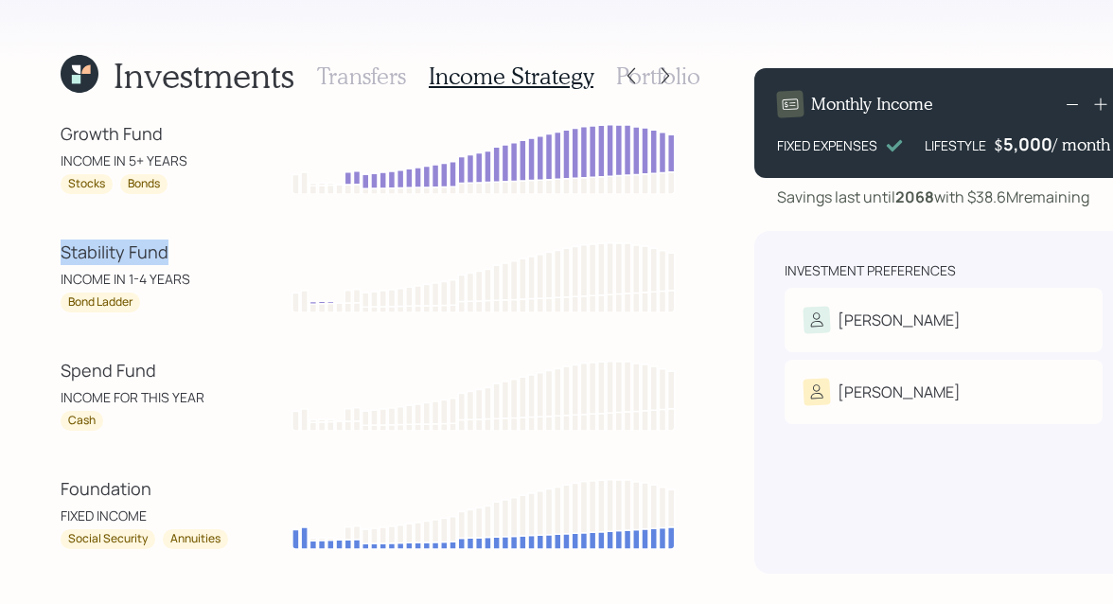
click at [44, 253] on div "Investments Transfers Income Strategy Portfolio Growth Fund INCOME IN 5+ YEARS …" at bounding box center [556, 302] width 1113 height 604
drag, startPoint x: 197, startPoint y: 276, endPoint x: 45, endPoint y: 279, distance: 151.5
click at [45, 279] on div "Investments Transfers Income Strategy Portfolio Growth Fund INCOME IN 5+ YEARS …" at bounding box center [556, 302] width 1113 height 604
drag, startPoint x: 133, startPoint y: 302, endPoint x: 64, endPoint y: 306, distance: 69.2
click at [64, 306] on div "Bond Ladder" at bounding box center [101, 302] width 80 height 20
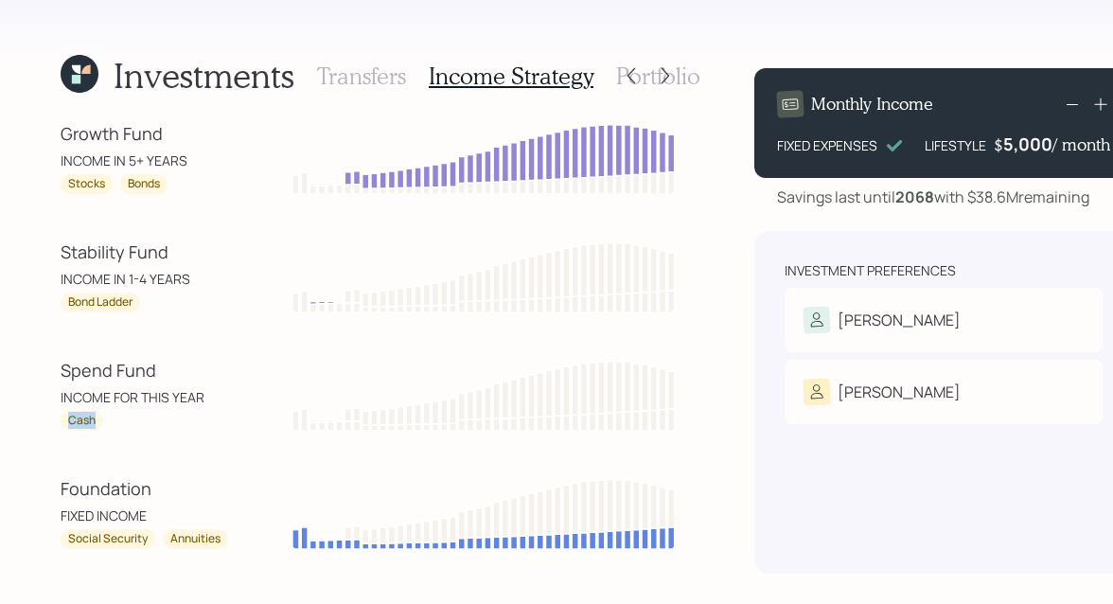
drag, startPoint x: 98, startPoint y: 419, endPoint x: 56, endPoint y: 419, distance: 42.6
click at [56, 419] on div "Investments Transfers Income Strategy Portfolio Growth Fund INCOME IN 5+ YEARS …" at bounding box center [556, 302] width 1113 height 604
drag, startPoint x: 103, startPoint y: 184, endPoint x: 60, endPoint y: 184, distance: 43.5
click at [61, 184] on div "Stocks" at bounding box center [87, 184] width 52 height 20
drag, startPoint x: 133, startPoint y: 303, endPoint x: 68, endPoint y: 304, distance: 65.3
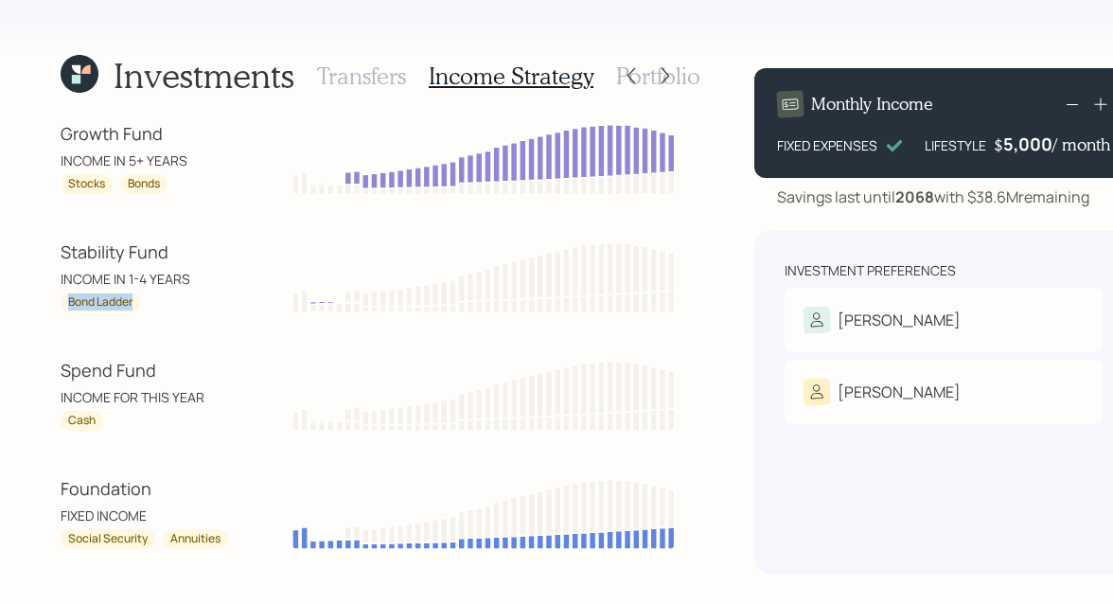
click at [68, 304] on div "Bond Ladder" at bounding box center [100, 302] width 64 height 16
drag, startPoint x: 186, startPoint y: 277, endPoint x: 61, endPoint y: 278, distance: 125.9
click at [61, 278] on div "INCOME IN 1-4 YEARS" at bounding box center [146, 279] width 170 height 20
drag, startPoint x: 161, startPoint y: 132, endPoint x: 62, endPoint y: 133, distance: 98.4
click at [62, 133] on div "Growth Fund" at bounding box center [146, 134] width 170 height 26
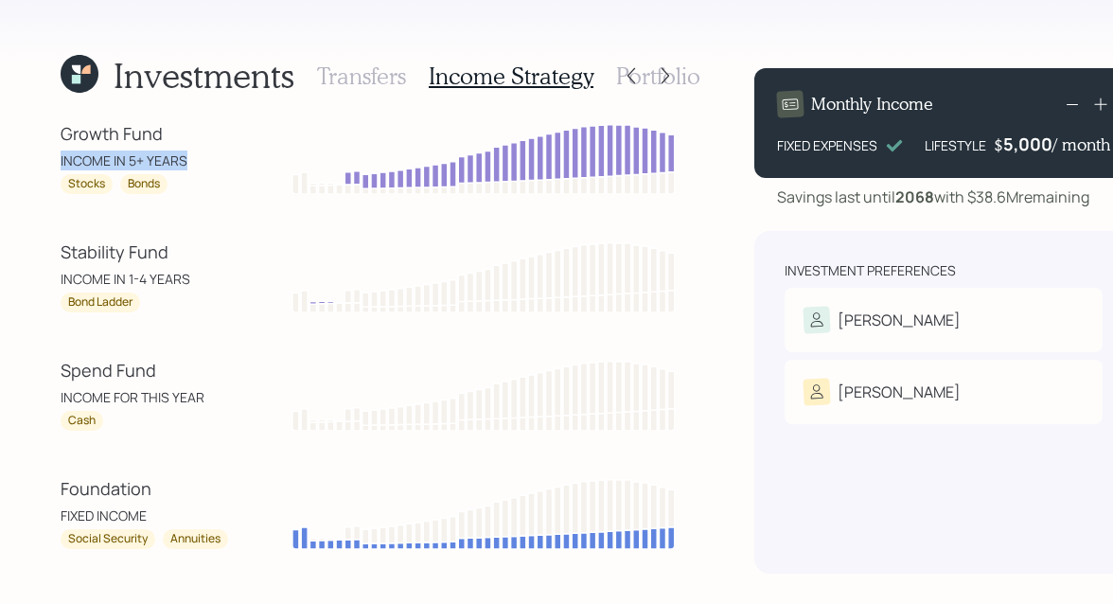
drag, startPoint x: 188, startPoint y: 159, endPoint x: 53, endPoint y: 160, distance: 135.3
click at [53, 160] on div "Investments Transfers Income Strategy Portfolio Growth Fund INCOME IN 5+ YEARS …" at bounding box center [556, 302] width 1113 height 604
click at [123, 156] on div "INCOME IN 5+ YEARS" at bounding box center [146, 160] width 170 height 20
drag, startPoint x: 183, startPoint y: 161, endPoint x: 54, endPoint y: 161, distance: 128.7
click at [53, 161] on div "Investments Transfers Income Strategy Portfolio Growth Fund INCOME IN 5+ YEARS …" at bounding box center [556, 302] width 1113 height 604
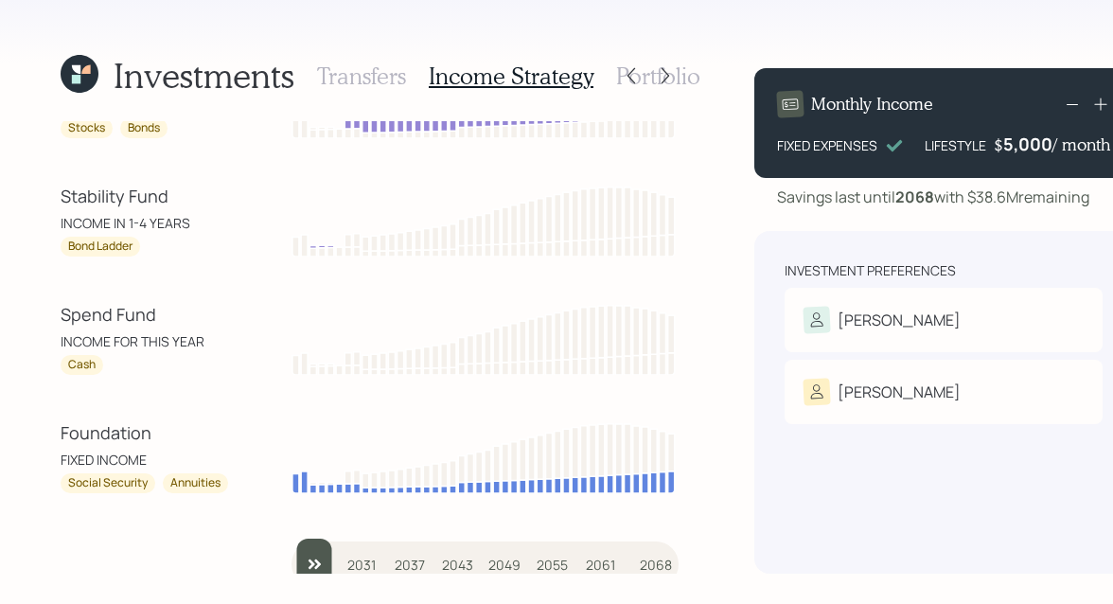
scroll to position [71, 0]
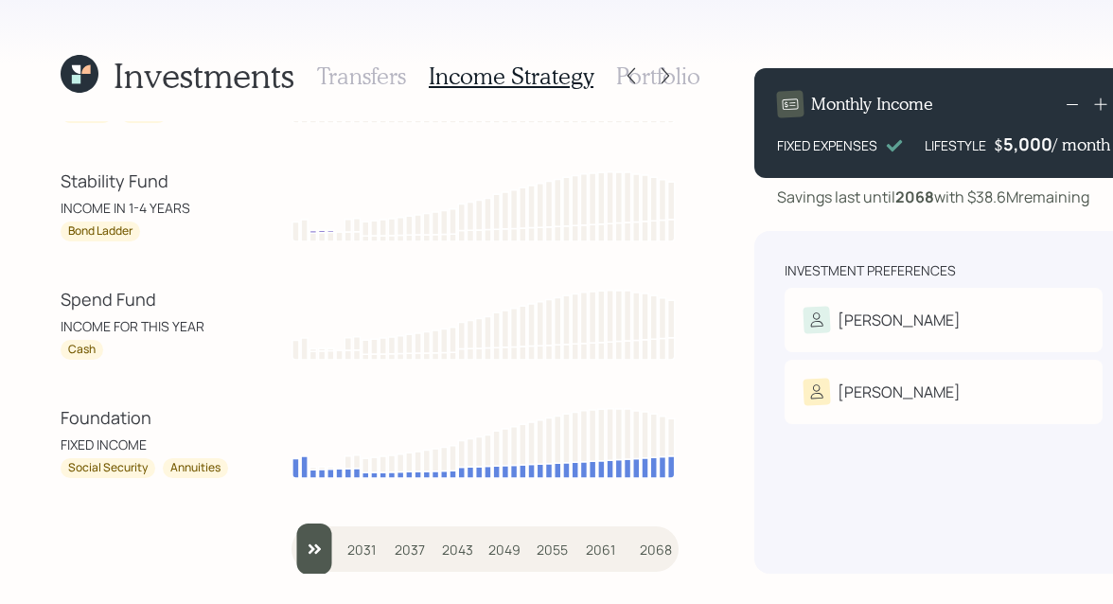
click at [357, 544] on input "slider" at bounding box center [485, 548] width 387 height 51
drag, startPoint x: 375, startPoint y: 543, endPoint x: 253, endPoint y: 543, distance: 122.1
type input "2025"
click at [292, 543] on input "slider" at bounding box center [485, 548] width 387 height 51
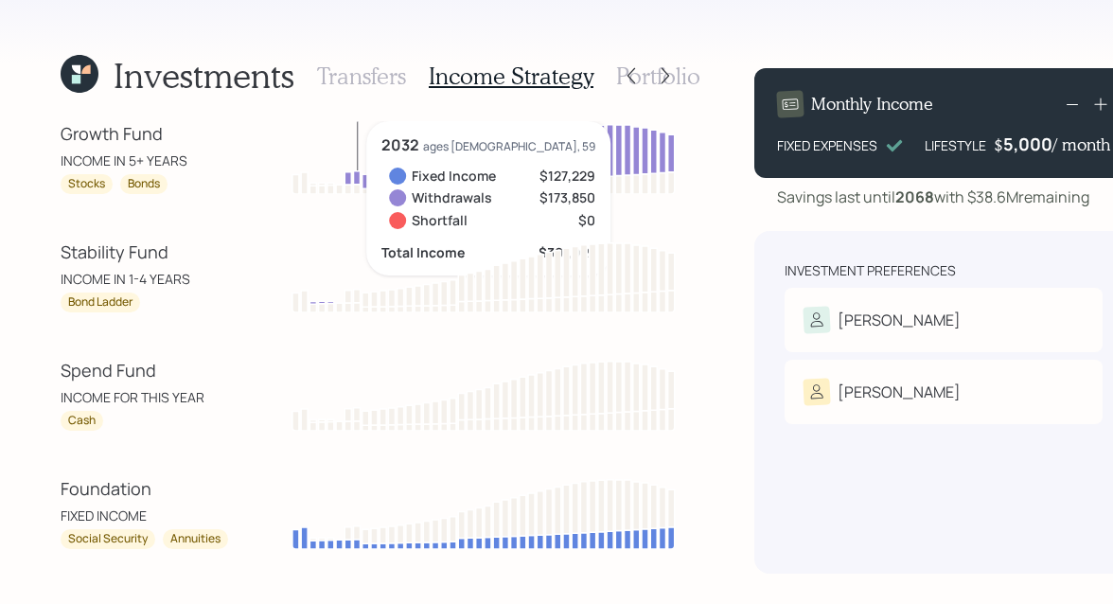
click at [215, 137] on div "Growth Fund" at bounding box center [146, 134] width 170 height 26
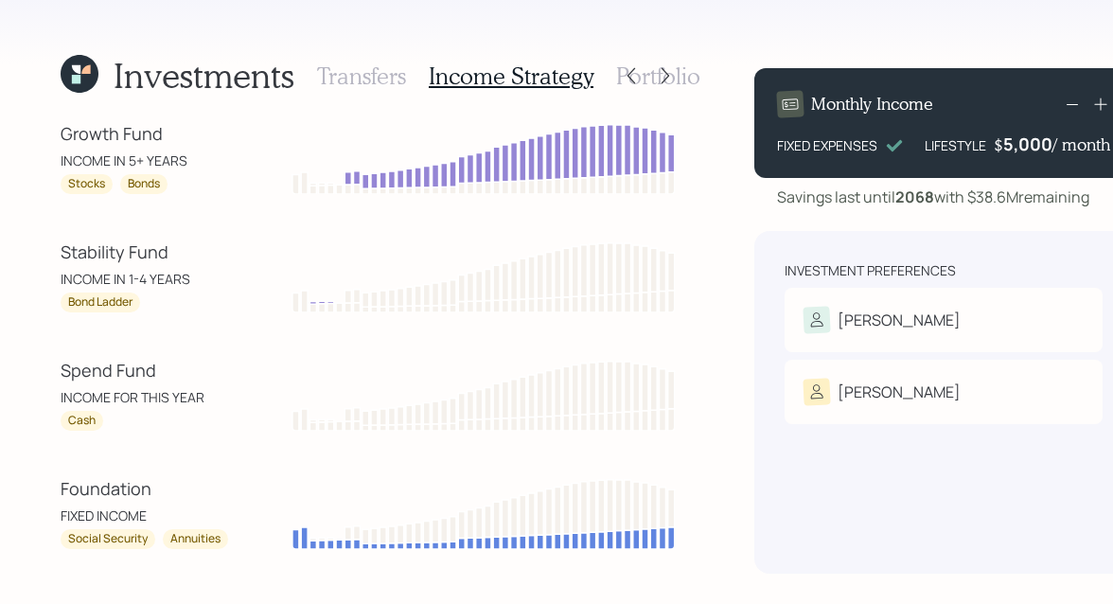
click at [692, 75] on h3 "Portfolio" at bounding box center [658, 75] width 84 height 27
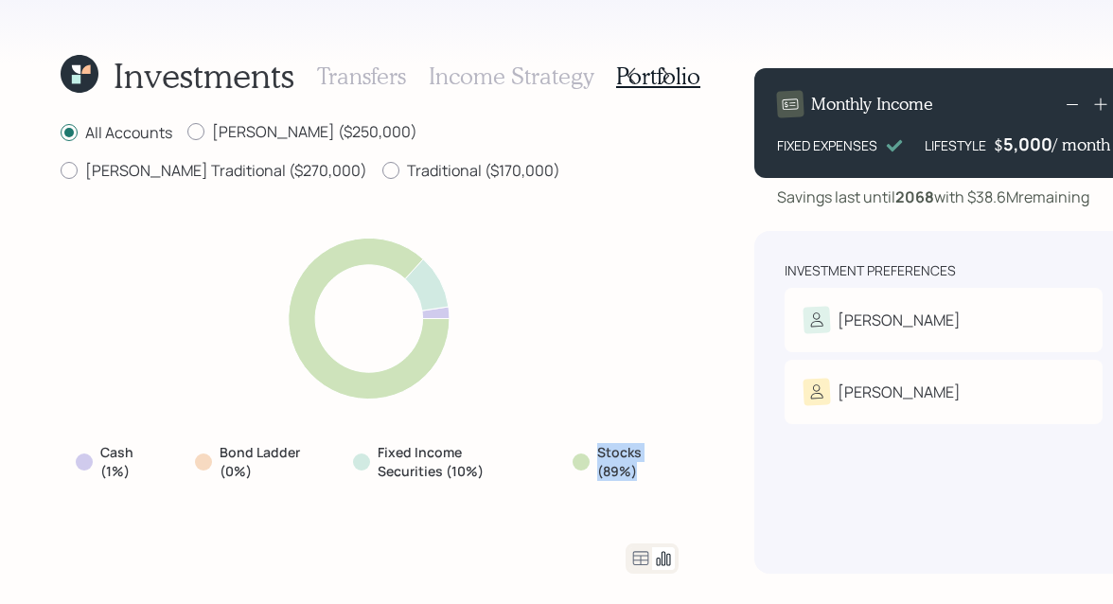
drag, startPoint x: 649, startPoint y: 468, endPoint x: 576, endPoint y: 448, distance: 75.5
click at [576, 448] on div "Stocks (89%)" at bounding box center [618, 461] width 91 height 37
drag, startPoint x: 480, startPoint y: 469, endPoint x: 347, endPoint y: 451, distance: 133.8
click at [347, 451] on div "Fixed Income Securities (10%)" at bounding box center [440, 461] width 204 height 52
drag, startPoint x: 262, startPoint y: 473, endPoint x: 214, endPoint y: 452, distance: 52.6
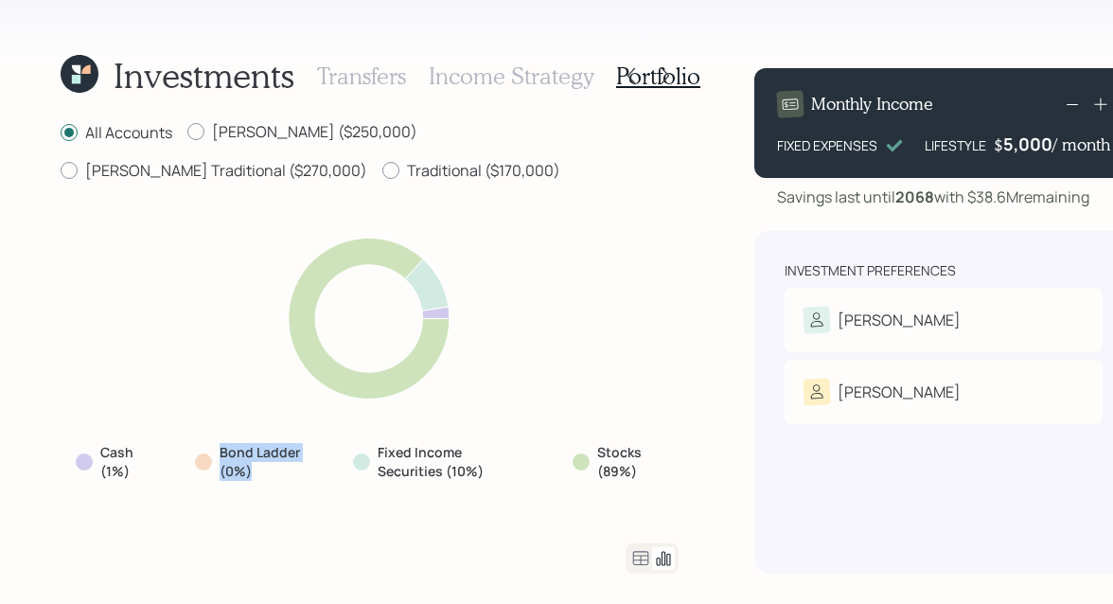
click at [214, 452] on div "Bond Ladder (0%)" at bounding box center [251, 461] width 113 height 37
drag, startPoint x: 140, startPoint y: 468, endPoint x: 90, endPoint y: 442, distance: 56.7
click at [90, 442] on div "Cash (1%)" at bounding box center [113, 461] width 104 height 52
click at [639, 562] on icon at bounding box center [640, 558] width 23 height 23
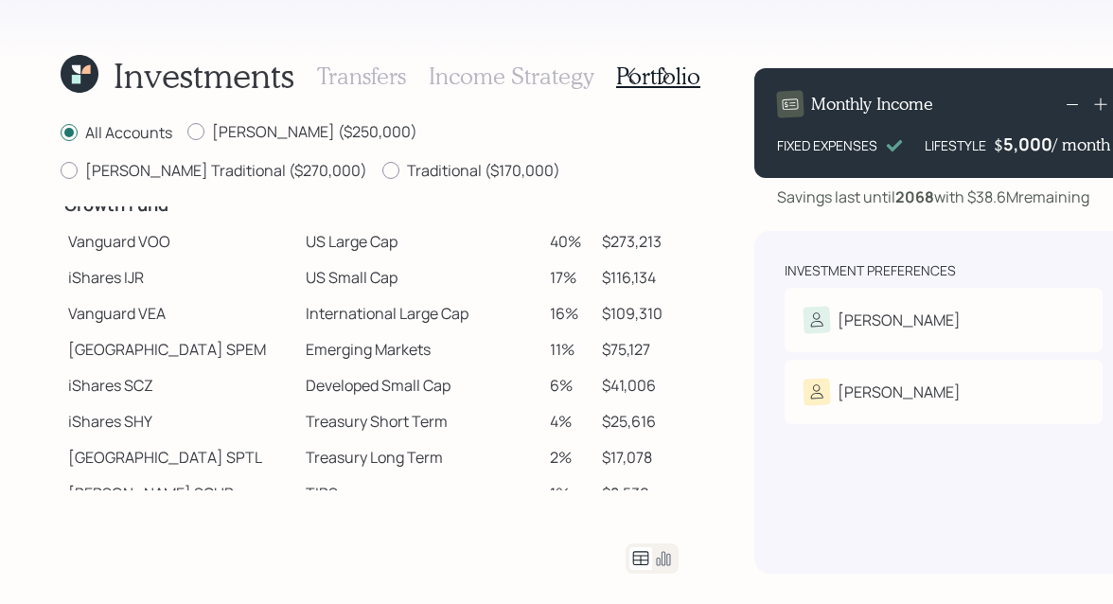
scroll to position [282, 0]
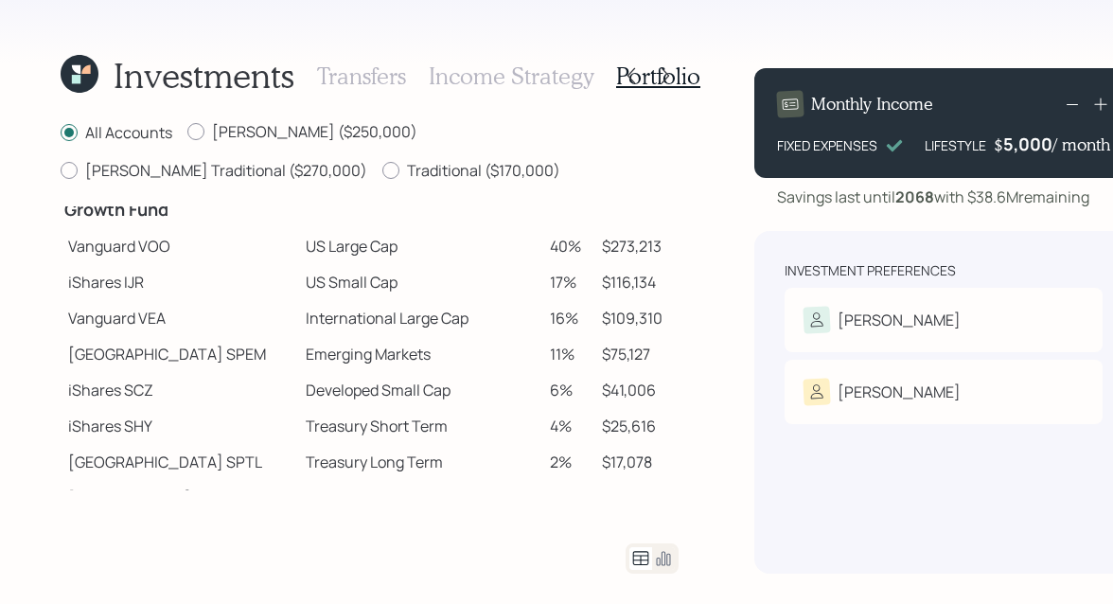
click at [81, 252] on td "Vanguard VOO" at bounding box center [180, 246] width 238 height 36
drag, startPoint x: 70, startPoint y: 286, endPoint x: 116, endPoint y: 286, distance: 46.4
click at [116, 286] on td "iShares IJR" at bounding box center [180, 282] width 238 height 36
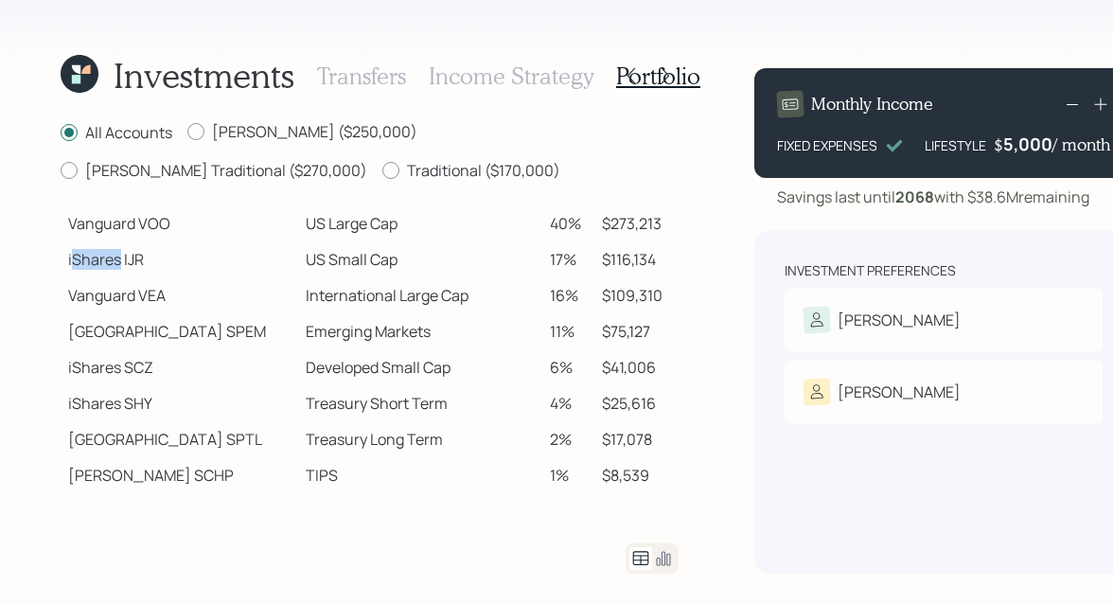
scroll to position [313, 0]
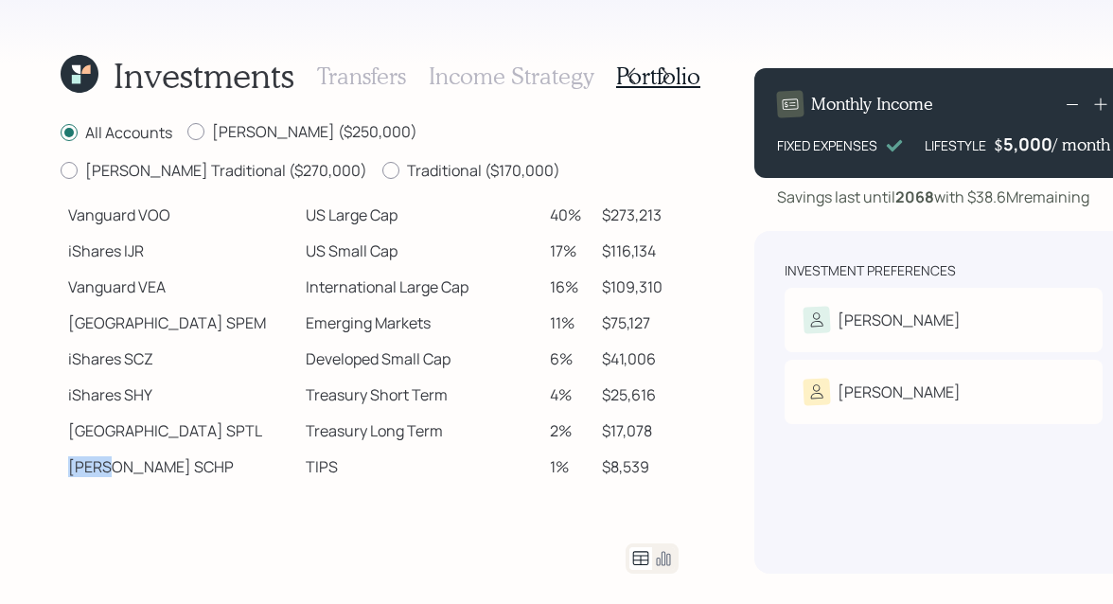
drag, startPoint x: 68, startPoint y: 468, endPoint x: 118, endPoint y: 468, distance: 50.2
click at [118, 468] on td "Schwab SCHP" at bounding box center [180, 467] width 238 height 36
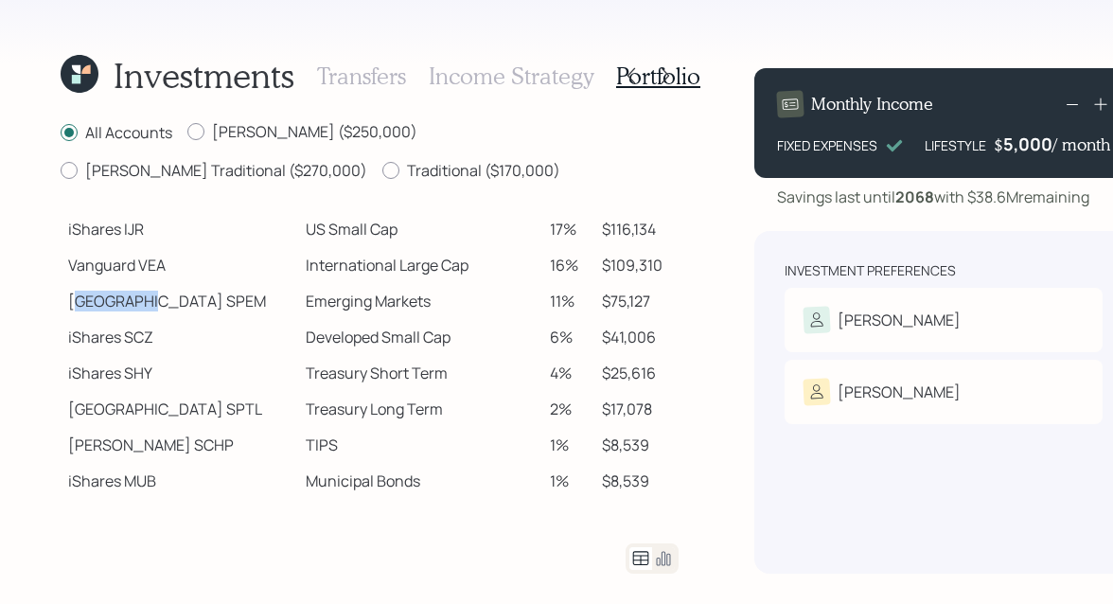
drag, startPoint x: 75, startPoint y: 307, endPoint x: 137, endPoint y: 302, distance: 62.6
click at [137, 302] on td "State Street SPEM" at bounding box center [180, 301] width 238 height 36
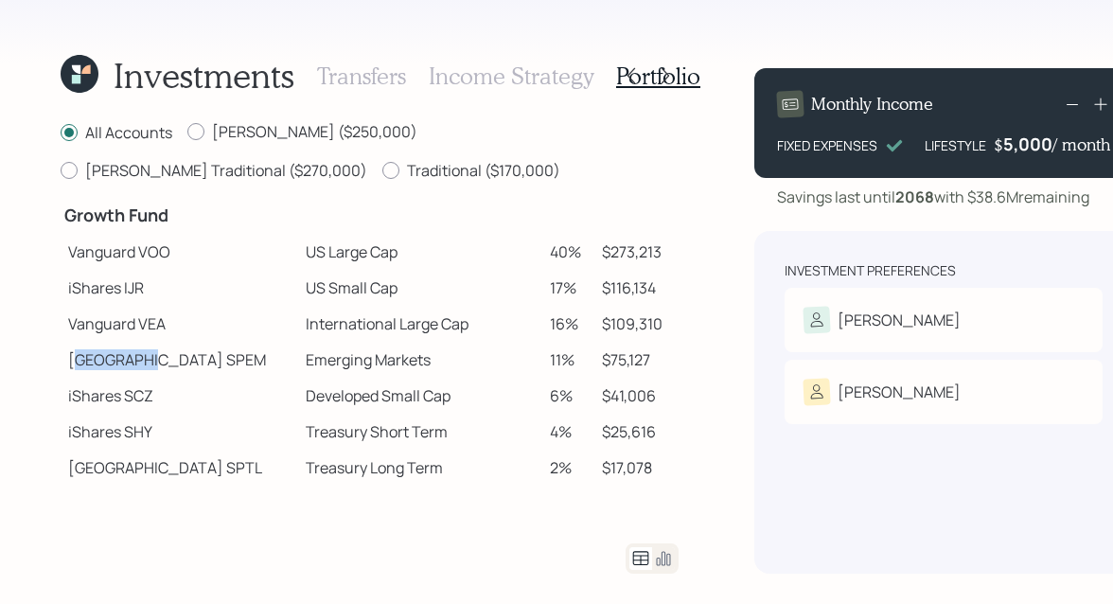
scroll to position [274, 0]
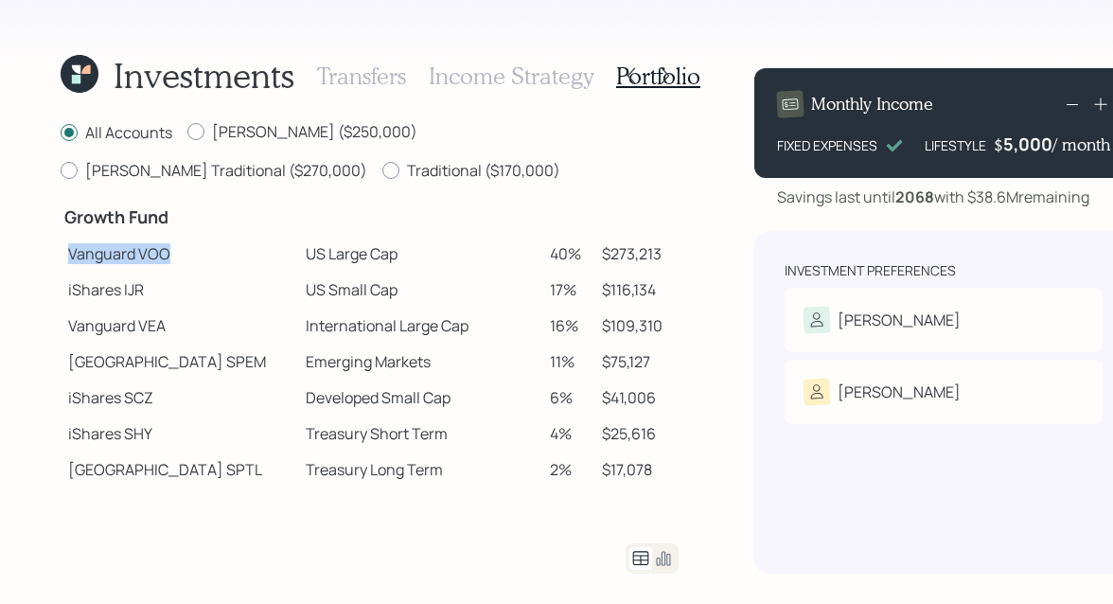
drag, startPoint x: 68, startPoint y: 256, endPoint x: 184, endPoint y: 260, distance: 115.5
click at [184, 260] on td "Vanguard VOO" at bounding box center [180, 254] width 238 height 36
click at [153, 249] on td "Vanguard VOO" at bounding box center [180, 254] width 238 height 36
drag, startPoint x: 252, startPoint y: 248, endPoint x: 350, endPoint y: 250, distance: 98.4
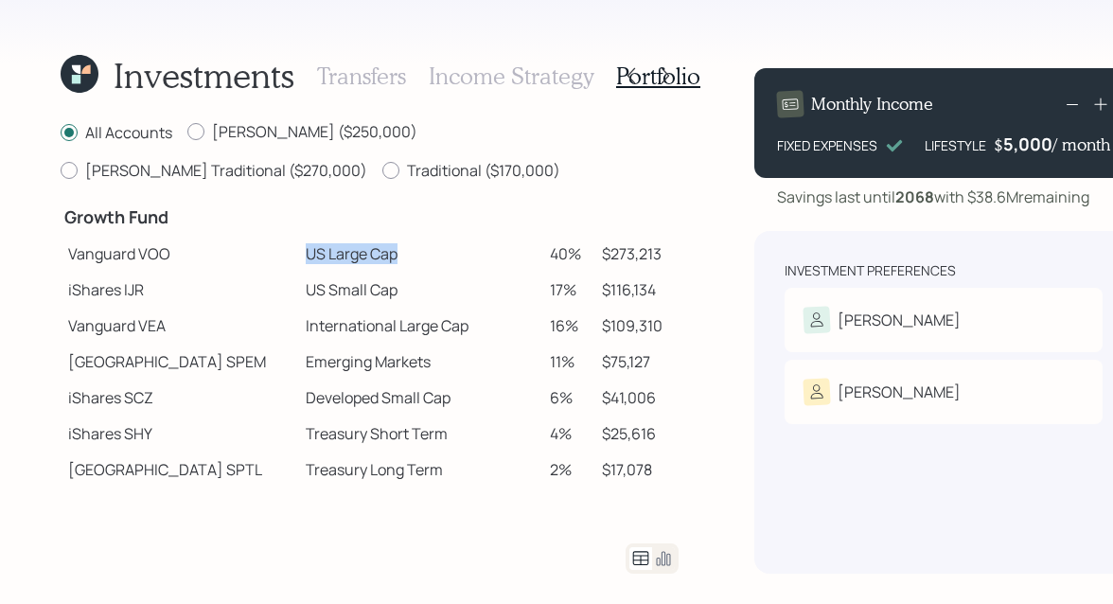
click at [350, 250] on td "US Large Cap" at bounding box center [420, 254] width 245 height 36
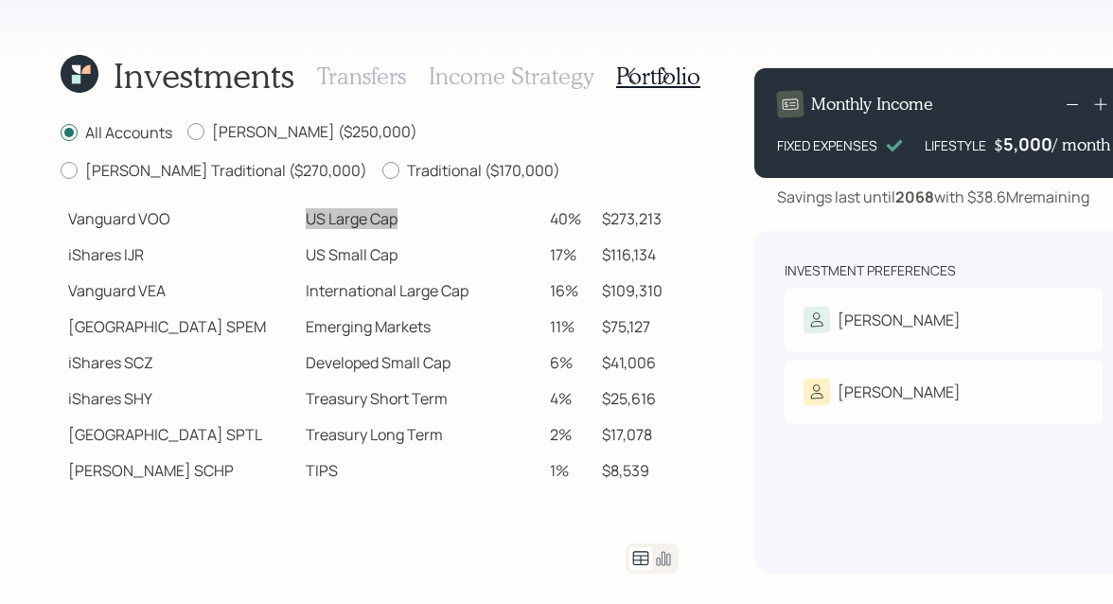
scroll to position [300, 0]
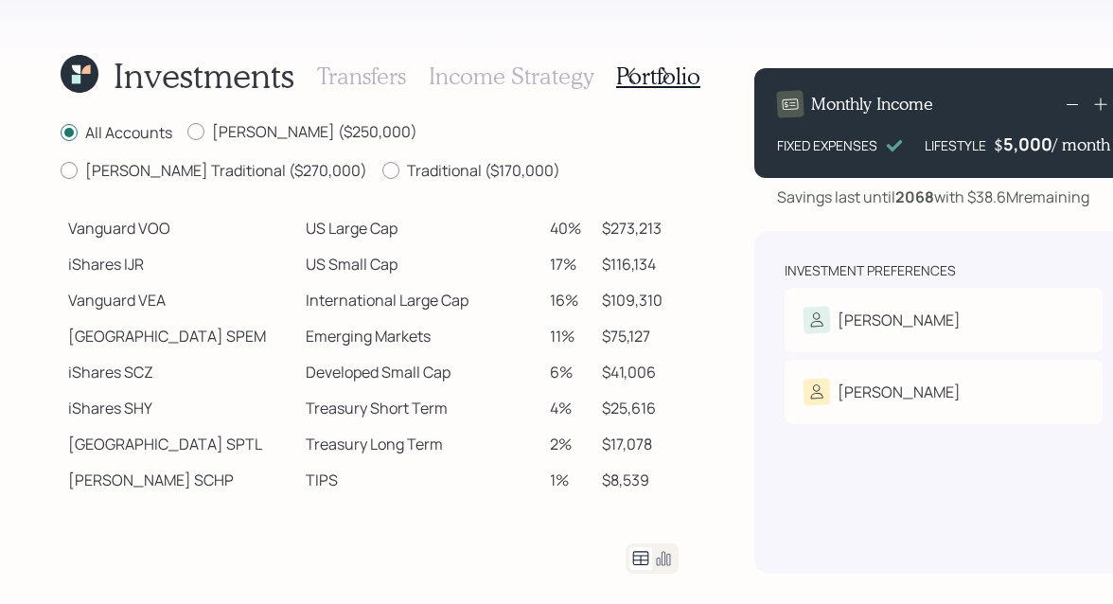
click at [663, 558] on icon at bounding box center [664, 559] width 14 height 14
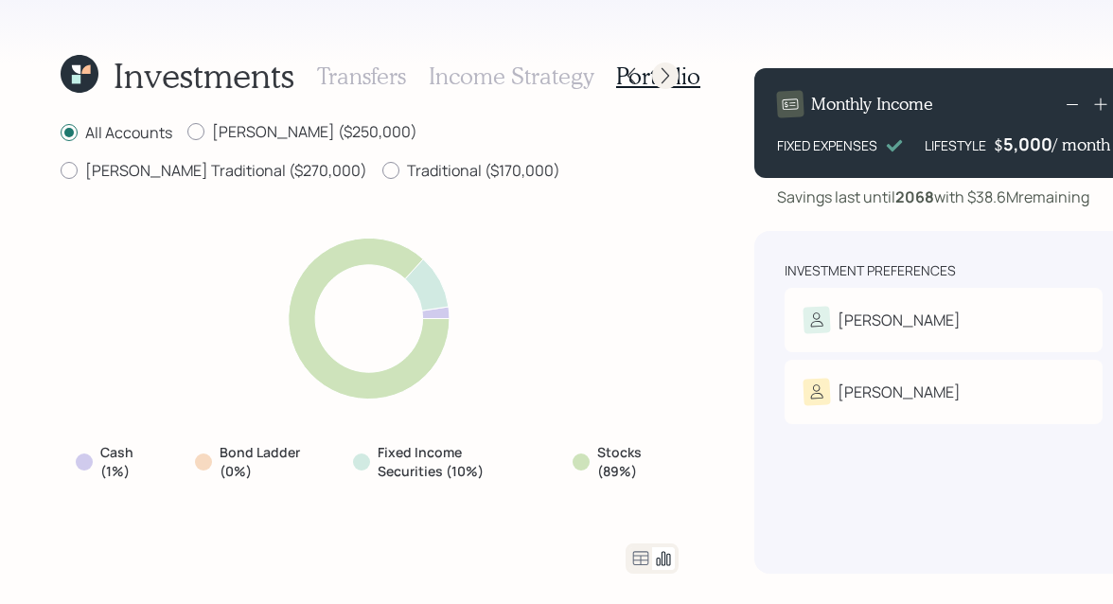
click at [662, 81] on icon at bounding box center [666, 76] width 8 height 16
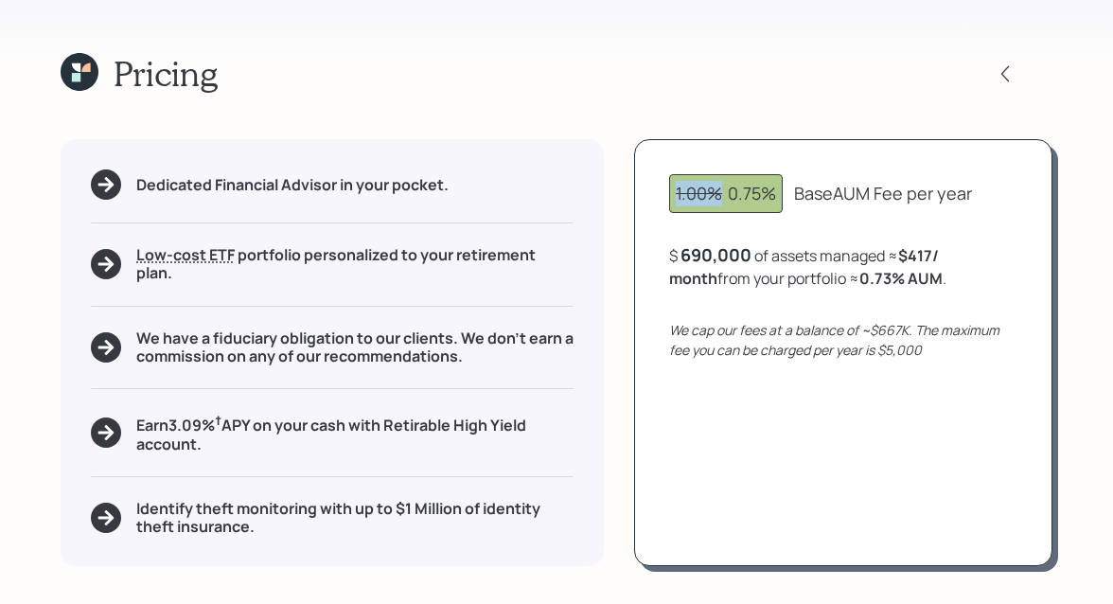
drag, startPoint x: 723, startPoint y: 190, endPoint x: 671, endPoint y: 193, distance: 52.1
click at [671, 193] on div "1.00% 0.75%" at bounding box center [726, 193] width 114 height 39
click at [726, 198] on div "1.00% 0.75%" at bounding box center [726, 194] width 100 height 26
drag, startPoint x: 731, startPoint y: 199, endPoint x: 875, endPoint y: 195, distance: 143.9
click at [875, 195] on div "1.00% 0.75% Base AUM Fee per year" at bounding box center [843, 193] width 348 height 39
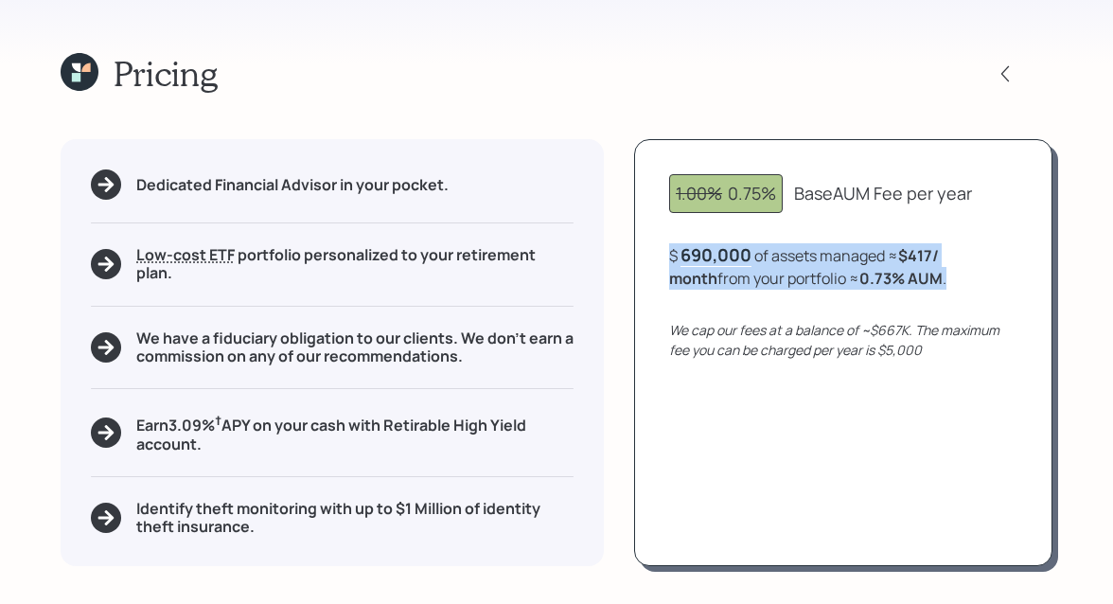
drag, startPoint x: 901, startPoint y: 272, endPoint x: 665, endPoint y: 259, distance: 236.0
click at [665, 259] on div "1.00% 0.75% Base AUM Fee per year $ 690,000 of assets managed ≈ $417 / month fr…" at bounding box center [843, 352] width 418 height 427
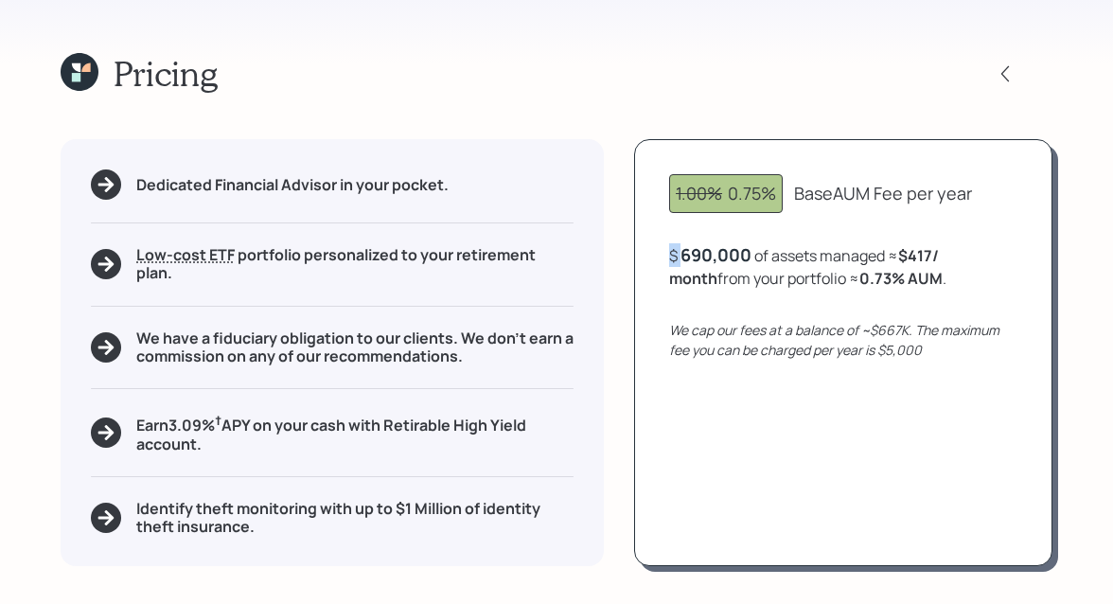
drag, startPoint x: 670, startPoint y: 254, endPoint x: 712, endPoint y: 253, distance: 41.7
click at [711, 253] on div "$ 690,000 of assets managed ≈ $417 / month from your portfolio ≈ 0.73 % AUM ." at bounding box center [843, 266] width 348 height 46
drag, startPoint x: 743, startPoint y: 252, endPoint x: 690, endPoint y: 252, distance: 53.0
click at [690, 252] on div "$ 690000 of assets managed ≈ $417 / month from your portfolio ≈ 0.73 % AUM ." at bounding box center [843, 266] width 348 height 46
click at [756, 256] on div "$ 690,000 of assets managed ≈ $417 / month from your portfolio ≈ 0.73 % AUM ." at bounding box center [843, 266] width 348 height 46
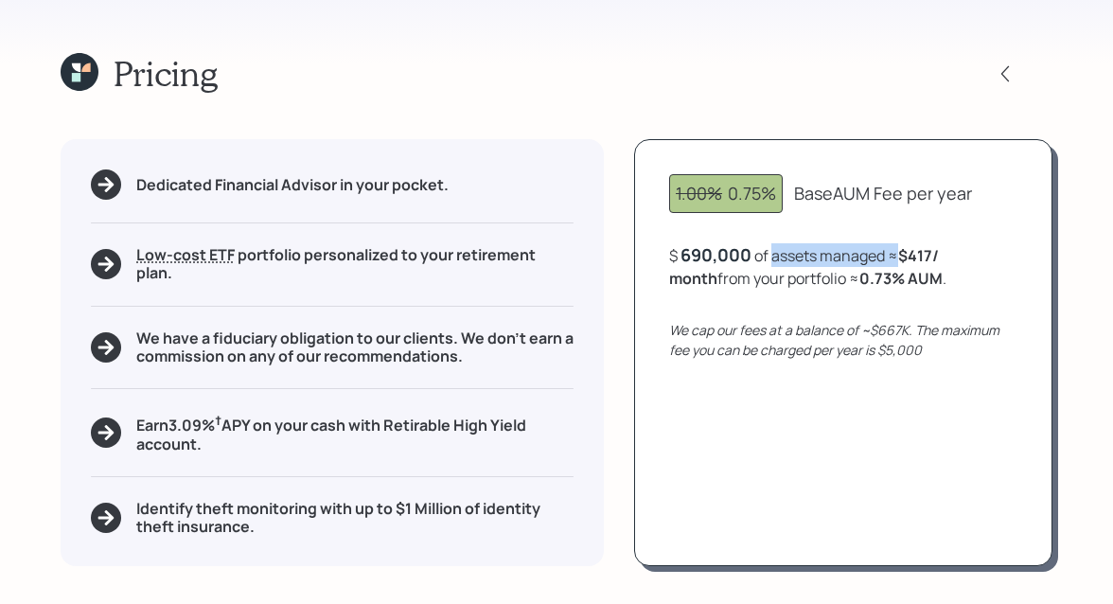
drag, startPoint x: 776, startPoint y: 256, endPoint x: 897, endPoint y: 256, distance: 121.1
click at [897, 256] on div "$ 690,000 of assets managed ≈ $417 / month from your portfolio ≈ 0.73 % AUM ." at bounding box center [843, 266] width 348 height 46
drag, startPoint x: 907, startPoint y: 256, endPoint x: 949, endPoint y: 256, distance: 42.6
click at [939, 256] on b "$417 / month" at bounding box center [804, 267] width 270 height 44
drag, startPoint x: 898, startPoint y: 281, endPoint x: 809, endPoint y: 281, distance: 89.0
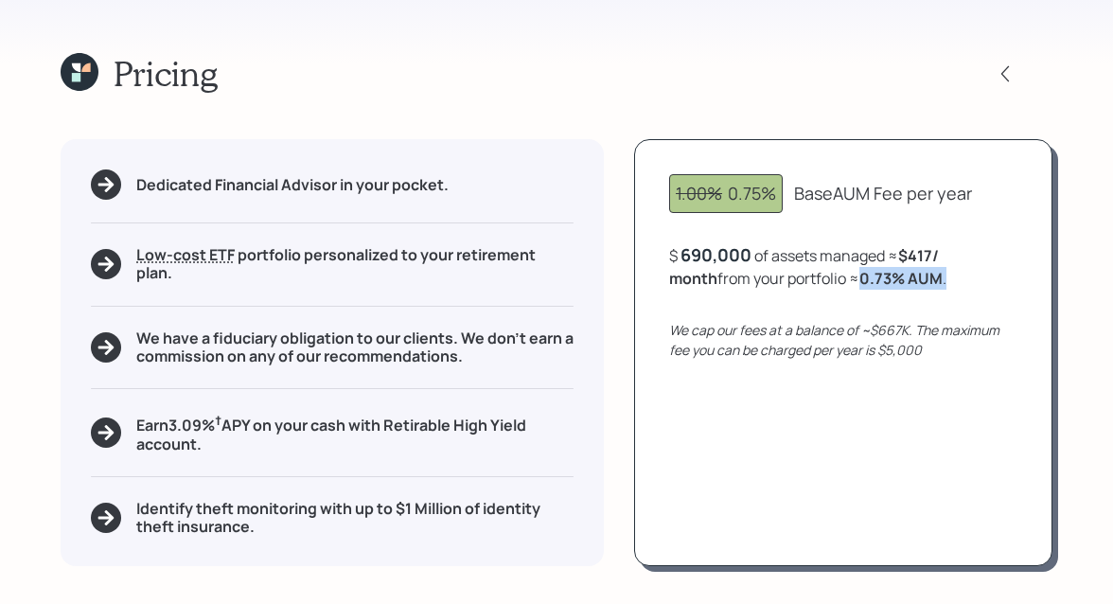
click at [809, 281] on div "$ 690,000 of assets managed ≈ $417 / month from your portfolio ≈ 0.73 % AUM ." at bounding box center [843, 266] width 348 height 46
drag, startPoint x: 725, startPoint y: 197, endPoint x: 772, endPoint y: 197, distance: 47.3
click at [772, 197] on div "1.00% 0.75%" at bounding box center [726, 194] width 100 height 26
drag, startPoint x: 815, startPoint y: 283, endPoint x: 891, endPoint y: 280, distance: 75.8
click at [891, 280] on b "0.73 % AUM" at bounding box center [900, 278] width 83 height 21
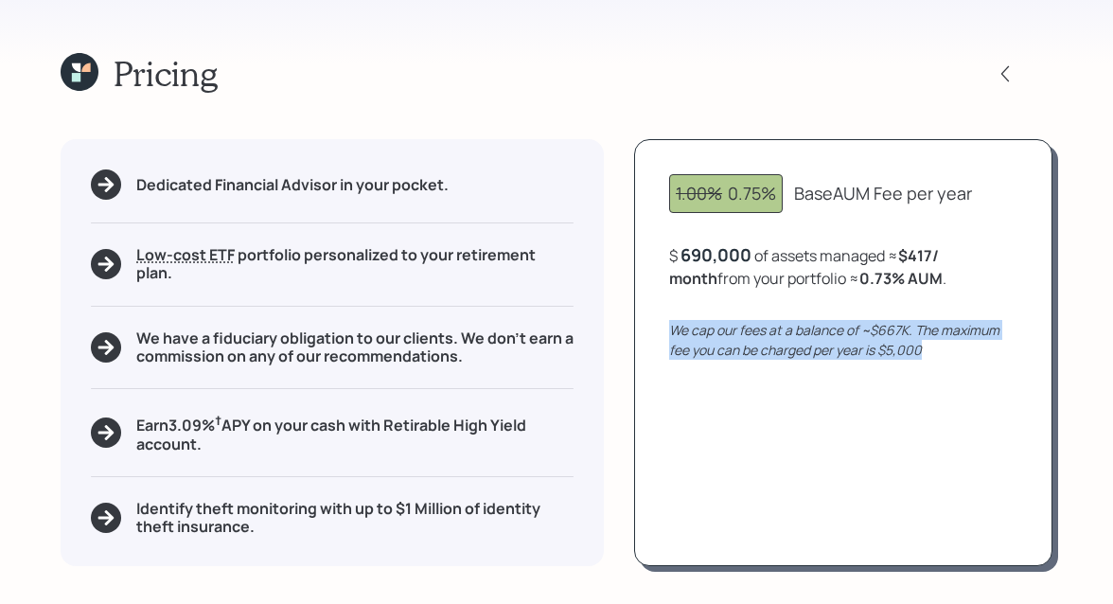
drag, startPoint x: 929, startPoint y: 352, endPoint x: 663, endPoint y: 327, distance: 268.0
click at [663, 327] on div "1.00% 0.75% Base AUM Fee per year $ 690,000 of assets managed ≈ $417 / month fr…" at bounding box center [843, 352] width 418 height 427
click at [909, 339] on div "We cap our fees at a balance of ~$667K. The maximum fee you can be charged per …" at bounding box center [843, 340] width 348 height 40
drag, startPoint x: 934, startPoint y: 345, endPoint x: 916, endPoint y: 326, distance: 26.1
click at [916, 326] on div "We cap our fees at a balance of ~$667K. The maximum fee you can be charged per …" at bounding box center [843, 340] width 348 height 40
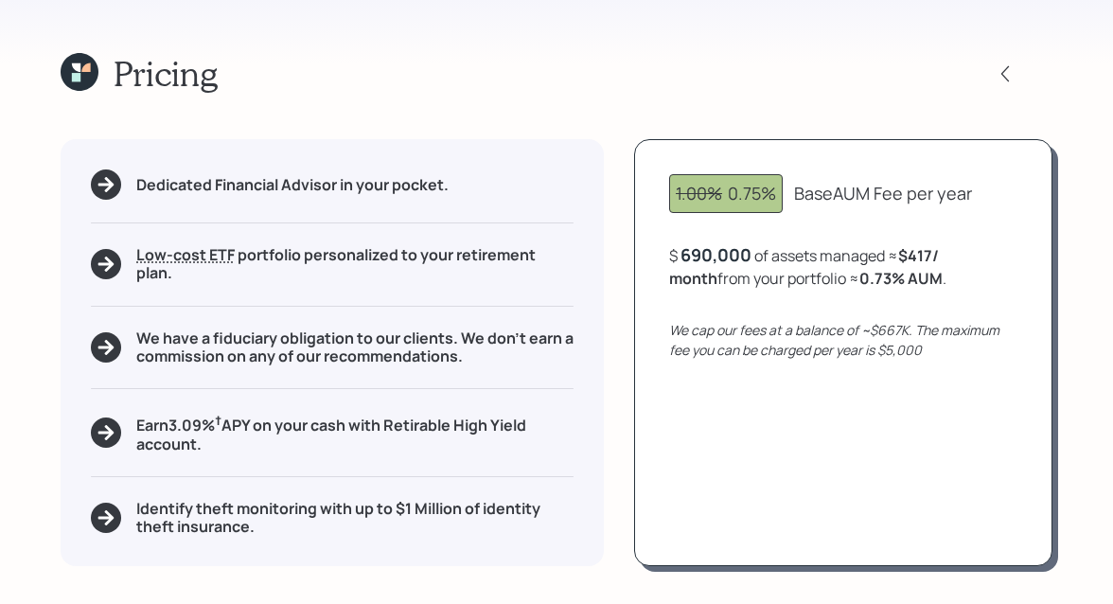
click at [903, 335] on icon "We cap our fees at a balance of ~$667K. The maximum fee you can be charged per …" at bounding box center [834, 340] width 330 height 38
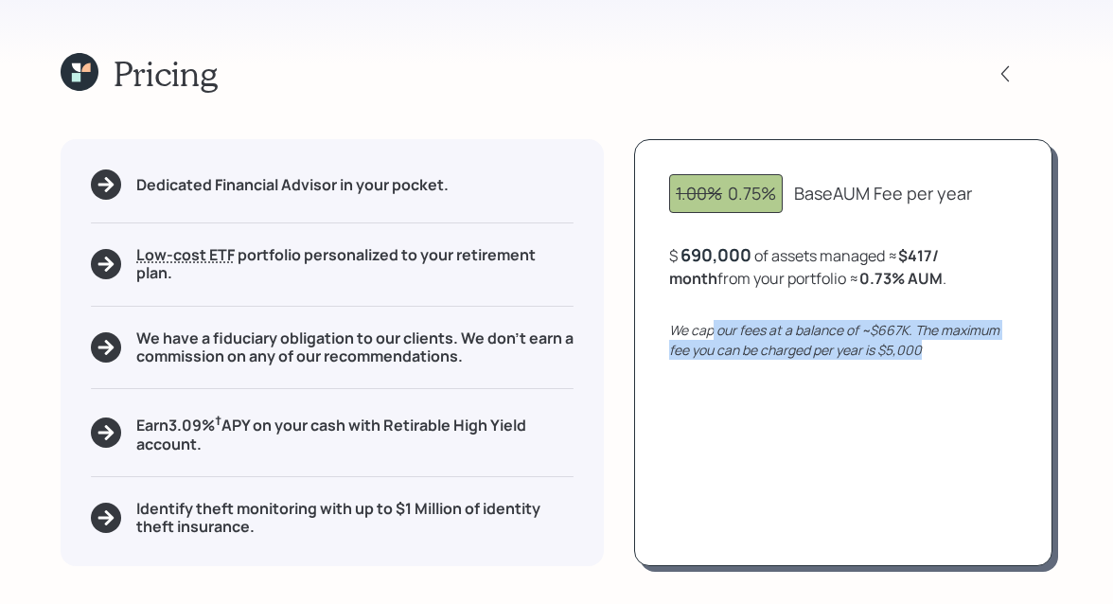
drag, startPoint x: 922, startPoint y: 348, endPoint x: 715, endPoint y: 323, distance: 208.8
click at [715, 323] on div "We cap our fees at a balance of ~$667K. The maximum fee you can be charged per …" at bounding box center [843, 340] width 348 height 40
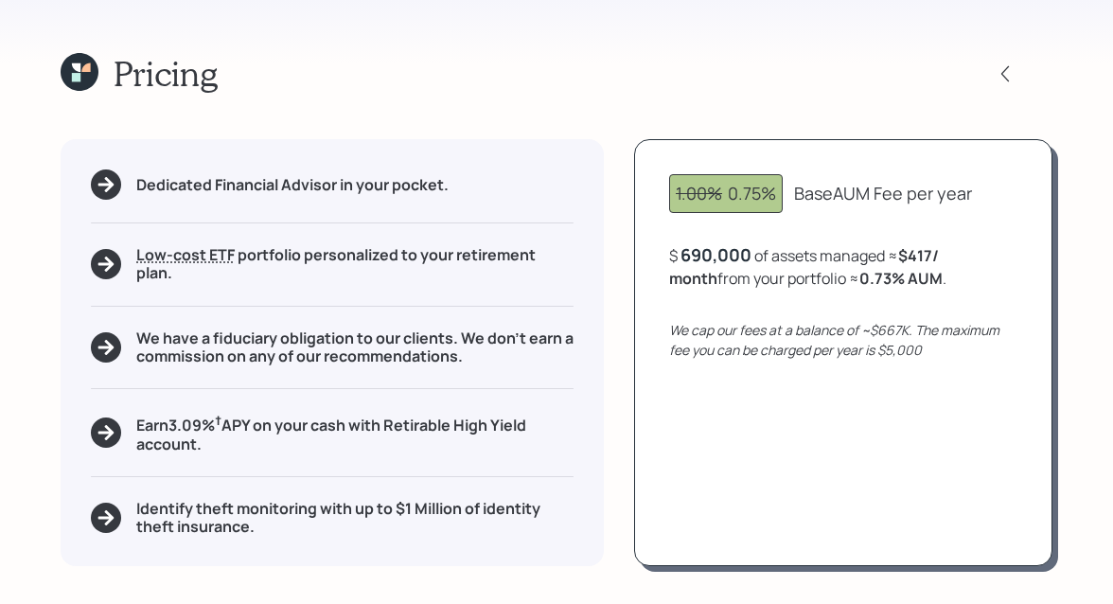
click at [713, 316] on div "1.00% 0.75% Base AUM Fee per year $ 690,000 of assets managed ≈ $417 / month fr…" at bounding box center [843, 352] width 418 height 427
click at [725, 253] on div "690,000" at bounding box center [715, 254] width 71 height 23
click at [725, 253] on div "690000" at bounding box center [713, 254] width 66 height 23
click at [772, 247] on div "$ 2000000 of assets managed ≈ $417 / month from your portfolio ≈ 0.73 % AUM ." at bounding box center [843, 266] width 348 height 46
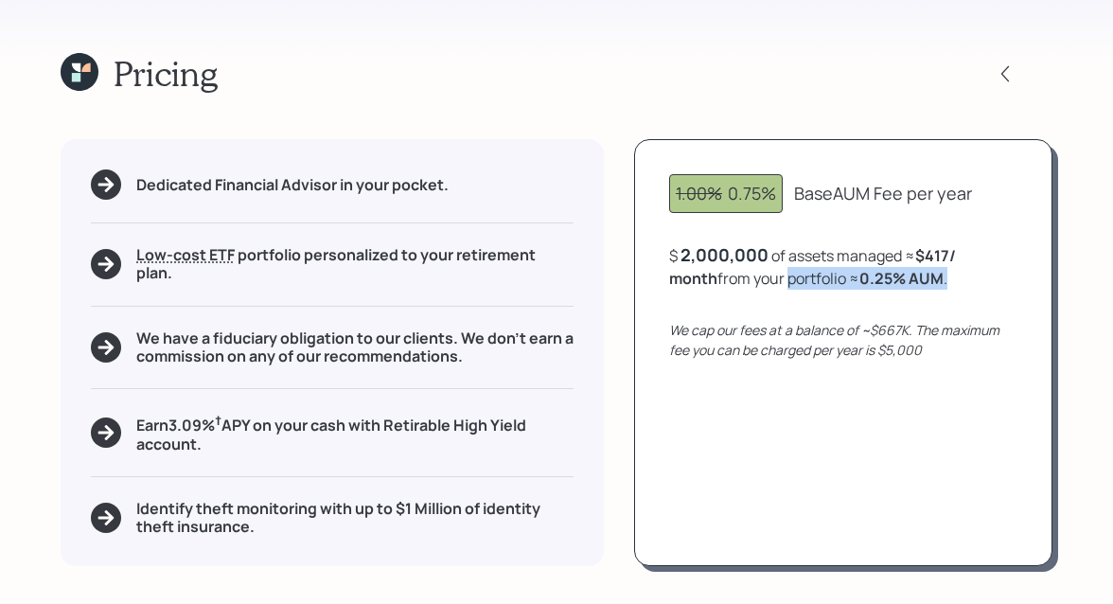
drag, startPoint x: 913, startPoint y: 281, endPoint x: 737, endPoint y: 279, distance: 176.0
click at [737, 279] on div "$ 2,000,000 of assets managed ≈ $417 / month from your portfolio ≈ 0.25 % AUM ." at bounding box center [843, 266] width 348 height 46
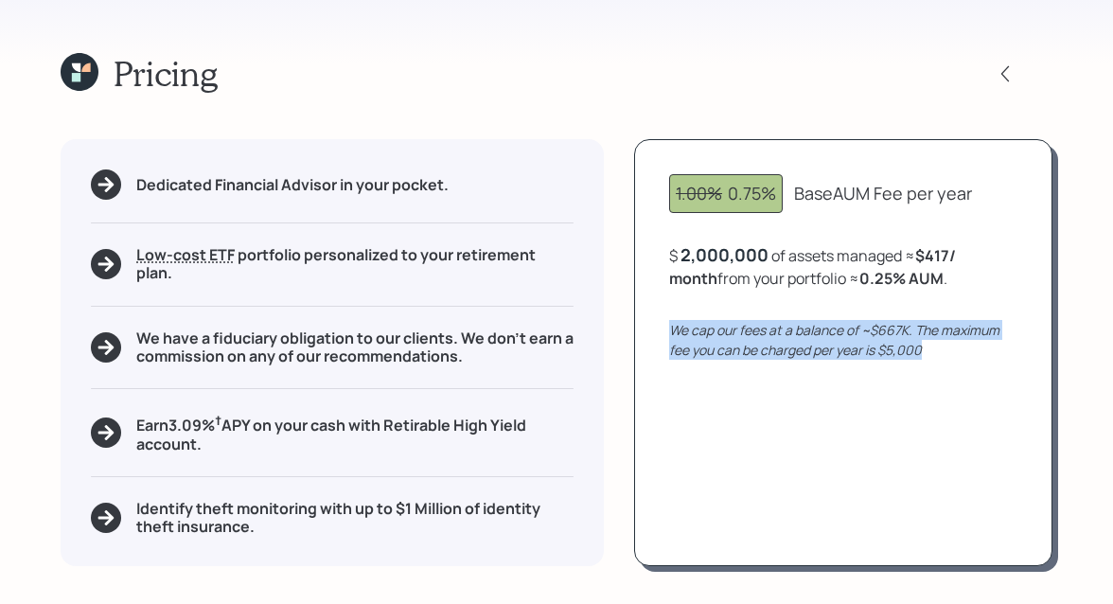
drag, startPoint x: 935, startPoint y: 357, endPoint x: 662, endPoint y: 331, distance: 274.7
click at [662, 331] on div "1.00% 0.75% Base AUM Fee per year $ 2,000,000 of assets managed ≈ $417 / month …" at bounding box center [843, 352] width 418 height 427
click at [880, 343] on icon "We cap our fees at a balance of ~$667K. The maximum fee you can be charged per …" at bounding box center [834, 340] width 330 height 38
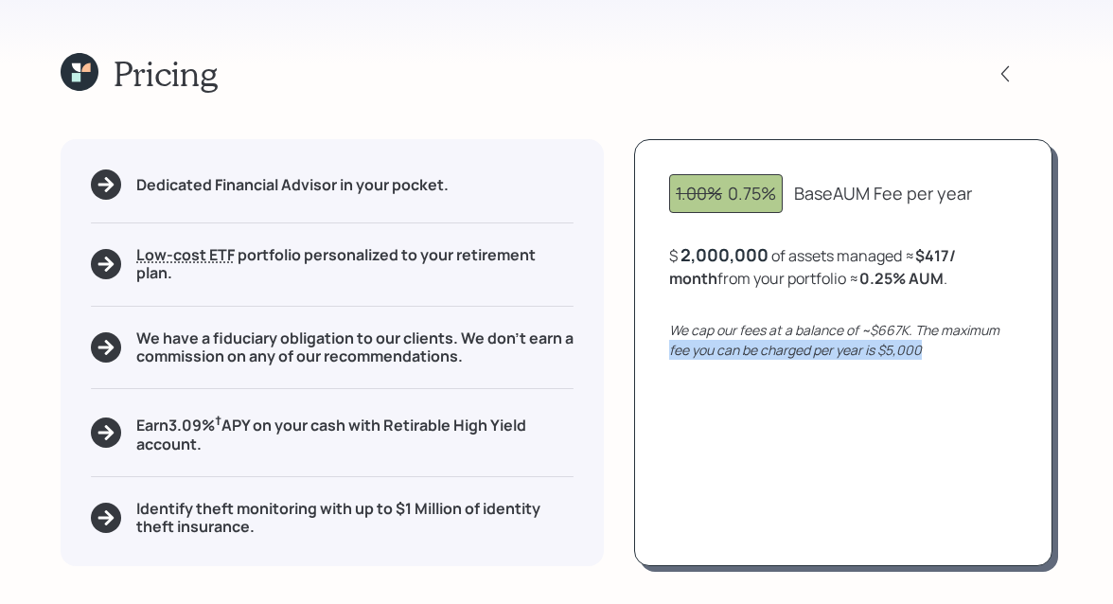
drag, startPoint x: 937, startPoint y: 349, endPoint x: 670, endPoint y: 351, distance: 266.9
click at [670, 351] on div "We cap our fees at a balance of ~$667K. The maximum fee you can be charged per …" at bounding box center [843, 340] width 348 height 40
drag, startPoint x: 912, startPoint y: 325, endPoint x: 872, endPoint y: 325, distance: 40.7
click at [872, 325] on icon "We cap our fees at a balance of ~$667K. The maximum fee you can be charged per …" at bounding box center [834, 340] width 330 height 38
click at [920, 361] on div "1.00% 0.75% Base AUM Fee per year $ 2,000,000 of assets managed ≈ $417 / month …" at bounding box center [843, 352] width 418 height 427
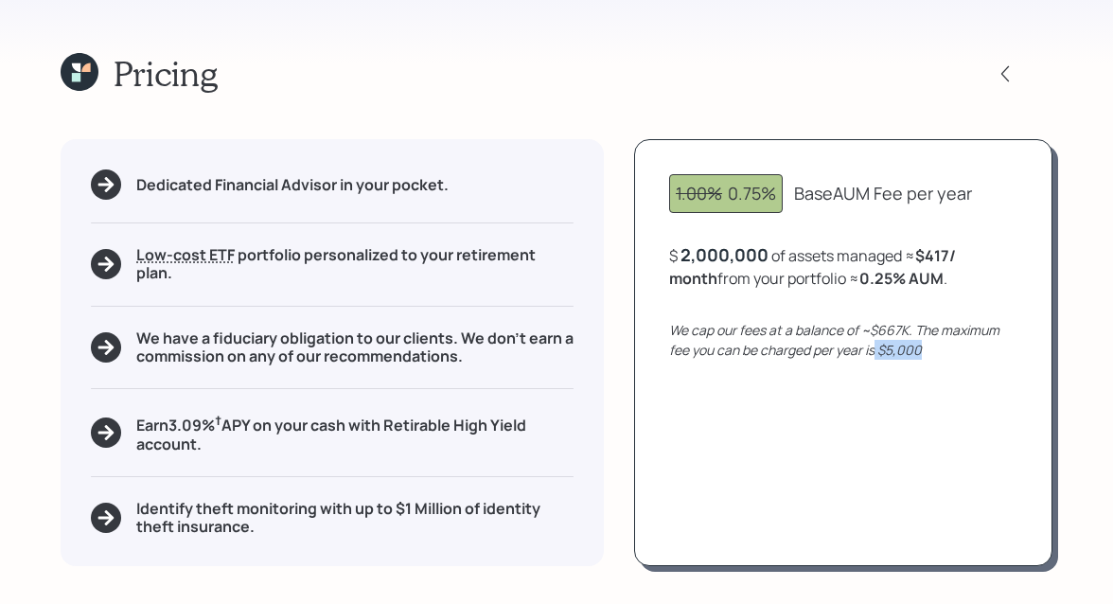
drag, startPoint x: 925, startPoint y: 350, endPoint x: 877, endPoint y: 349, distance: 47.3
click at [877, 349] on div "We cap our fees at a balance of ~$667K. The maximum fee you can be charged per …" at bounding box center [843, 340] width 348 height 40
click at [75, 69] on icon at bounding box center [76, 67] width 9 height 9
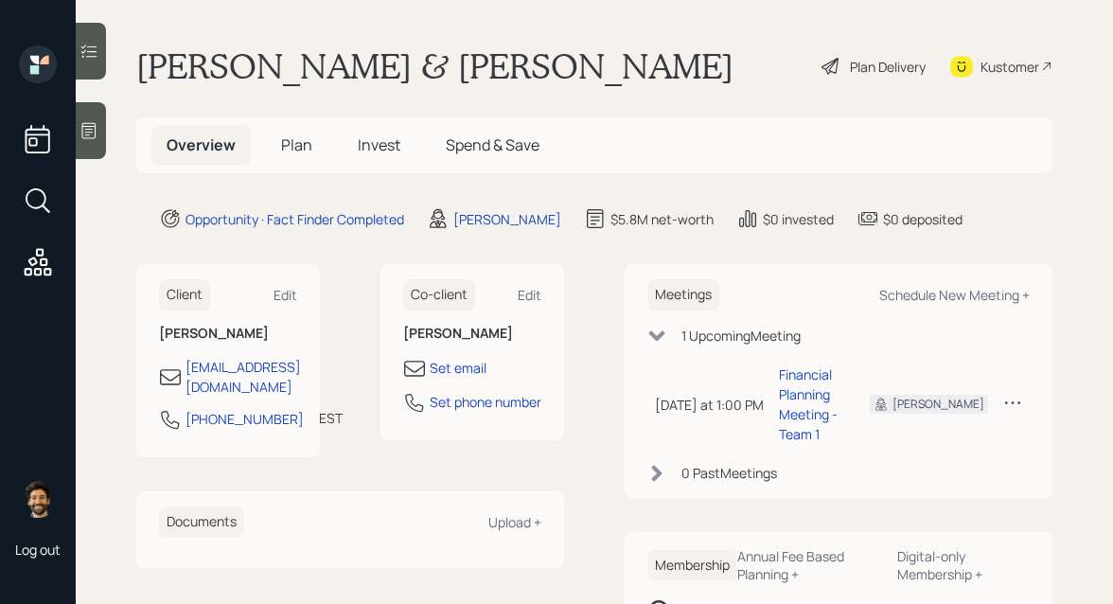
click at [274, 152] on h5 "Plan" at bounding box center [297, 145] width 62 height 41
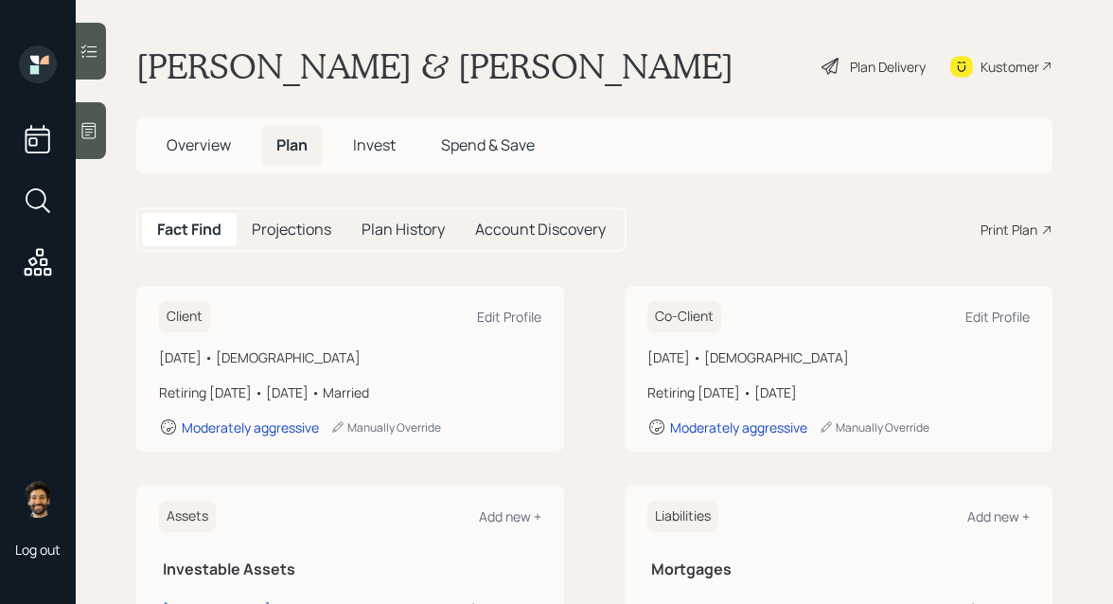
click at [217, 152] on span "Overview" at bounding box center [199, 144] width 64 height 21
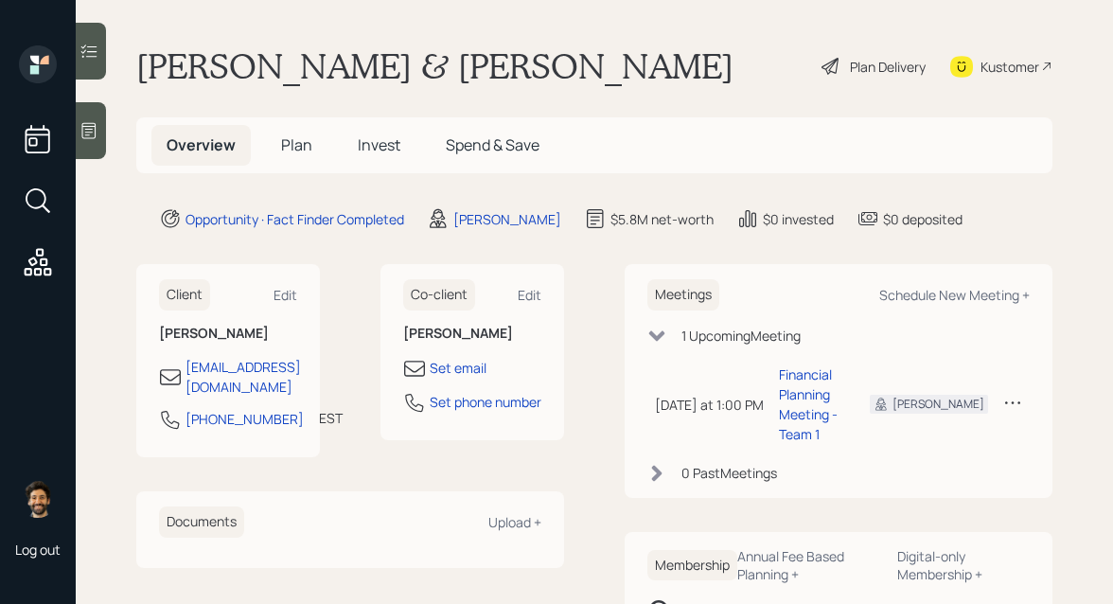
click at [294, 138] on span "Plan" at bounding box center [296, 144] width 31 height 21
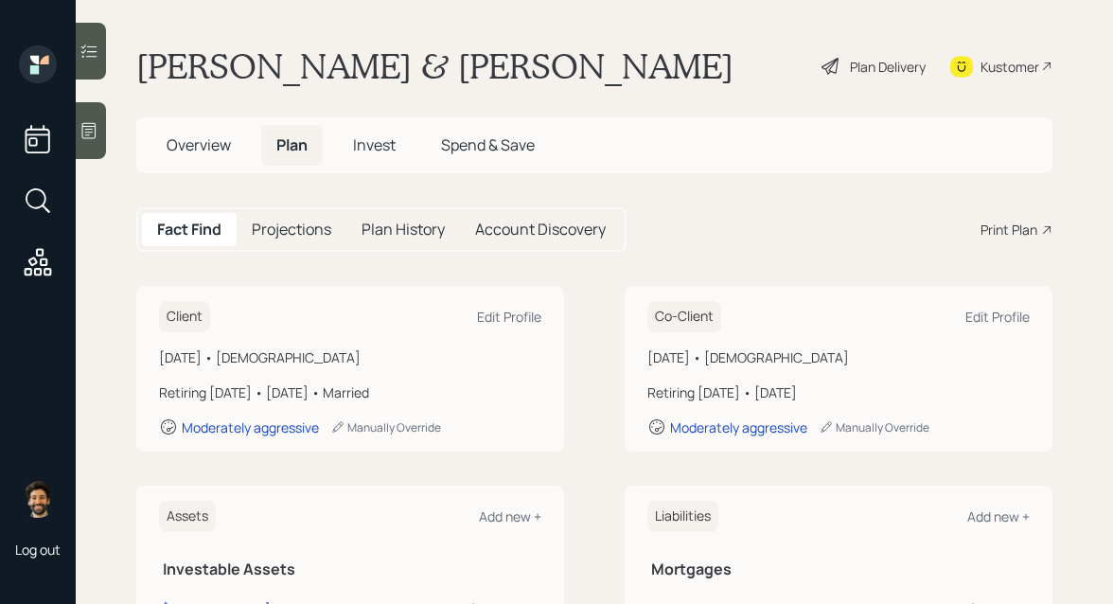
click at [1007, 229] on div "Print Plan" at bounding box center [1009, 230] width 57 height 20
click at [217, 142] on span "Overview" at bounding box center [199, 144] width 64 height 21
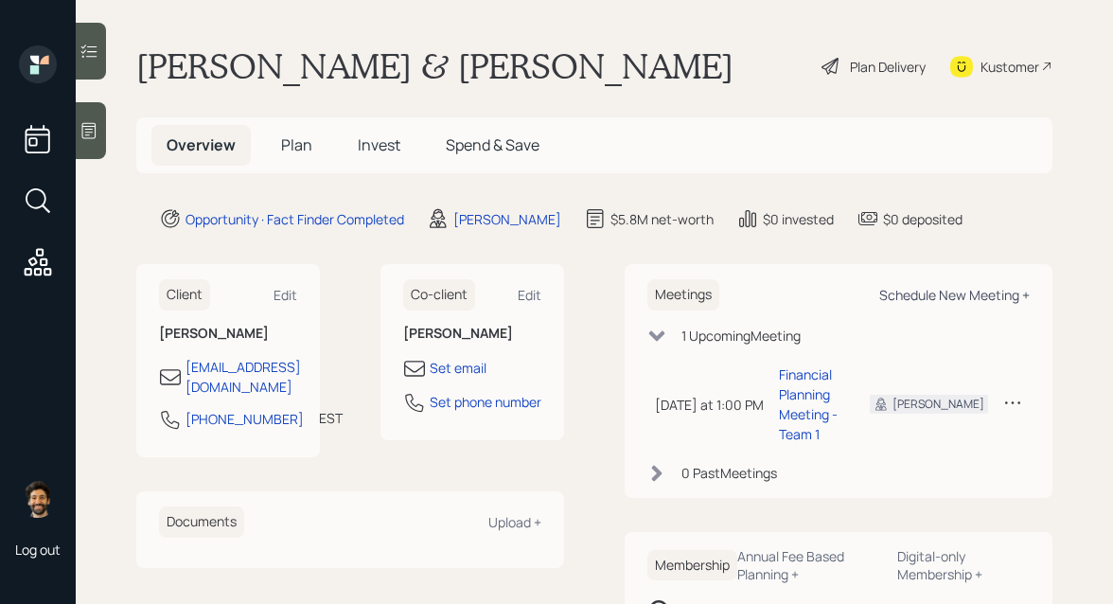
click at [974, 292] on div "Schedule New Meeting +" at bounding box center [954, 295] width 150 height 18
select select "f14b762f-c7c2-4b89-9227-8fa891345eea"
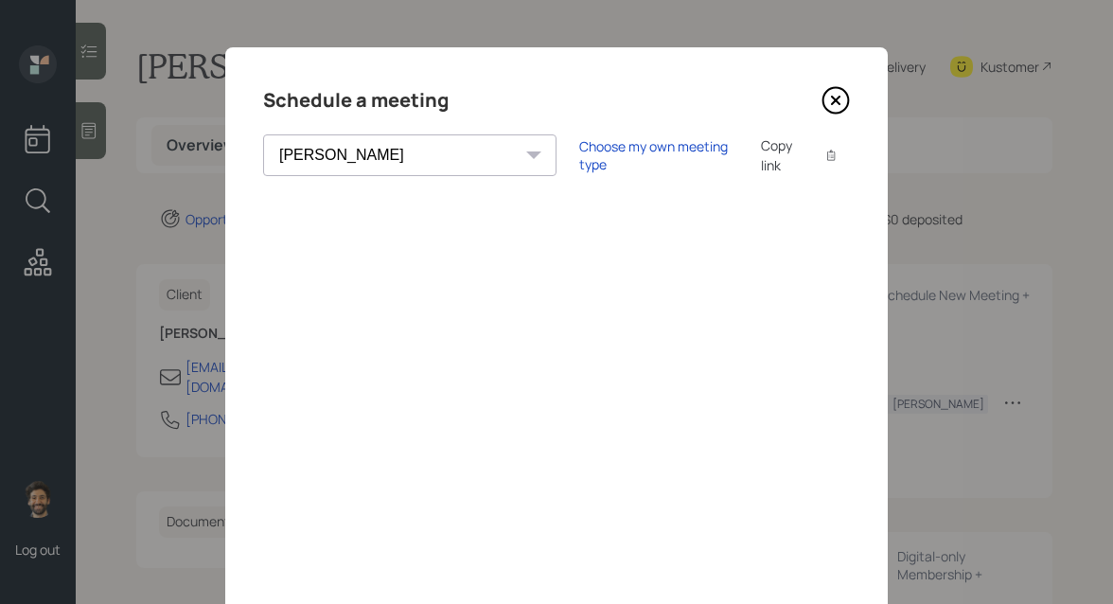
click at [845, 100] on icon at bounding box center [836, 100] width 28 height 28
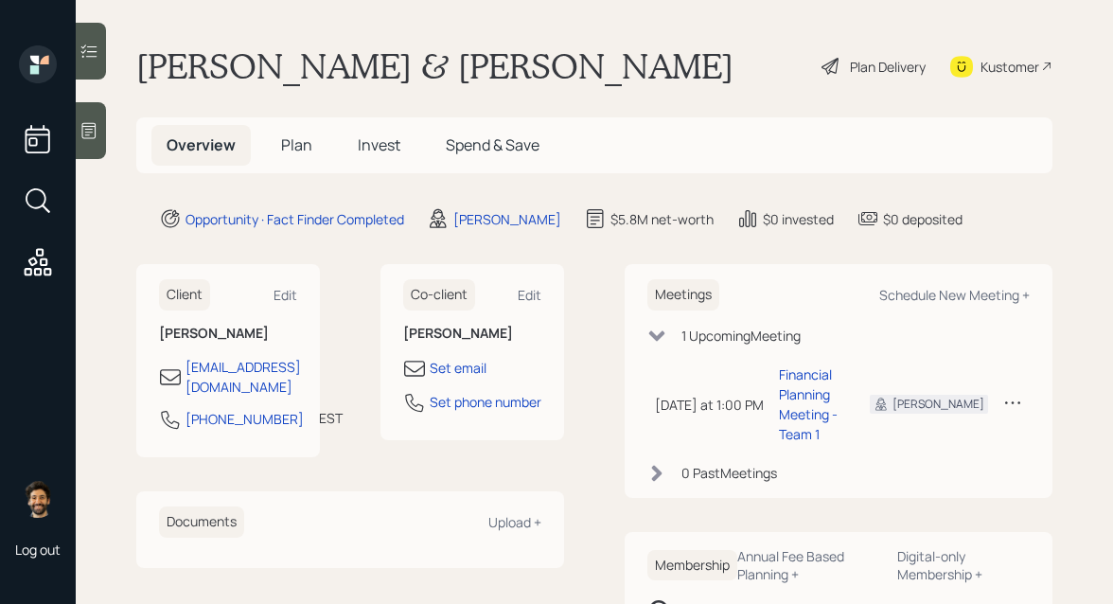
click at [1000, 73] on div "Kustomer" at bounding box center [1010, 67] width 59 height 20
click at [975, 294] on div "Schedule New Meeting +" at bounding box center [954, 295] width 150 height 18
select select "f14b762f-c7c2-4b89-9227-8fa891345eea"
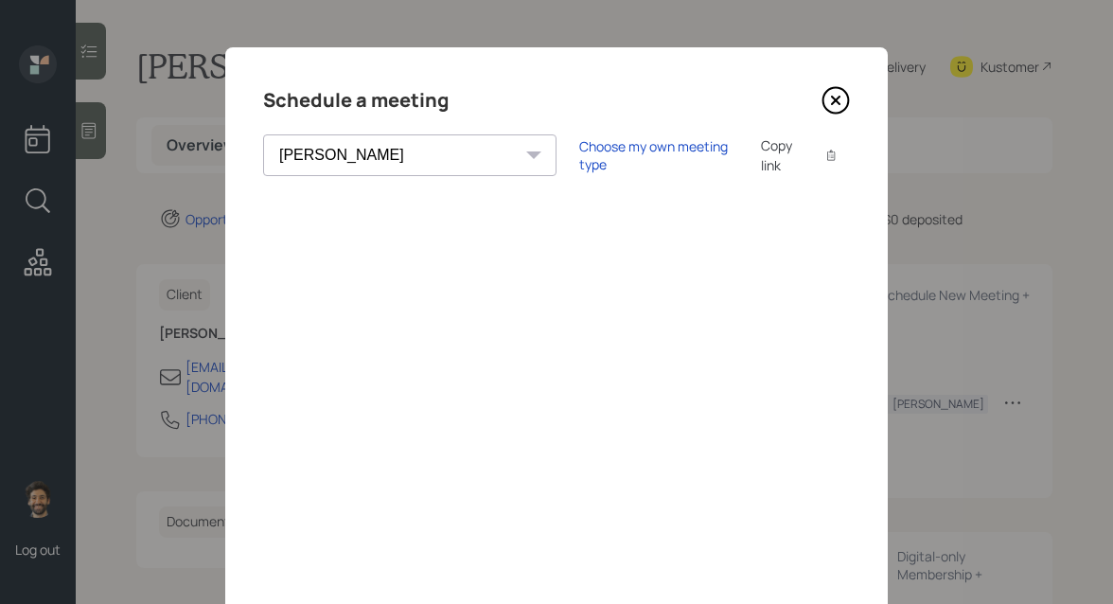
click at [836, 97] on icon at bounding box center [836, 100] width 28 height 28
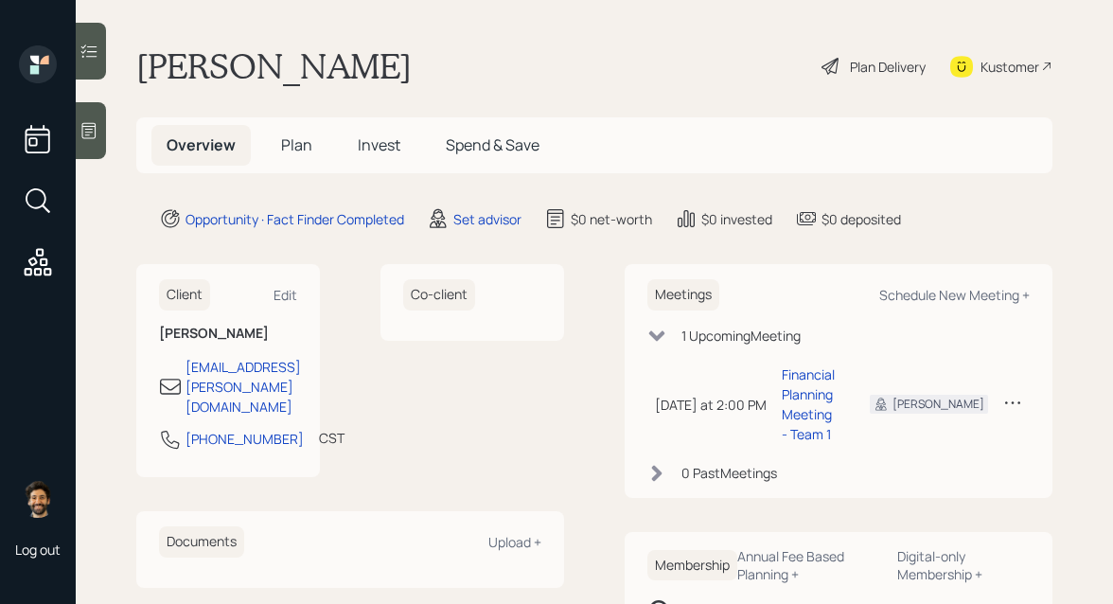
click at [89, 133] on icon at bounding box center [89, 131] width 14 height 16
